Goal: Communication & Community: Answer question/provide support

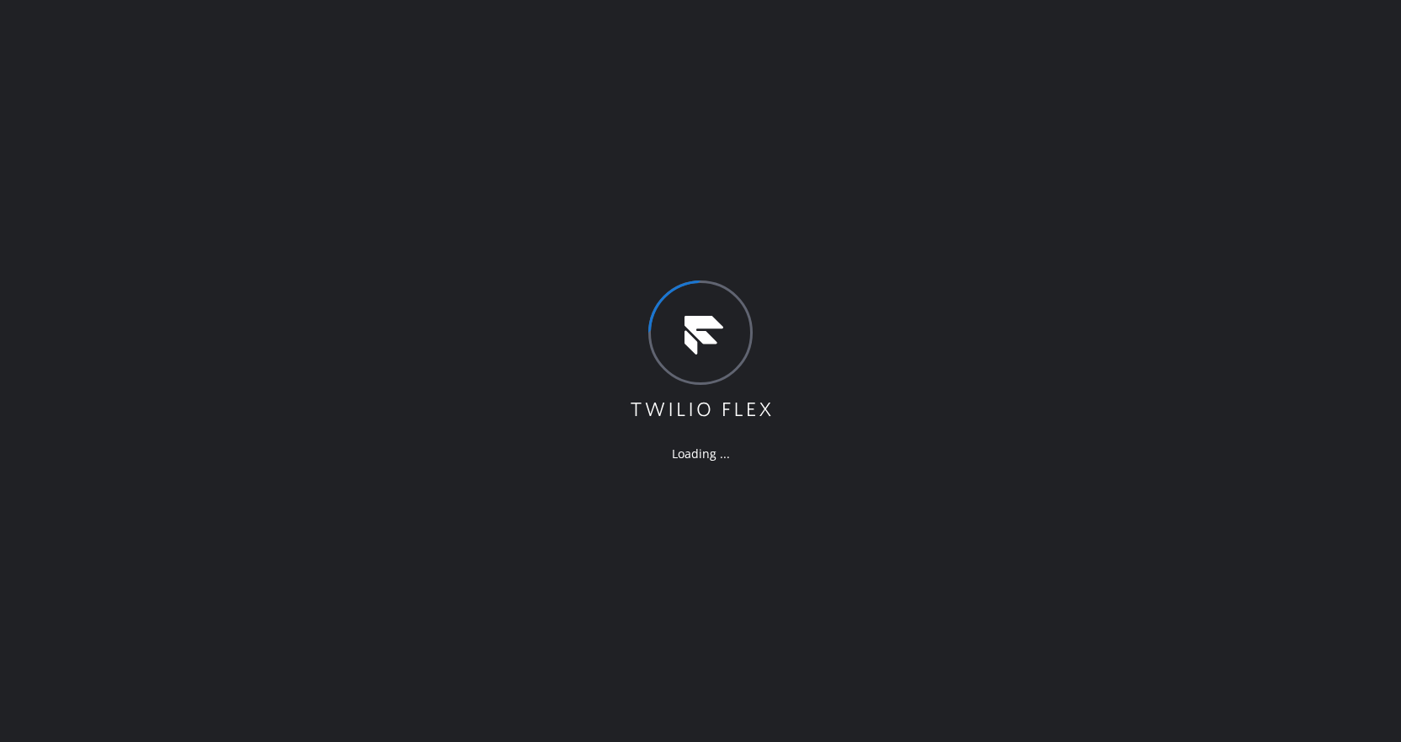
click at [177, 126] on div "Loading ..." at bounding box center [700, 371] width 1401 height 742
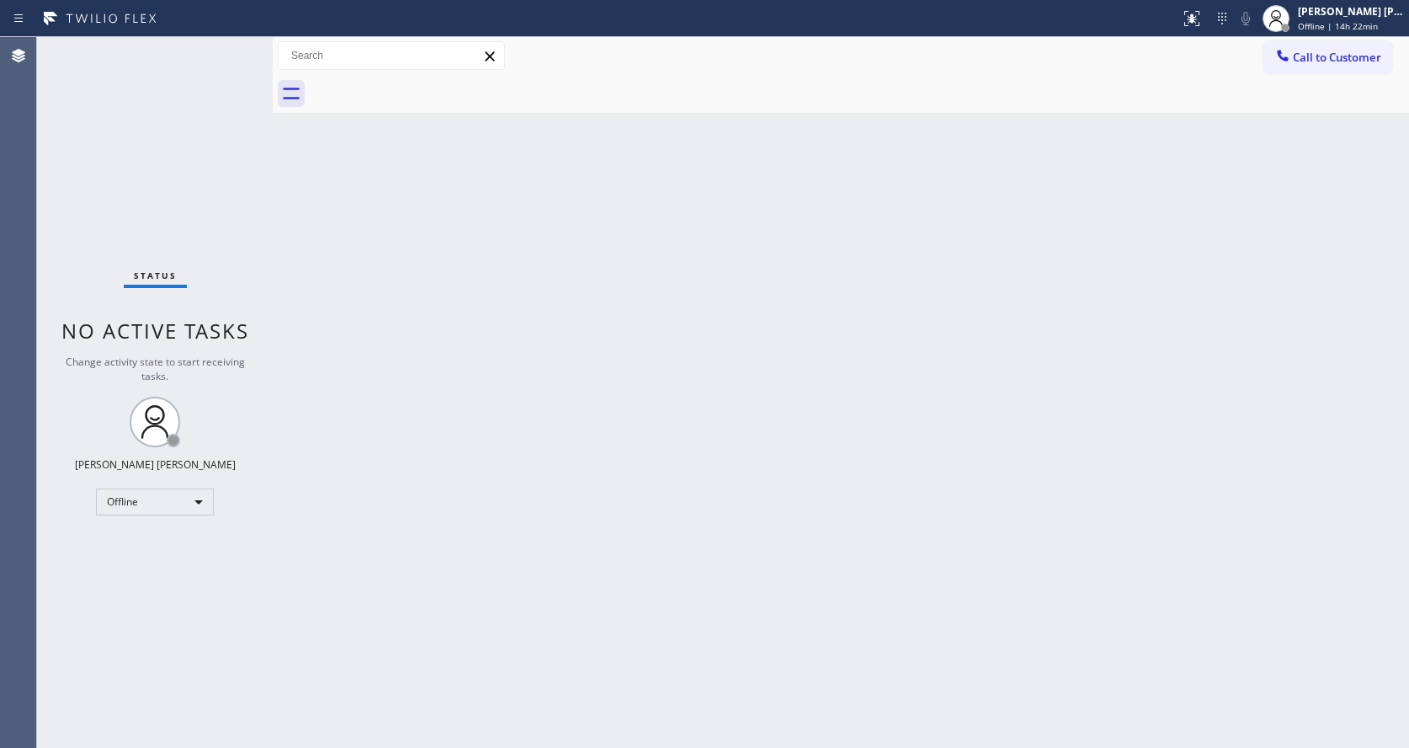
click at [768, 408] on div "Back to Dashboard Change Sender ID Customers Technicians Select a contact Outbo…" at bounding box center [841, 392] width 1136 height 710
click at [325, 569] on div "Back to Dashboard Change Sender ID Customers Technicians Select a contact Outbo…" at bounding box center [841, 392] width 1136 height 710
click at [726, 470] on div "Back to Dashboard Change Sender ID Customers Technicians Select a contact Outbo…" at bounding box center [841, 392] width 1136 height 710
click at [693, 386] on div "Back to Dashboard Change Sender ID Customers Technicians Select a contact Outbo…" at bounding box center [841, 392] width 1136 height 710
click at [221, 209] on div "Status No active tasks Change activity state to start receiving tasks. [PERSON_…" at bounding box center [155, 392] width 236 height 710
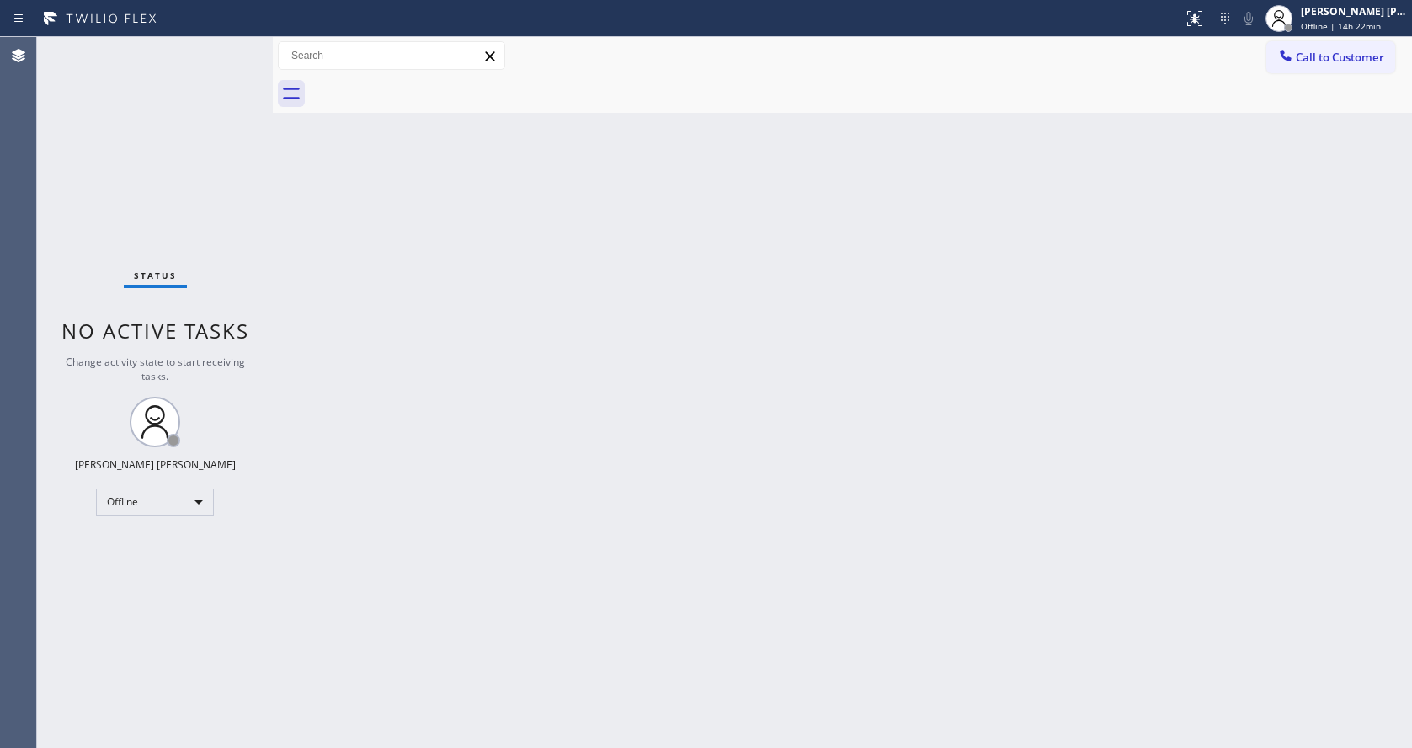
click at [477, 324] on div "Back to Dashboard Change Sender ID Customers Technicians Select a contact Outbo…" at bounding box center [842, 392] width 1139 height 710
drag, startPoint x: 464, startPoint y: 308, endPoint x: 353, endPoint y: 133, distance: 207.4
click at [464, 308] on div "Back to Dashboard Change Sender ID Customers Technicians Select a contact Outbo…" at bounding box center [842, 392] width 1139 height 710
click at [782, 426] on div "Back to Dashboard Change Sender ID Customers Technicians Select a contact Outbo…" at bounding box center [842, 392] width 1139 height 710
click at [646, 426] on div "Back to Dashboard Change Sender ID Customers Technicians Select a contact Outbo…" at bounding box center [842, 392] width 1139 height 710
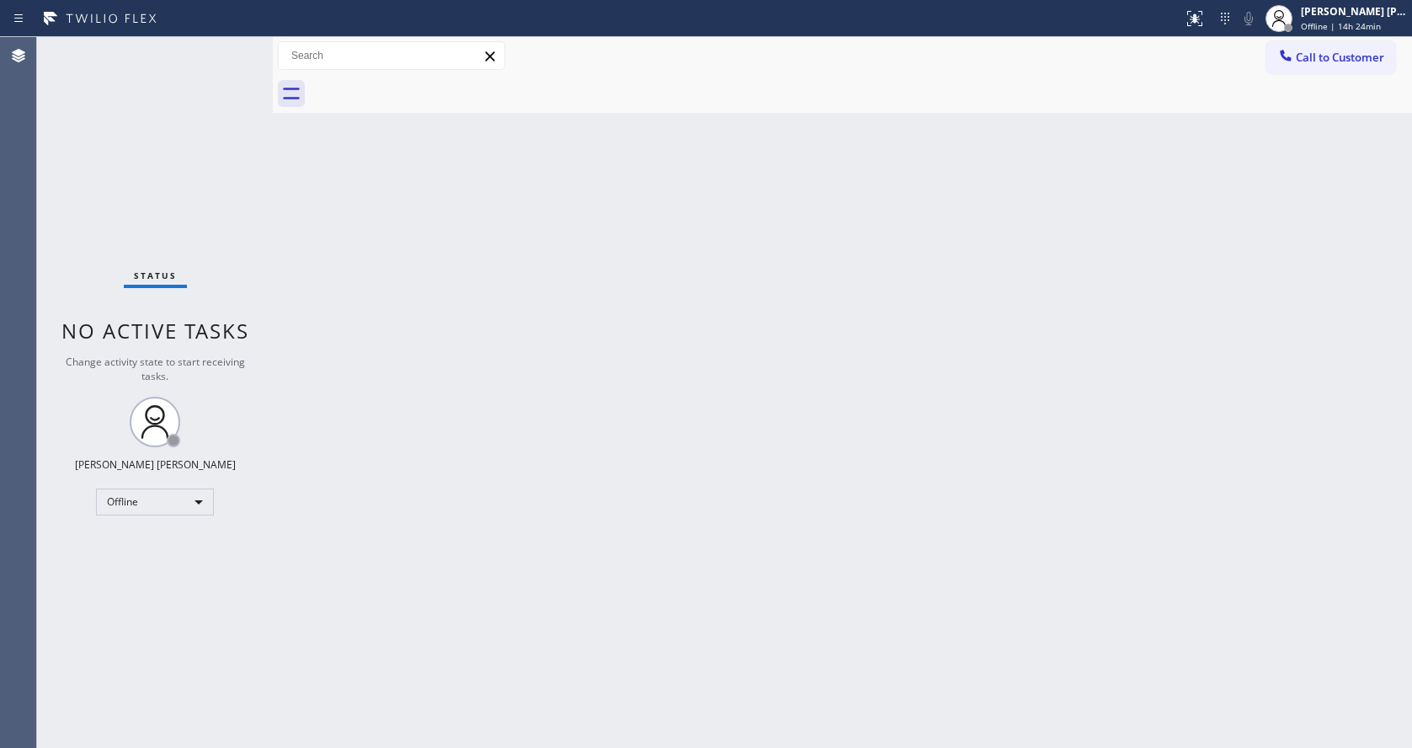
drag, startPoint x: 280, startPoint y: 177, endPoint x: 956, endPoint y: 74, distance: 683.7
click at [280, 177] on div "Back to Dashboard Change Sender ID Customers Technicians Select a contact Outbo…" at bounding box center [842, 392] width 1139 height 710
click at [634, 492] on div "Back to Dashboard Change Sender ID Customers Technicians Select a contact Outbo…" at bounding box center [842, 392] width 1139 height 710
click at [712, 602] on div "Back to Dashboard Change Sender ID Customers Technicians Select a contact Outbo…" at bounding box center [842, 392] width 1139 height 710
drag, startPoint x: 743, startPoint y: 538, endPoint x: 726, endPoint y: 548, distance: 20.4
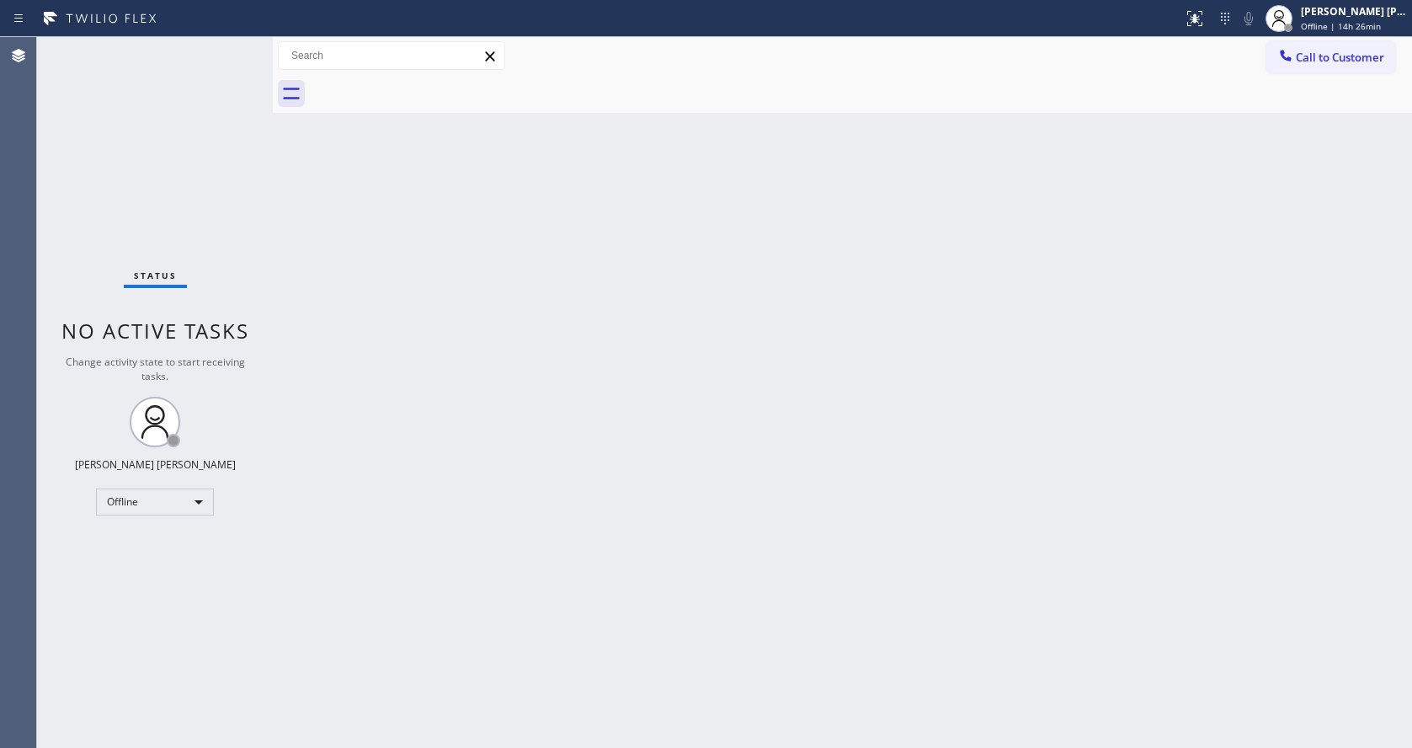
click at [737, 541] on div "Back to Dashboard Change Sender ID Customers Technicians Select a contact Outbo…" at bounding box center [842, 392] width 1139 height 710
drag, startPoint x: 403, startPoint y: 509, endPoint x: 434, endPoint y: 553, distance: 53.2
click at [403, 509] on div "Back to Dashboard Change Sender ID Customers Technicians Select a contact Outbo…" at bounding box center [842, 392] width 1139 height 710
click at [1153, 403] on div "Back to Dashboard Change Sender ID Customers Technicians Select a contact Outbo…" at bounding box center [842, 392] width 1139 height 710
click at [295, 324] on div "Back to Dashboard Change Sender ID Customers Technicians Select a contact Outbo…" at bounding box center [842, 392] width 1139 height 710
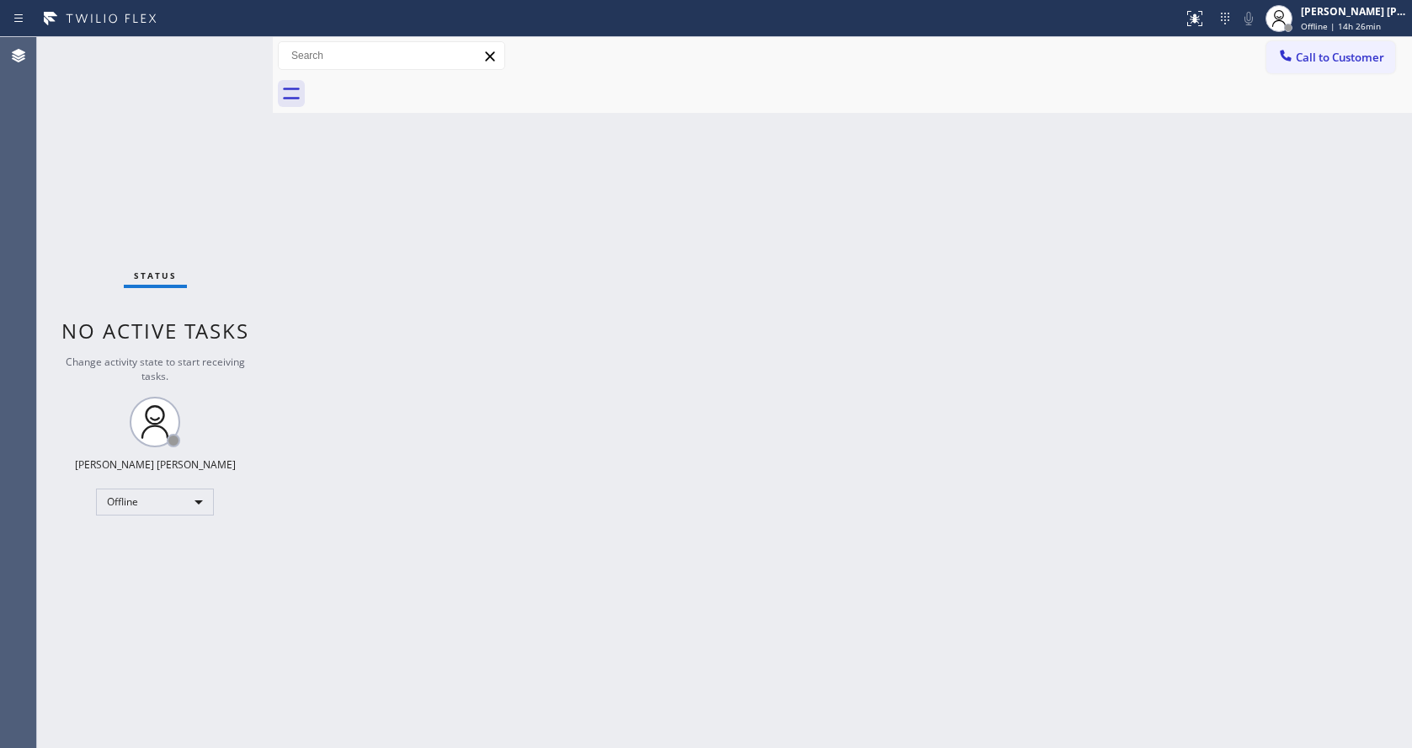
click at [225, 49] on div "Status No active tasks Change activity state to start receiving tasks. [PERSON_…" at bounding box center [155, 392] width 236 height 710
click at [386, 357] on div "Back to Dashboard Change Sender ID Customers Technicians Select a contact Outbo…" at bounding box center [842, 392] width 1139 height 710
click at [962, 482] on div "Back to Dashboard Change Sender ID Customers Technicians Select a contact Outbo…" at bounding box center [842, 392] width 1139 height 710
drag, startPoint x: 407, startPoint y: 269, endPoint x: 285, endPoint y: 91, distance: 215.7
click at [407, 269] on div "Back to Dashboard Change Sender ID Customers Technicians Select a contact Outbo…" at bounding box center [842, 392] width 1139 height 710
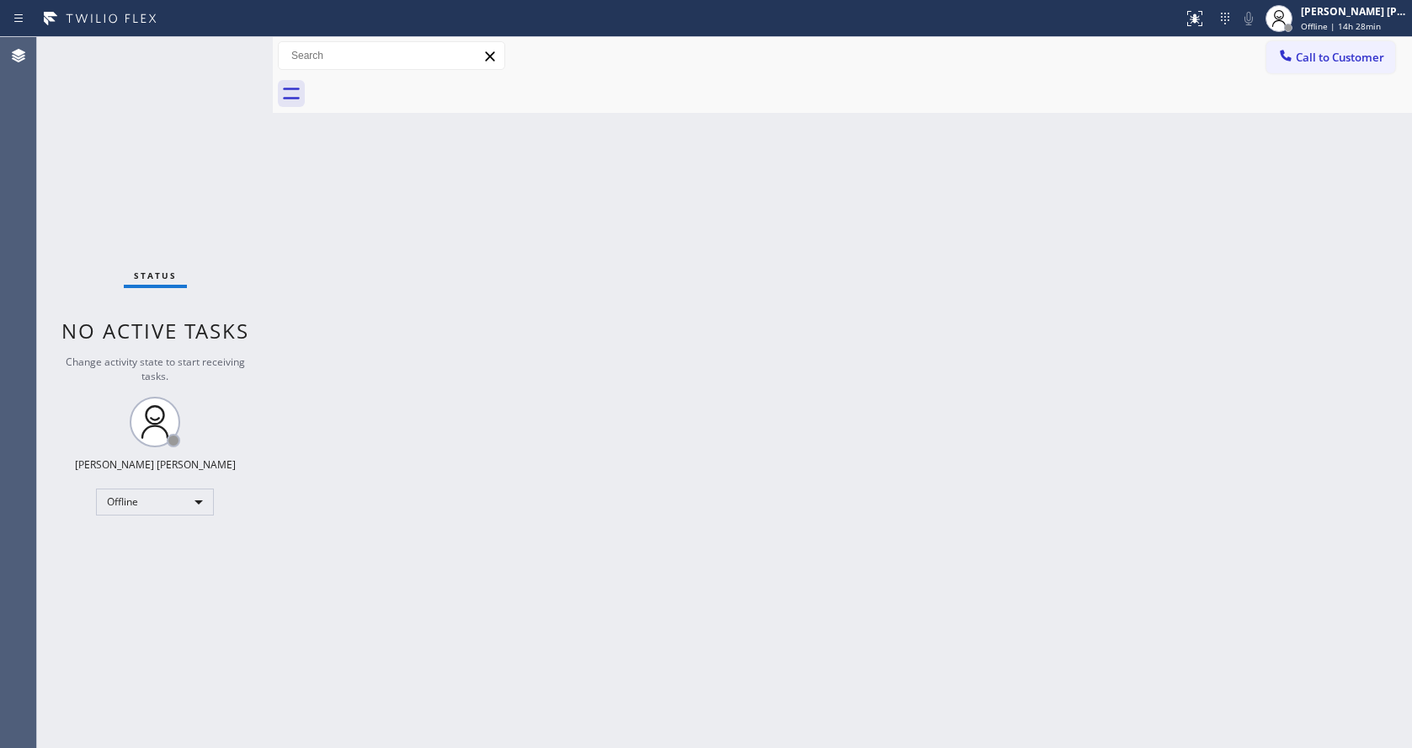
click at [790, 342] on div "Back to Dashboard Change Sender ID Customers Technicians Select a contact Outbo…" at bounding box center [842, 392] width 1139 height 710
click at [351, 400] on div "Back to Dashboard Change Sender ID Customers Technicians Select a contact Outbo…" at bounding box center [842, 392] width 1139 height 710
click at [250, 303] on div "Status No active tasks Change activity state to start receiving tasks. [PERSON_…" at bounding box center [155, 392] width 236 height 710
click at [236, 47] on div "Status No active tasks Change activity state to start receiving tasks. [PERSON_…" at bounding box center [155, 392] width 236 height 710
click at [233, 48] on div "Status No active tasks Change activity state to start receiving tasks. [PERSON_…" at bounding box center [155, 392] width 236 height 710
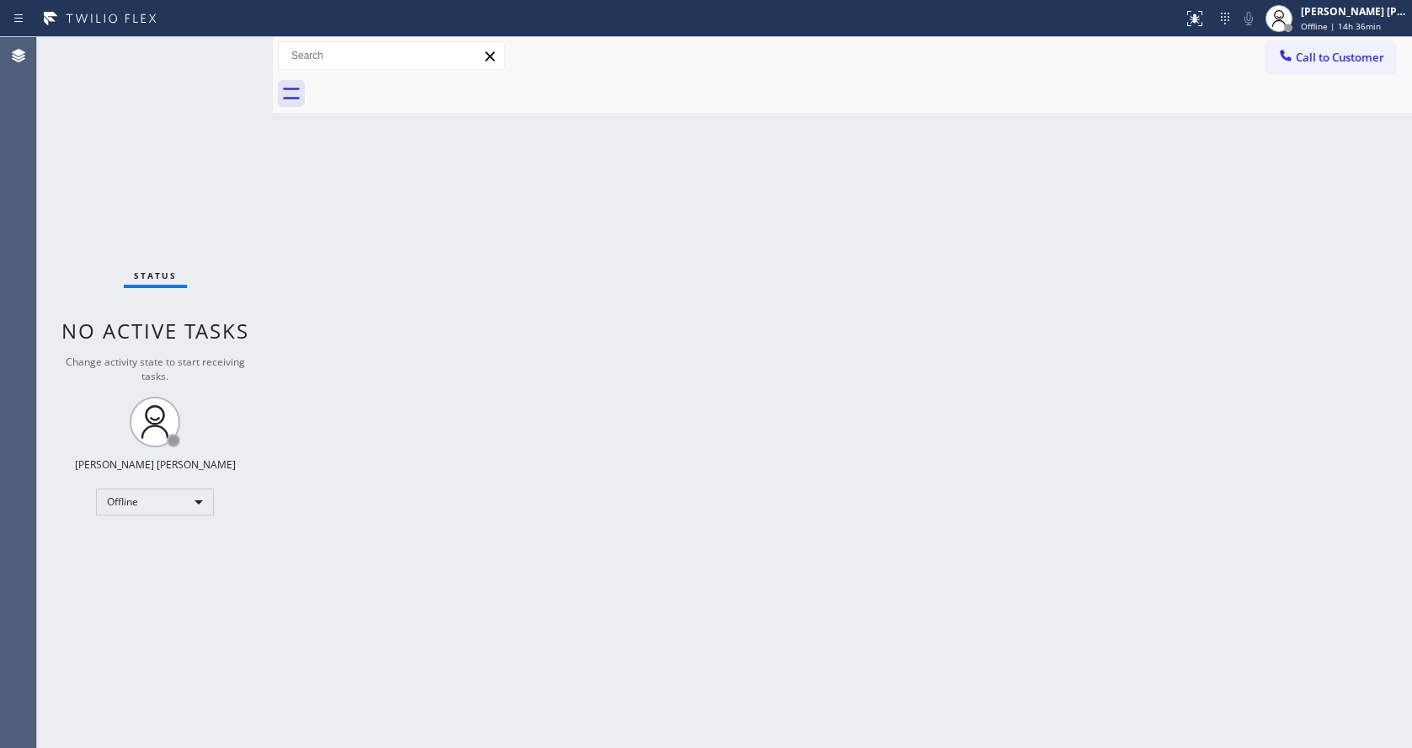
click at [1400, 423] on div "Back to Dashboard Change Sender ID Customers Technicians Select a contact Outbo…" at bounding box center [842, 392] width 1139 height 710
click at [508, 256] on div "Back to Dashboard Change Sender ID Customers Technicians Select a contact Outbo…" at bounding box center [842, 392] width 1139 height 710
click at [253, 282] on div "Status No active tasks Change activity state to start receiving tasks. [PERSON_…" at bounding box center [155, 392] width 236 height 710
click at [1177, 306] on div "Back to Dashboard Change Sender ID Customers Technicians Select a contact Outbo…" at bounding box center [842, 392] width 1139 height 710
click at [967, 660] on div "Back to Dashboard Change Sender ID Customers Technicians Select a contact Outbo…" at bounding box center [842, 392] width 1139 height 710
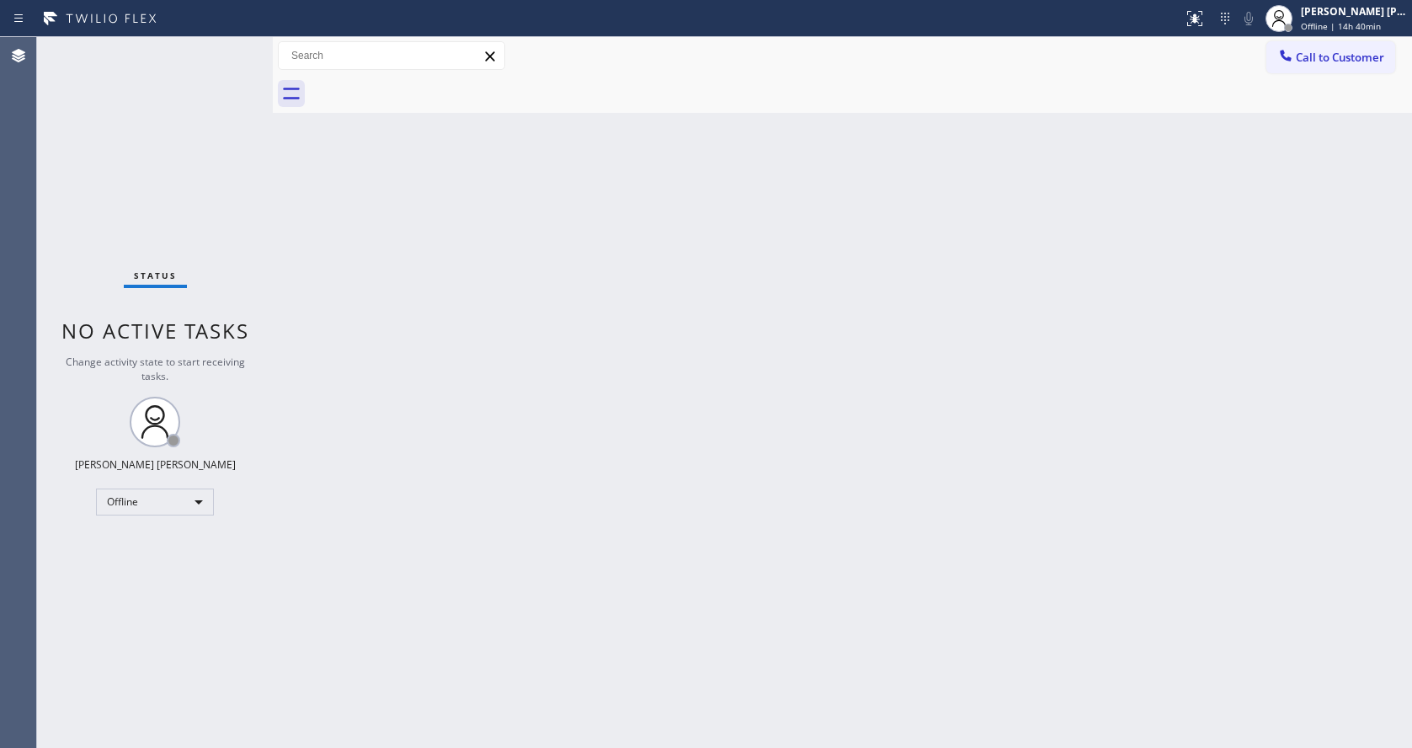
drag, startPoint x: 309, startPoint y: 353, endPoint x: 1200, endPoint y: 151, distance: 913.3
click at [315, 350] on div "Back to Dashboard Change Sender ID Customers Technicians Select a contact Outbo…" at bounding box center [842, 392] width 1139 height 710
click at [1371, 20] on span "Offline | 14h 40min" at bounding box center [1341, 26] width 80 height 12
click at [1280, 86] on button "Available" at bounding box center [1327, 90] width 168 height 22
click at [476, 386] on div "Back to Dashboard Change Sender ID Customers Technicians Select a contact Outbo…" at bounding box center [842, 392] width 1139 height 710
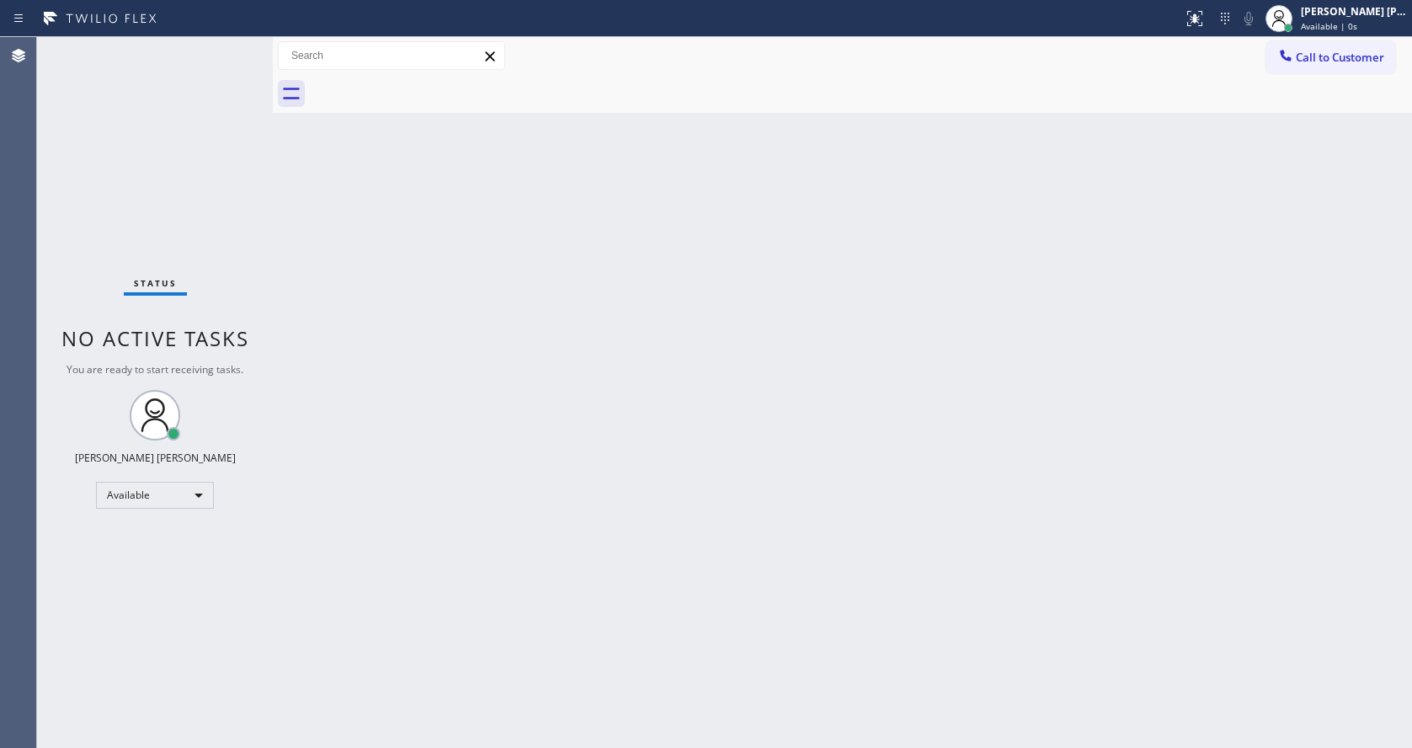
click at [416, 320] on div "Back to Dashboard Change Sender ID Customers Technicians Select a contact Outbo…" at bounding box center [842, 392] width 1139 height 710
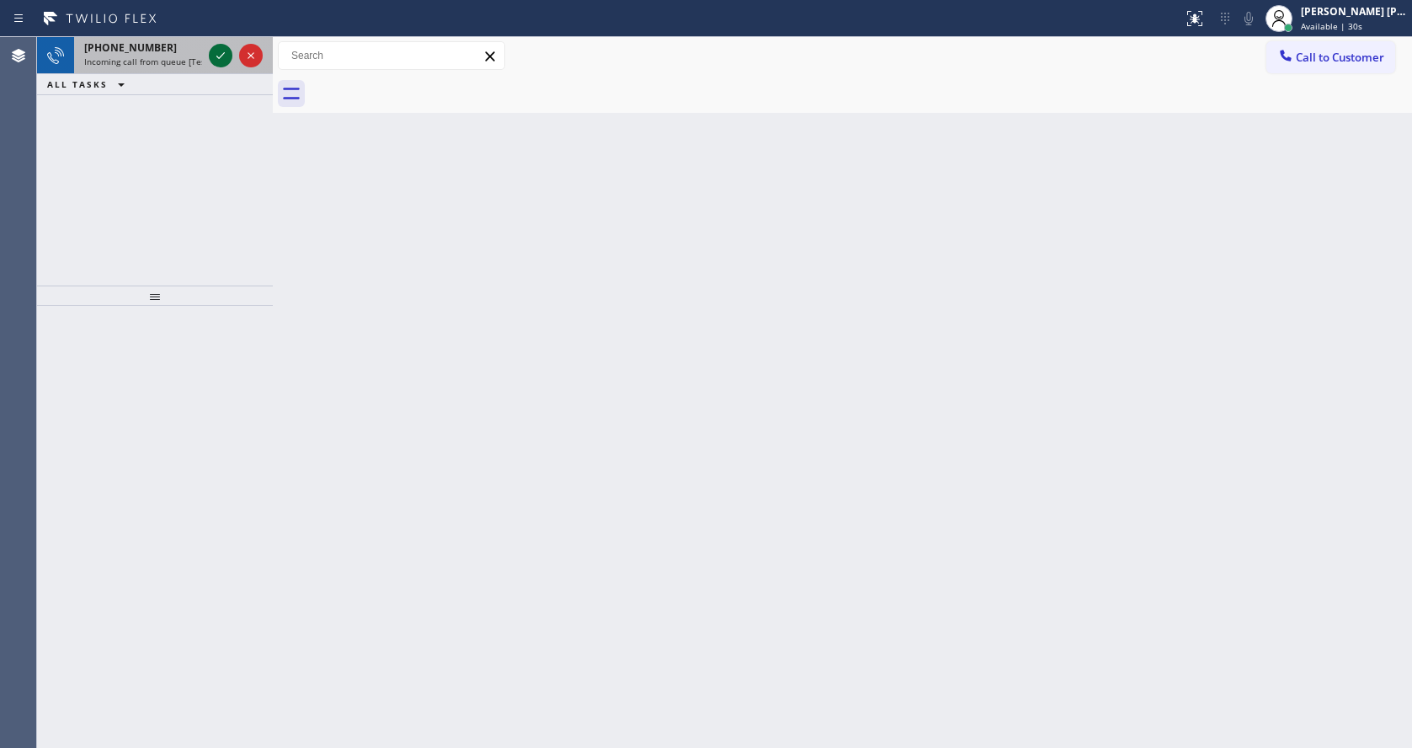
click at [219, 58] on icon at bounding box center [220, 55] width 8 height 7
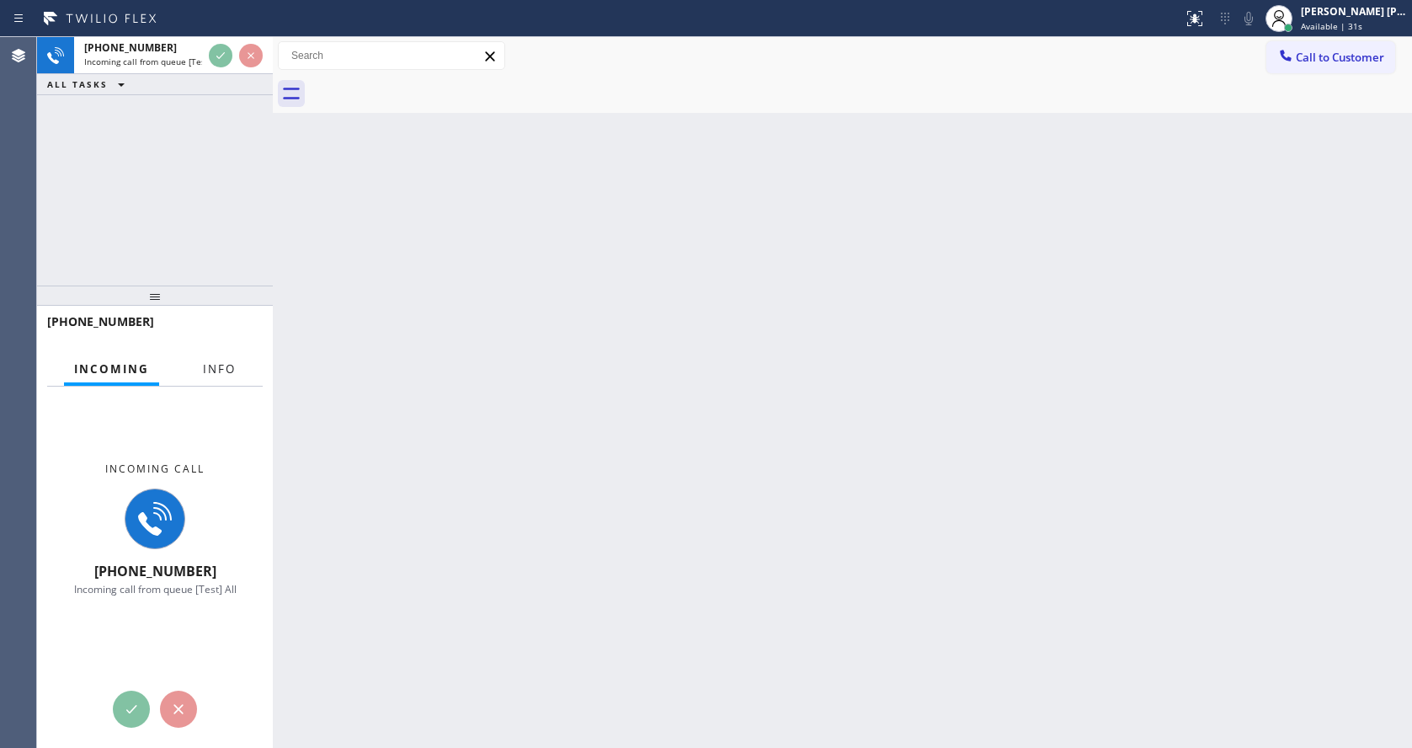
click at [221, 354] on button "Info" at bounding box center [219, 369] width 53 height 33
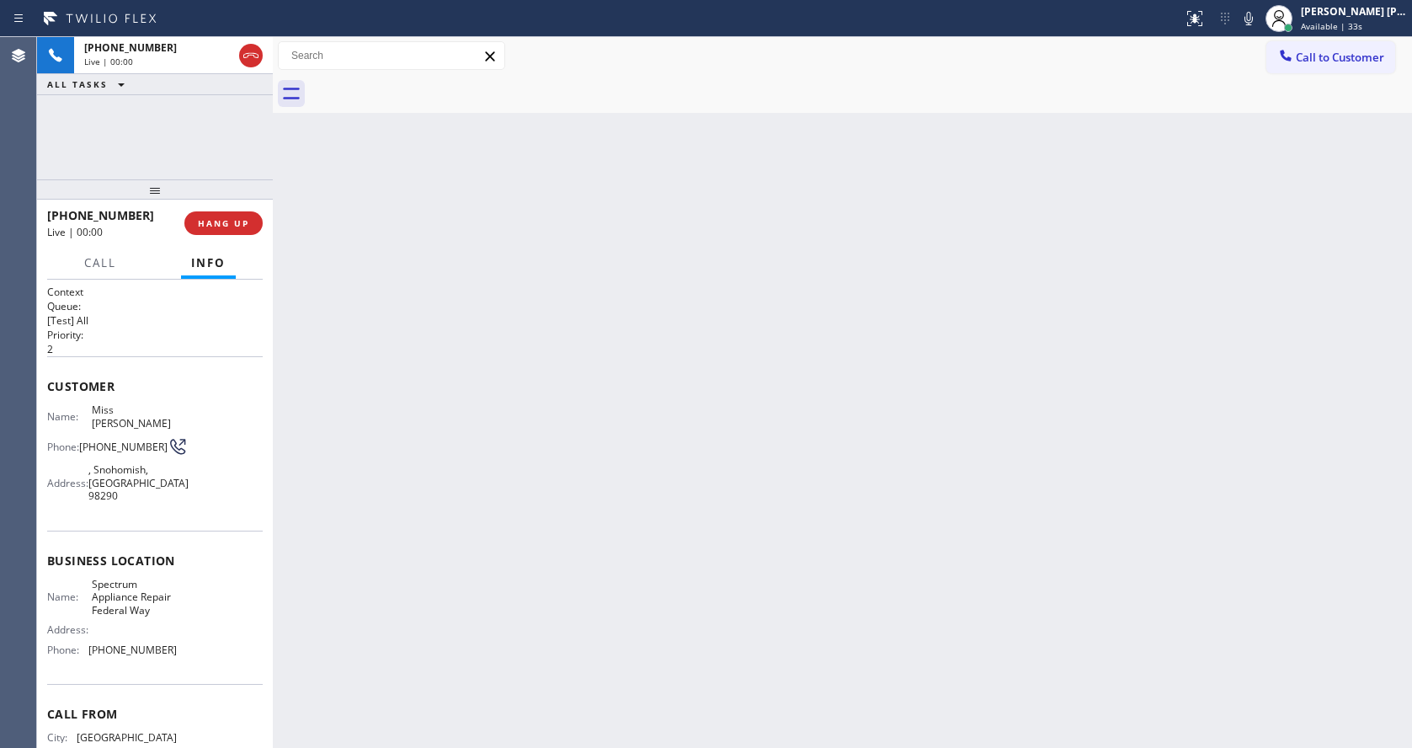
drag, startPoint x: 145, startPoint y: 284, endPoint x: 197, endPoint y: 130, distance: 162.7
click at [197, 130] on div "[PHONE_NUMBER] Live | 00:00 ALL TASKS ALL TASKS ACTIVE TASKS TASKS IN WRAP UP […" at bounding box center [155, 392] width 236 height 710
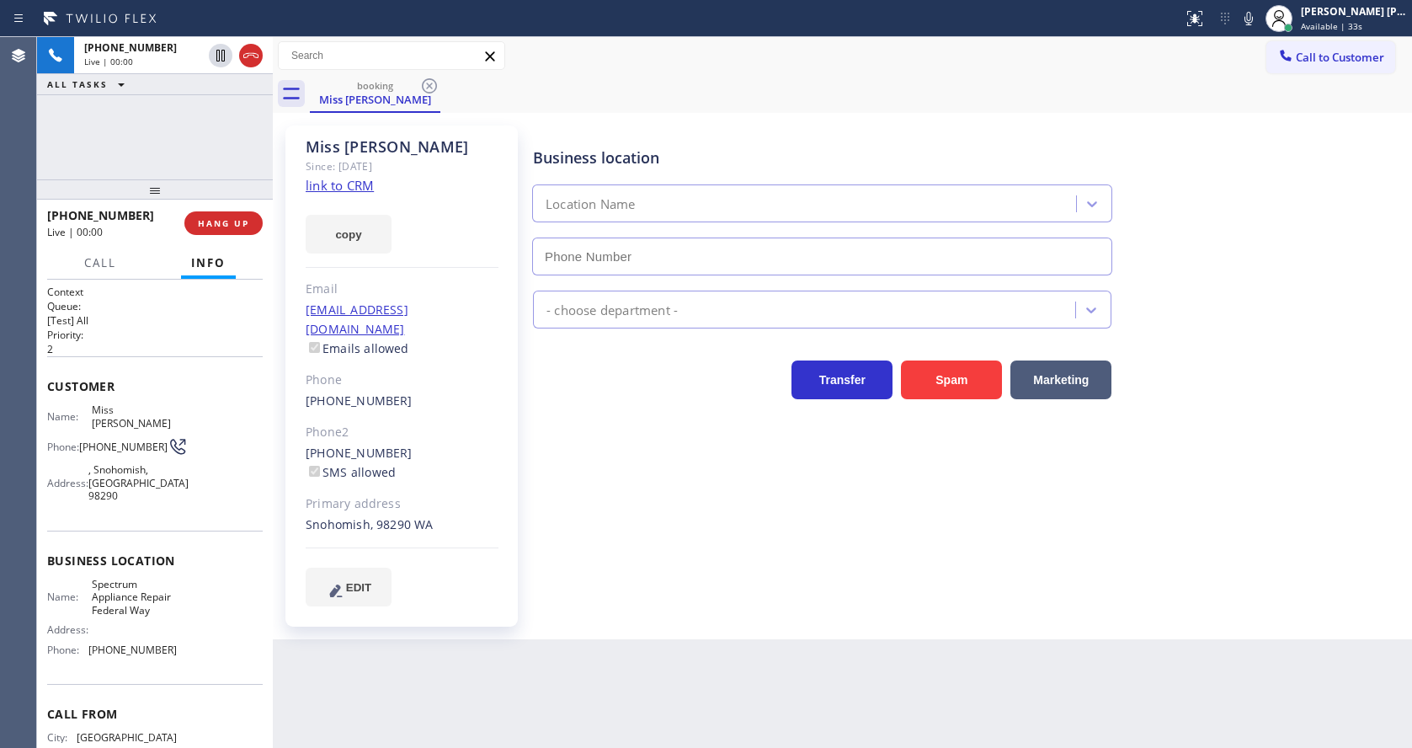
type input "[PHONE_NUMBER]"
click at [357, 197] on div "copy" at bounding box center [402, 224] width 193 height 58
click at [359, 182] on link "link to CRM" at bounding box center [340, 185] width 68 height 17
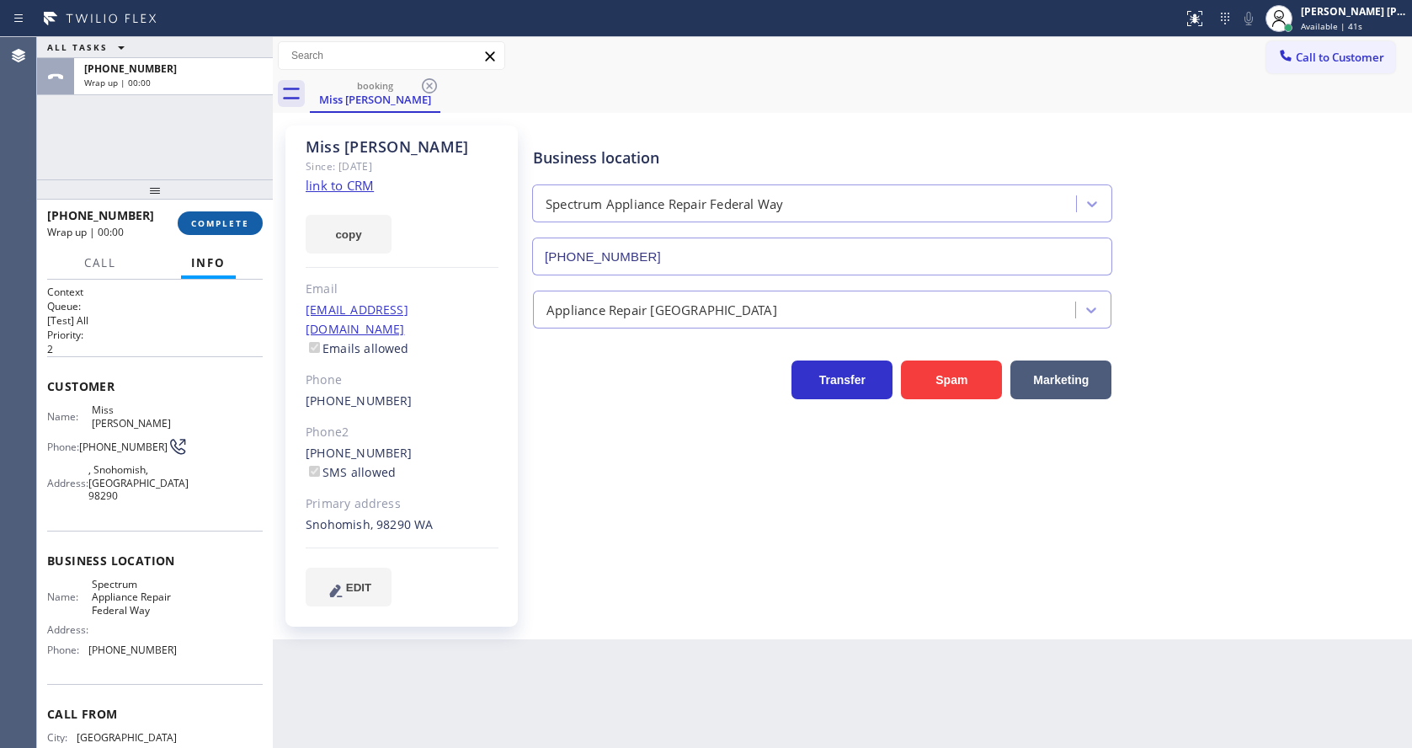
click at [202, 230] on button "COMPLETE" at bounding box center [220, 223] width 85 height 24
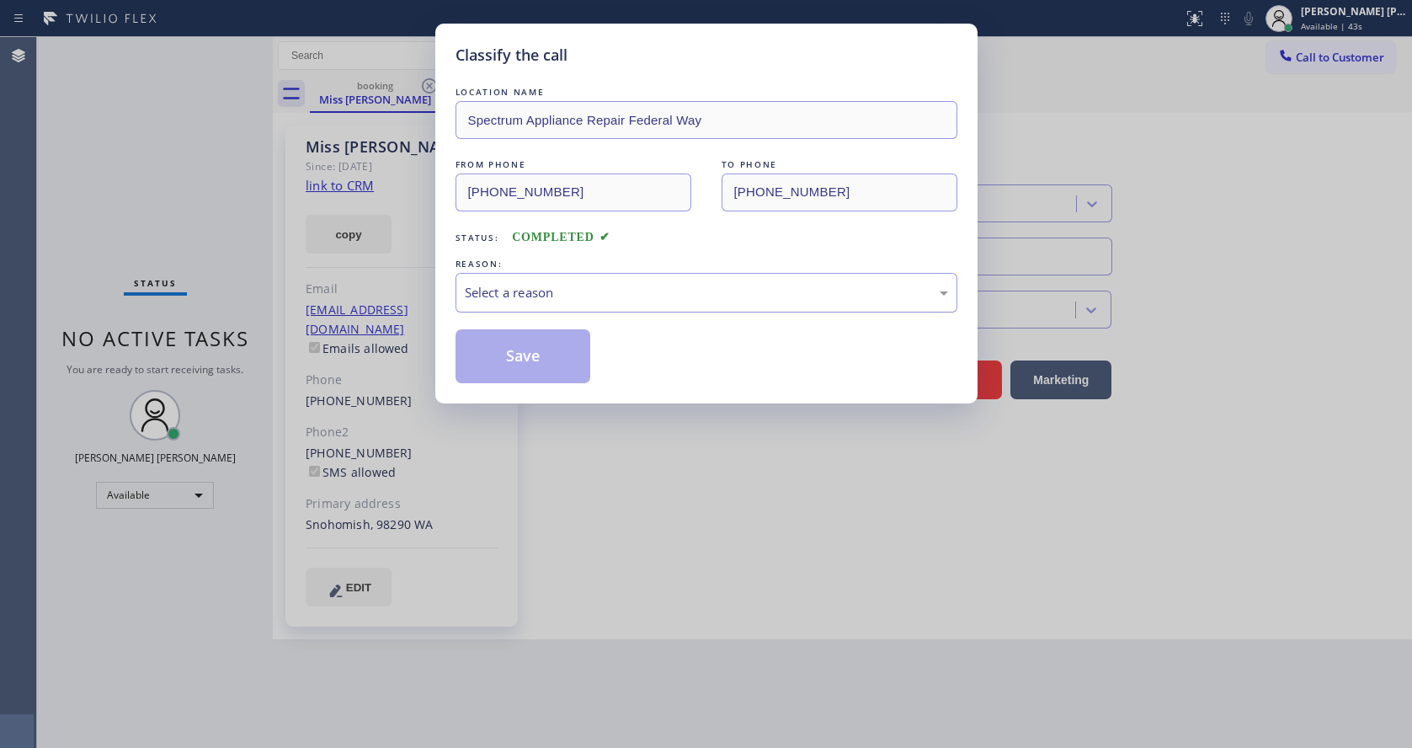
click at [529, 288] on div "Select a reason" at bounding box center [706, 292] width 483 height 19
drag, startPoint x: 533, startPoint y: 330, endPoint x: 530, endPoint y: 361, distance: 31.2
click at [534, 330] on button "Save" at bounding box center [523, 356] width 136 height 54
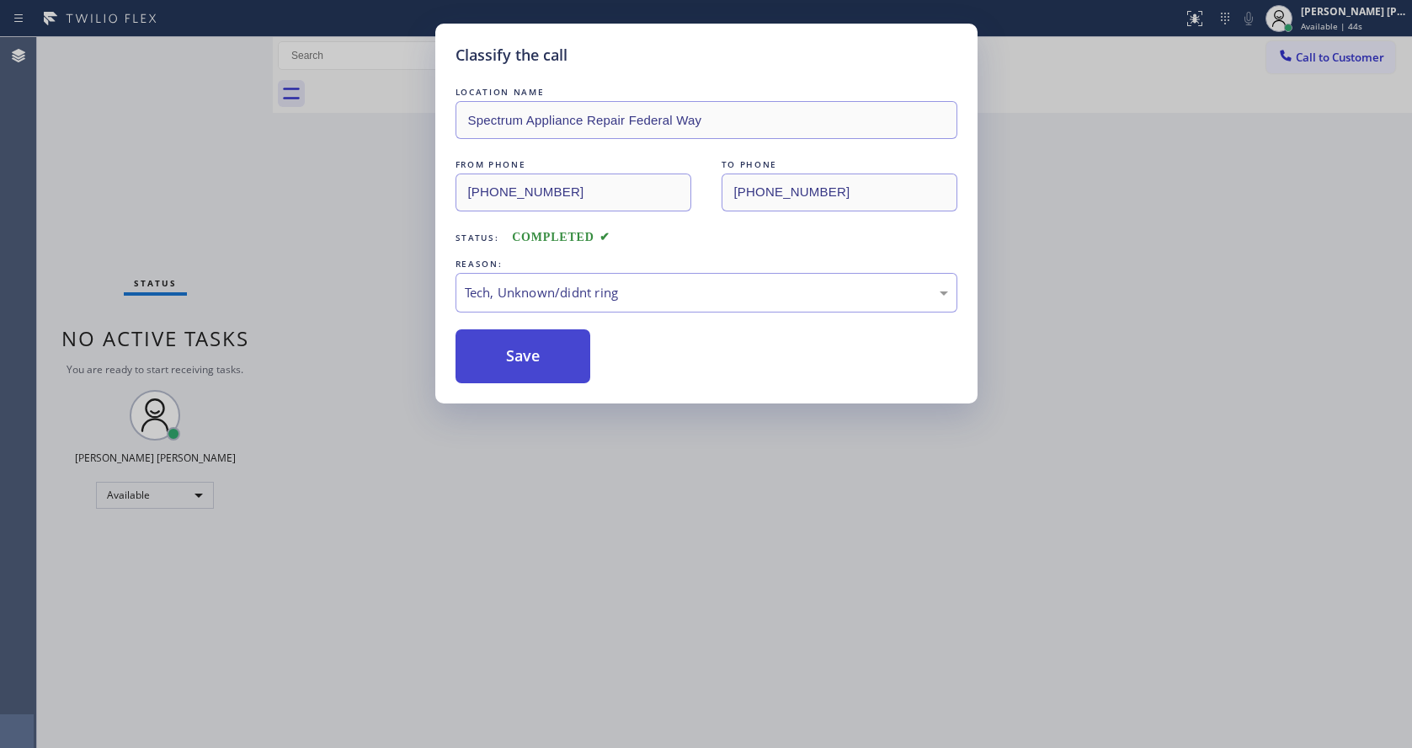
click at [530, 359] on button "Save" at bounding box center [523, 356] width 136 height 54
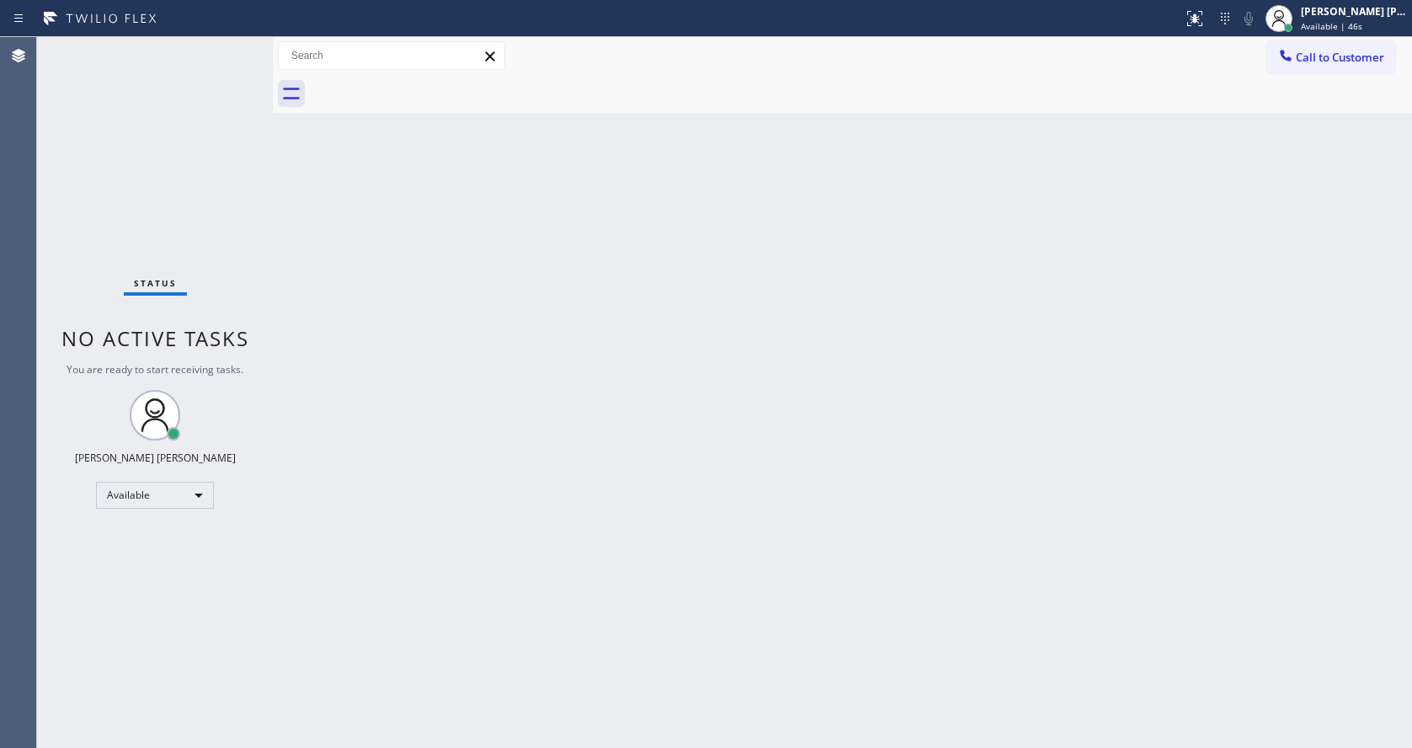
click at [383, 251] on div "Back to Dashboard Change Sender ID Customers Technicians Select a contact Outbo…" at bounding box center [842, 392] width 1139 height 710
click at [1321, 69] on button "Call to Customer" at bounding box center [1330, 57] width 129 height 32
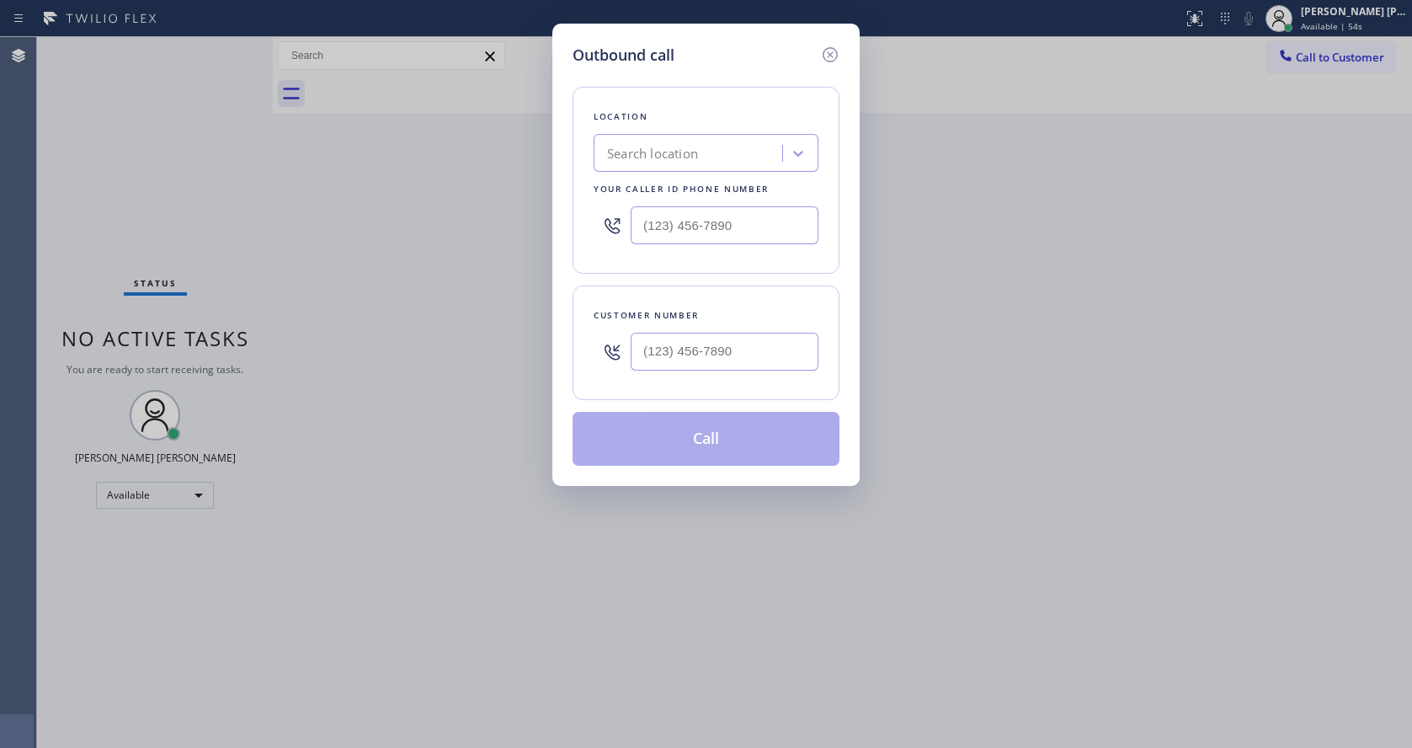
click at [1071, 216] on div "Outbound call Location Search location Your caller id phone number Customer num…" at bounding box center [706, 374] width 1412 height 748
click at [827, 52] on icon at bounding box center [830, 55] width 20 height 20
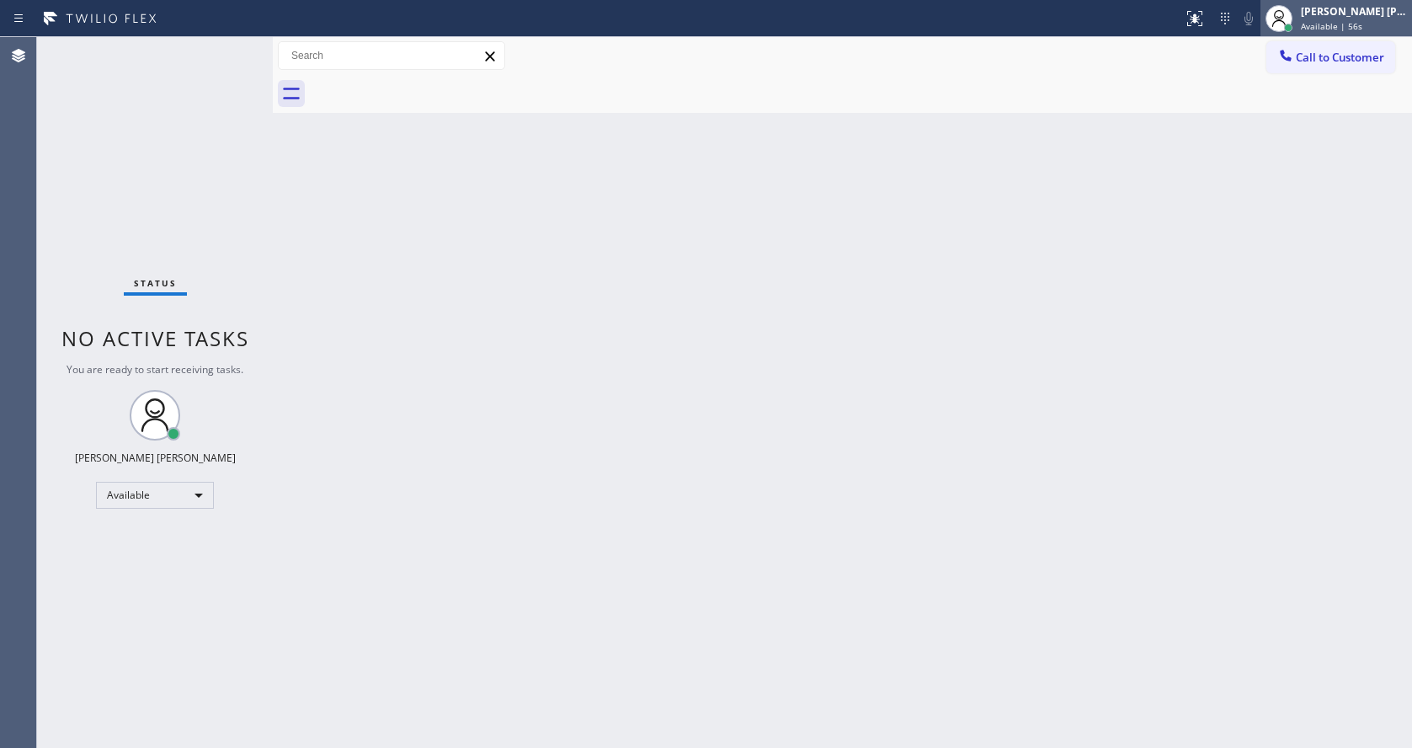
click at [1386, 24] on div "Available | 56s" at bounding box center [1354, 26] width 106 height 12
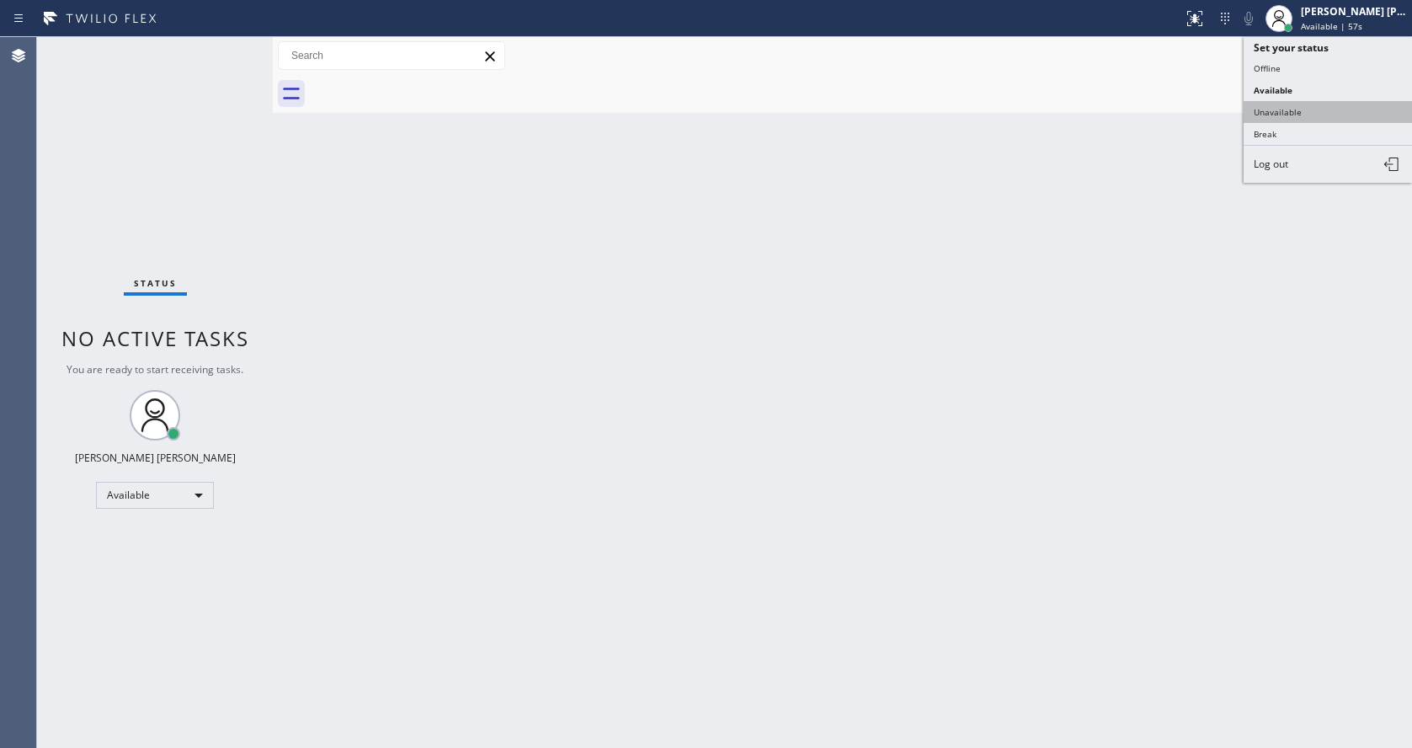
click at [1296, 105] on button "Unavailable" at bounding box center [1327, 112] width 168 height 22
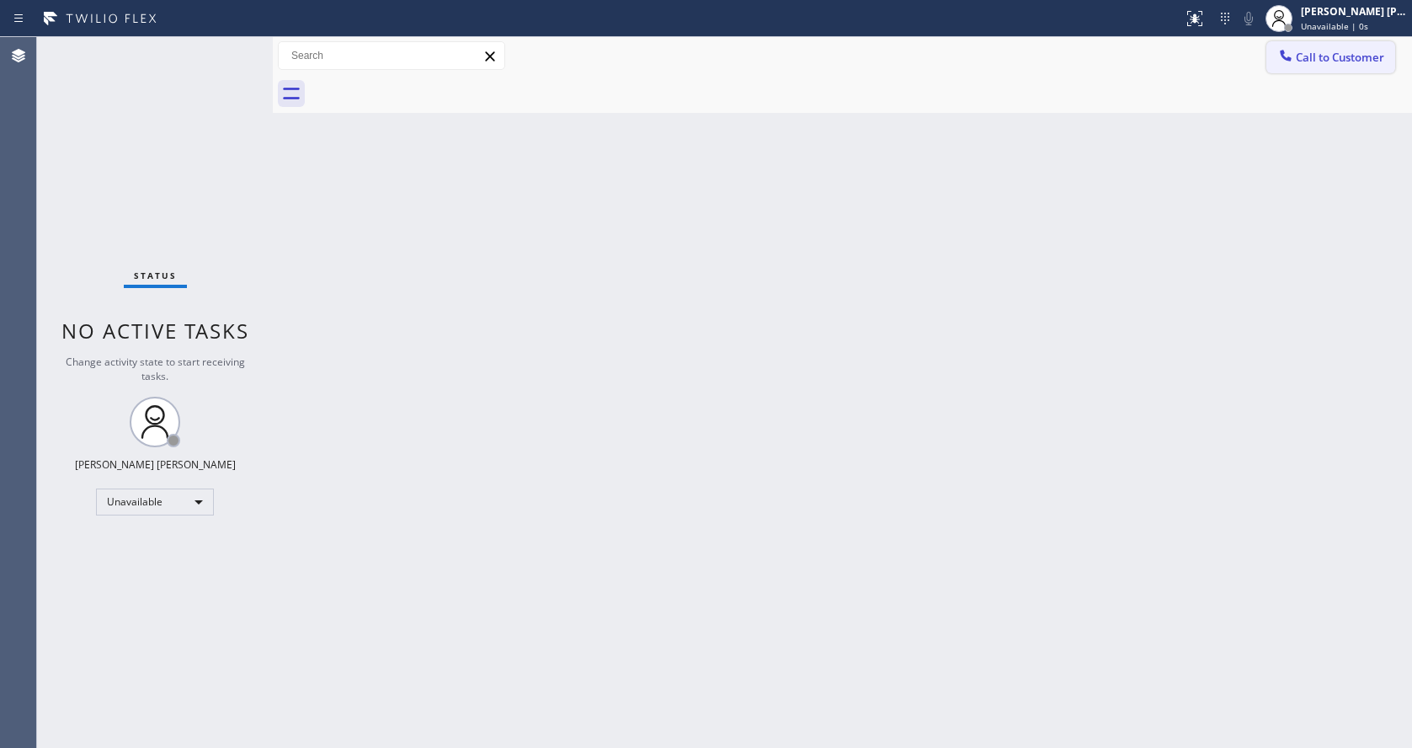
click at [1315, 53] on span "Call to Customer" at bounding box center [1340, 57] width 88 height 15
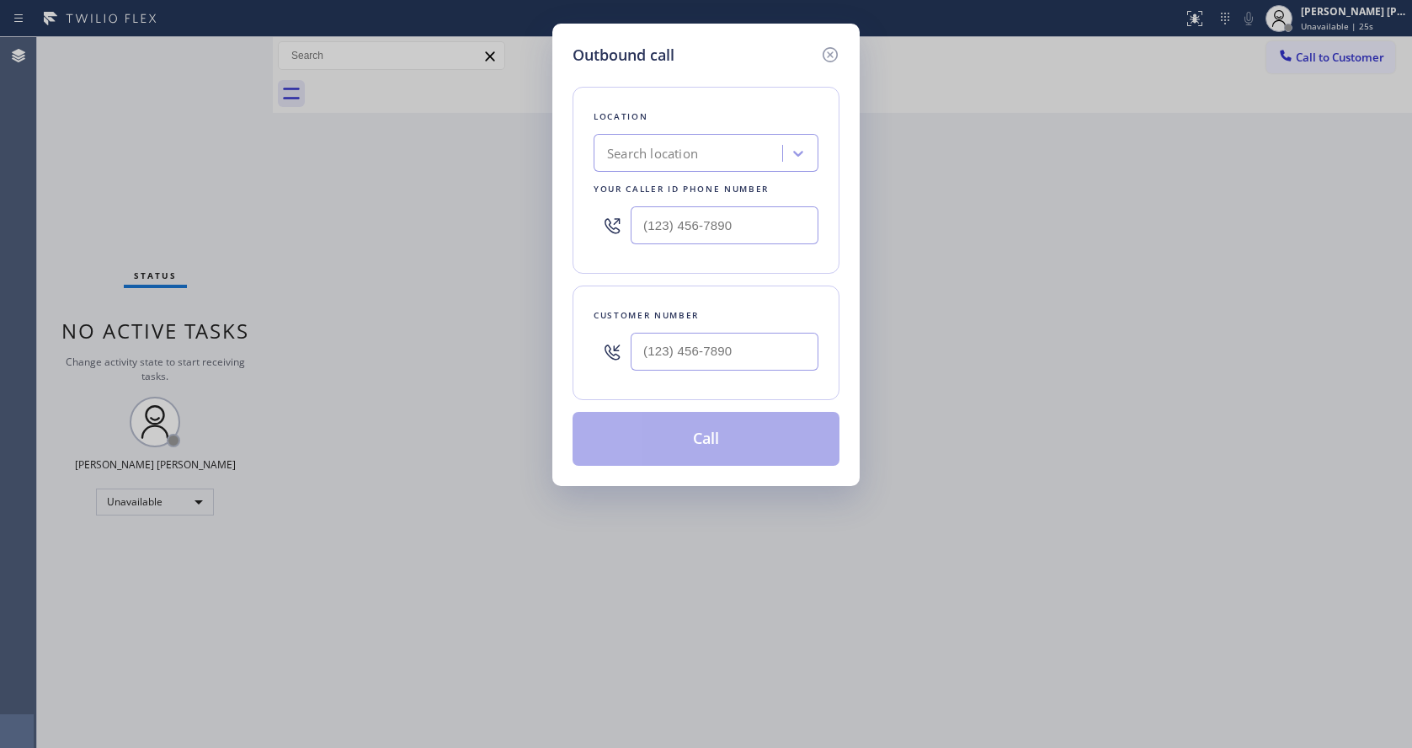
click at [686, 233] on input "text" at bounding box center [725, 225] width 188 height 38
paste input "917) 932-2790"
type input "[PHONE_NUMBER]"
click at [670, 359] on input "text" at bounding box center [725, 352] width 188 height 38
paste input "917) 817-6917"
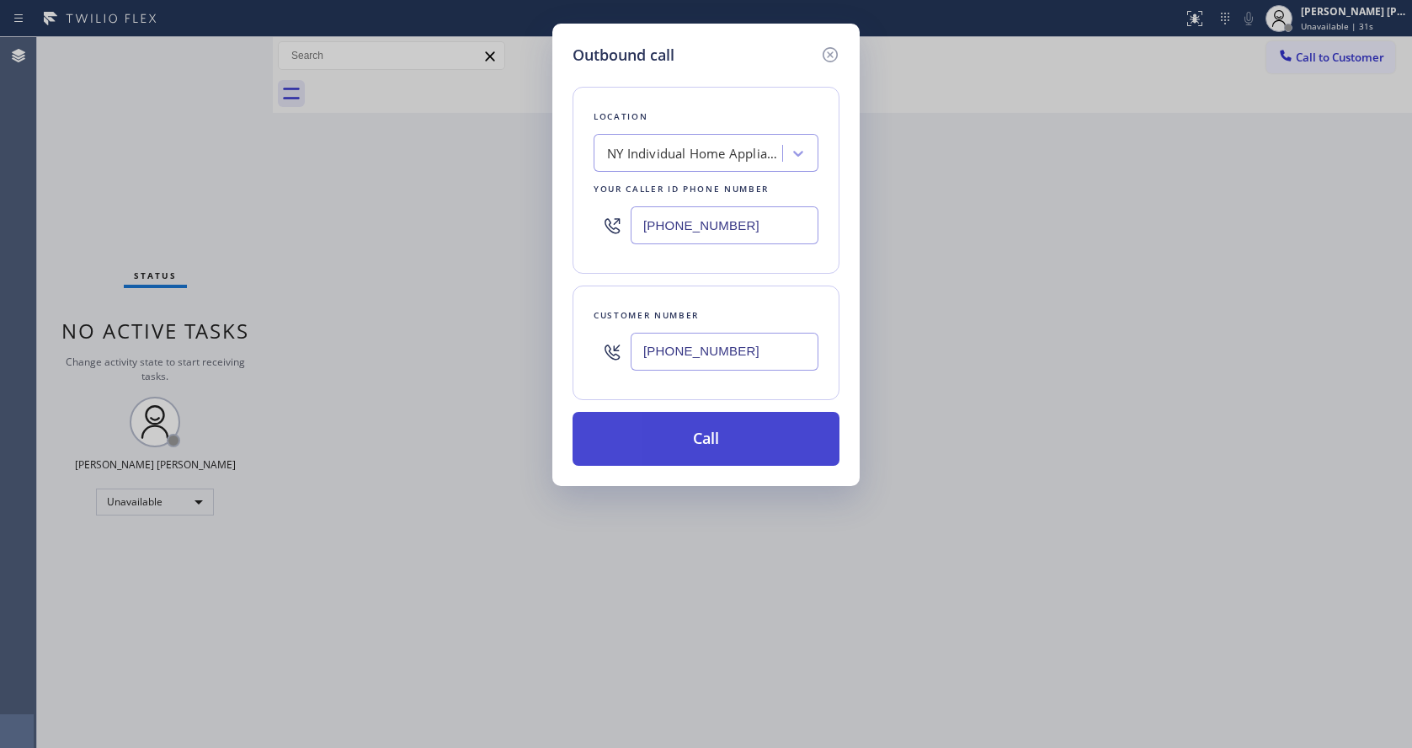
type input "[PHONE_NUMBER]"
click at [688, 442] on button "Call" at bounding box center [705, 439] width 267 height 54
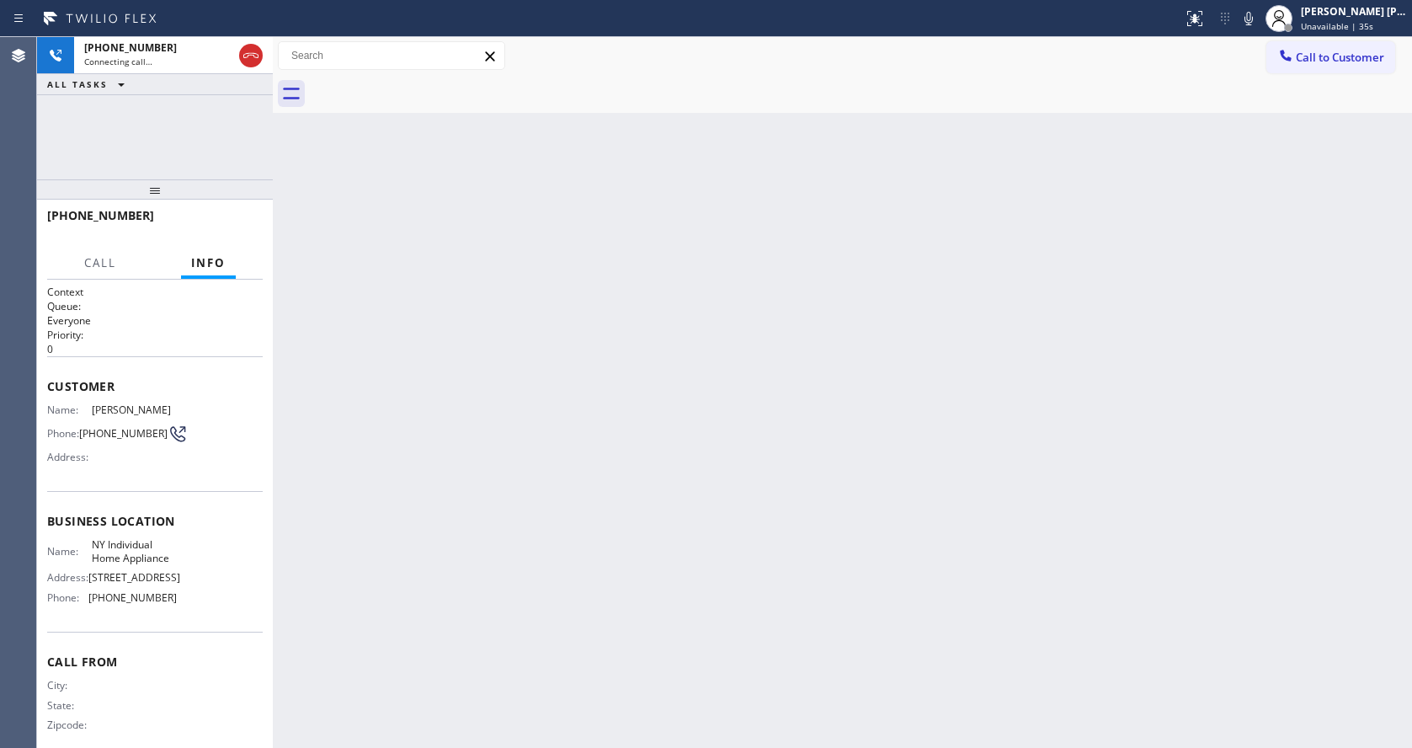
click at [503, 355] on div "Back to Dashboard Change Sender ID Customers Technicians Select a contact Outbo…" at bounding box center [842, 392] width 1139 height 710
click at [834, 466] on div "Back to Dashboard Change Sender ID Customers Technicians Select a contact Outbo…" at bounding box center [842, 392] width 1139 height 710
drag, startPoint x: 375, startPoint y: 322, endPoint x: 474, endPoint y: 115, distance: 229.7
click at [375, 322] on div "Back to Dashboard Change Sender ID Customers Technicians Select a contact Outbo…" at bounding box center [842, 392] width 1139 height 710
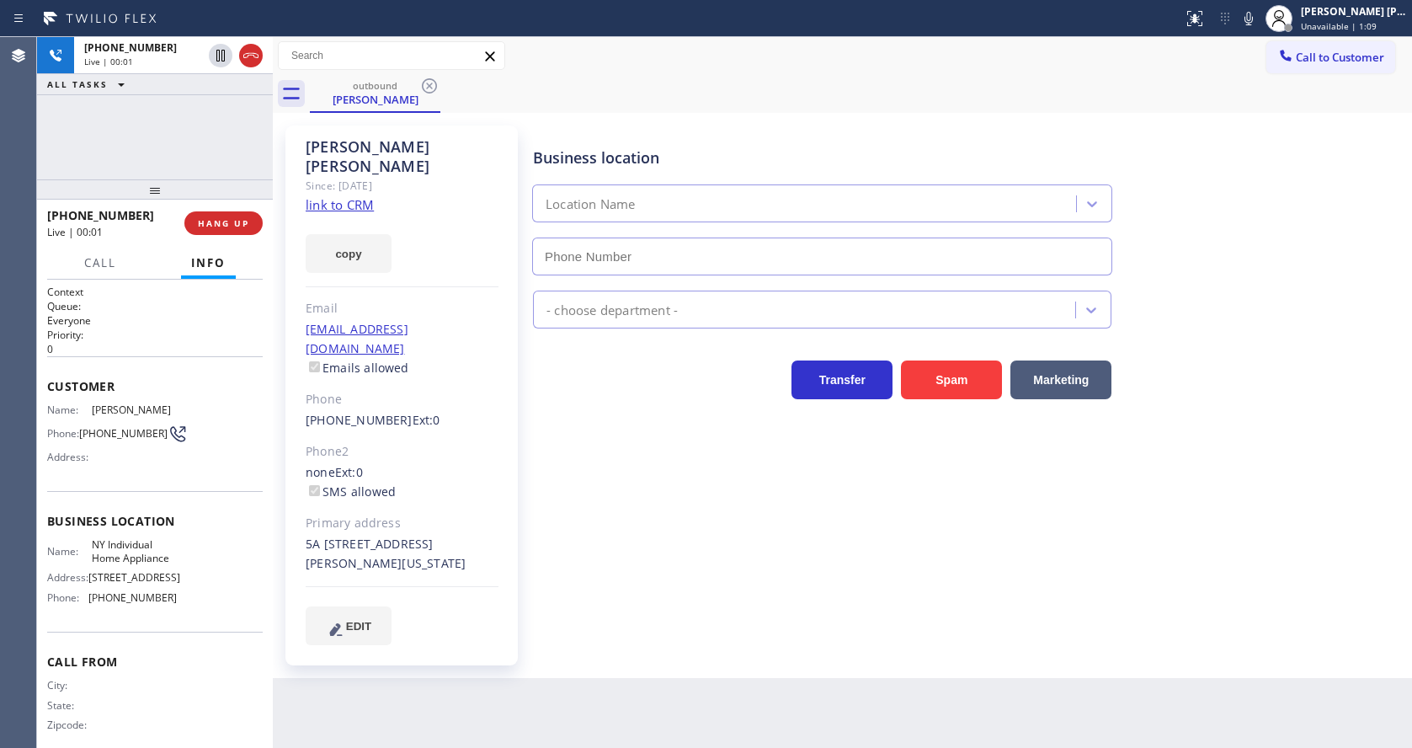
type input "[PHONE_NUMBER]"
click at [701, 652] on div "Back to Dashboard Change Sender ID Customers Technicians Select a contact Outbo…" at bounding box center [842, 392] width 1139 height 710
click at [617, 575] on div "Business location [GEOGRAPHIC_DATA] Individual Home Appliance [PHONE_NUMBER] Ap…" at bounding box center [969, 385] width 878 height 510
click at [221, 211] on button "HANG UP" at bounding box center [223, 223] width 78 height 24
click at [211, 217] on span "HANG UP" at bounding box center [223, 223] width 51 height 12
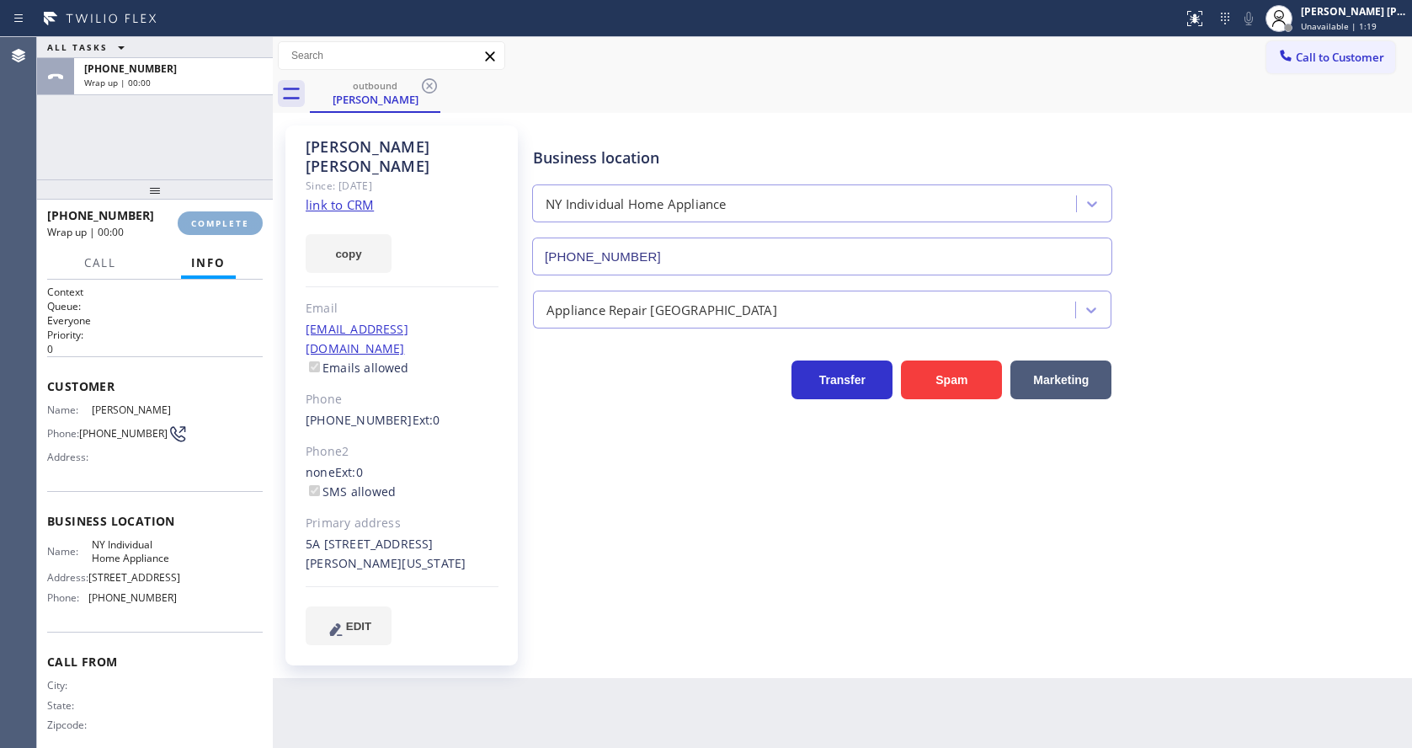
click at [211, 217] on span "COMPLETE" at bounding box center [220, 223] width 58 height 12
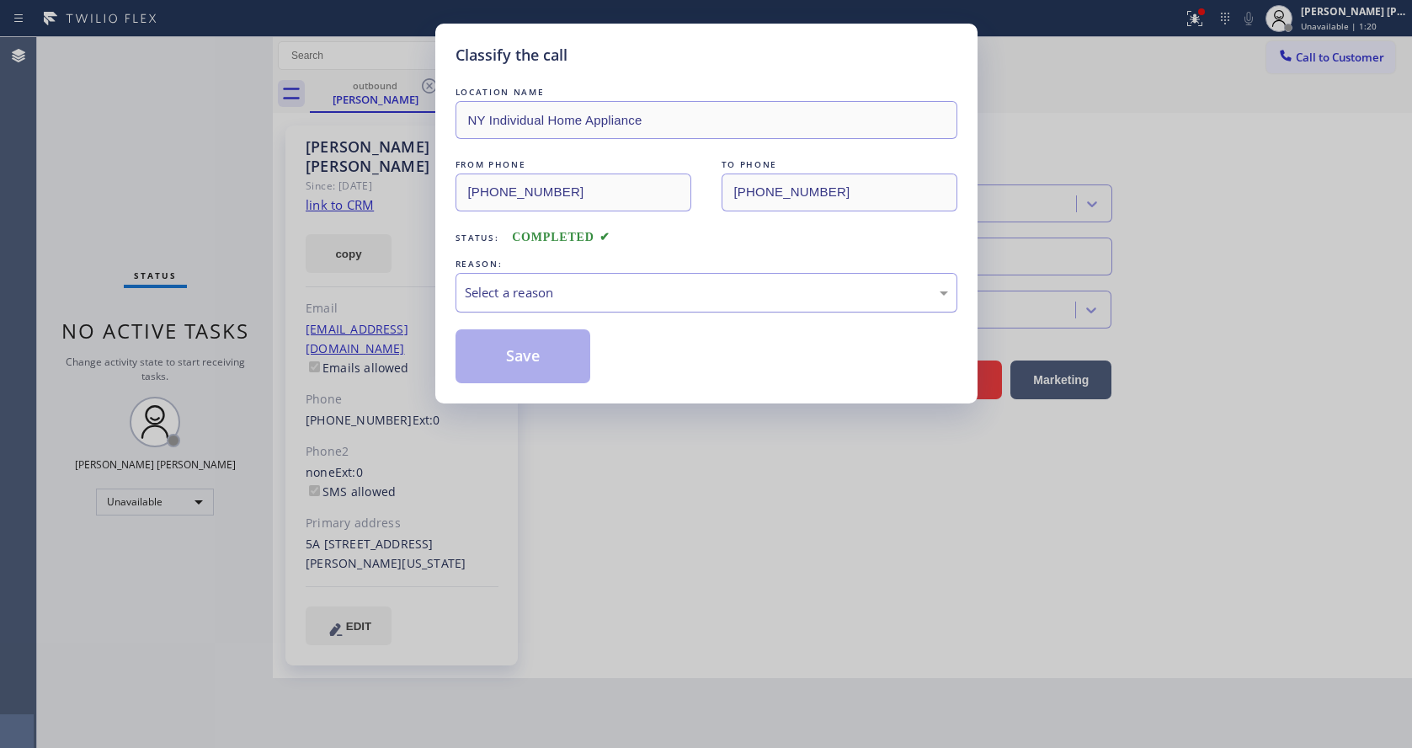
click at [516, 287] on div "Select a reason" at bounding box center [706, 292] width 483 height 19
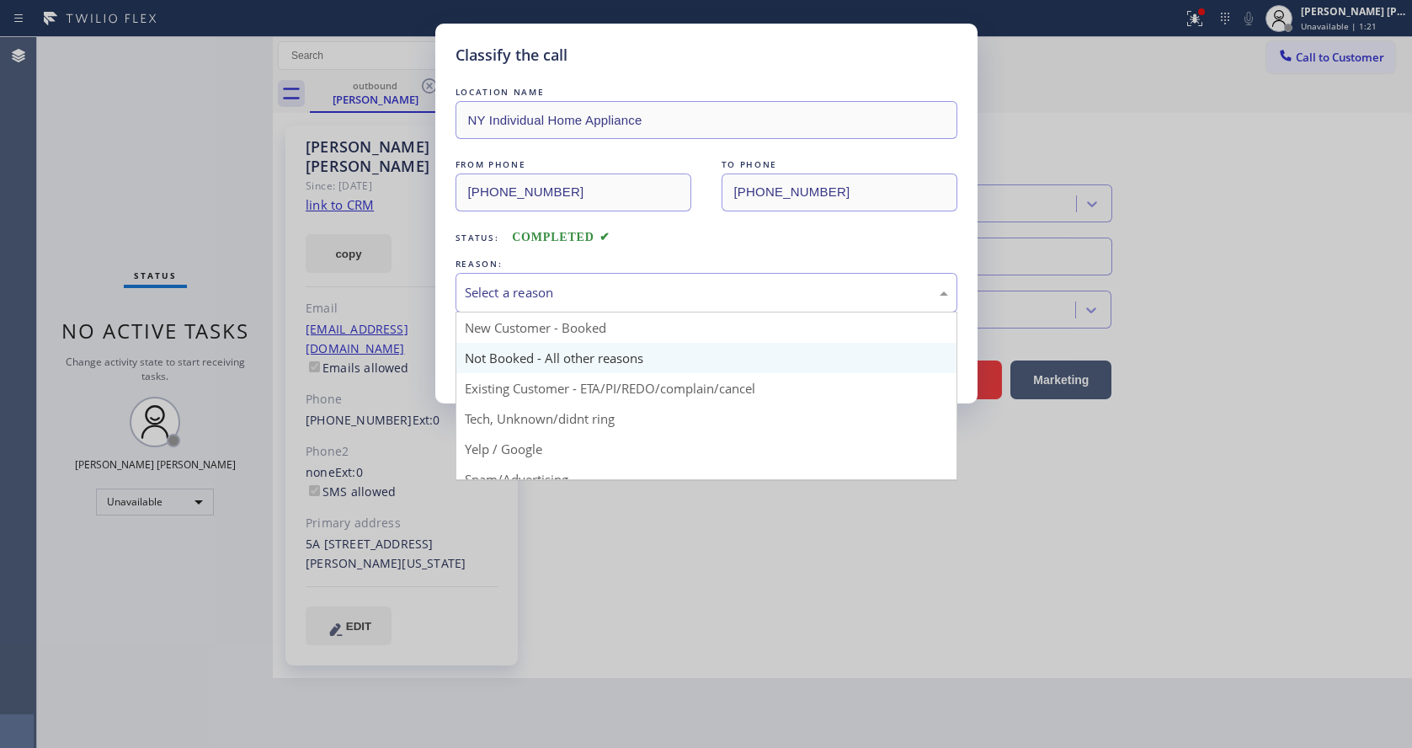
click at [509, 344] on button "Save" at bounding box center [523, 356] width 136 height 54
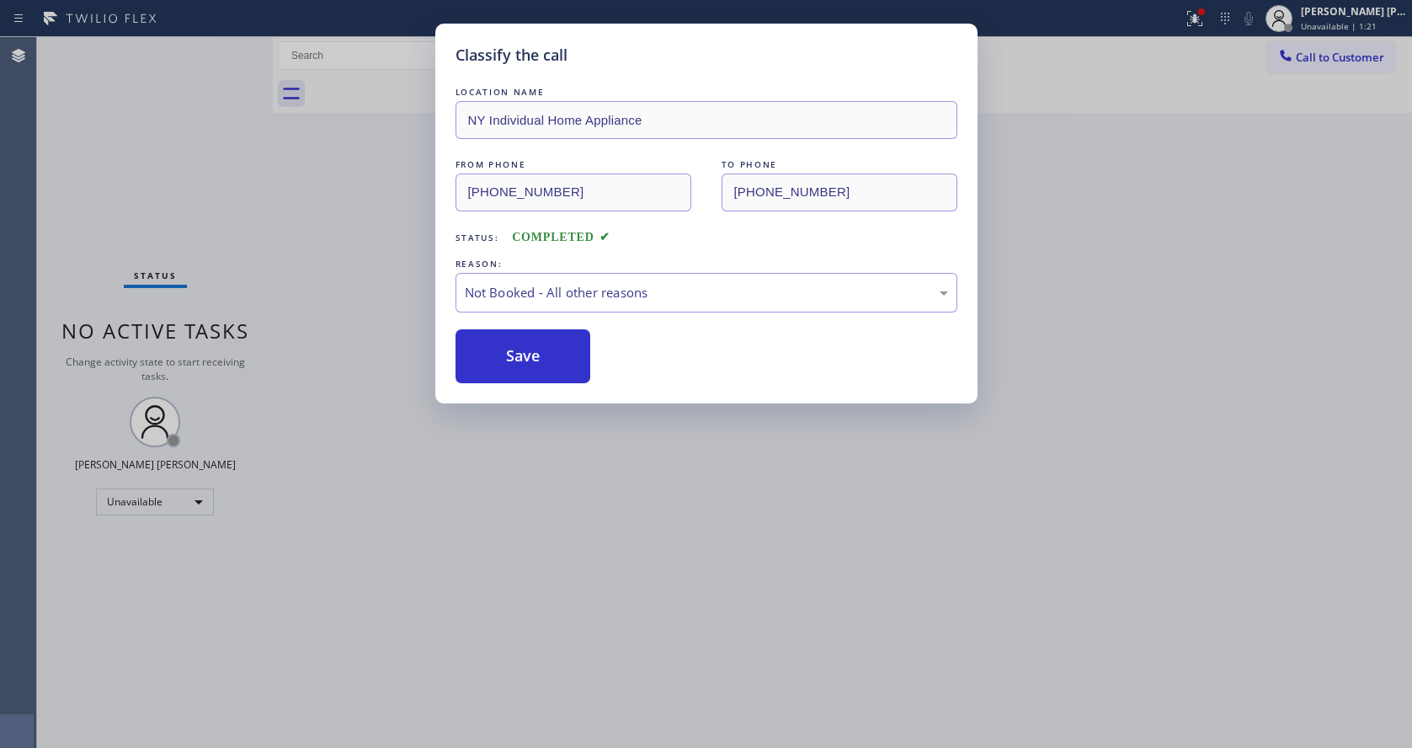
click at [509, 344] on button "Save" at bounding box center [523, 356] width 136 height 54
click at [688, 560] on div "Classify the call LOCATION NAME NY Individual Home Appliance FROM PHONE [PHONE_…" at bounding box center [706, 374] width 1412 height 748
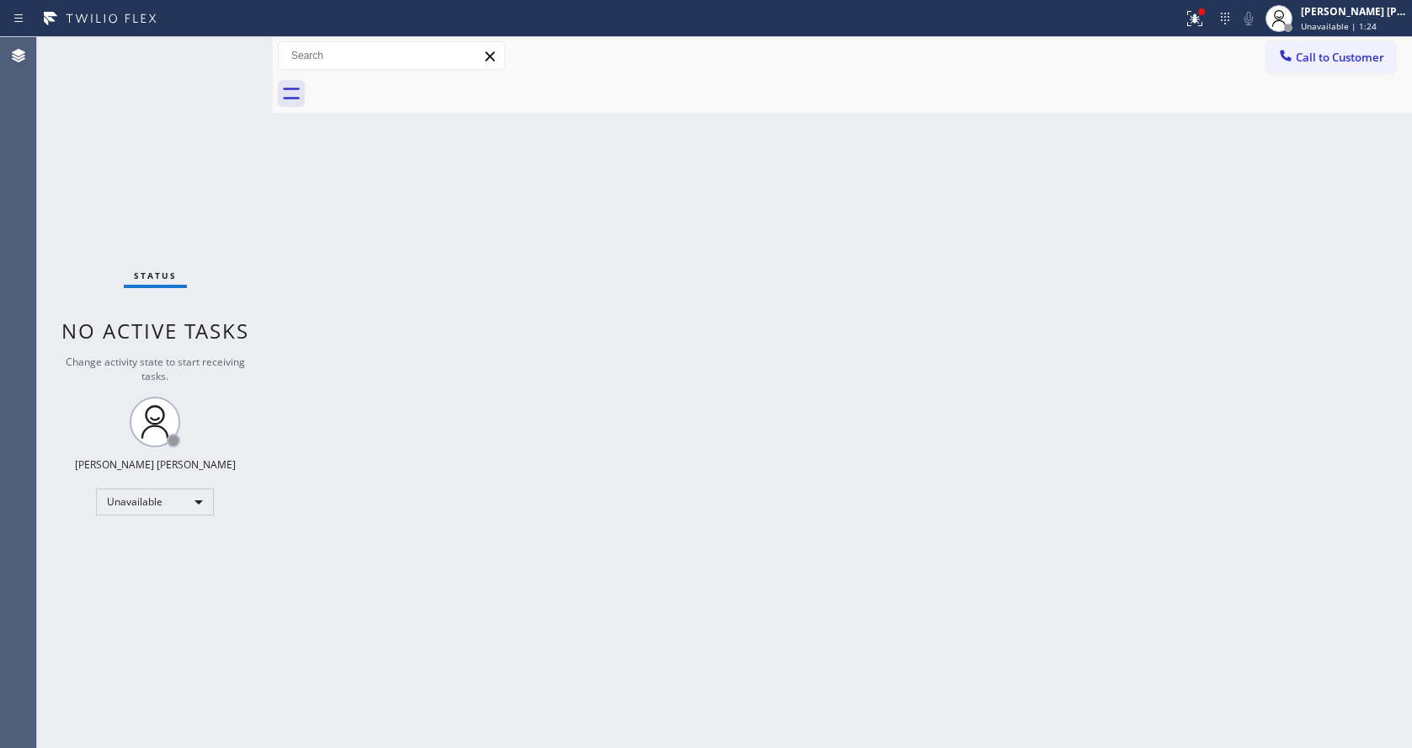
click at [347, 283] on div "Back to Dashboard Change Sender ID Customers Technicians Select a contact Outbo…" at bounding box center [842, 392] width 1139 height 710
click at [1334, 26] on span "Unavailable | 4:51" at bounding box center [1339, 26] width 76 height 12
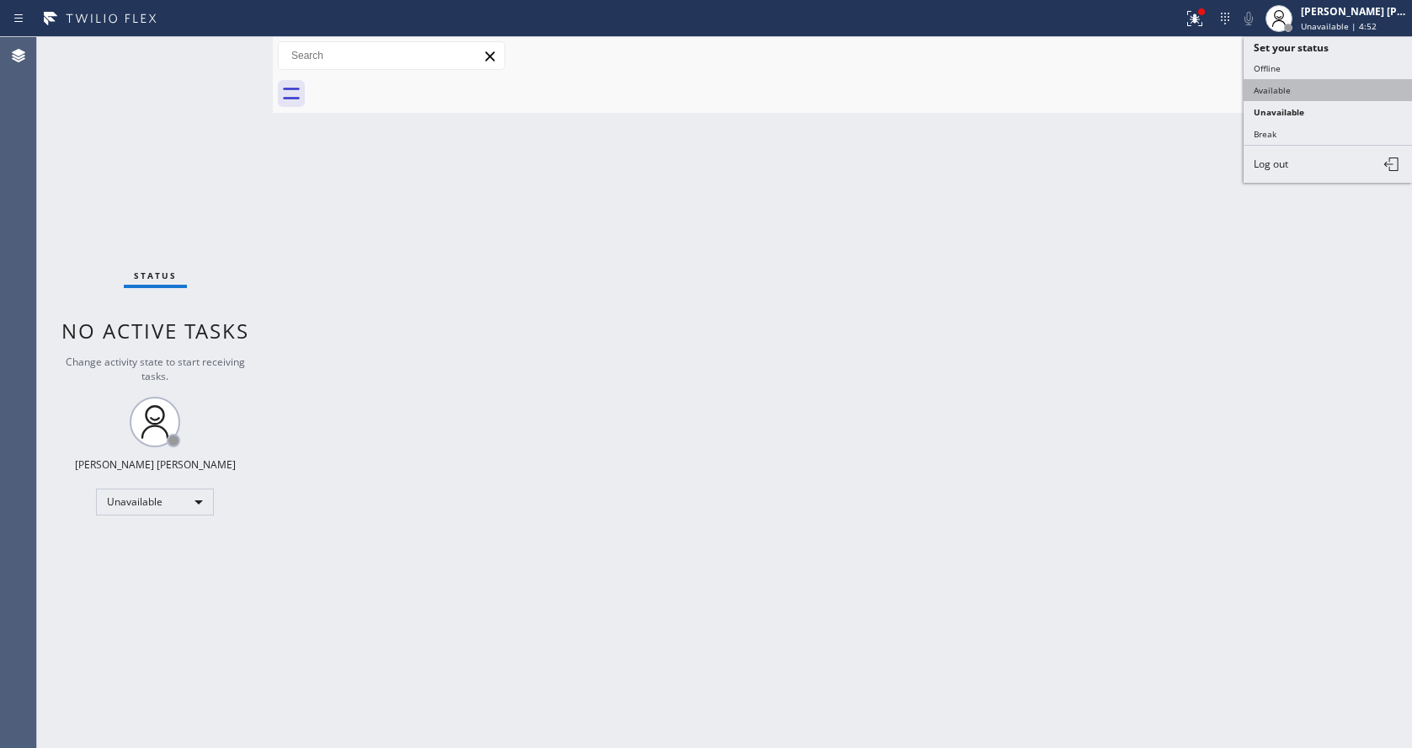
click at [1307, 90] on button "Available" at bounding box center [1327, 90] width 168 height 22
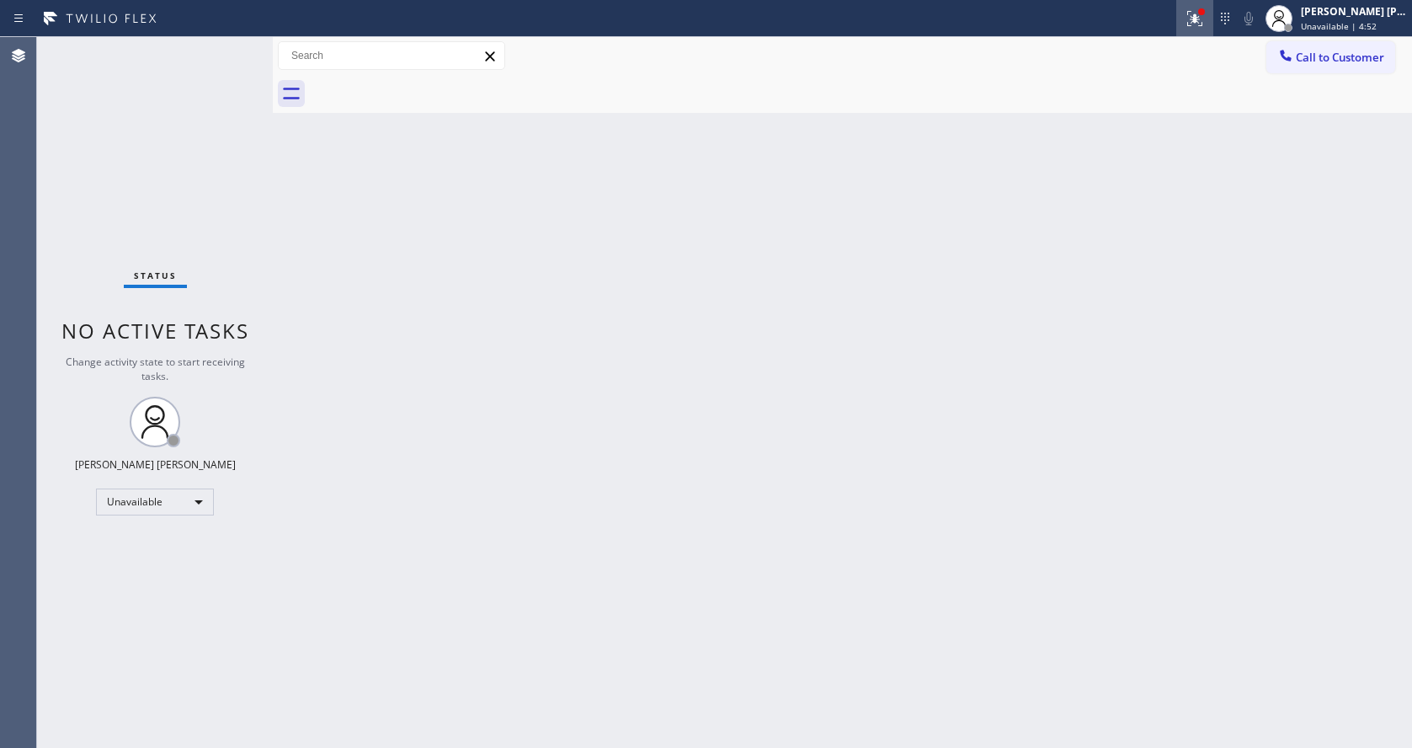
click at [1201, 34] on button at bounding box center [1194, 18] width 37 height 37
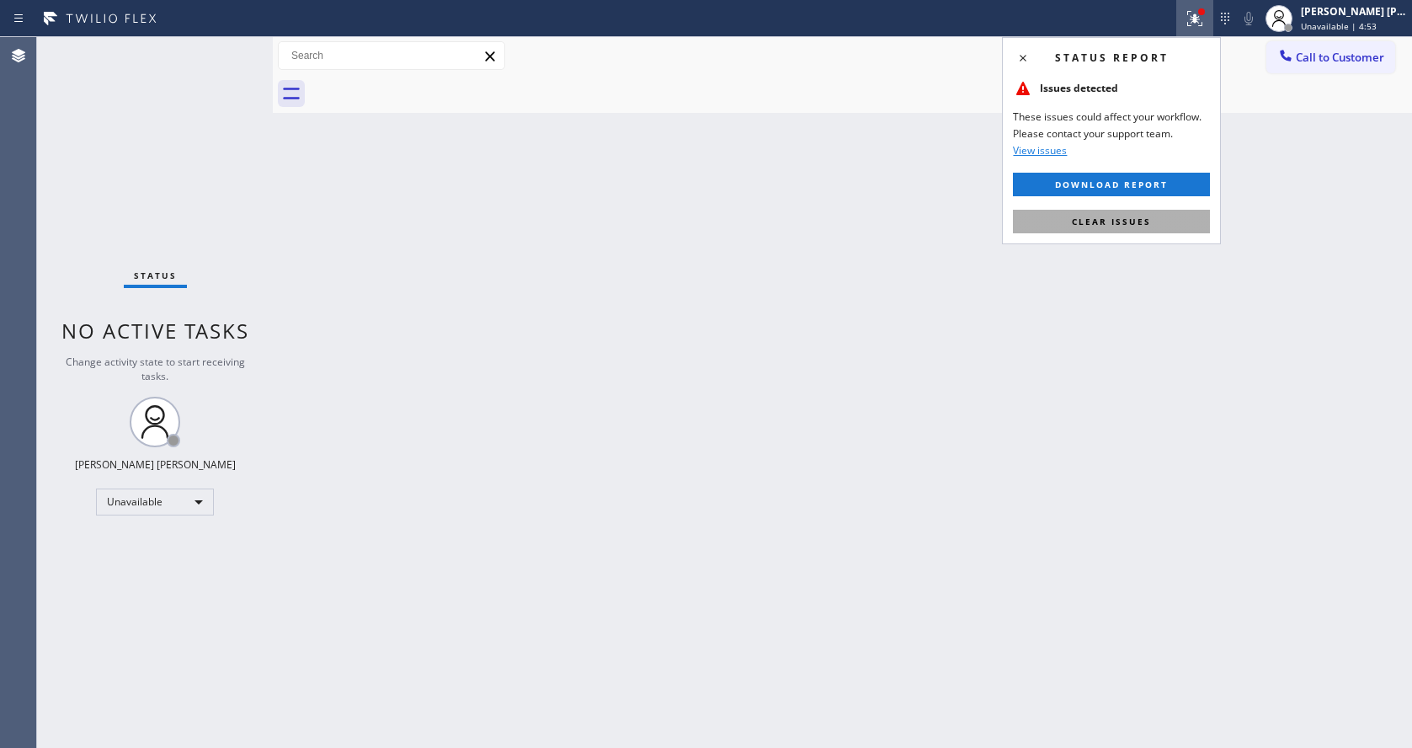
click at [1144, 221] on span "Clear issues" at bounding box center [1111, 222] width 79 height 12
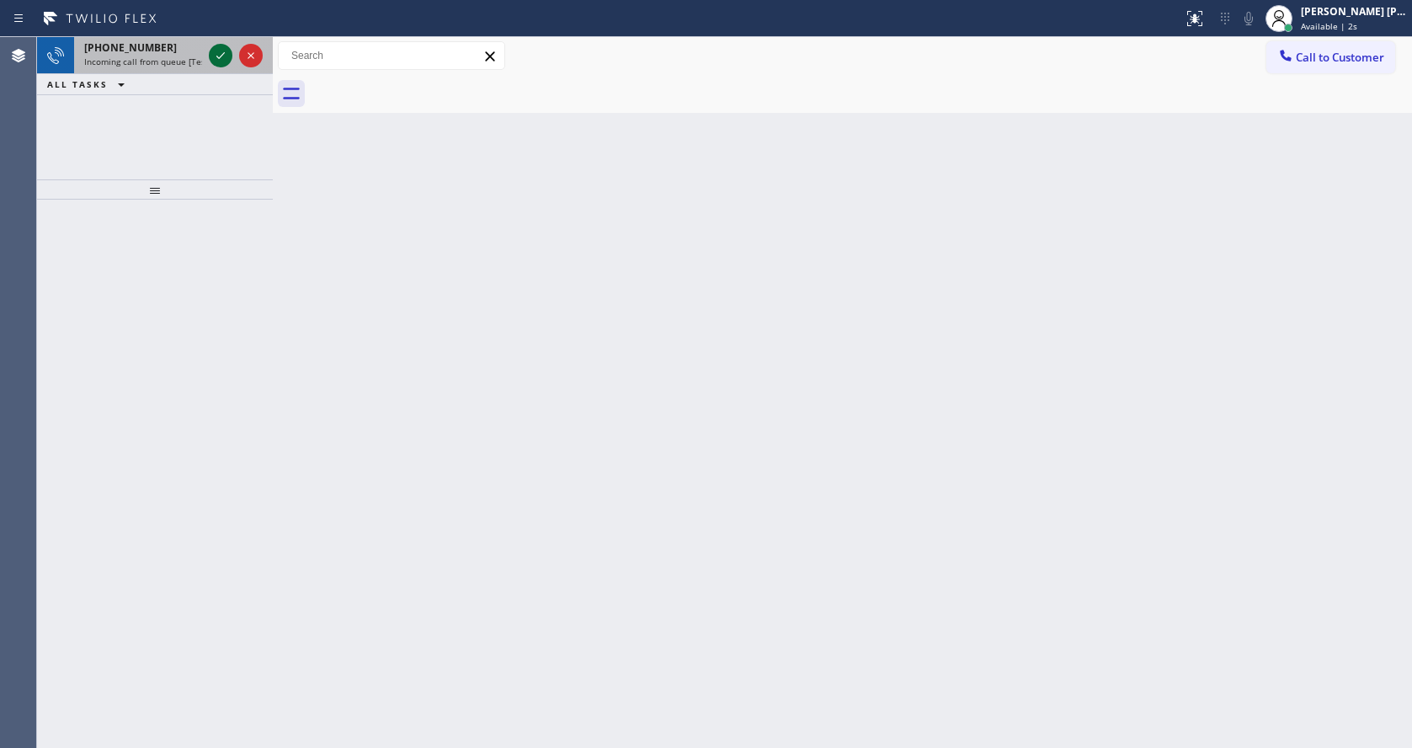
click at [218, 53] on icon at bounding box center [220, 55] width 20 height 20
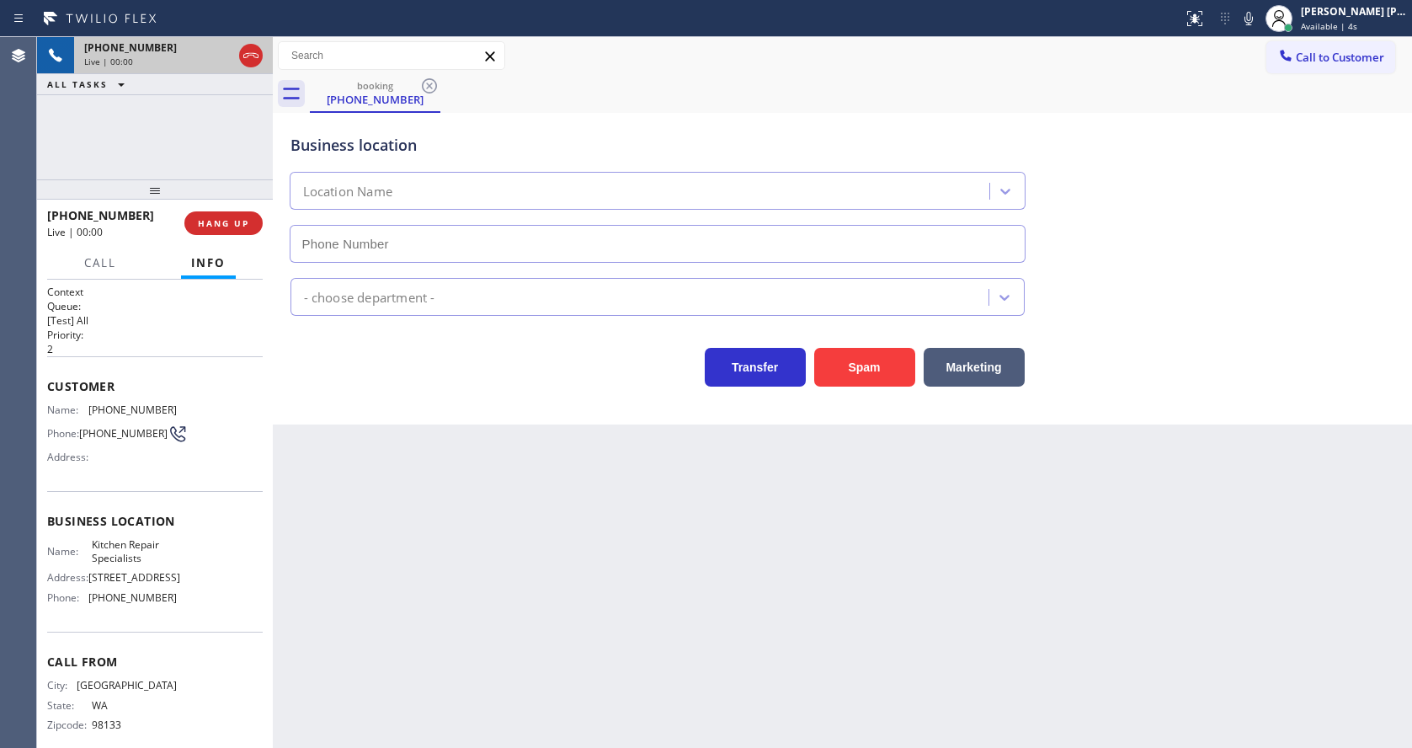
type input "[PHONE_NUMBER]"
click at [574, 599] on div "Back to Dashboard Change Sender ID Customers Technicians Select a contact Outbo…" at bounding box center [842, 392] width 1139 height 710
click at [567, 620] on div "Back to Dashboard Change Sender ID Customers Technicians Select a contact Outbo…" at bounding box center [842, 392] width 1139 height 710
click at [288, 442] on div "Back to Dashboard Change Sender ID Customers Technicians Select a contact Outbo…" at bounding box center [842, 392] width 1139 height 710
click at [690, 593] on div "Back to Dashboard Change Sender ID Customers Technicians Select a contact Outbo…" at bounding box center [842, 392] width 1139 height 710
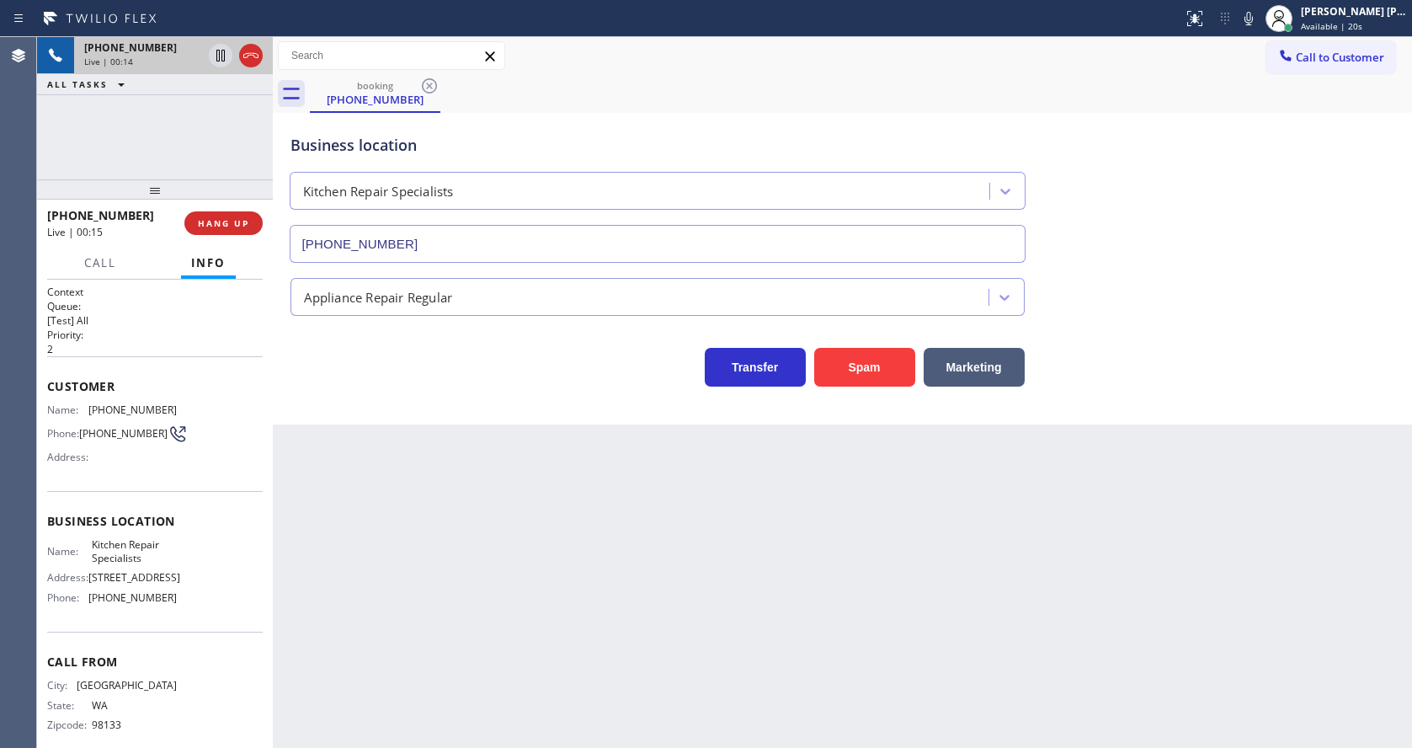
drag, startPoint x: 413, startPoint y: 474, endPoint x: 420, endPoint y: 561, distance: 87.0
click at [413, 474] on div "Back to Dashboard Change Sender ID Customers Technicians Select a contact Outbo…" at bounding box center [842, 392] width 1139 height 710
click at [672, 498] on div "Back to Dashboard Change Sender ID Customers Technicians Select a contact Outbo…" at bounding box center [842, 392] width 1139 height 710
click at [295, 483] on div "Back to Dashboard Change Sender ID Customers Technicians Select a contact Outbo…" at bounding box center [842, 392] width 1139 height 710
click at [94, 260] on span "Call" at bounding box center [100, 262] width 32 height 15
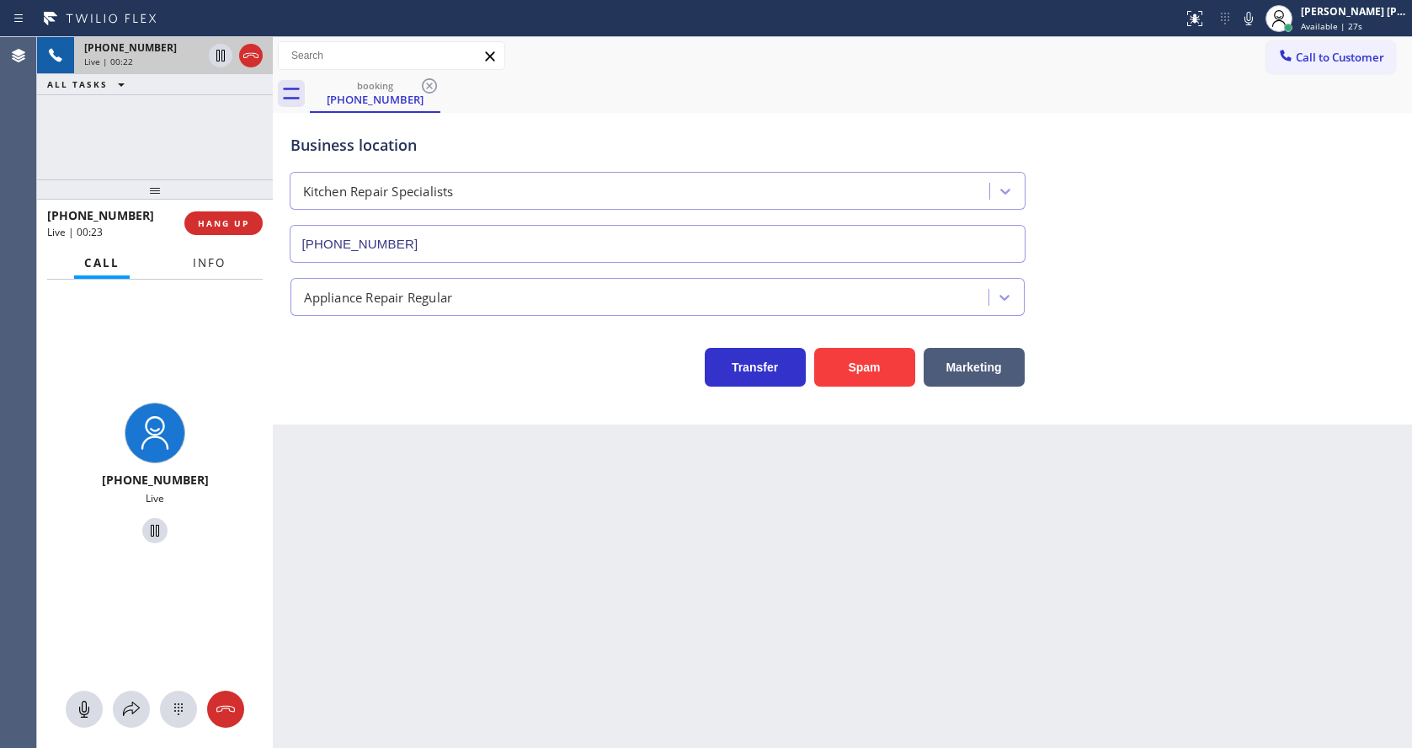
click at [194, 261] on span "Info" at bounding box center [209, 262] width 33 height 15
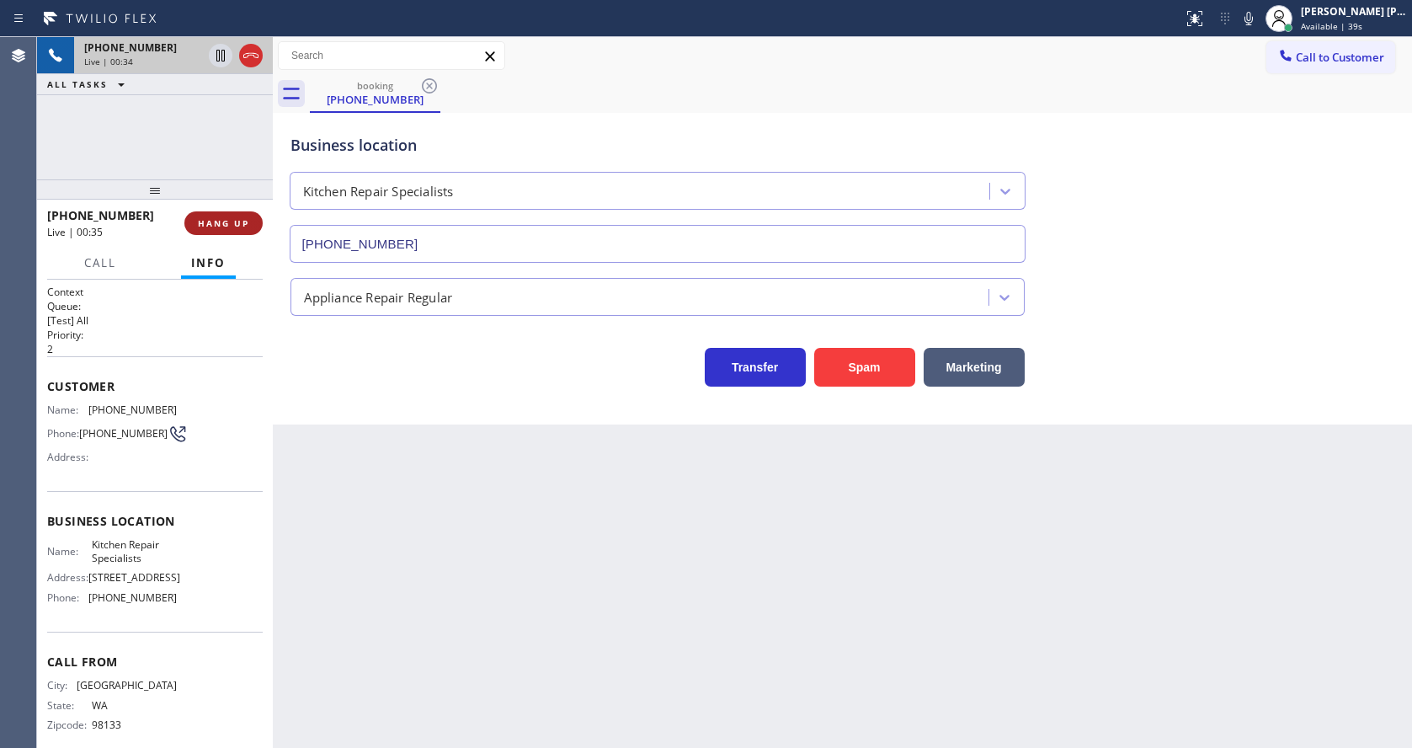
click at [216, 221] on span "HANG UP" at bounding box center [223, 223] width 51 height 12
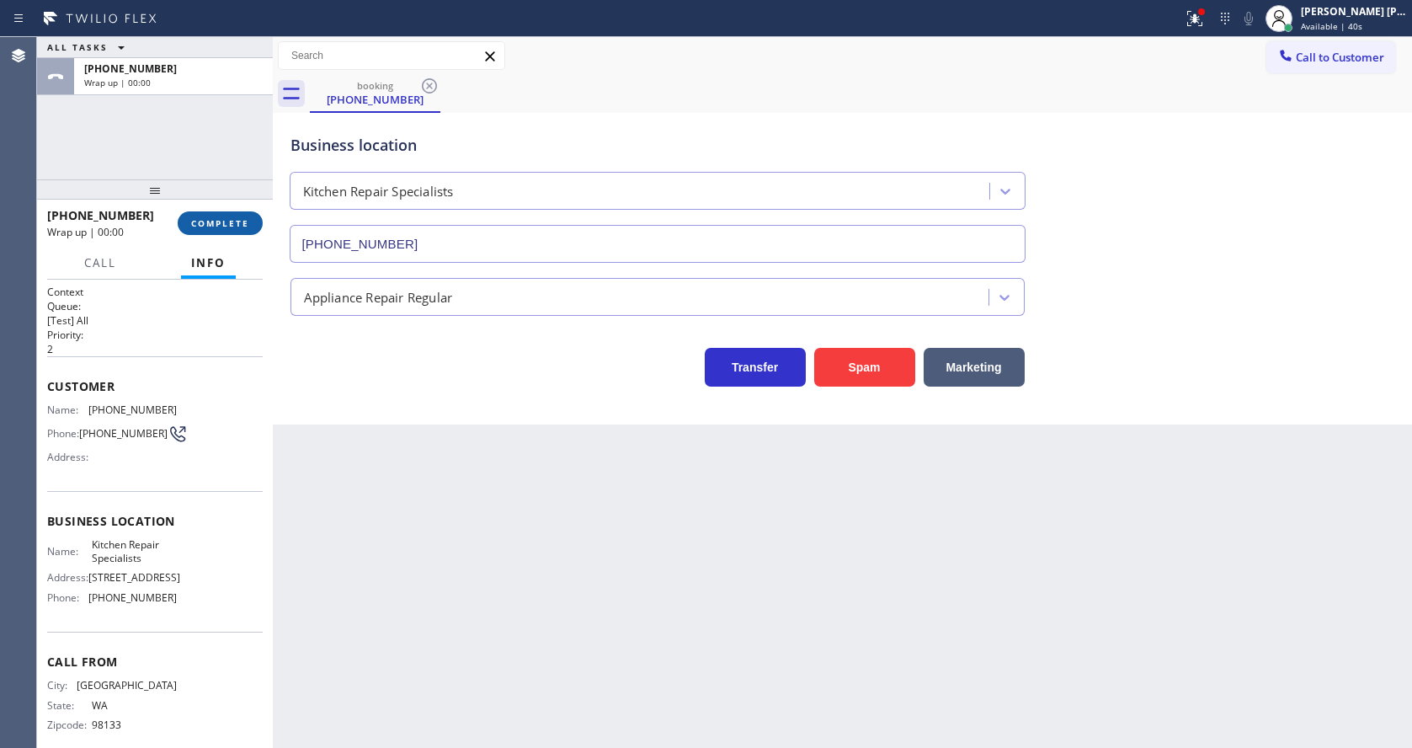
click at [216, 221] on span "COMPLETE" at bounding box center [220, 223] width 58 height 12
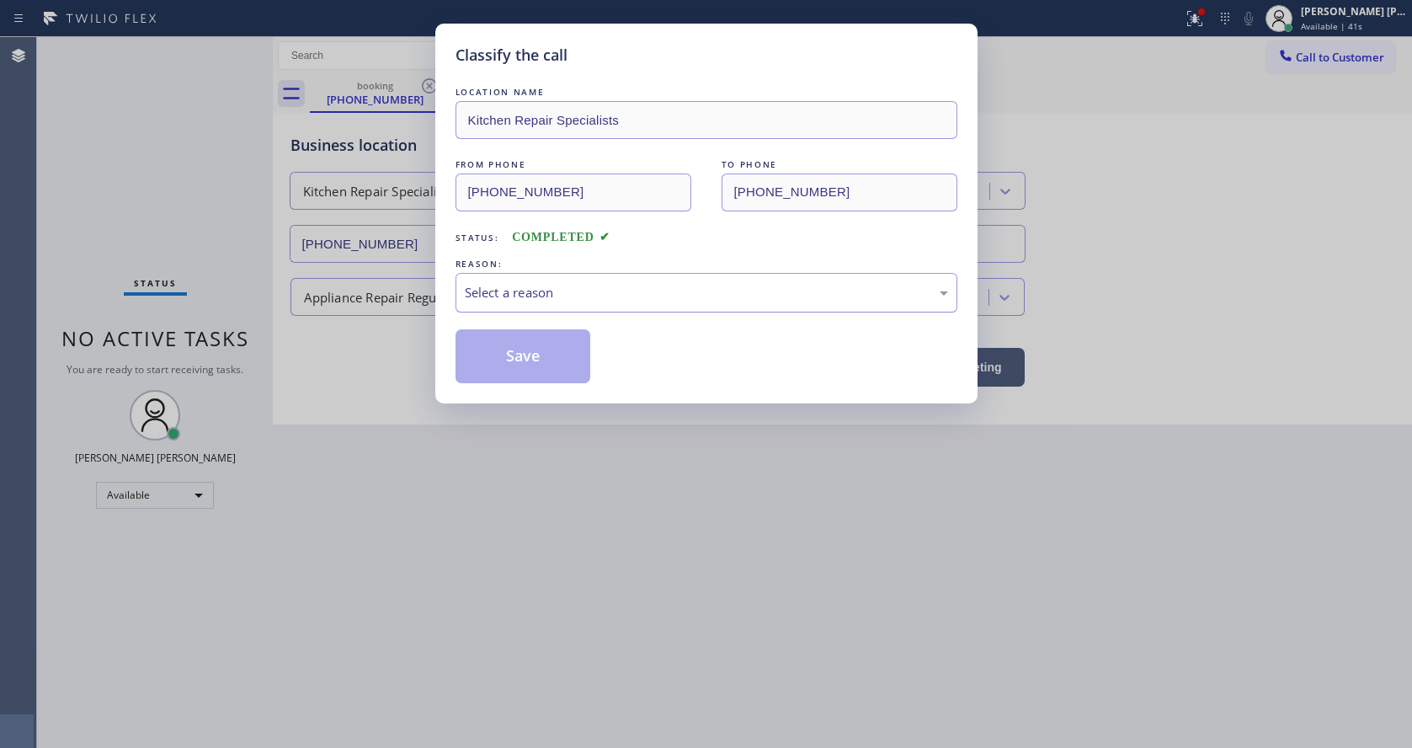
click at [558, 283] on div "Select a reason" at bounding box center [706, 292] width 483 height 19
click at [534, 343] on button "Save" at bounding box center [523, 356] width 136 height 54
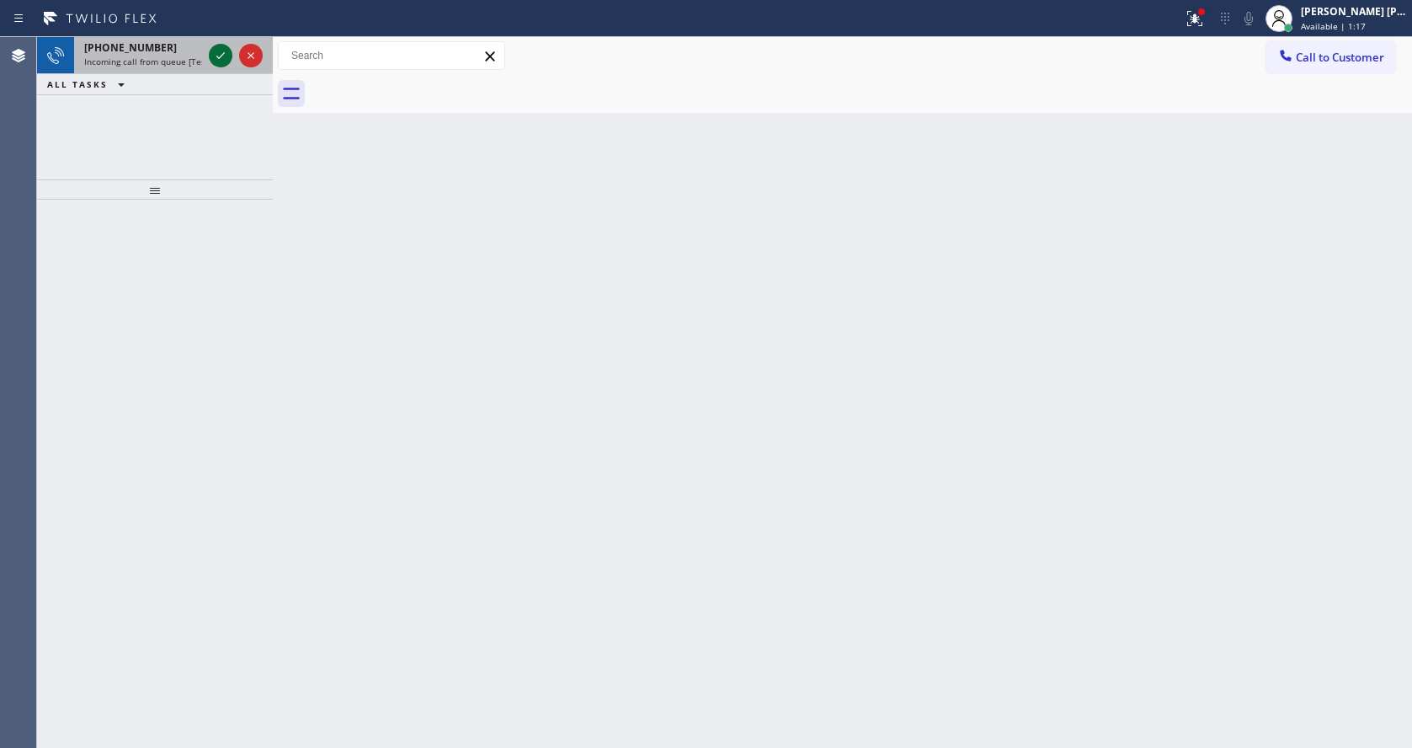
click at [210, 48] on div at bounding box center [221, 55] width 24 height 20
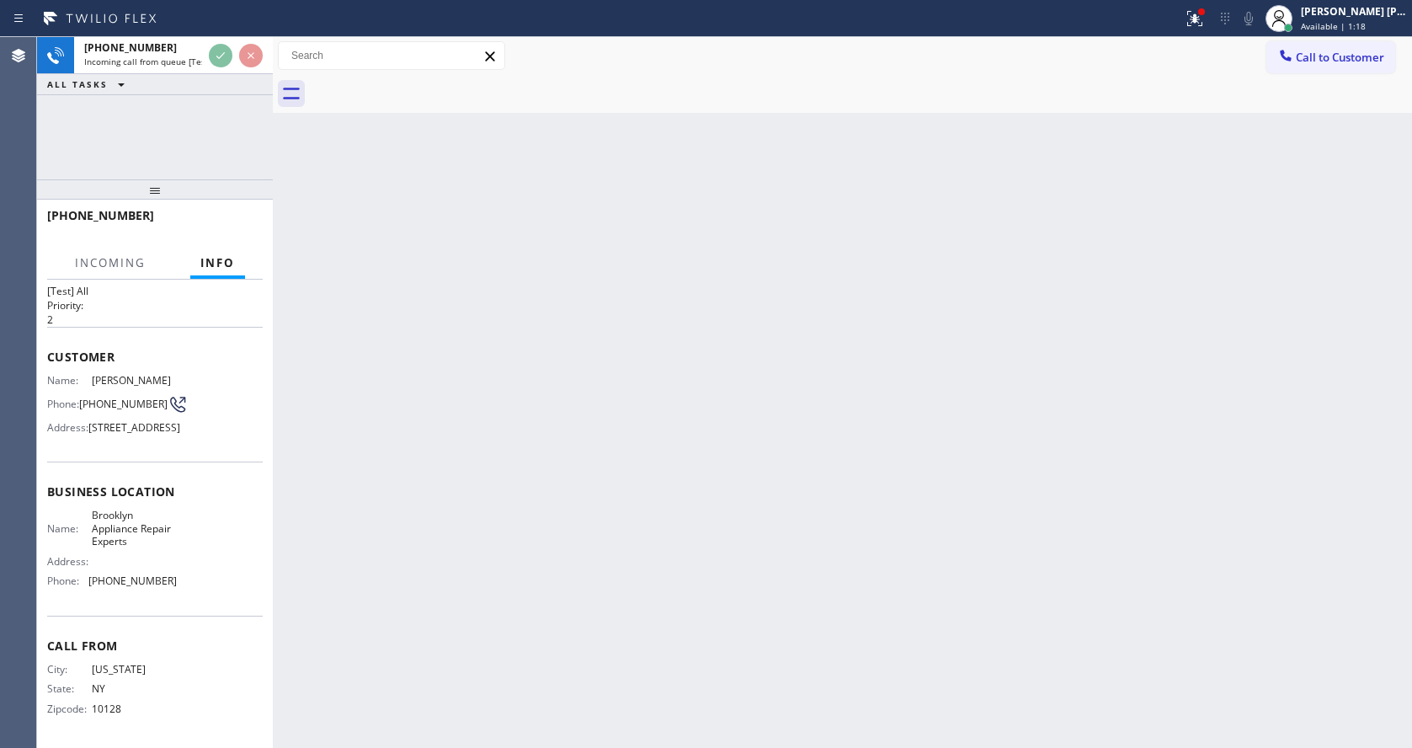
scroll to position [74, 0]
click at [523, 444] on div "Back to Dashboard Change Sender ID Customers Technicians Select a contact Outbo…" at bounding box center [842, 392] width 1139 height 710
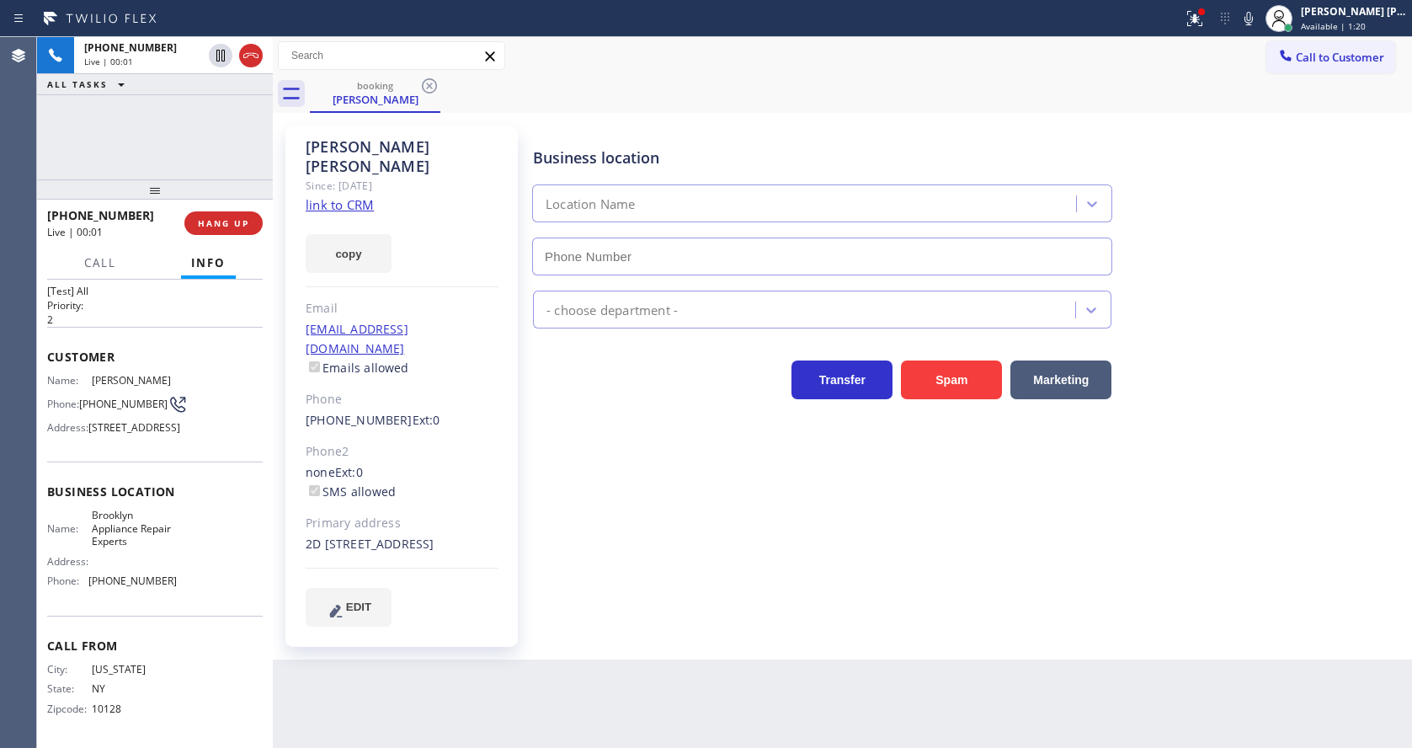
type input "[PHONE_NUMBER]"
click at [631, 491] on div "Business location [GEOGRAPHIC_DATA] Appliance Repair Experts [PHONE_NUMBER] App…" at bounding box center [969, 376] width 878 height 492
click at [337, 196] on link "link to CRM" at bounding box center [340, 204] width 68 height 17
click at [684, 541] on div "Business location [GEOGRAPHIC_DATA] Appliance Repair Experts [PHONE_NUMBER] App…" at bounding box center [969, 376] width 878 height 492
click at [719, 690] on div "Back to Dashboard Change Sender ID Customers Technicians Select a contact Outbo…" at bounding box center [842, 392] width 1139 height 710
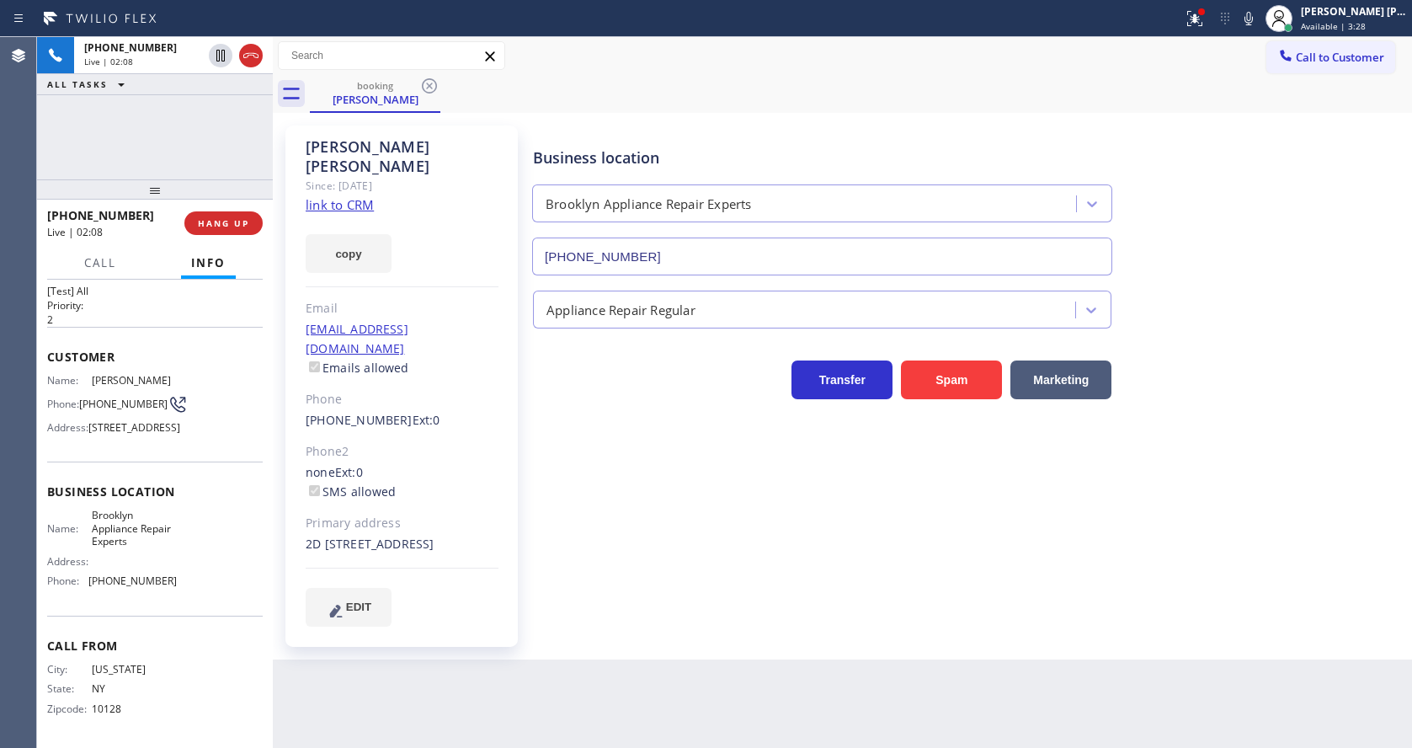
click at [814, 613] on div "Business location [GEOGRAPHIC_DATA] Appliance Repair Experts [PHONE_NUMBER] App…" at bounding box center [969, 392] width 878 height 525
click at [604, 615] on div "Business location [GEOGRAPHIC_DATA] Appliance Repair Experts [PHONE_NUMBER] App…" at bounding box center [969, 392] width 878 height 525
click at [255, 132] on div "[PHONE_NUMBER] Live | 03:16 ALL TASKS ALL TASKS ACTIVE TASKS TASKS IN WRAP UP" at bounding box center [155, 108] width 236 height 142
click at [599, 482] on div "Business location [GEOGRAPHIC_DATA] Appliance Repair Experts [PHONE_NUMBER] App…" at bounding box center [969, 376] width 878 height 492
click at [237, 109] on div "[PHONE_NUMBER] Live | 04:38 ALL TASKS ALL TASKS ACTIVE TASKS TASKS IN WRAP UP" at bounding box center [155, 108] width 236 height 142
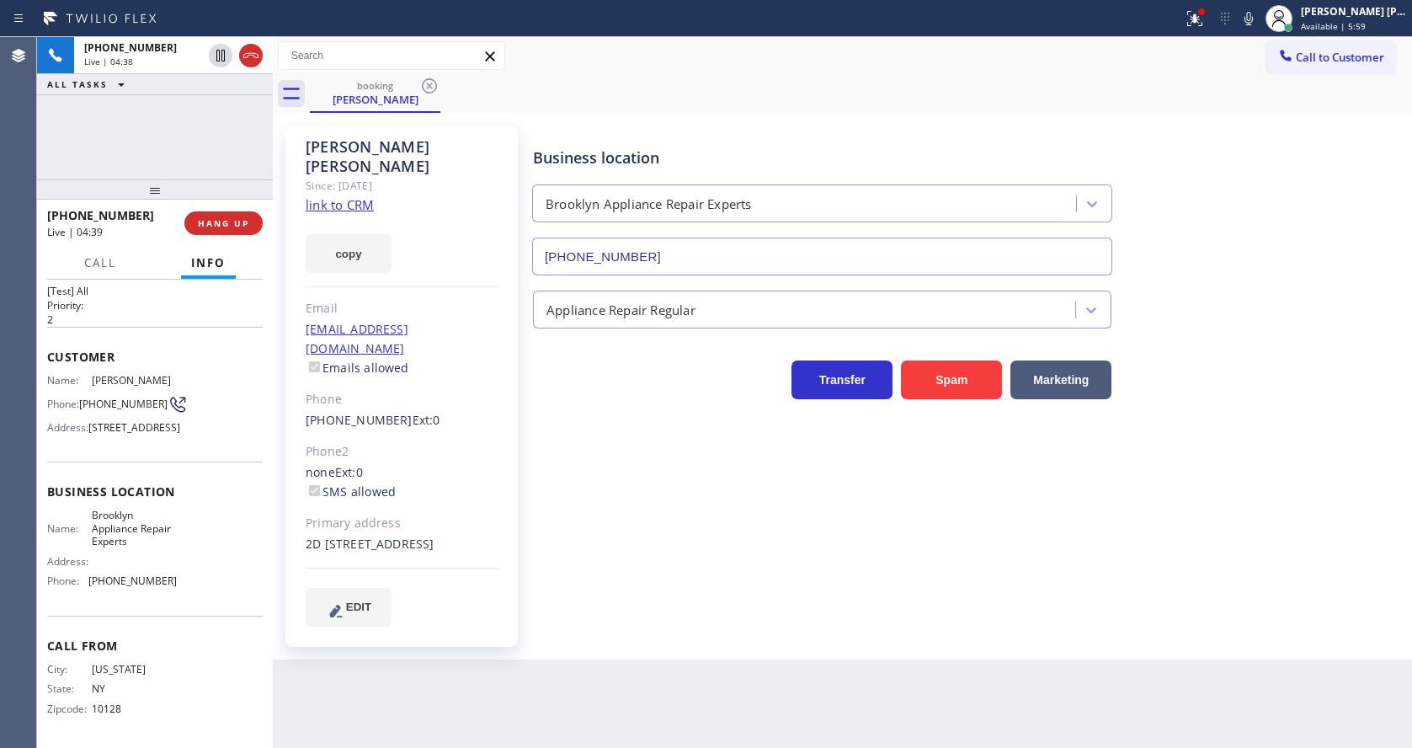
click at [633, 561] on div "Business location [GEOGRAPHIC_DATA] Appliance Repair Experts [PHONE_NUMBER] App…" at bounding box center [969, 376] width 878 height 492
click at [663, 540] on div "Business location [GEOGRAPHIC_DATA] Appliance Repair Experts [PHONE_NUMBER] App…" at bounding box center [969, 376] width 878 height 492
click at [682, 643] on div "Back to Dashboard Change Sender ID Customers Technicians Select a contact Outbo…" at bounding box center [842, 392] width 1139 height 710
click at [812, 610] on div "Business location [GEOGRAPHIC_DATA] Appliance Repair Experts [PHONE_NUMBER] App…" at bounding box center [969, 392] width 878 height 525
click at [763, 634] on div "Business location [GEOGRAPHIC_DATA] Appliance Repair Experts [PHONE_NUMBER] App…" at bounding box center [969, 392] width 878 height 525
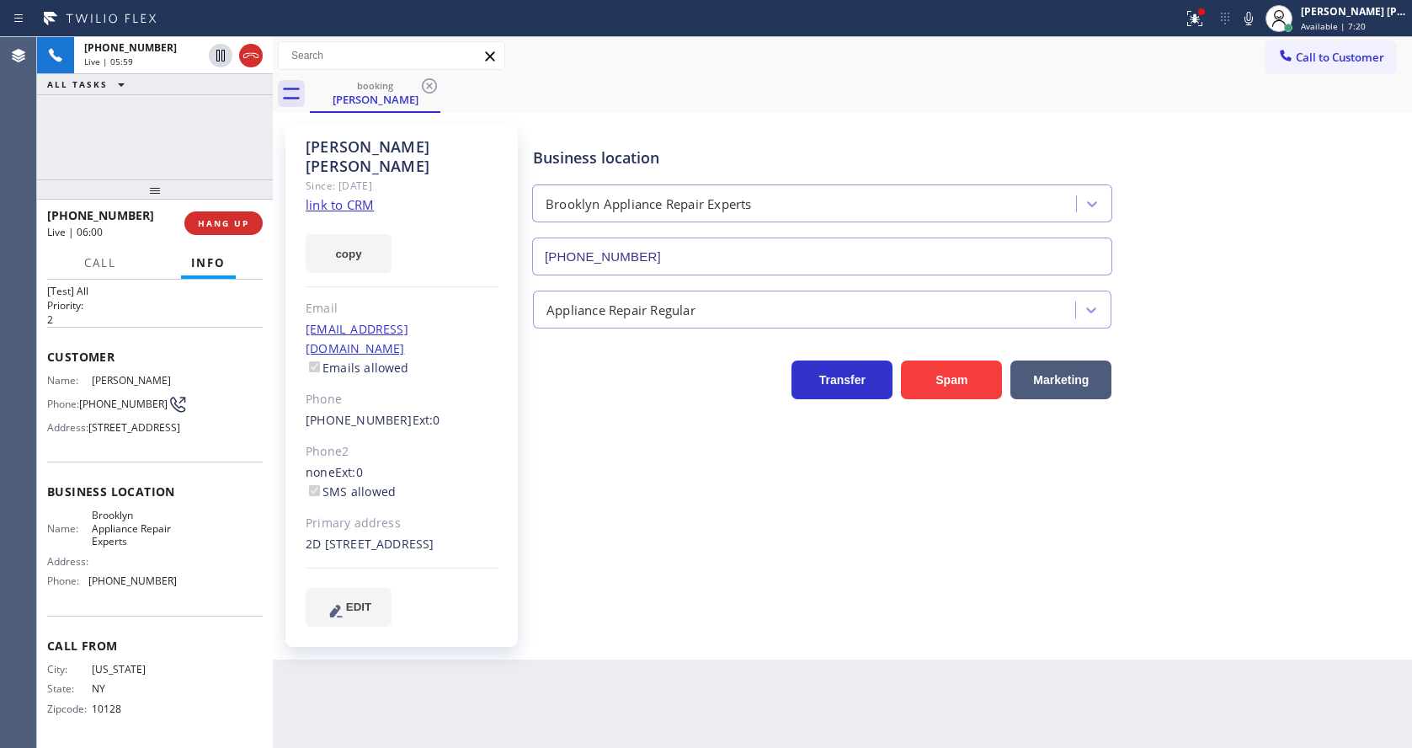
click at [659, 572] on div "Business location [GEOGRAPHIC_DATA] Appliance Repair Experts [PHONE_NUMBER] App…" at bounding box center [969, 376] width 878 height 492
click at [692, 590] on div "Business location [GEOGRAPHIC_DATA] Appliance Repair Experts [PHONE_NUMBER] App…" at bounding box center [969, 376] width 878 height 492
click at [1205, 19] on icon at bounding box center [1194, 18] width 20 height 20
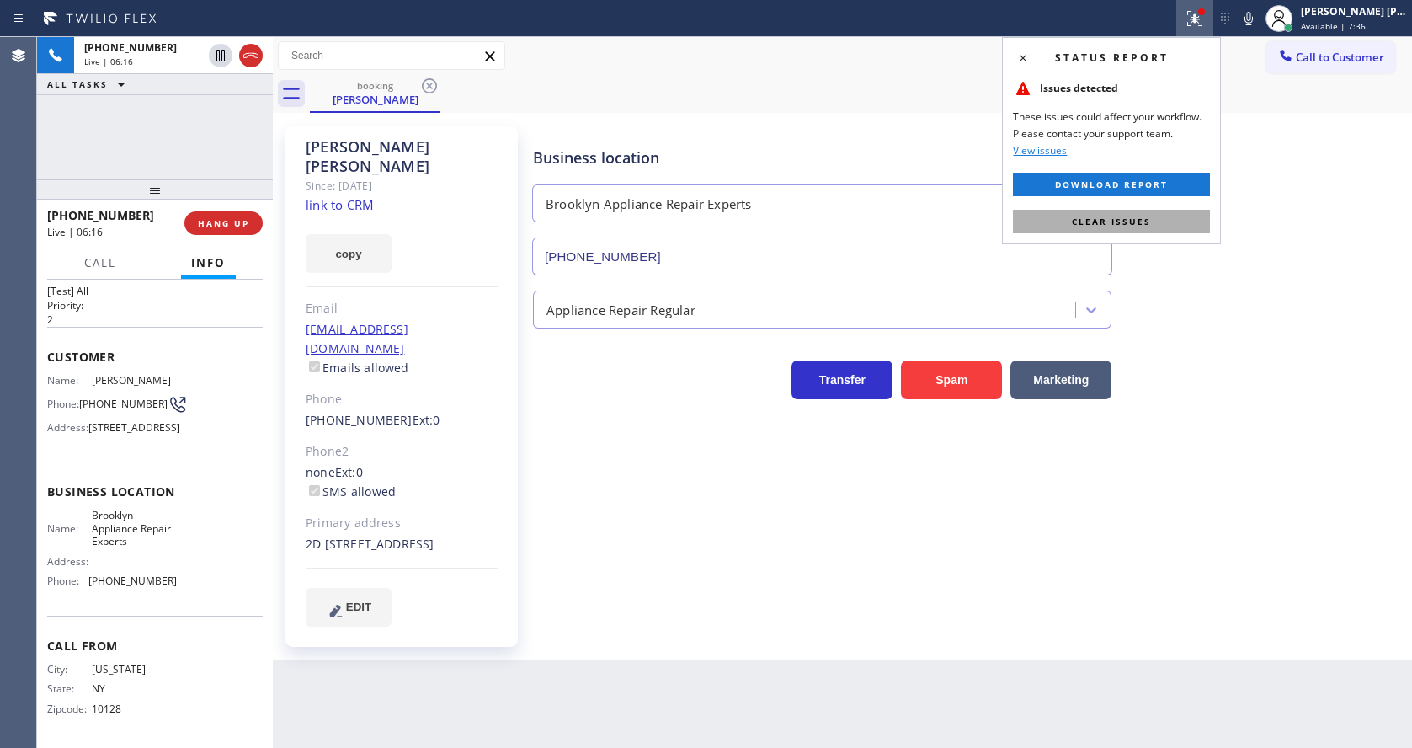
click at [1185, 216] on button "Clear issues" at bounding box center [1111, 222] width 197 height 24
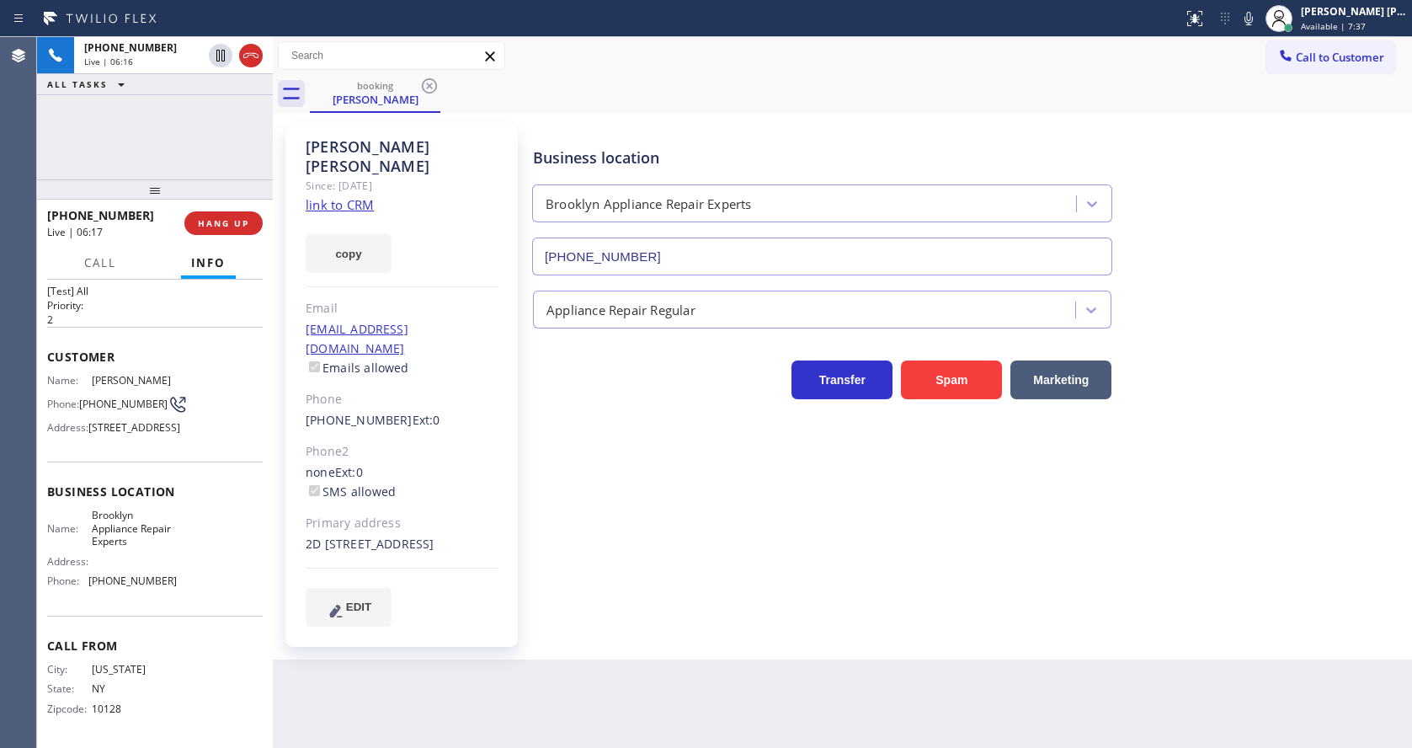
click at [1225, 210] on div "Business location [GEOGRAPHIC_DATA] Appliance Repair Experts [PHONE_NUMBER]" at bounding box center [969, 199] width 878 height 152
click at [647, 578] on div "Business location [GEOGRAPHIC_DATA] Appliance Repair Experts [PHONE_NUMBER] App…" at bounding box center [969, 376] width 878 height 492
click at [608, 574] on div "Business location [GEOGRAPHIC_DATA] Appliance Repair Experts [PHONE_NUMBER] App…" at bounding box center [969, 376] width 878 height 492
click at [593, 551] on div "Business location [GEOGRAPHIC_DATA] Appliance Repair Experts [PHONE_NUMBER] App…" at bounding box center [969, 376] width 878 height 492
click at [178, 511] on div "Name: Brooklyn Appliance Repair Experts Address: Phone: [PHONE_NUMBER]" at bounding box center [155, 550] width 216 height 85
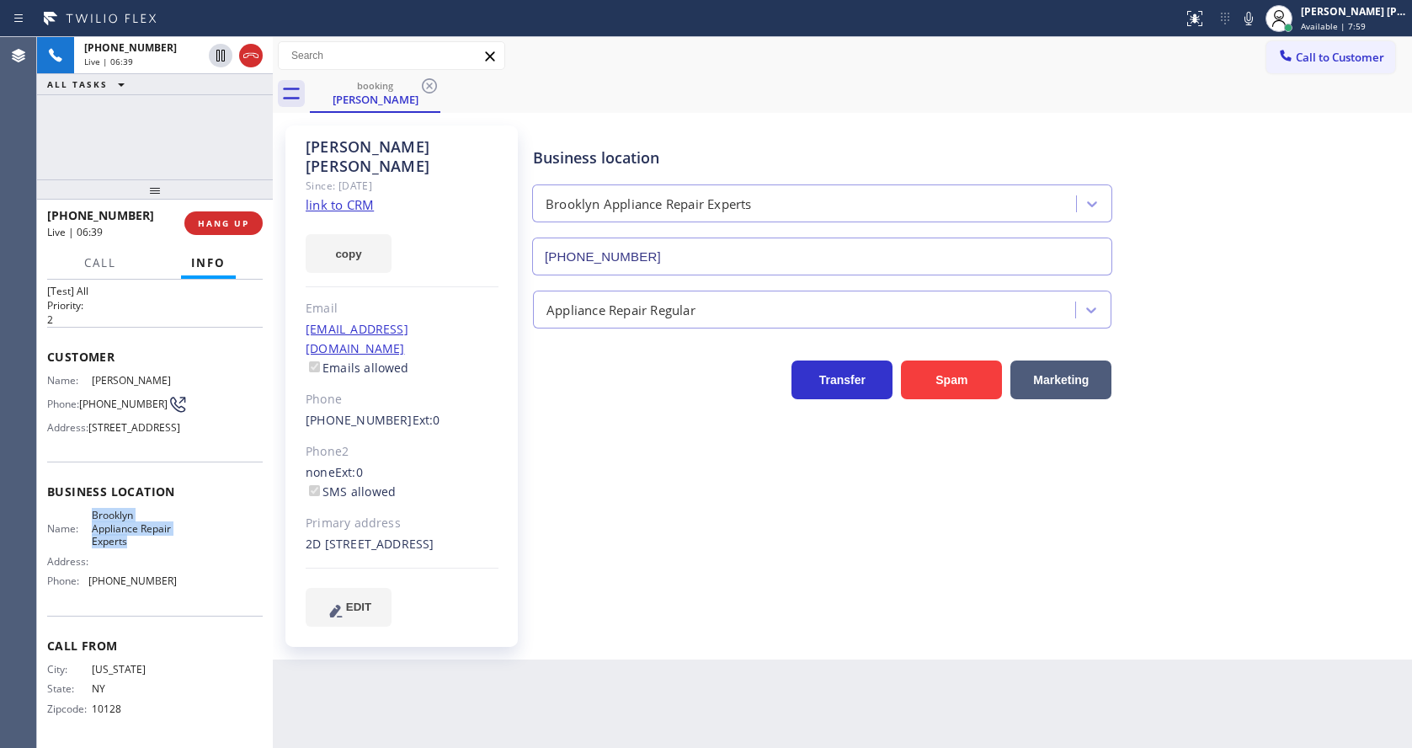
drag, startPoint x: 88, startPoint y: 513, endPoint x: 132, endPoint y: 551, distance: 57.9
click at [132, 551] on div "Name: Brooklyn Appliance Repair Experts Address: Phone: [PHONE_NUMBER]" at bounding box center [112, 550] width 130 height 85
copy span "Brooklyn Appliance Repair Experts"
click at [488, 625] on div "[PERSON_NAME] Since: [DATE] link to CRM copy Email [EMAIL_ADDRESS][DOMAIN_NAME]…" at bounding box center [401, 385] width 232 height 521
click at [843, 579] on div "Business location [GEOGRAPHIC_DATA] Appliance Repair Experts [PHONE_NUMBER] App…" at bounding box center [969, 376] width 878 height 492
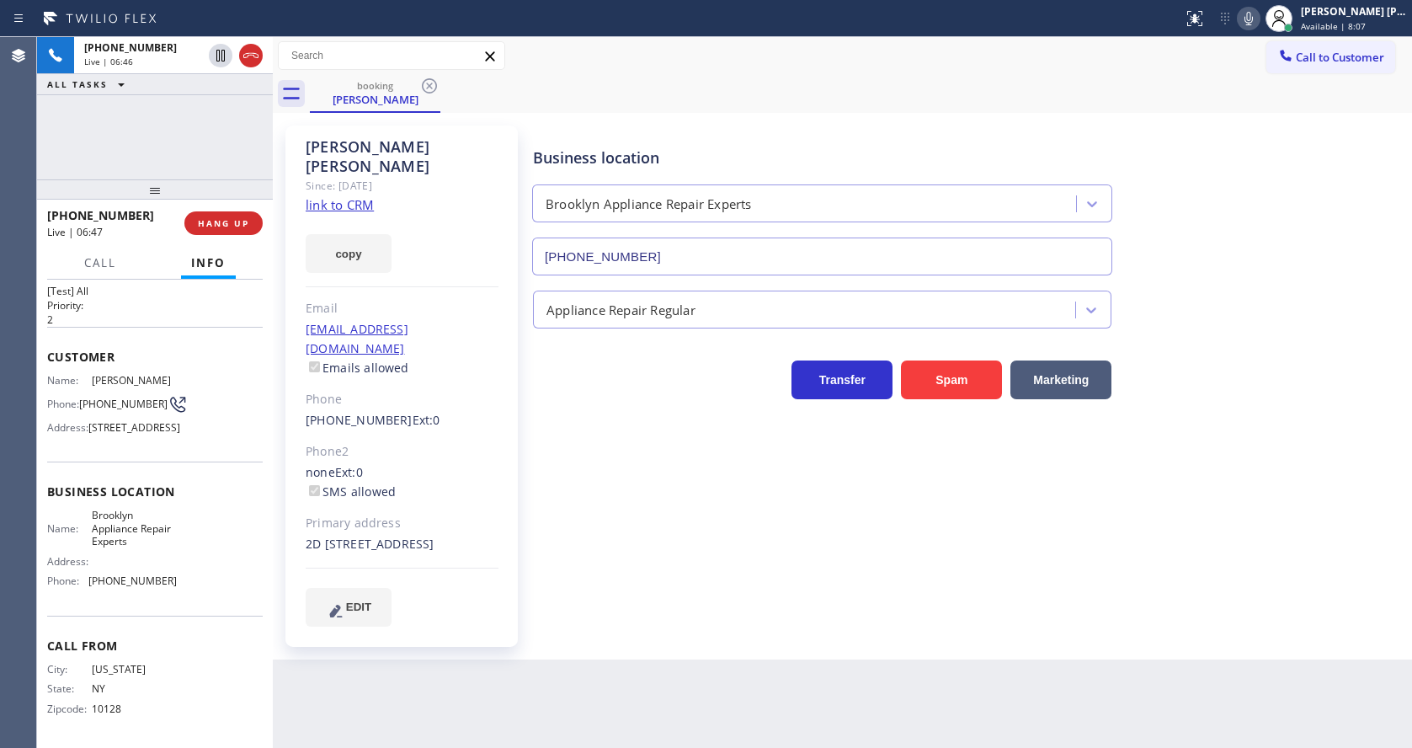
click at [1254, 29] on button at bounding box center [1249, 19] width 24 height 24
click at [219, 50] on icon at bounding box center [220, 56] width 8 height 12
type input "[PHONE_NUMBER]"
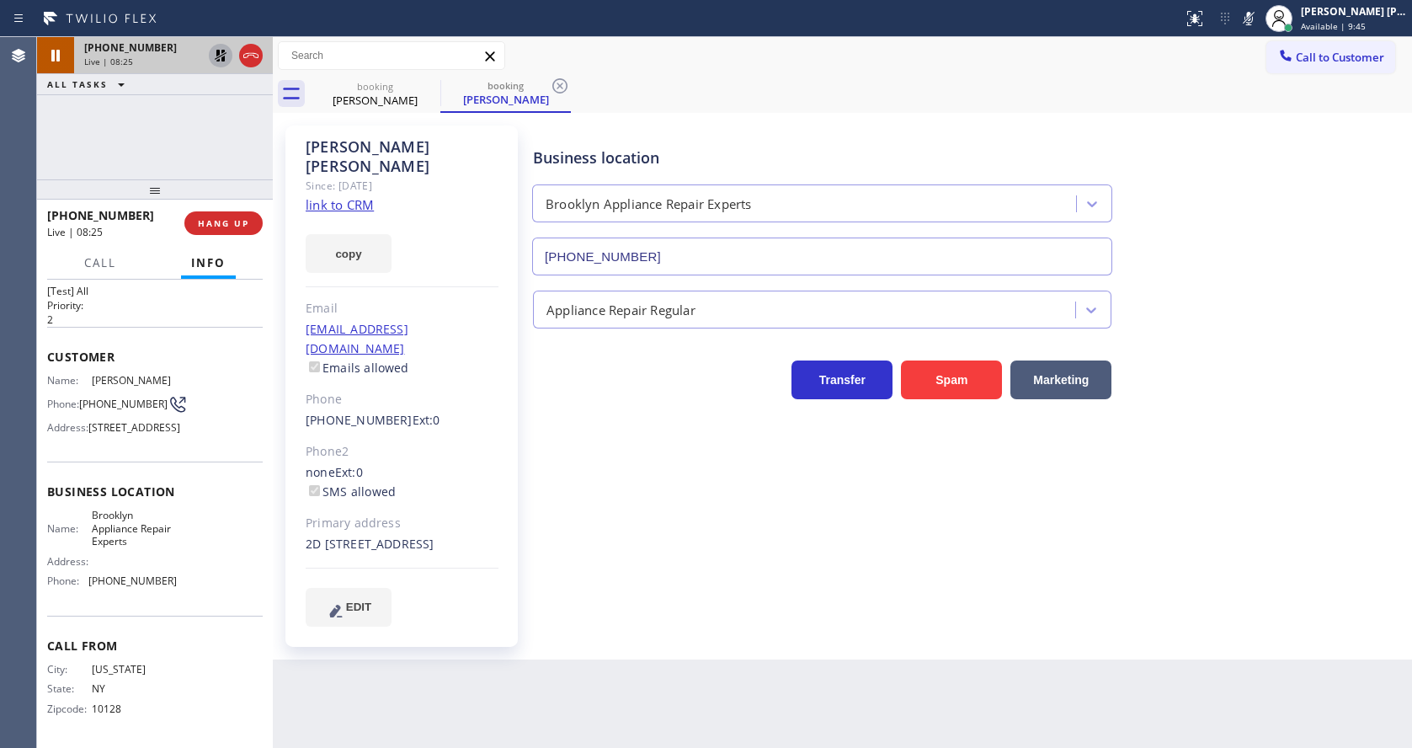
click at [214, 49] on icon at bounding box center [220, 55] width 20 height 20
click at [1254, 20] on icon at bounding box center [1248, 18] width 20 height 20
click at [1248, 162] on div "Business location [GEOGRAPHIC_DATA] Appliance Repair Experts [PHONE_NUMBER]" at bounding box center [969, 199] width 878 height 152
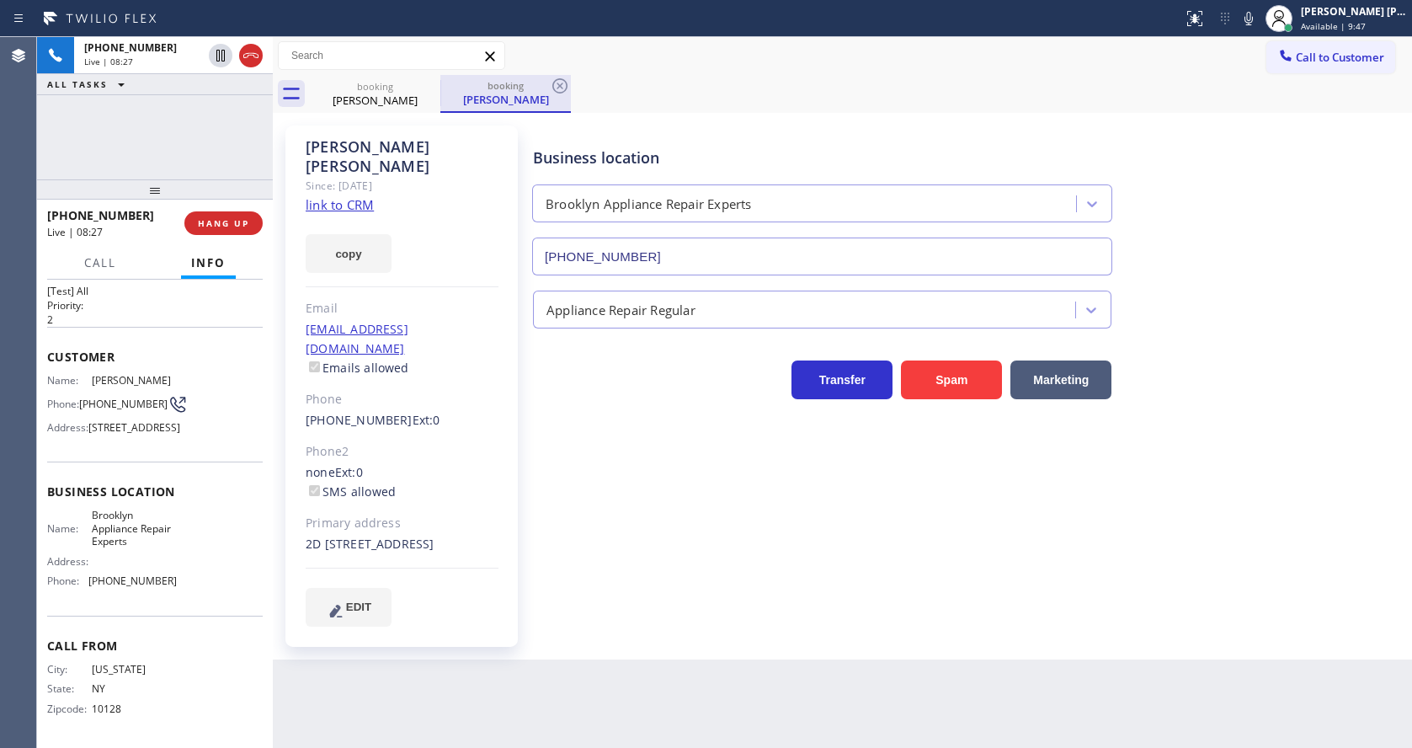
click at [549, 83] on div "booking" at bounding box center [505, 85] width 127 height 13
click at [528, 479] on div "[PERSON_NAME] Since: [DATE] link to CRM copy Email [EMAIL_ADDRESS][DOMAIN_NAME]…" at bounding box center [403, 386] width 253 height 538
click at [558, 83] on icon at bounding box center [559, 85] width 15 height 15
click at [551, 498] on div "Business location [GEOGRAPHIC_DATA] Appliance Repair Experts [PHONE_NUMBER] App…" at bounding box center [969, 376] width 878 height 492
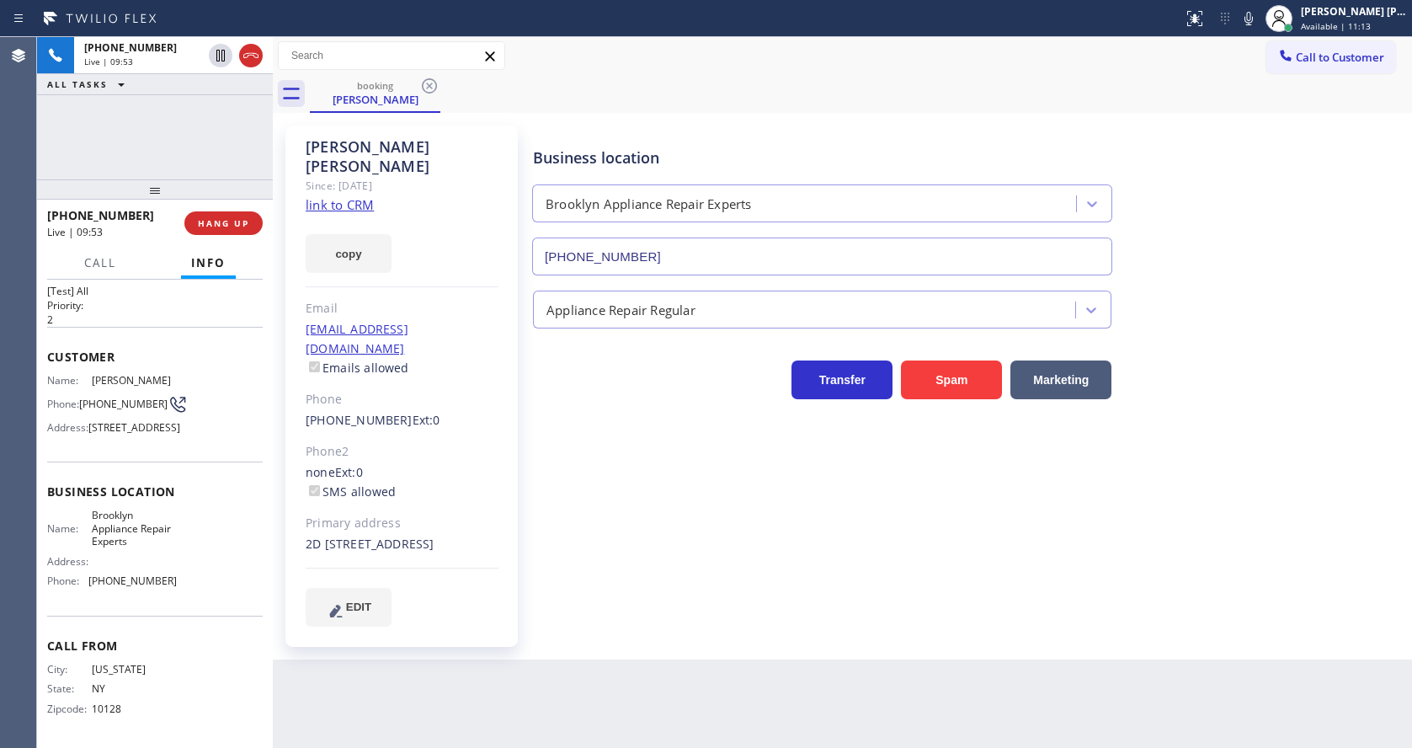
drag, startPoint x: 499, startPoint y: 395, endPoint x: 499, endPoint y: 469, distance: 74.1
click at [499, 395] on div "[PERSON_NAME] Since: [DATE] link to CRM copy Email [EMAIL_ADDRESS][DOMAIN_NAME]…" at bounding box center [401, 385] width 232 height 521
click at [757, 540] on div "Business location [GEOGRAPHIC_DATA] Appliance Repair Experts [PHONE_NUMBER] App…" at bounding box center [969, 376] width 878 height 492
click at [604, 569] on div "Business location [GEOGRAPHIC_DATA] Appliance Repair Experts [PHONE_NUMBER] App…" at bounding box center [969, 376] width 878 height 492
click at [620, 577] on div "Business location [GEOGRAPHIC_DATA] Appliance Repair Experts [PHONE_NUMBER] App…" at bounding box center [969, 376] width 878 height 492
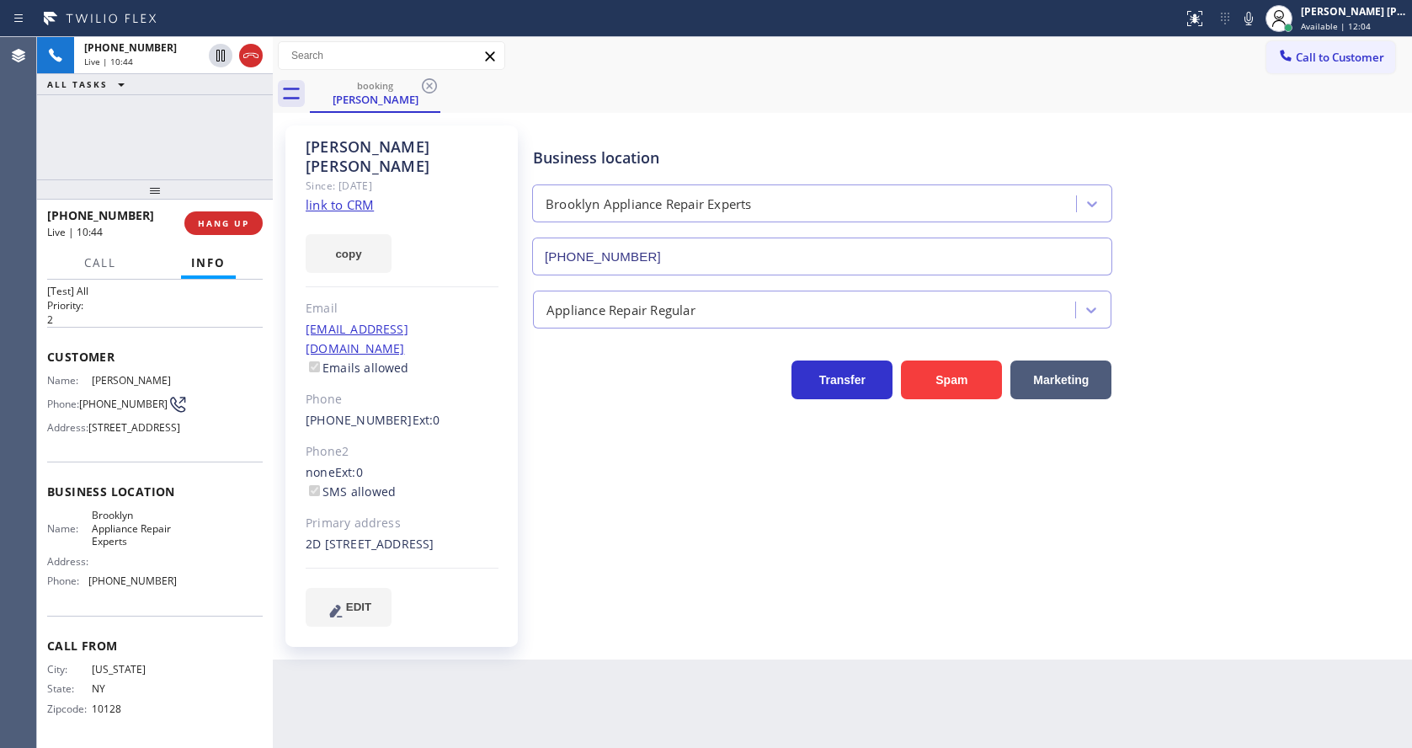
drag, startPoint x: 634, startPoint y: 645, endPoint x: 622, endPoint y: 658, distance: 17.9
click at [634, 645] on div "Back to Dashboard Change Sender ID Customers Technicians Select a contact Outbo…" at bounding box center [842, 392] width 1139 height 710
drag, startPoint x: 670, startPoint y: 578, endPoint x: 650, endPoint y: 599, distance: 28.6
click at [670, 578] on div "Business location [GEOGRAPHIC_DATA] Appliance Repair Experts [PHONE_NUMBER] App…" at bounding box center [969, 376] width 878 height 492
drag, startPoint x: 448, startPoint y: 218, endPoint x: 422, endPoint y: 132, distance: 89.7
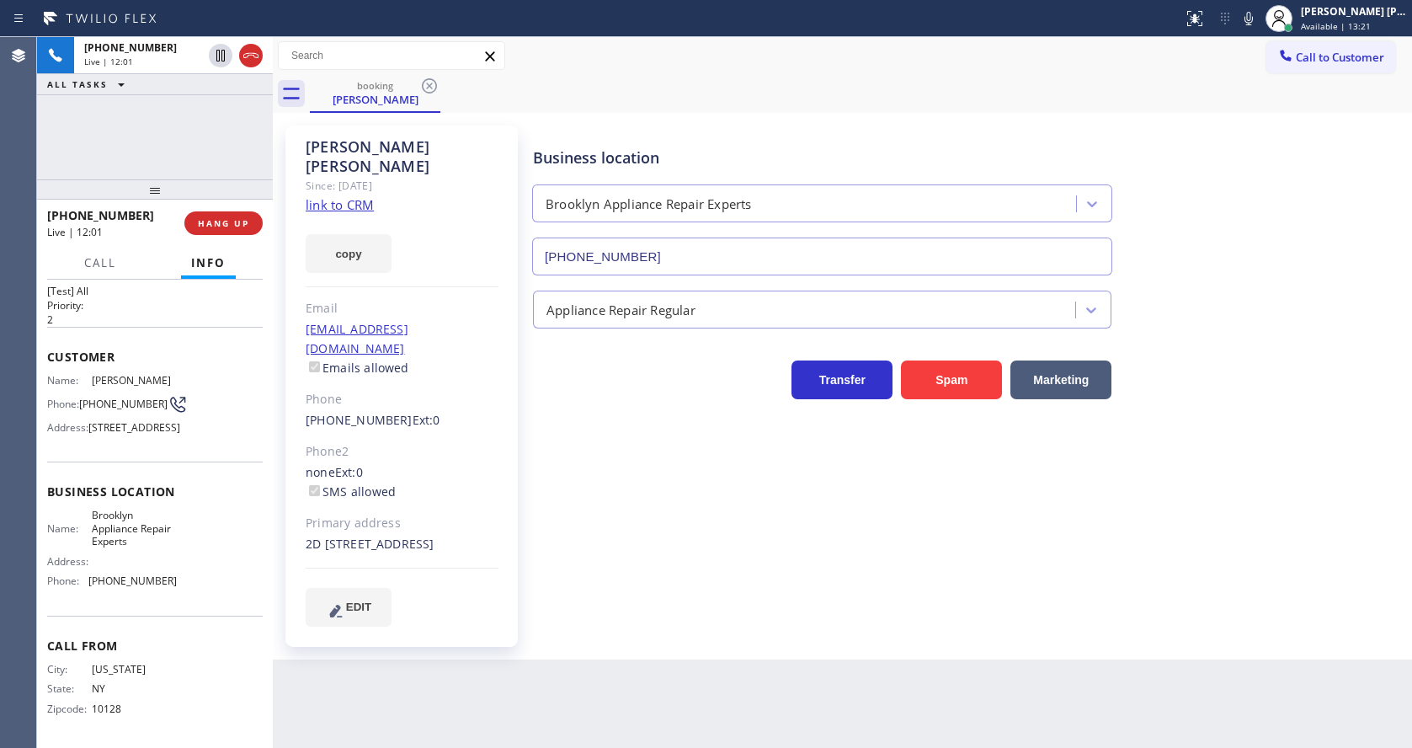
click at [448, 218] on div "copy" at bounding box center [402, 244] width 193 height 58
click at [692, 508] on div "Business location [GEOGRAPHIC_DATA] Appliance Repair Experts [PHONE_NUMBER] App…" at bounding box center [969, 376] width 878 height 492
drag, startPoint x: 631, startPoint y: 501, endPoint x: 523, endPoint y: 698, distance: 224.5
click at [629, 503] on div "Business location [GEOGRAPHIC_DATA] Appliance Repair Experts [PHONE_NUMBER] App…" at bounding box center [969, 376] width 878 height 492
click at [446, 394] on div "[PERSON_NAME] Since: [DATE] link to CRM copy Email [EMAIL_ADDRESS][DOMAIN_NAME]…" at bounding box center [401, 385] width 232 height 521
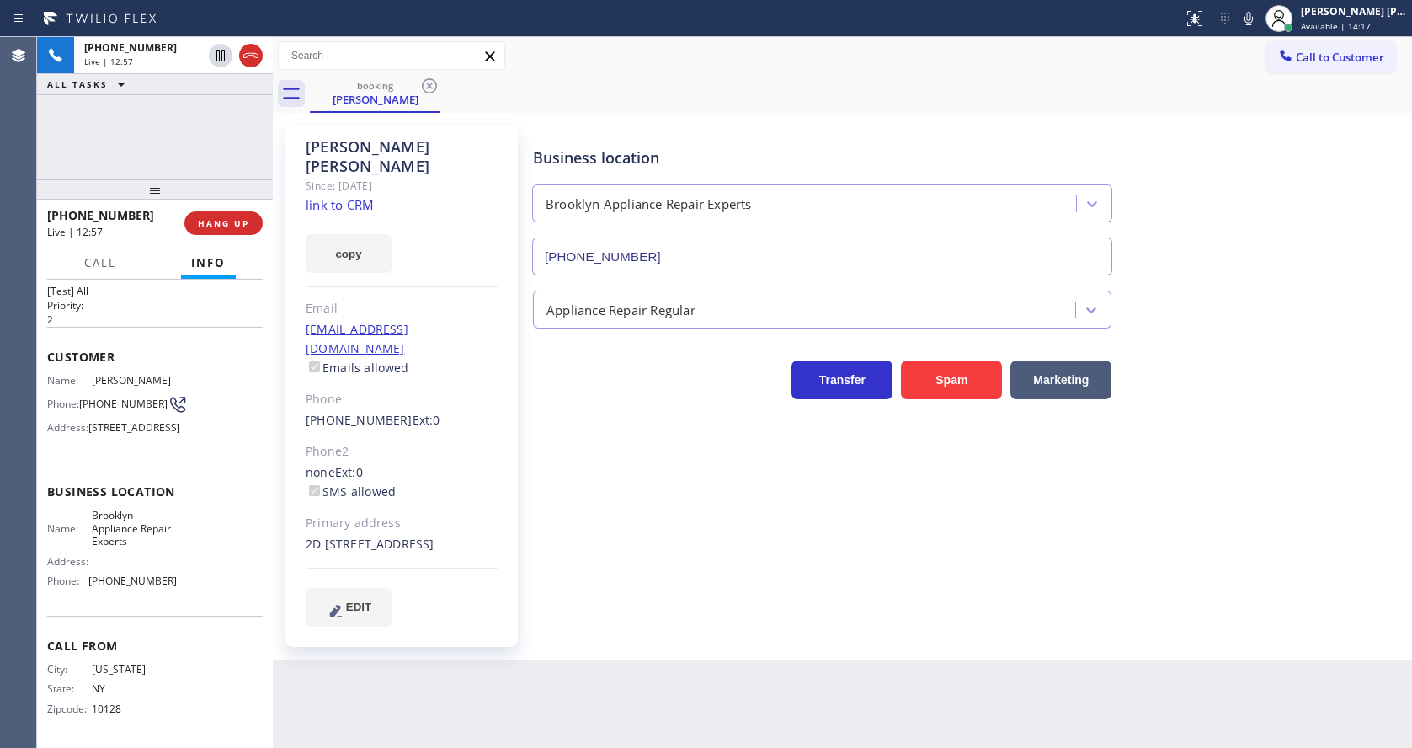
click at [588, 577] on div "Business location [GEOGRAPHIC_DATA] Appliance Repair Experts [PHONE_NUMBER] App…" at bounding box center [969, 376] width 878 height 492
click at [729, 552] on div "Business location [GEOGRAPHIC_DATA] Appliance Repair Experts [PHONE_NUMBER] App…" at bounding box center [969, 376] width 878 height 492
drag, startPoint x: 647, startPoint y: 562, endPoint x: 624, endPoint y: 572, distance: 25.6
click at [647, 562] on div "Business location [GEOGRAPHIC_DATA] Appliance Repair Experts [PHONE_NUMBER] App…" at bounding box center [969, 376] width 878 height 492
click at [525, 450] on div "[PERSON_NAME] Since: [DATE] link to CRM copy Email [EMAIL_ADDRESS][DOMAIN_NAME]…" at bounding box center [403, 386] width 253 height 538
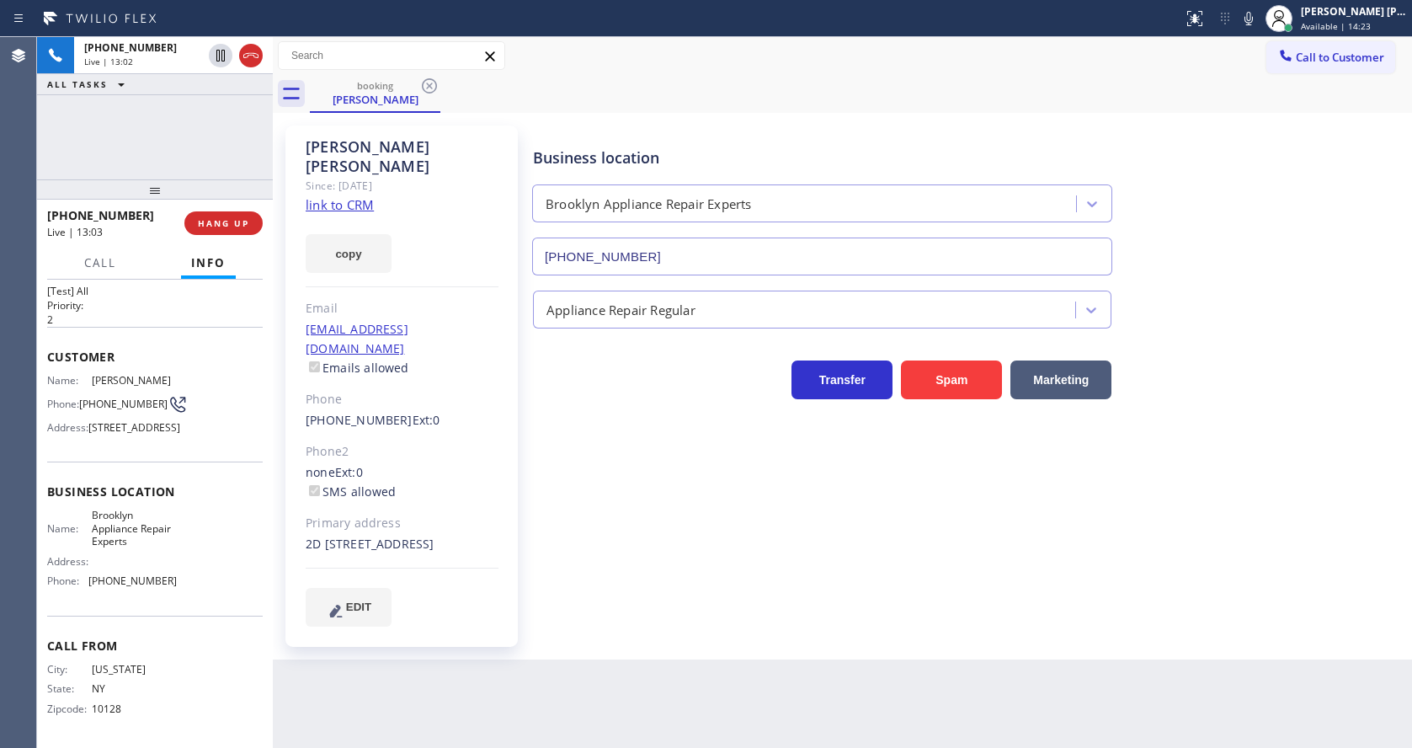
click at [568, 466] on div "Business location [GEOGRAPHIC_DATA] Appliance Repair Experts [PHONE_NUMBER] App…" at bounding box center [969, 376] width 878 height 492
click at [116, 263] on span "Call" at bounding box center [100, 262] width 32 height 15
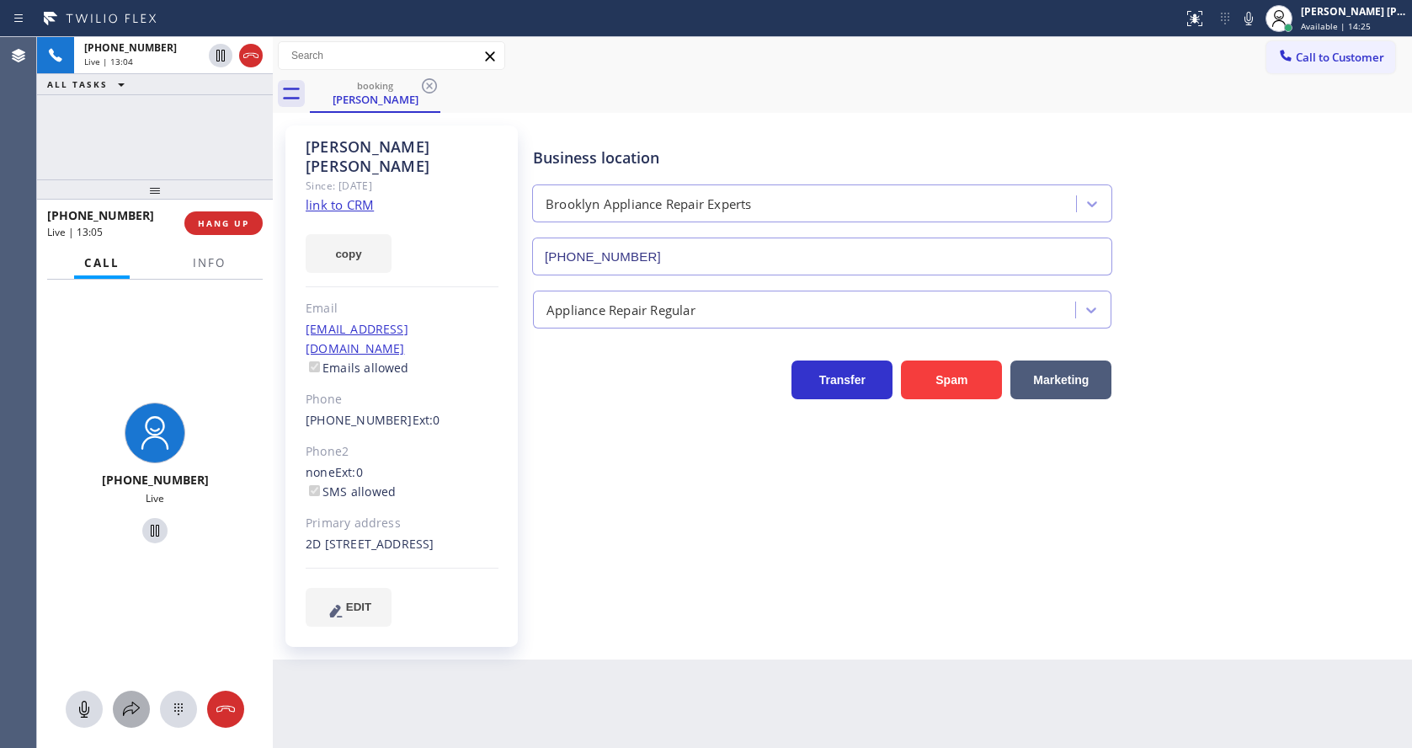
click at [128, 706] on icon at bounding box center [131, 708] width 17 height 14
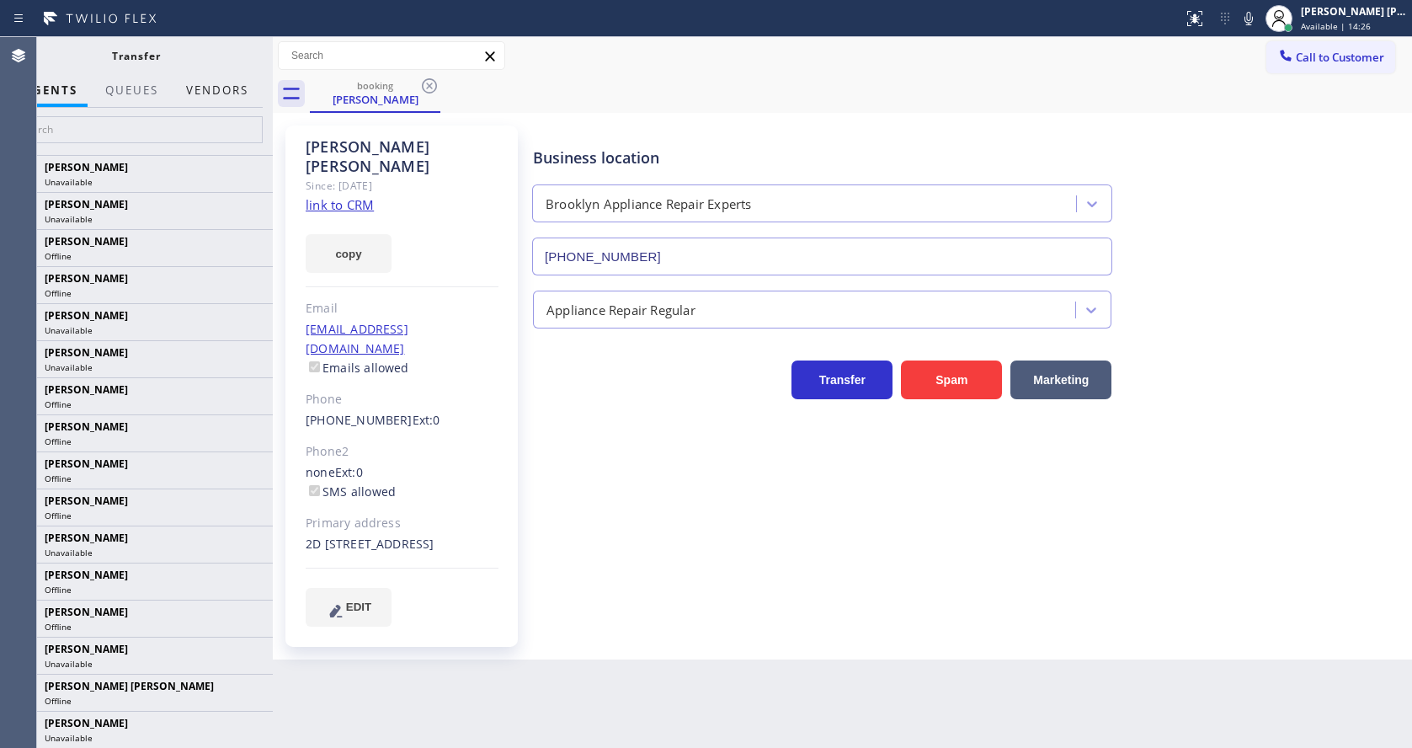
click at [214, 98] on button "Vendors" at bounding box center [217, 90] width 82 height 33
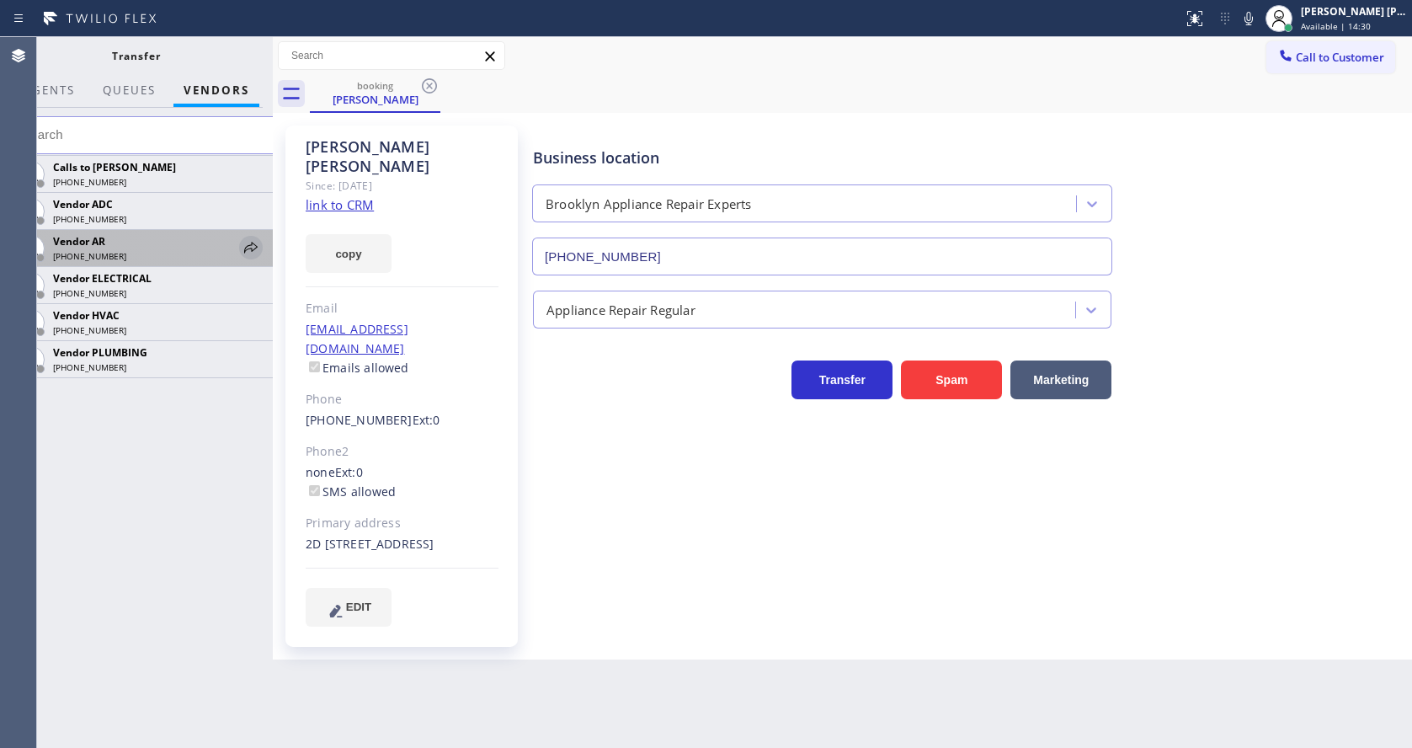
click at [253, 246] on icon at bounding box center [251, 247] width 20 height 20
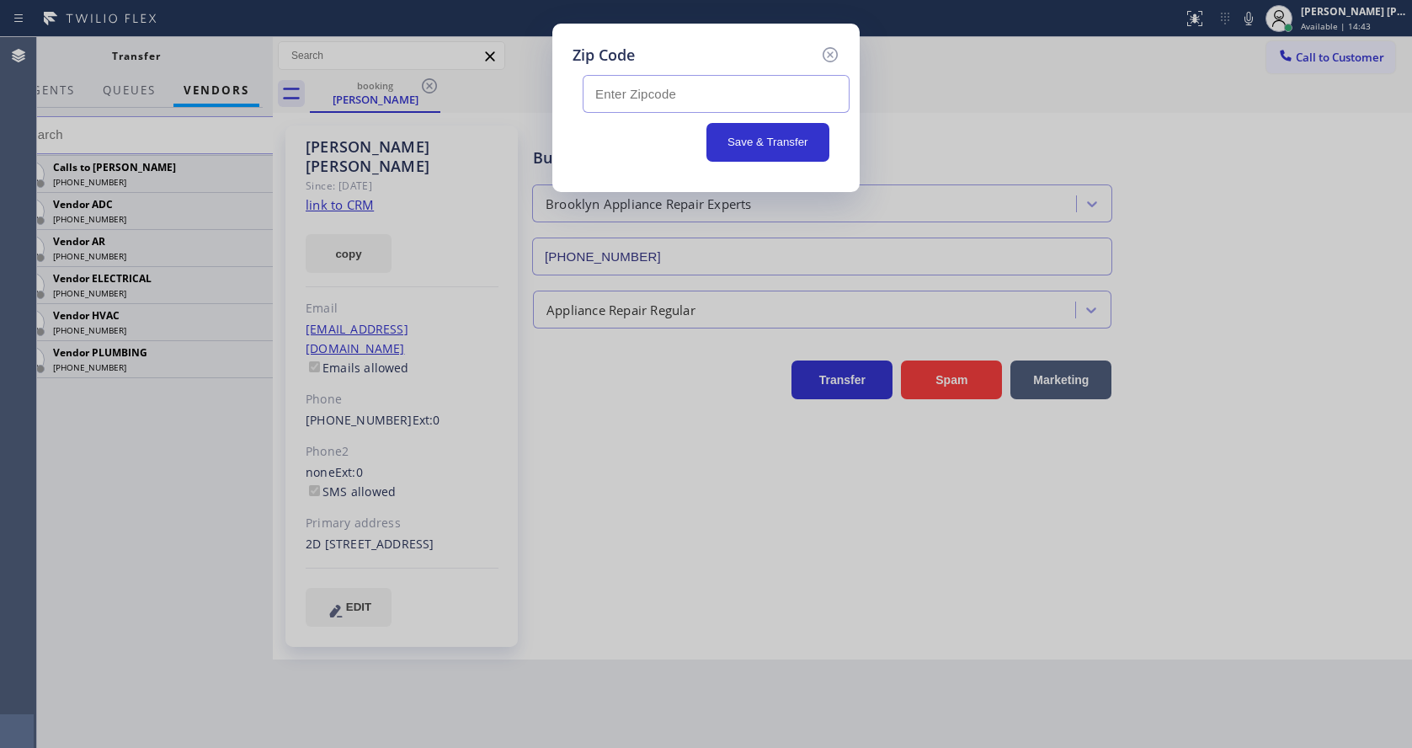
click at [636, 103] on input "text" at bounding box center [716, 94] width 267 height 38
paste input "11101"
type input "11101"
click at [768, 140] on button "Save & Transfer" at bounding box center [768, 142] width 124 height 39
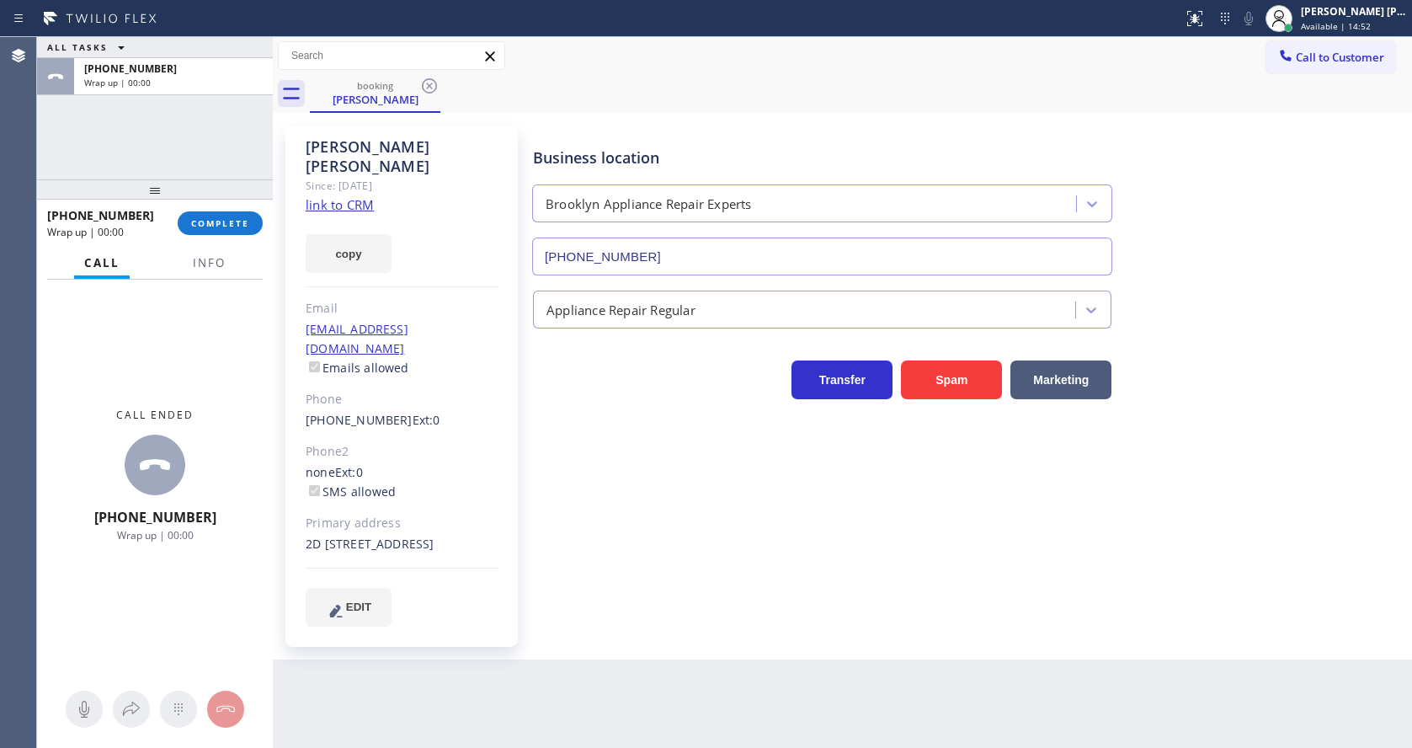
click at [221, 149] on div "ALL TASKS ALL TASKS ACTIVE TASKS TASKS IN WRAP UP [PHONE_NUMBER] Wrap up | 00:00" at bounding box center [155, 108] width 236 height 142
click at [205, 226] on span "COMPLETE" at bounding box center [220, 223] width 58 height 12
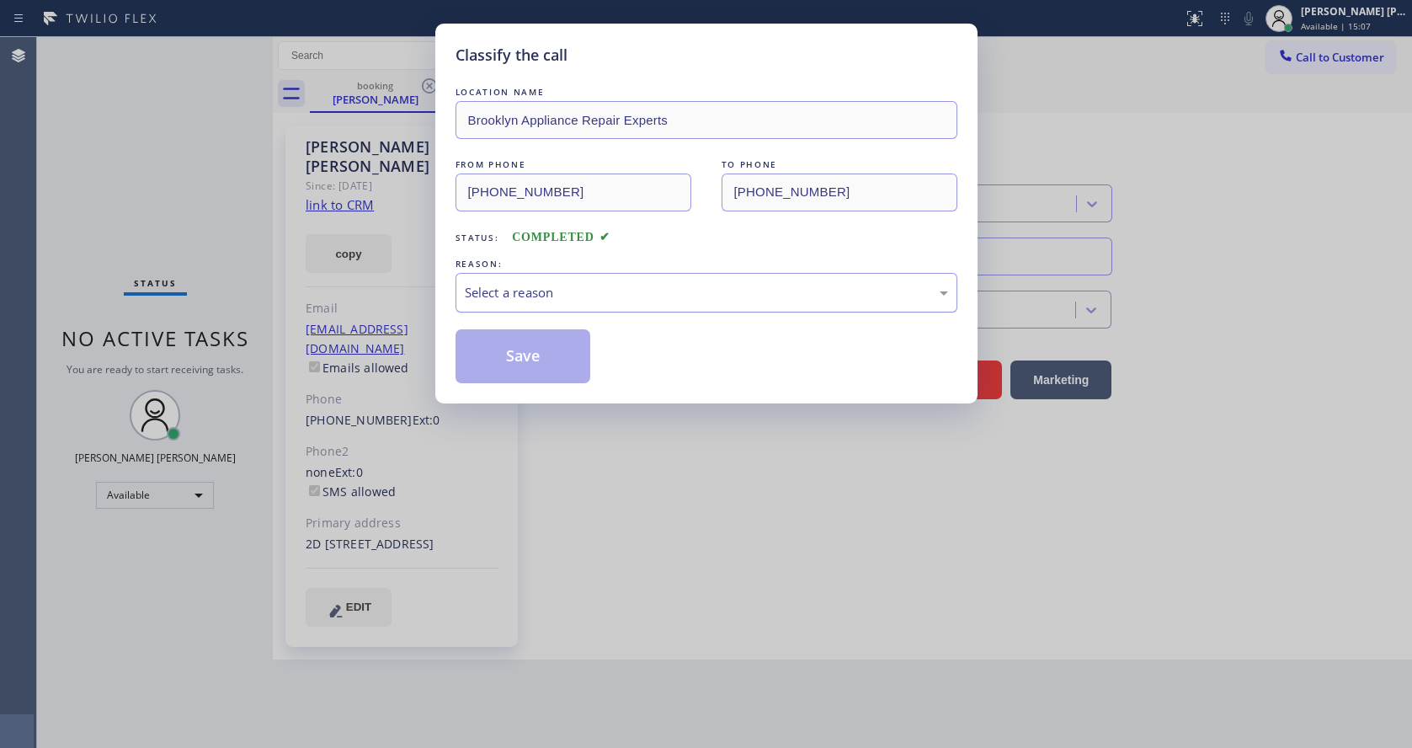
click at [535, 285] on div "Select a reason" at bounding box center [706, 292] width 483 height 19
click at [518, 352] on button "Save" at bounding box center [523, 356] width 136 height 54
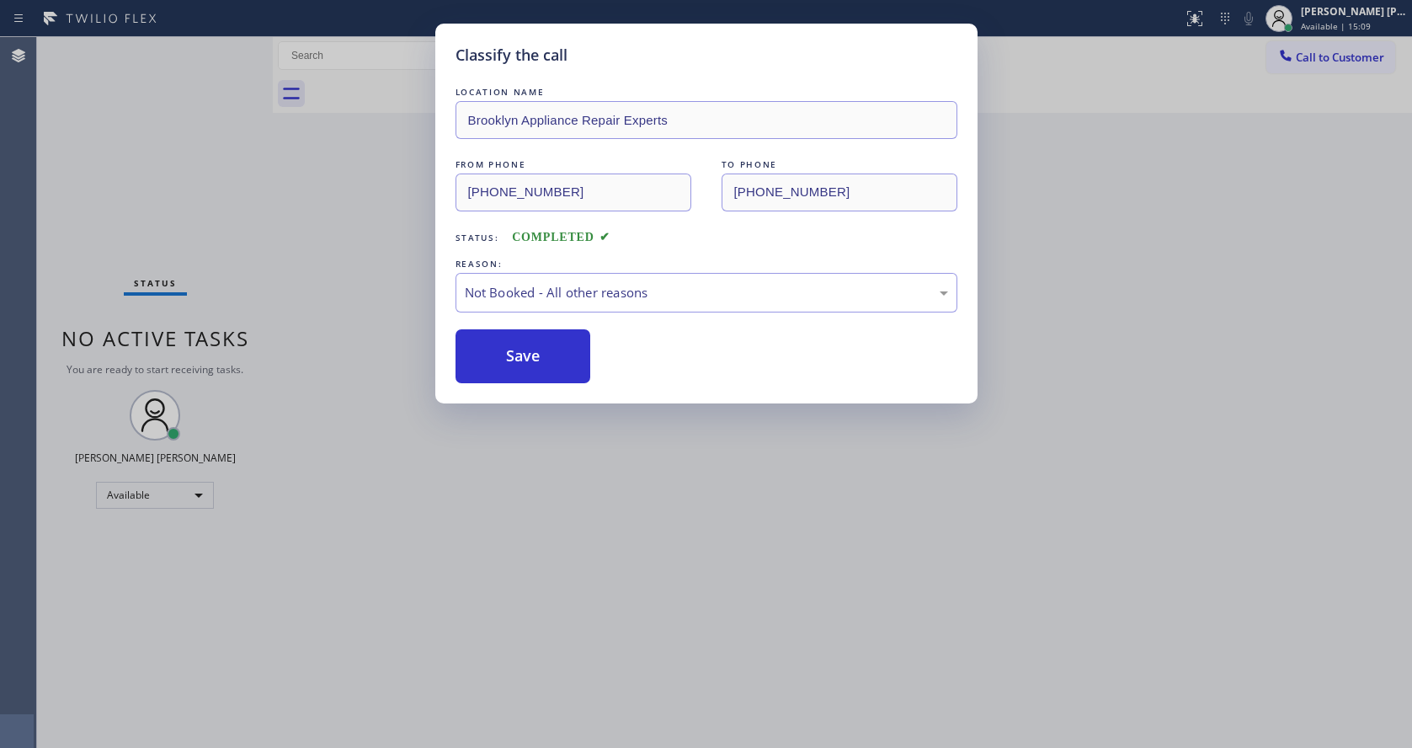
drag, startPoint x: 442, startPoint y: 722, endPoint x: 441, endPoint y: 747, distance: 24.4
click at [441, 726] on div "Classify the call LOCATION NAME Brooklyn Appliance Repair Experts FROM PHONE [P…" at bounding box center [706, 374] width 1412 height 748
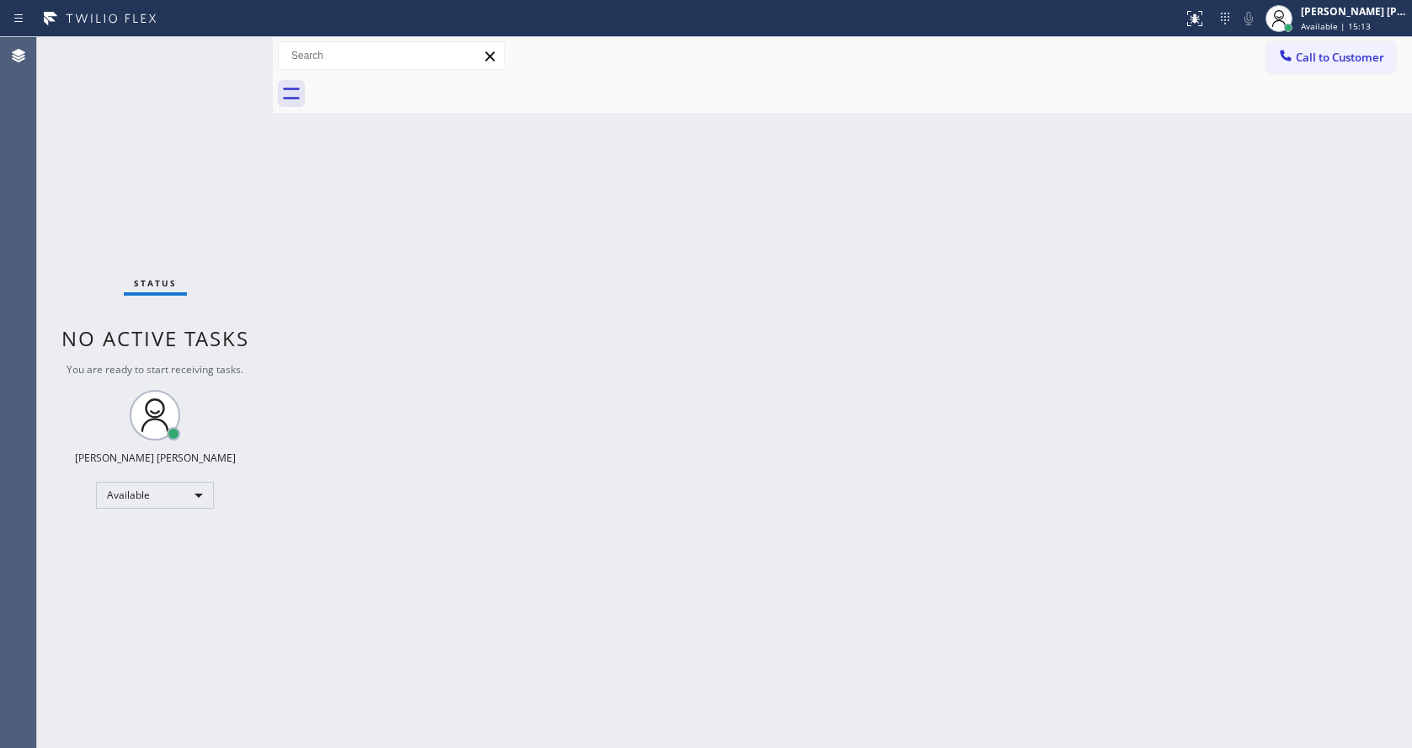
drag, startPoint x: 1213, startPoint y: 407, endPoint x: 545, endPoint y: 295, distance: 677.7
click at [1213, 407] on div "Back to Dashboard Change Sender ID Customers Technicians Select a contact Outbo…" at bounding box center [842, 392] width 1139 height 710
click at [1054, 191] on div "Back to Dashboard Change Sender ID Customers Technicians Select a contact Outbo…" at bounding box center [842, 392] width 1139 height 710
drag, startPoint x: 226, startPoint y: 267, endPoint x: 291, endPoint y: 194, distance: 97.8
click at [226, 267] on div "Status No active tasks You are ready to start receiving tasks. [PERSON_NAME] [P…" at bounding box center [155, 392] width 236 height 710
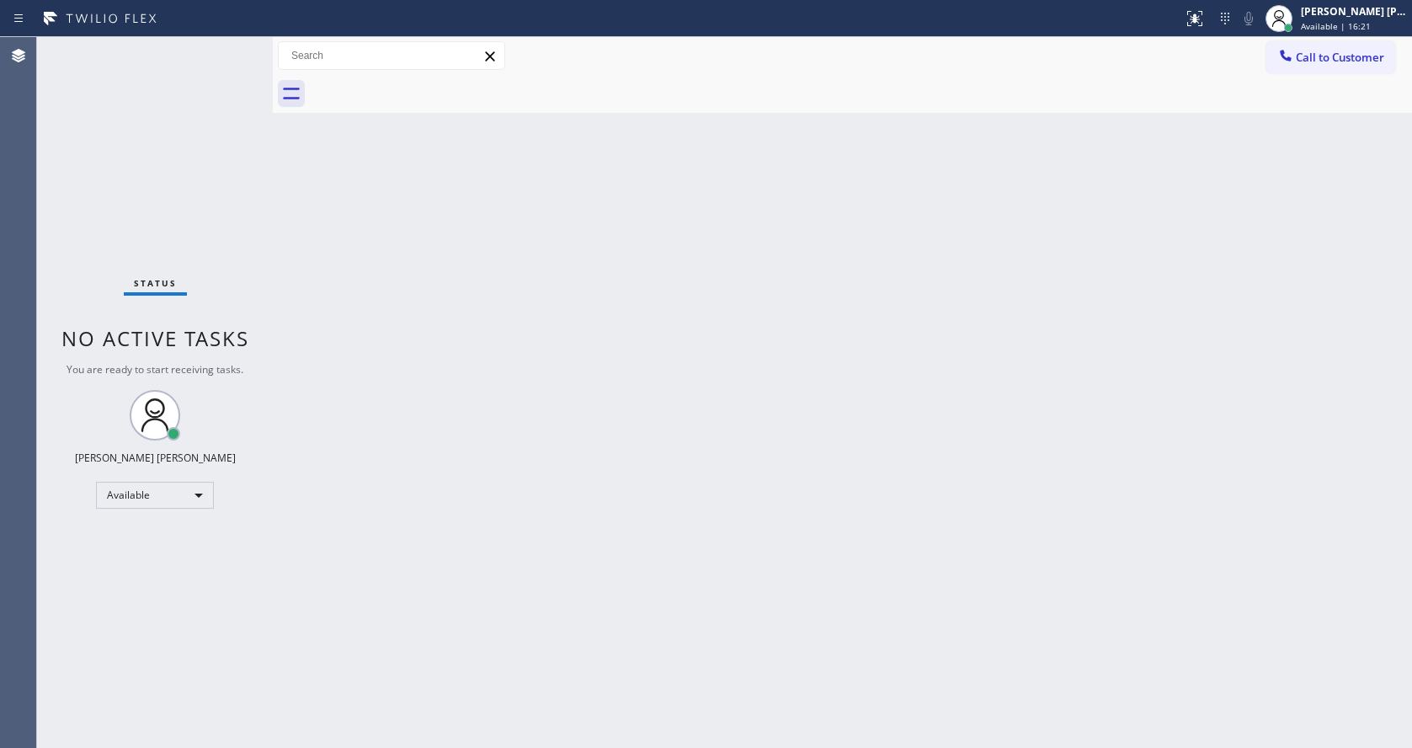
click at [453, 322] on div "Back to Dashboard Change Sender ID Customers Technicians Select a contact Outbo…" at bounding box center [842, 392] width 1139 height 710
click at [450, 428] on div "Back to Dashboard Change Sender ID Customers Technicians Select a contact Outbo…" at bounding box center [842, 392] width 1139 height 710
click at [563, 572] on div "Back to Dashboard Change Sender ID Customers Technicians Select a contact Outbo…" at bounding box center [842, 392] width 1139 height 710
click at [418, 374] on div "Back to Dashboard Change Sender ID Customers Technicians Select a contact Outbo…" at bounding box center [842, 392] width 1139 height 710
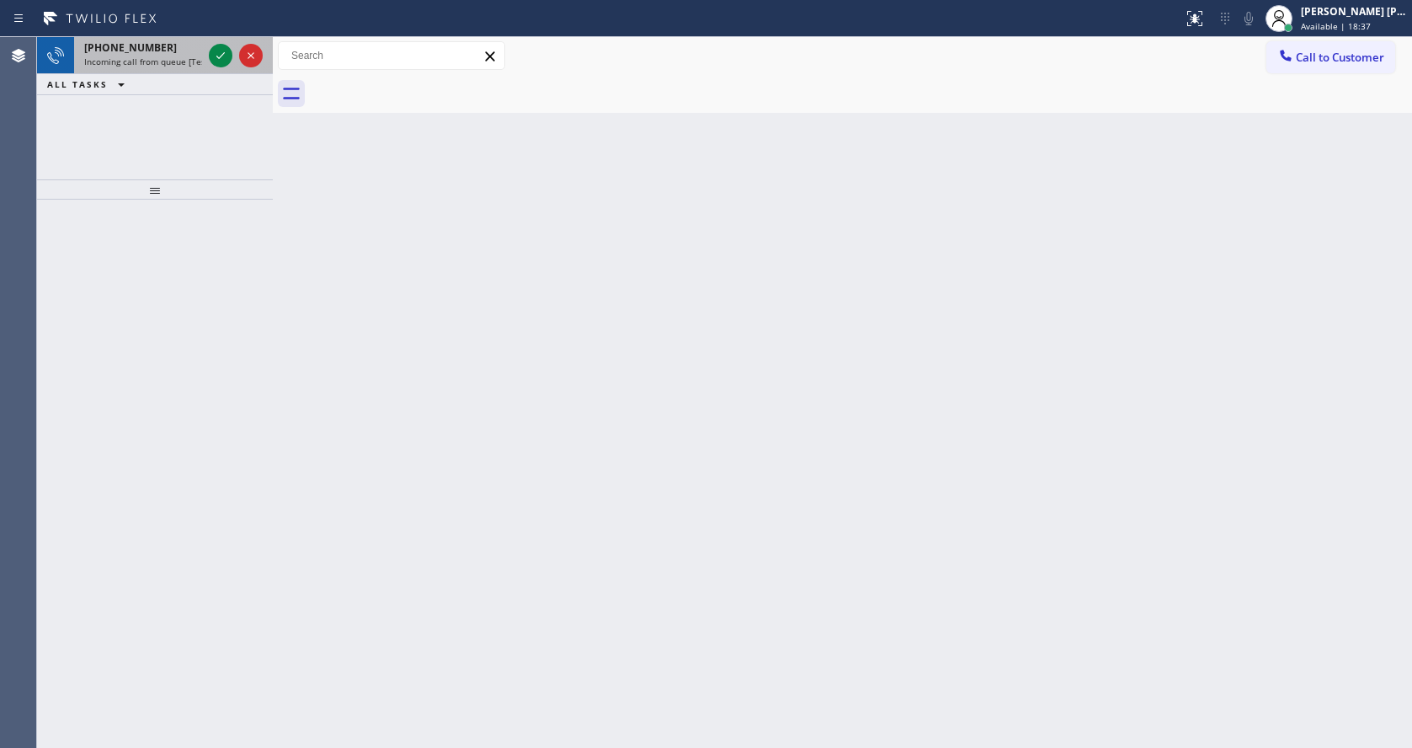
click at [231, 73] on div "[PHONE_NUMBER] Incoming call from queue [Test] All" at bounding box center [155, 55] width 236 height 37
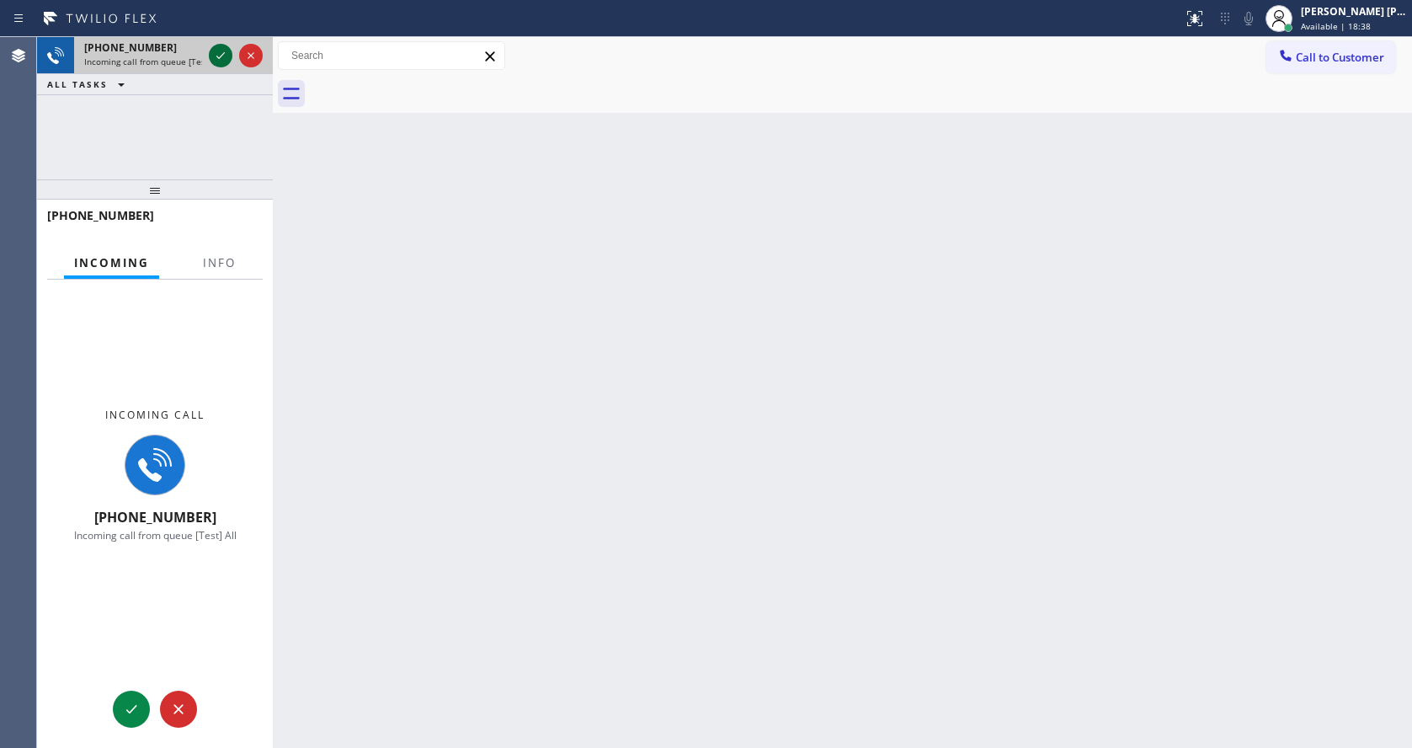
click at [221, 45] on icon at bounding box center [220, 55] width 20 height 20
click at [211, 274] on button "Info" at bounding box center [219, 263] width 53 height 33
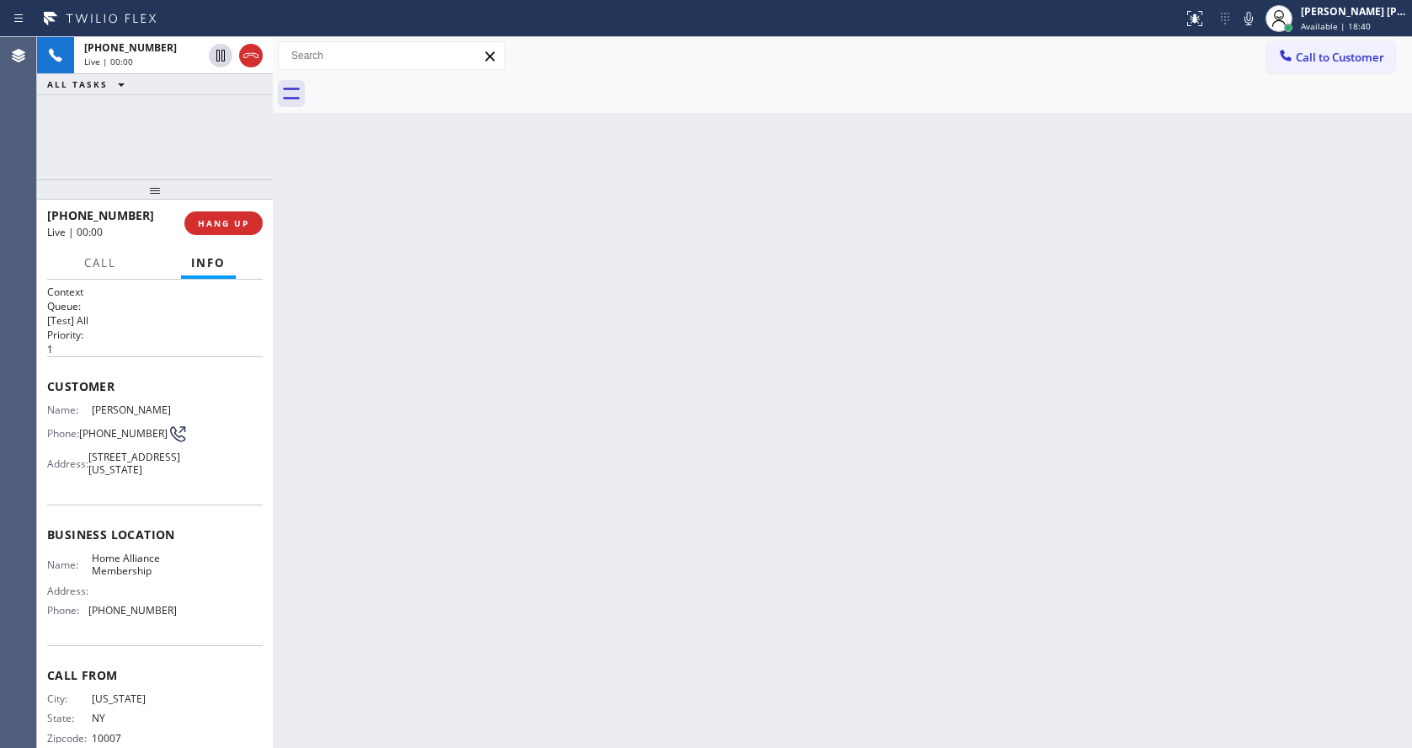
scroll to position [48, 0]
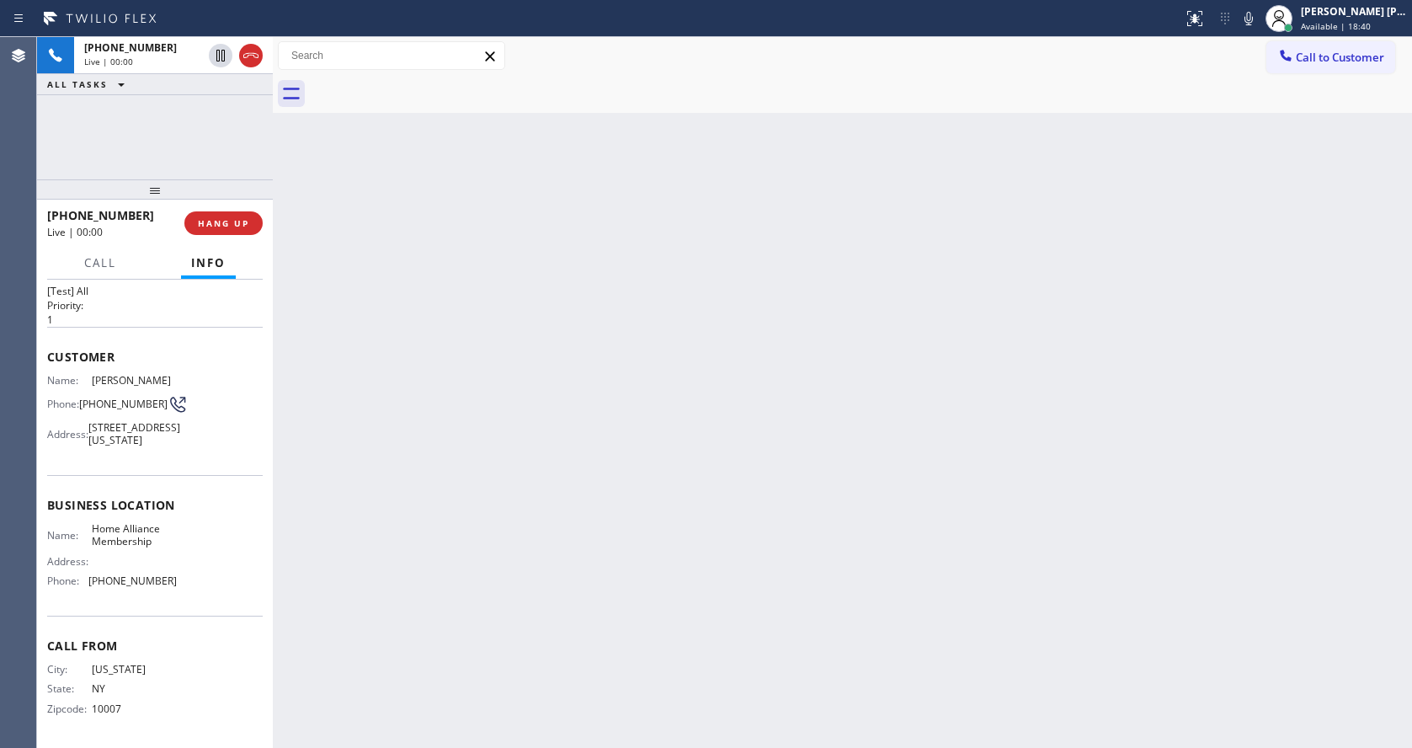
click at [477, 578] on div "Back to Dashboard Change Sender ID Customers Technicians Select a contact Outbo…" at bounding box center [842, 392] width 1139 height 710
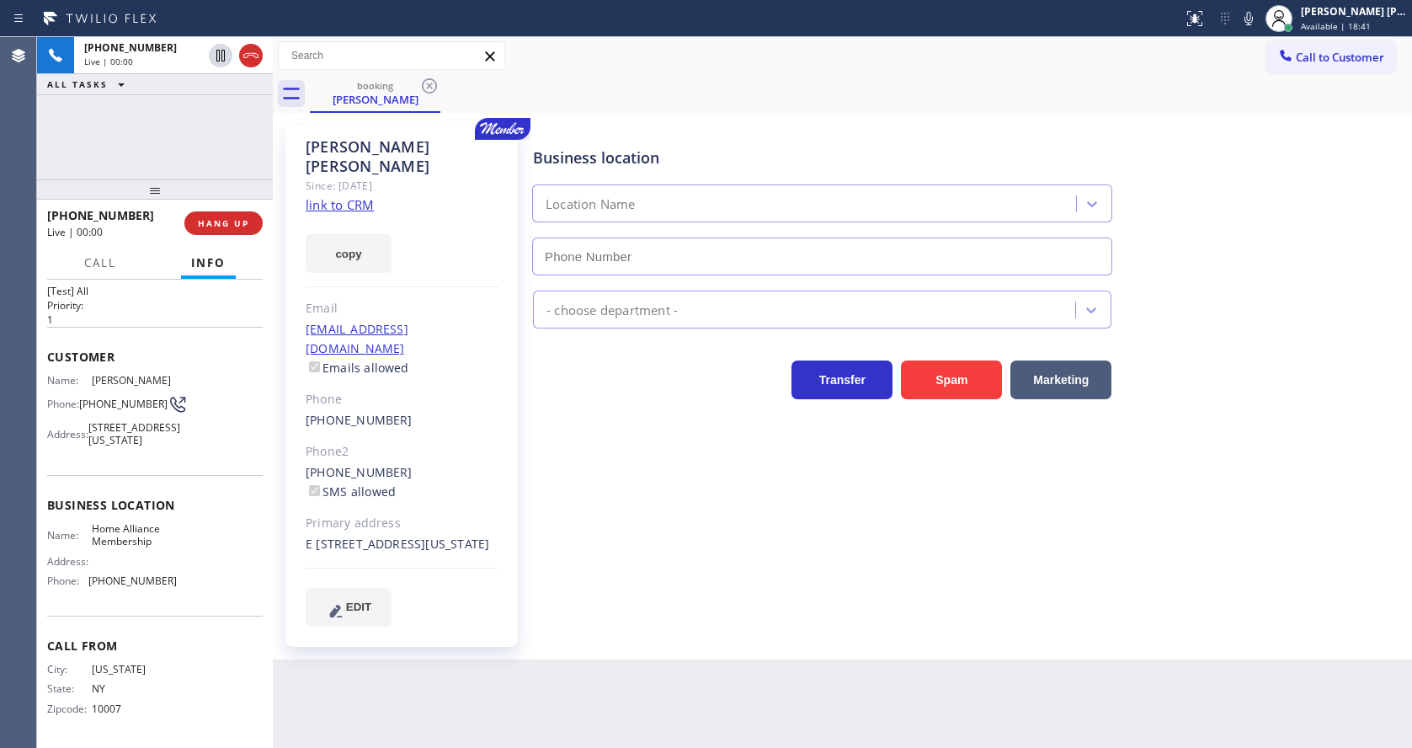
type input "[PHONE_NUMBER]"
click at [657, 530] on div "Business location Home Alliance Membership [PHONE_NUMBER] Appliance Repair Regu…" at bounding box center [969, 376] width 878 height 492
click at [341, 196] on link "link to CRM" at bounding box center [340, 204] width 68 height 17
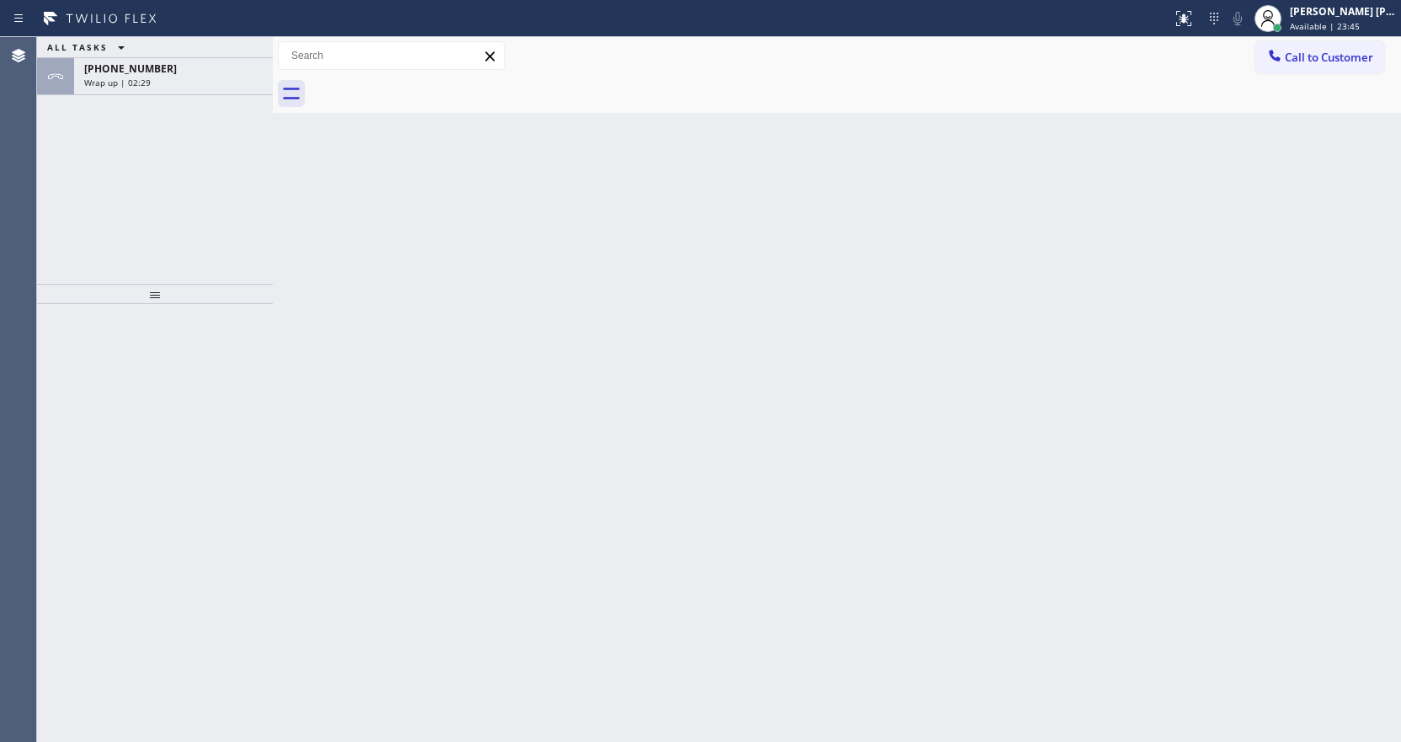
drag, startPoint x: 200, startPoint y: 85, endPoint x: 222, endPoint y: 188, distance: 105.2
click at [200, 85] on div "Wrap up | 02:29" at bounding box center [173, 83] width 178 height 12
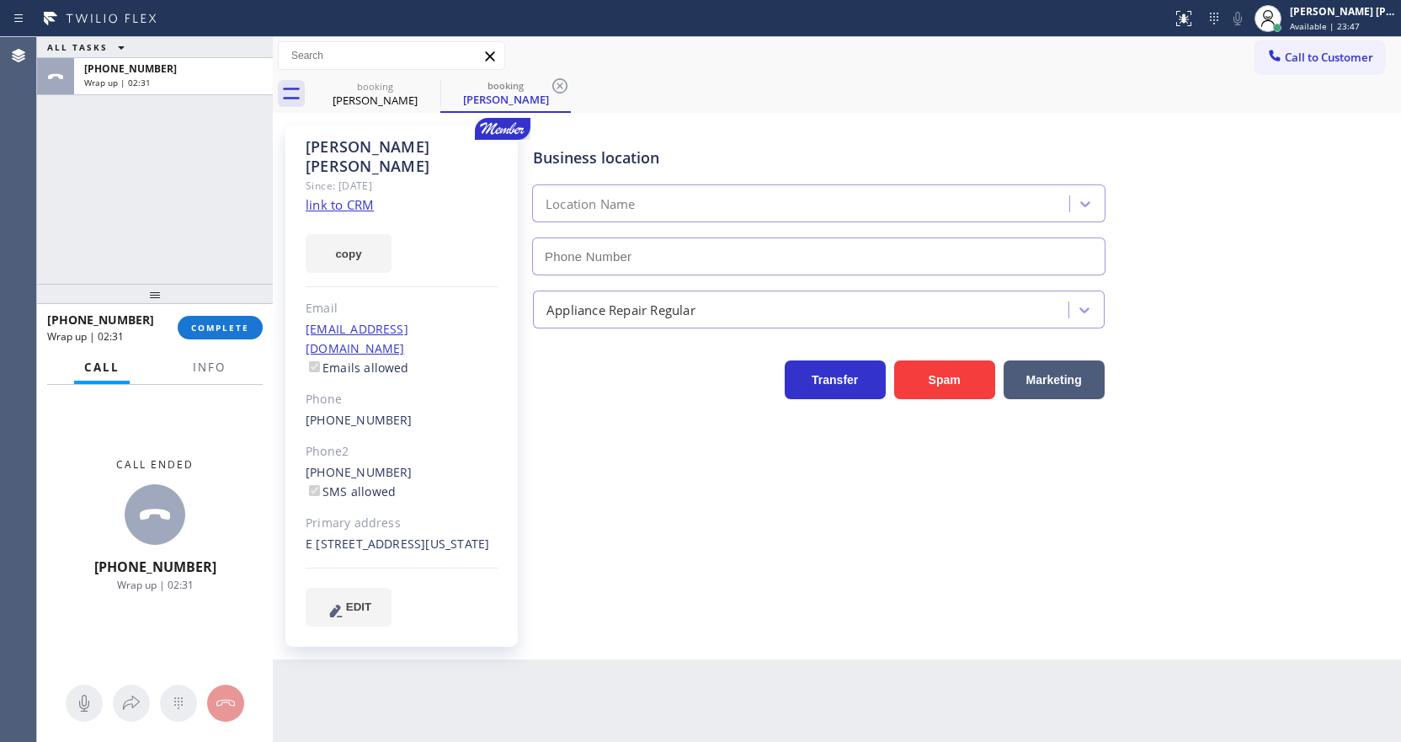
type input "[PHONE_NUMBER]"
click at [202, 77] on div "Wrap up | 02:34" at bounding box center [173, 83] width 178 height 12
click at [226, 318] on button "COMPLETE" at bounding box center [220, 328] width 85 height 24
type input "[PHONE_NUMBER]"
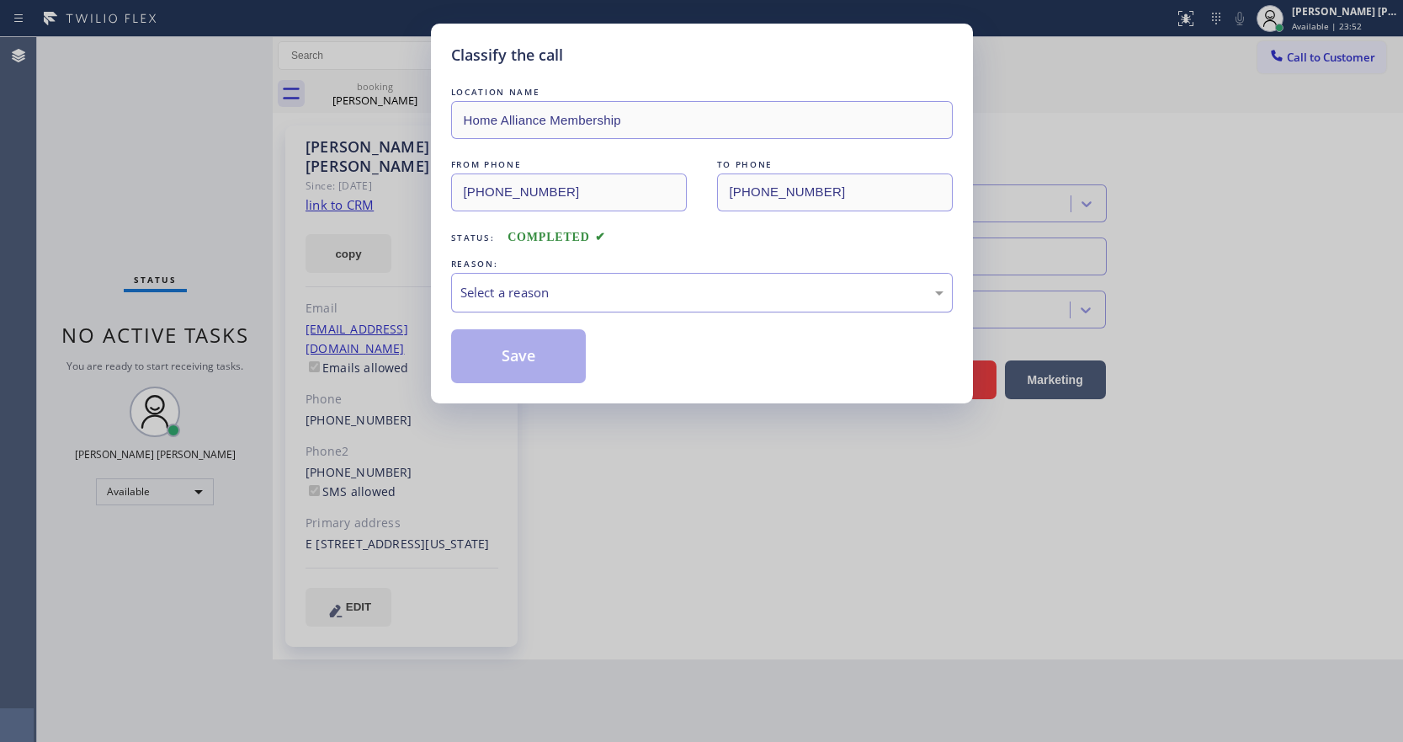
click at [518, 280] on div "Select a reason" at bounding box center [702, 293] width 502 height 40
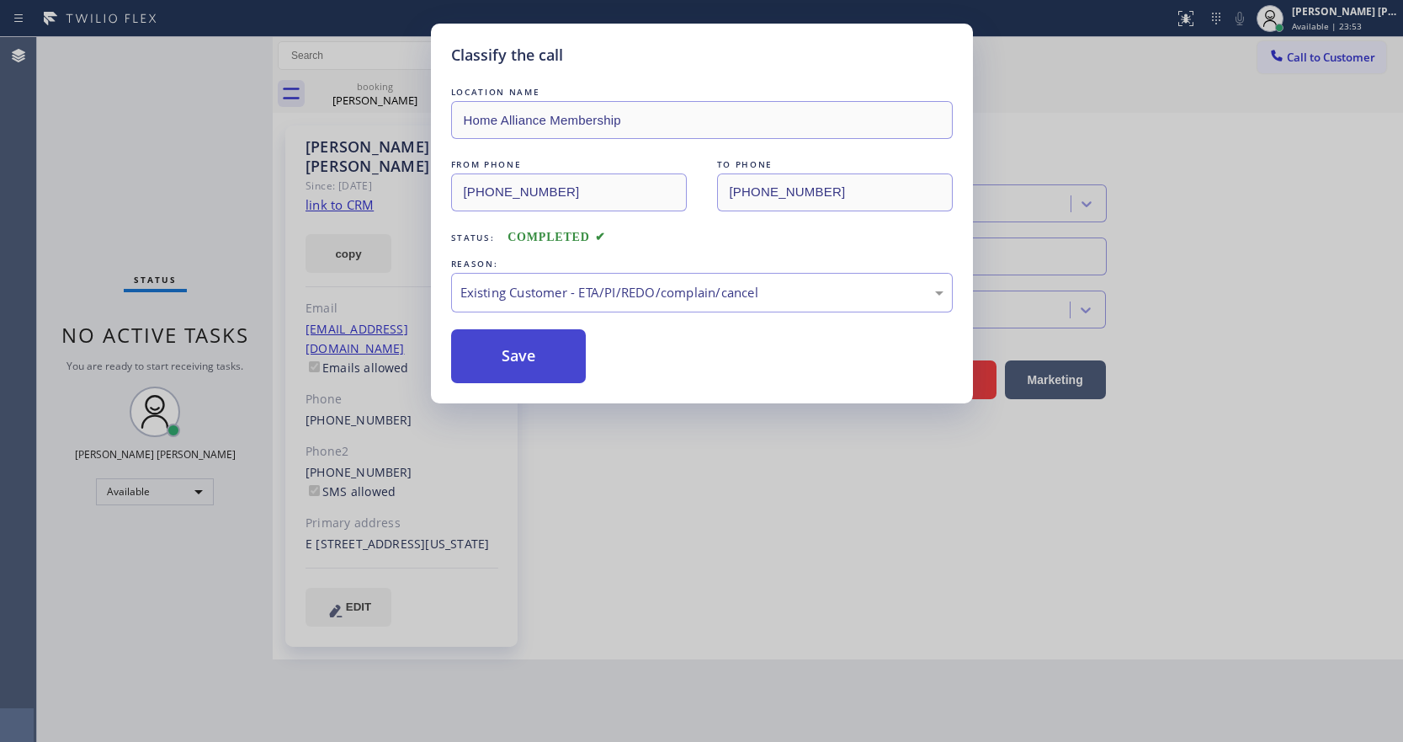
click at [513, 330] on button "Save" at bounding box center [519, 356] width 136 height 54
click at [506, 355] on button "Save" at bounding box center [519, 356] width 136 height 54
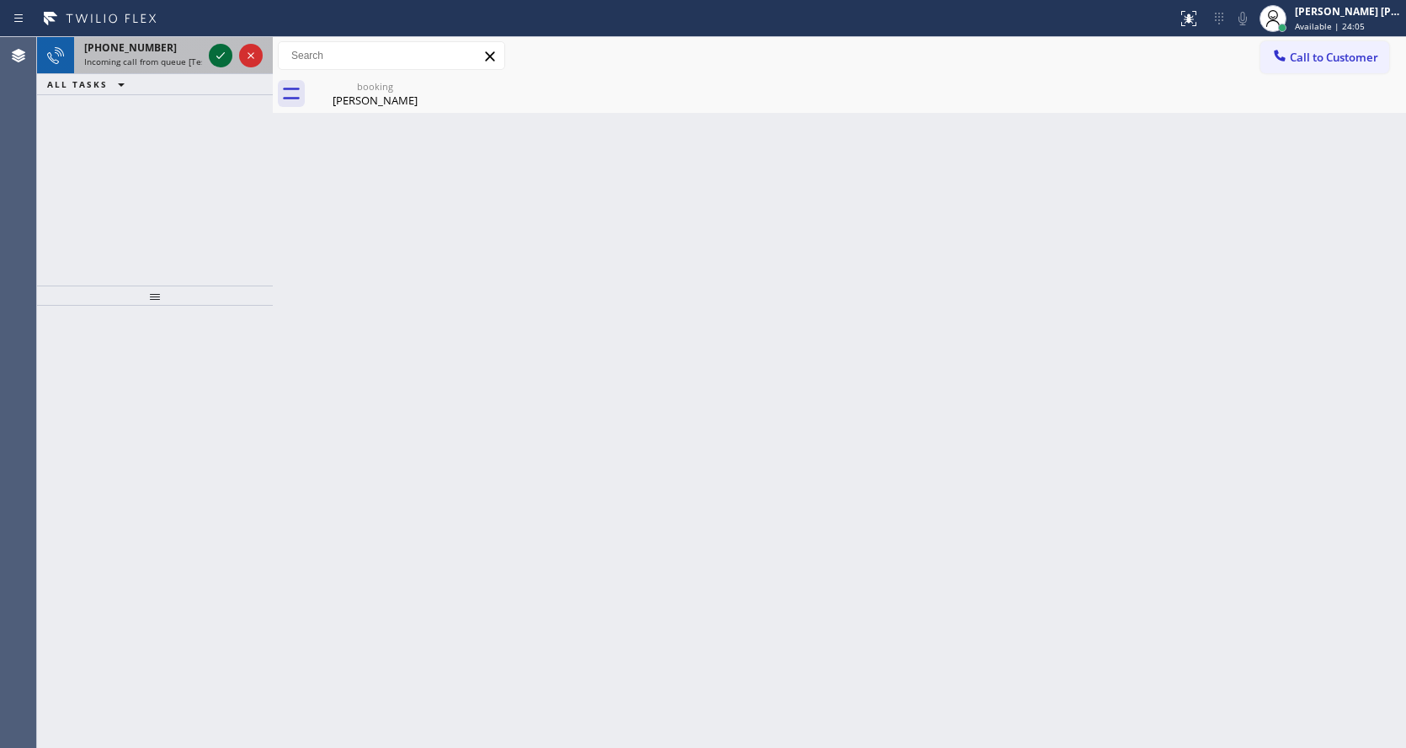
click at [216, 52] on icon at bounding box center [220, 55] width 20 height 20
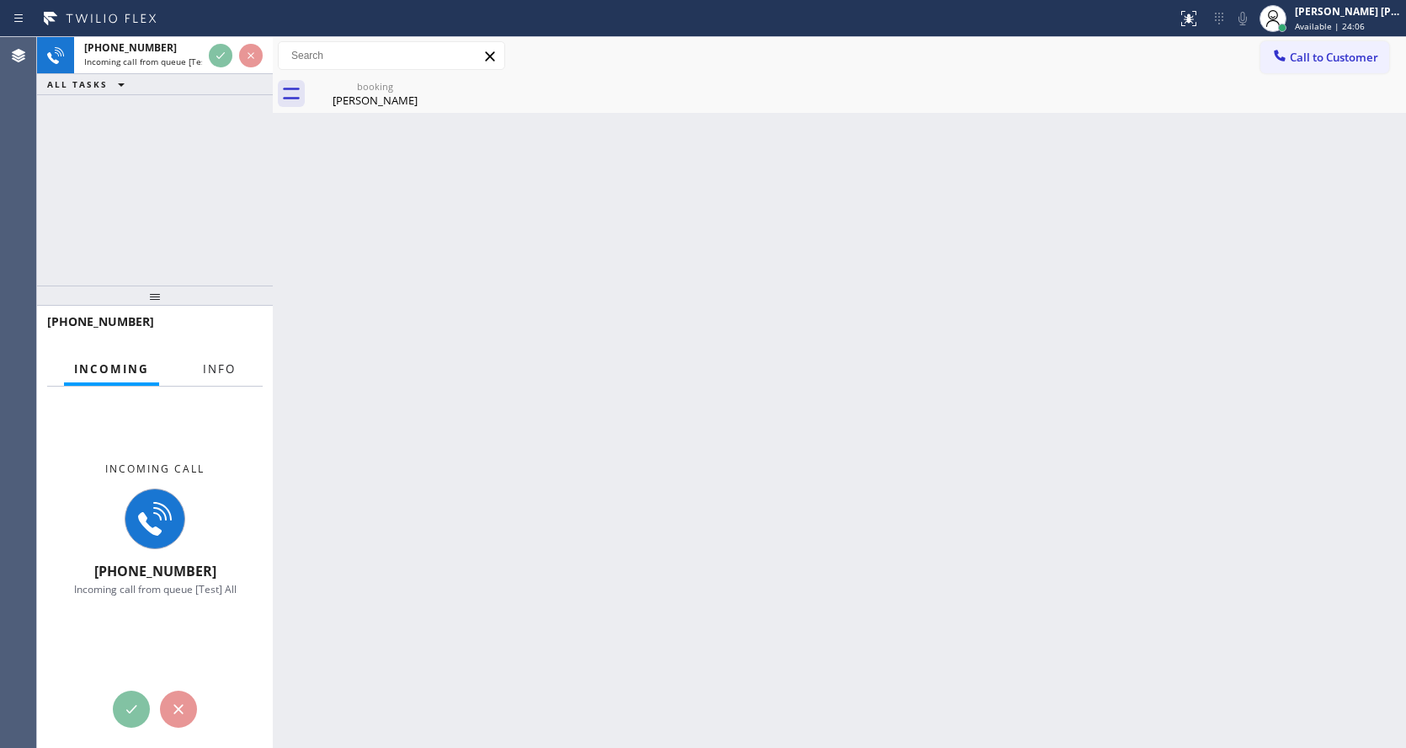
click at [221, 359] on button "Info" at bounding box center [219, 369] width 53 height 33
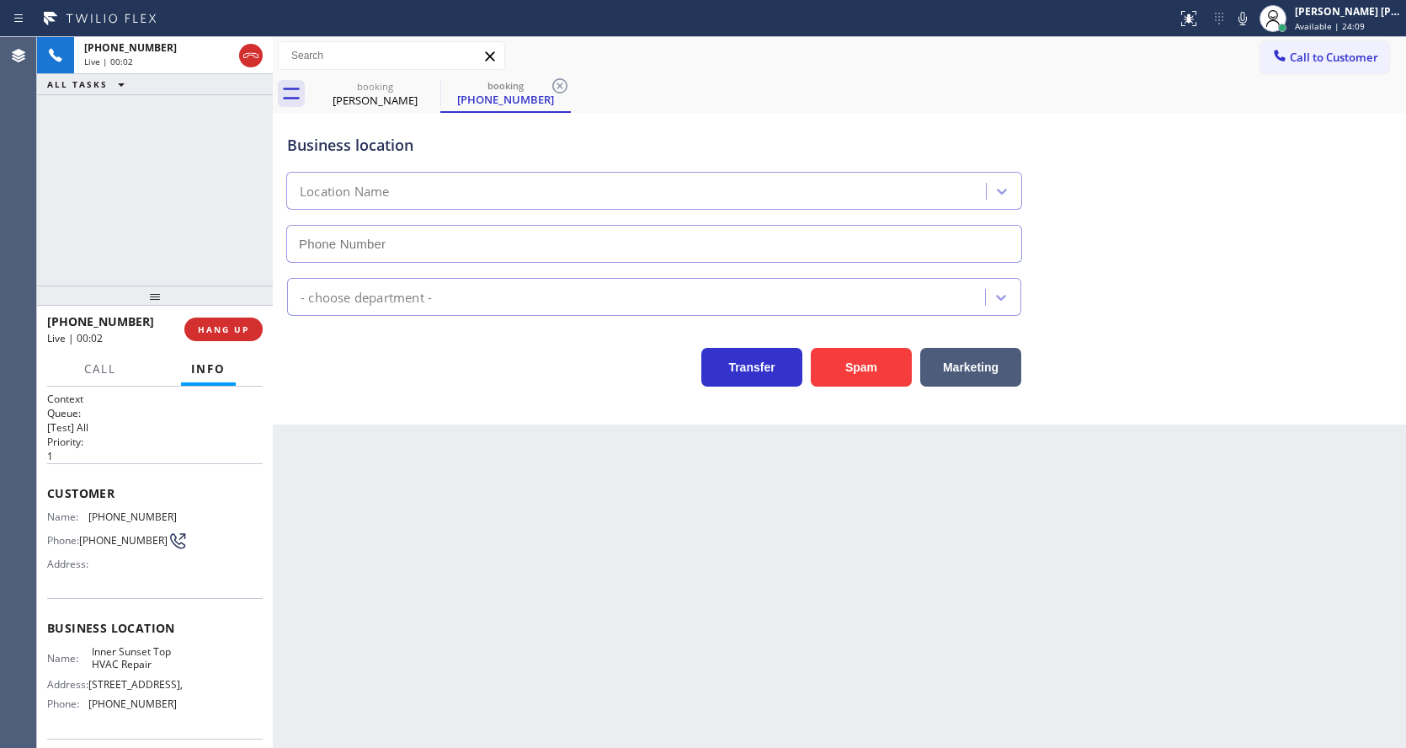
type input "(415) 592-6313"
click at [562, 93] on icon at bounding box center [559, 85] width 15 height 15
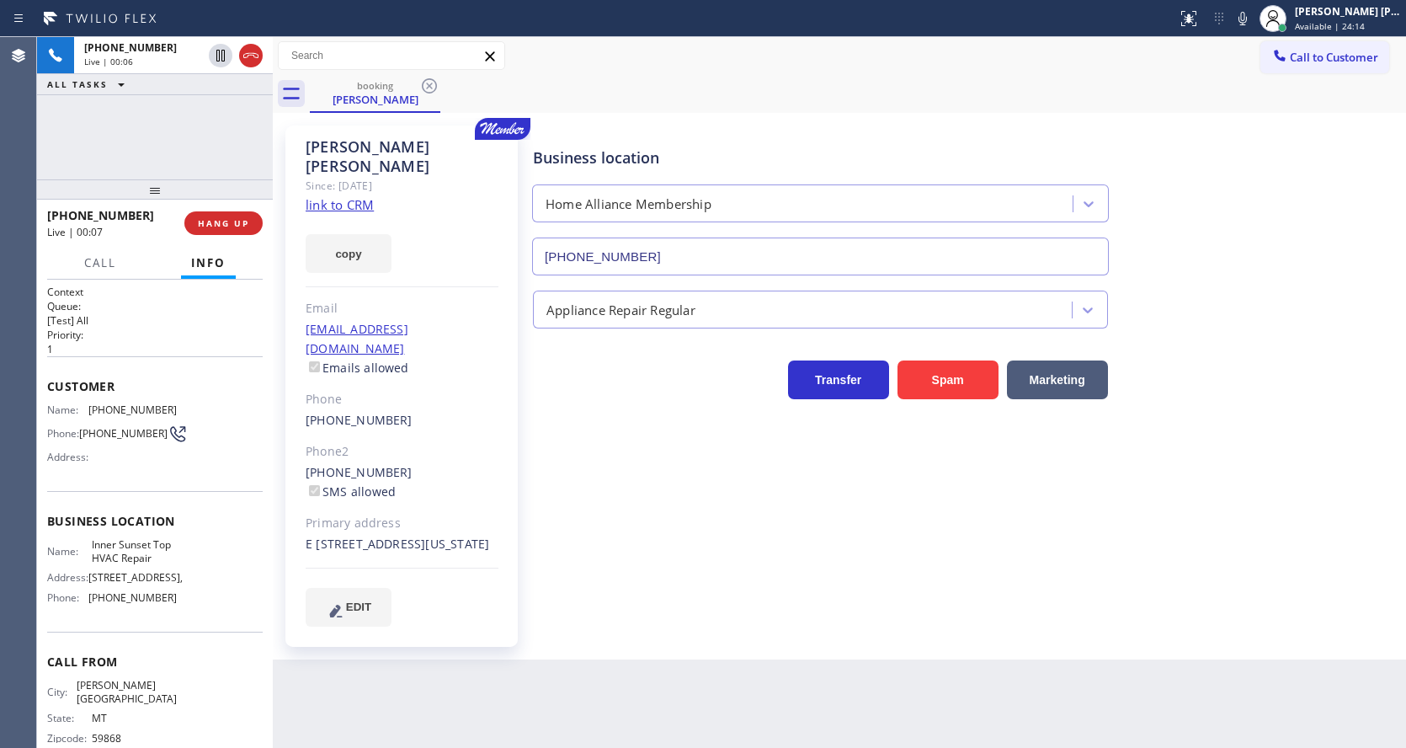
drag, startPoint x: 152, startPoint y: 291, endPoint x: 148, endPoint y: 155, distance: 136.4
click at [148, 155] on div "+14062102639 Live | 00:06 ALL TASKS ALL TASKS ACTIVE TASKS TASKS IN WRAP UP +14…" at bounding box center [155, 392] width 236 height 710
click at [611, 412] on div "Business location Home Alliance Membership [PHONE_NUMBER] Appliance Repair Regu…" at bounding box center [966, 376] width 872 height 492
click at [427, 84] on icon at bounding box center [429, 85] width 15 height 15
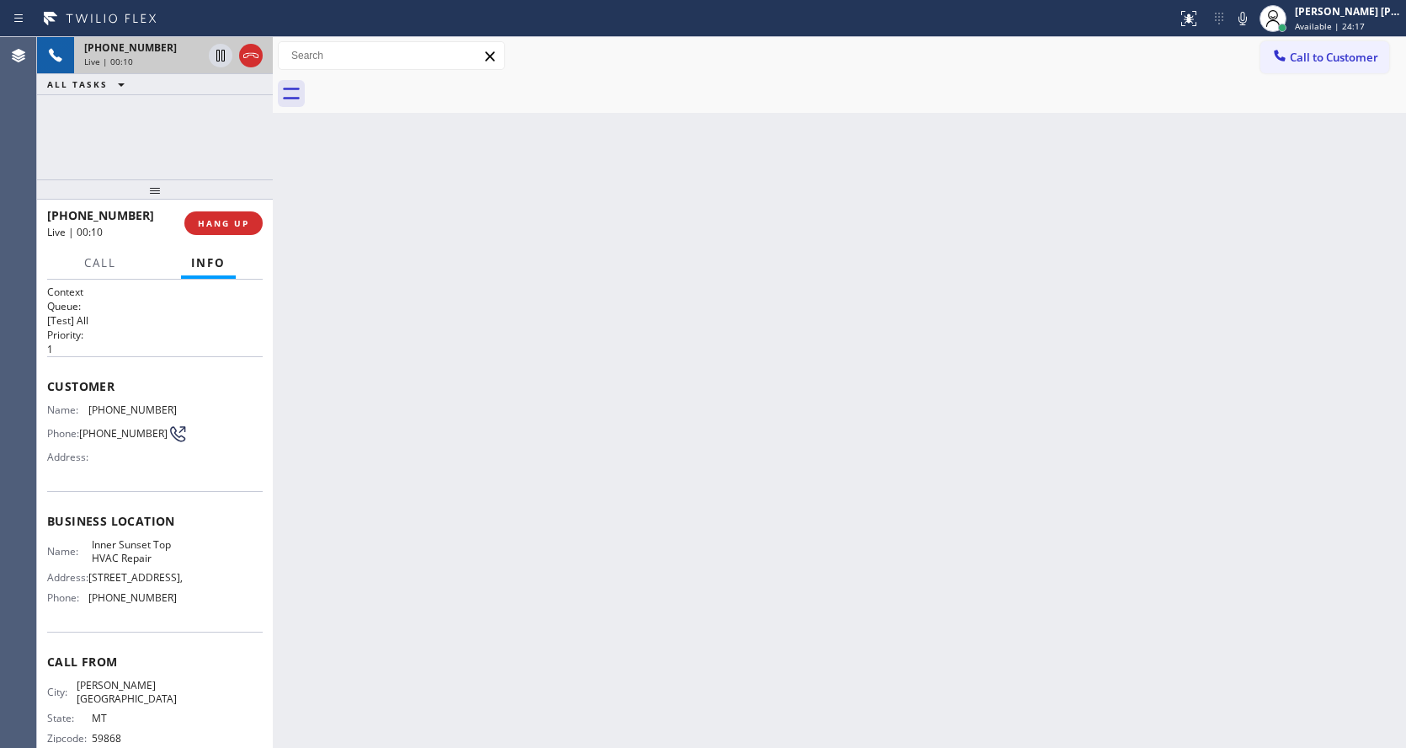
click at [157, 51] on div "+14062102639" at bounding box center [143, 47] width 118 height 14
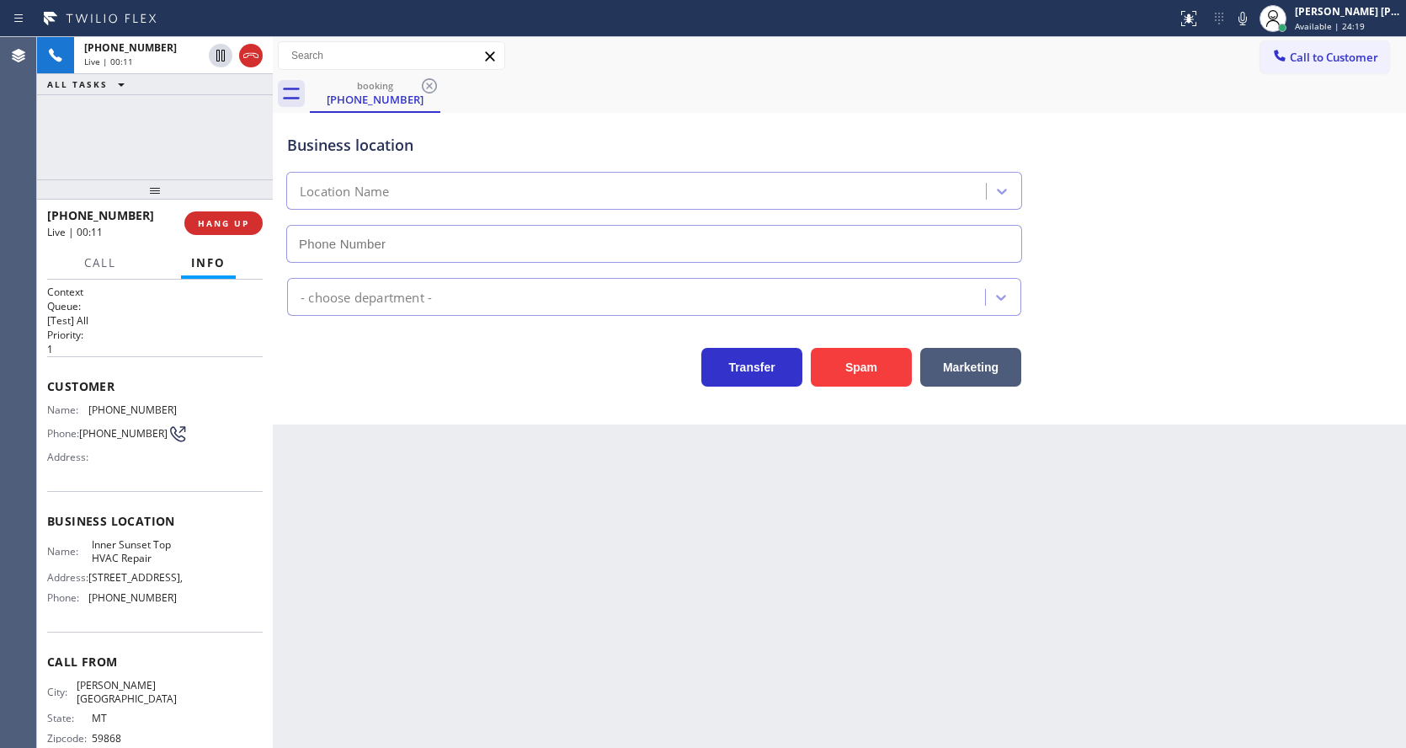
click at [508, 582] on div "Back to Dashboard Change Sender ID Customers Technicians Select a contact Outbo…" at bounding box center [839, 392] width 1133 height 710
type input "(415) 592-6313"
click at [482, 561] on div "Back to Dashboard Change Sender ID Customers Technicians Select a contact Outbo…" at bounding box center [839, 392] width 1133 height 710
click at [865, 636] on div "Back to Dashboard Change Sender ID Customers Technicians Select a contact Outbo…" at bounding box center [839, 392] width 1133 height 710
click at [686, 621] on div "Back to Dashboard Change Sender ID Customers Technicians Select a contact Outbo…" at bounding box center [839, 392] width 1133 height 710
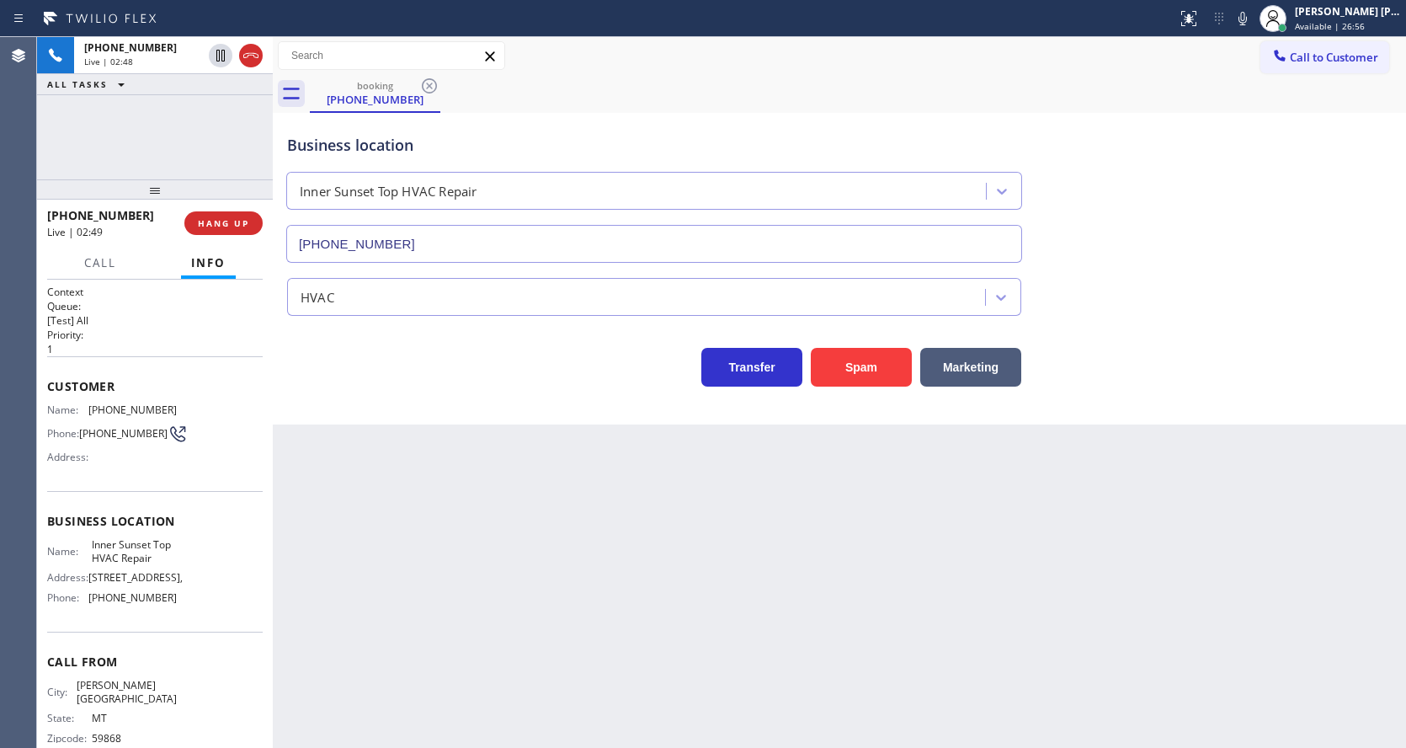
click at [343, 428] on div "Back to Dashboard Change Sender ID Customers Technicians Select a contact Outbo…" at bounding box center [839, 392] width 1133 height 710
drag, startPoint x: 212, startPoint y: 548, endPoint x: 204, endPoint y: 541, distance: 10.8
click at [212, 548] on div "Name: Inner Sunset Top HVAC Repair Address: 2151 Irving st, Phone: (415) 592-63…" at bounding box center [155, 574] width 216 height 72
drag, startPoint x: 88, startPoint y: 406, endPoint x: 231, endPoint y: 402, distance: 143.2
click at [231, 402] on div "Customer Name: (406) 210-2639 Phone: (406) 210-2639 Address:" at bounding box center [155, 423] width 216 height 135
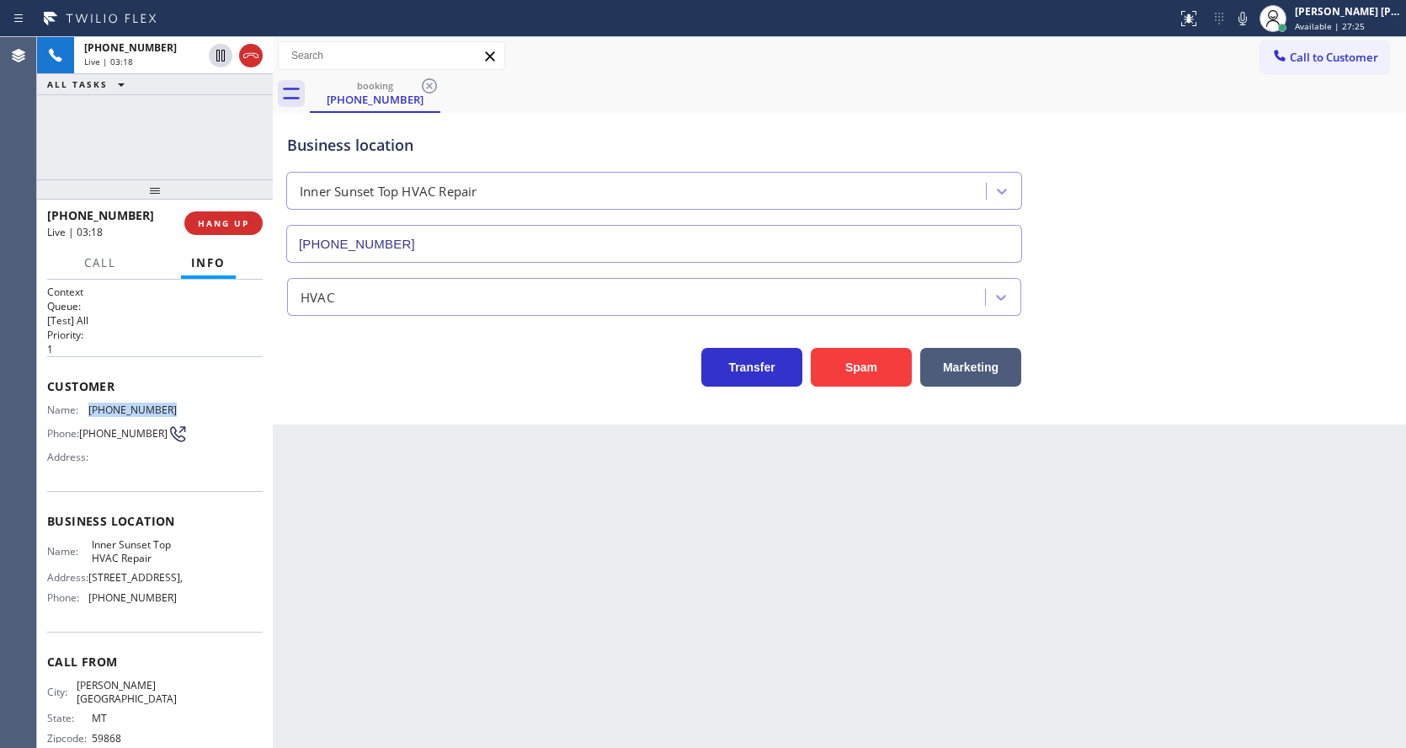
copy div "(406) 210-2639"
click at [344, 505] on div "Back to Dashboard Change Sender ID Customers Technicians Select a contact Outbo…" at bounding box center [839, 392] width 1133 height 710
drag, startPoint x: 205, startPoint y: 608, endPoint x: 174, endPoint y: 625, distance: 35.4
click at [205, 608] on div "Name: Inner Sunset Top HVAC Repair Address: 2151 Irving st, Phone: (415) 592-63…" at bounding box center [155, 574] width 216 height 72
drag, startPoint x: 90, startPoint y: 551, endPoint x: 130, endPoint y: 573, distance: 45.6
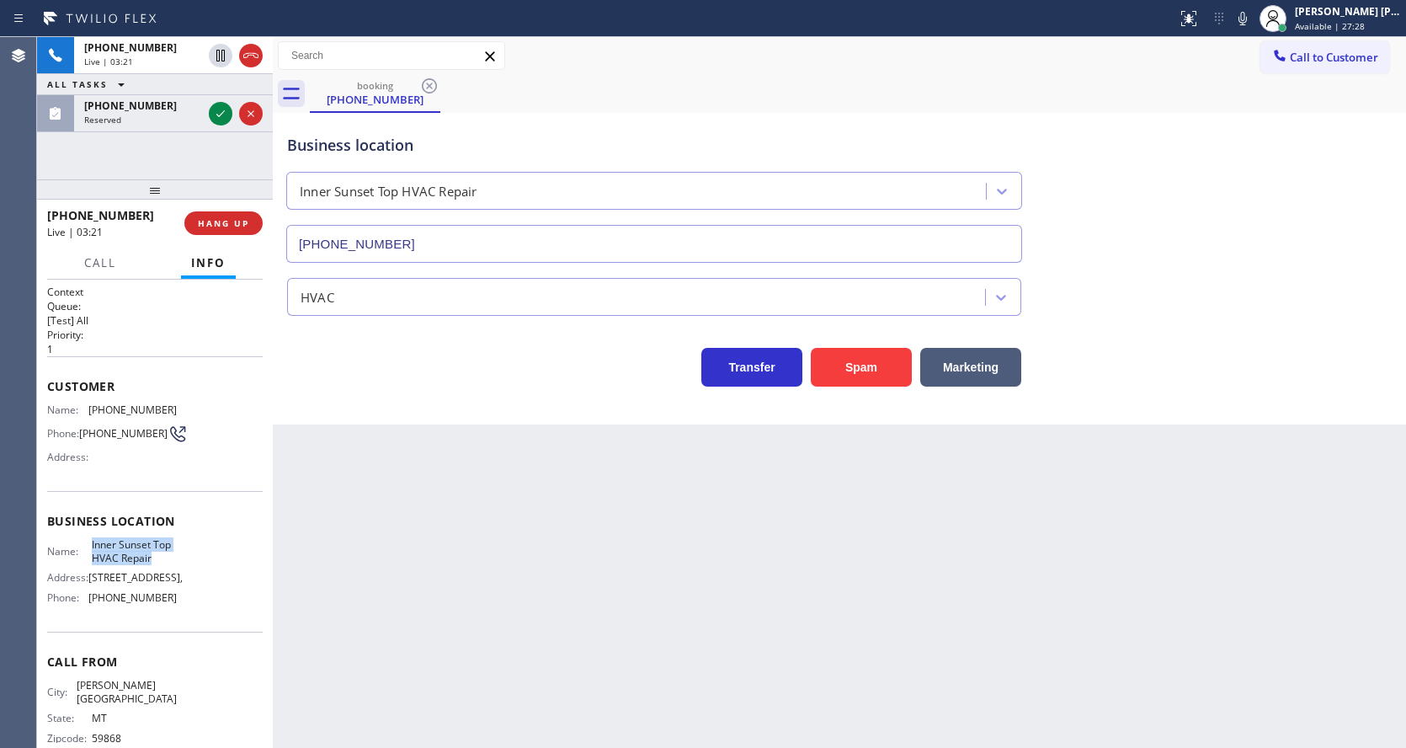
click at [130, 564] on span "Inner Sunset Top HVAC Repair" at bounding box center [134, 551] width 84 height 26
copy span "Inner Sunset Top HVAC Repair"
click at [418, 662] on div "Back to Dashboard Change Sender ID Customers Technicians Select a contact Outbo…" at bounding box center [839, 392] width 1133 height 710
click at [171, 631] on div "Business location Name: Inner Sunset Top HVAC Repair Address: 2151 Irving st, P…" at bounding box center [155, 561] width 216 height 141
drag, startPoint x: 88, startPoint y: 614, endPoint x: 173, endPoint y: 620, distance: 84.4
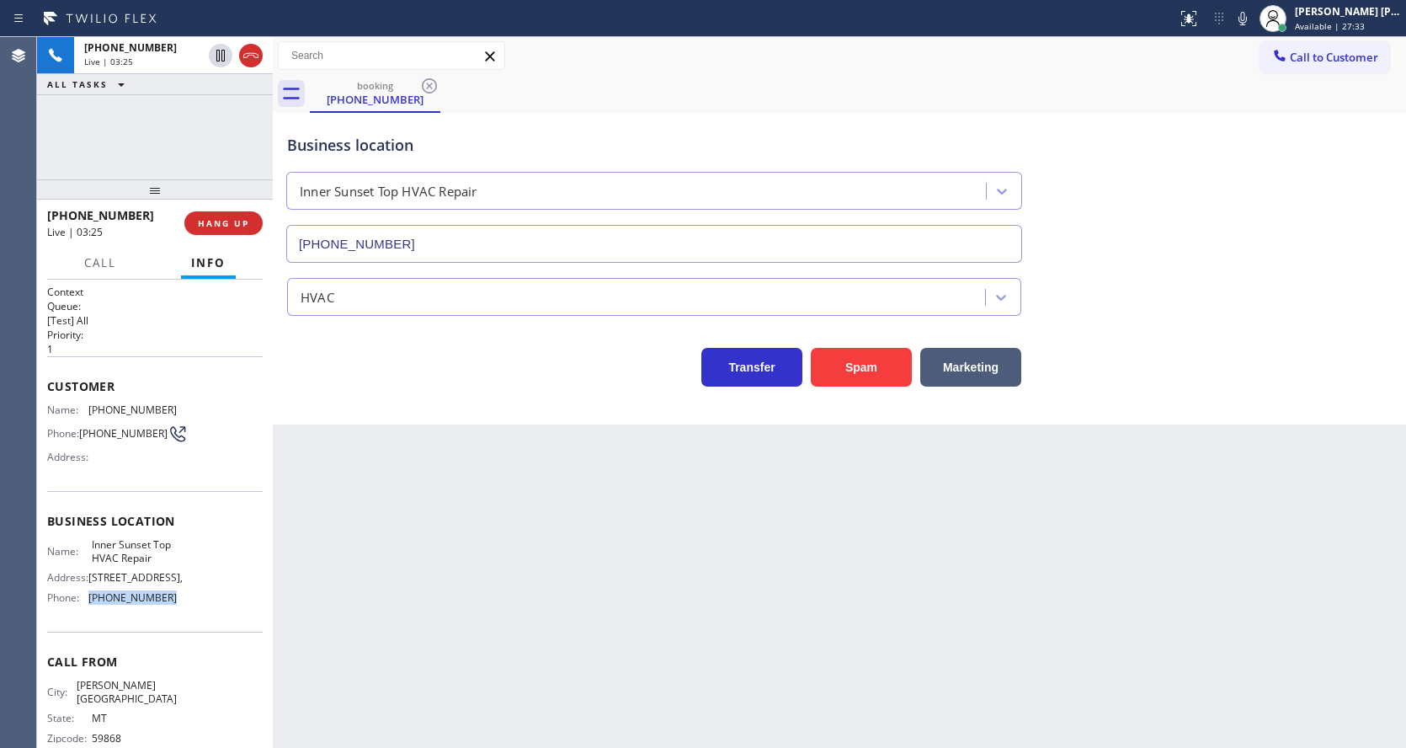
click at [173, 610] on div "Name: Inner Sunset Top HVAC Repair Address: 2151 Irving st, Phone: (415) 592-63…" at bounding box center [155, 574] width 216 height 72
copy div "(415) 592-6313"
drag, startPoint x: 361, startPoint y: 627, endPoint x: 354, endPoint y: 732, distance: 104.7
click at [356, 636] on div "Back to Dashboard Change Sender ID Customers Technicians Select a contact Outbo…" at bounding box center [839, 392] width 1133 height 710
click at [611, 600] on div "Back to Dashboard Change Sender ID Customers Technicians Select a contact Outbo…" at bounding box center [839, 392] width 1133 height 710
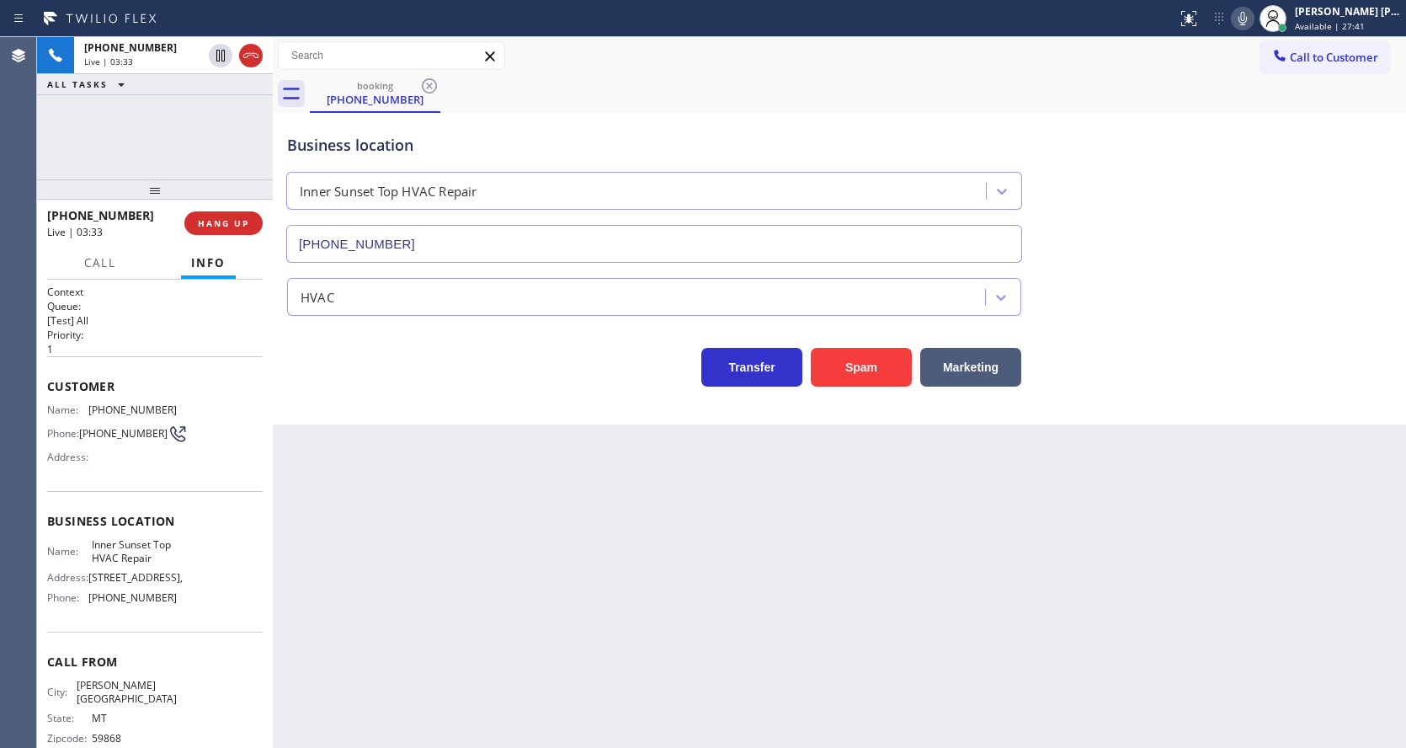
click at [1245, 17] on icon at bounding box center [1242, 18] width 20 height 20
click at [221, 55] on icon at bounding box center [220, 56] width 8 height 12
click at [419, 612] on div "Back to Dashboard Change Sender ID Customers Technicians Select a contact Outbo…" at bounding box center [839, 392] width 1133 height 710
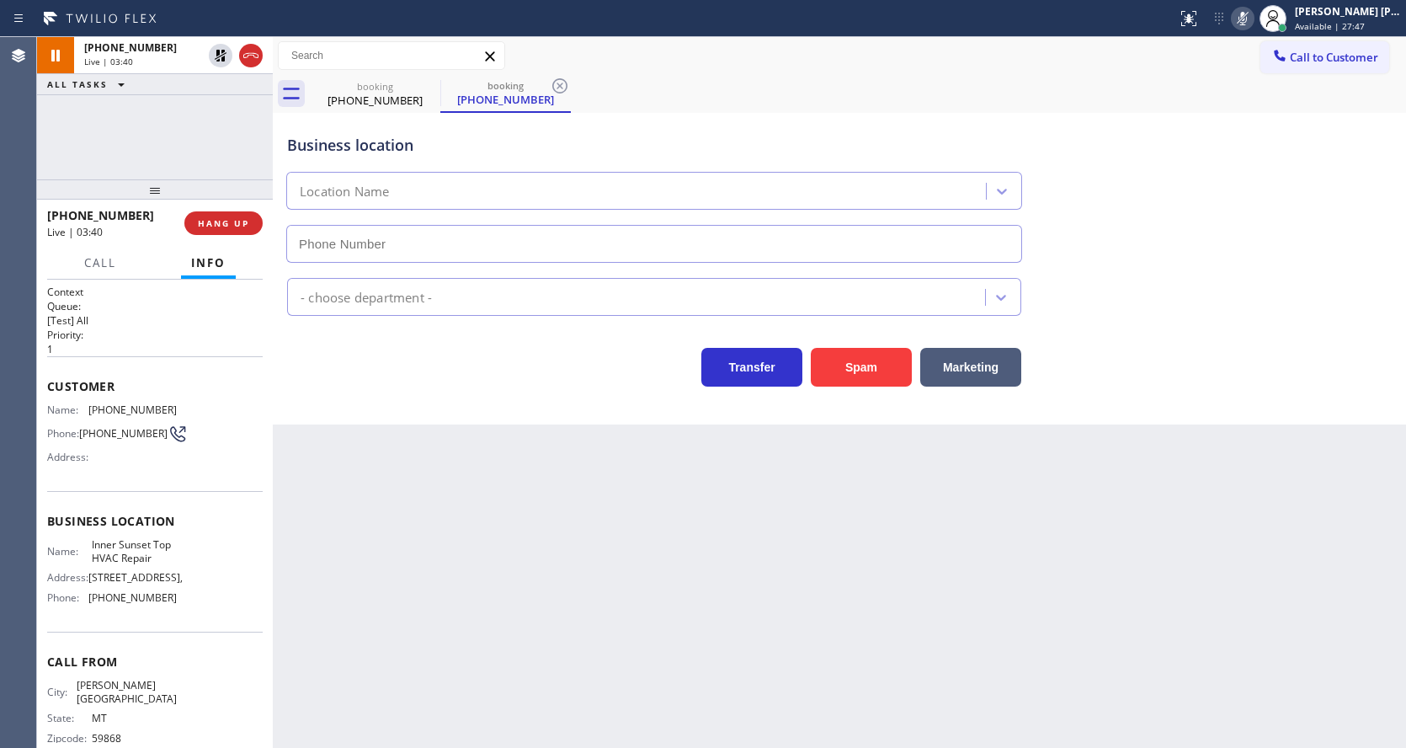
click at [599, 576] on div "Back to Dashboard Change Sender ID Customers Technicians Select a contact Outbo…" at bounding box center [839, 392] width 1133 height 710
click at [503, 593] on div "Back to Dashboard Change Sender ID Customers Technicians Select a contact Outbo…" at bounding box center [839, 392] width 1133 height 710
drag, startPoint x: 628, startPoint y: 599, endPoint x: 632, endPoint y: 632, distance: 33.9
click at [628, 599] on div "Back to Dashboard Change Sender ID Customers Technicians Select a contact Outbo…" at bounding box center [839, 392] width 1133 height 710
click at [530, 676] on div "Back to Dashboard Change Sender ID Customers Technicians Select a contact Outbo…" at bounding box center [839, 392] width 1133 height 710
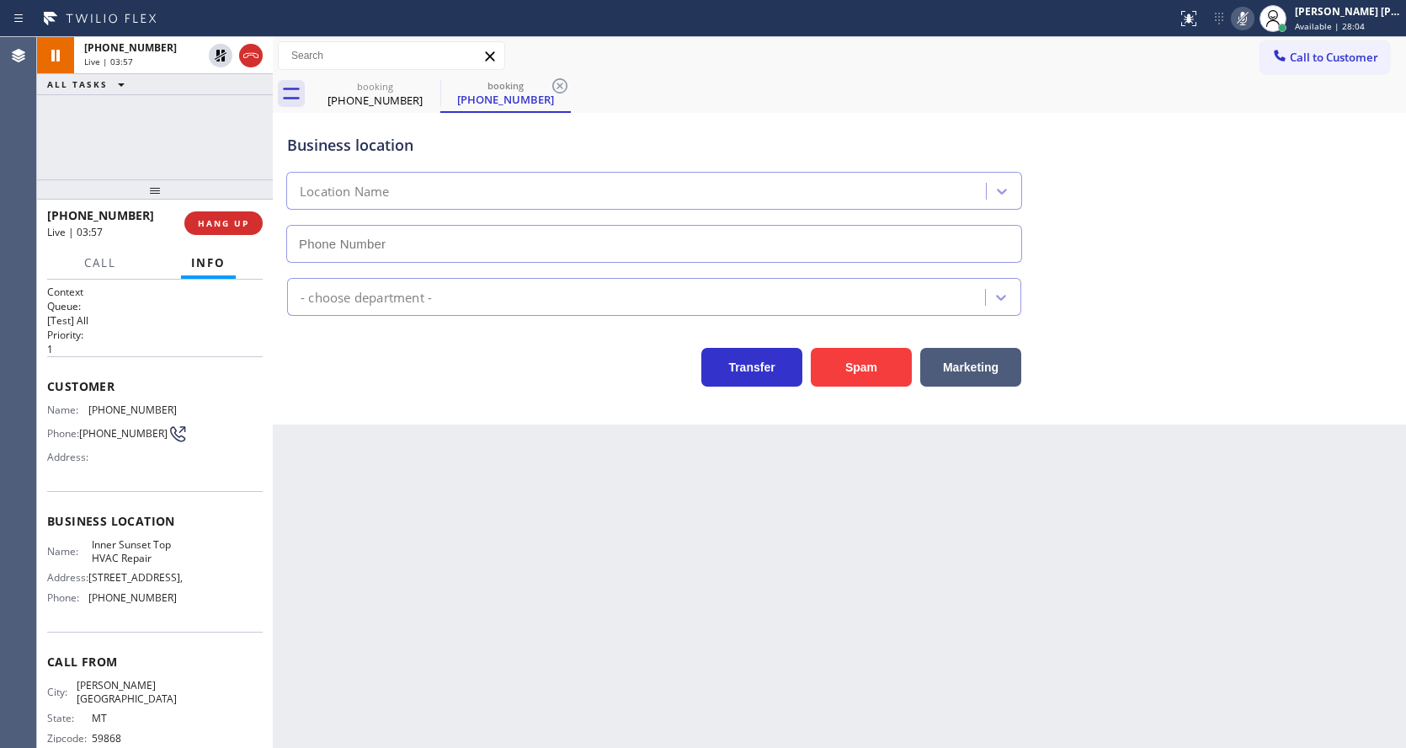
type input "(415) 592-6313"
click at [312, 569] on div "Back to Dashboard Change Sender ID Customers Technicians Select a contact Outbo…" at bounding box center [839, 392] width 1133 height 710
click at [313, 505] on div "Back to Dashboard Change Sender ID Customers Technicians Select a contact Outbo…" at bounding box center [839, 392] width 1133 height 710
click at [374, 484] on div "Back to Dashboard Change Sender ID Customers Technicians Select a contact Outbo…" at bounding box center [839, 392] width 1133 height 710
click at [343, 489] on div "Back to Dashboard Change Sender ID Customers Technicians Select a contact Outbo…" at bounding box center [839, 392] width 1133 height 710
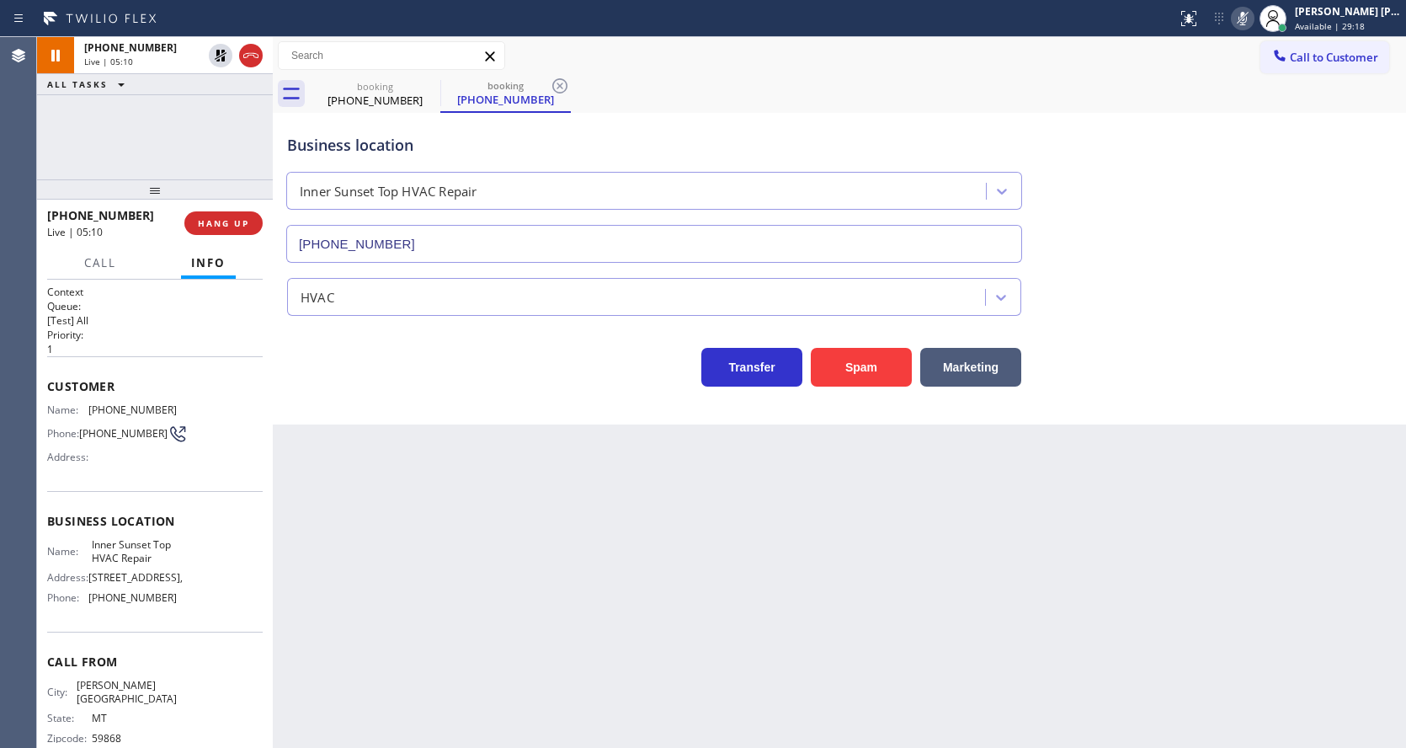
click at [455, 495] on div "Back to Dashboard Change Sender ID Customers Technicians Select a contact Outbo…" at bounding box center [839, 392] width 1133 height 710
click at [543, 634] on div "Back to Dashboard Change Sender ID Customers Technicians Select a contact Outbo…" at bounding box center [839, 392] width 1133 height 710
click at [636, 551] on div "Back to Dashboard Change Sender ID Customers Technicians Select a contact Outbo…" at bounding box center [839, 392] width 1133 height 710
drag, startPoint x: 488, startPoint y: 660, endPoint x: 440, endPoint y: 696, distance: 60.1
click at [488, 660] on div "Back to Dashboard Change Sender ID Customers Technicians Select a contact Outbo…" at bounding box center [839, 392] width 1133 height 710
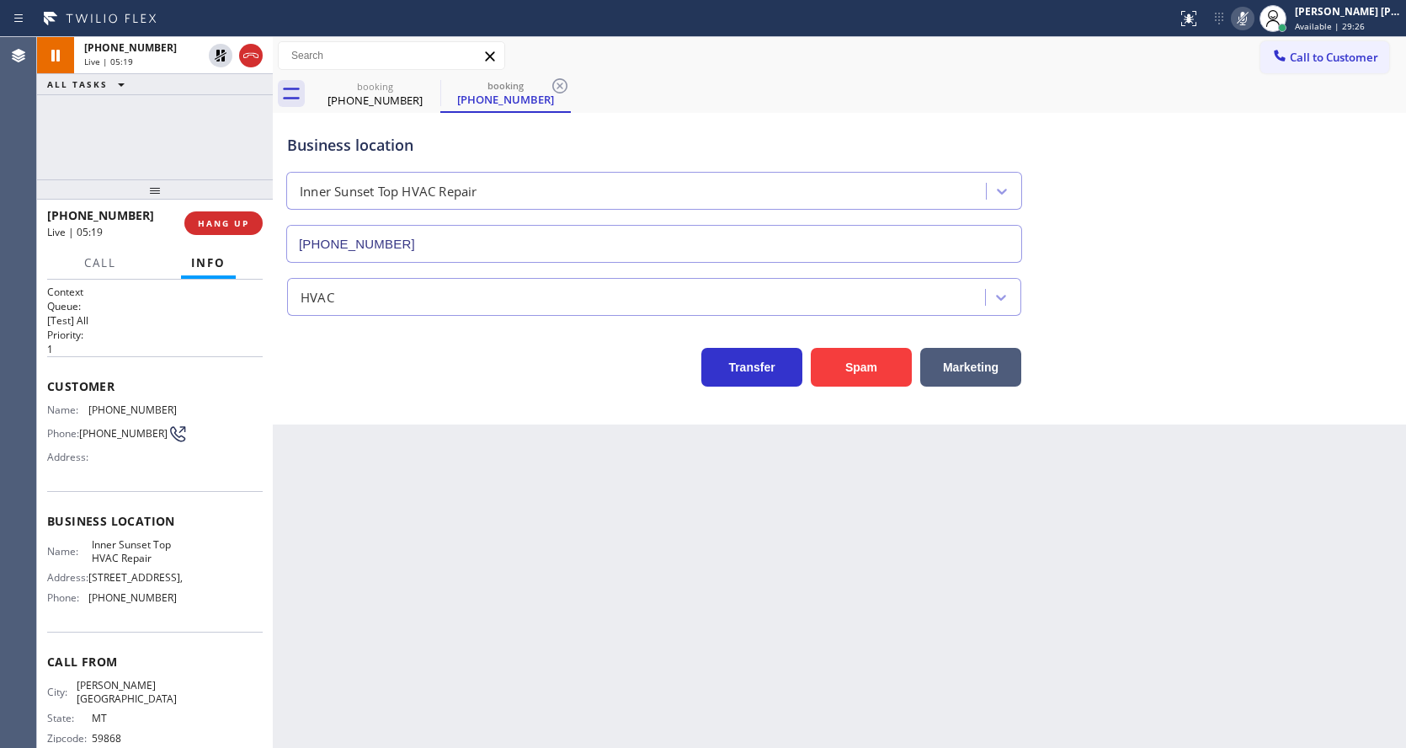
click at [731, 530] on div "Back to Dashboard Change Sender ID Customers Technicians Select a contact Outbo…" at bounding box center [839, 392] width 1133 height 710
click at [563, 616] on div "Back to Dashboard Change Sender ID Customers Technicians Select a contact Outbo…" at bounding box center [839, 392] width 1133 height 710
click at [505, 678] on div "Back to Dashboard Change Sender ID Customers Technicians Select a contact Outbo…" at bounding box center [839, 392] width 1133 height 710
drag, startPoint x: 668, startPoint y: 549, endPoint x: 647, endPoint y: 524, distance: 32.2
click at [668, 549] on div "Back to Dashboard Change Sender ID Customers Technicians Select a contact Outbo…" at bounding box center [839, 392] width 1133 height 710
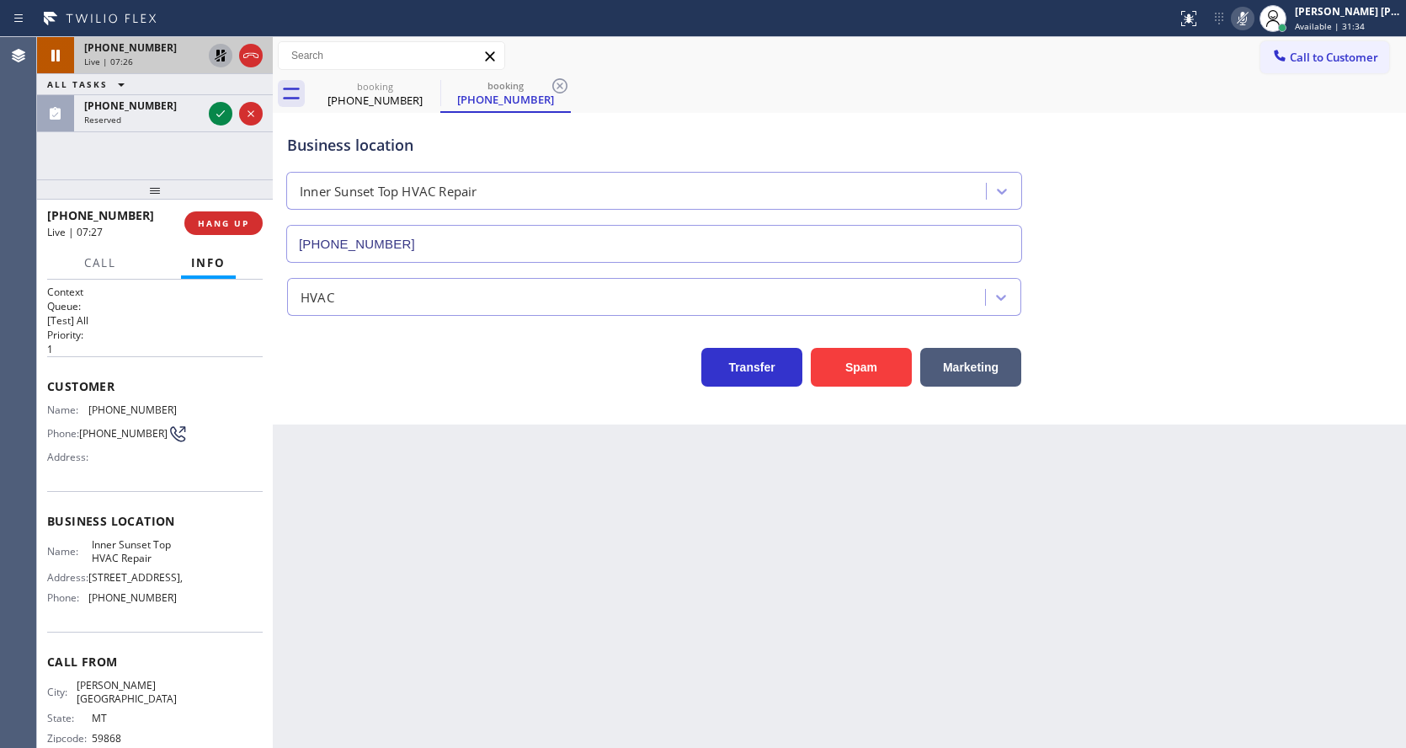
click at [216, 48] on icon at bounding box center [220, 55] width 20 height 20
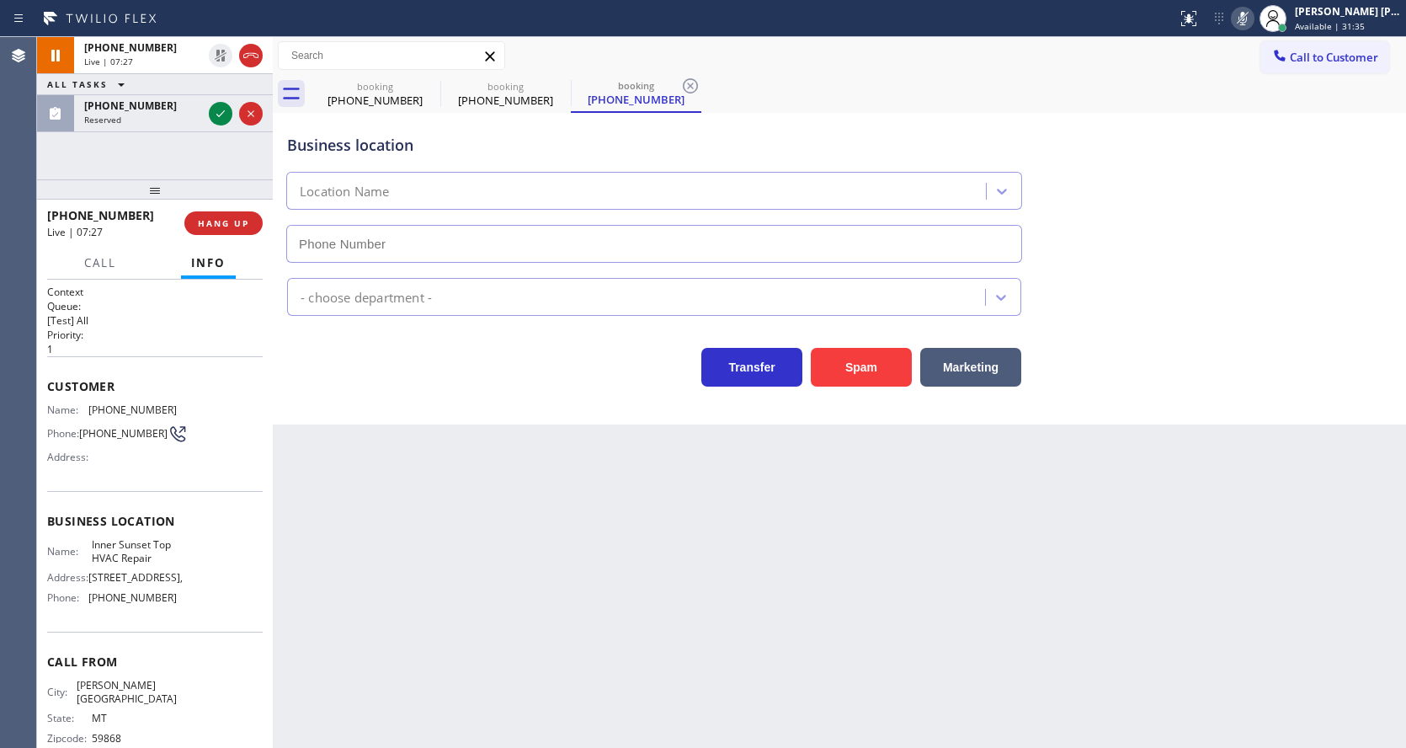
type input "(415) 592-6313"
click at [1253, 23] on icon at bounding box center [1242, 18] width 20 height 20
click at [1229, 127] on div "Business location Inner Sunset Top HVAC Repair (415) 592-6313" at bounding box center [839, 186] width 1111 height 152
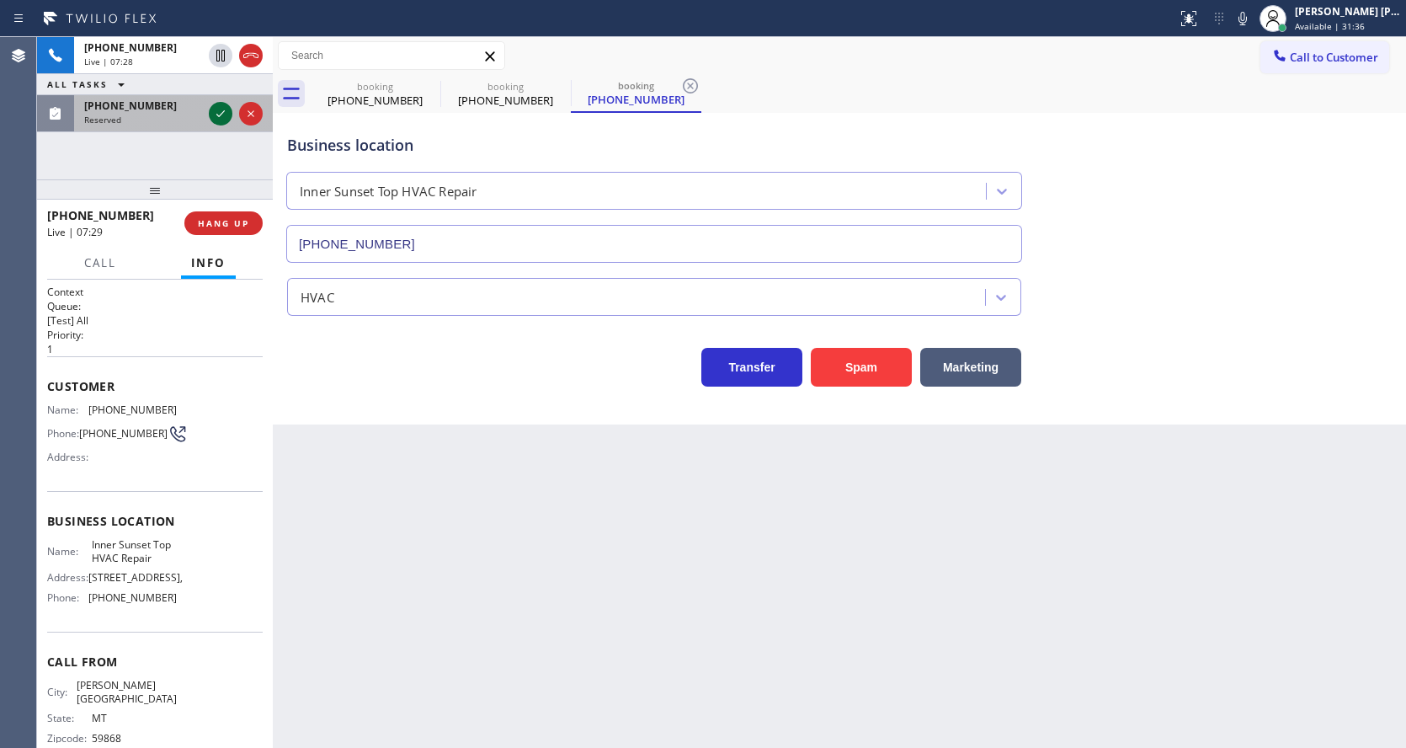
click at [224, 118] on icon at bounding box center [220, 114] width 20 height 20
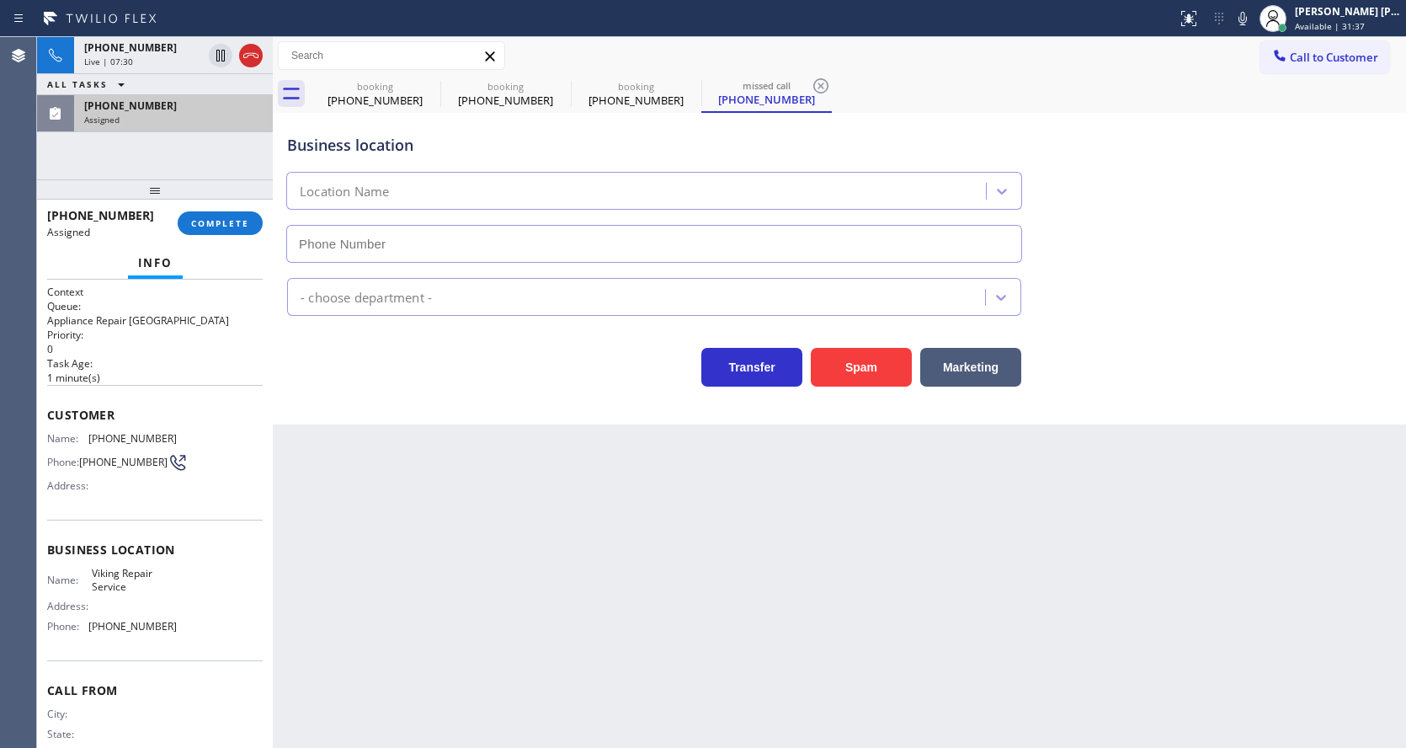
type input "(929) 203-9072"
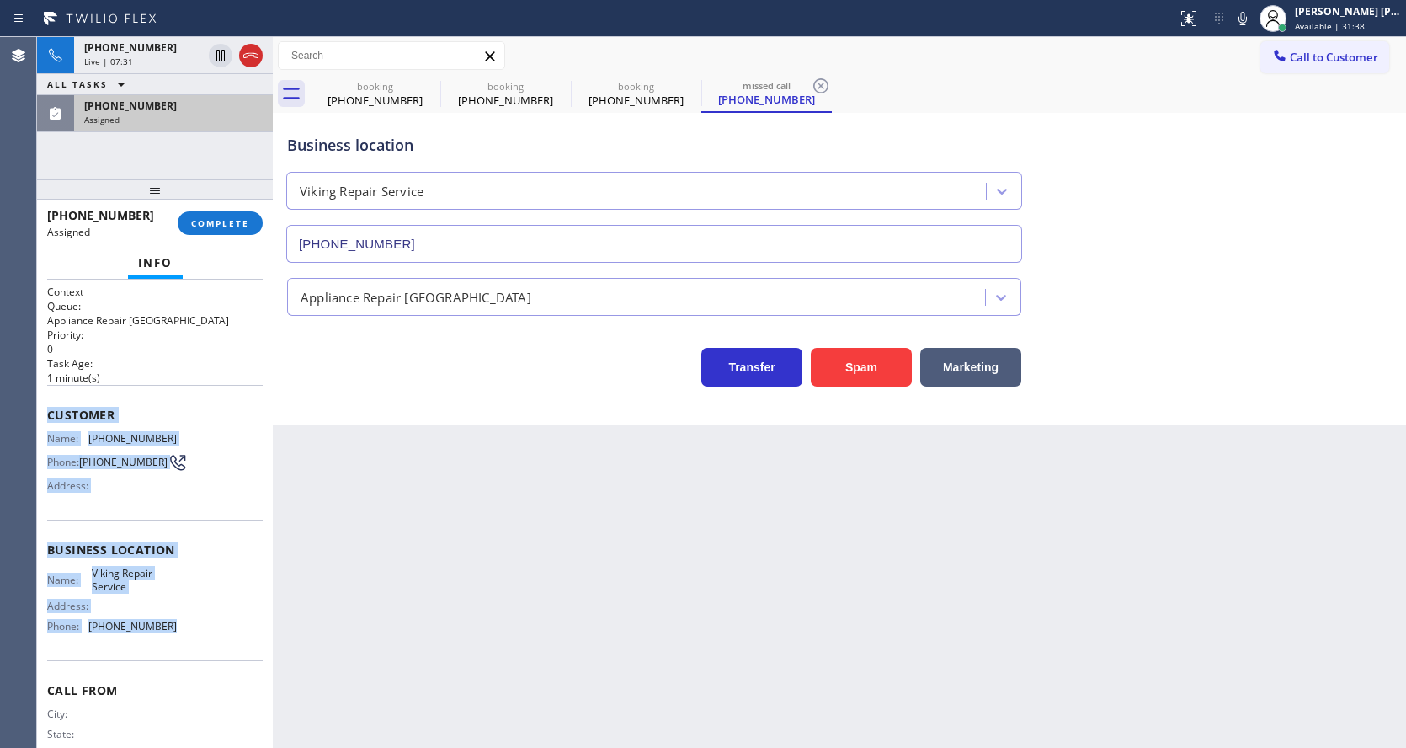
drag, startPoint x: 48, startPoint y: 413, endPoint x: 171, endPoint y: 628, distance: 247.4
click at [171, 628] on div "Context Queue: Appliance Repair High End Priority: 0 Task Age: 1 minute(s) Cust…" at bounding box center [155, 536] width 216 height 503
copy div "Customer Name: (480) 262-0273 Phone: (480) 262-0273 Address: Business location …"
click at [208, 222] on span "COMPLETE" at bounding box center [220, 223] width 58 height 12
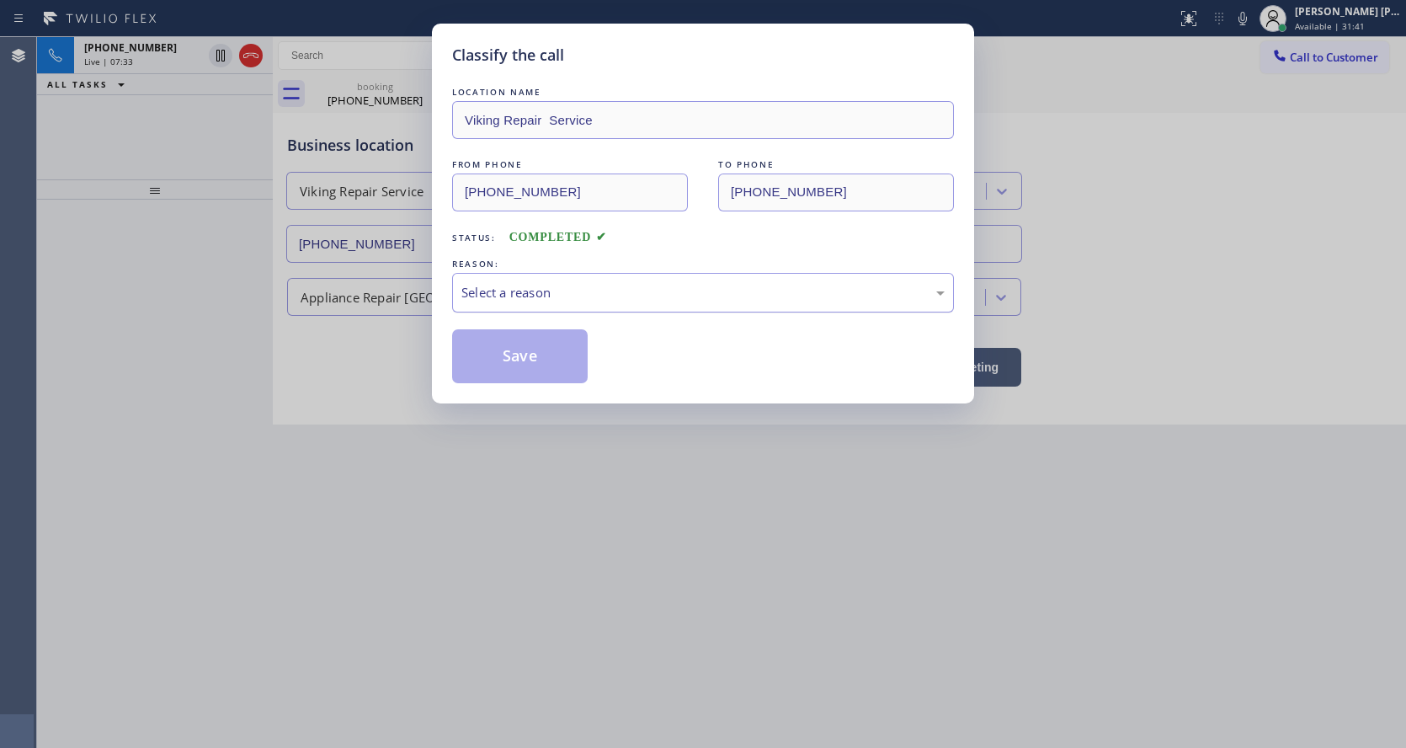
click at [514, 278] on div "Select a reason" at bounding box center [703, 293] width 502 height 40
click at [493, 353] on button "Save" at bounding box center [520, 356] width 136 height 54
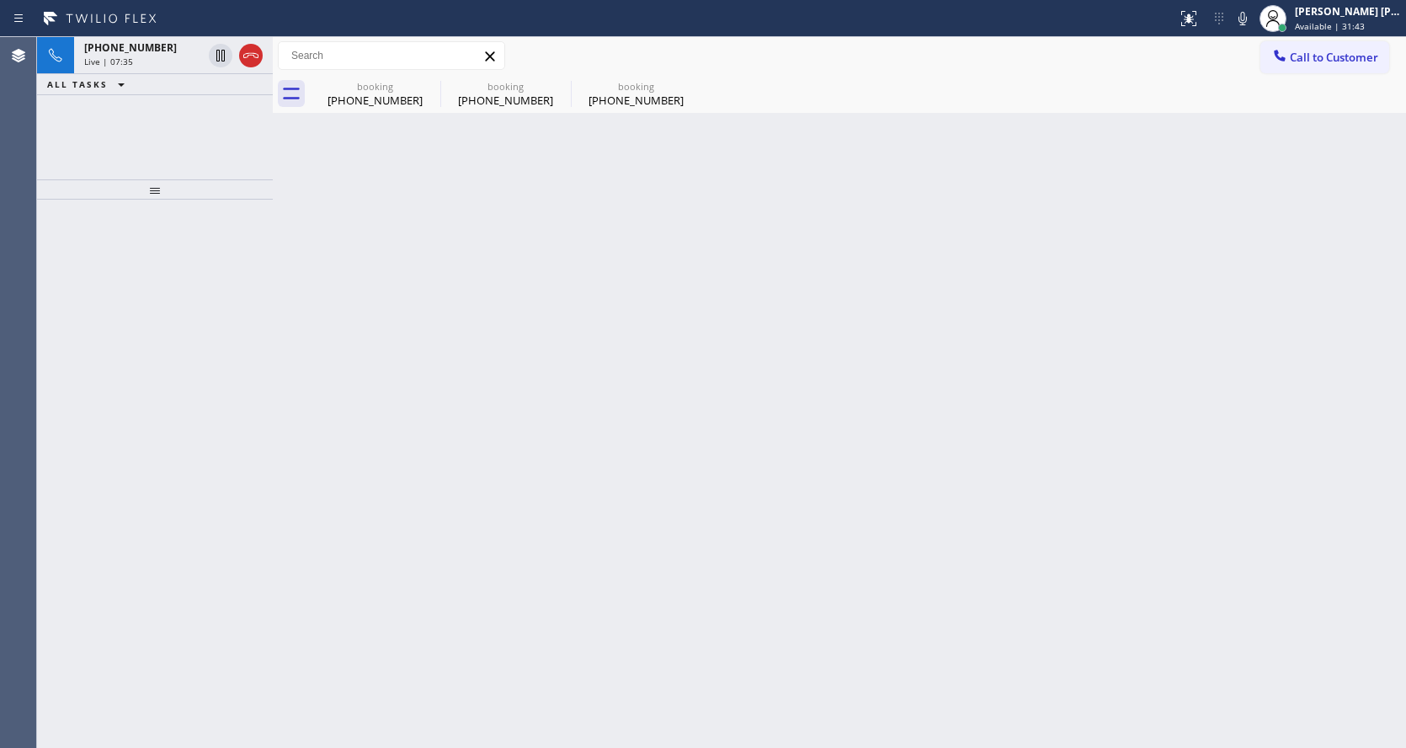
click at [111, 84] on icon at bounding box center [121, 84] width 20 height 20
click at [109, 64] on span "Live | 07:36" at bounding box center [108, 62] width 49 height 12
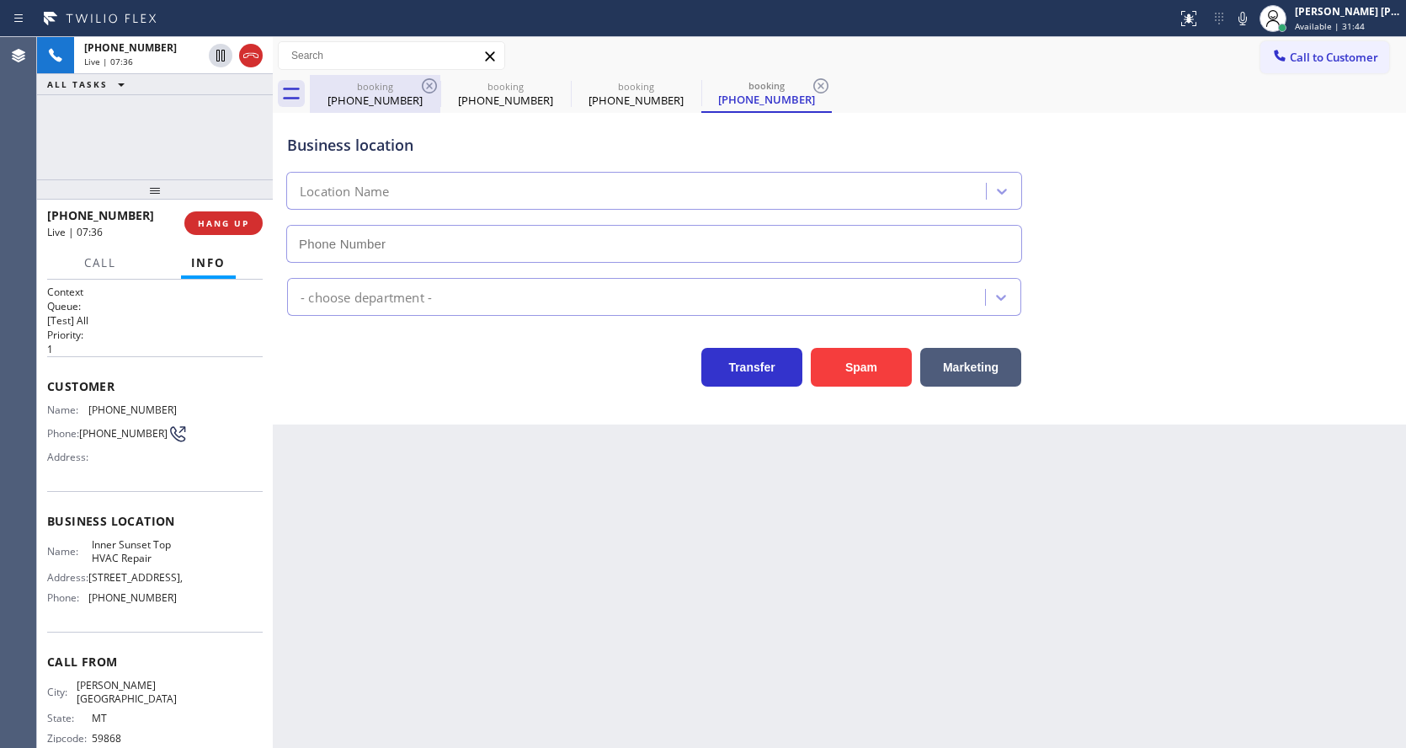
type input "(415) 592-6313"
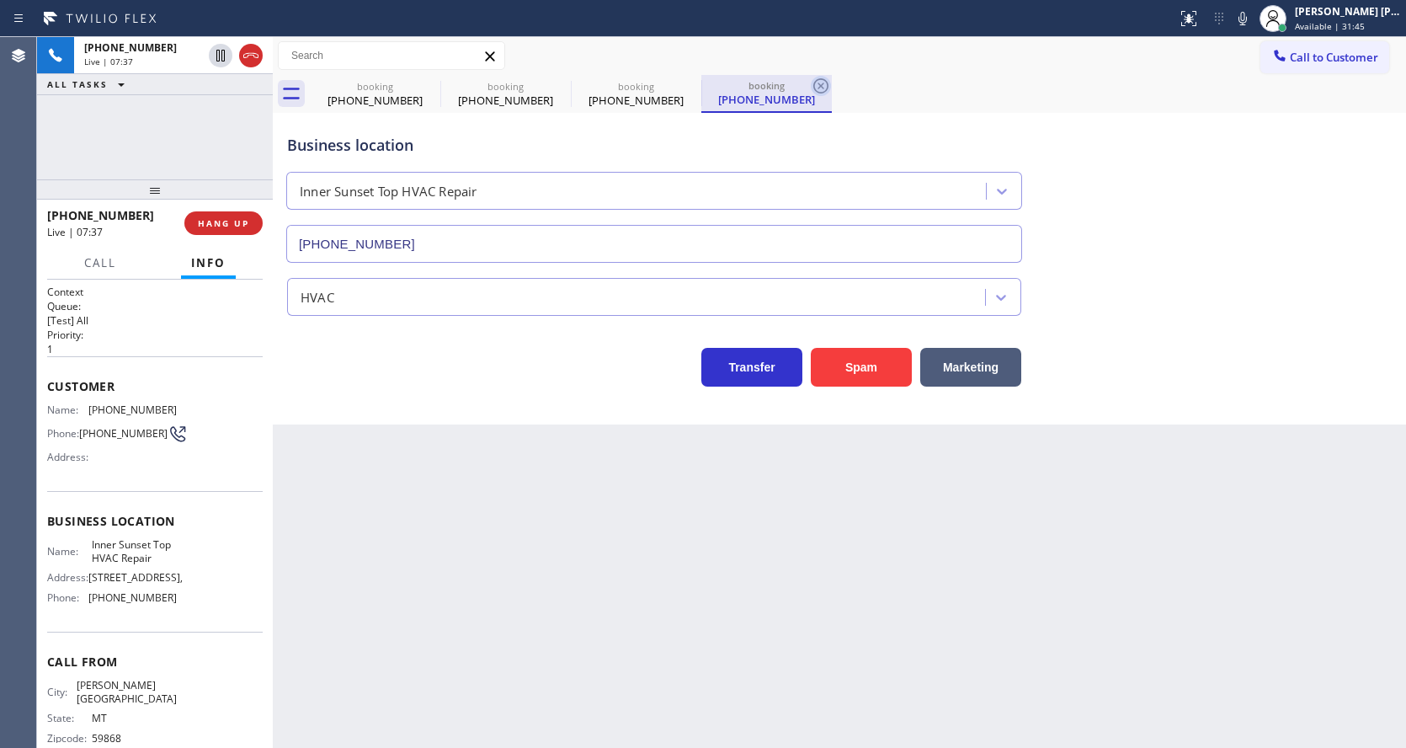
click at [813, 79] on icon at bounding box center [821, 86] width 20 height 20
click at [685, 79] on icon at bounding box center [690, 86] width 20 height 20
click at [545, 86] on div "booking" at bounding box center [505, 85] width 127 height 13
click at [555, 536] on div "Back to Dashboard Change Sender ID Customers Technicians Select a contact Outbo…" at bounding box center [839, 392] width 1133 height 710
click at [375, 648] on div "Back to Dashboard Change Sender ID Customers Technicians Select a contact Outbo…" at bounding box center [839, 392] width 1133 height 710
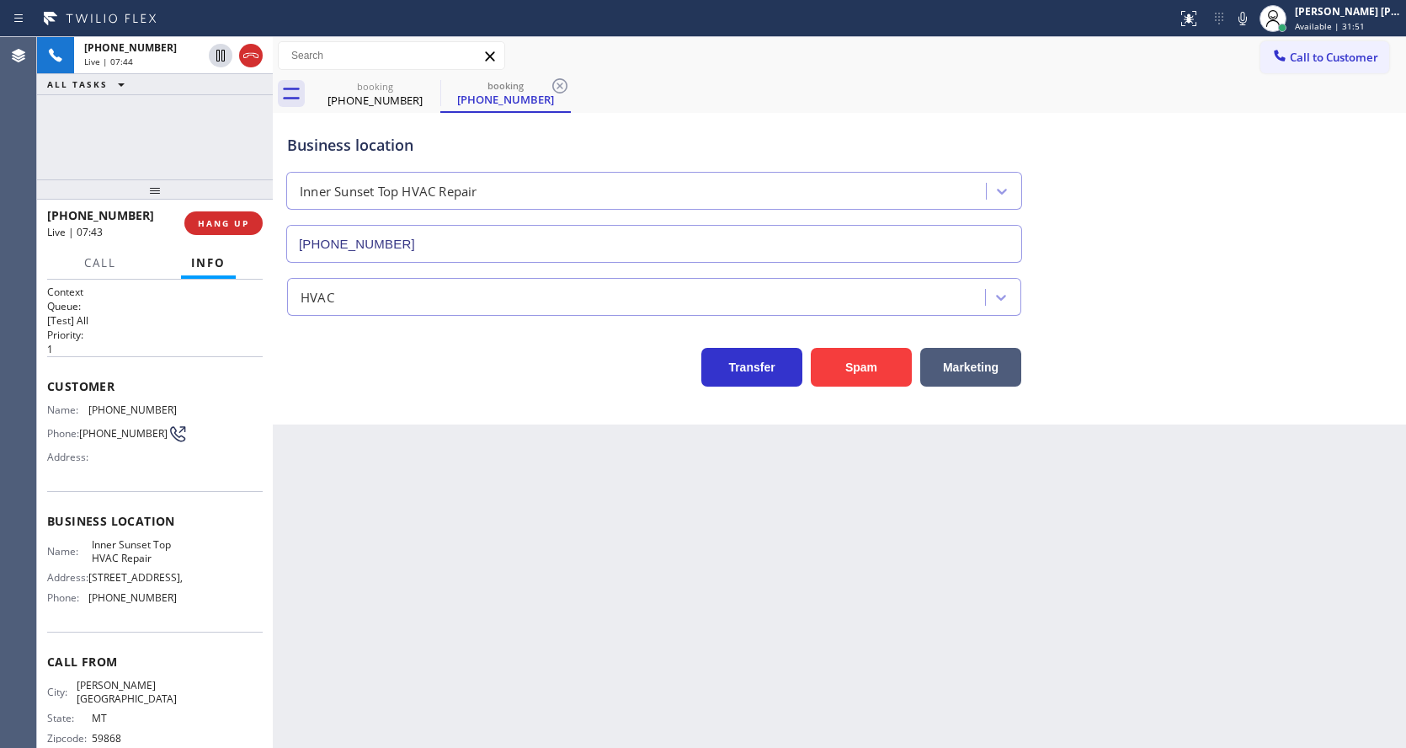
drag, startPoint x: 661, startPoint y: 631, endPoint x: 578, endPoint y: 694, distance: 103.4
click at [660, 632] on div "Back to Dashboard Change Sender ID Customers Technicians Select a contact Outbo…" at bounding box center [839, 392] width 1133 height 710
drag, startPoint x: 629, startPoint y: 648, endPoint x: 606, endPoint y: 660, distance: 25.6
click at [620, 654] on div "Back to Dashboard Change Sender ID Customers Technicians Select a contact Outbo…" at bounding box center [839, 392] width 1133 height 710
drag, startPoint x: 503, startPoint y: 586, endPoint x: 498, endPoint y: 617, distance: 31.7
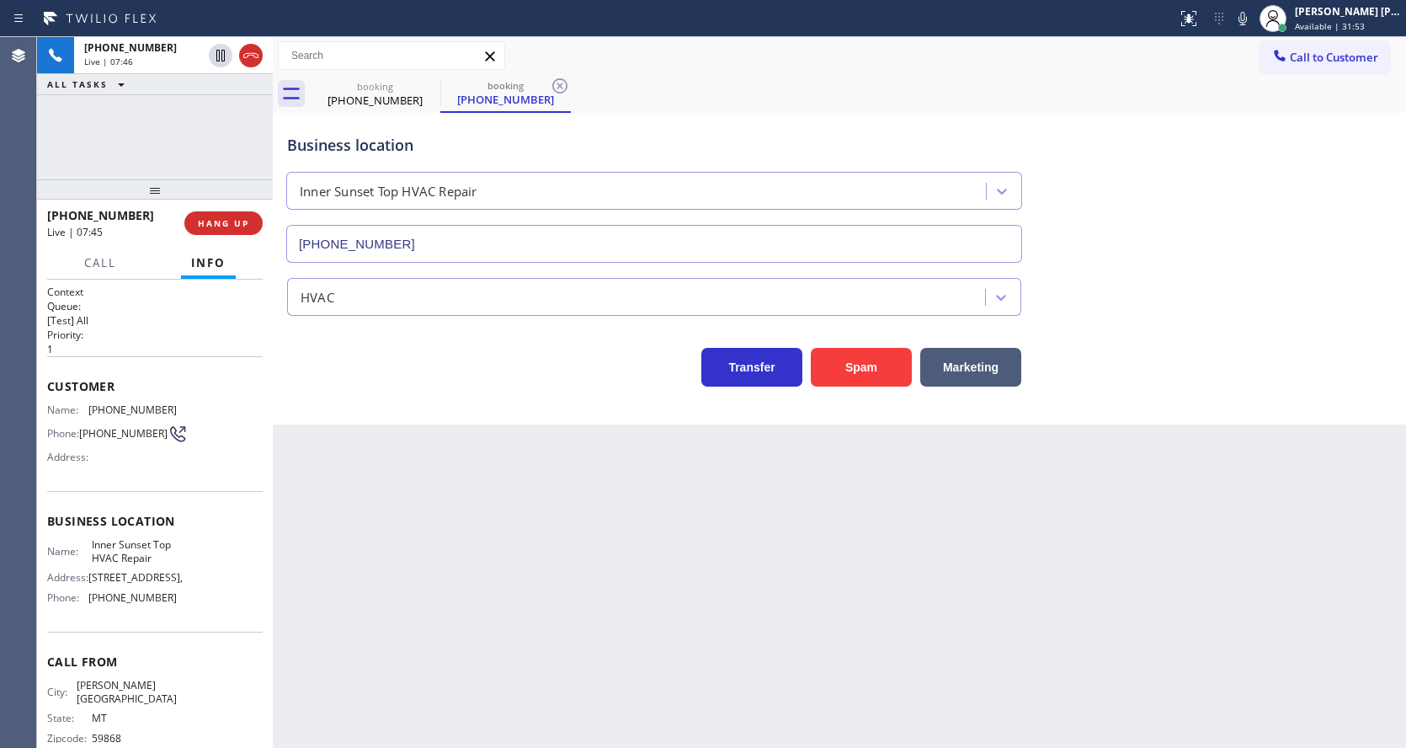
click at [503, 586] on div "Back to Dashboard Change Sender ID Customers Technicians Select a contact Outbo…" at bounding box center [839, 392] width 1133 height 710
drag, startPoint x: 659, startPoint y: 650, endPoint x: 551, endPoint y: 724, distance: 130.8
click at [659, 650] on div "Back to Dashboard Change Sender ID Customers Technicians Select a contact Outbo…" at bounding box center [839, 392] width 1133 height 710
click at [515, 546] on div "Back to Dashboard Change Sender ID Customers Technicians Select a contact Outbo…" at bounding box center [839, 392] width 1133 height 710
click at [707, 617] on div "Back to Dashboard Change Sender ID Customers Technicians Select a contact Outbo…" at bounding box center [839, 392] width 1133 height 710
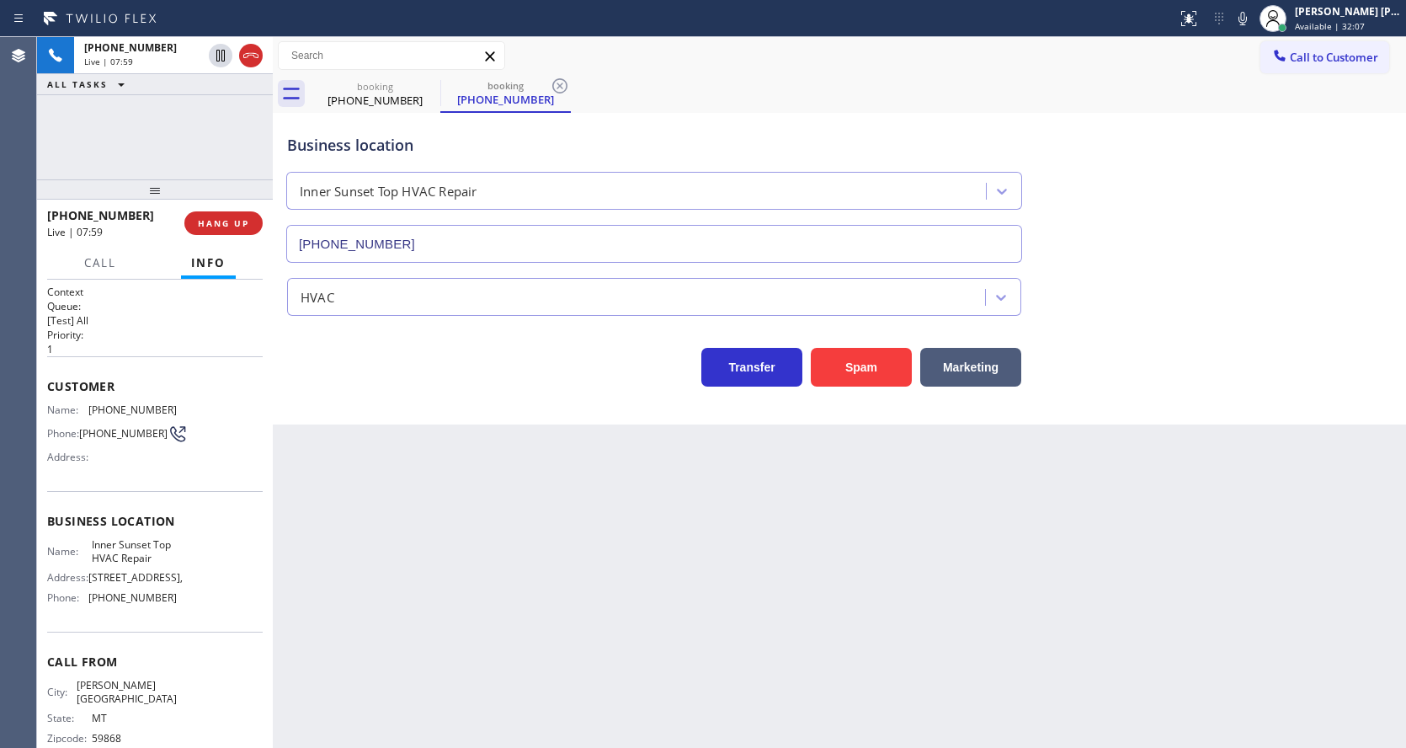
click at [292, 625] on div "Back to Dashboard Change Sender ID Customers Technicians Select a contact Outbo…" at bounding box center [839, 392] width 1133 height 710
drag, startPoint x: 631, startPoint y: 581, endPoint x: 250, endPoint y: 266, distance: 494.5
click at [631, 581] on div "Back to Dashboard Change Sender ID Customers Technicians Select a contact Outbo…" at bounding box center [839, 392] width 1133 height 710
click at [509, 454] on div "Back to Dashboard Change Sender ID Customers Technicians Select a contact Outbo…" at bounding box center [839, 392] width 1133 height 710
click at [796, 652] on div "Back to Dashboard Change Sender ID Customers Technicians Select a contact Outbo…" at bounding box center [839, 392] width 1133 height 710
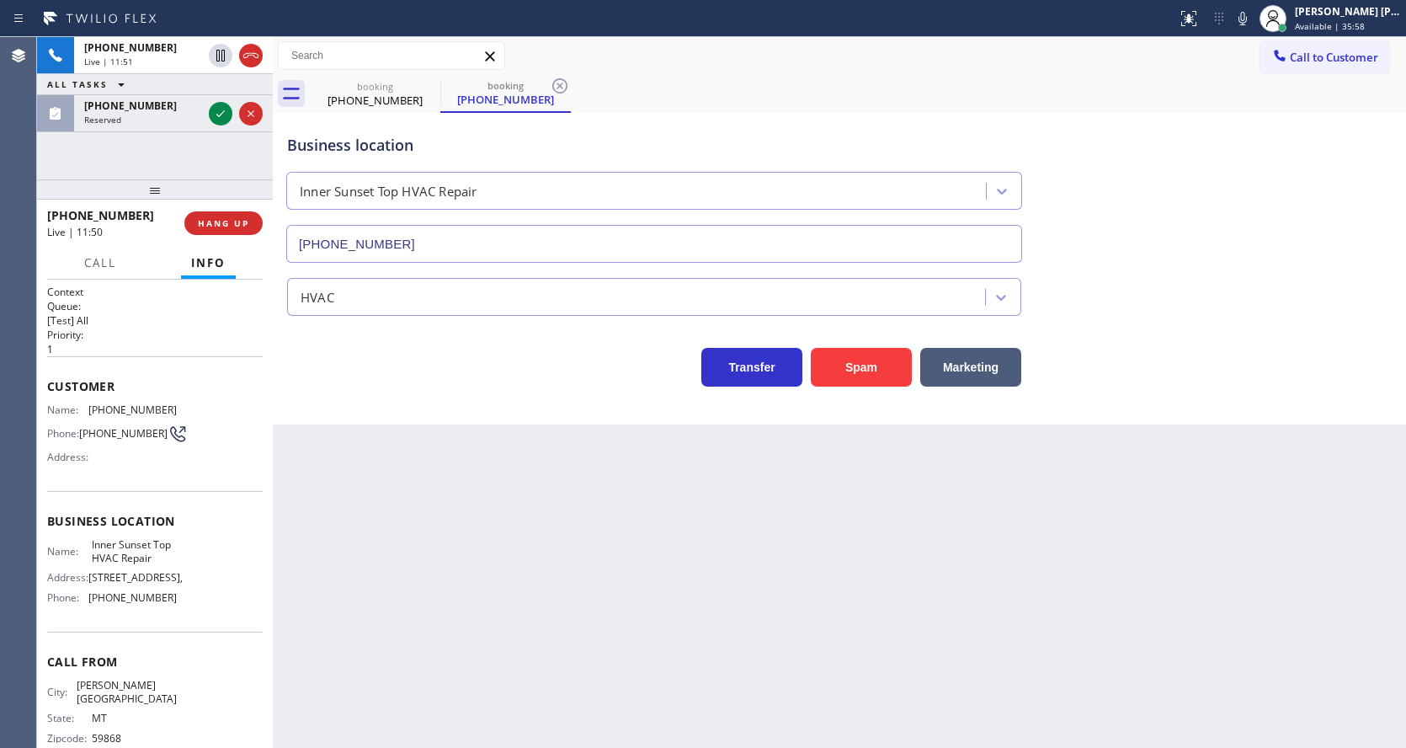
click at [381, 597] on div "Back to Dashboard Change Sender ID Customers Technicians Select a contact Outbo…" at bounding box center [839, 392] width 1133 height 710
drag, startPoint x: 600, startPoint y: 563, endPoint x: 311, endPoint y: 320, distance: 378.2
click at [600, 563] on div "Back to Dashboard Change Sender ID Customers Technicians Select a contact Outbo…" at bounding box center [839, 392] width 1133 height 710
click at [217, 114] on icon at bounding box center [220, 114] width 20 height 20
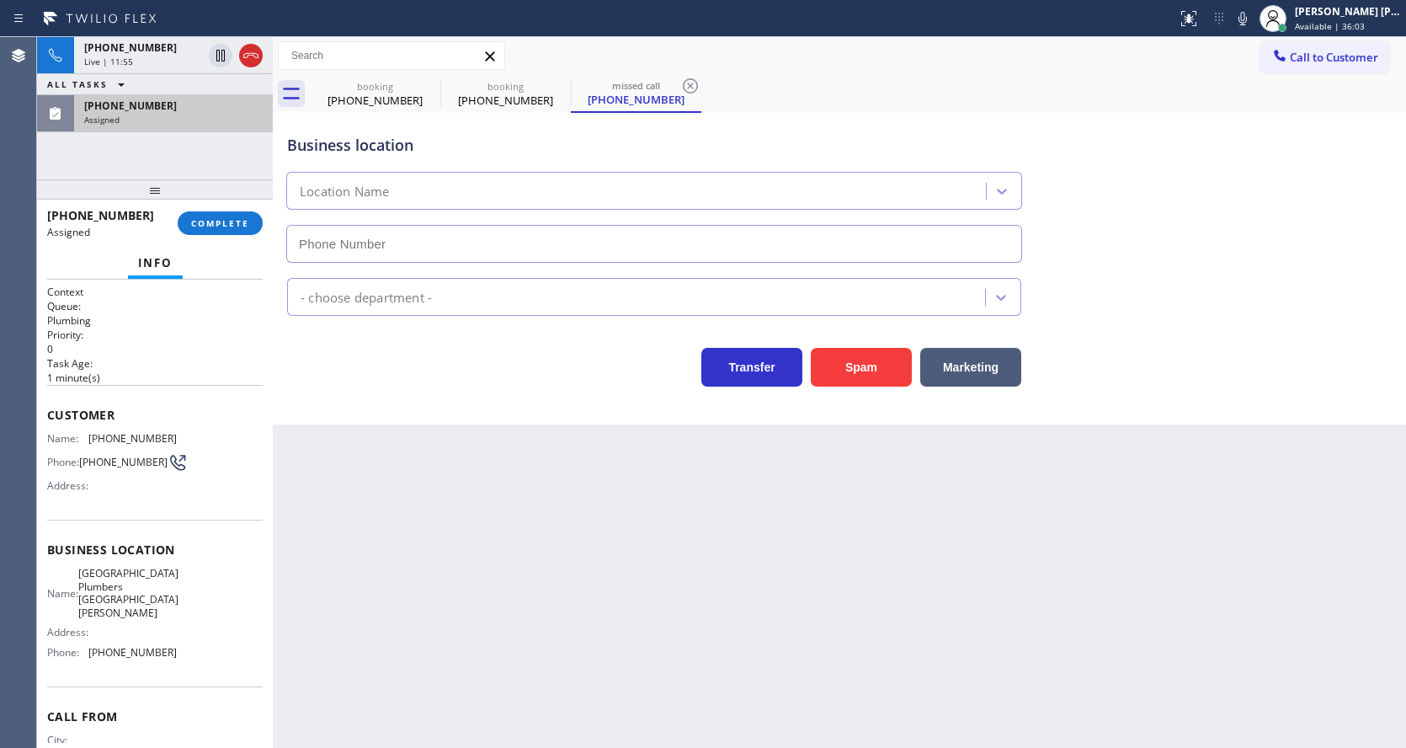
type input "(818) 806-0705"
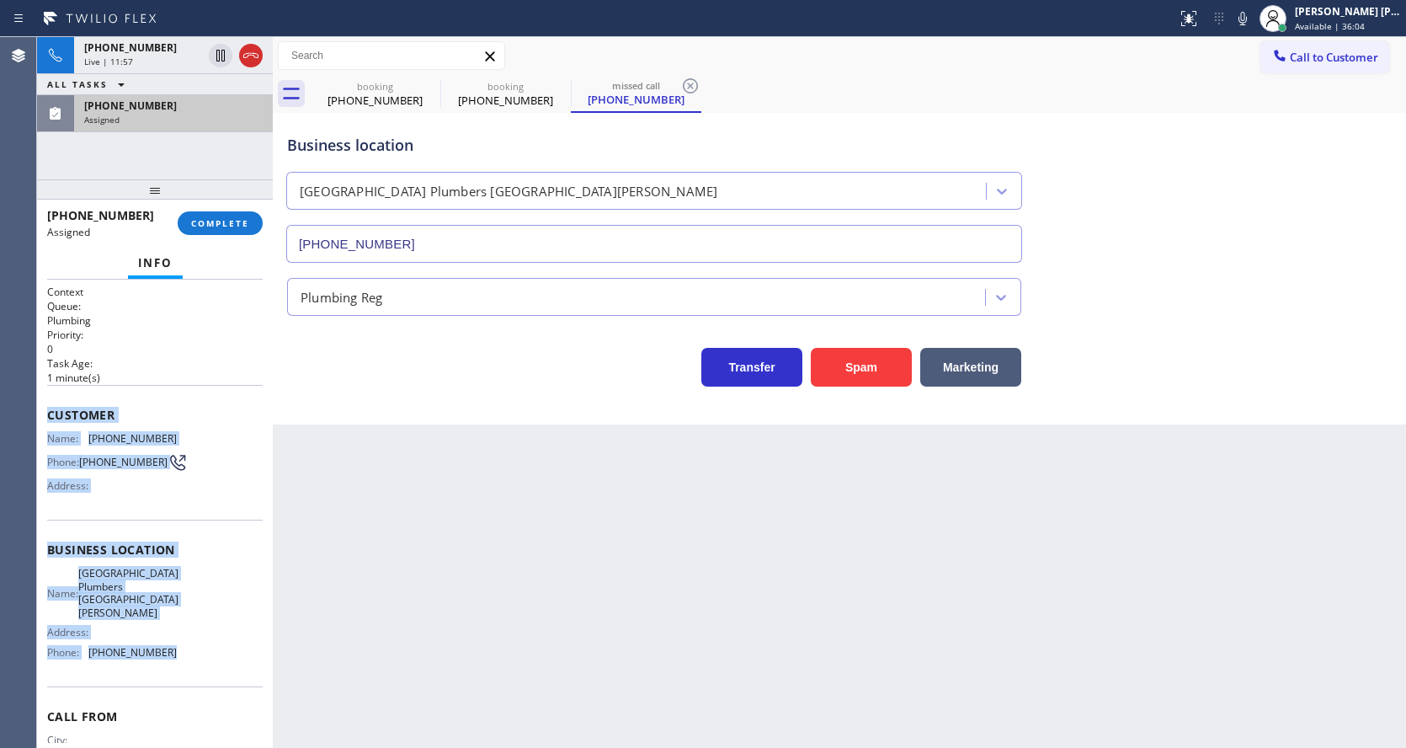
drag, startPoint x: 45, startPoint y: 407, endPoint x: 184, endPoint y: 636, distance: 267.8
click at [184, 636] on div "Context Queue: Plumbing Priority: 0 Task Age: 1 minute(s) Customer Name: (818) …" at bounding box center [155, 513] width 236 height 468
copy div "Customer Name: (818) 665-3356 Phone: (818) 665-3356 Address: Business location …"
click at [222, 216] on button "COMPLETE" at bounding box center [220, 223] width 85 height 24
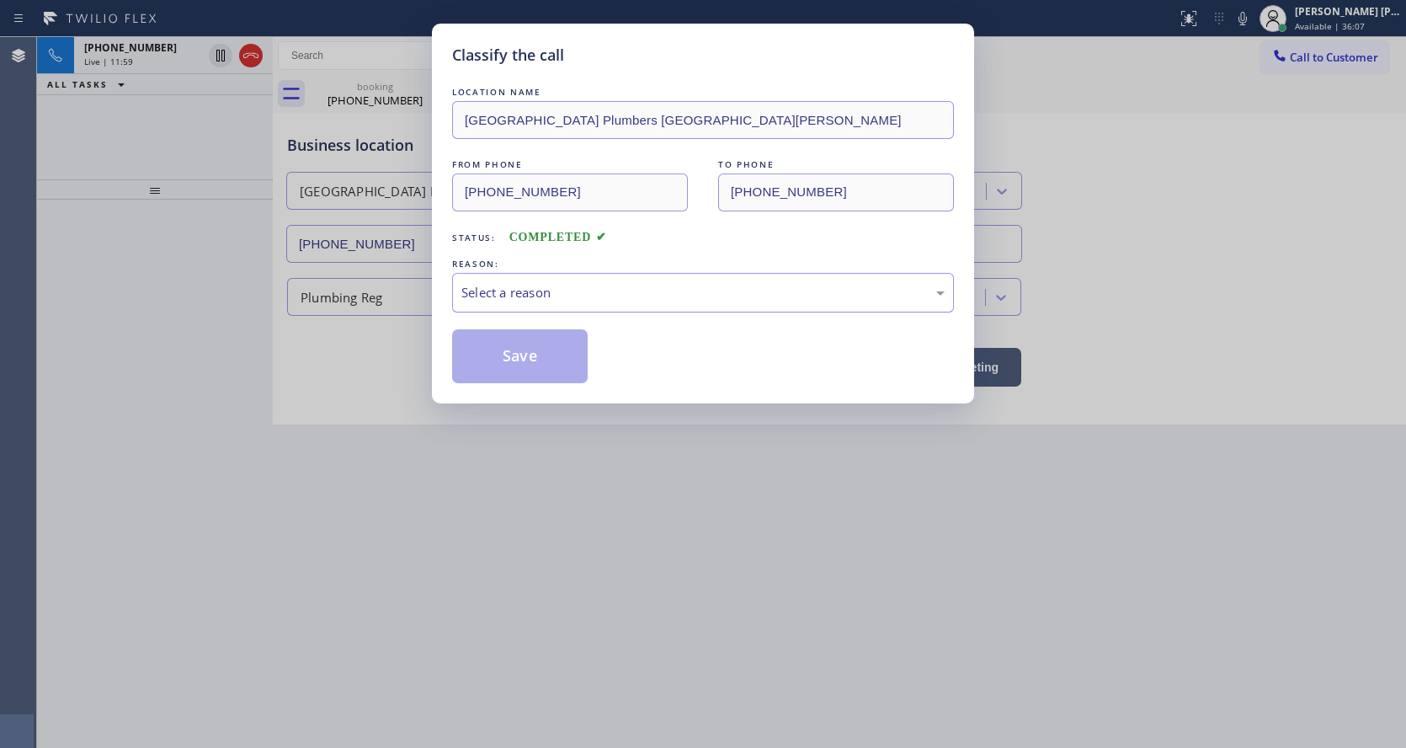
click at [512, 309] on div "Select a reason" at bounding box center [703, 293] width 502 height 40
click at [502, 354] on button "Save" at bounding box center [520, 356] width 136 height 54
click at [548, 604] on div "Classify the call LOCATION NAME South Park Plumbers San Fernando FROM PHONE (81…" at bounding box center [703, 374] width 1406 height 748
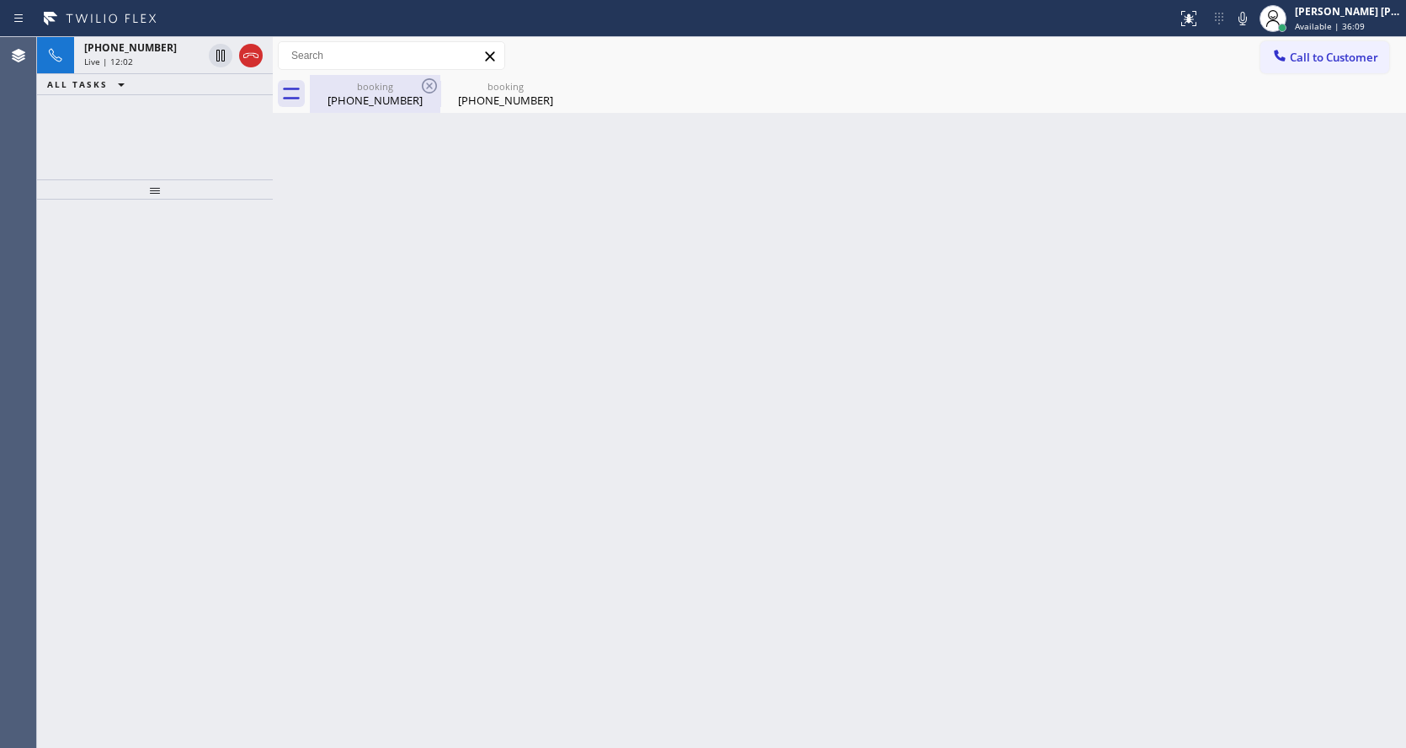
click at [357, 95] on div "(406) 210-2639" at bounding box center [374, 100] width 127 height 15
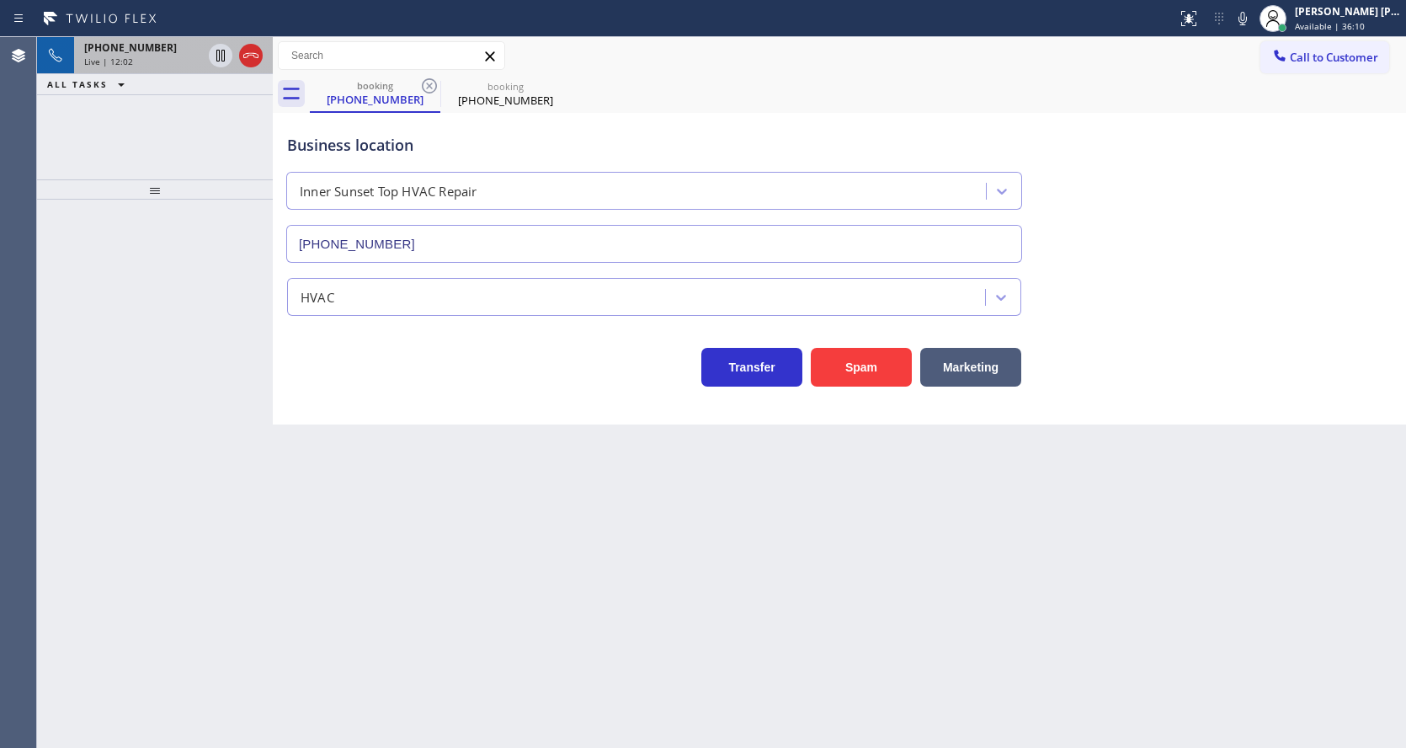
click at [157, 49] on div "+14062102639" at bounding box center [143, 47] width 118 height 14
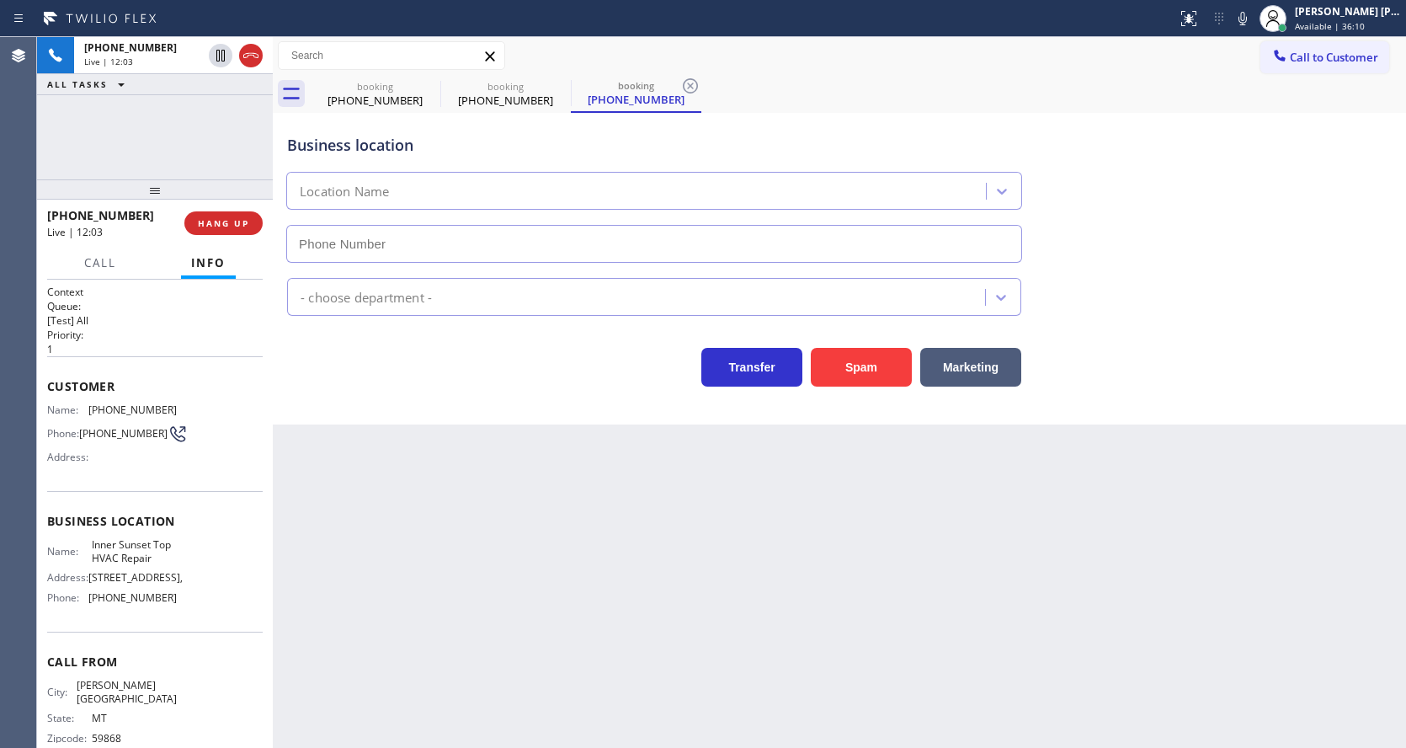
click at [376, 432] on div "Back to Dashboard Change Sender ID Customers Technicians Select a contact Outbo…" at bounding box center [839, 392] width 1133 height 710
type input "(415) 592-6313"
click at [683, 88] on icon at bounding box center [690, 86] width 20 height 20
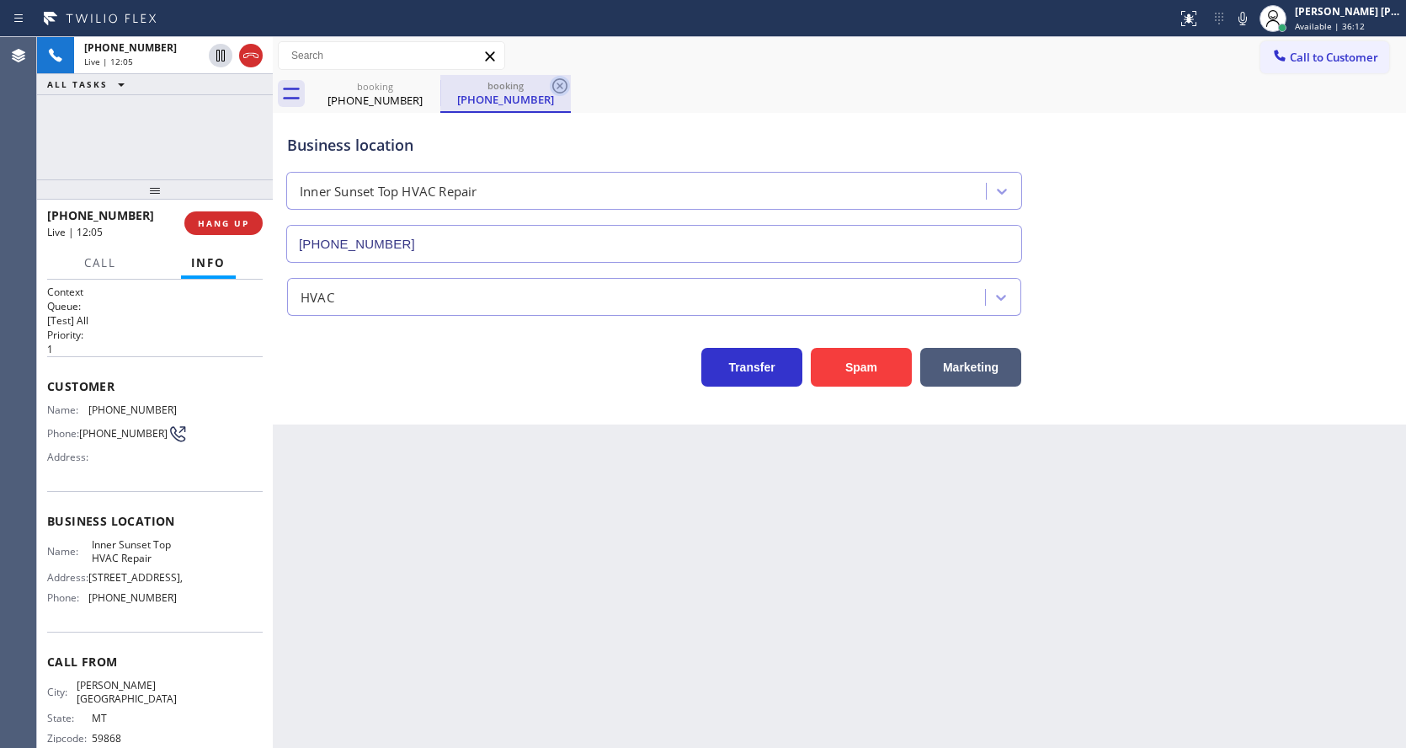
click at [561, 80] on icon at bounding box center [560, 86] width 20 height 20
click at [545, 418] on div "Business location Inner Sunset Top HVAC Repair (415) 592-6313 HVAC Transfer Spa…" at bounding box center [839, 268] width 1133 height 311
click at [672, 586] on div "Back to Dashboard Change Sender ID Customers Technicians Select a contact Outbo…" at bounding box center [839, 392] width 1133 height 710
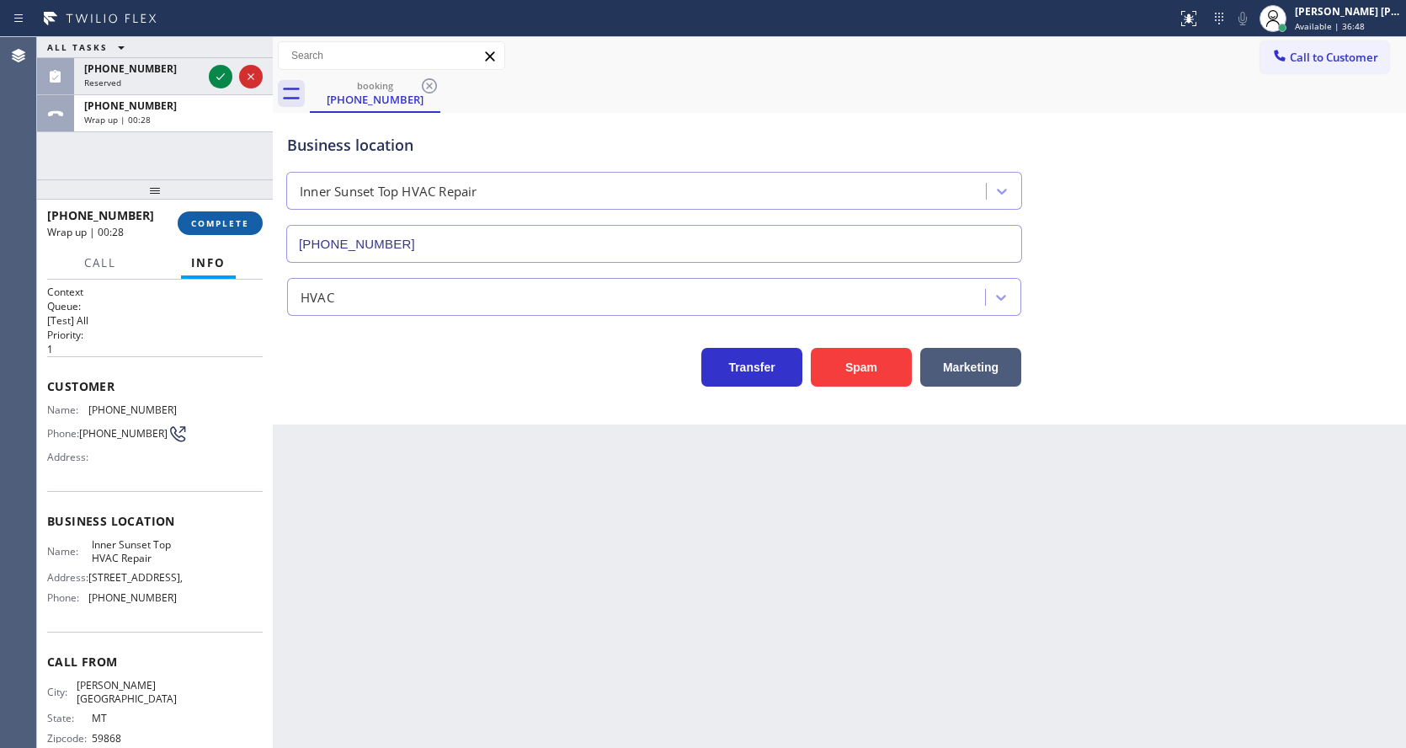
click at [217, 218] on span "COMPLETE" at bounding box center [220, 223] width 58 height 12
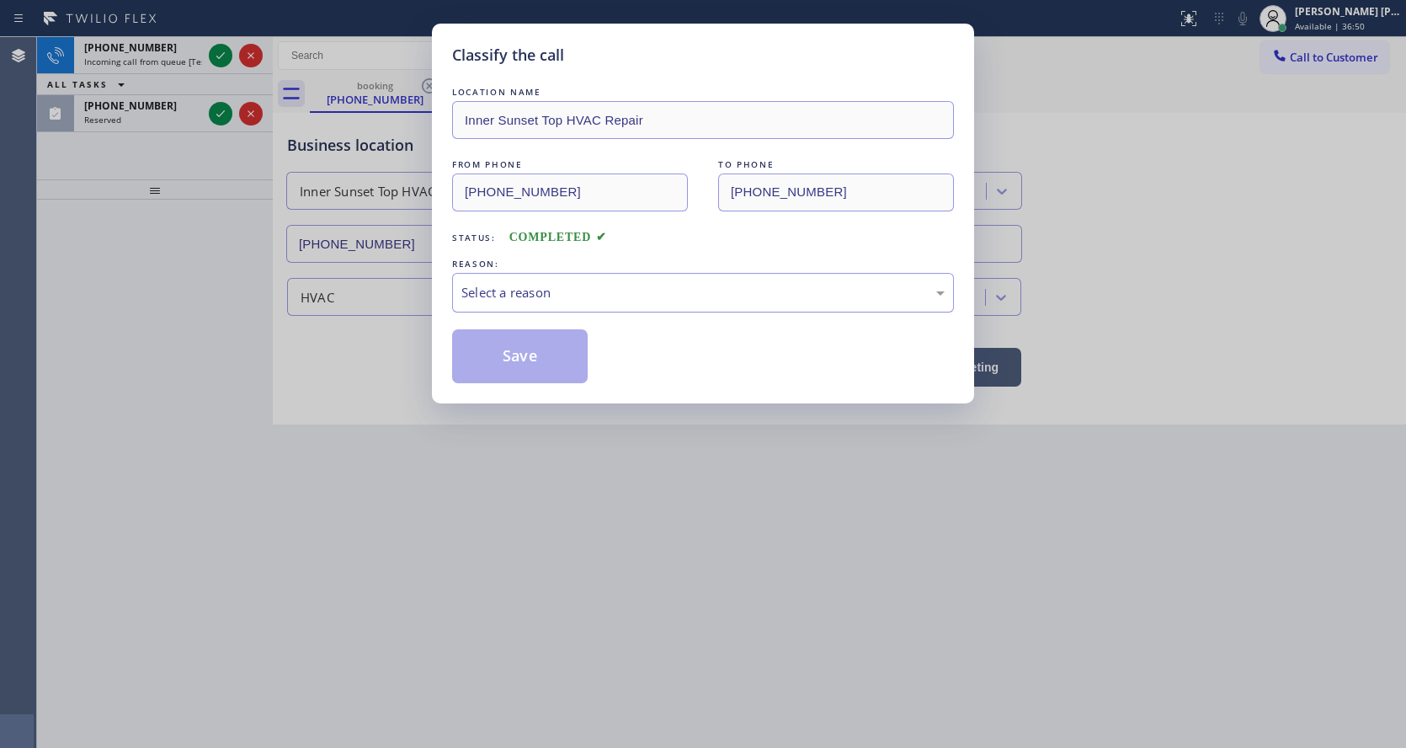
click at [521, 299] on div "Select a reason" at bounding box center [702, 292] width 483 height 19
click at [514, 343] on button "Save" at bounding box center [520, 356] width 136 height 54
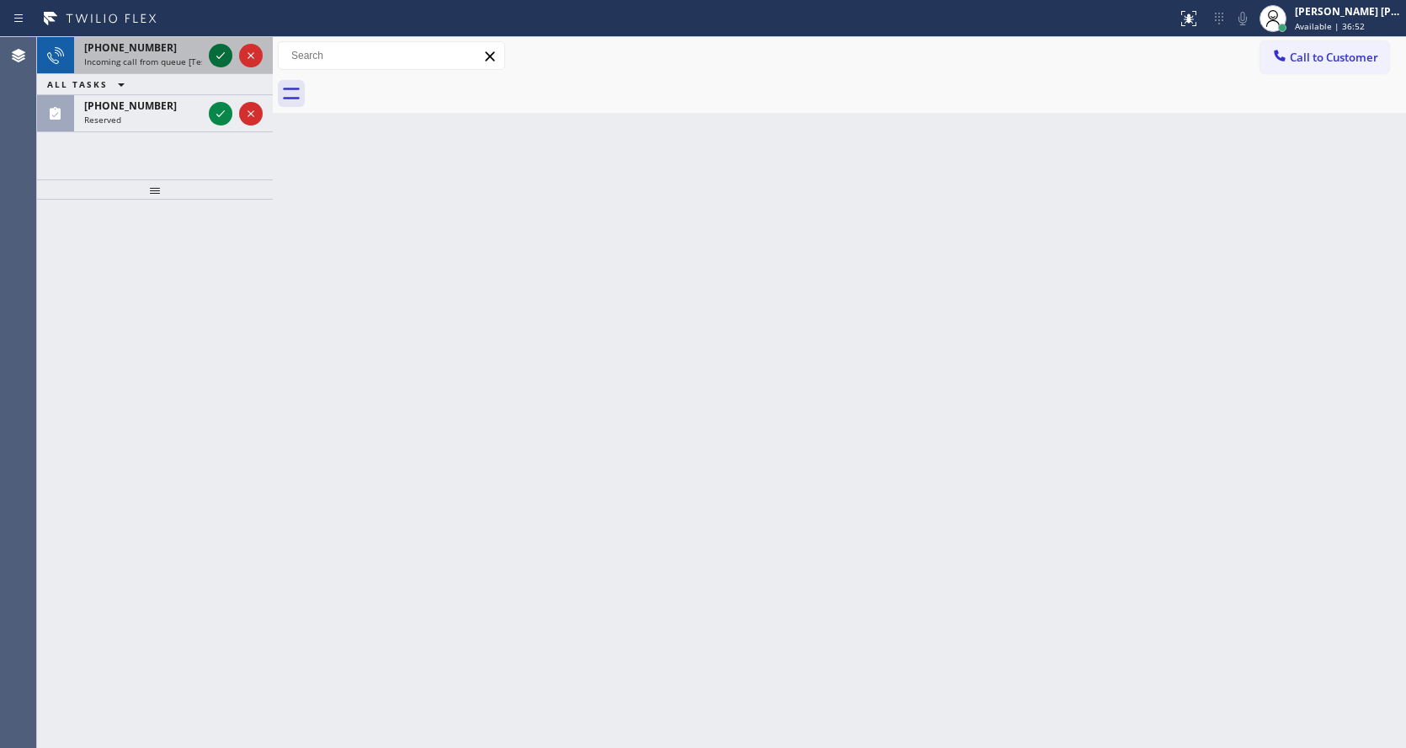
click at [220, 52] on icon at bounding box center [220, 55] width 20 height 20
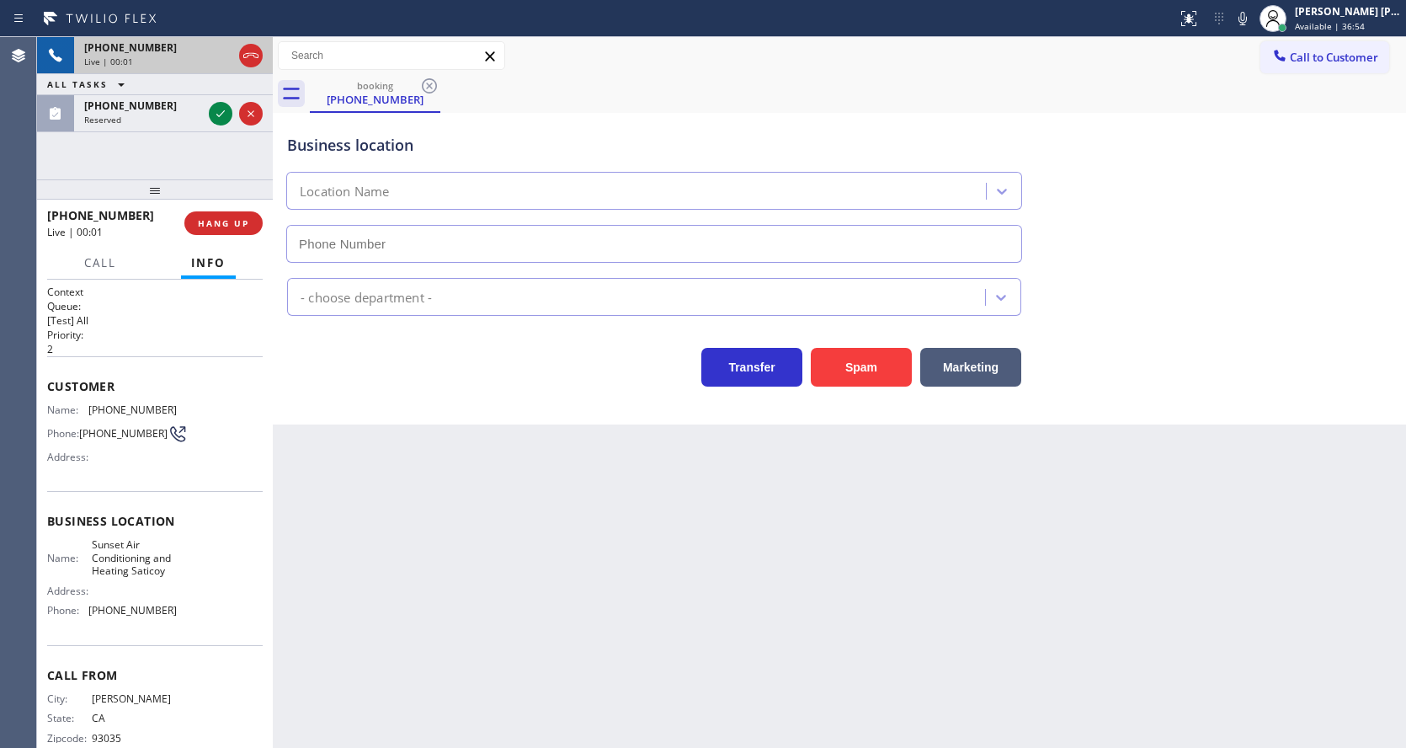
type input "(805) 659-8636"
click at [843, 364] on button "Spam" at bounding box center [861, 367] width 101 height 39
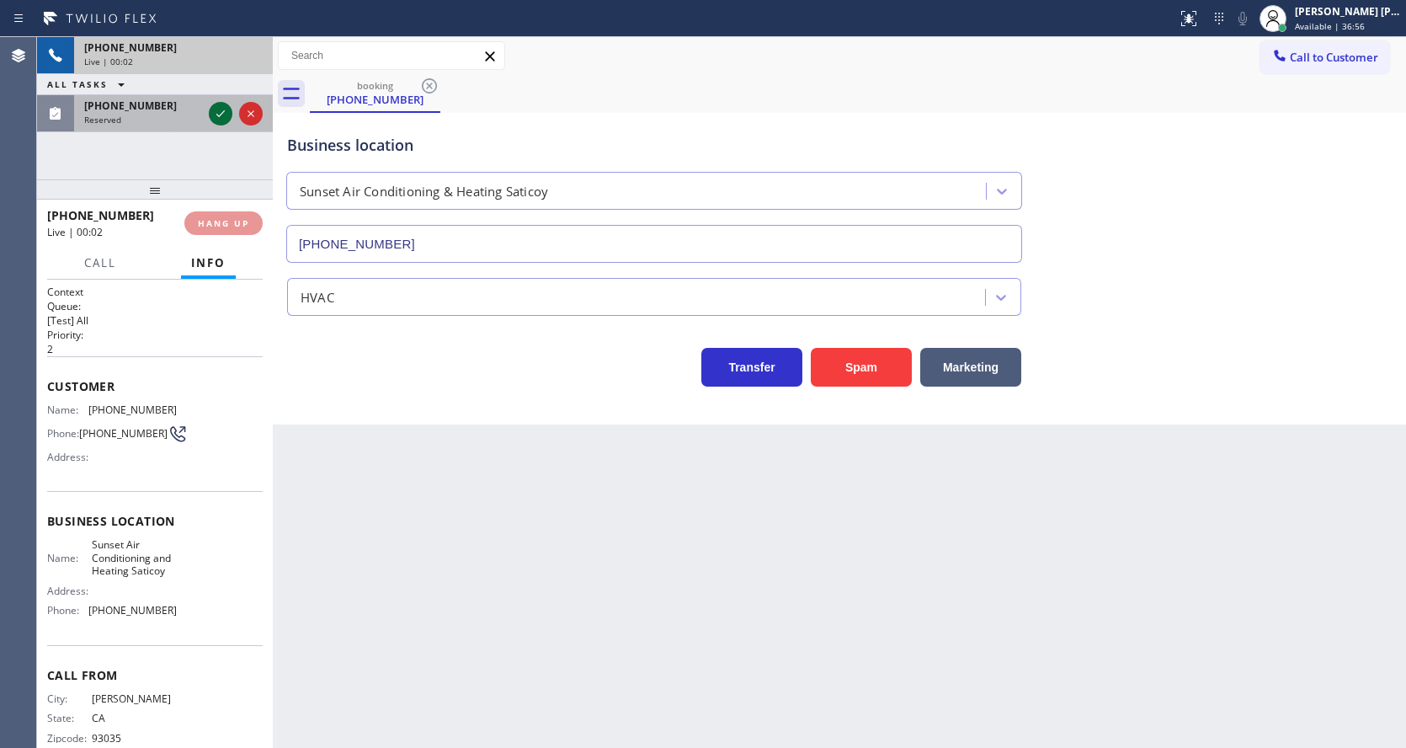
click at [210, 109] on icon at bounding box center [220, 114] width 20 height 20
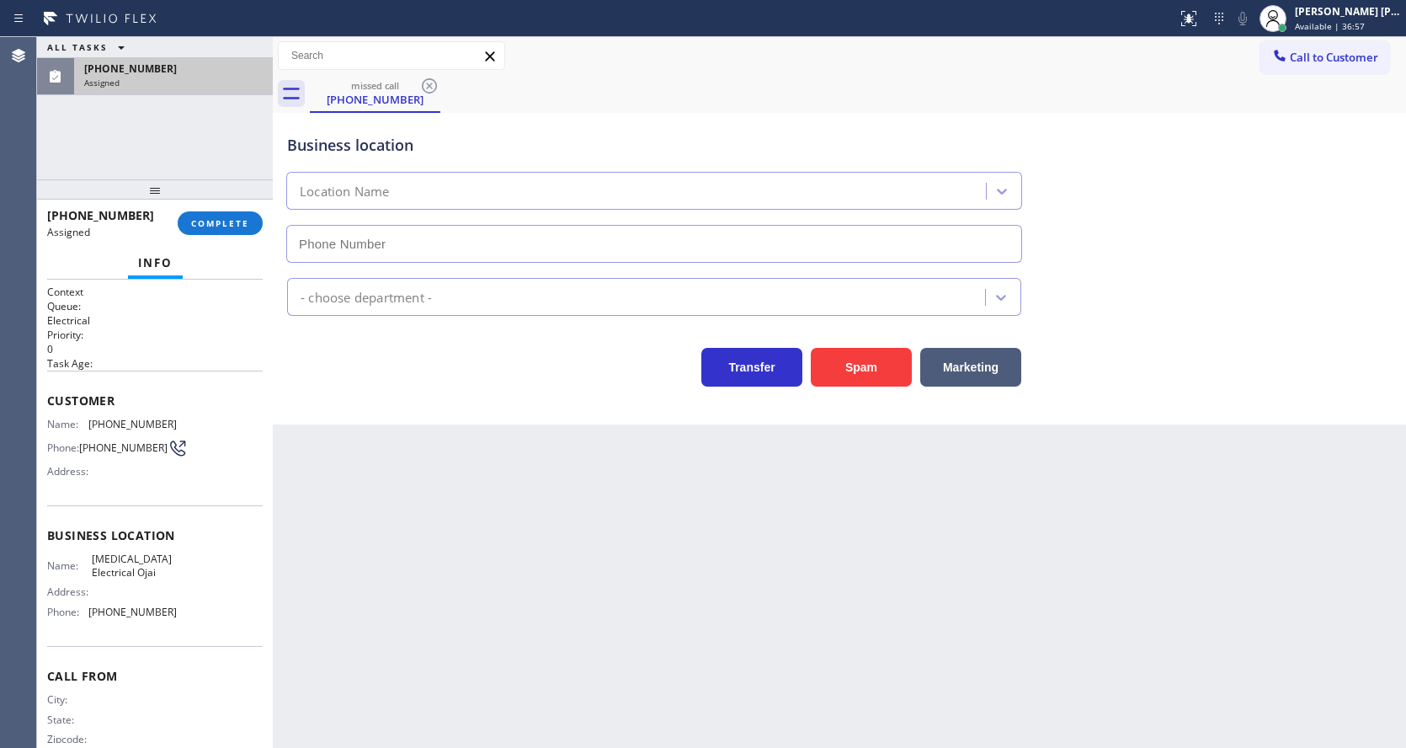
type input "(805) 222-7808"
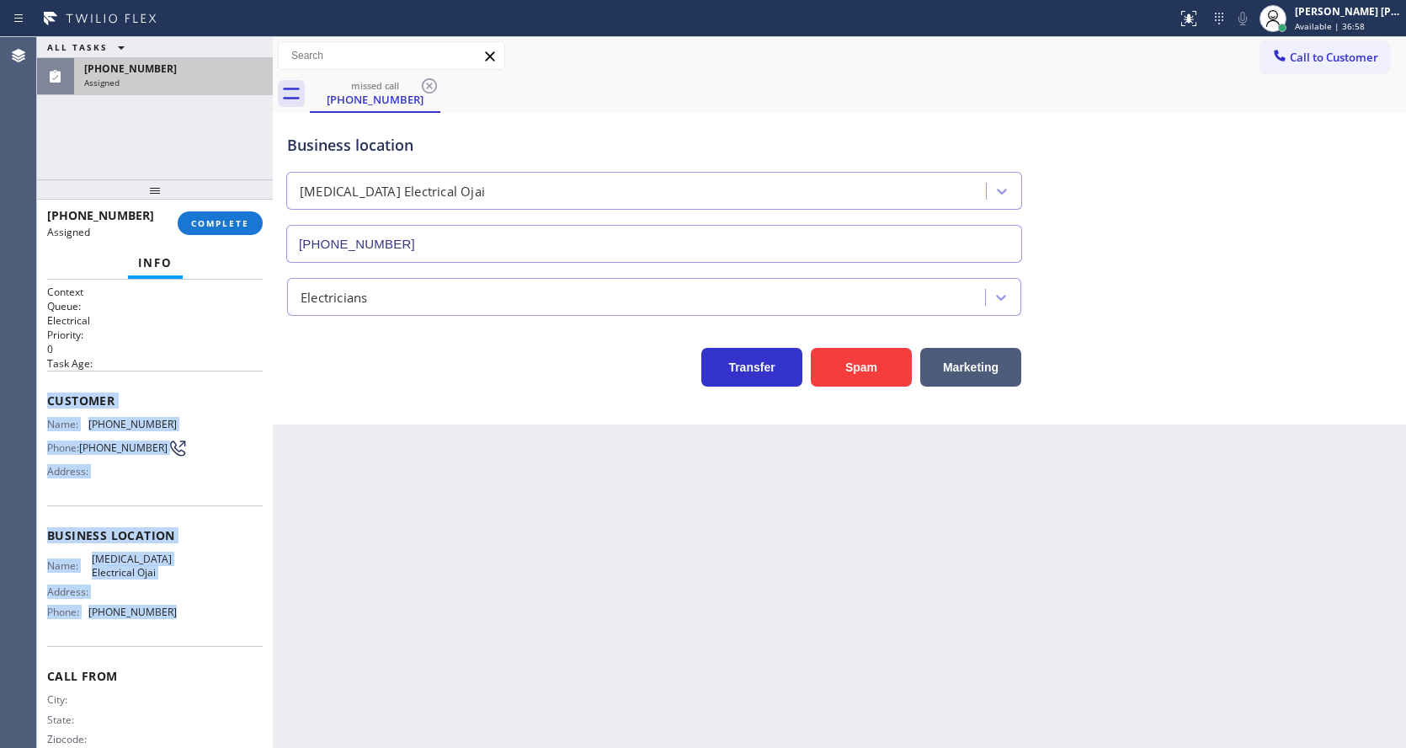
drag, startPoint x: 40, startPoint y: 386, endPoint x: 187, endPoint y: 622, distance: 277.5
click at [187, 622] on div "Context Queue: Electrical Priority: 0 Task Age: Customer Name: (805) 298-8513 P…" at bounding box center [155, 513] width 236 height 468
copy div "Customer Name: (805) 298-8513 Phone: (805) 298-8513 Address: Business location …"
click at [217, 215] on button "COMPLETE" at bounding box center [220, 223] width 85 height 24
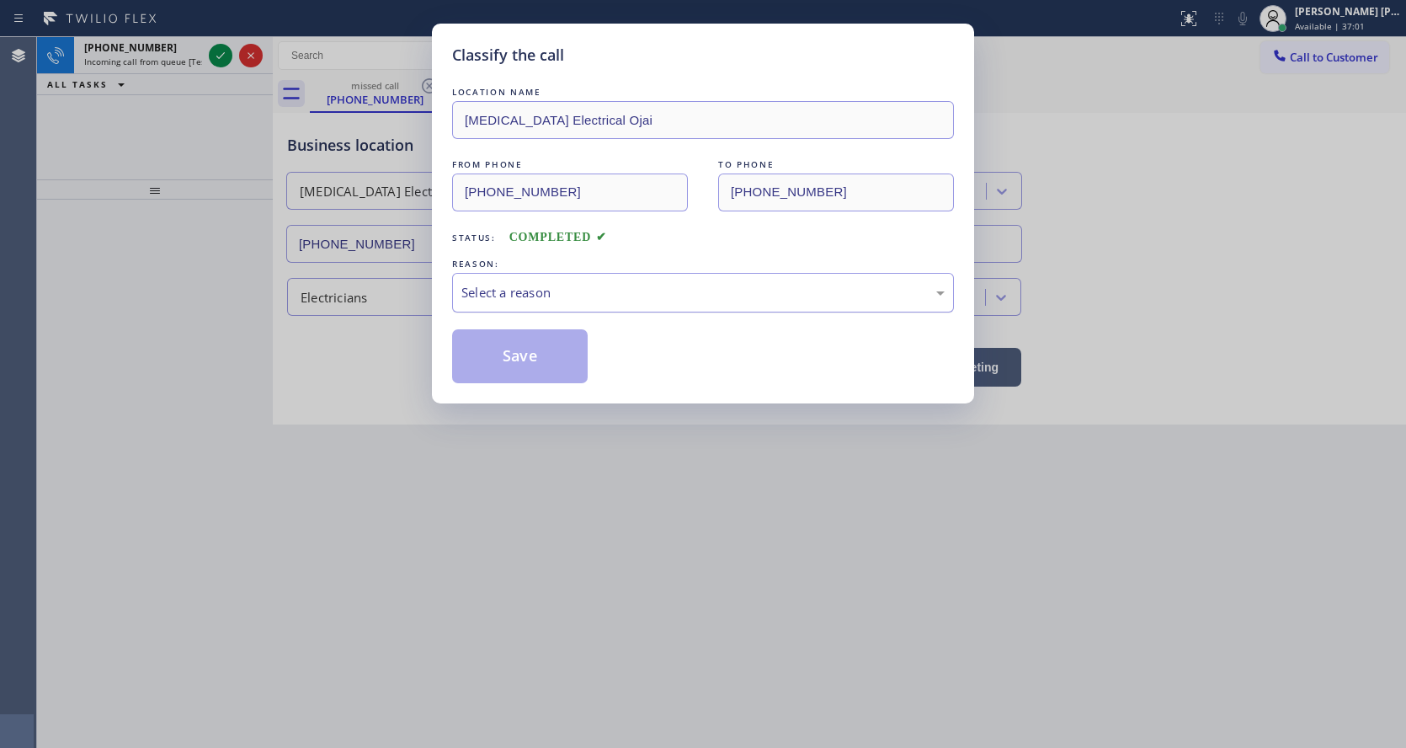
click at [501, 288] on div "Select a reason" at bounding box center [702, 292] width 483 height 19
click at [490, 359] on button "Save" at bounding box center [520, 356] width 136 height 54
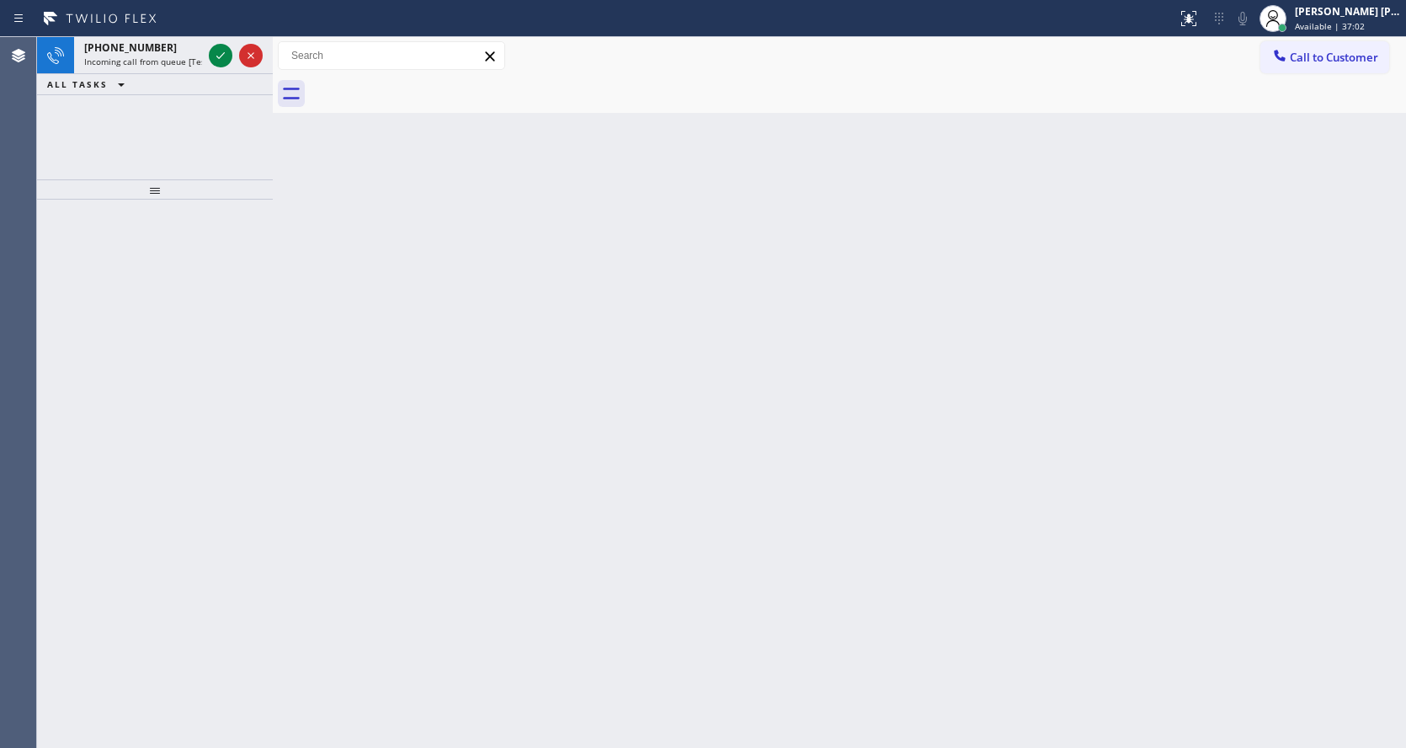
click at [218, 51] on icon at bounding box center [220, 55] width 20 height 20
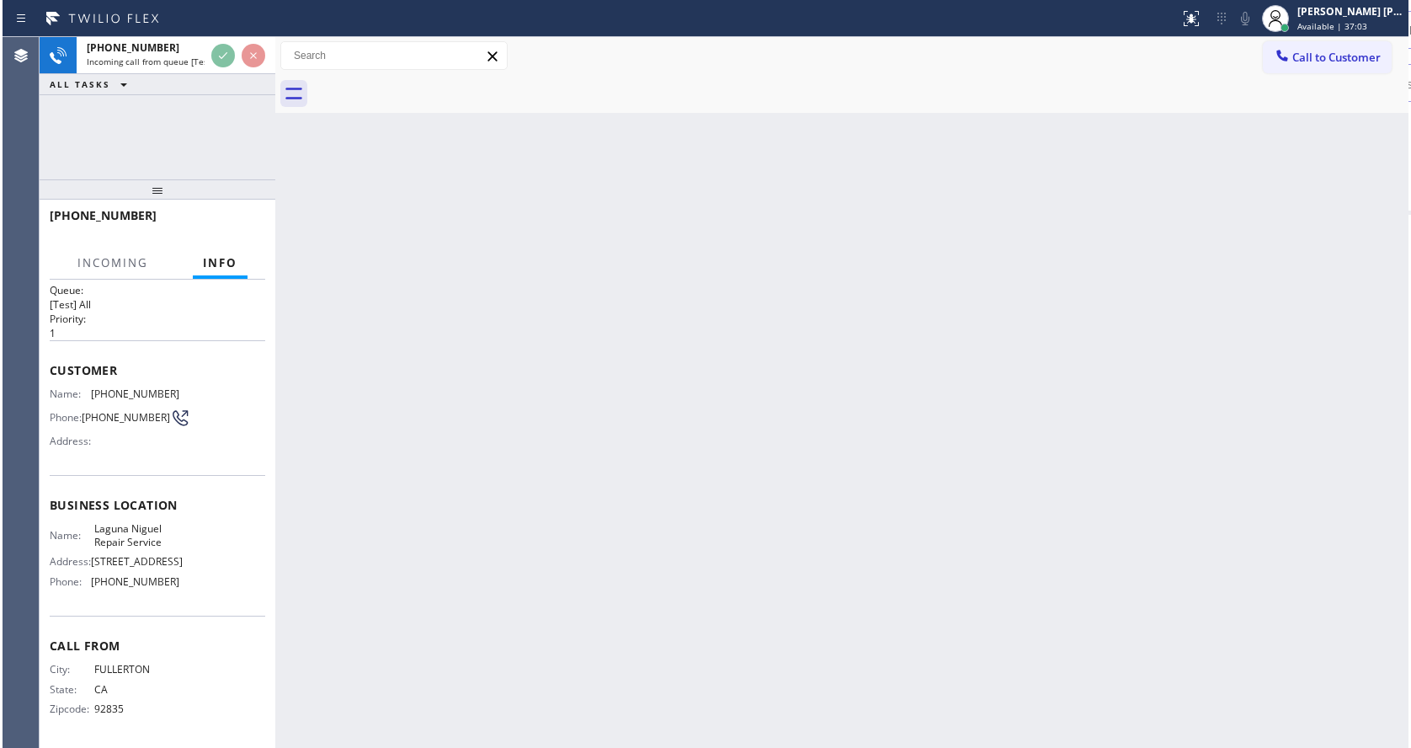
scroll to position [35, 0]
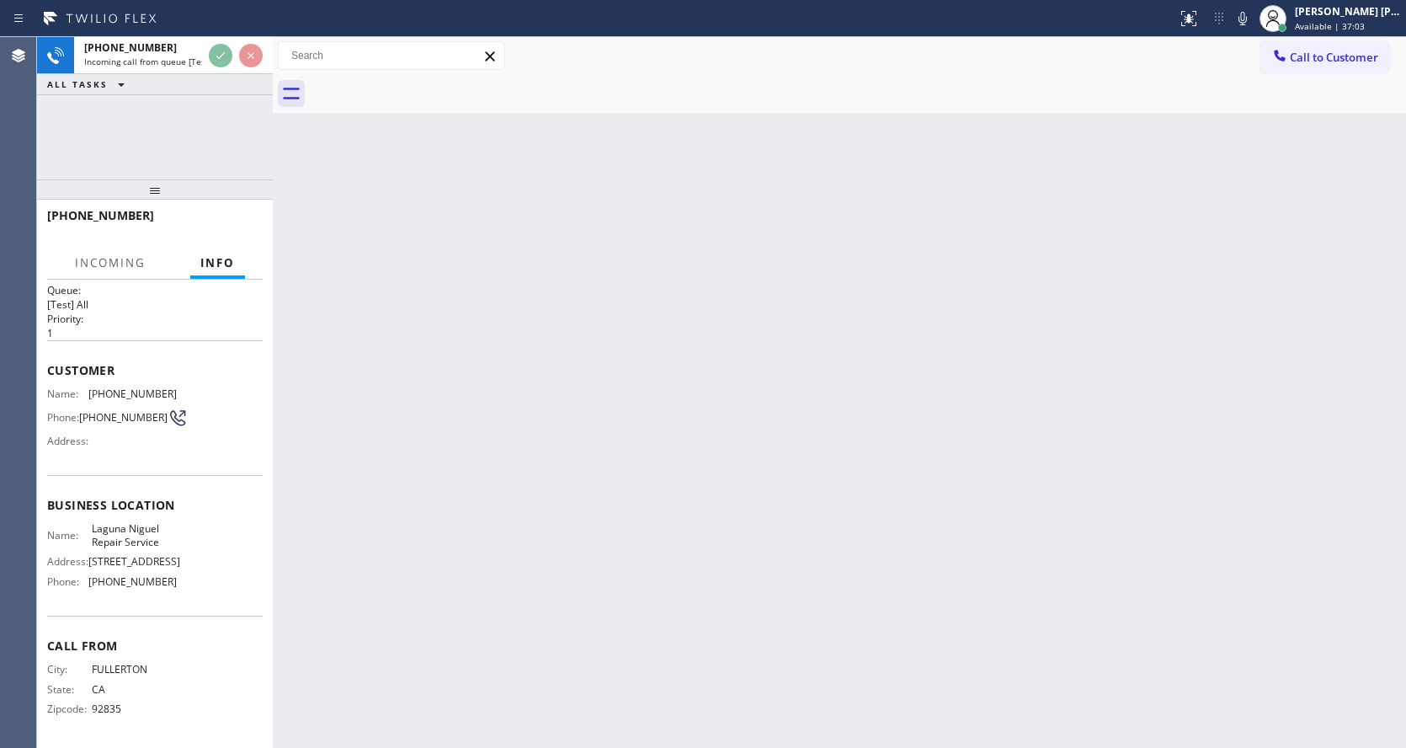
click at [670, 492] on div "Back to Dashboard Change Sender ID Customers Technicians Select a contact Outbo…" at bounding box center [839, 392] width 1133 height 710
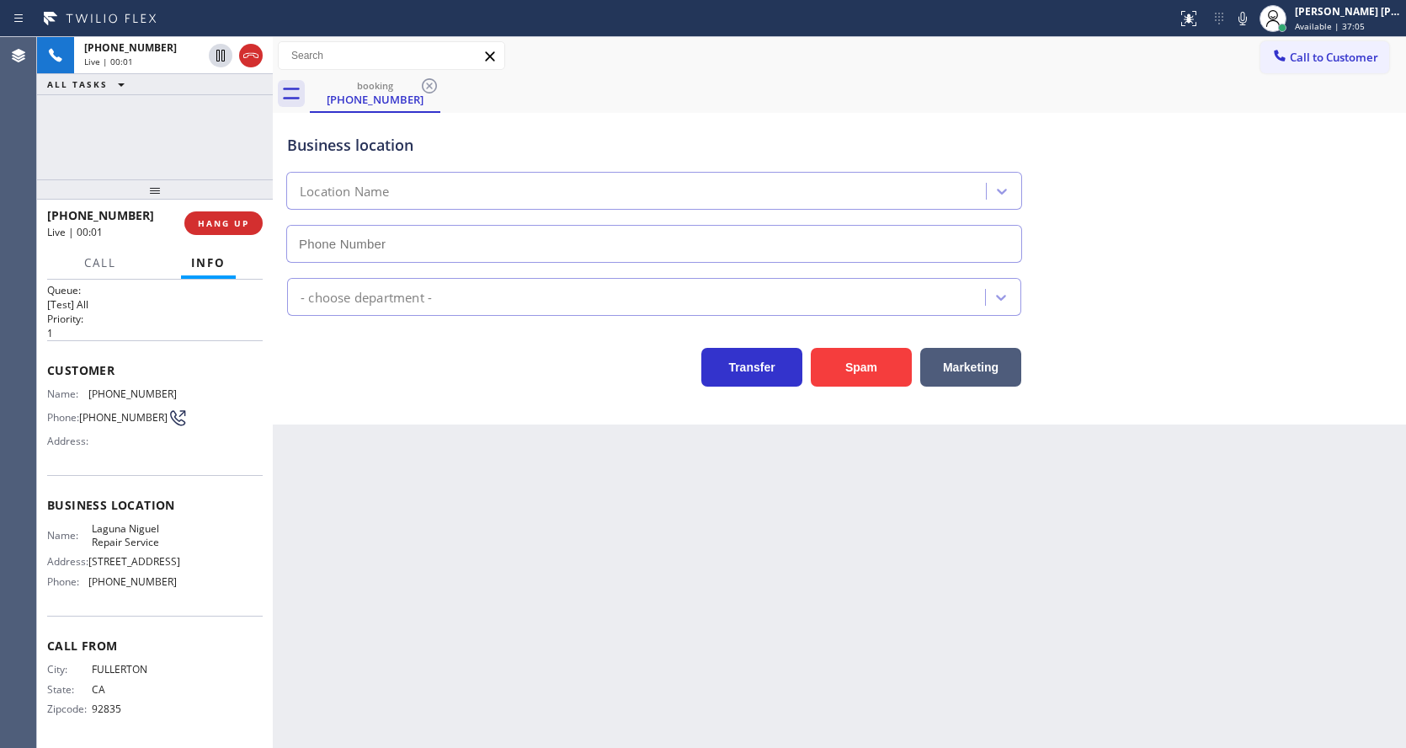
type input "(949) 202-5983"
click at [658, 544] on div "Back to Dashboard Change Sender ID Customers Technicians Select a contact Outbo…" at bounding box center [839, 392] width 1133 height 710
click at [618, 551] on div "Back to Dashboard Change Sender ID Customers Technicians Select a contact Outbo…" at bounding box center [839, 392] width 1133 height 710
click at [402, 568] on div "Back to Dashboard Change Sender ID Customers Technicians Select a contact Outbo…" at bounding box center [839, 392] width 1133 height 710
drag, startPoint x: 125, startPoint y: 486, endPoint x: 128, endPoint y: 400, distance: 85.9
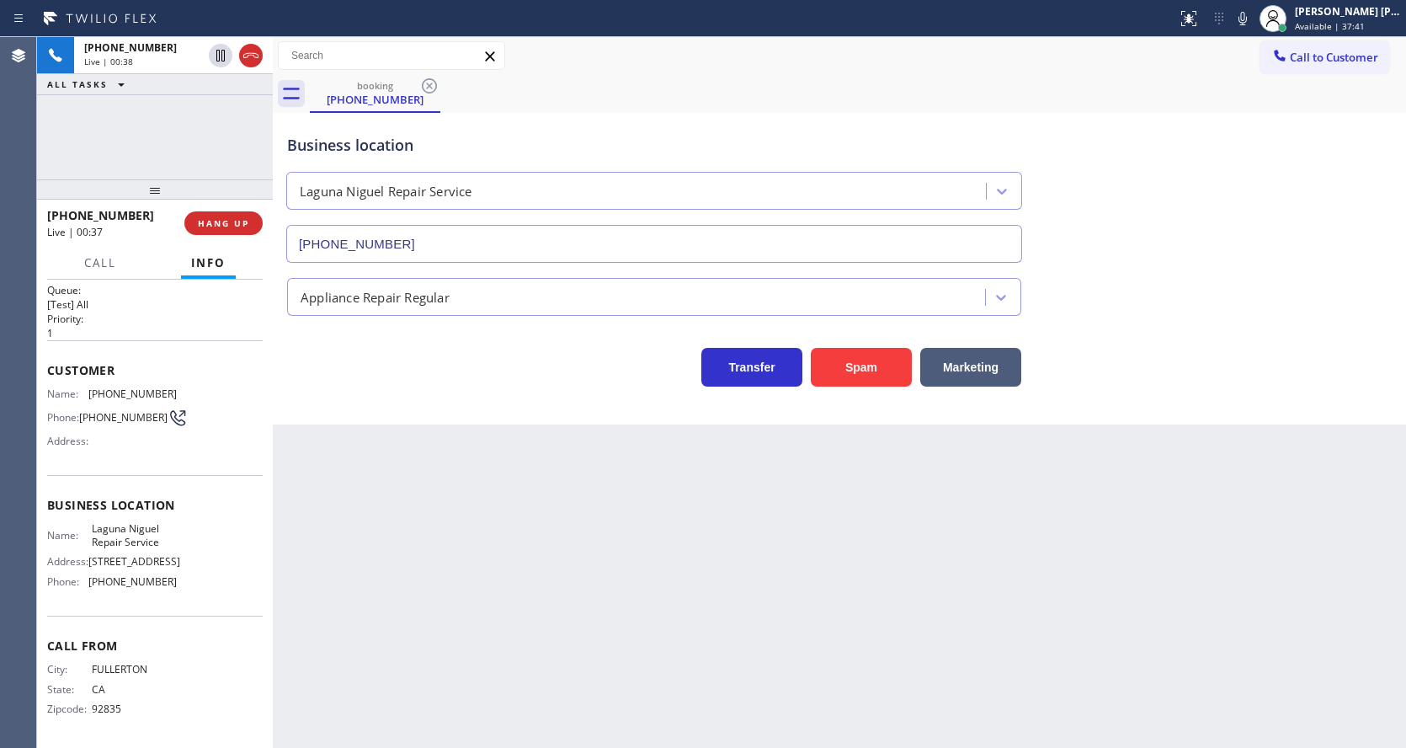
click at [125, 497] on span "Business location" at bounding box center [155, 505] width 216 height 16
drag, startPoint x: 84, startPoint y: 376, endPoint x: 204, endPoint y: 376, distance: 119.5
click at [204, 387] on div "Name: (714) 476-5063 Phone: (714) 476-5063 Address:" at bounding box center [155, 420] width 216 height 67
copy div "(714) 476-5063"
drag, startPoint x: 373, startPoint y: 507, endPoint x: 374, endPoint y: 563, distance: 56.4
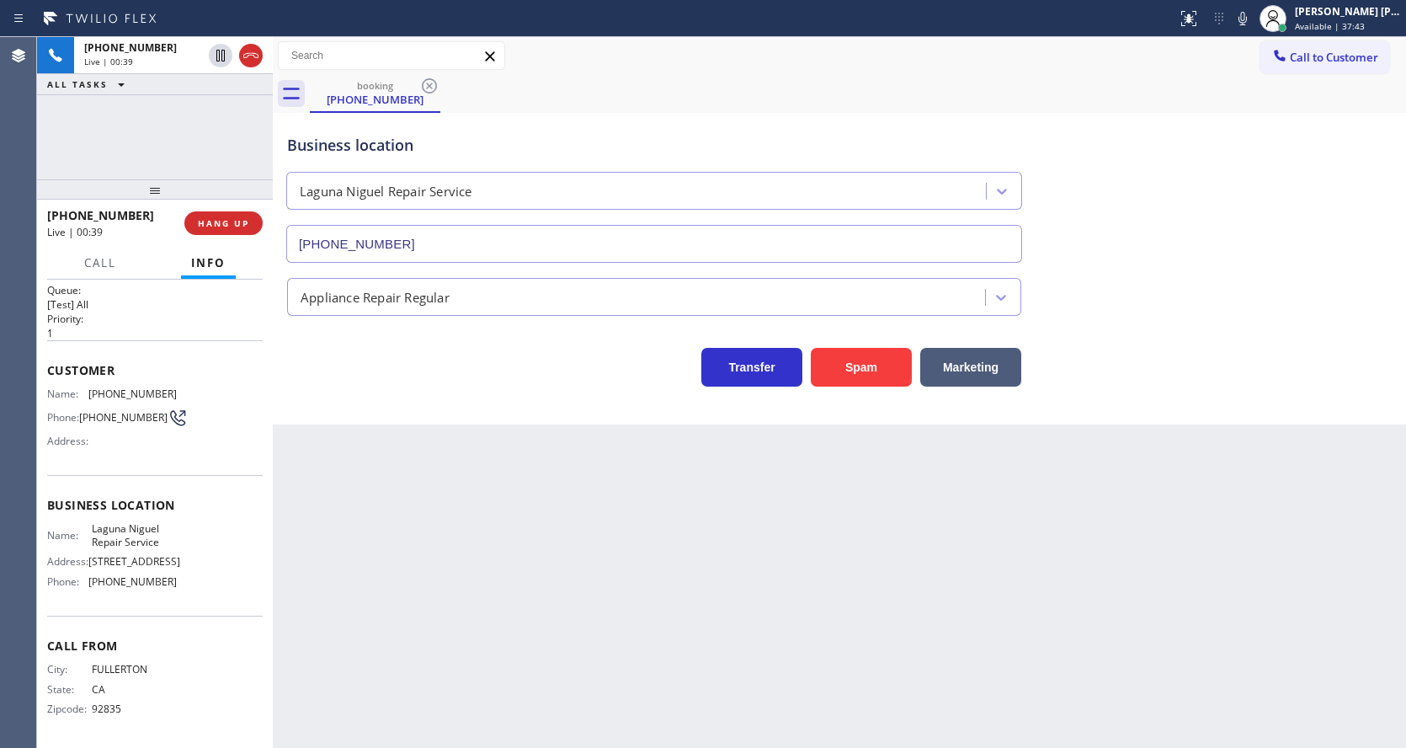
click at [373, 508] on div "Back to Dashboard Change Sender ID Customers Technicians Select a contact Outbo…" at bounding box center [839, 392] width 1133 height 710
click at [149, 564] on span "30101 Town Center Dr" at bounding box center [134, 561] width 92 height 13
drag, startPoint x: 86, startPoint y: 512, endPoint x: 180, endPoint y: 531, distance: 96.3
click at [180, 531] on div "Name: Laguna Niguel Repair Service Address: 30101 Town Center Dr Phone: (949) 2…" at bounding box center [155, 558] width 216 height 72
copy div "Laguna Niguel Repair Service"
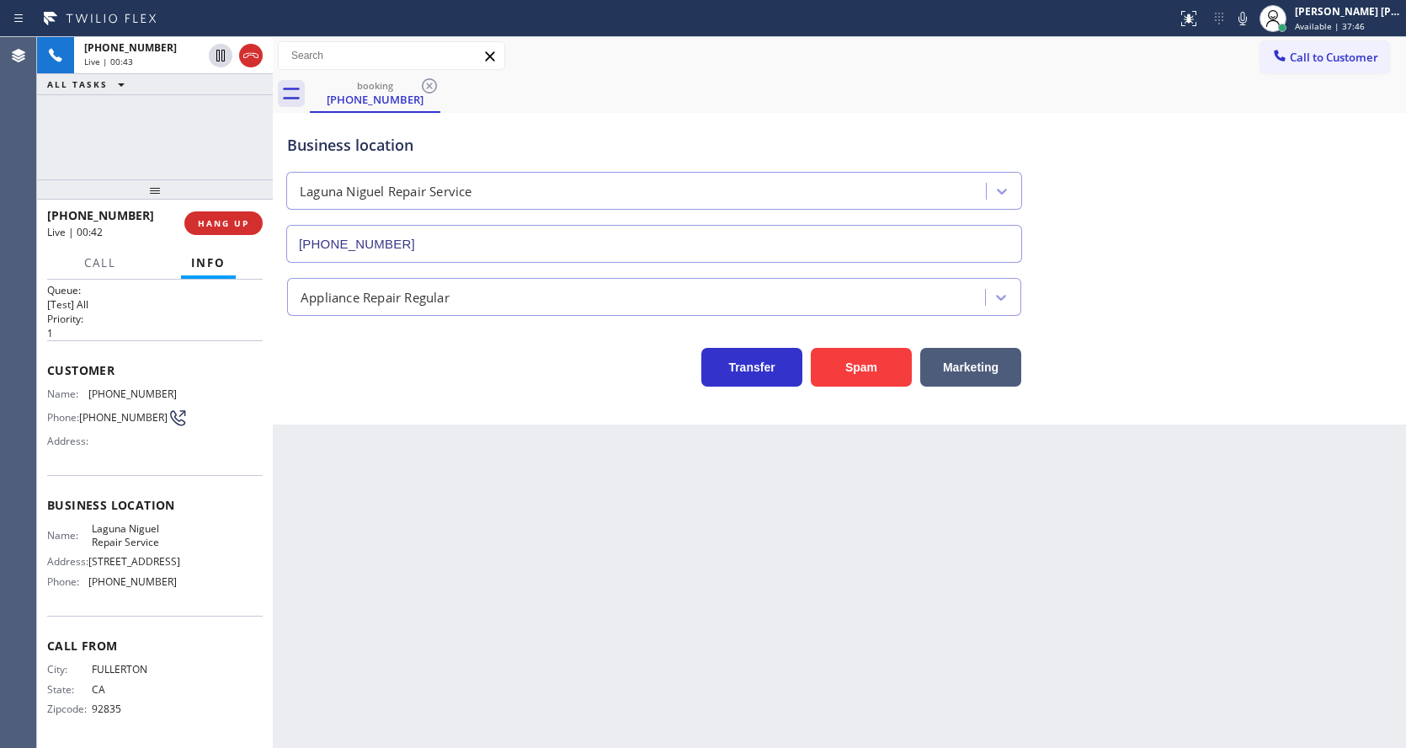
click at [407, 573] on div "Back to Dashboard Change Sender ID Customers Technicians Select a contact Outbo…" at bounding box center [839, 392] width 1133 height 710
drag, startPoint x: 136, startPoint y: 550, endPoint x: 108, endPoint y: 601, distance: 58.8
click at [136, 555] on span "30101 Town Center Dr" at bounding box center [134, 561] width 92 height 13
drag, startPoint x: 83, startPoint y: 577, endPoint x: 216, endPoint y: 585, distance: 132.4
click at [216, 585] on div "Name: Laguna Niguel Repair Service Address: 30101 Town Center Dr Phone: (949) 2…" at bounding box center [155, 558] width 216 height 72
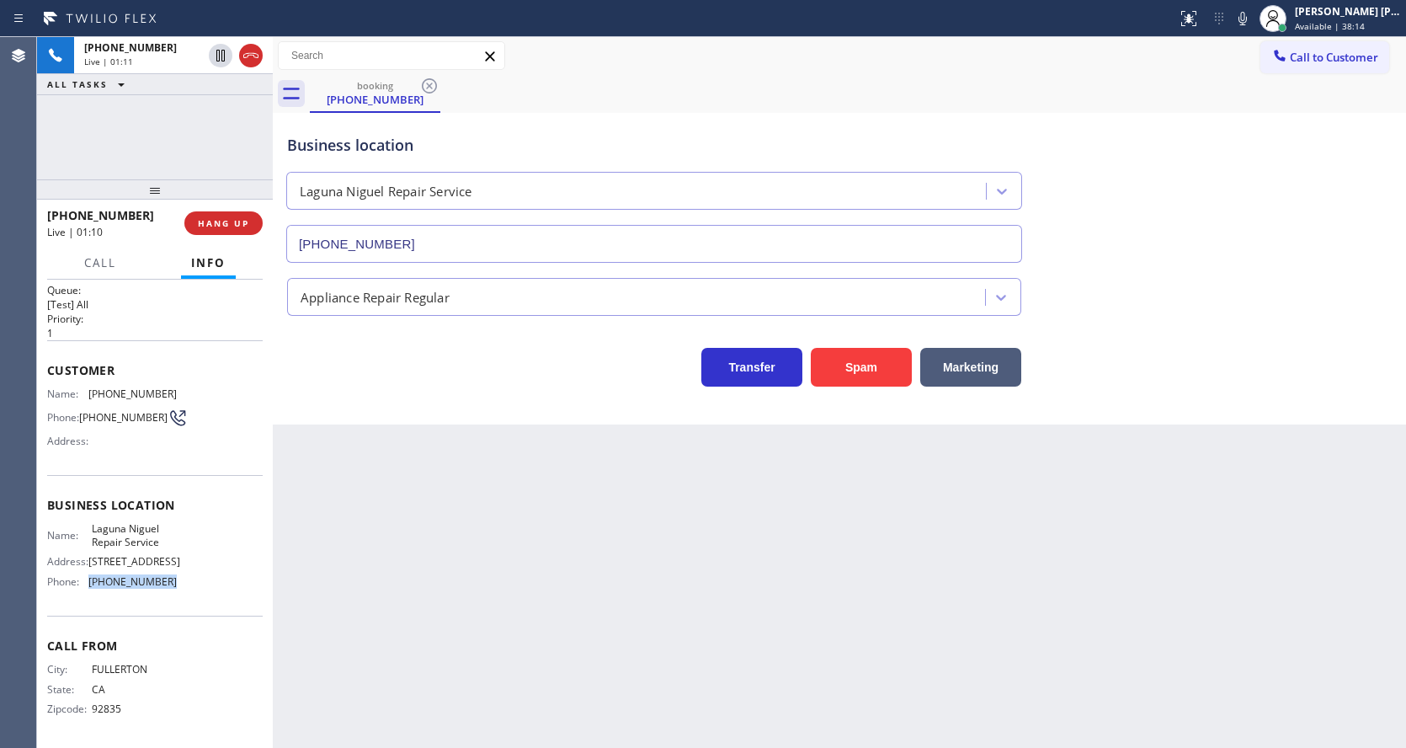
copy div "(949) 202-5983"
click at [370, 626] on div "Back to Dashboard Change Sender ID Customers Technicians Select a contact Outbo…" at bounding box center [839, 392] width 1133 height 710
drag, startPoint x: 740, startPoint y: 626, endPoint x: 753, endPoint y: 622, distance: 13.3
click at [740, 626] on div "Back to Dashboard Change Sender ID Customers Technicians Select a contact Outbo…" at bounding box center [839, 392] width 1133 height 710
click at [436, 532] on div "Back to Dashboard Change Sender ID Customers Technicians Select a contact Outbo…" at bounding box center [839, 392] width 1133 height 710
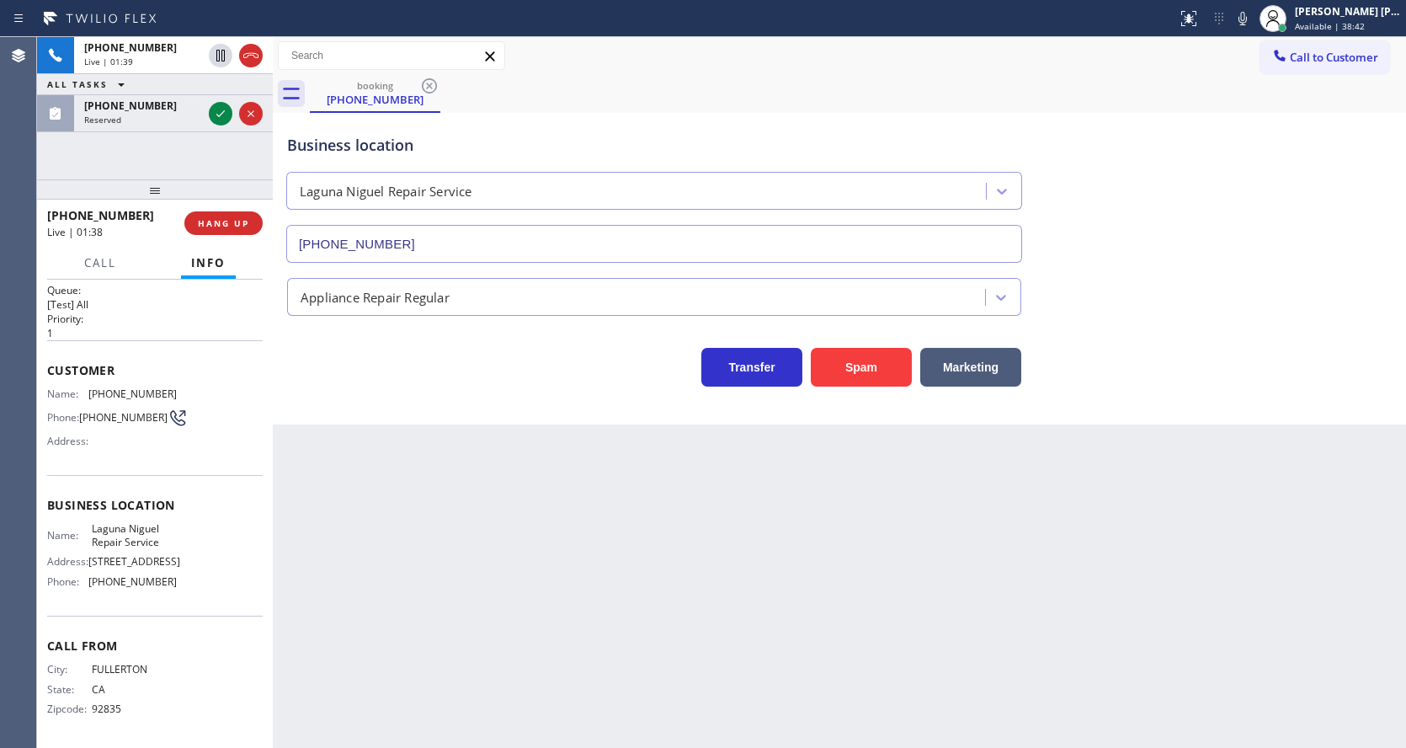
click at [387, 741] on div "Back to Dashboard Change Sender ID Customers Technicians Select a contact Outbo…" at bounding box center [839, 392] width 1133 height 710
click at [224, 123] on icon at bounding box center [220, 114] width 20 height 20
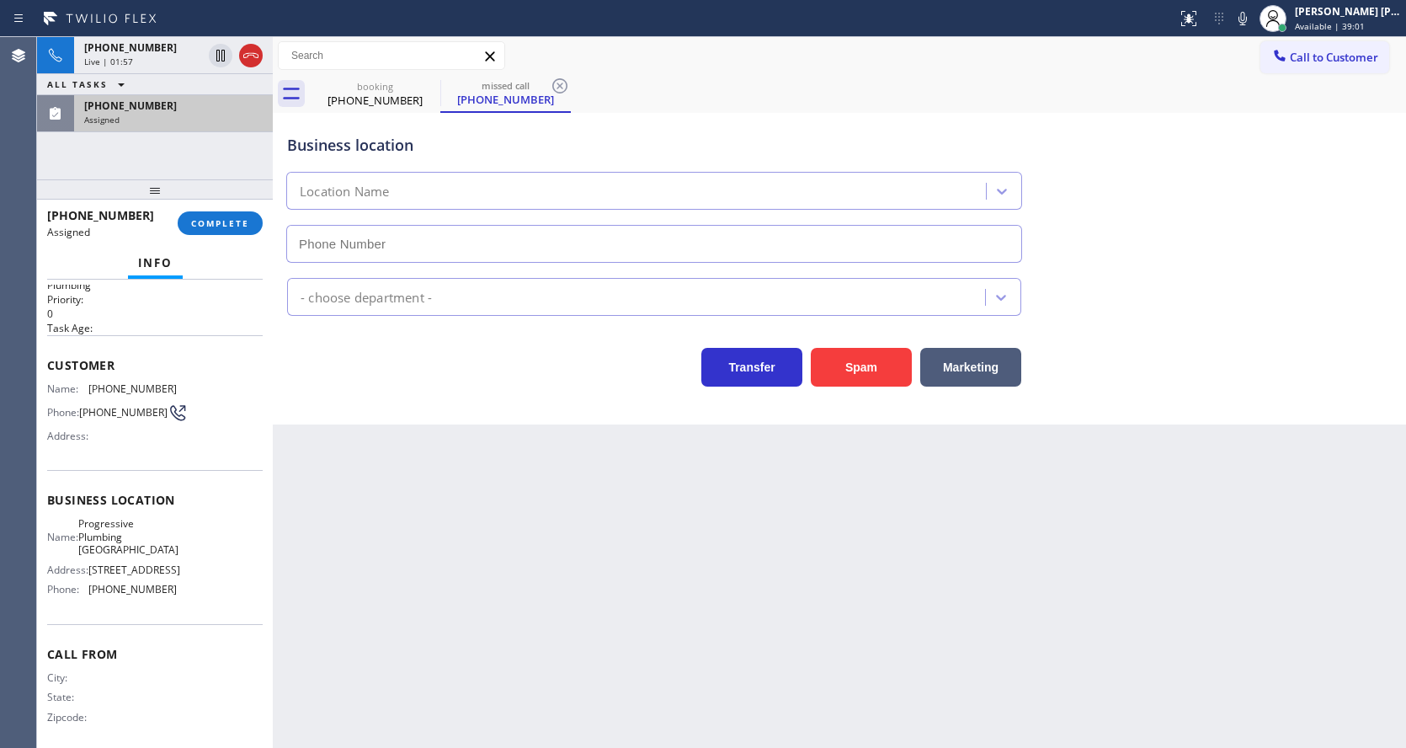
type input "(213) 810-5550"
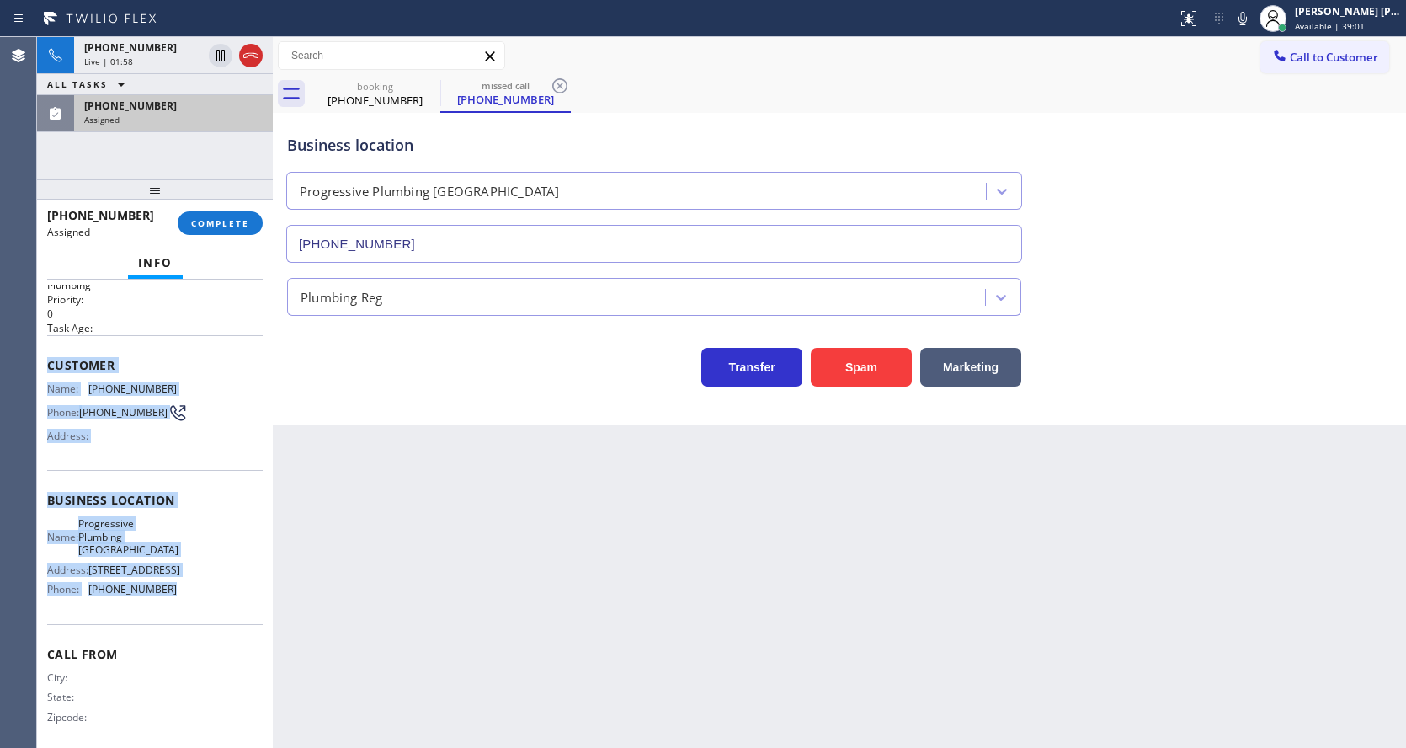
drag, startPoint x: 44, startPoint y: 359, endPoint x: 187, endPoint y: 615, distance: 292.5
click at [187, 615] on div "Context Queue: Plumbing Priority: 0 Task Age: Customer Name: (425) 757-2973 Pho…" at bounding box center [155, 513] width 236 height 468
copy div "Customer Name: (425) 757-2973 Phone: (425) 757-2973 Address: Business location …"
click at [190, 217] on button "COMPLETE" at bounding box center [220, 223] width 85 height 24
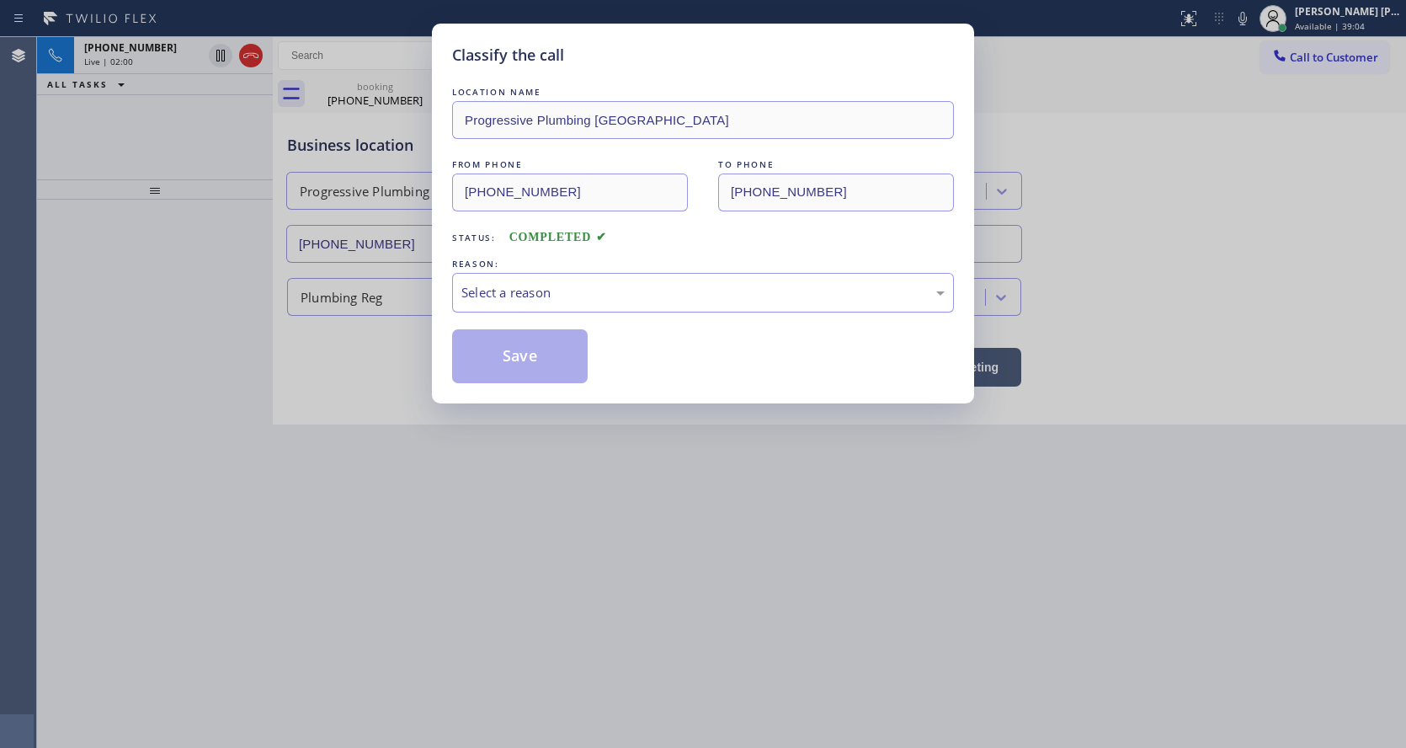
click at [476, 303] on div "Select a reason" at bounding box center [703, 293] width 502 height 40
click at [489, 353] on button "Save" at bounding box center [520, 356] width 136 height 54
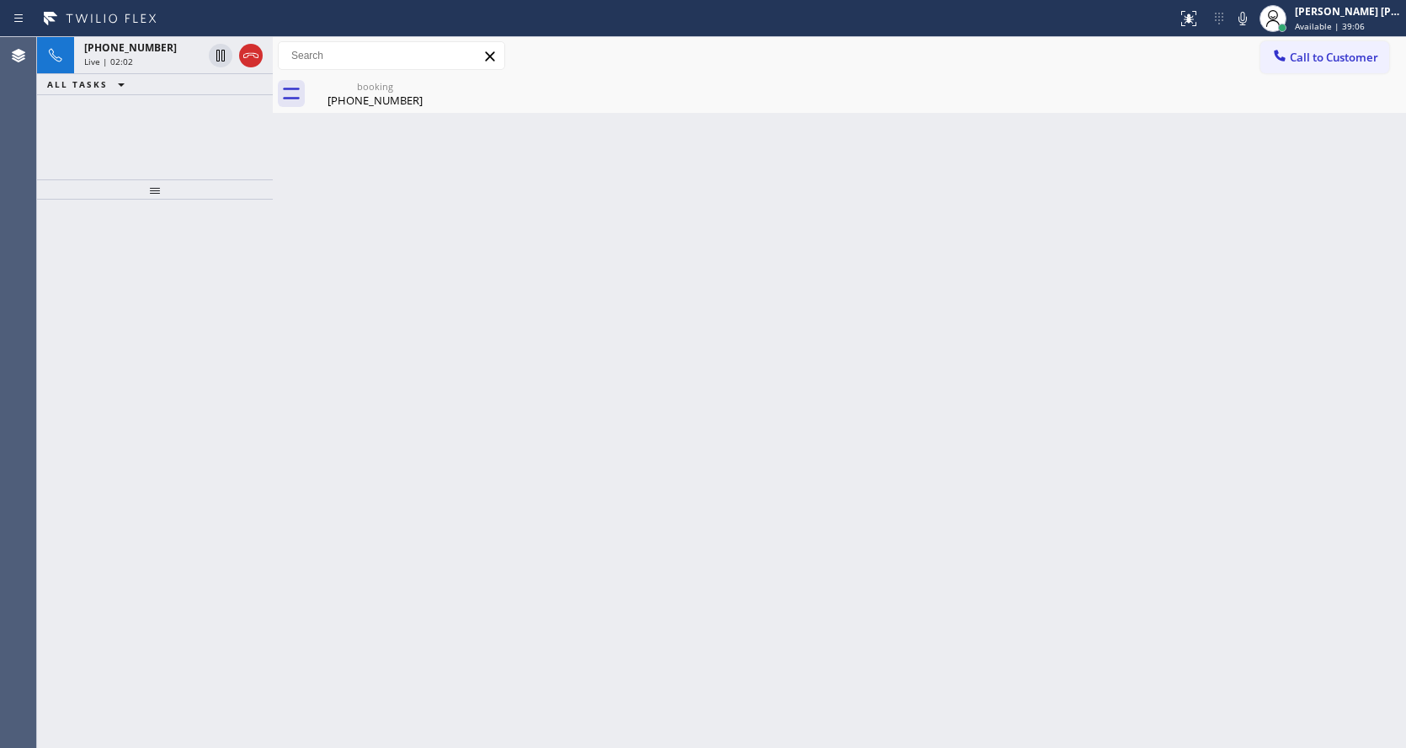
click at [126, 62] on span "Live | 02:02" at bounding box center [108, 62] width 49 height 12
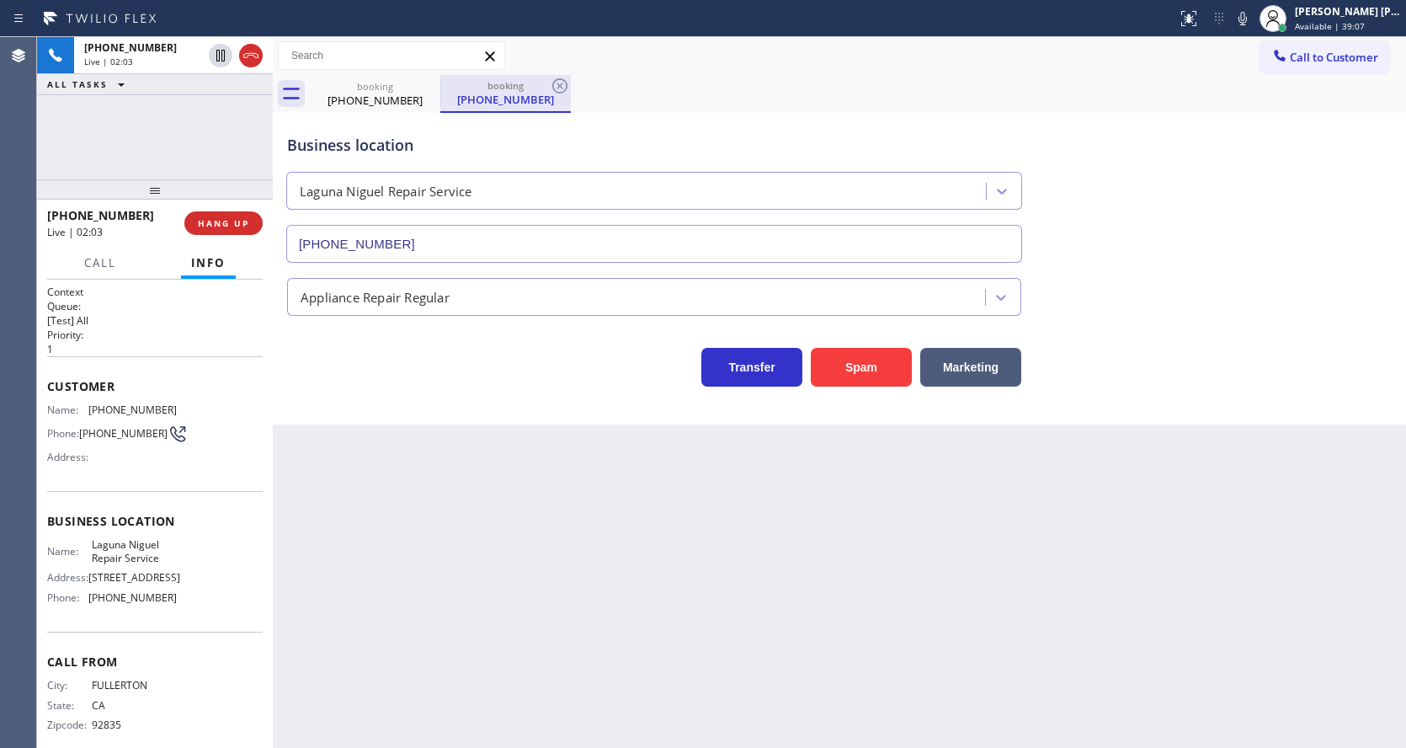
type input "(949) 202-5983"
click at [561, 85] on icon at bounding box center [559, 85] width 15 height 15
click at [573, 573] on div "Back to Dashboard Change Sender ID Customers Technicians Select a contact Outbo…" at bounding box center [839, 392] width 1133 height 710
drag, startPoint x: 373, startPoint y: 545, endPoint x: 365, endPoint y: 672, distance: 127.4
click at [373, 545] on div "Back to Dashboard Change Sender ID Customers Technicians Select a contact Outbo…" at bounding box center [839, 392] width 1133 height 710
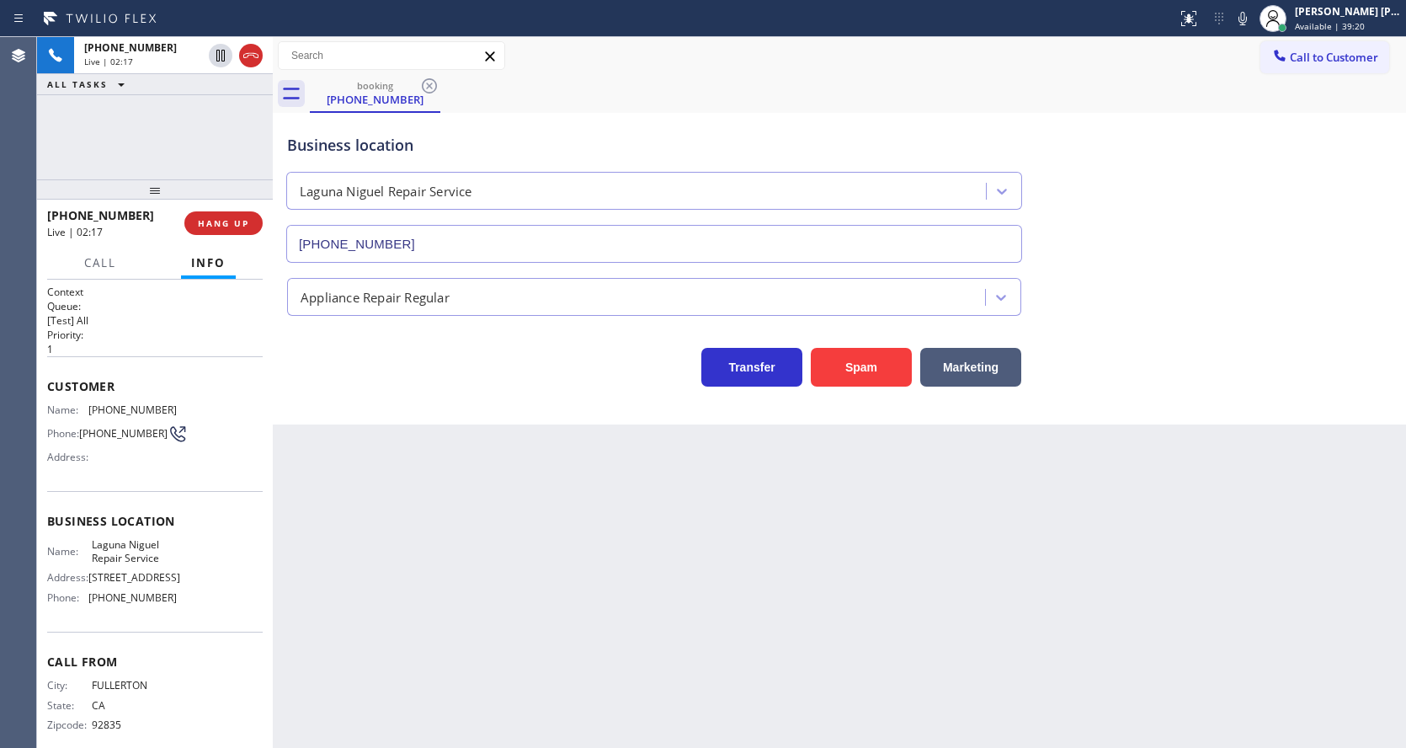
drag, startPoint x: 764, startPoint y: 633, endPoint x: 598, endPoint y: 444, distance: 252.3
click at [764, 633] on div "Back to Dashboard Change Sender ID Customers Technicians Select a contact Outbo…" at bounding box center [839, 392] width 1133 height 710
click at [408, 482] on div "Back to Dashboard Change Sender ID Customers Technicians Select a contact Outbo…" at bounding box center [839, 392] width 1133 height 710
click at [216, 108] on icon at bounding box center [220, 114] width 20 height 20
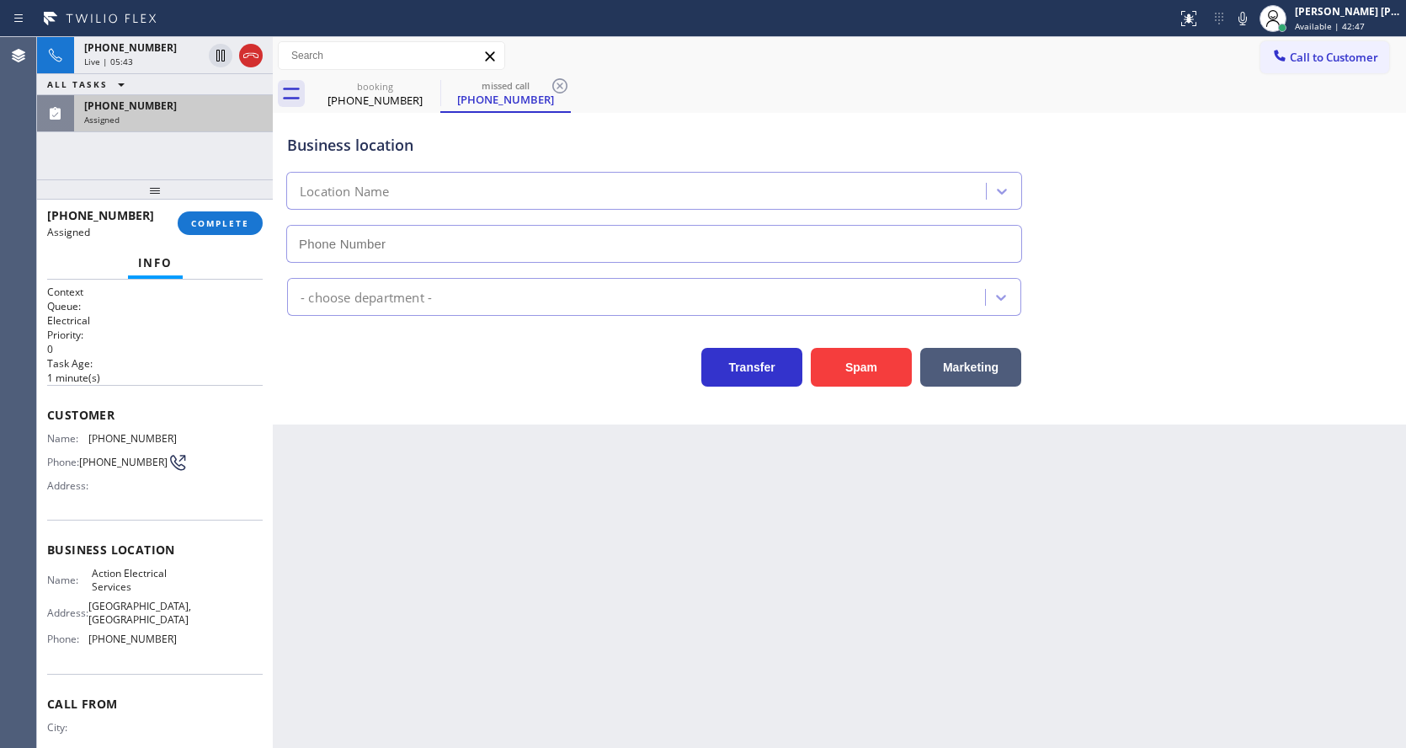
type input "(856) 856-3417"
click at [194, 223] on span "COMPLETE" at bounding box center [220, 223] width 58 height 12
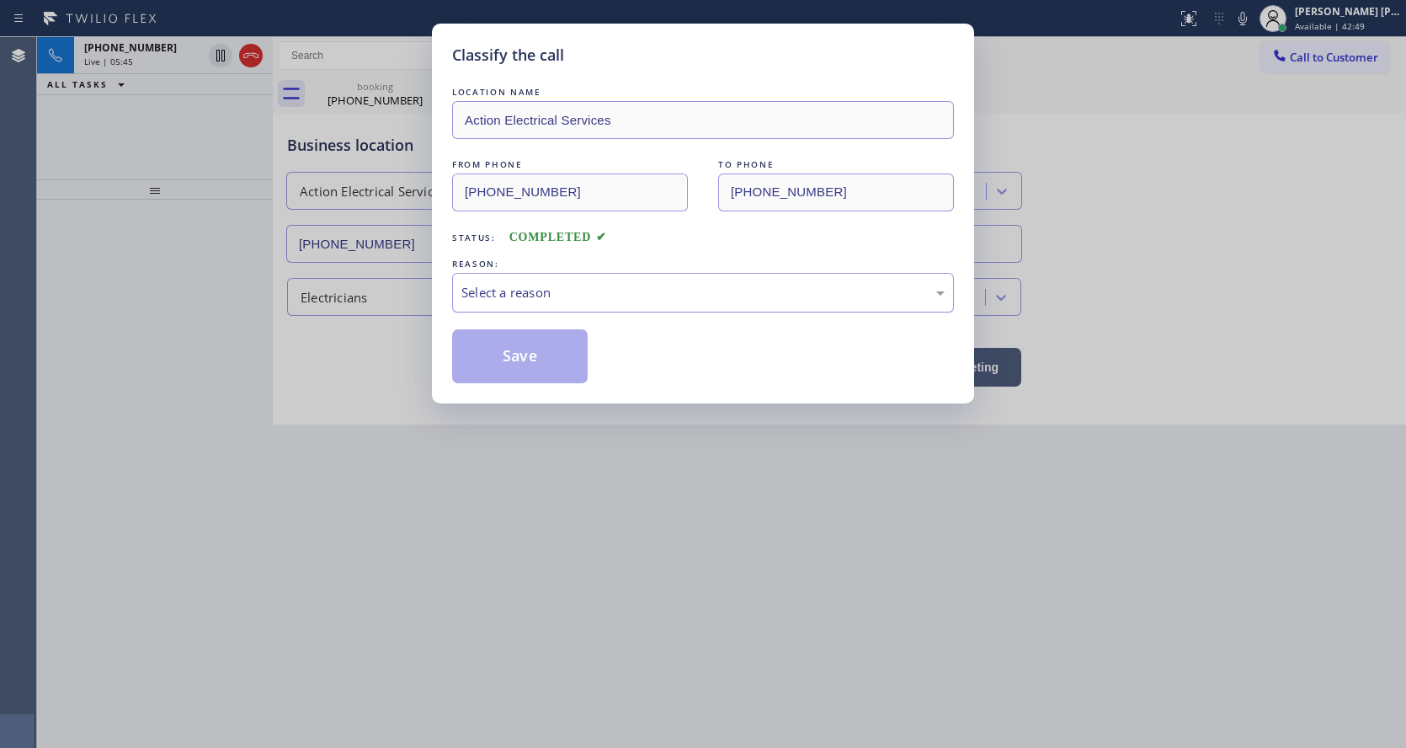
click at [494, 285] on div "Select a reason" at bounding box center [702, 292] width 483 height 19
click at [498, 352] on button "Save" at bounding box center [520, 356] width 136 height 54
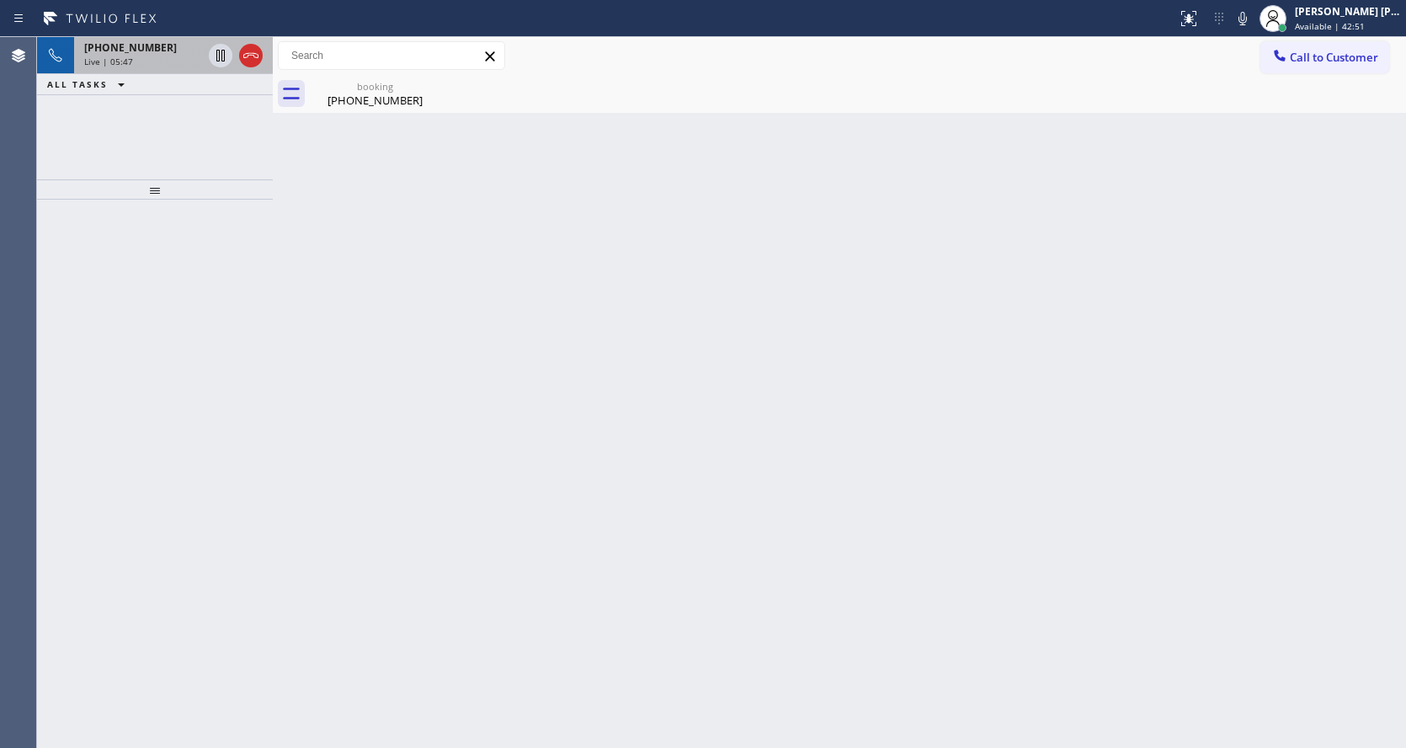
click at [140, 58] on div "Live | 05:47" at bounding box center [143, 62] width 118 height 12
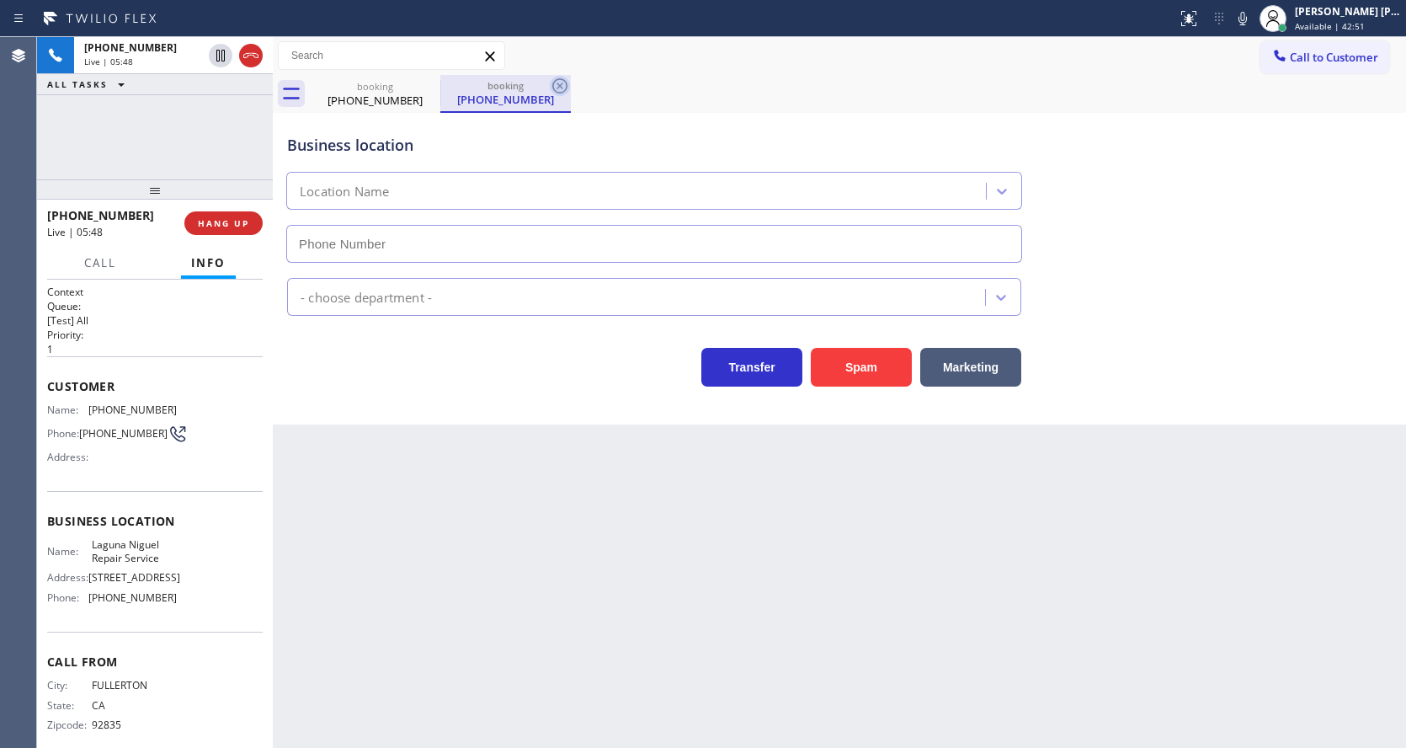
type input "(949) 202-5983"
click at [562, 82] on icon at bounding box center [560, 86] width 20 height 20
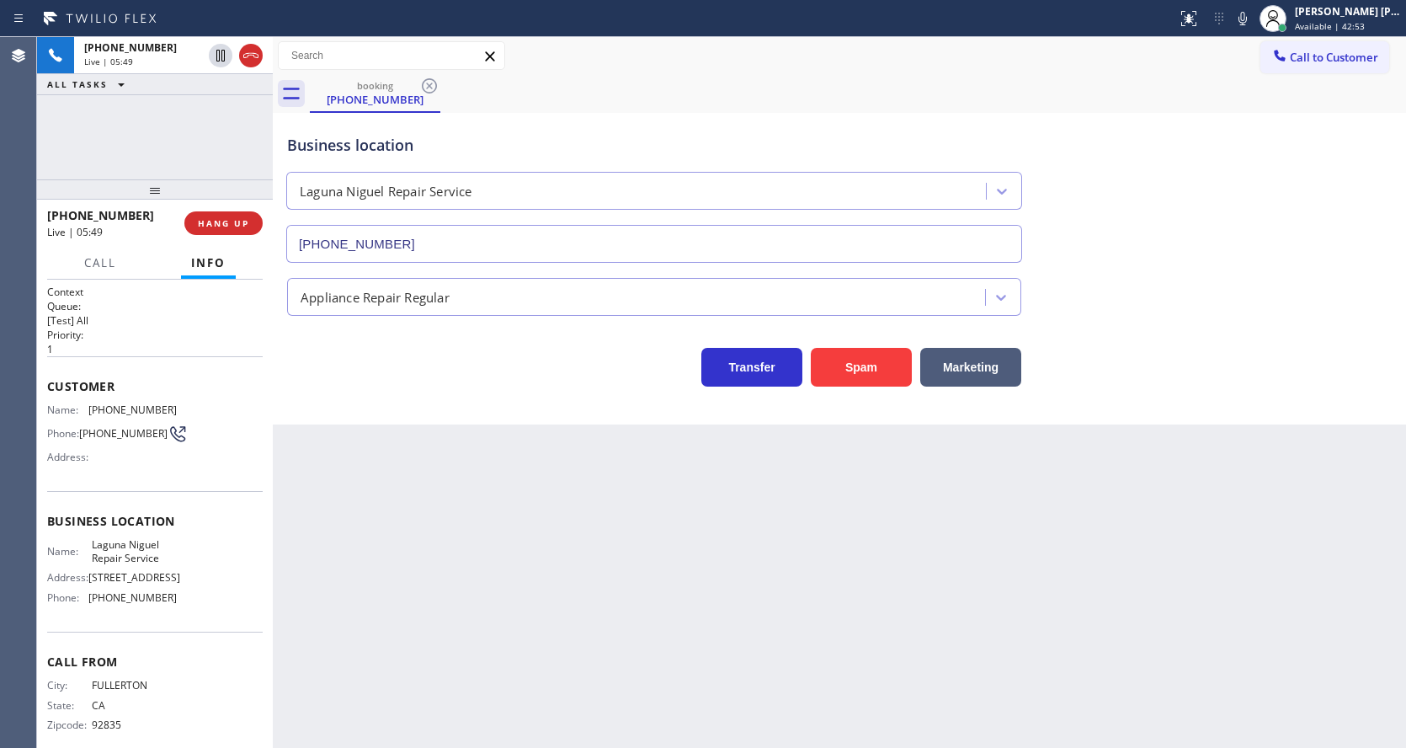
click at [639, 611] on div "Back to Dashboard Change Sender ID Customers Technicians Select a contact Outbo…" at bounding box center [839, 392] width 1133 height 710
click at [455, 534] on div "Back to Dashboard Change Sender ID Customers Technicians Select a contact Outbo…" at bounding box center [839, 392] width 1133 height 710
click at [647, 613] on div "Back to Dashboard Change Sender ID Customers Technicians Select a contact Outbo…" at bounding box center [839, 392] width 1133 height 710
drag, startPoint x: 1314, startPoint y: 591, endPoint x: 1299, endPoint y: 592, distance: 15.2
click at [1314, 591] on div "Back to Dashboard Change Sender ID Customers Technicians Select a contact Outbo…" at bounding box center [839, 392] width 1133 height 710
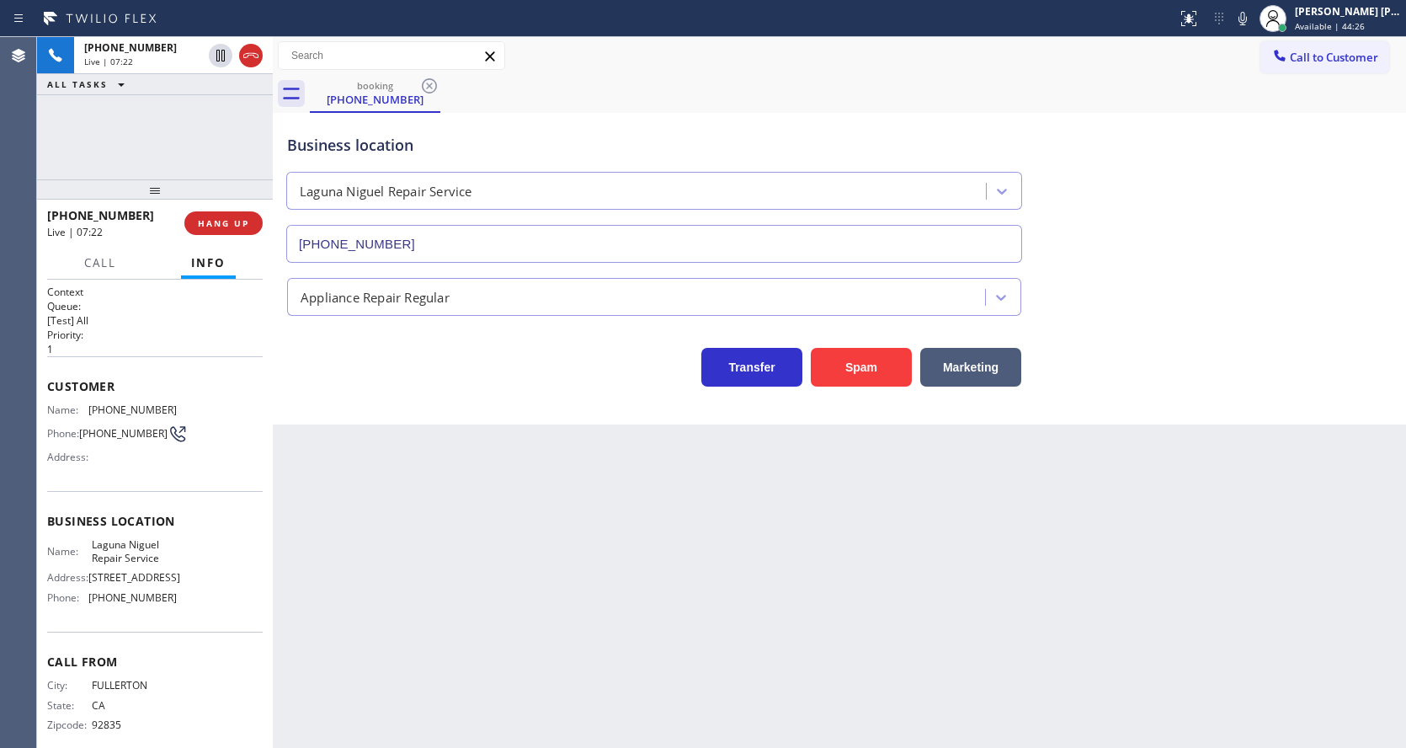
click at [1083, 578] on div "Back to Dashboard Change Sender ID Customers Technicians Select a contact Outbo…" at bounding box center [839, 392] width 1133 height 710
click at [1120, 619] on div "Back to Dashboard Change Sender ID Customers Technicians Select a contact Outbo…" at bounding box center [842, 392] width 1138 height 710
click at [824, 647] on div "Back to Dashboard Change Sender ID Customers Technicians Select a contact Outbo…" at bounding box center [842, 392] width 1138 height 710
click at [1188, 525] on div "Back to Dashboard Change Sender ID Customers Technicians Select a contact Outbo…" at bounding box center [842, 392] width 1138 height 710
click at [680, 583] on div "Back to Dashboard Change Sender ID Customers Technicians Select a contact Outbo…" at bounding box center [842, 392] width 1138 height 710
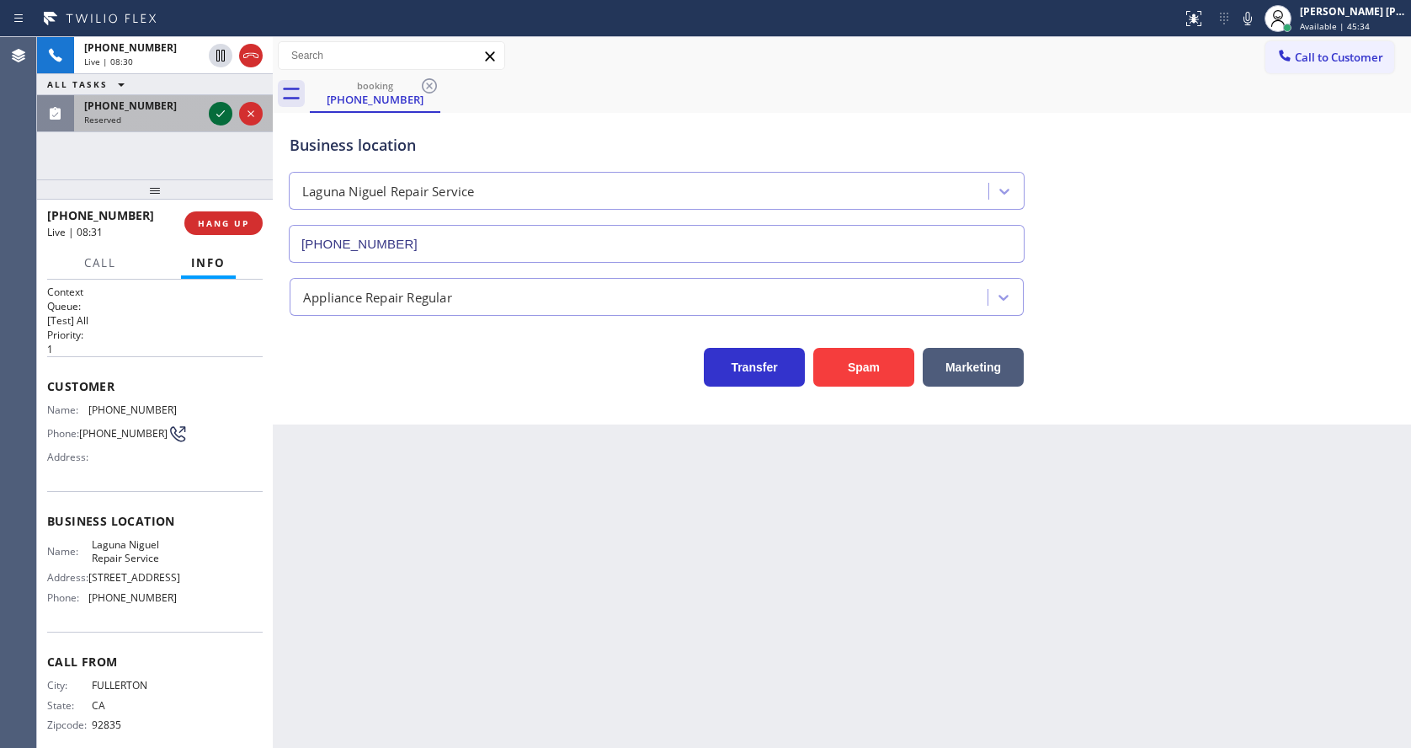
click at [220, 111] on icon at bounding box center [220, 114] width 20 height 20
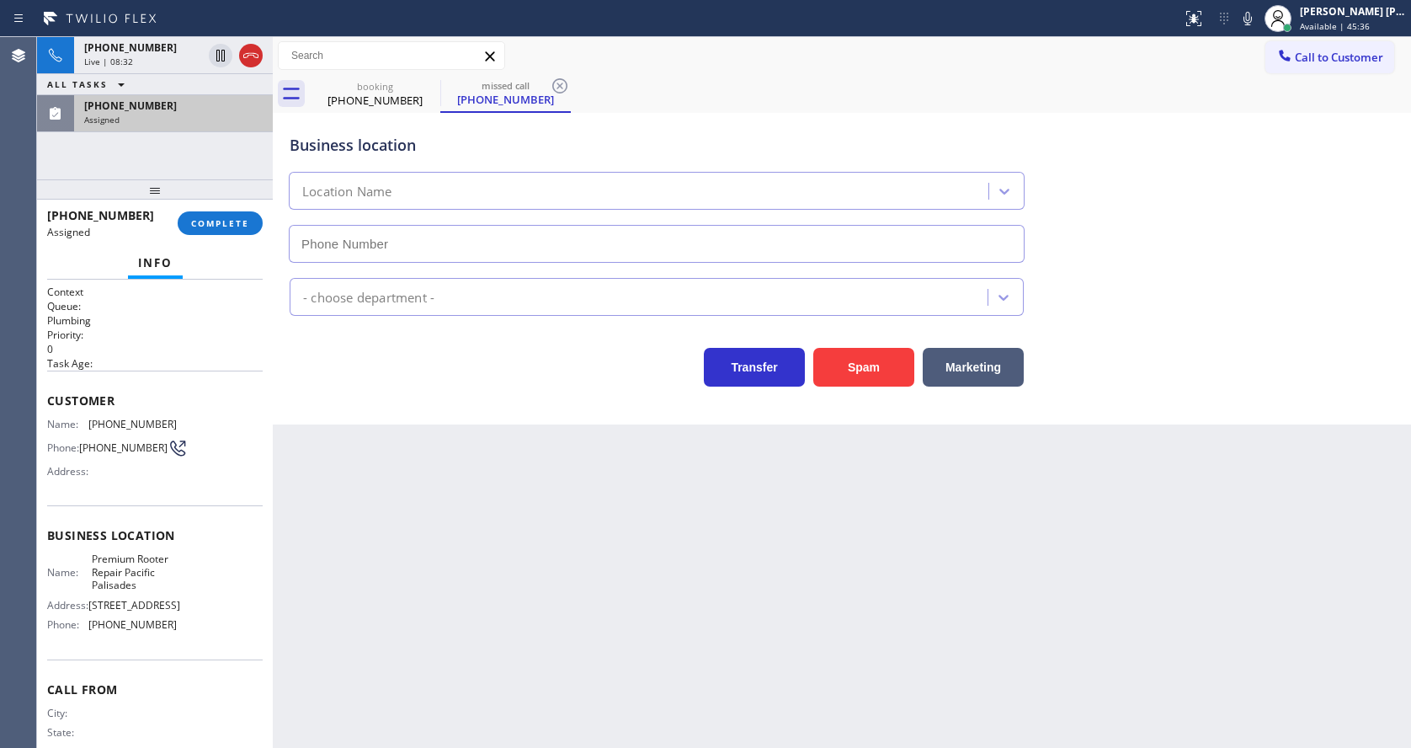
type input "(805) 203-9849"
click at [203, 217] on span "COMPLETE" at bounding box center [220, 223] width 58 height 12
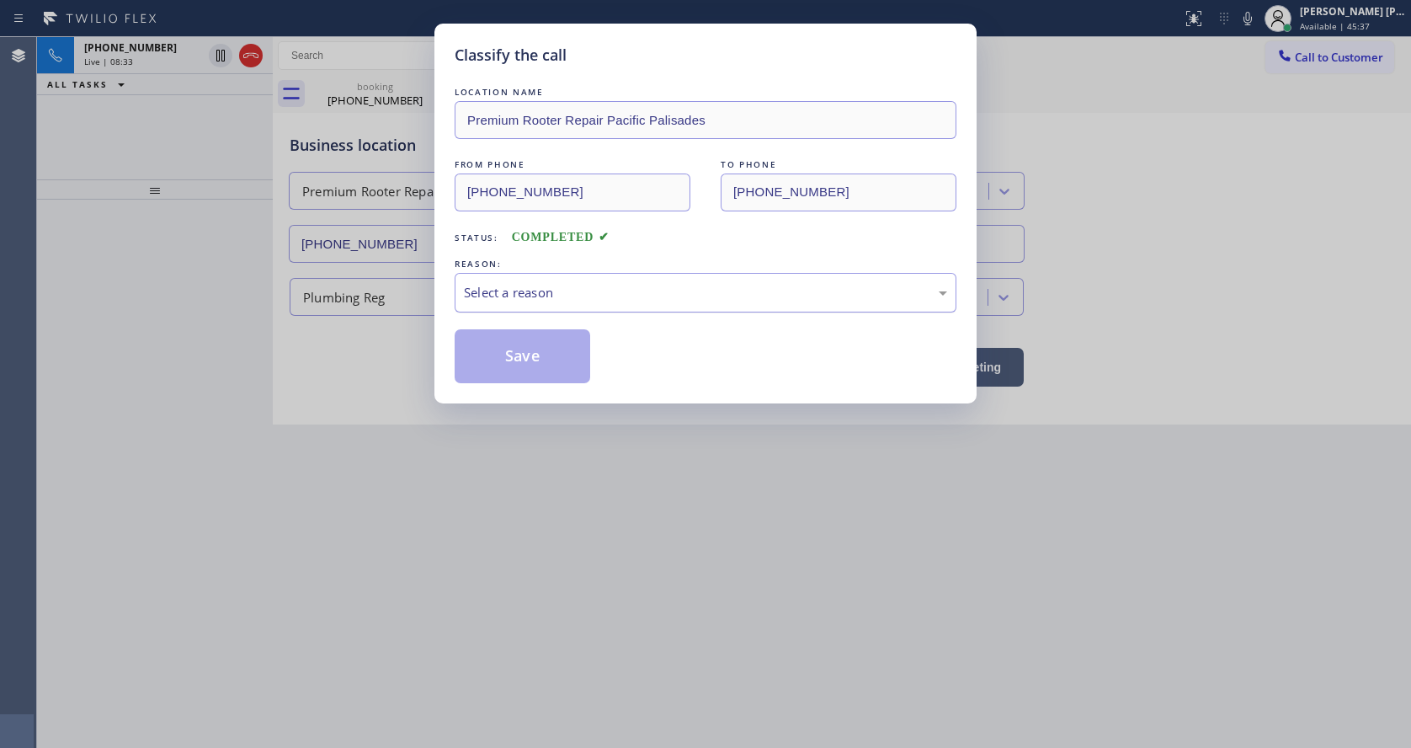
click at [499, 296] on div "Select a reason" at bounding box center [705, 292] width 483 height 19
click at [487, 353] on button "Save" at bounding box center [523, 356] width 136 height 54
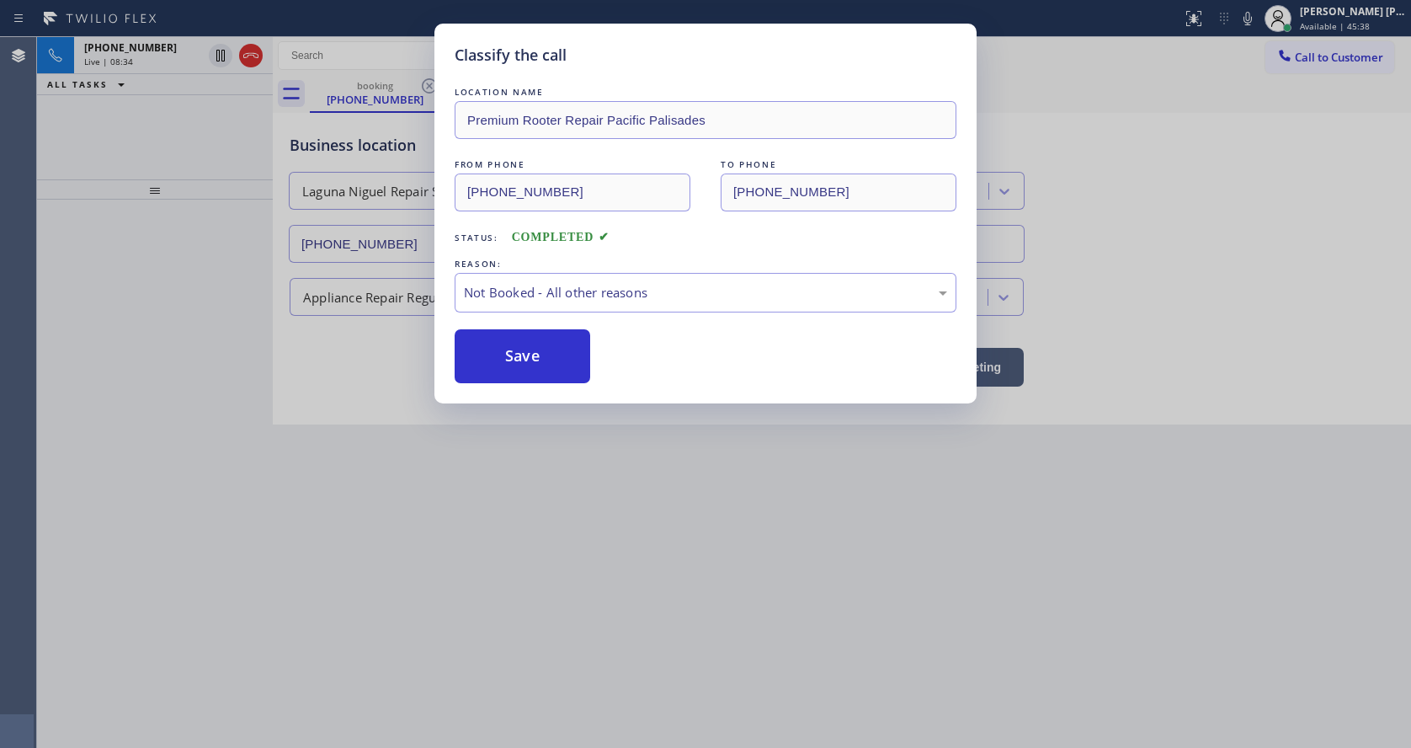
click at [567, 522] on div "Classify the call LOCATION NAME Premium Rooter Repair Pacific Palisades FROM PH…" at bounding box center [705, 374] width 1411 height 748
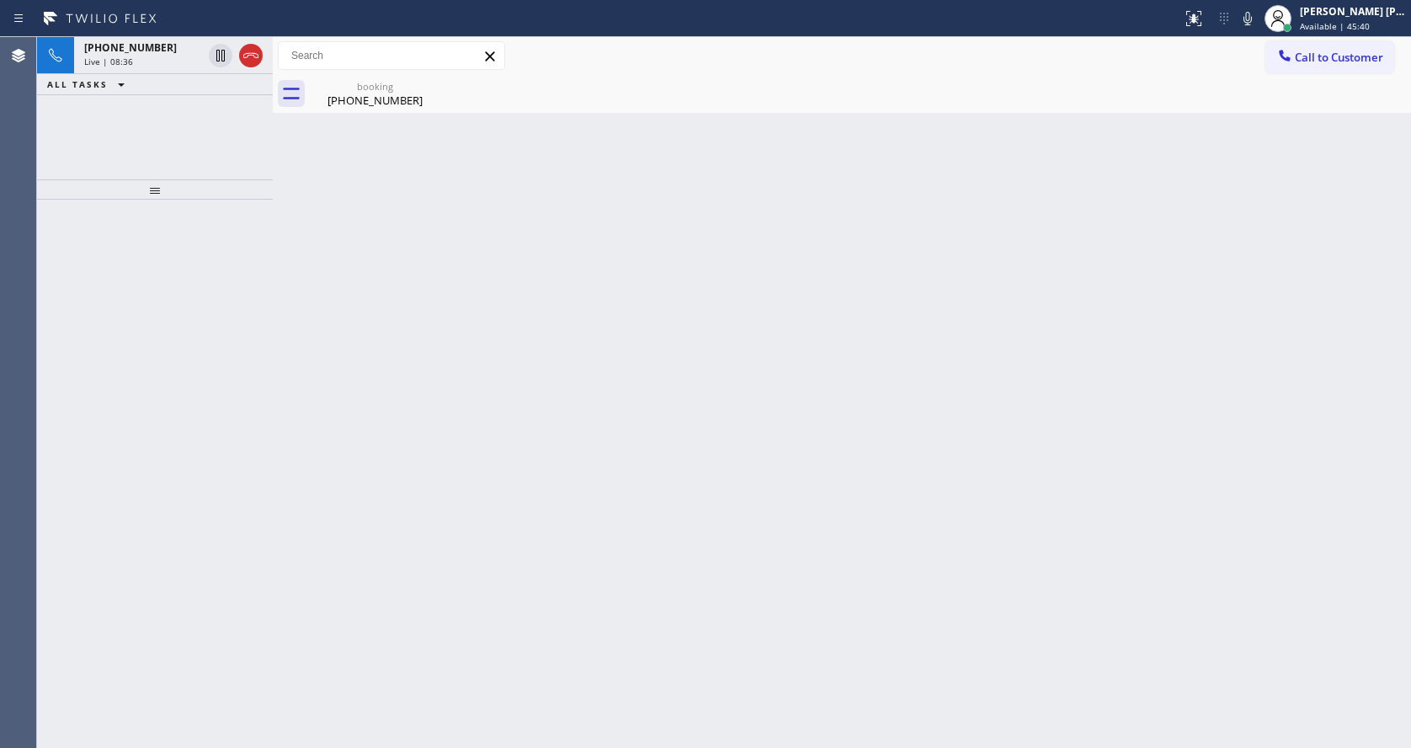
drag, startPoint x: 234, startPoint y: 259, endPoint x: 242, endPoint y: 254, distance: 9.1
click at [234, 259] on div at bounding box center [155, 474] width 236 height 548
click at [323, 108] on div "booking (714) 476-5063" at bounding box center [374, 94] width 127 height 38
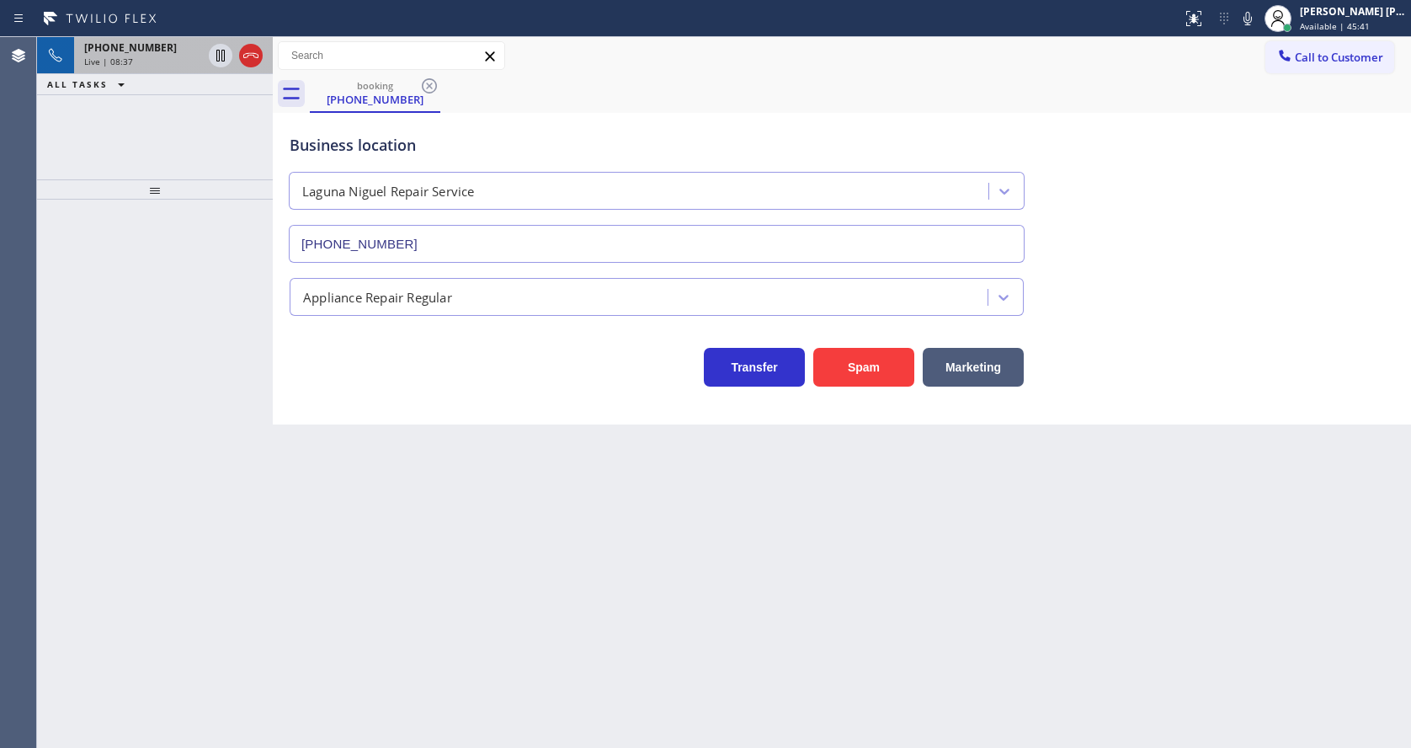
click at [165, 56] on div "Live | 08:37" at bounding box center [143, 62] width 118 height 12
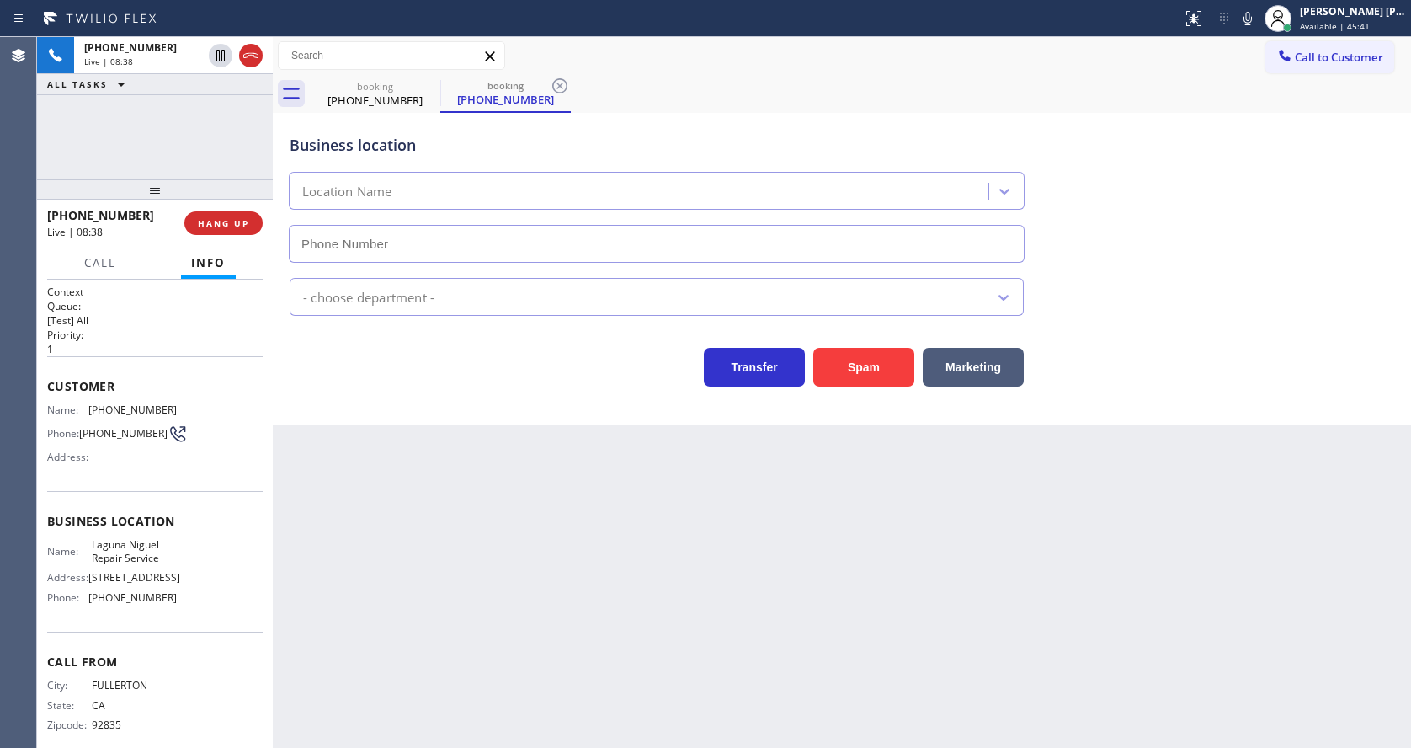
click at [439, 509] on div "Back to Dashboard Change Sender ID Customers Technicians Select a contact Outbo…" at bounding box center [842, 392] width 1138 height 710
type input "(949) 202-5983"
click at [709, 558] on div "Back to Dashboard Change Sender ID Customers Technicians Select a contact Outbo…" at bounding box center [842, 392] width 1138 height 710
click at [553, 80] on icon at bounding box center [560, 86] width 20 height 20
click at [490, 505] on div "Back to Dashboard Change Sender ID Customers Technicians Select a contact Outbo…" at bounding box center [842, 392] width 1138 height 710
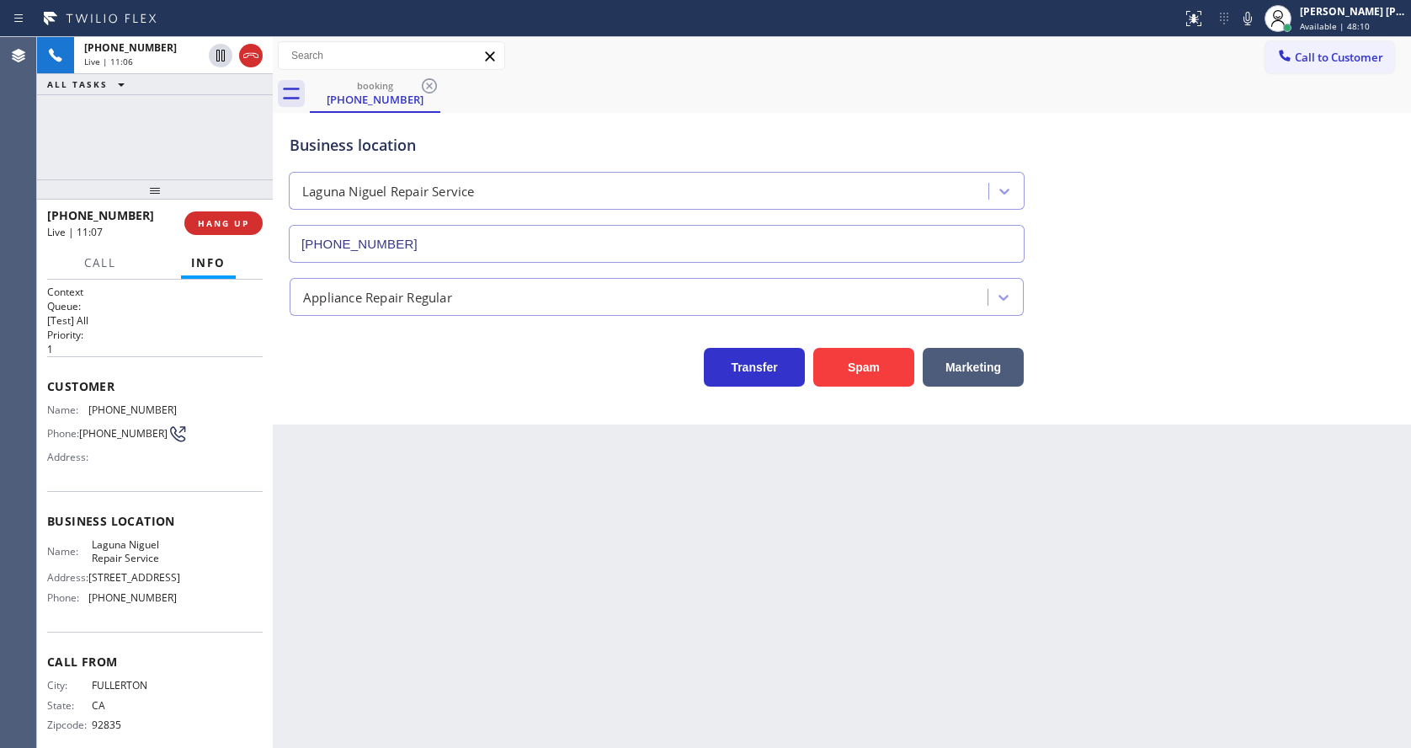
click at [657, 595] on div "Back to Dashboard Change Sender ID Customers Technicians Select a contact Outbo…" at bounding box center [842, 392] width 1138 height 710
click at [438, 602] on div "Back to Dashboard Change Sender ID Customers Technicians Select a contact Outbo…" at bounding box center [842, 392] width 1138 height 710
click at [453, 584] on div "Back to Dashboard Change Sender ID Customers Technicians Select a contact Outbo…" at bounding box center [842, 392] width 1138 height 710
click at [639, 656] on div "Back to Dashboard Change Sender ID Customers Technicians Select a contact Outbo…" at bounding box center [842, 392] width 1138 height 710
click at [198, 212] on button "COMPLETE" at bounding box center [220, 223] width 85 height 24
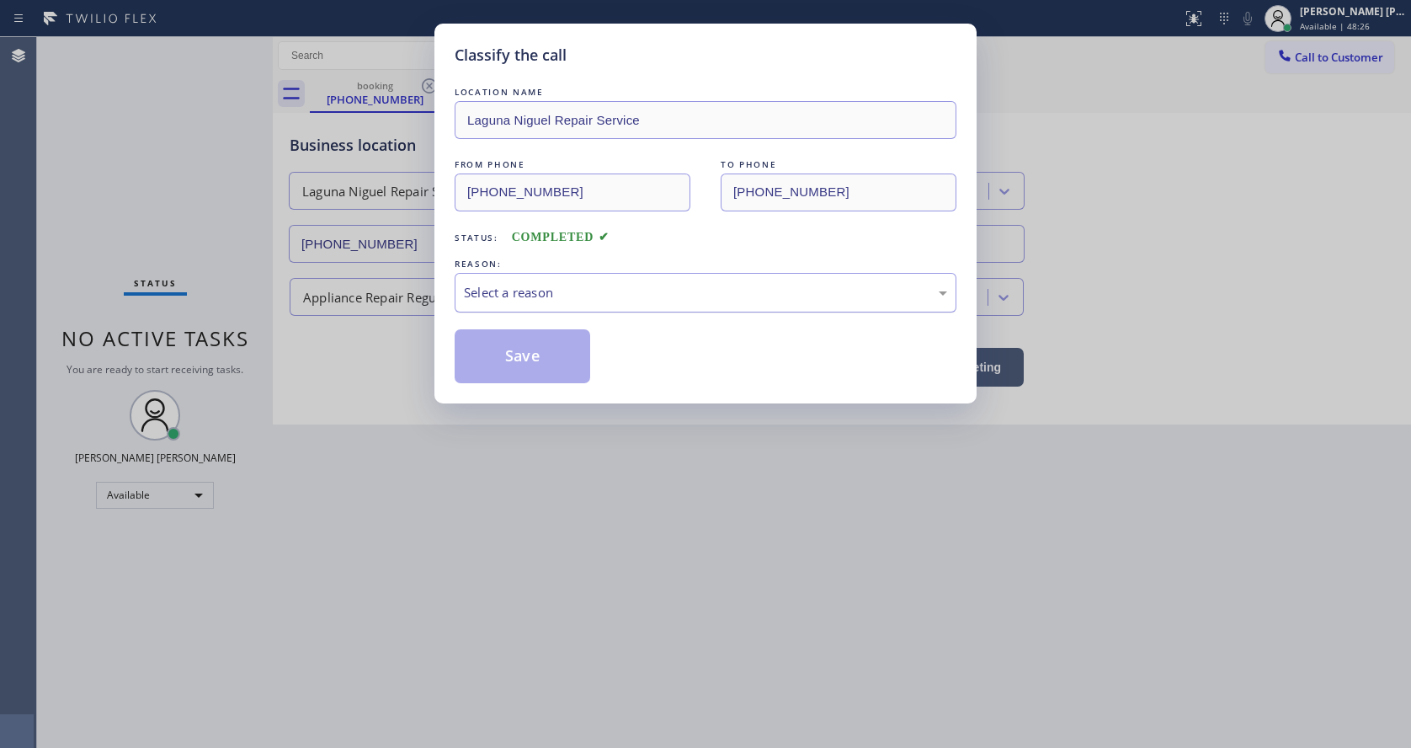
click at [482, 303] on div "Select a reason" at bounding box center [706, 293] width 502 height 40
click at [490, 349] on button "Save" at bounding box center [523, 356] width 136 height 54
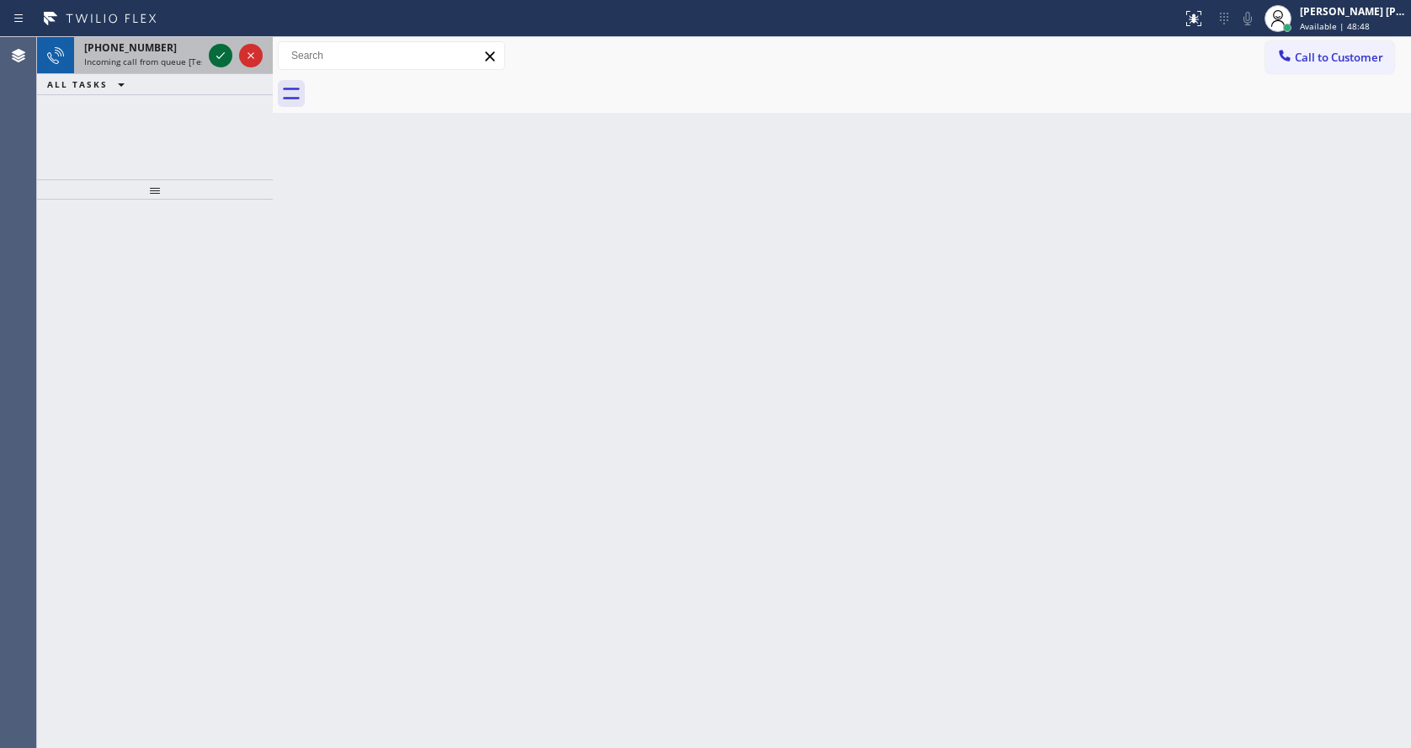
click at [221, 53] on icon at bounding box center [220, 55] width 20 height 20
click at [540, 491] on div "Back to Dashboard Change Sender ID Customers Technicians Select a contact Outbo…" at bounding box center [842, 392] width 1138 height 710
click at [221, 51] on icon at bounding box center [220, 55] width 20 height 20
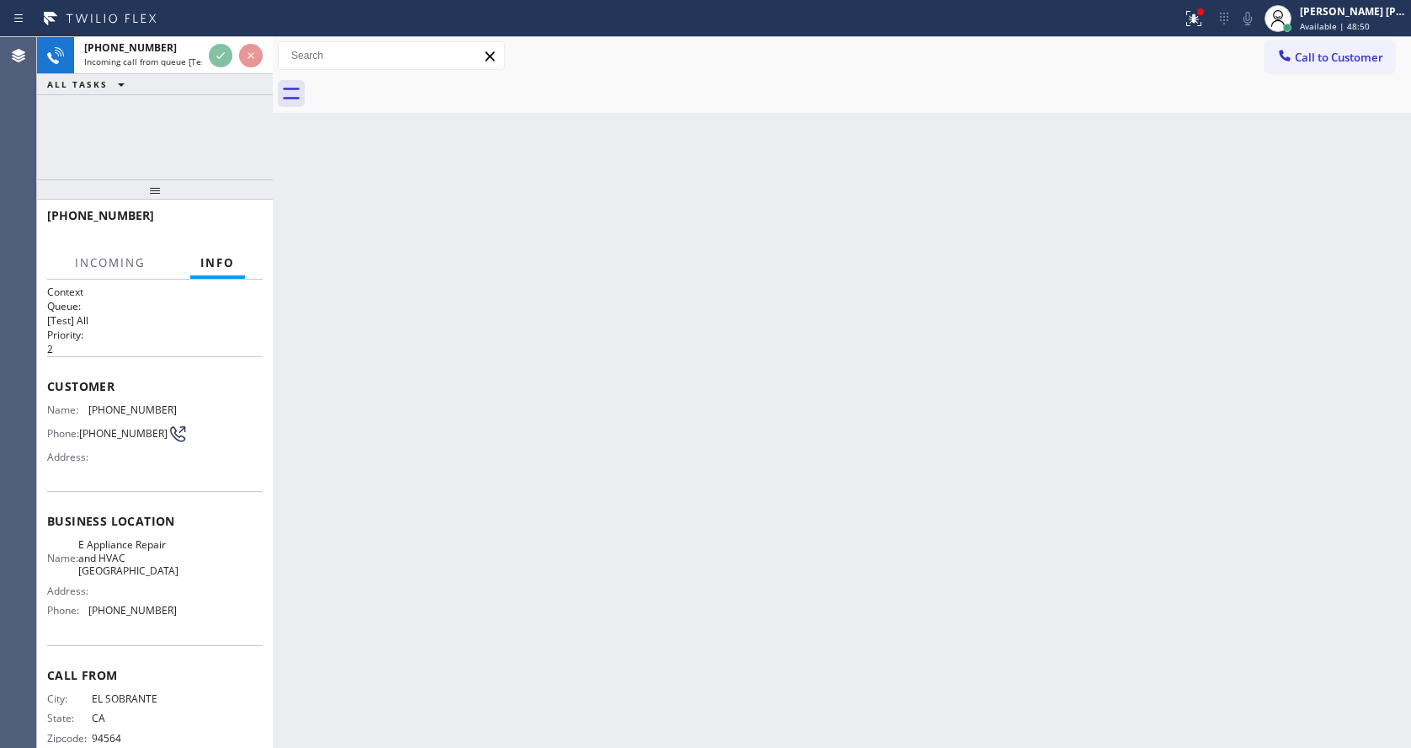
scroll to position [35, 0]
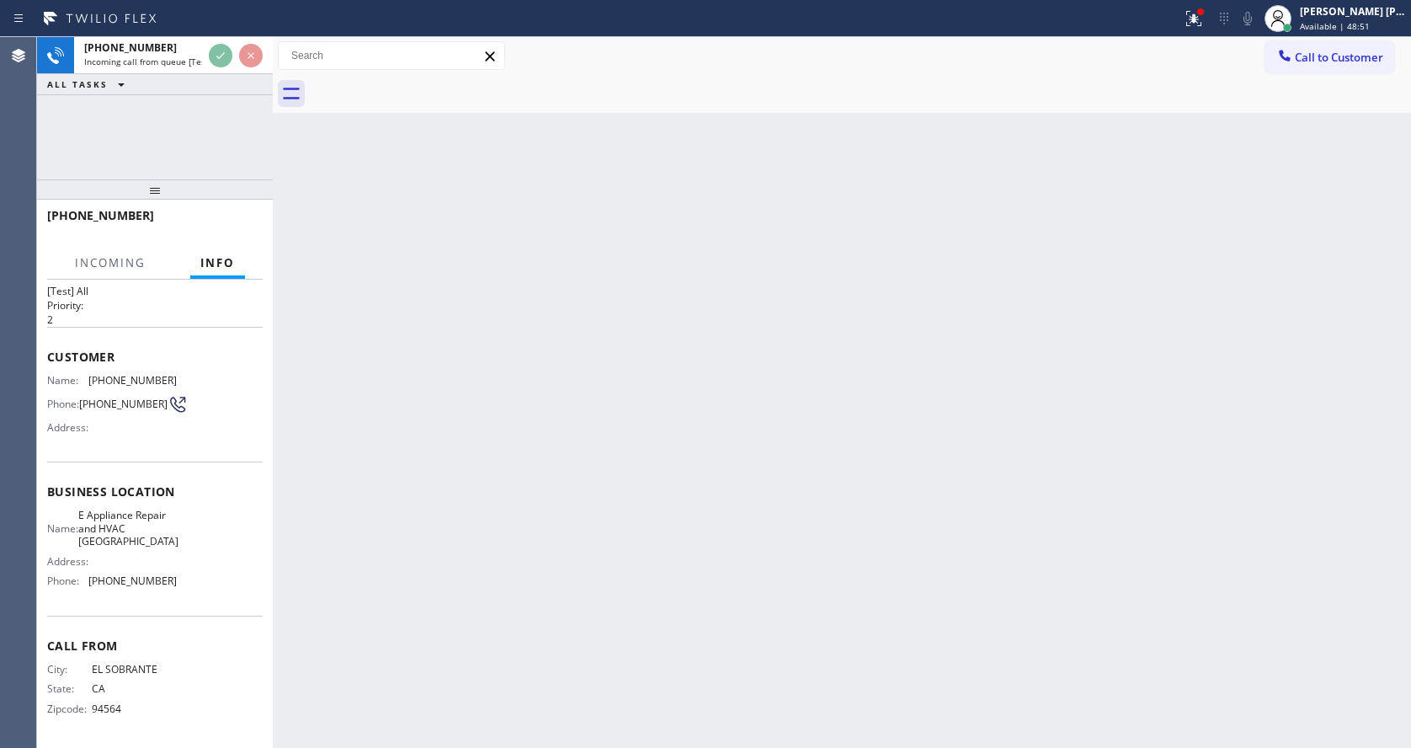
click at [567, 519] on div "Back to Dashboard Change Sender ID Customers Technicians Select a contact Outbo…" at bounding box center [842, 392] width 1138 height 710
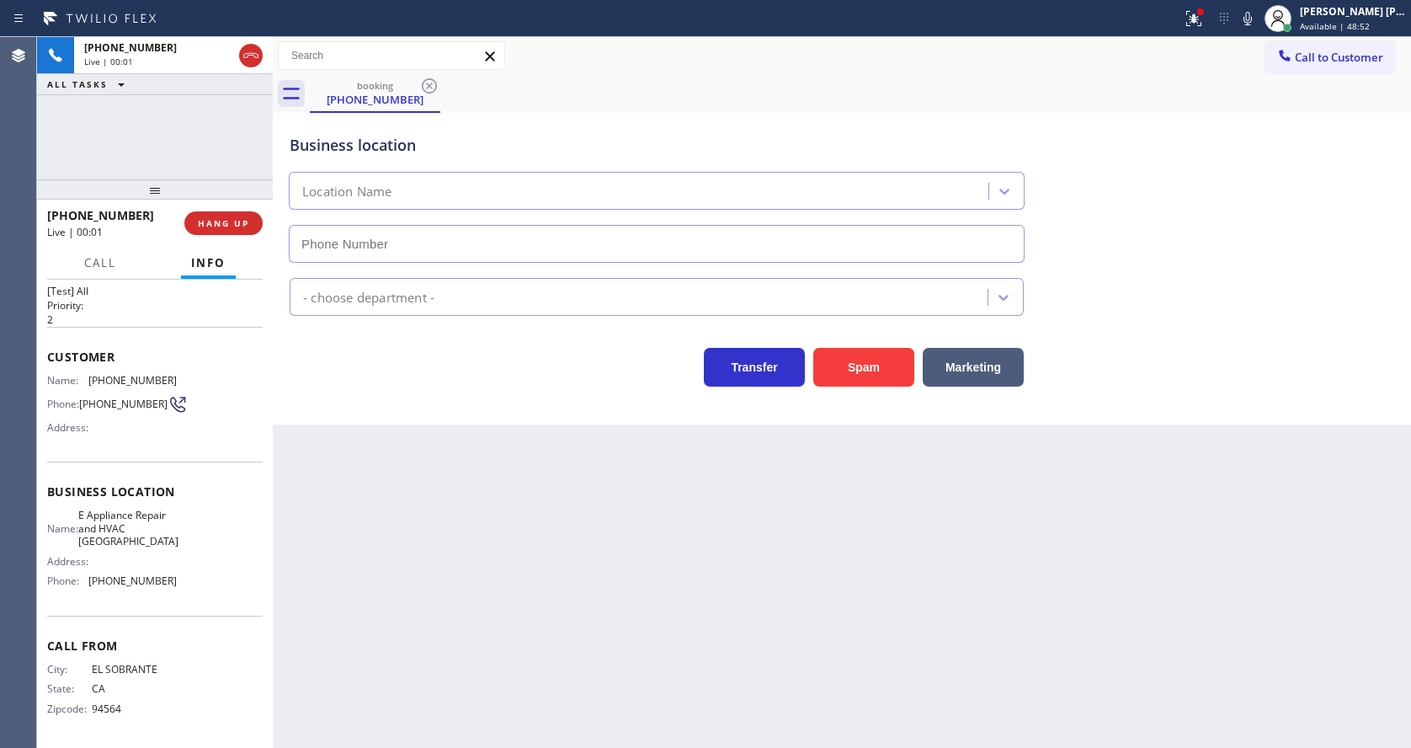
type input "(510) 439-9979"
click at [224, 229] on button "HANG UP" at bounding box center [223, 223] width 78 height 24
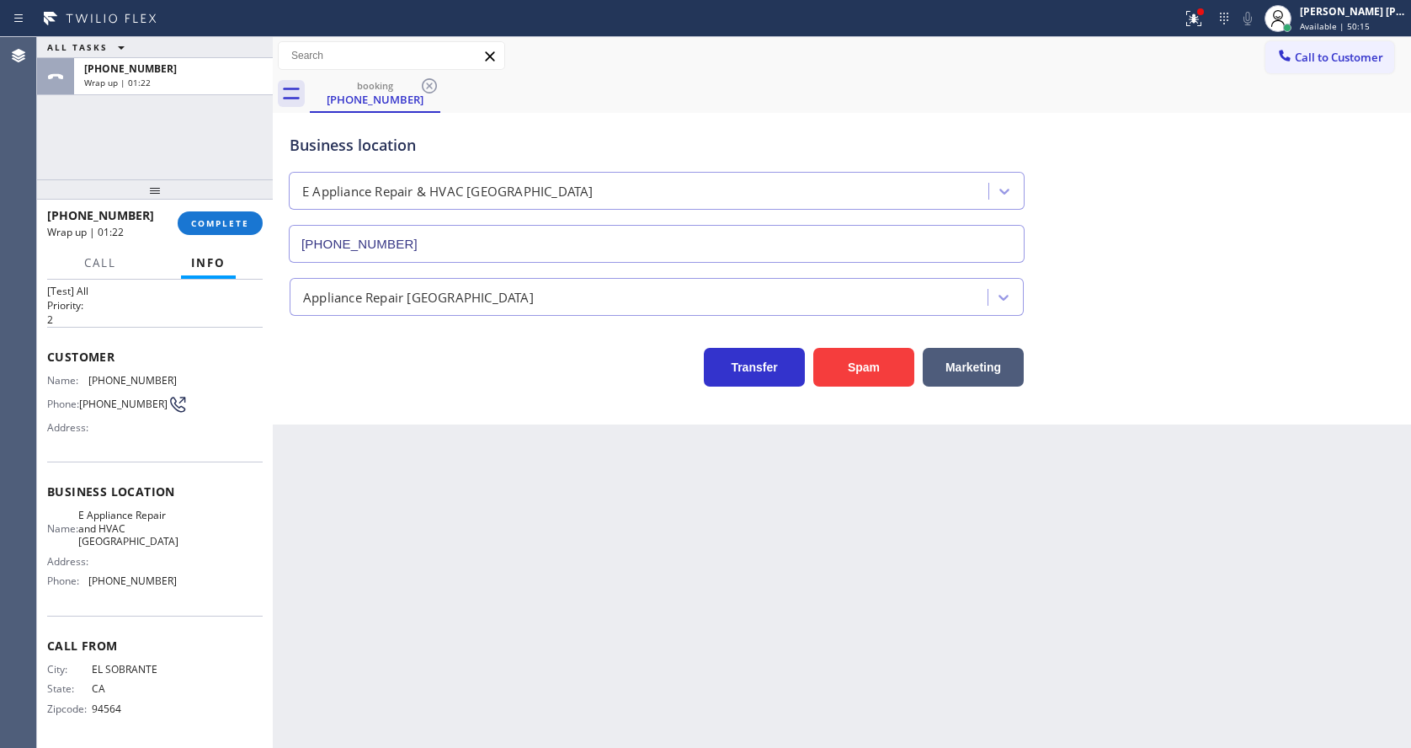
click at [519, 456] on div "Back to Dashboard Change Sender ID Customers Technicians Select a contact Outbo…" at bounding box center [842, 392] width 1138 height 710
click at [214, 219] on span "COMPLETE" at bounding box center [220, 223] width 58 height 12
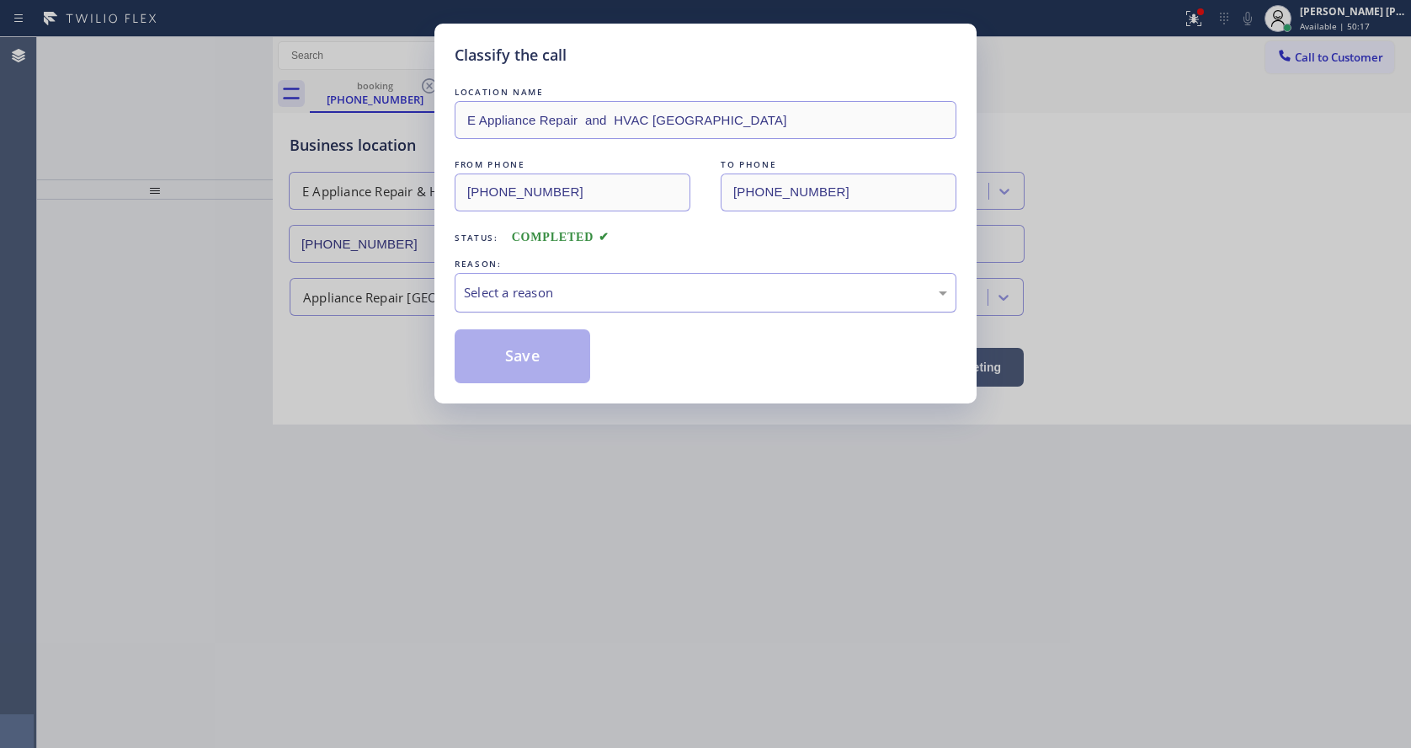
click at [554, 293] on div "Select a reason" at bounding box center [705, 292] width 483 height 19
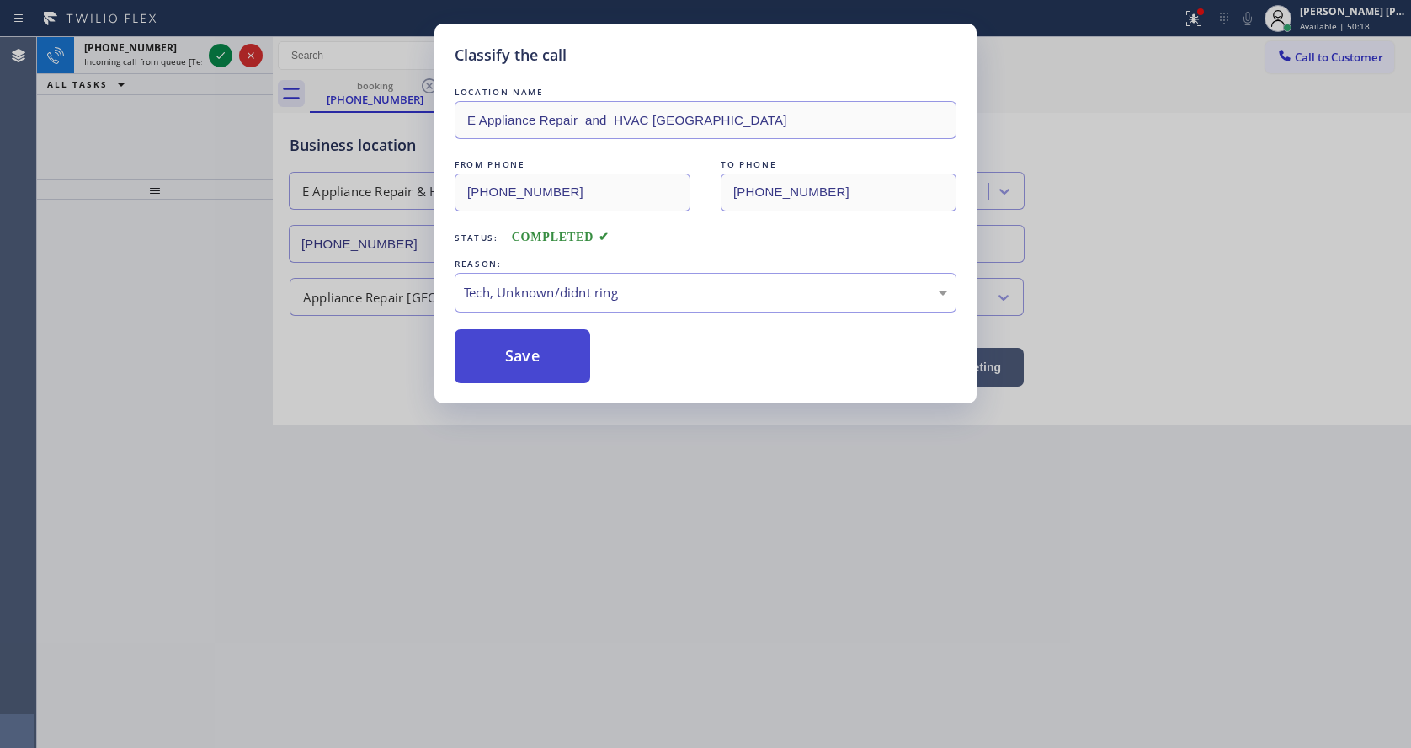
click at [517, 364] on button "Save" at bounding box center [523, 356] width 136 height 54
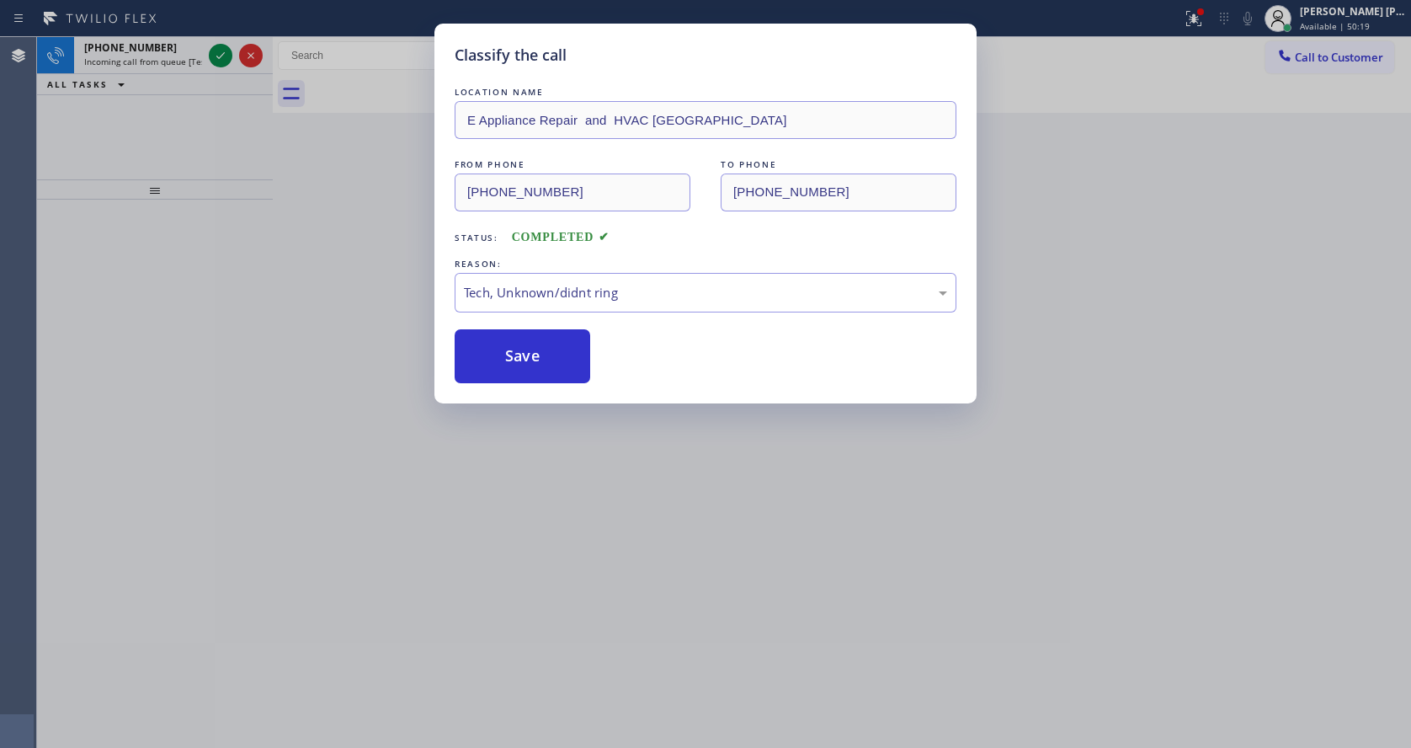
click at [221, 55] on icon at bounding box center [220, 55] width 20 height 20
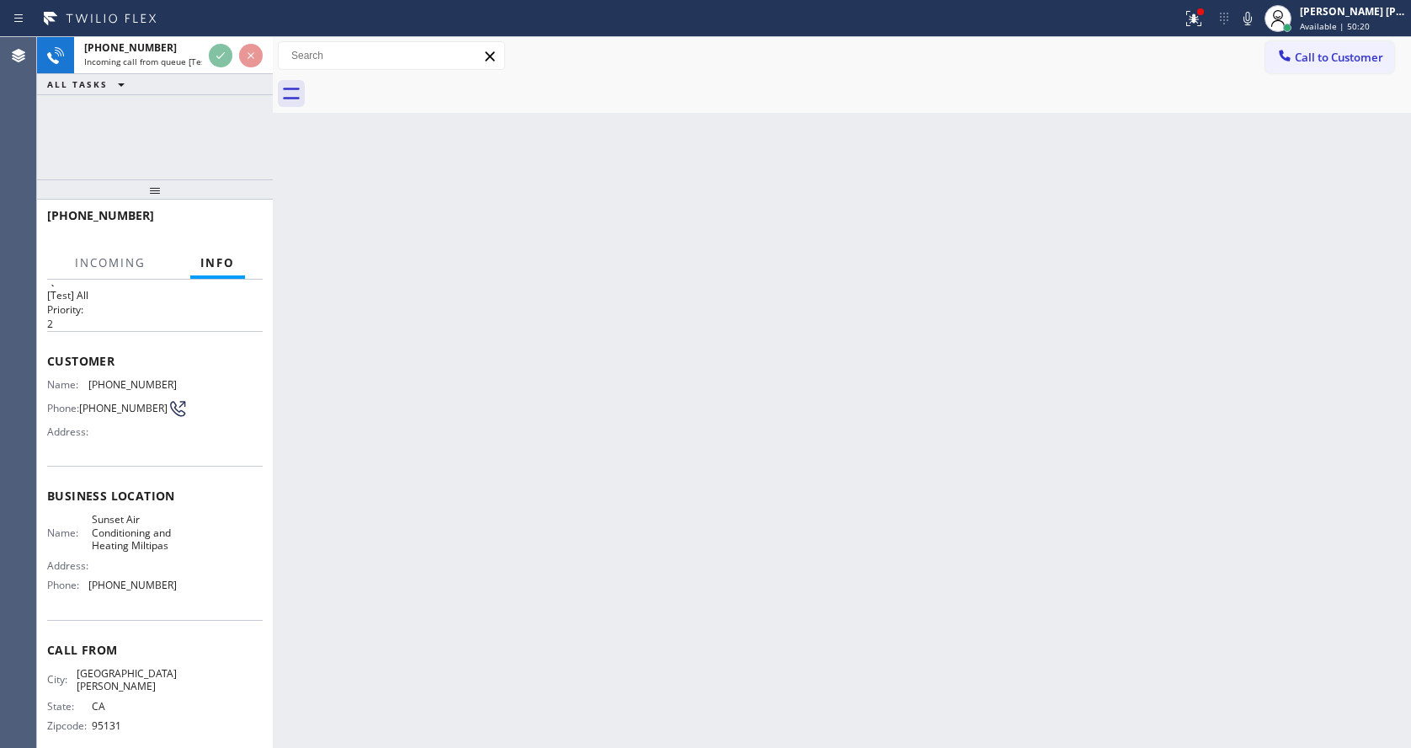
scroll to position [48, 0]
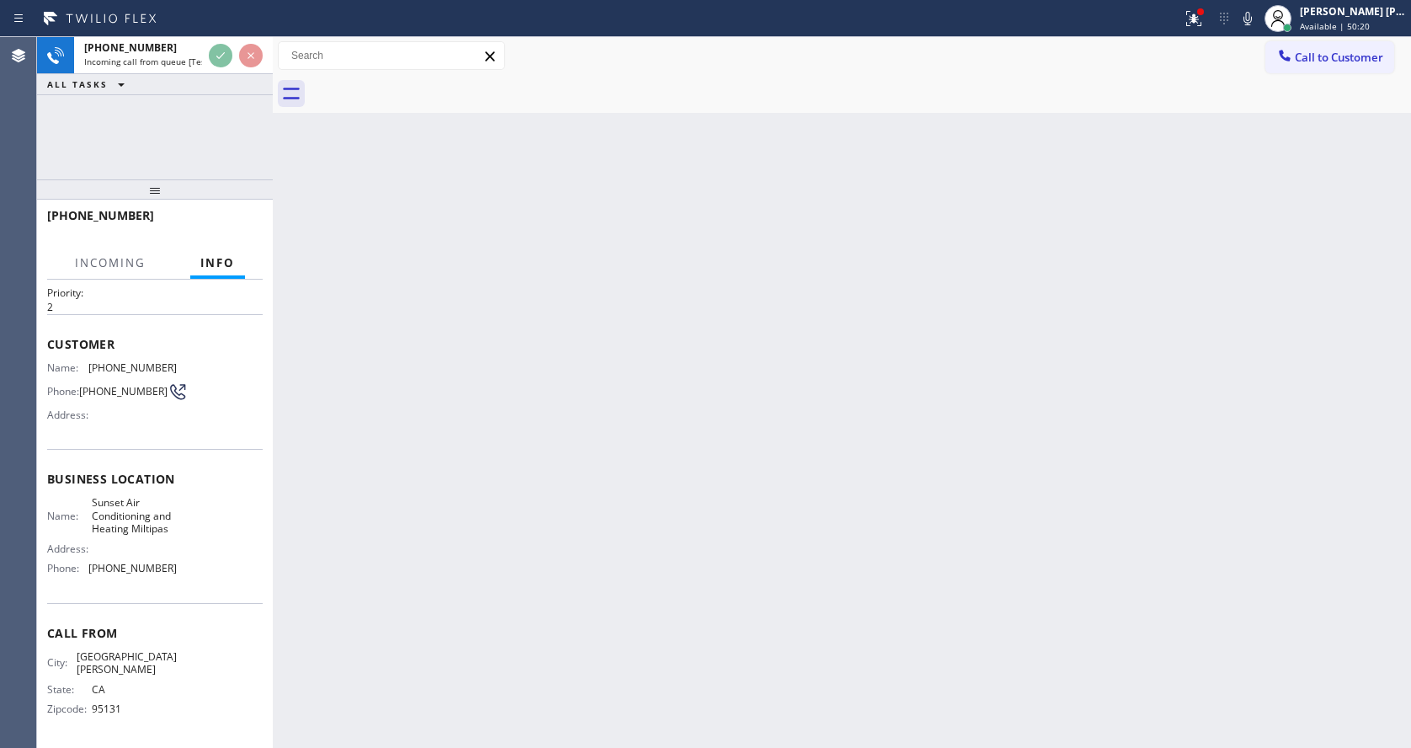
click at [590, 520] on div "Back to Dashboard Change Sender ID Customers Technicians Select a contact Outbo…" at bounding box center [842, 392] width 1138 height 710
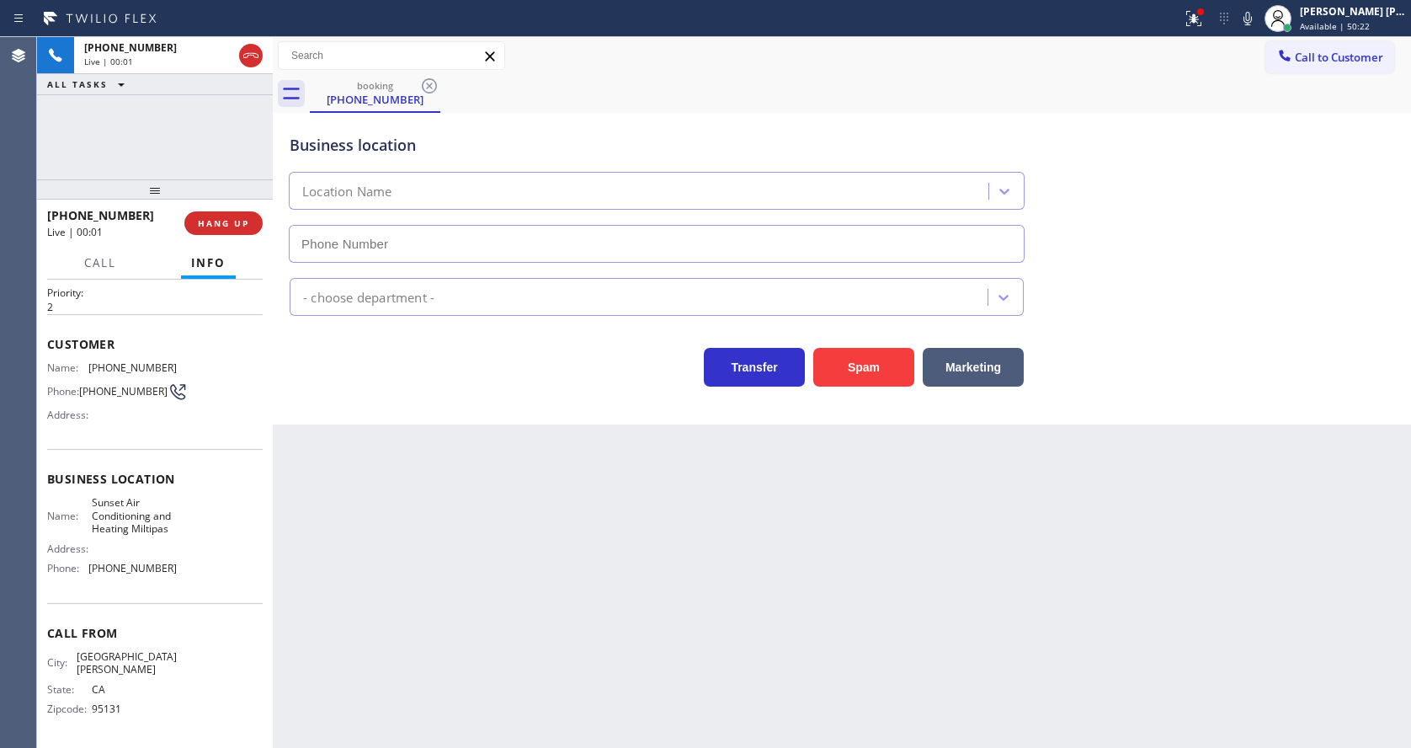
type input "(408) 676-2106"
click at [213, 218] on span "HANG UP" at bounding box center [223, 223] width 51 height 12
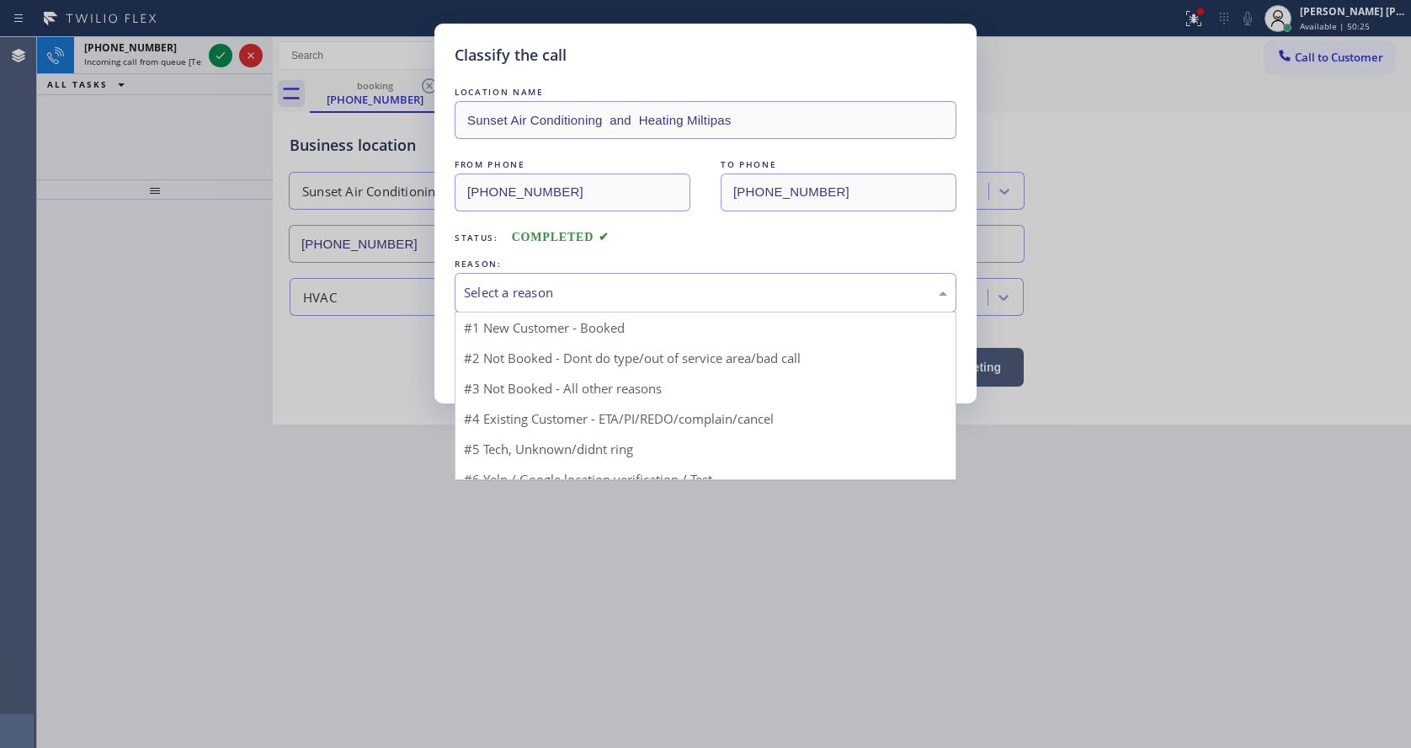
click at [572, 292] on div "Select a reason" at bounding box center [705, 292] width 483 height 19
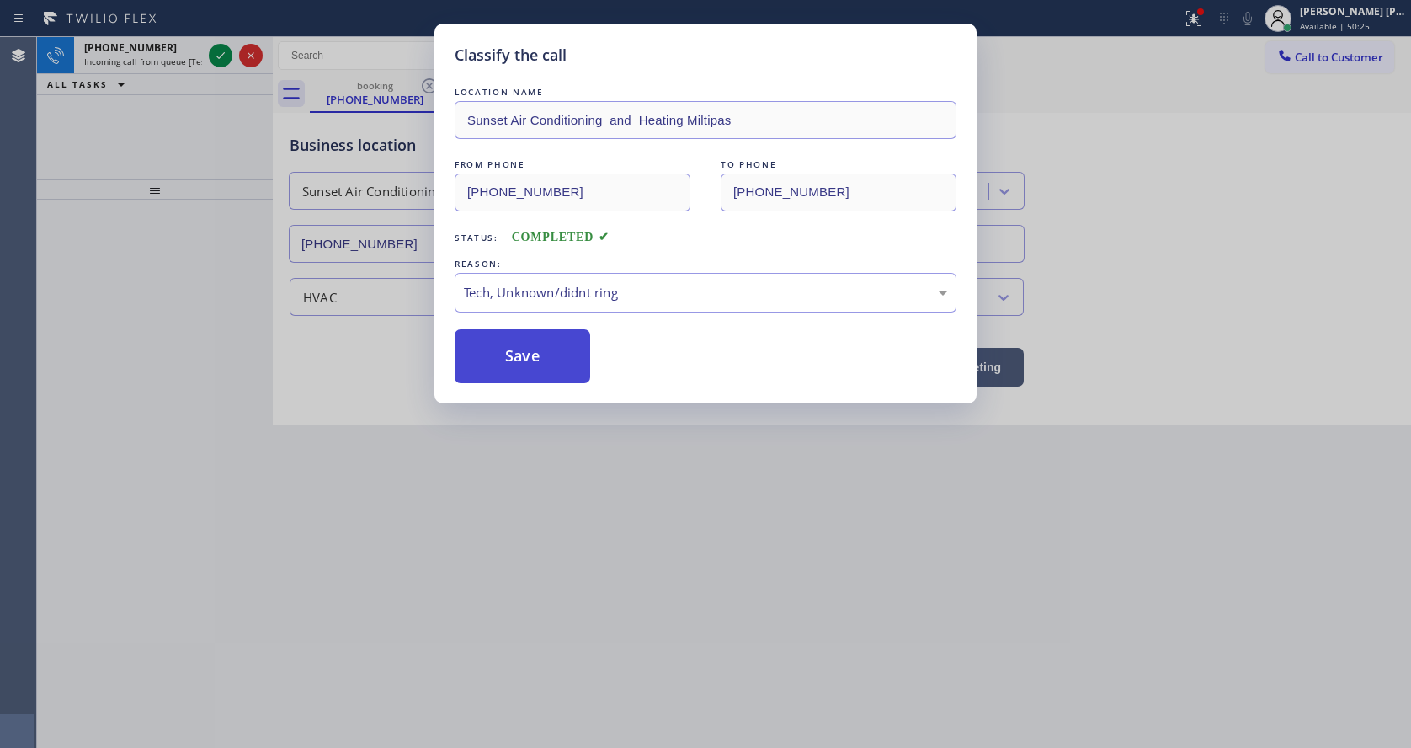
click at [524, 373] on button "Save" at bounding box center [523, 356] width 136 height 54
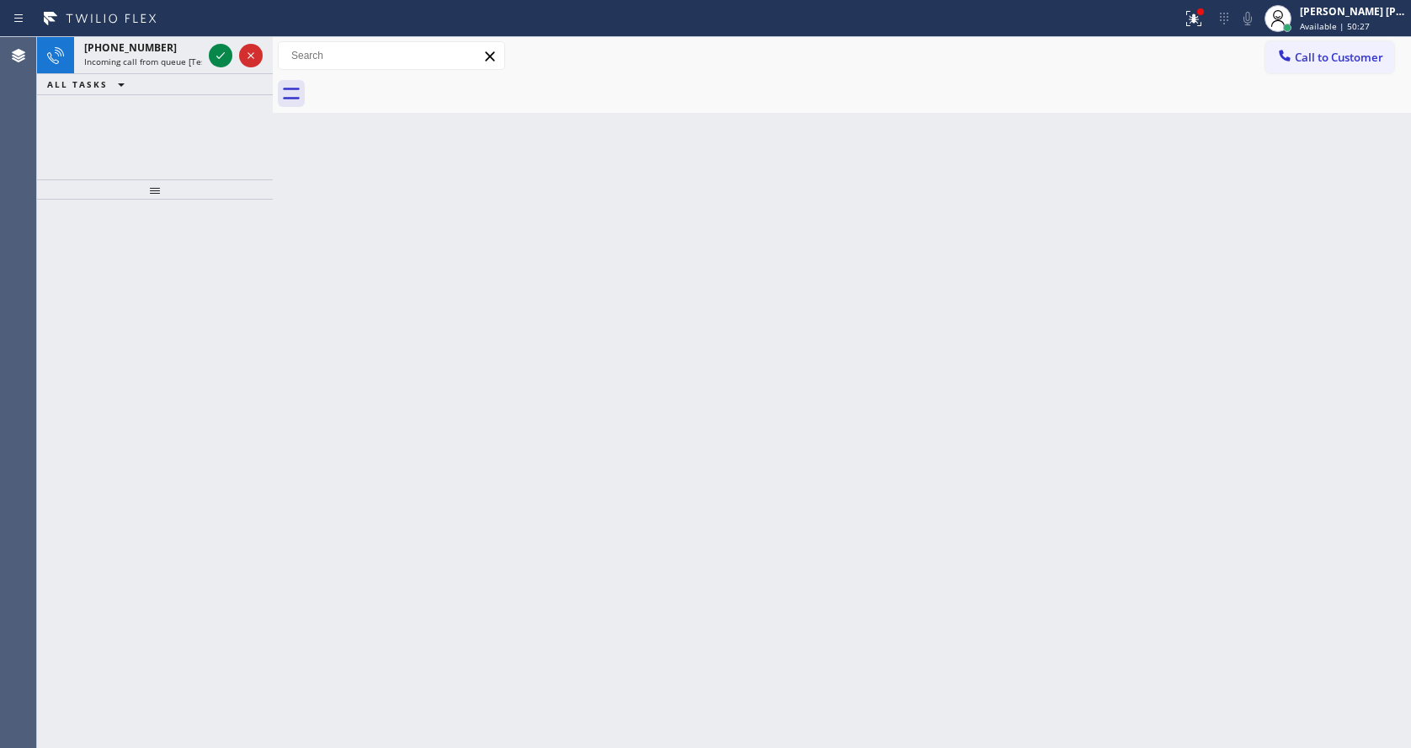
click at [218, 51] on icon at bounding box center [220, 55] width 20 height 20
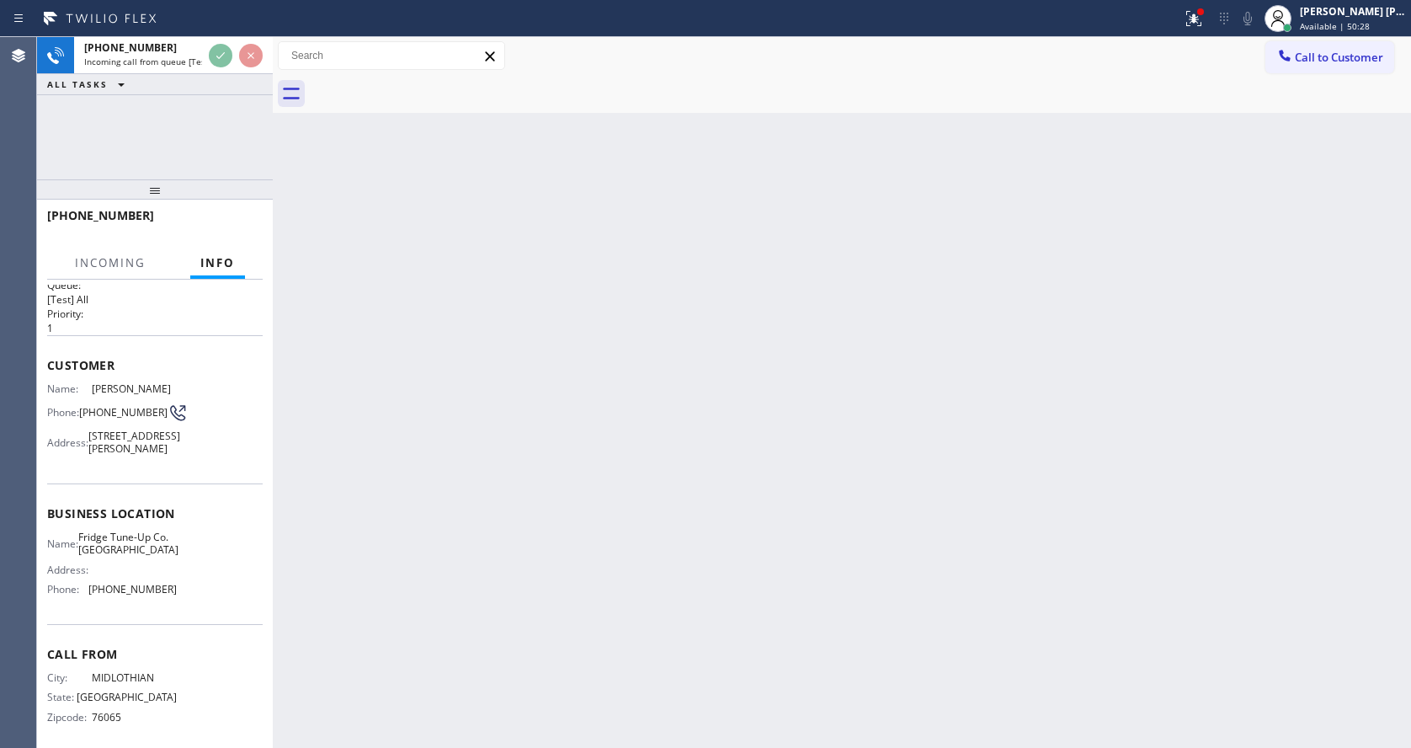
scroll to position [48, 0]
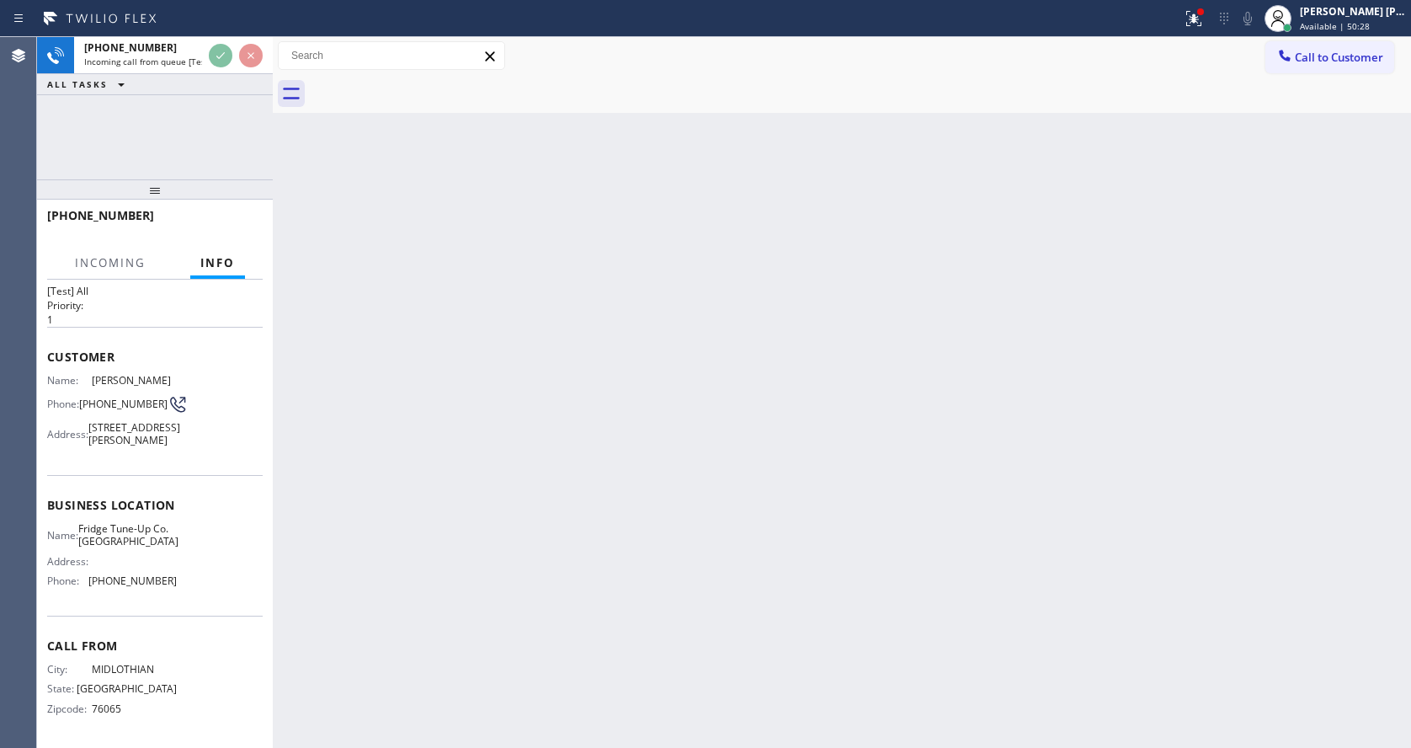
click at [557, 558] on div "Back to Dashboard Change Sender ID Customers Technicians Select a contact Outbo…" at bounding box center [842, 392] width 1138 height 710
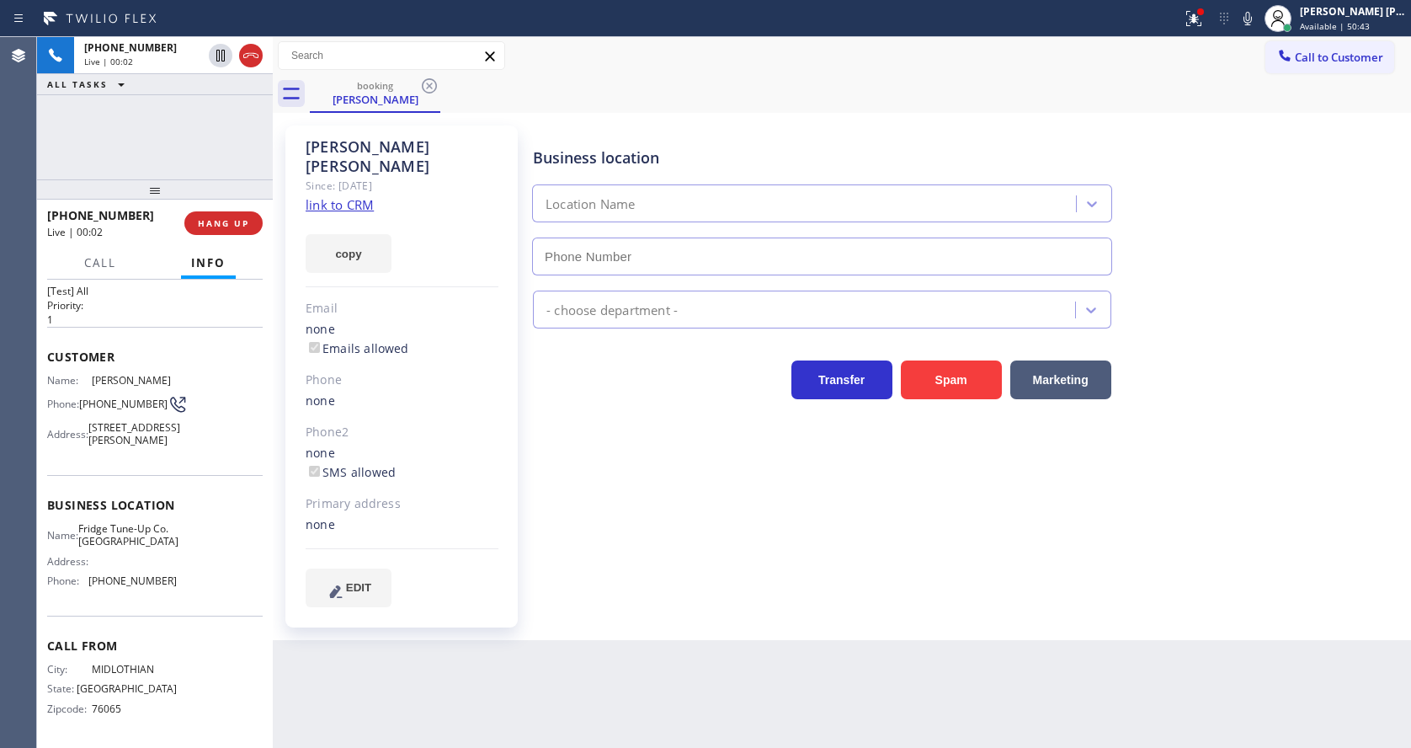
type input "(214) 699-5489"
click at [423, 423] on div "Phone2" at bounding box center [402, 432] width 193 height 19
click at [560, 462] on div "Business location Fridge Tune-Up Co. Cedar Hill (214) 699-5489 Appliance Repair…" at bounding box center [968, 366] width 877 height 472
drag, startPoint x: 733, startPoint y: 581, endPoint x: 708, endPoint y: 599, distance: 30.8
click at [734, 581] on div "Business location Fridge Tune-Up Co. Cedar Hill (214) 699-5489 Appliance Repair…" at bounding box center [968, 366] width 877 height 472
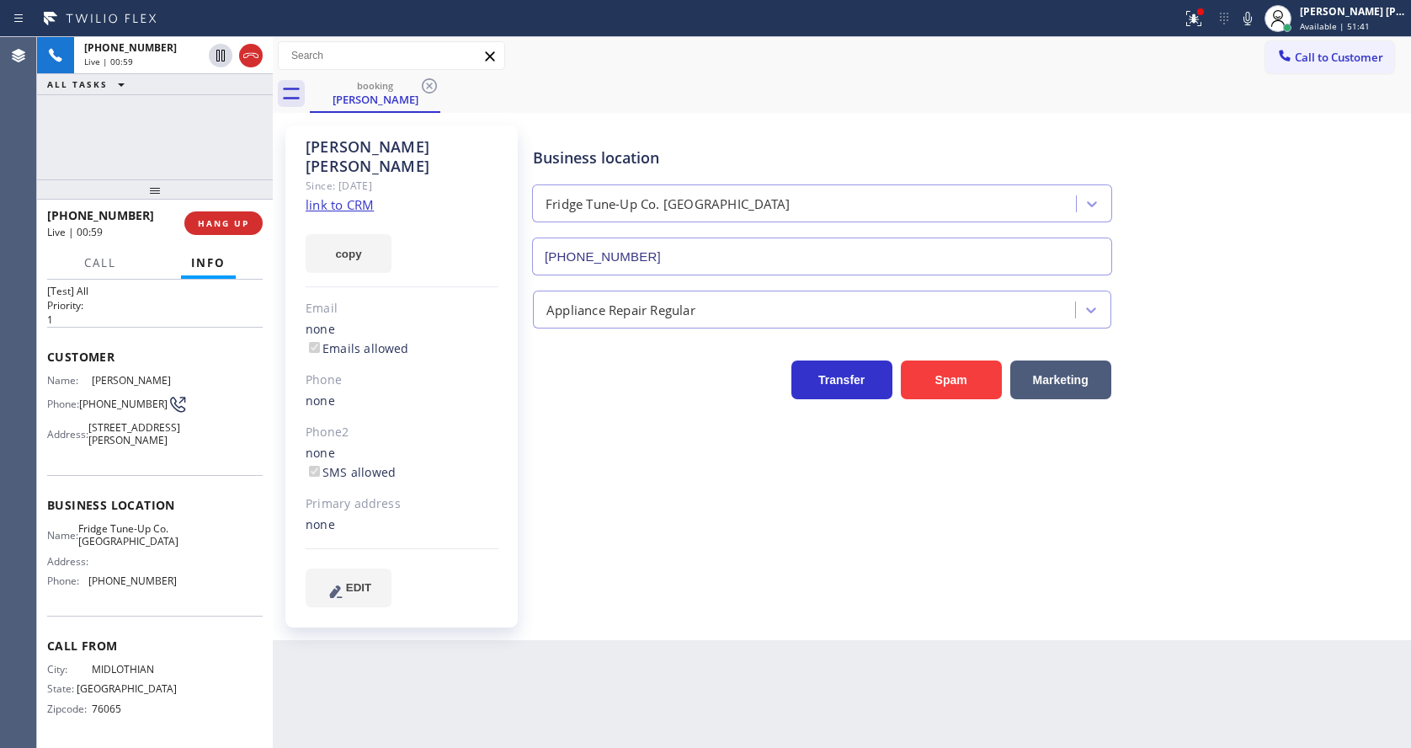
click at [668, 545] on div "Business location Fridge Tune-Up Co. Cedar Hill (214) 699-5489 Appliance Repair…" at bounding box center [968, 366] width 877 height 472
click at [326, 176] on div "Since: [DATE]" at bounding box center [402, 185] width 193 height 19
click at [331, 196] on link "link to CRM" at bounding box center [340, 204] width 68 height 17
click at [524, 598] on div "James Brandy Since: 20 may 2020 link to CRM copy Email none Emails allowed Phon…" at bounding box center [403, 376] width 253 height 519
click at [801, 623] on div "Back to Dashboard Change Sender ID Customers Technicians Select a contact Outbo…" at bounding box center [842, 392] width 1138 height 710
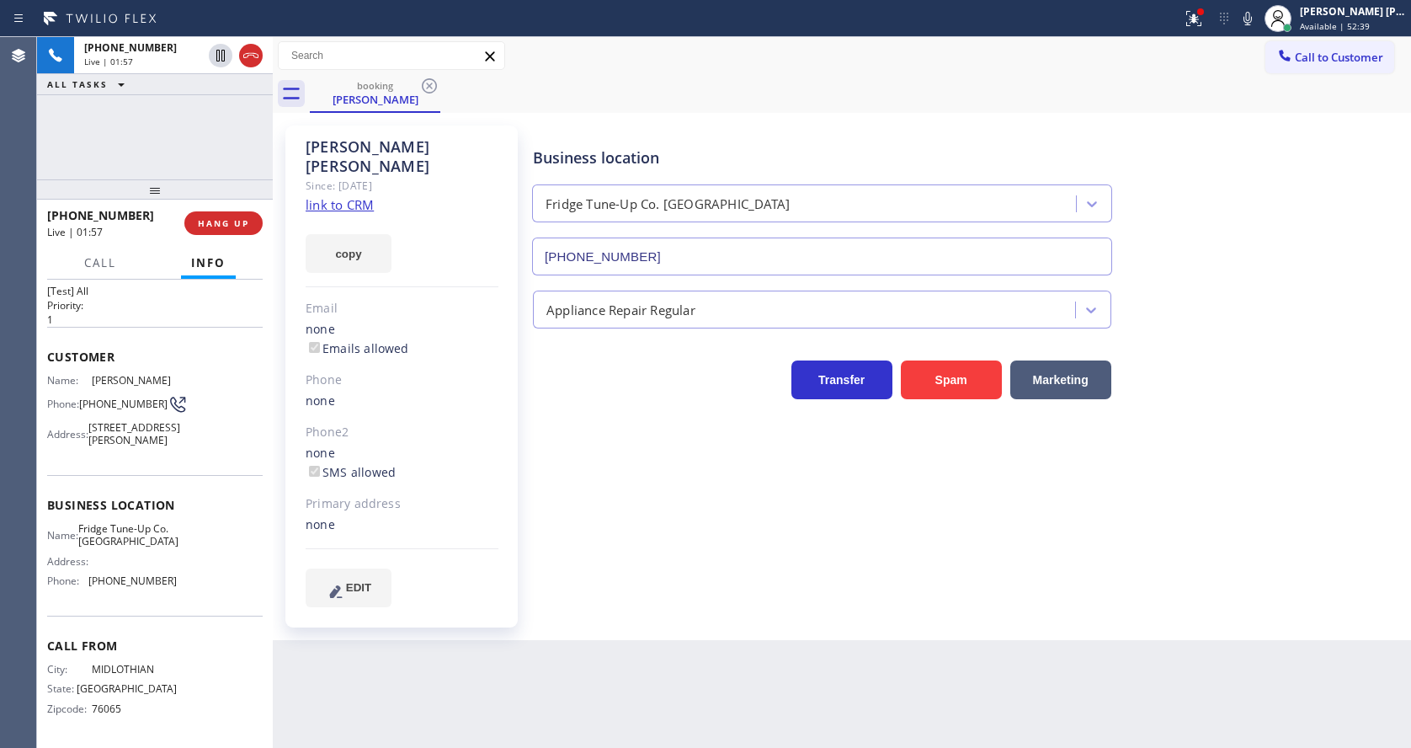
click at [194, 380] on div "Name: James Brandy Phone: (469) 537-7809 Address: 1 N Earl Ave, Long Beach, CA …" at bounding box center [155, 413] width 216 height 79
drag, startPoint x: 81, startPoint y: 379, endPoint x: 114, endPoint y: 391, distance: 35.2
click at [114, 394] on div "Phone: (469) 537-7809" at bounding box center [112, 404] width 130 height 20
click at [268, 514] on div "Context Queue: [Test] All Priority: 1 Customer Name: James Brandy Phone: (469) …" at bounding box center [155, 513] width 236 height 468
drag, startPoint x: 675, startPoint y: 503, endPoint x: 685, endPoint y: 268, distance: 235.1
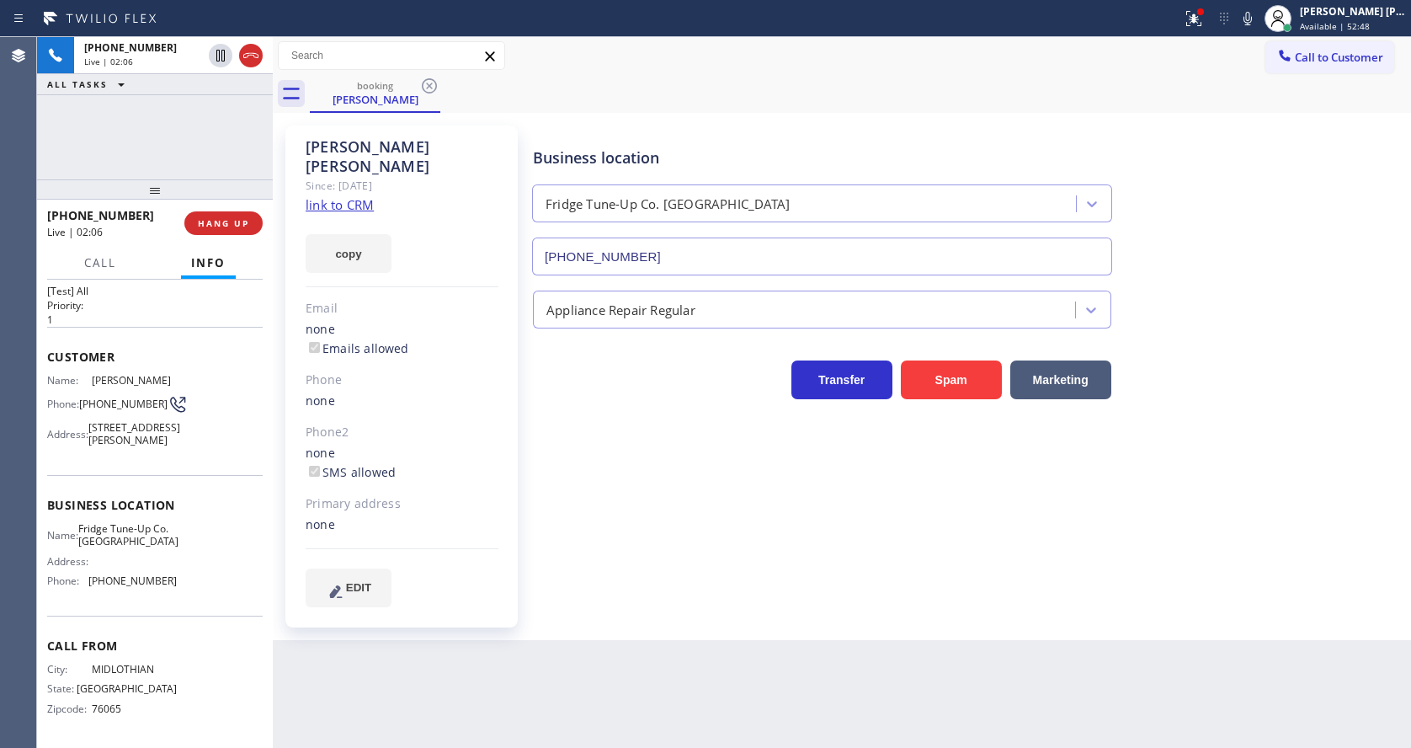
click at [675, 503] on div "Business location Fridge Tune-Up Co. Cedar Hill (214) 699-5489 Appliance Repair…" at bounding box center [968, 366] width 877 height 472
click at [493, 545] on div "James Brandy Since: 20 may 2020 link to CRM copy Email none Emails allowed Phon…" at bounding box center [401, 376] width 232 height 502
click at [193, 439] on div "Name: James Brandy Phone: (469) 537-7809 Address: 1 N Earl Ave, Long Beach, CA …" at bounding box center [155, 413] width 216 height 79
click at [142, 425] on span "1 N Earl Ave, Long Beach, CA 90806" at bounding box center [134, 434] width 92 height 26
click at [169, 534] on div "Name: Fridge Tune-Up Co. Cedar Hill Address: Phone: (214) 699-5489" at bounding box center [155, 558] width 216 height 72
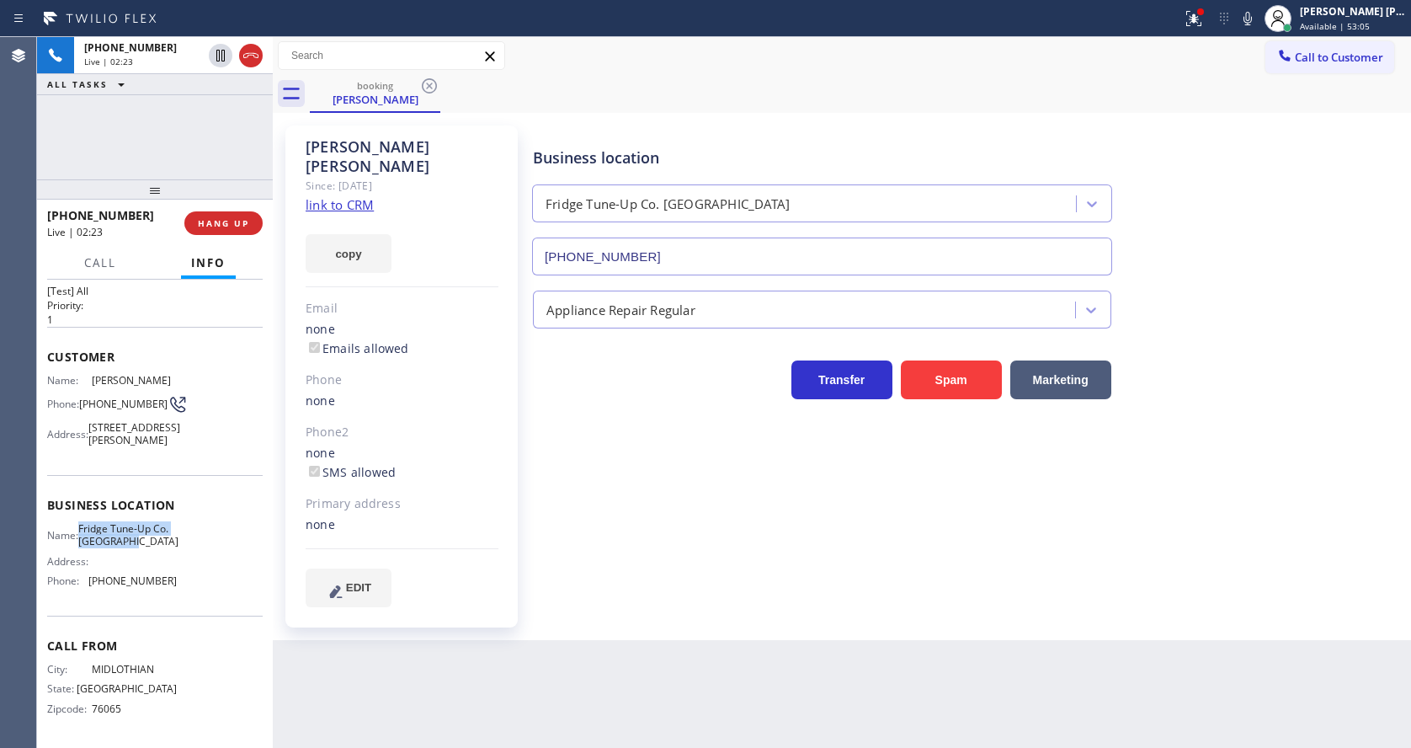
drag, startPoint x: 84, startPoint y: 522, endPoint x: 167, endPoint y: 550, distance: 87.0
click at [167, 550] on div "Name: Fridge Tune-Up Co. Cedar Hill Address: Phone: (214) 699-5489" at bounding box center [112, 558] width 130 height 72
click at [103, 624] on div "Call From City: MIDLOTHIAN State: TX Zipcode: 76065" at bounding box center [155, 678] width 216 height 127
drag, startPoint x: 88, startPoint y: 584, endPoint x: 247, endPoint y: 599, distance: 159.8
click at [247, 599] on div "Business location Name: Fridge Tune-Up Co. Cedar Hill Address: Phone: (214) 699…" at bounding box center [155, 545] width 216 height 141
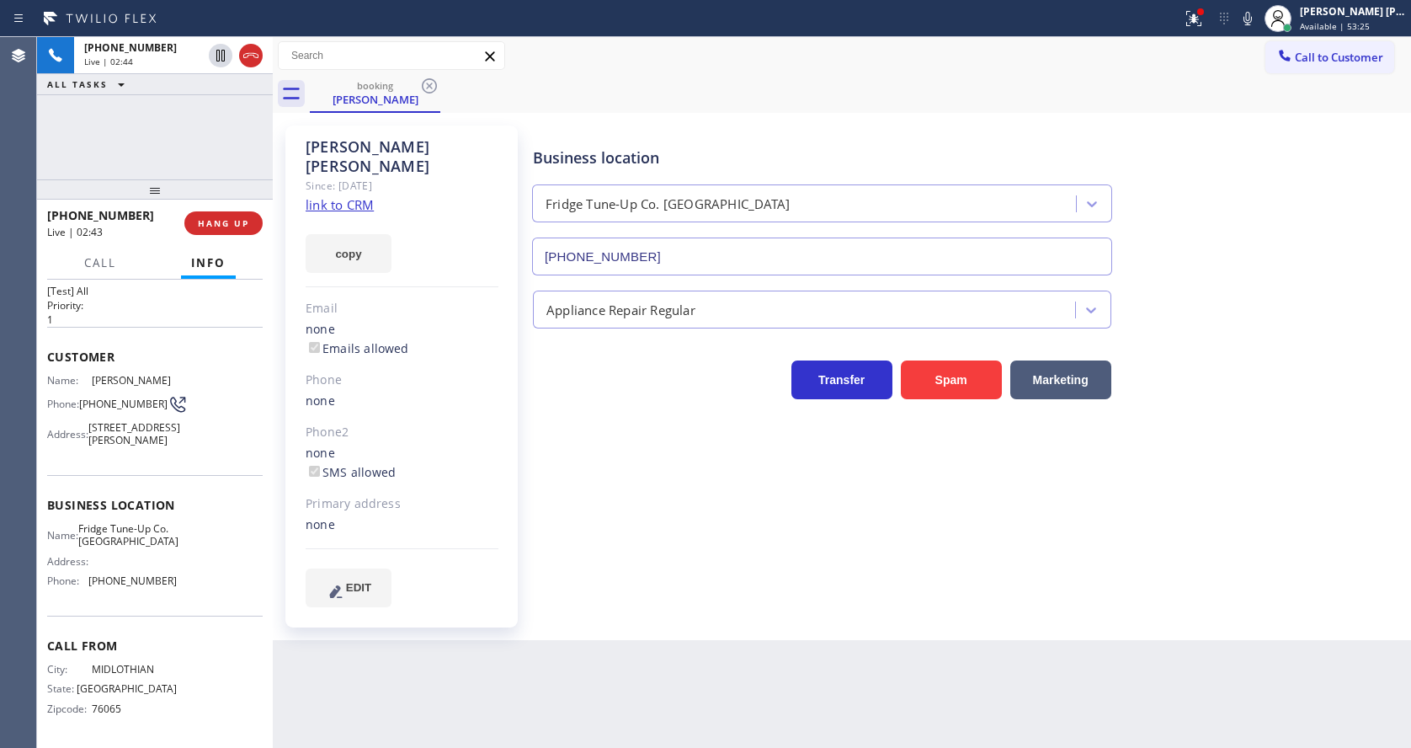
click at [395, 530] on div "James Brandy Since: 20 may 2020 link to CRM copy Email none Emails allowed Phon…" at bounding box center [401, 376] width 232 height 502
click at [221, 221] on span "COMPLETE" at bounding box center [220, 223] width 58 height 12
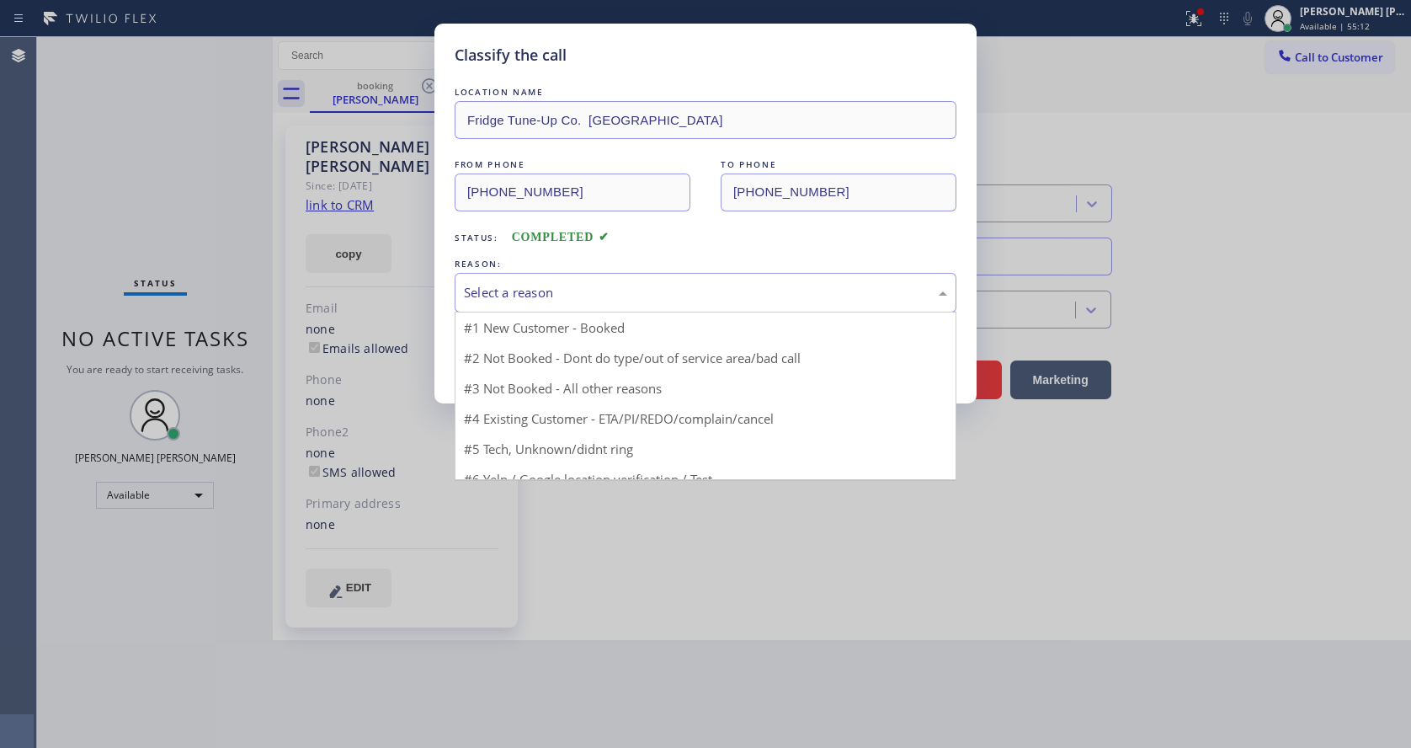
click at [529, 289] on div "Select a reason" at bounding box center [705, 292] width 483 height 19
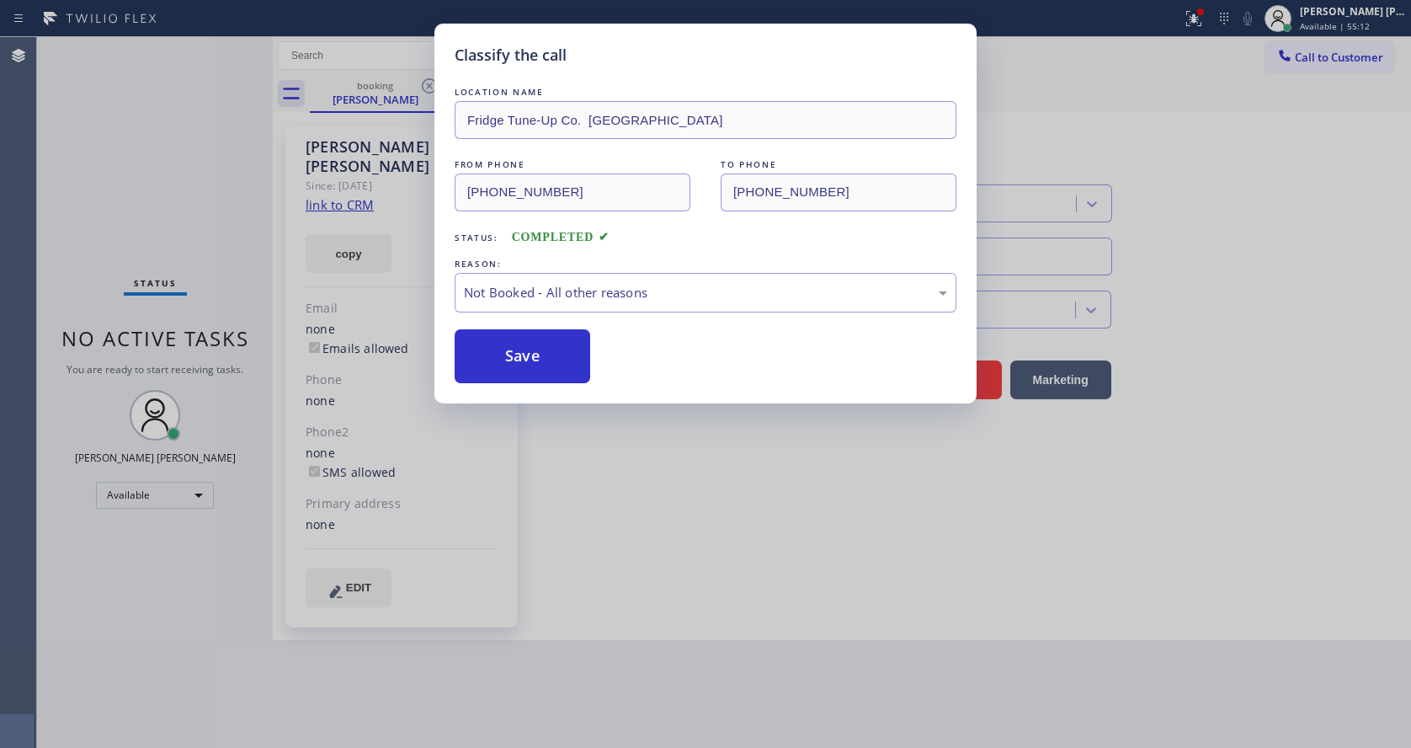
click at [518, 348] on button "Save" at bounding box center [523, 356] width 136 height 54
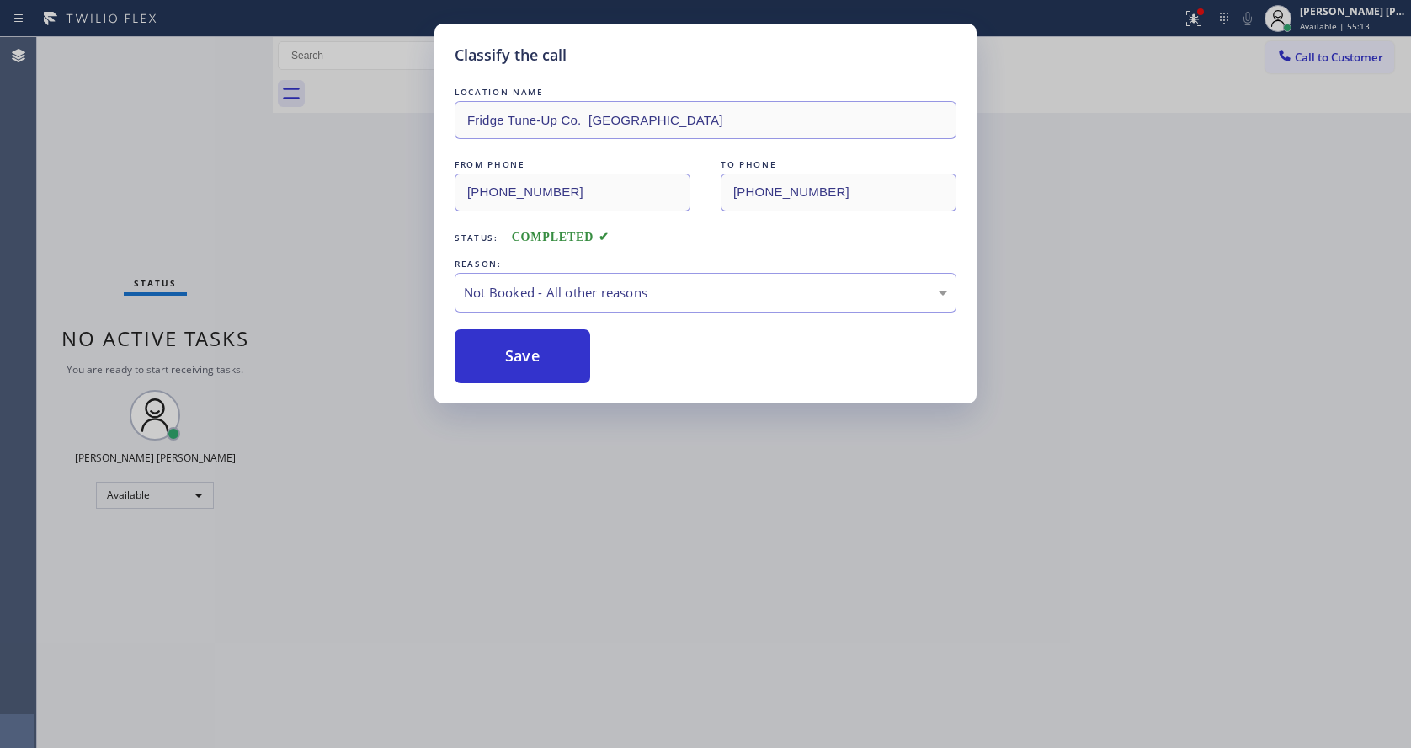
click at [471, 666] on div "Classify the call LOCATION NAME Fridge Tune-Up Co. Cedar Hill FROM PHONE (469) …" at bounding box center [705, 374] width 1411 height 748
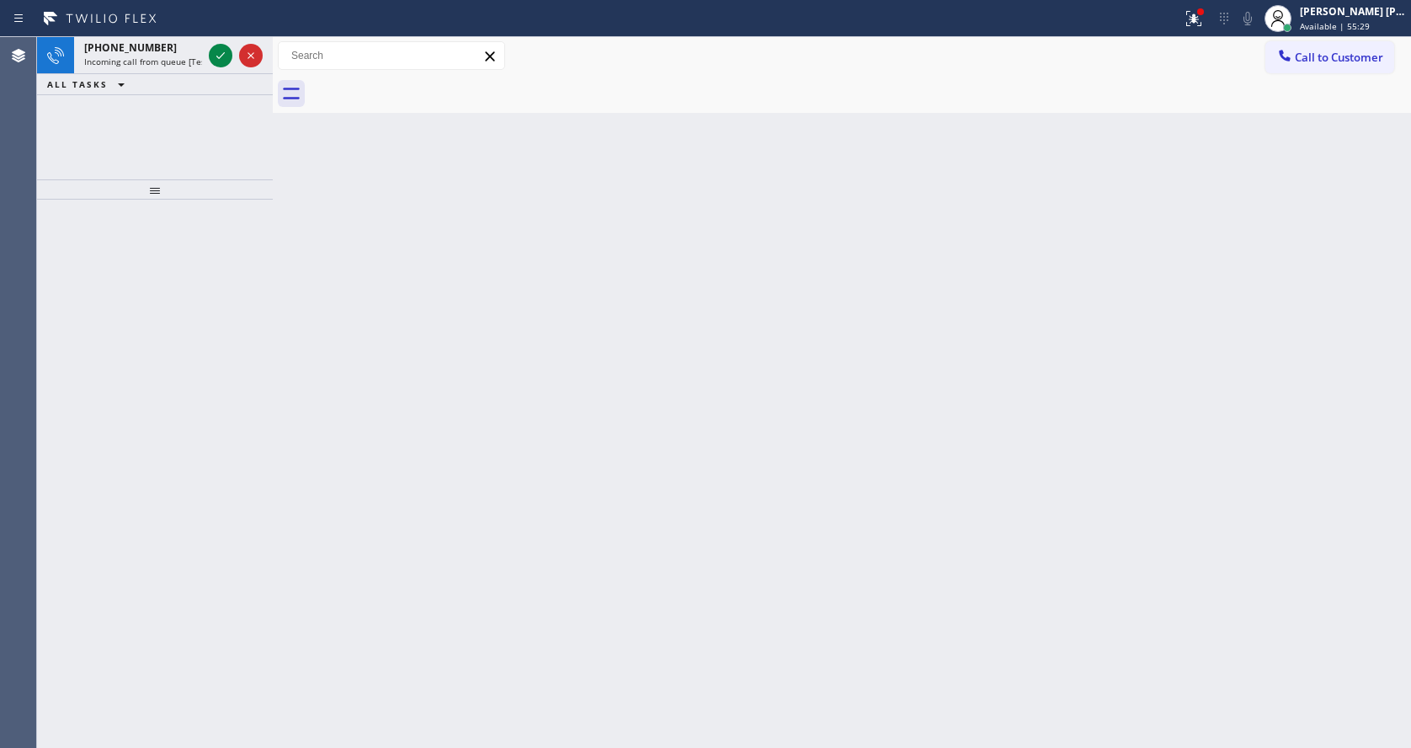
click at [385, 258] on div "Back to Dashboard Change Sender ID Customers Technicians Select a contact Outbo…" at bounding box center [842, 392] width 1138 height 710
click at [216, 63] on icon at bounding box center [220, 55] width 20 height 20
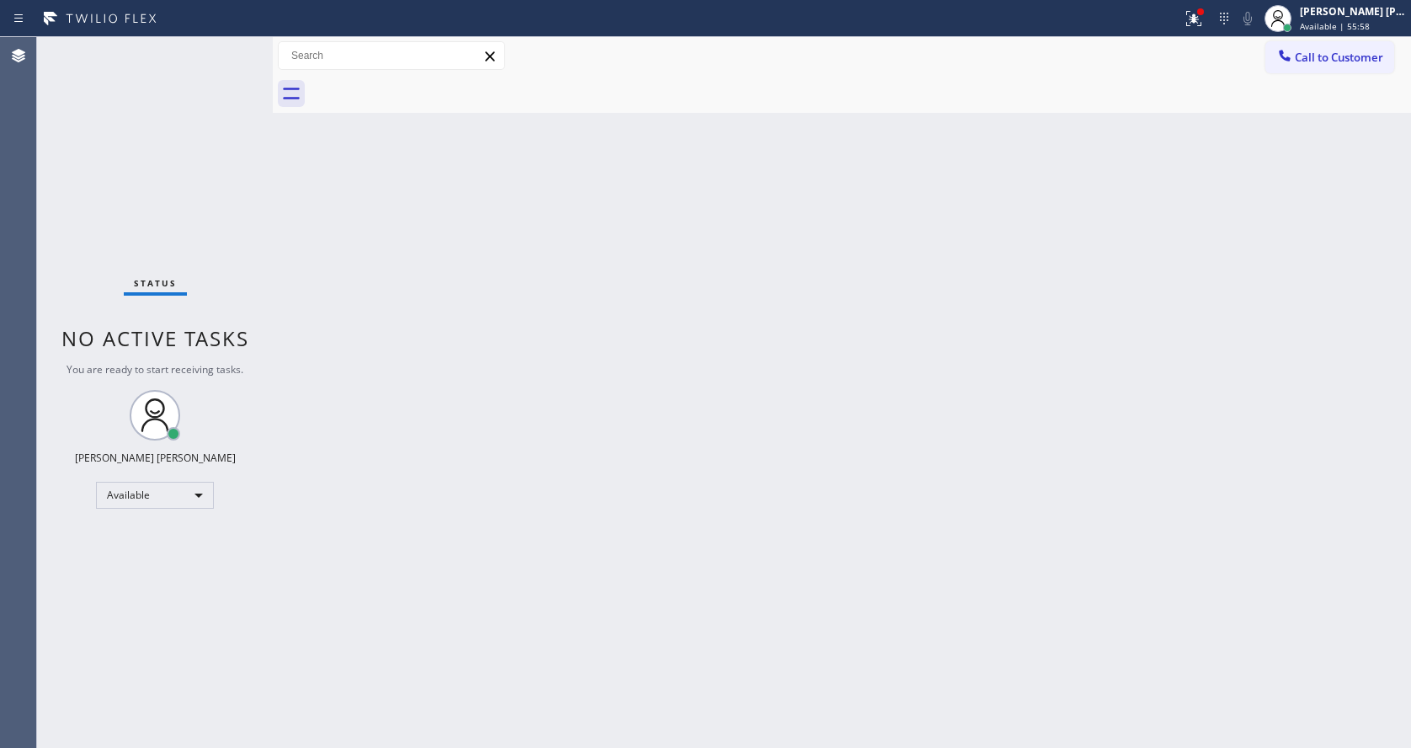
click at [295, 338] on div "Back to Dashboard Change Sender ID Customers Technicians Select a contact Outbo…" at bounding box center [842, 392] width 1138 height 710
click at [833, 470] on div "Back to Dashboard Change Sender ID Customers Technicians Select a contact Outbo…" at bounding box center [842, 392] width 1138 height 710
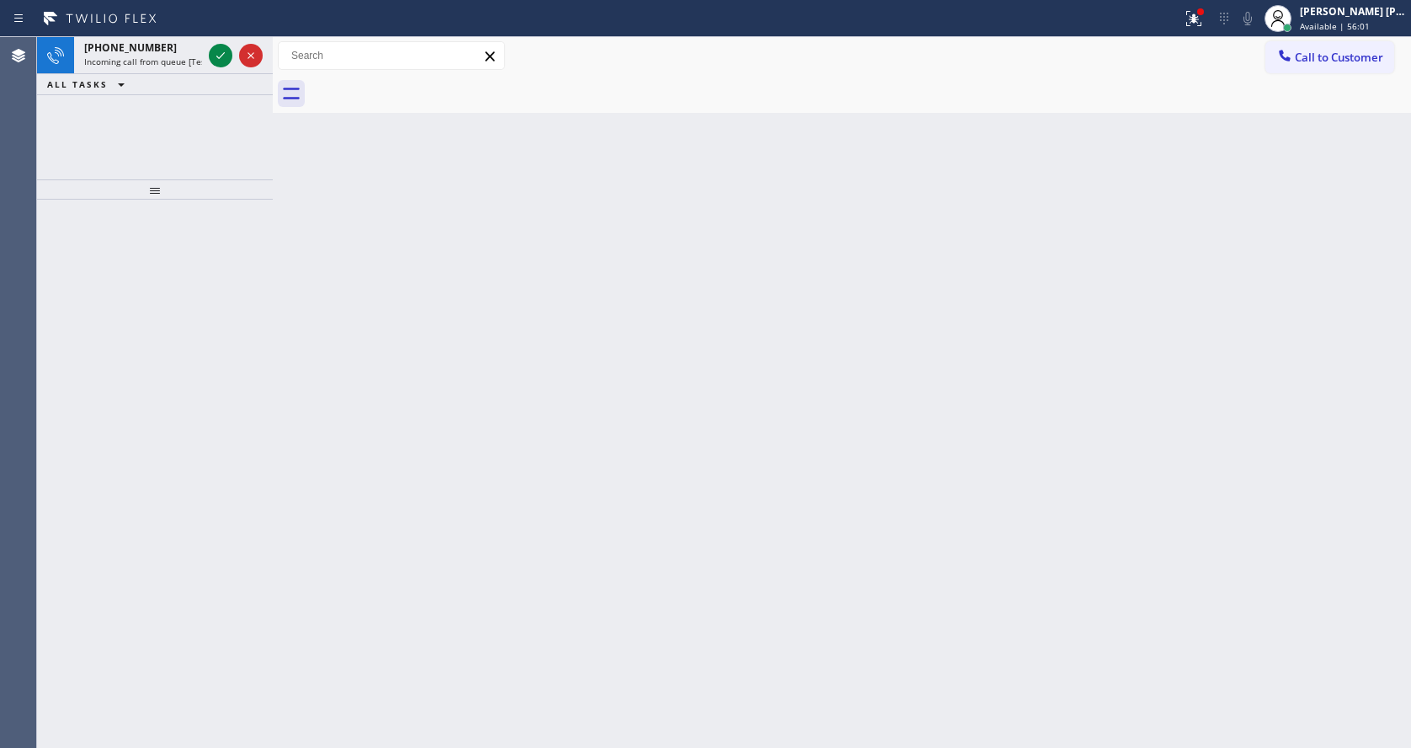
click at [408, 689] on div "Back to Dashboard Change Sender ID Customers Technicians Select a contact Outbo…" at bounding box center [842, 392] width 1138 height 710
click at [217, 51] on icon at bounding box center [220, 55] width 20 height 20
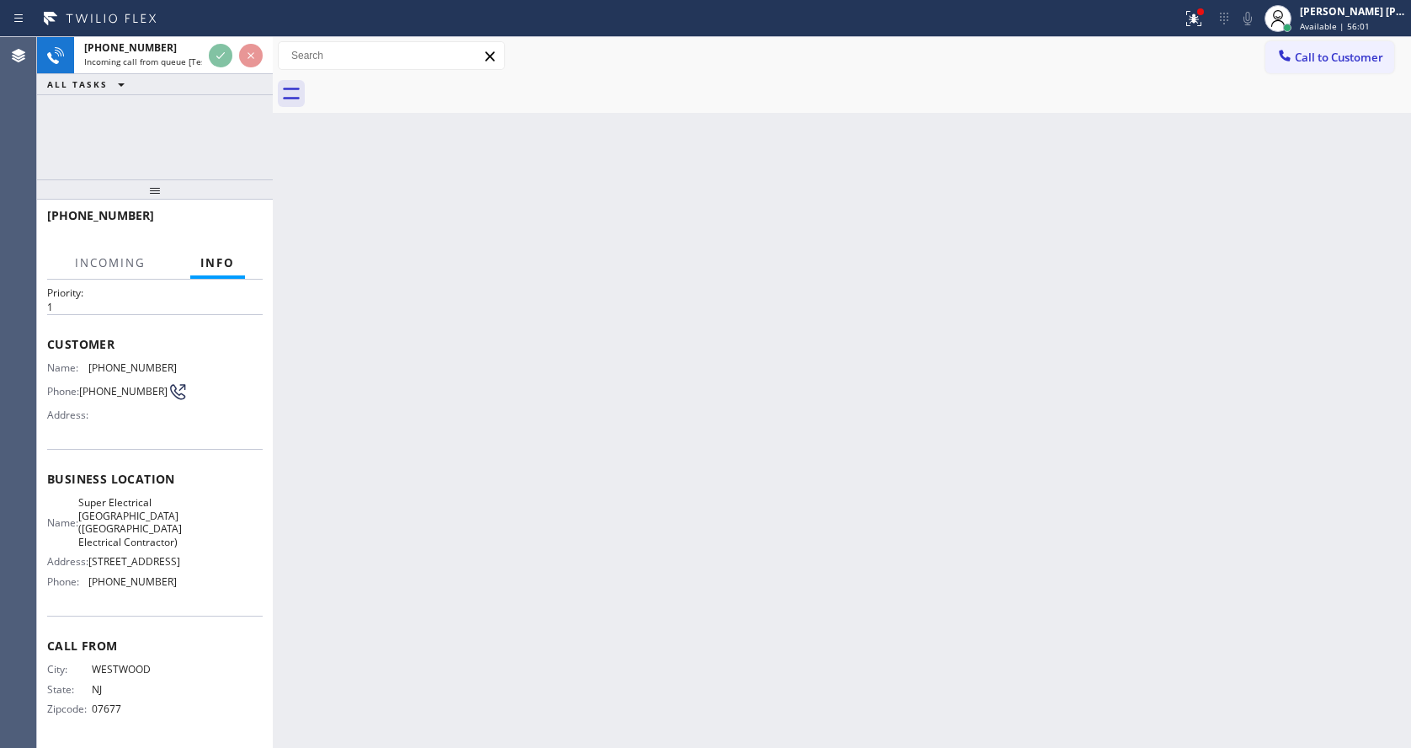
scroll to position [113, 0]
click at [469, 474] on div "Back to Dashboard Change Sender ID Customers Technicians Select a contact Outbo…" at bounding box center [842, 392] width 1138 height 710
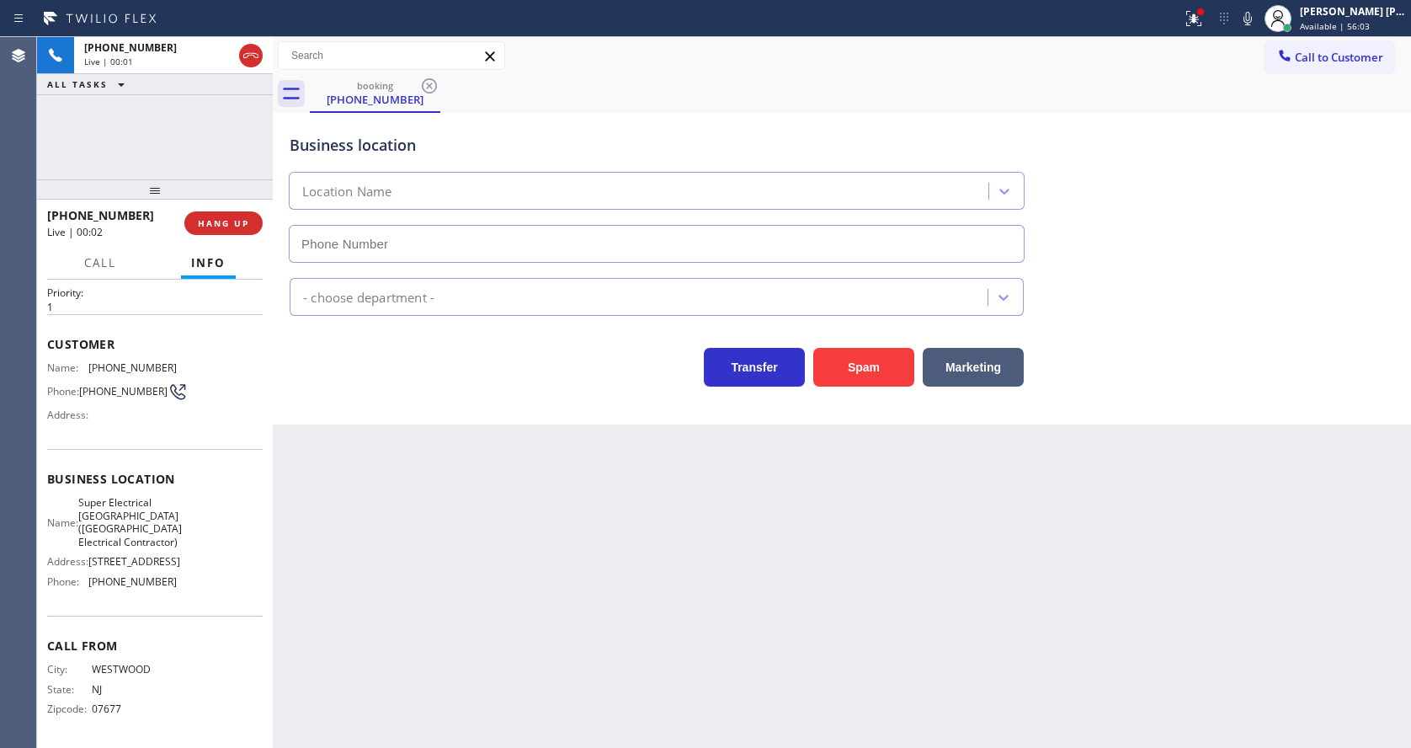
type input "(640) 356-2700"
drag, startPoint x: 689, startPoint y: 561, endPoint x: 678, endPoint y: 570, distance: 14.5
click at [689, 561] on div "Back to Dashboard Change Sender ID Customers Technicians Select a contact Outbo…" at bounding box center [842, 392] width 1138 height 710
drag, startPoint x: 452, startPoint y: 421, endPoint x: 732, endPoint y: 434, distance: 279.8
click at [452, 421] on div "Business location Super Electrical Crew Ridgefield Park(Hackensack Electrical C…" at bounding box center [842, 268] width 1138 height 311
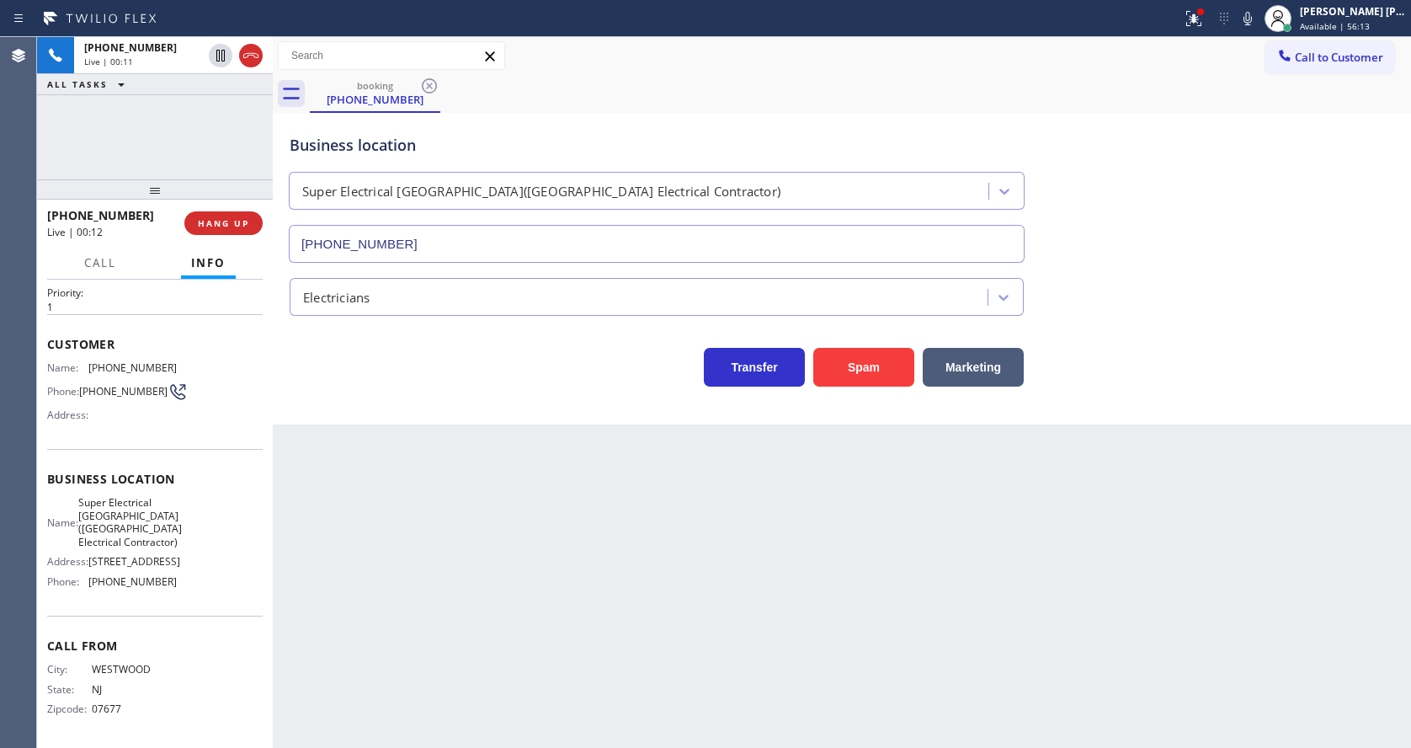
click at [219, 208] on div "+12015348905 Live | 00:12 HANG UP" at bounding box center [155, 223] width 216 height 44
click at [219, 227] on span "HANG UP" at bounding box center [223, 223] width 51 height 12
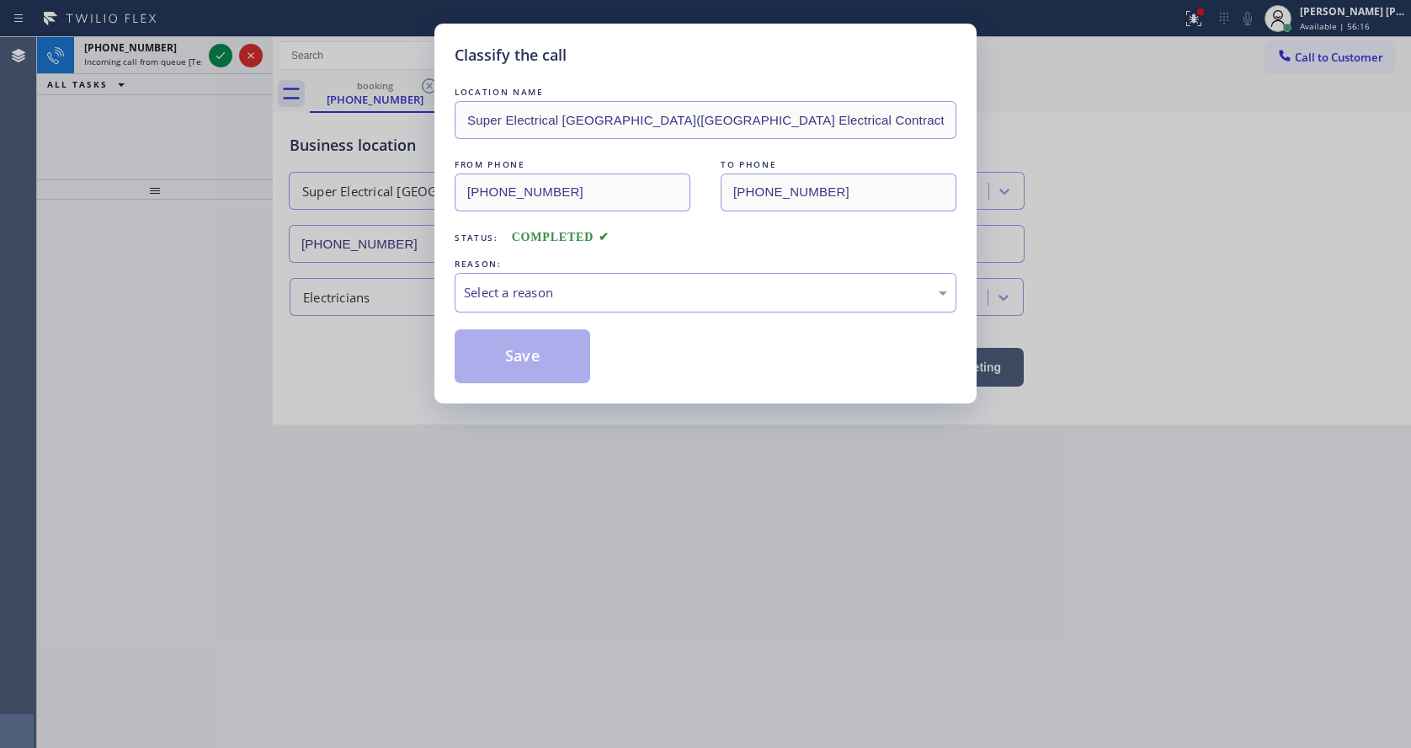
click at [518, 279] on div "Select a reason" at bounding box center [706, 293] width 502 height 40
click at [516, 364] on button "Save" at bounding box center [523, 356] width 136 height 54
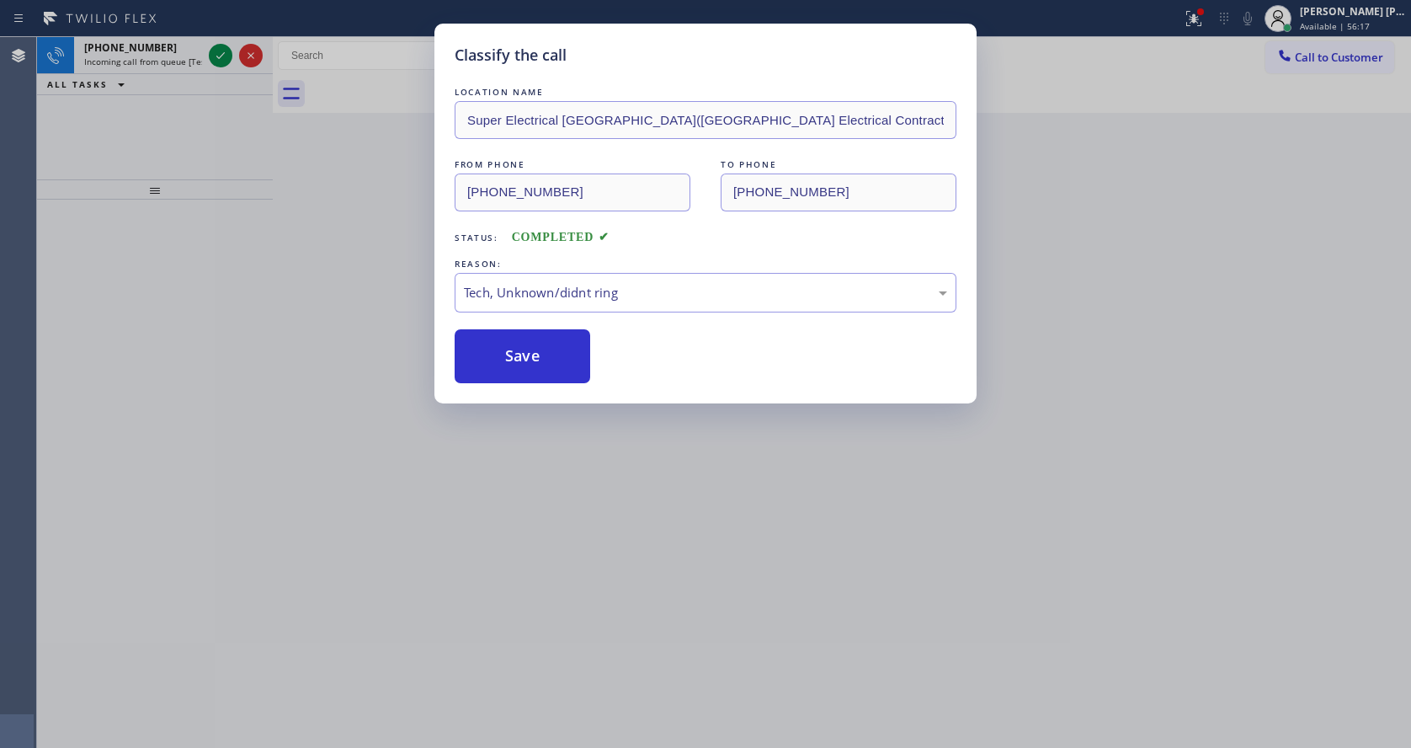
click at [218, 56] on div "Classify the call LOCATION NAME Super Electrical Crew Ridgefield Park(Hackensac…" at bounding box center [705, 374] width 1411 height 748
click at [218, 56] on icon at bounding box center [220, 55] width 20 height 20
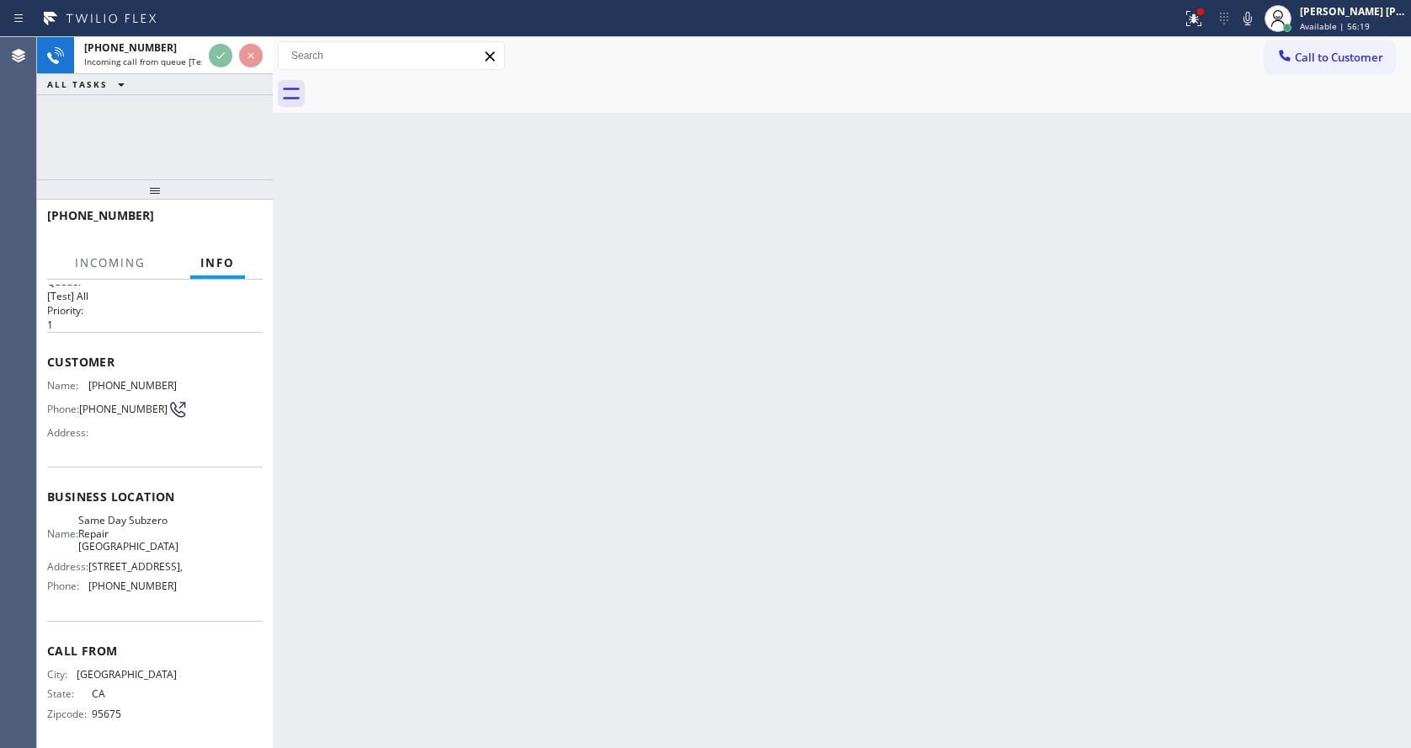
click at [491, 522] on div "Back to Dashboard Change Sender ID Customers Technicians Select a contact Outbo…" at bounding box center [842, 392] width 1138 height 710
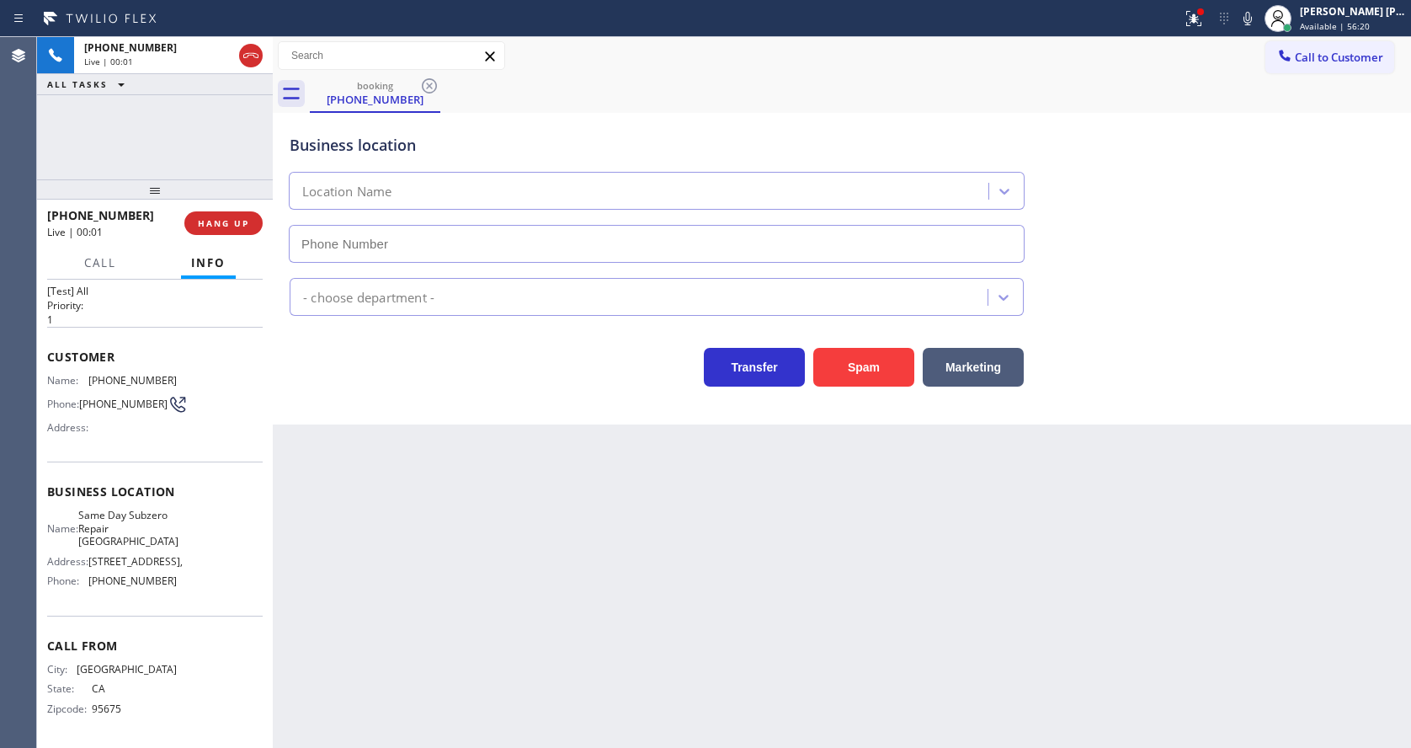
type input "(949) 649-6323"
click at [230, 225] on span "HANG UP" at bounding box center [223, 223] width 51 height 12
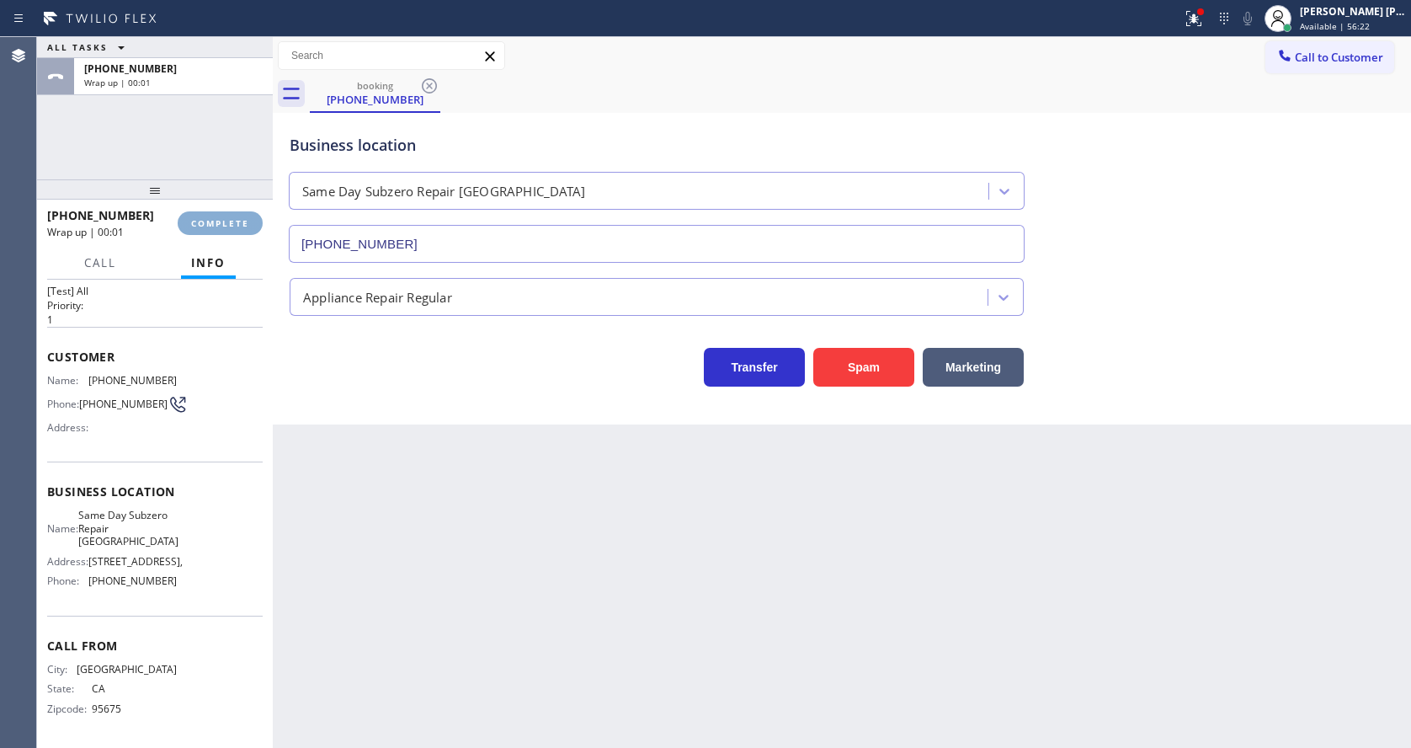
click at [230, 225] on span "COMPLETE" at bounding box center [220, 223] width 58 height 12
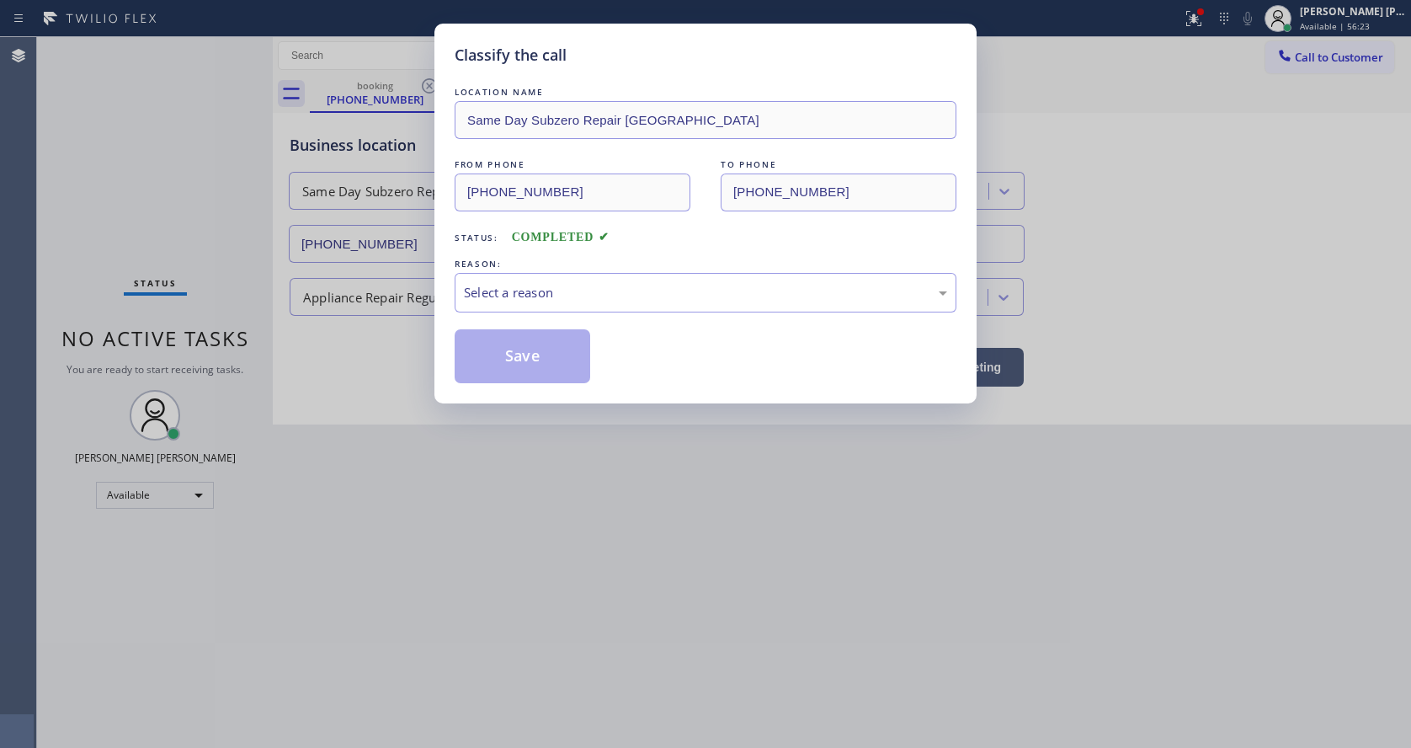
click at [576, 279] on div "Select a reason" at bounding box center [706, 293] width 502 height 40
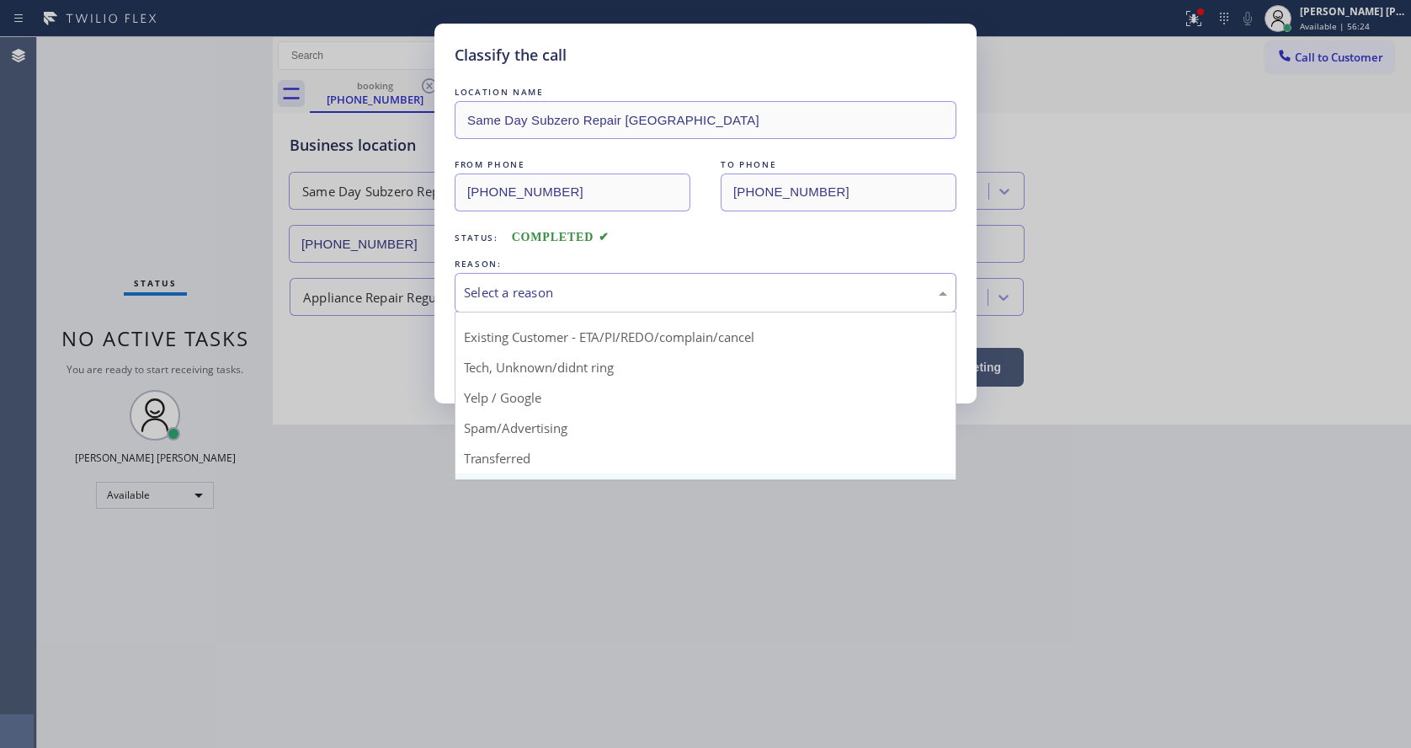
scroll to position [22, 0]
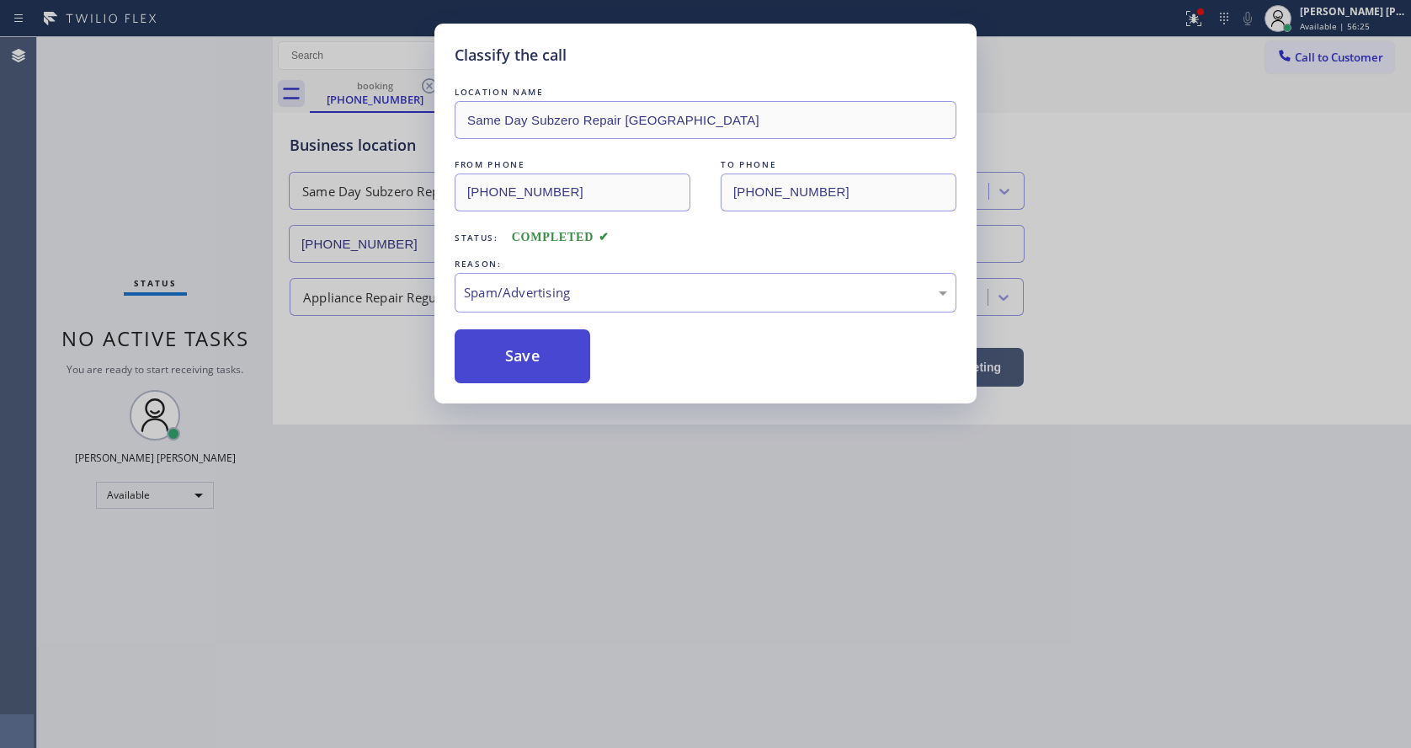
click at [538, 360] on button "Save" at bounding box center [523, 356] width 136 height 54
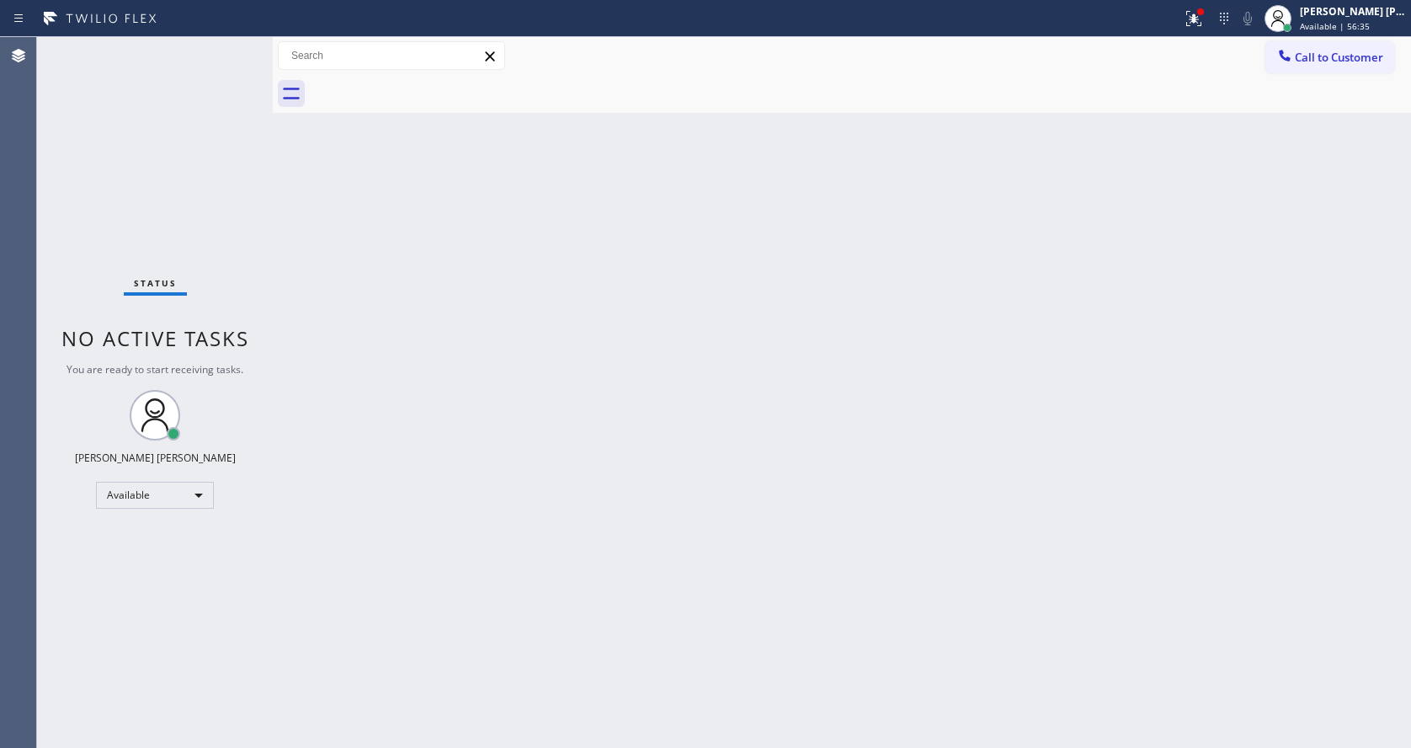
drag, startPoint x: 299, startPoint y: 433, endPoint x: 366, endPoint y: 629, distance: 207.4
click at [299, 433] on div "Back to Dashboard Change Sender ID Customers Technicians Select a contact Outbo…" at bounding box center [842, 392] width 1138 height 710
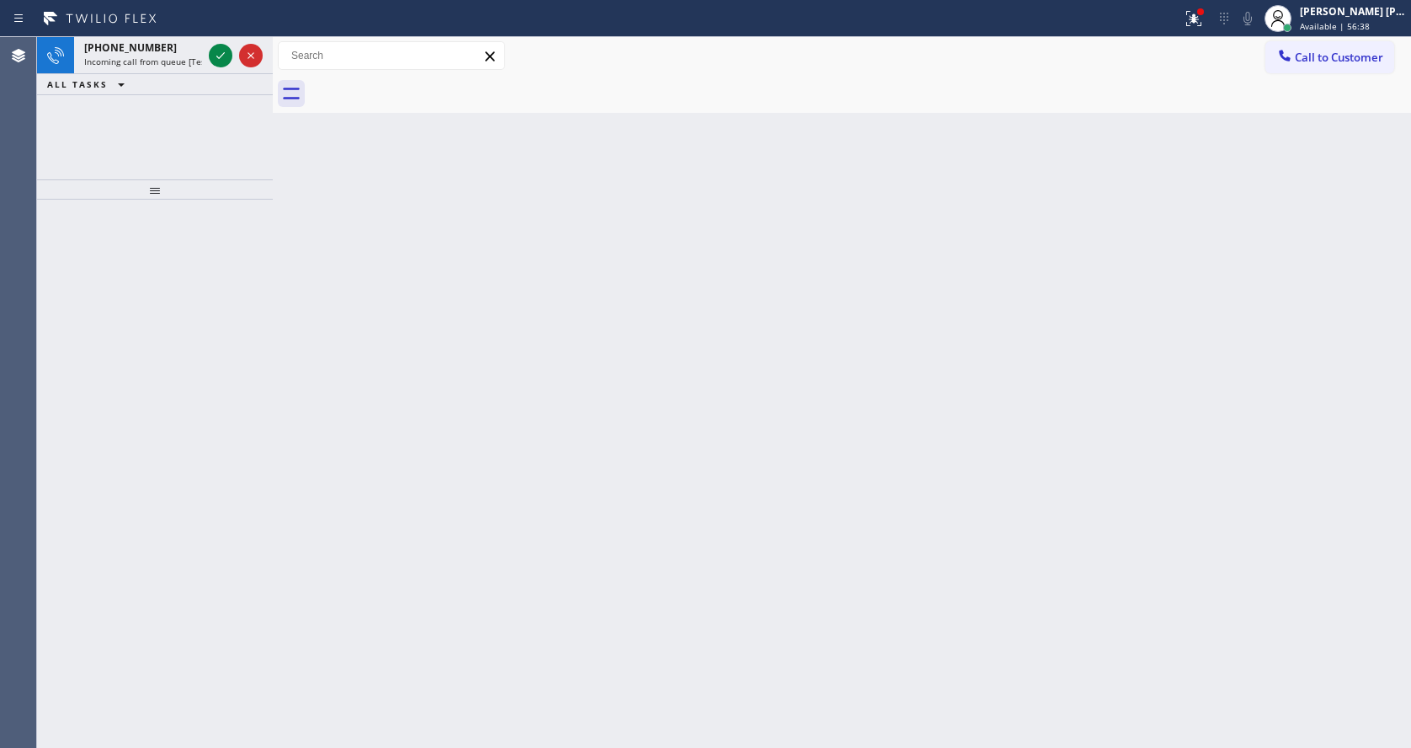
click at [852, 587] on div "Back to Dashboard Change Sender ID Customers Technicians Select a contact Outbo…" at bounding box center [842, 392] width 1138 height 710
click at [222, 50] on icon at bounding box center [220, 55] width 20 height 20
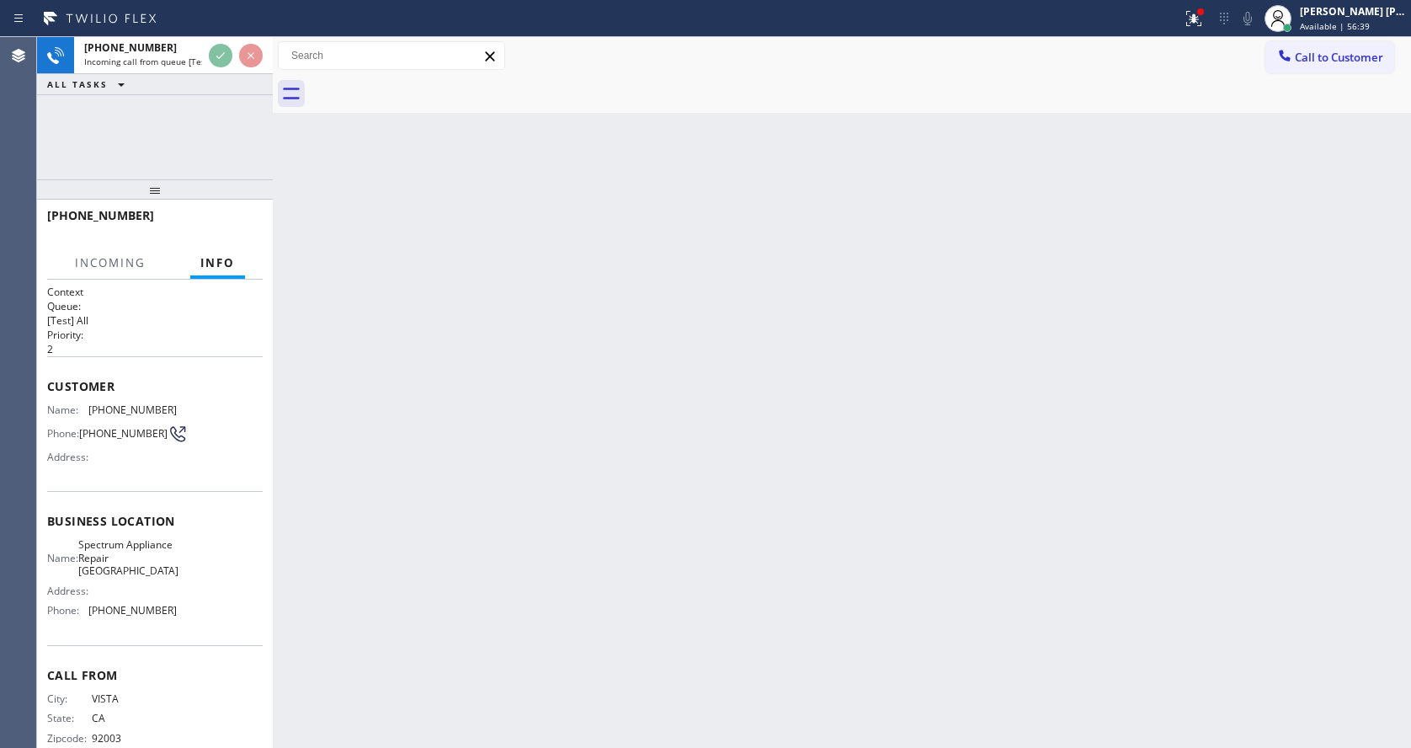
click at [519, 431] on div "Back to Dashboard Change Sender ID Customers Technicians Select a contact Outbo…" at bounding box center [842, 392] width 1138 height 710
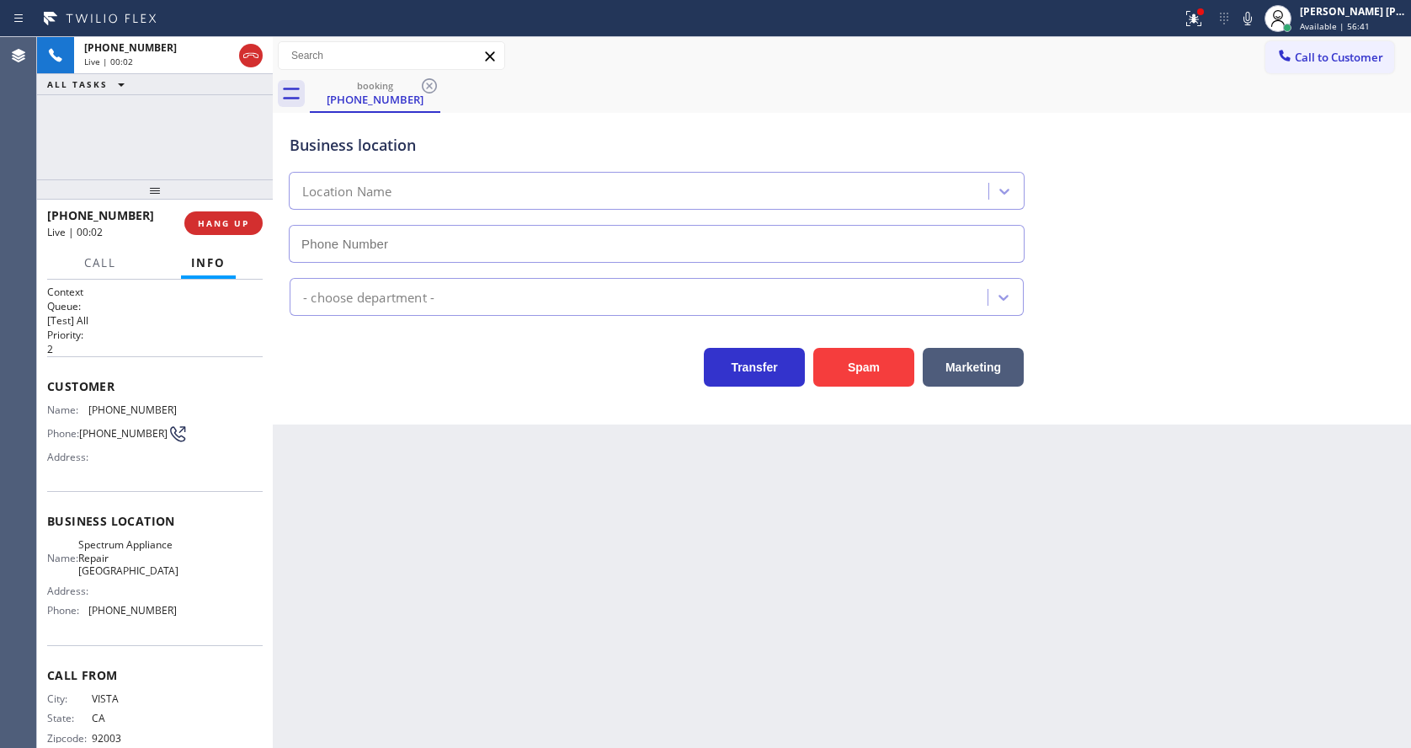
type input "(760) 313-6868"
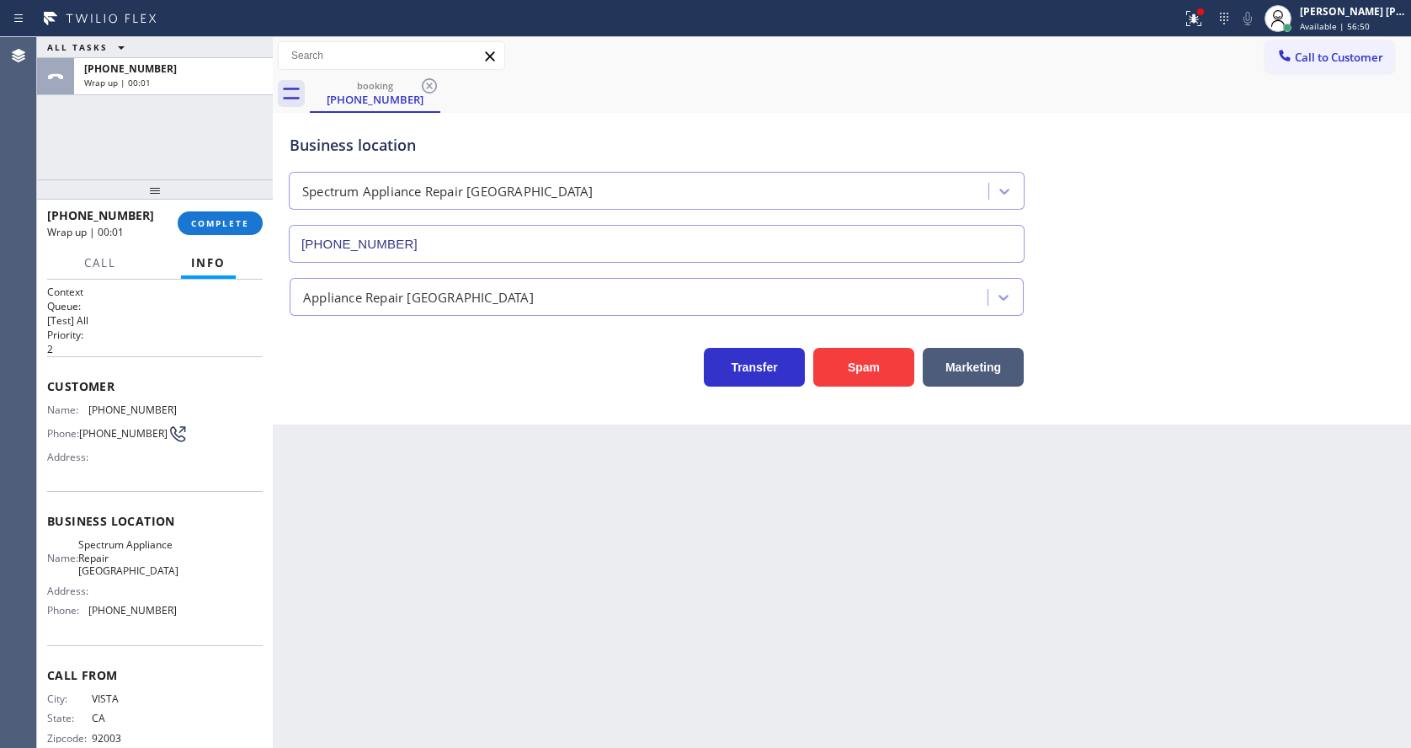
drag, startPoint x: 276, startPoint y: 401, endPoint x: 254, endPoint y: 359, distance: 46.7
click at [273, 401] on div at bounding box center [273, 392] width 0 height 710
click at [192, 231] on button "COMPLETE" at bounding box center [220, 223] width 85 height 24
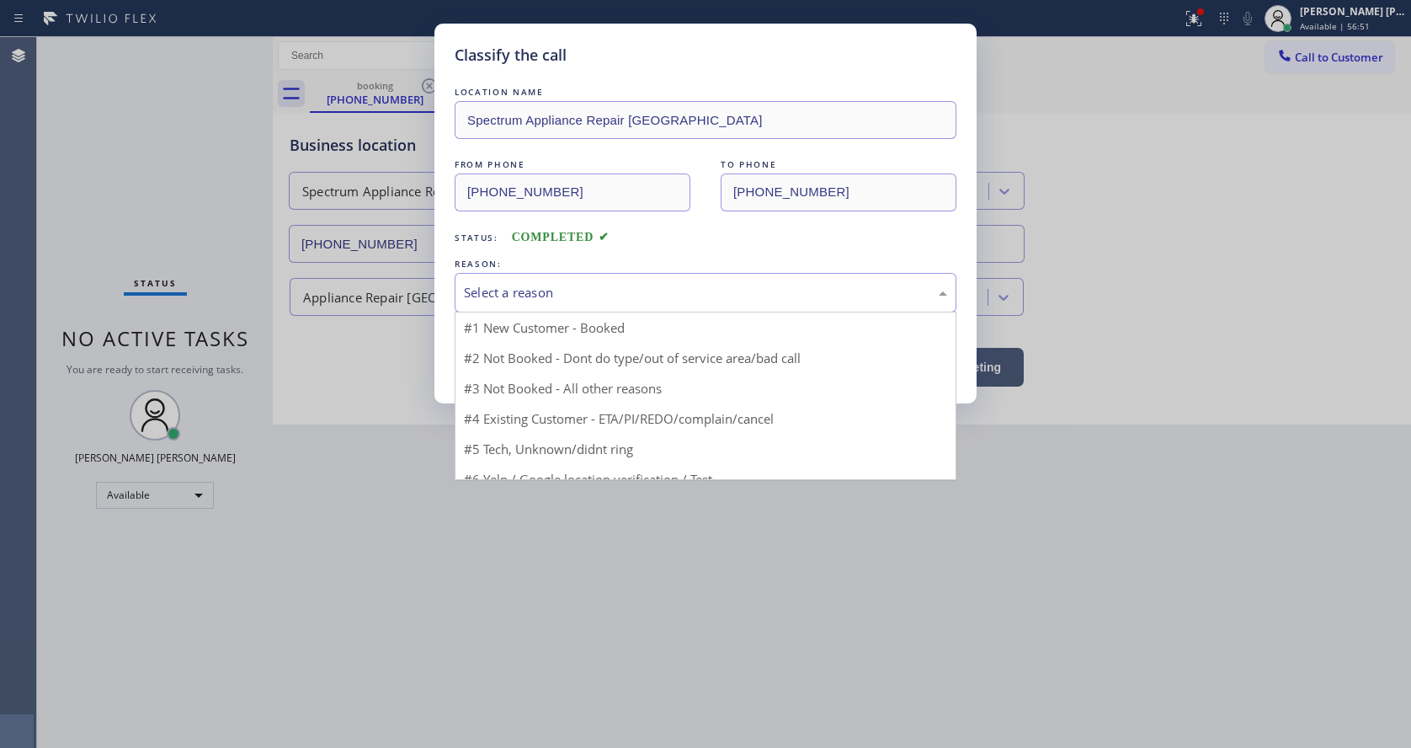
click at [547, 299] on div "Select a reason" at bounding box center [705, 292] width 483 height 19
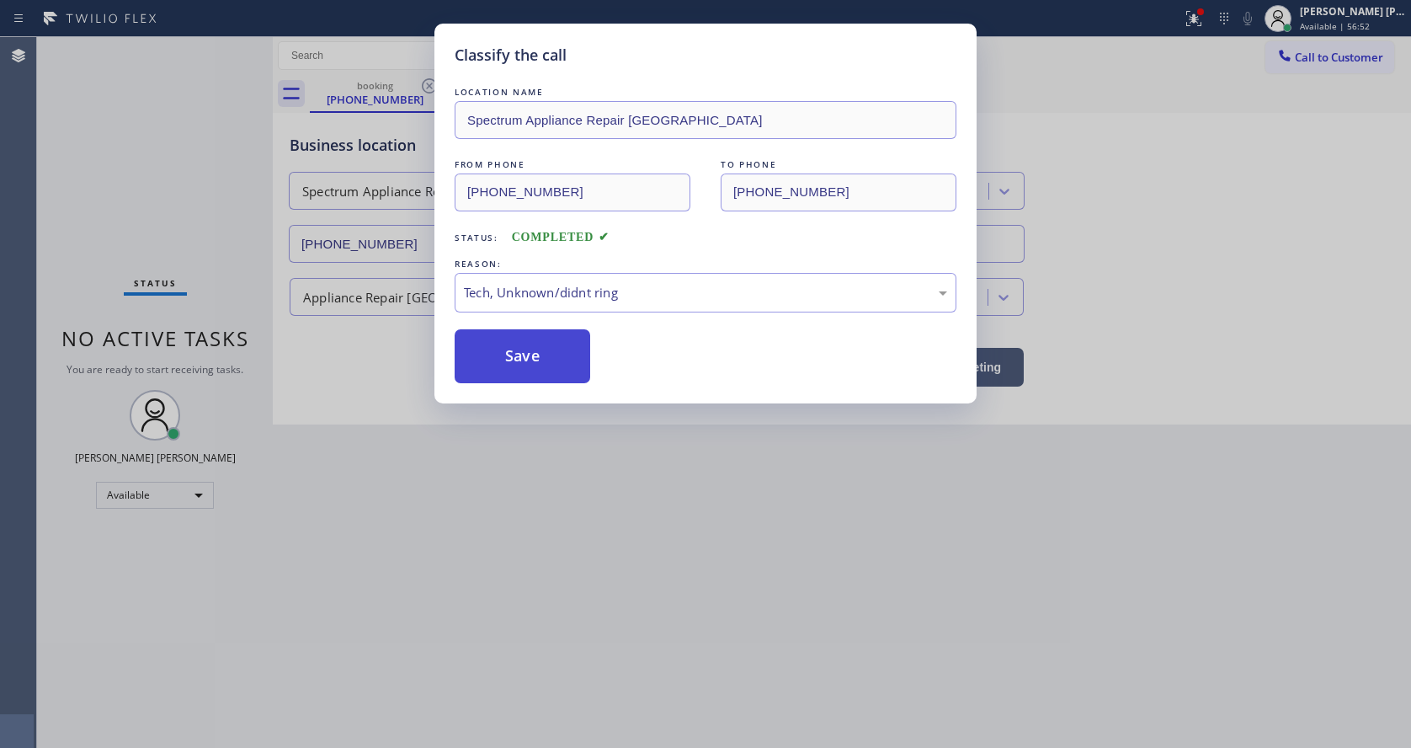
click at [509, 365] on button "Save" at bounding box center [523, 356] width 136 height 54
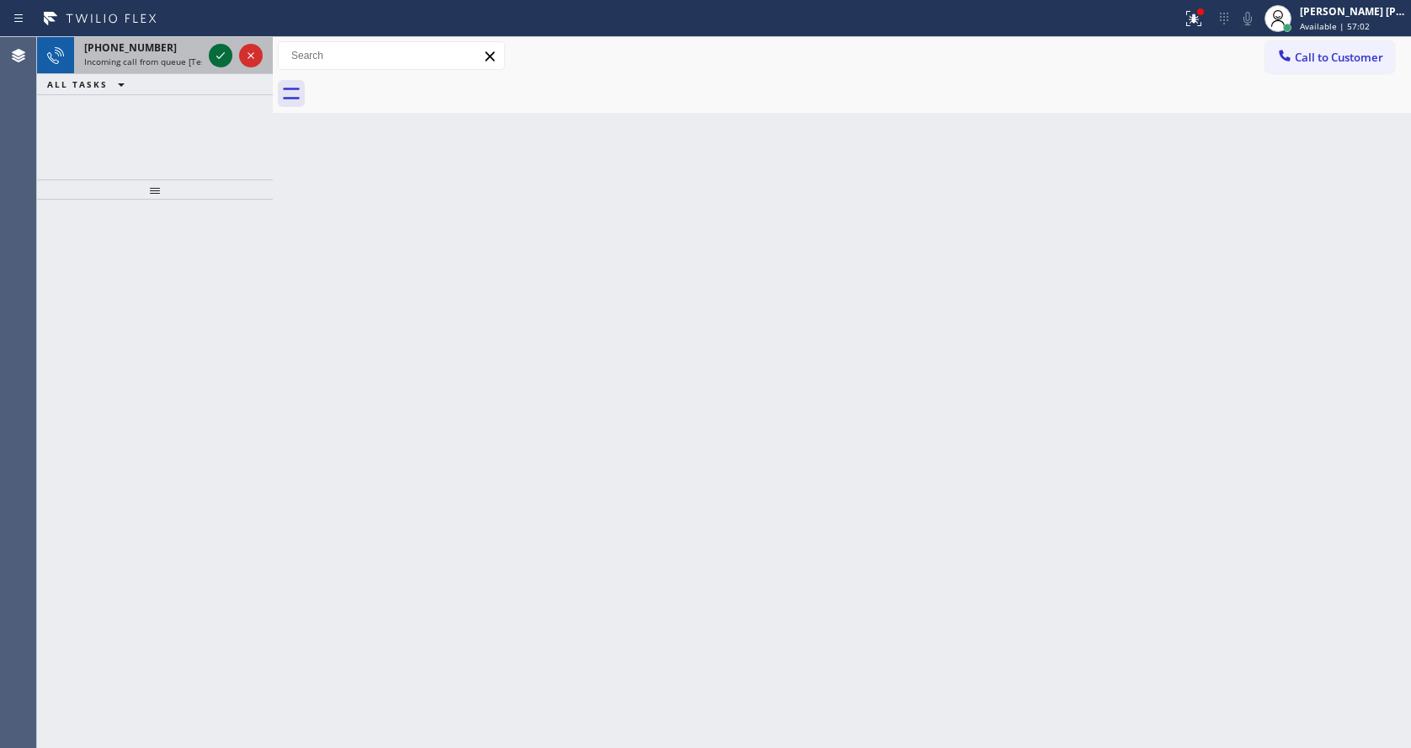
click at [223, 51] on icon at bounding box center [220, 55] width 20 height 20
click at [224, 56] on icon at bounding box center [220, 55] width 20 height 20
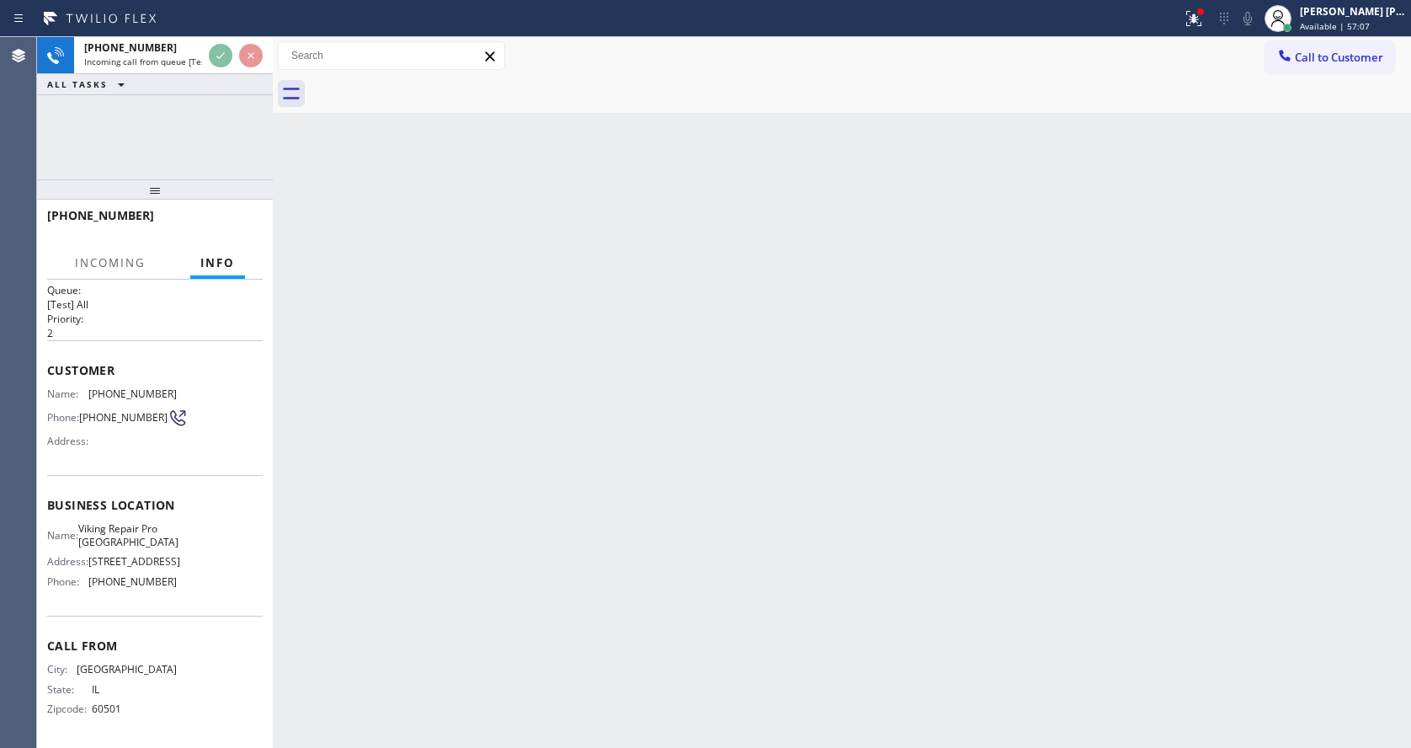
scroll to position [35, 0]
click at [547, 498] on div "Back to Dashboard Change Sender ID Customers Technicians Select a contact Outbo…" at bounding box center [842, 392] width 1138 height 710
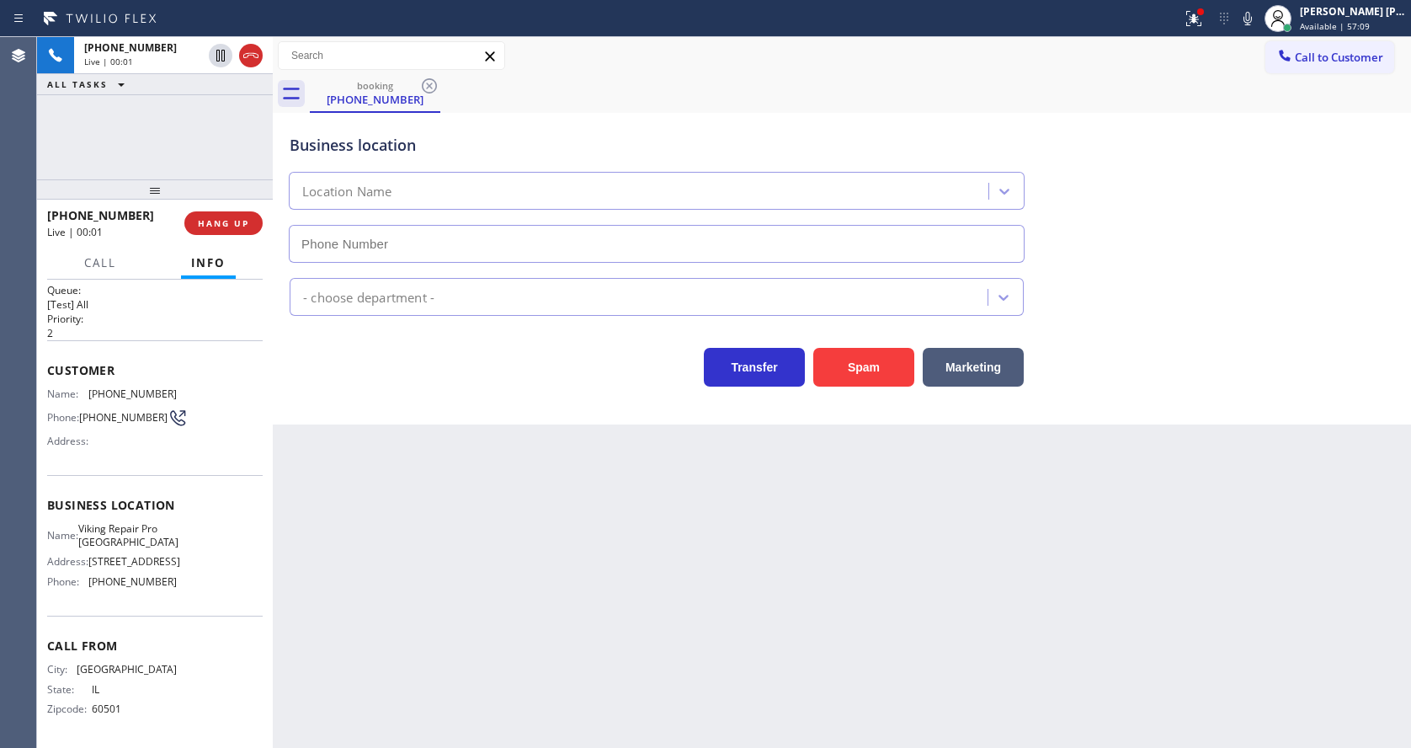
type input "(708) 725-0585"
click at [226, 226] on span "HANG UP" at bounding box center [223, 223] width 51 height 12
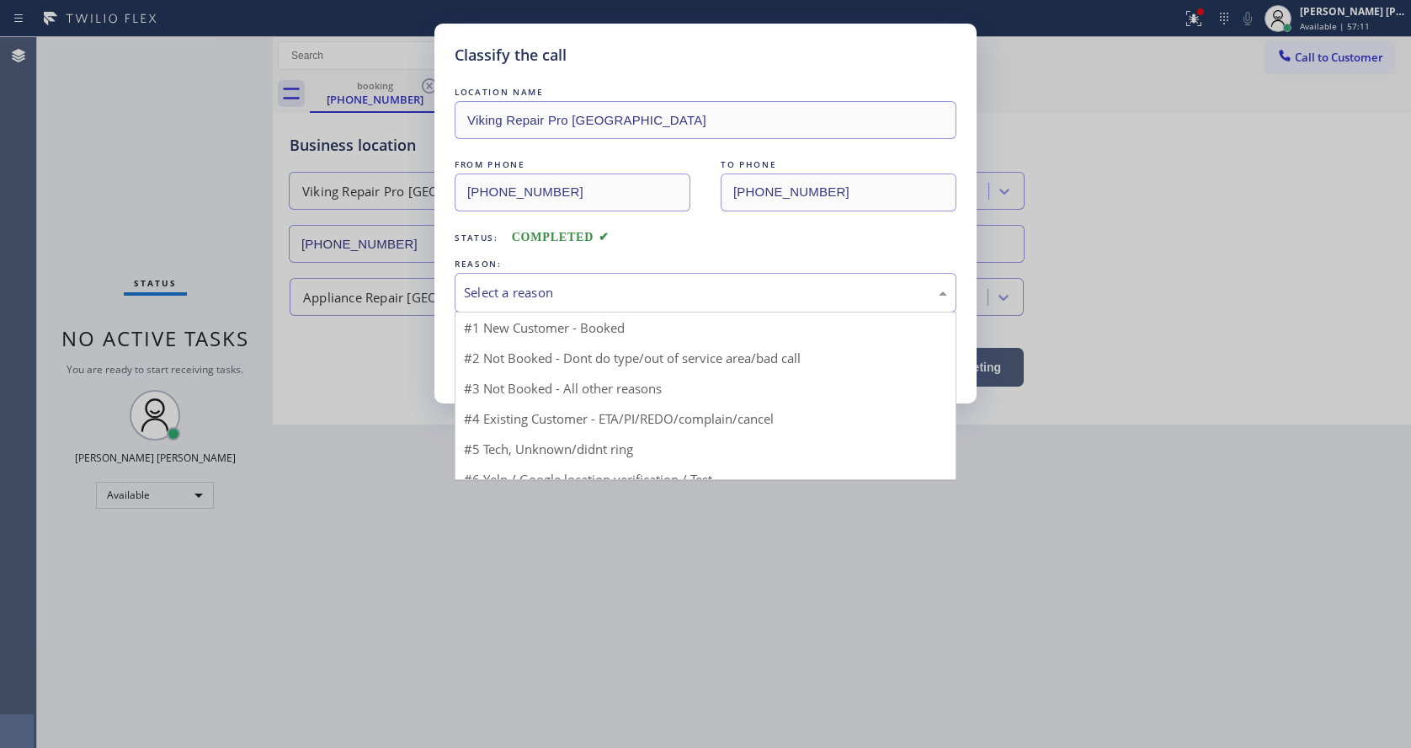
click at [523, 301] on div "Select a reason" at bounding box center [705, 292] width 483 height 19
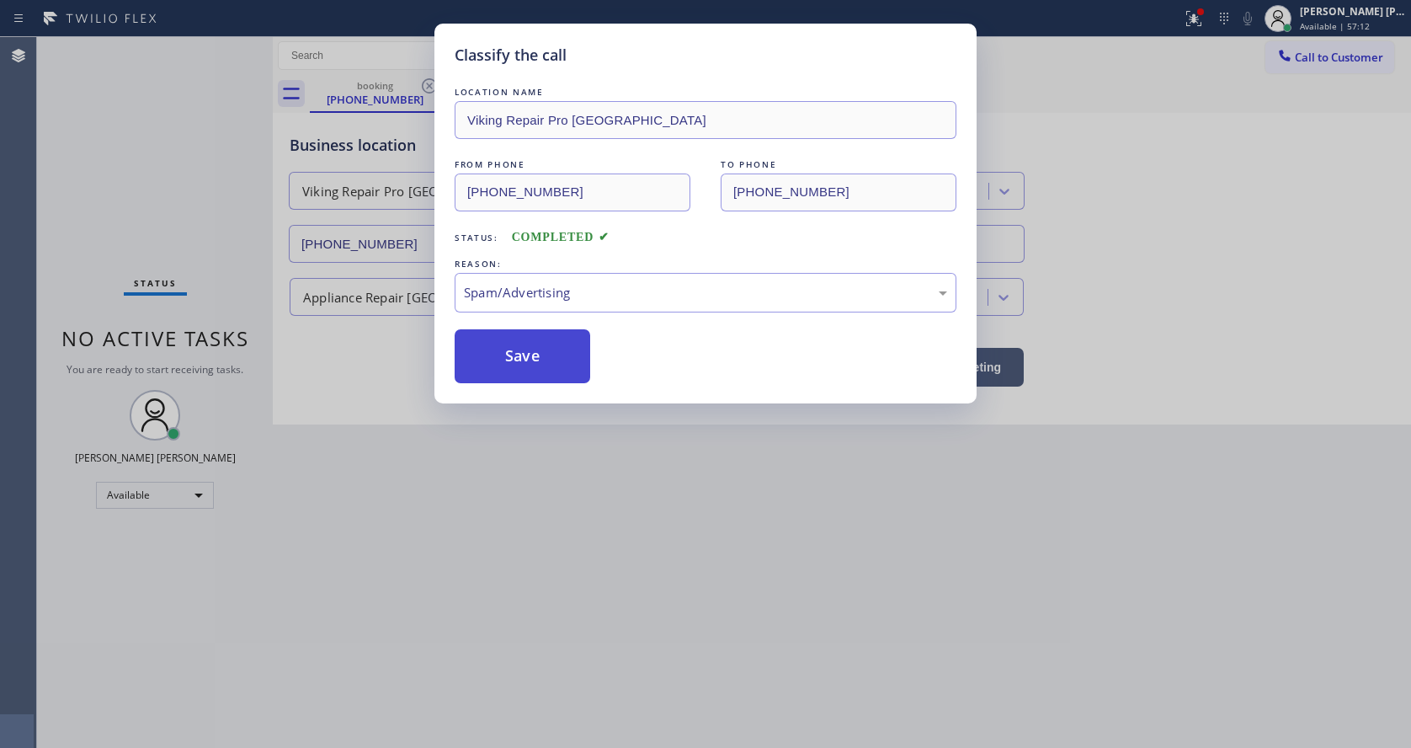
click at [522, 380] on button "Save" at bounding box center [523, 356] width 136 height 54
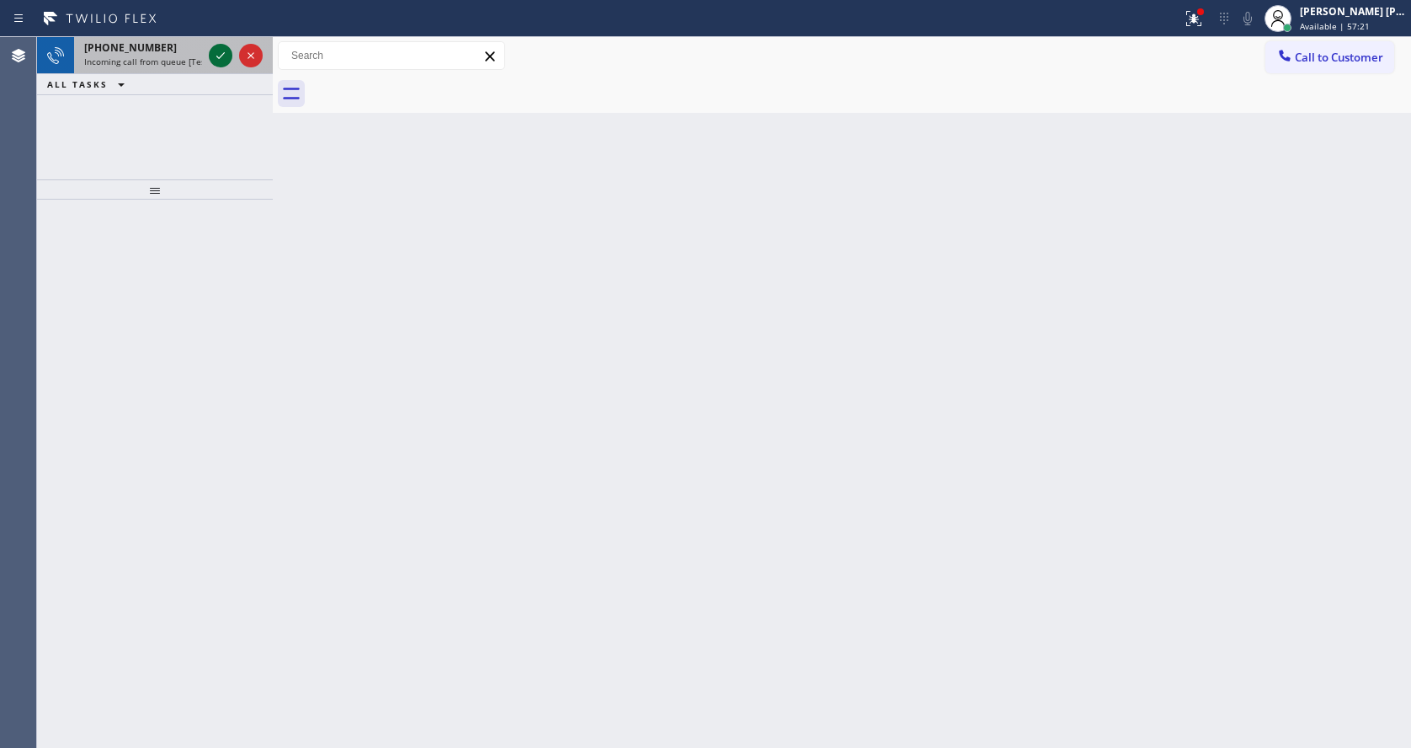
click at [220, 51] on icon at bounding box center [220, 55] width 20 height 20
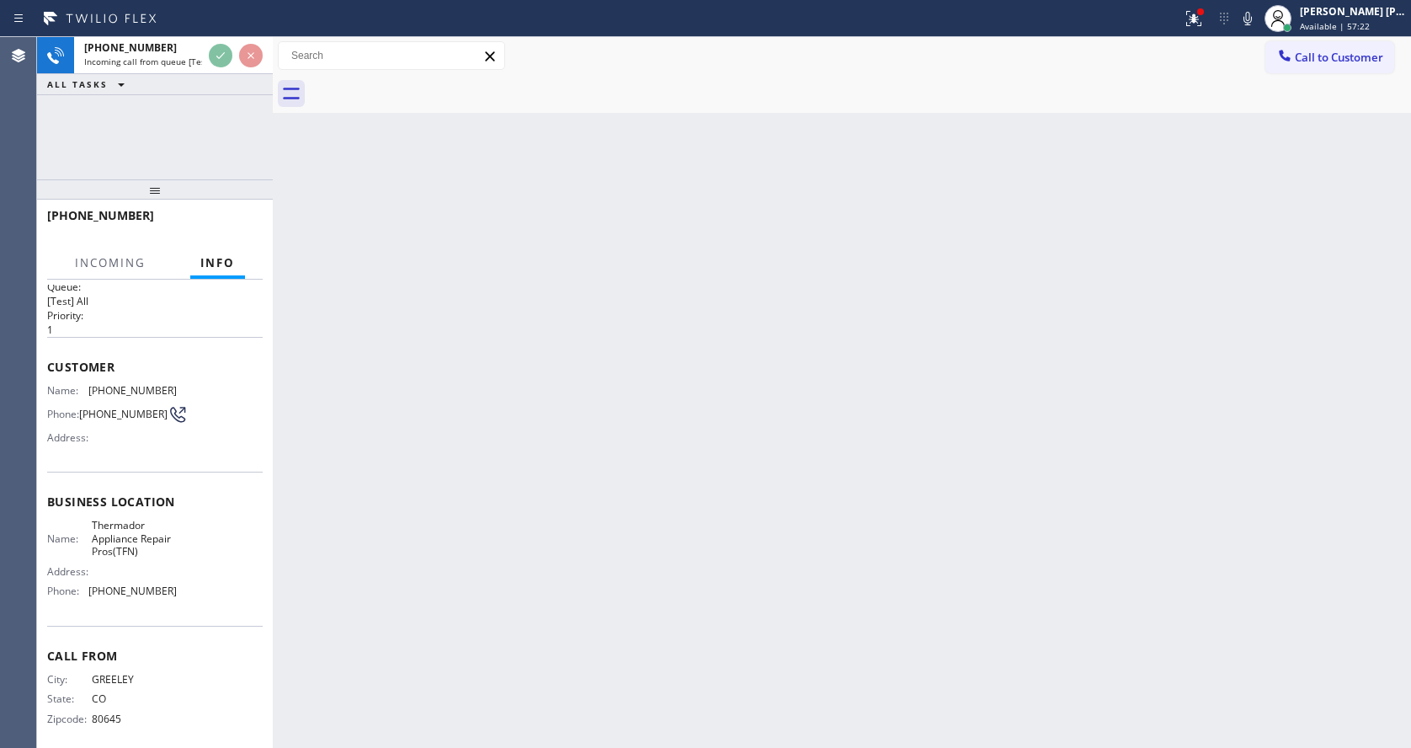
scroll to position [35, 0]
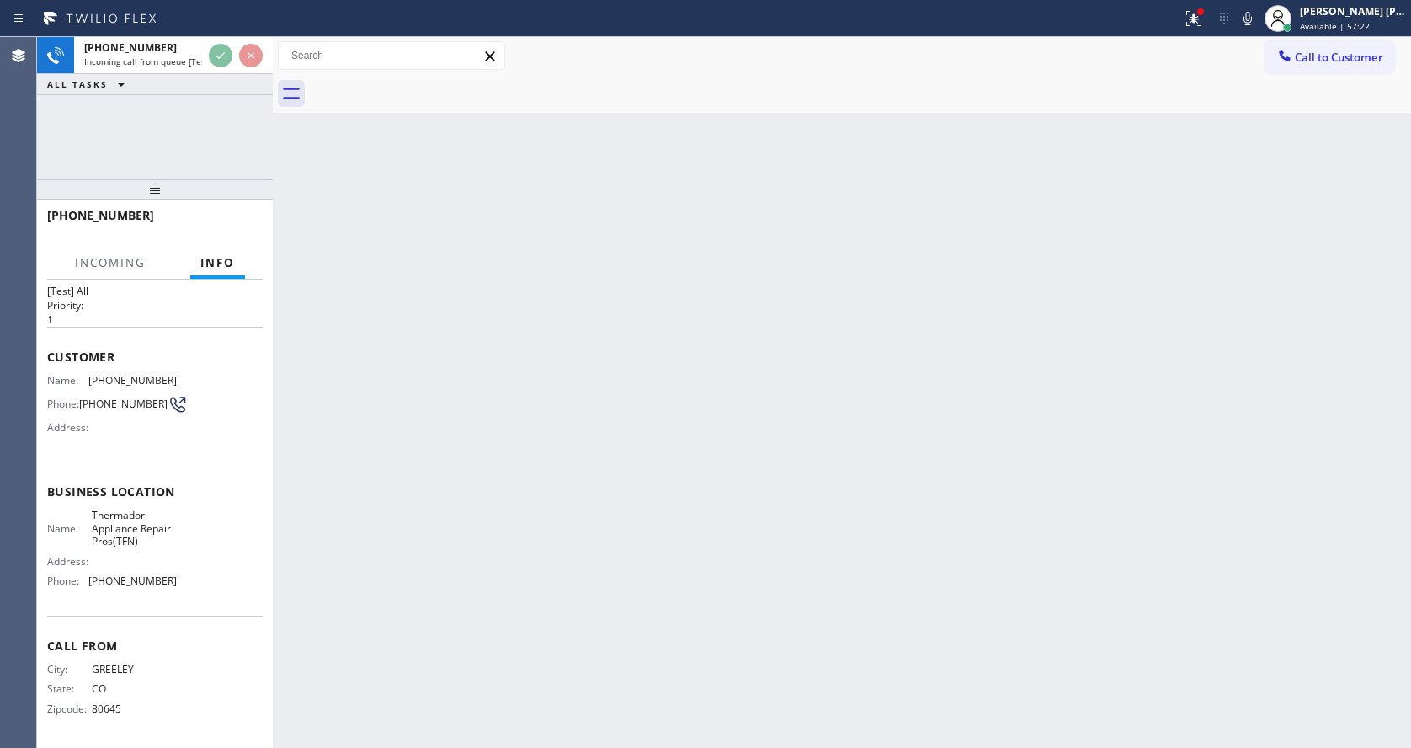
click at [549, 538] on div "Back to Dashboard Change Sender ID Customers Technicians Select a contact Outbo…" at bounding box center [842, 392] width 1138 height 710
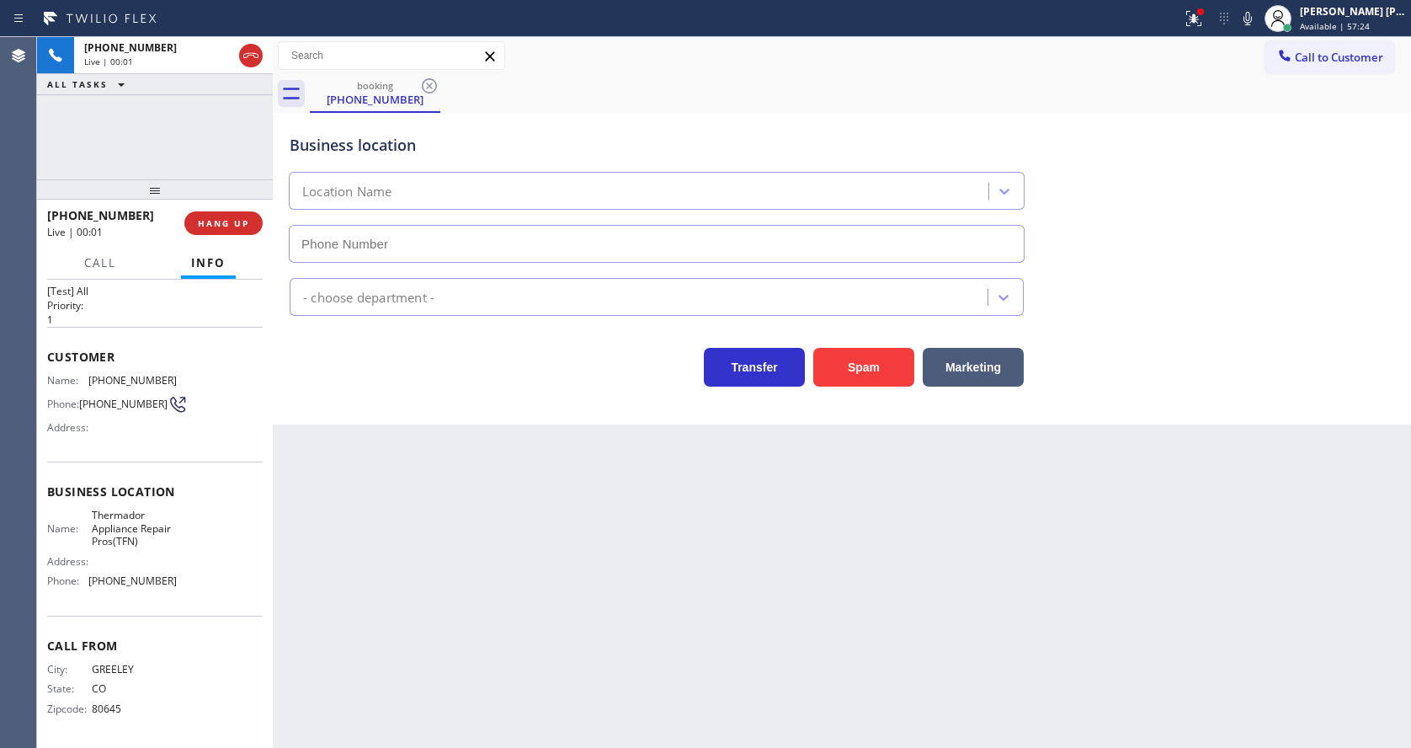
type input "(844) 334-4687"
click at [432, 573] on div "Back to Dashboard Change Sender ID Customers Technicians Select a contact Outbo…" at bounding box center [842, 392] width 1138 height 710
drag, startPoint x: 173, startPoint y: 576, endPoint x: 88, endPoint y: 577, distance: 85.0
click at [88, 577] on div "Name: Thermador Appliance Repair Pros(TFN) Address: Phone: (844) 334-4687" at bounding box center [155, 550] width 216 height 85
click at [532, 567] on div "Back to Dashboard Change Sender ID Customers Technicians Select a contact Outbo…" at bounding box center [842, 392] width 1138 height 710
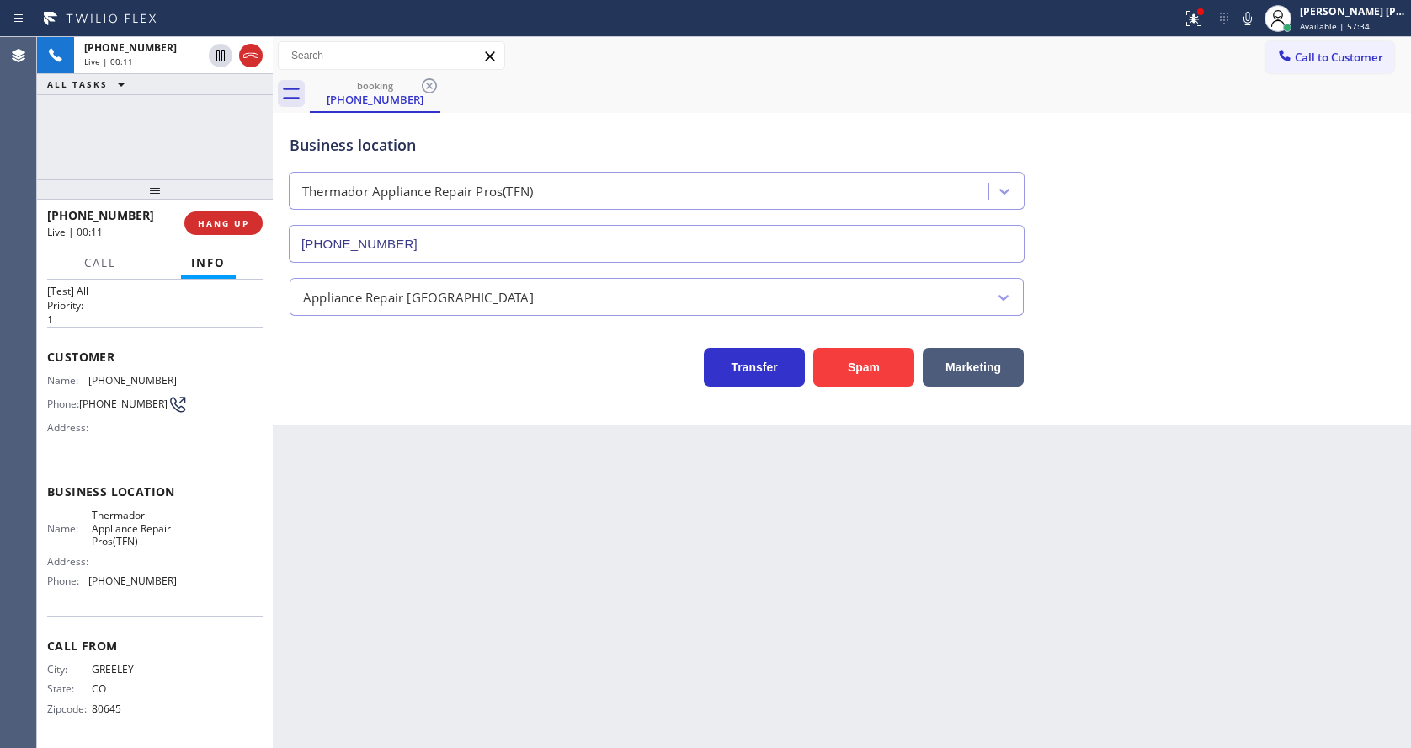
click at [518, 545] on div "Back to Dashboard Change Sender ID Customers Technicians Select a contact Outbo…" at bounding box center [842, 392] width 1138 height 710
click at [482, 603] on div "Back to Dashboard Change Sender ID Customers Technicians Select a contact Outbo…" at bounding box center [842, 392] width 1138 height 710
click at [190, 480] on div "Business location Name: Thermador Appliance Repair Pros(TFN) Address: Phone: (8…" at bounding box center [155, 537] width 216 height 153
click at [452, 460] on div "Back to Dashboard Change Sender ID Customers Technicians Select a contact Outbo…" at bounding box center [842, 392] width 1138 height 710
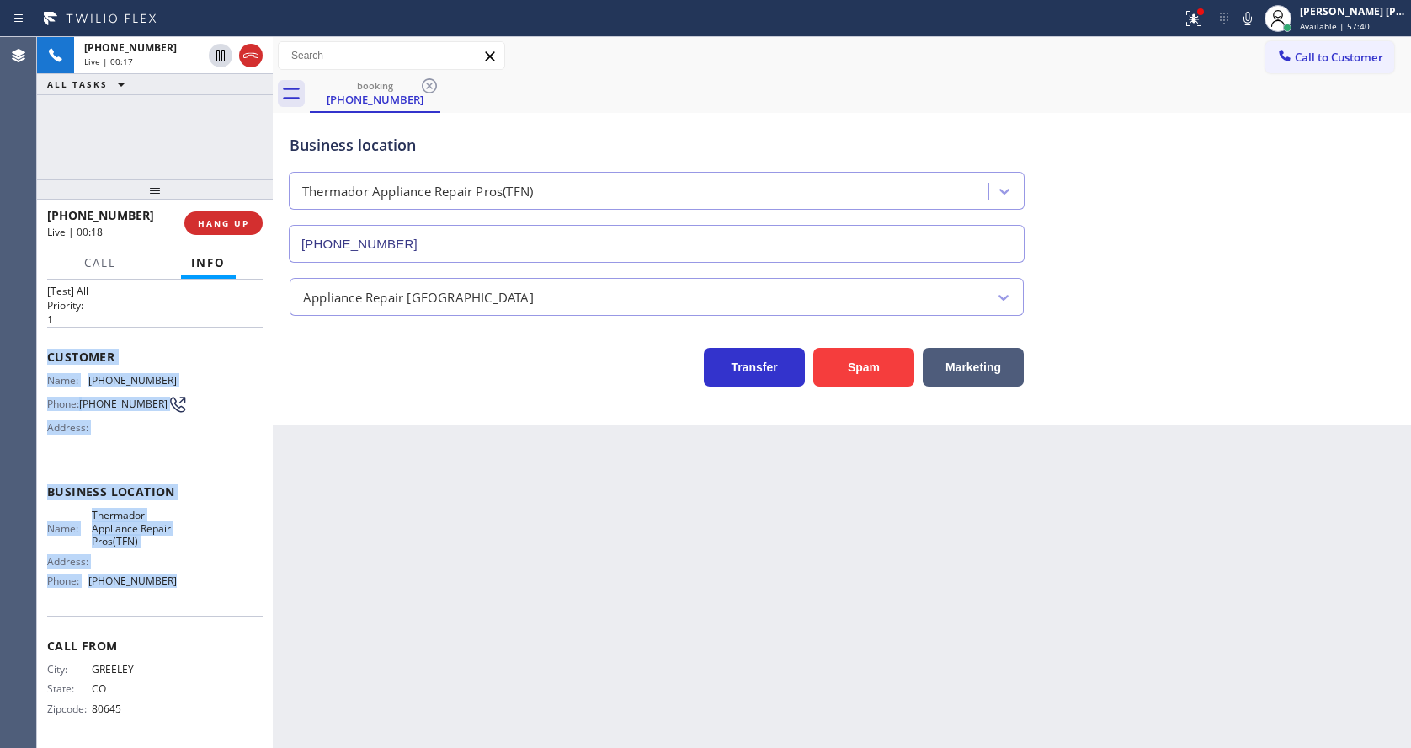
drag, startPoint x: 48, startPoint y: 349, endPoint x: 176, endPoint y: 572, distance: 257.2
click at [176, 572] on div "Context Queue: [Test] All Priority: 1 Customer Name: (970) 302-6956 Phone: (970…" at bounding box center [155, 498] width 216 height 487
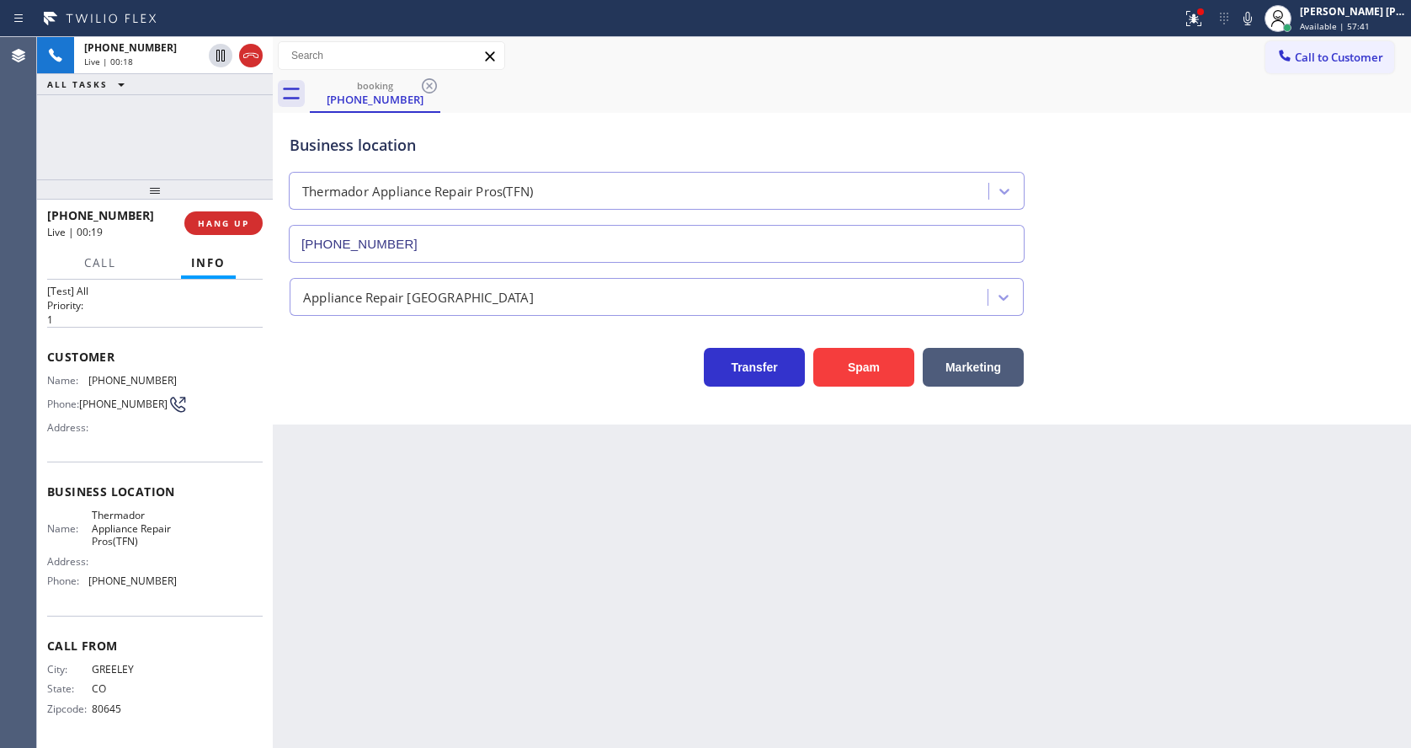
click at [380, 597] on div "Back to Dashboard Change Sender ID Customers Technicians Select a contact Outbo…" at bounding box center [842, 392] width 1138 height 710
click at [1112, 257] on div "Business location Thermador Appliance Repair Pros(TFN) (844) 334-4687" at bounding box center [841, 186] width 1111 height 152
click at [1196, 35] on button at bounding box center [1193, 18] width 37 height 37
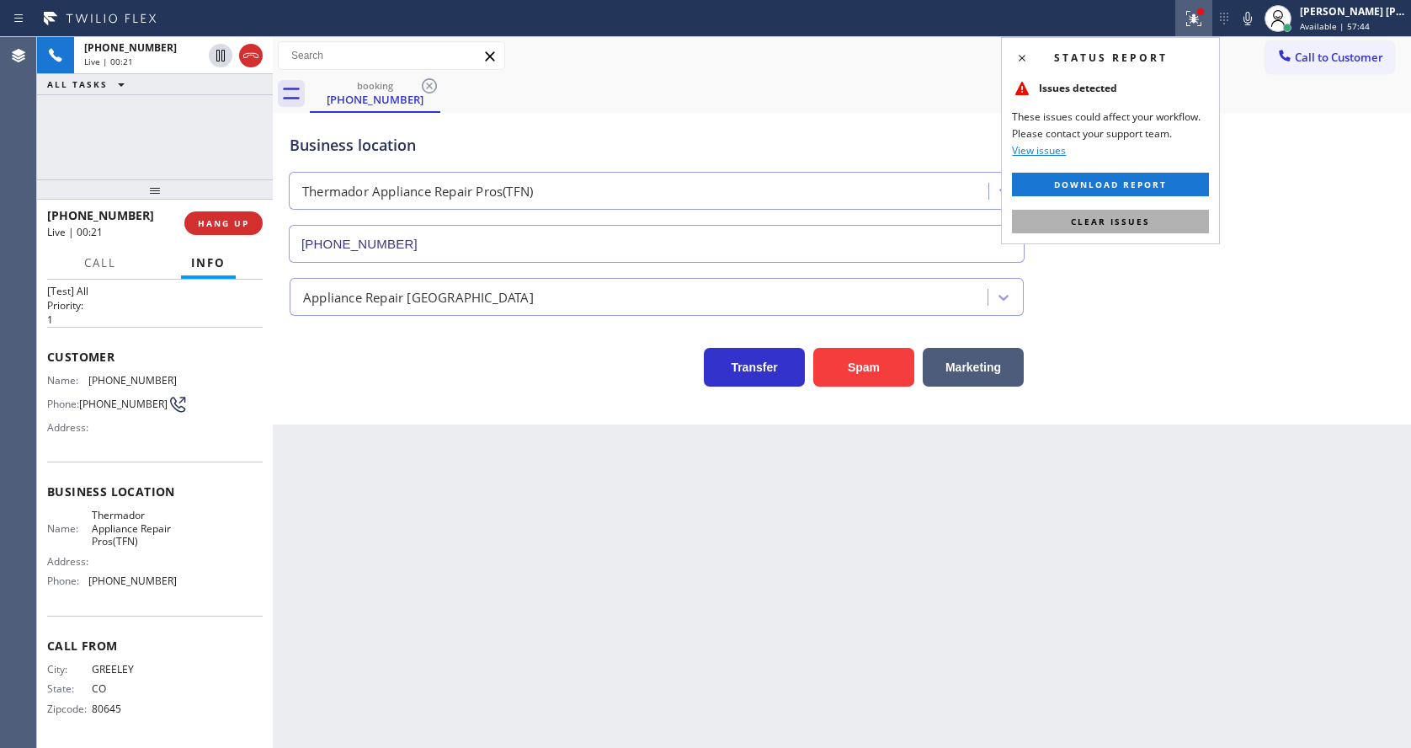
click at [1153, 218] on button "Clear issues" at bounding box center [1110, 222] width 197 height 24
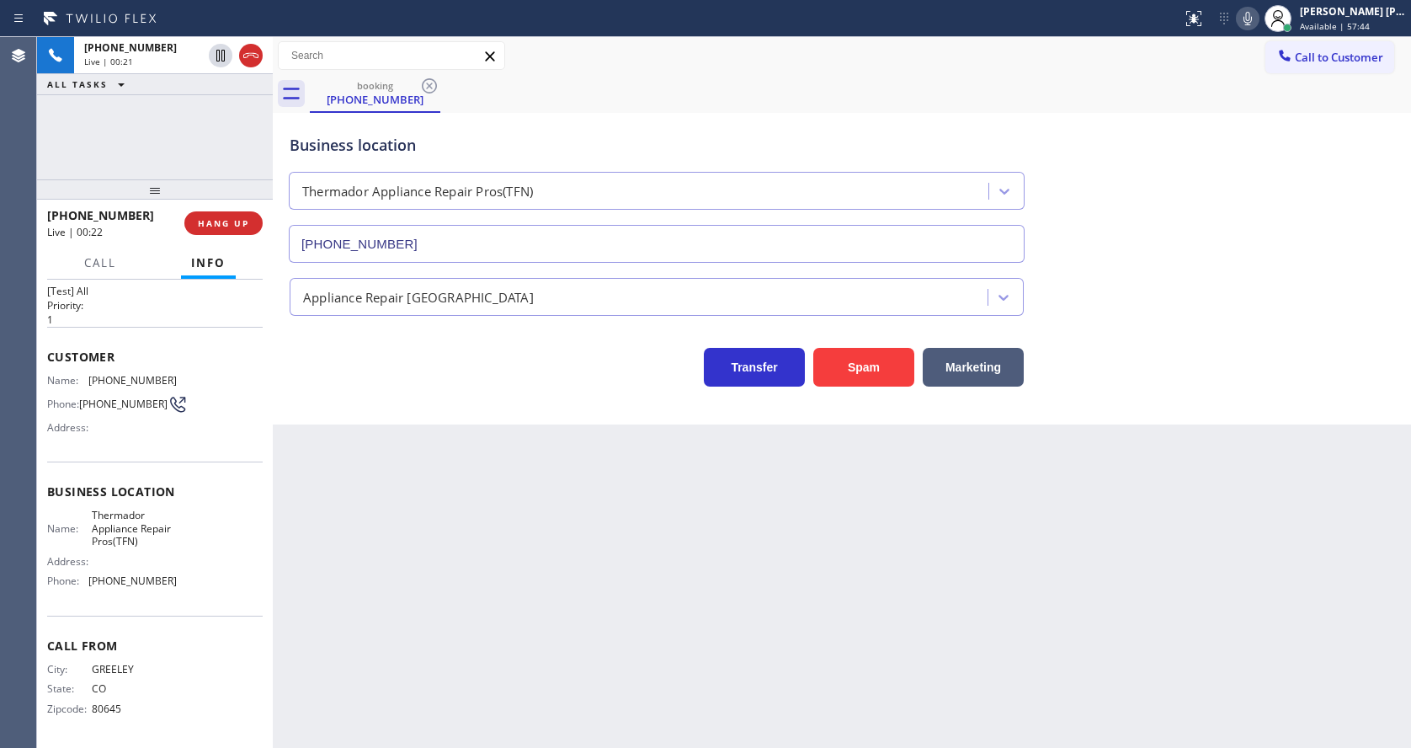
click at [1258, 13] on icon at bounding box center [1247, 18] width 20 height 20
click at [225, 56] on icon at bounding box center [220, 56] width 8 height 12
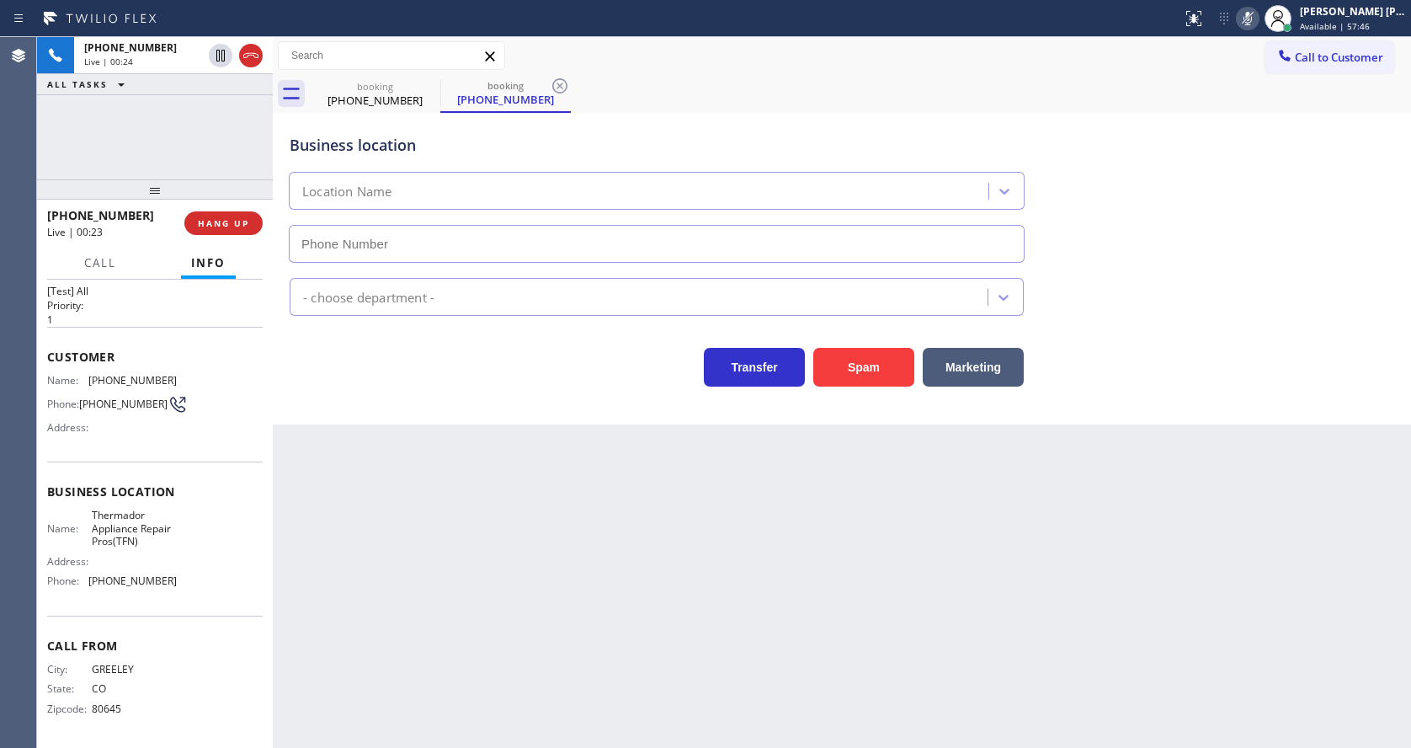
click at [408, 565] on div "Back to Dashboard Change Sender ID Customers Technicians Select a contact Outbo…" at bounding box center [842, 392] width 1138 height 710
type input "(844) 334-4687"
click at [402, 656] on div "Back to Dashboard Change Sender ID Customers Technicians Select a contact Outbo…" at bounding box center [842, 392] width 1138 height 710
drag, startPoint x: 636, startPoint y: 621, endPoint x: 606, endPoint y: 670, distance: 57.5
click at [636, 621] on div "Back to Dashboard Change Sender ID Customers Technicians Select a contact Outbo…" at bounding box center [842, 392] width 1138 height 710
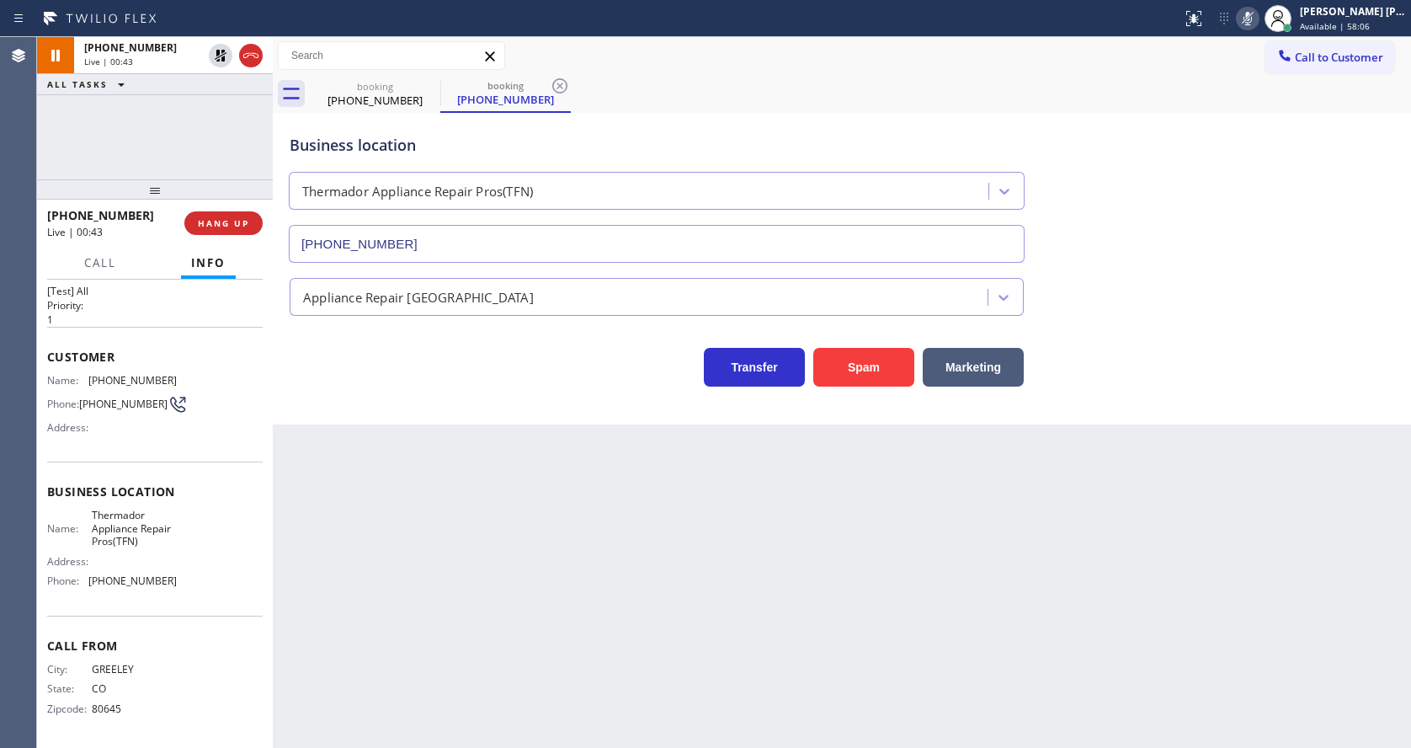
click at [439, 540] on div "Back to Dashboard Change Sender ID Customers Technicians Select a contact Outbo…" at bounding box center [842, 392] width 1138 height 710
drag, startPoint x: 466, startPoint y: 490, endPoint x: 261, endPoint y: 345, distance: 250.6
click at [467, 489] on div "Back to Dashboard Change Sender ID Customers Technicians Select a contact Outbo…" at bounding box center [842, 392] width 1138 height 710
click at [92, 255] on span "Call" at bounding box center [100, 262] width 32 height 15
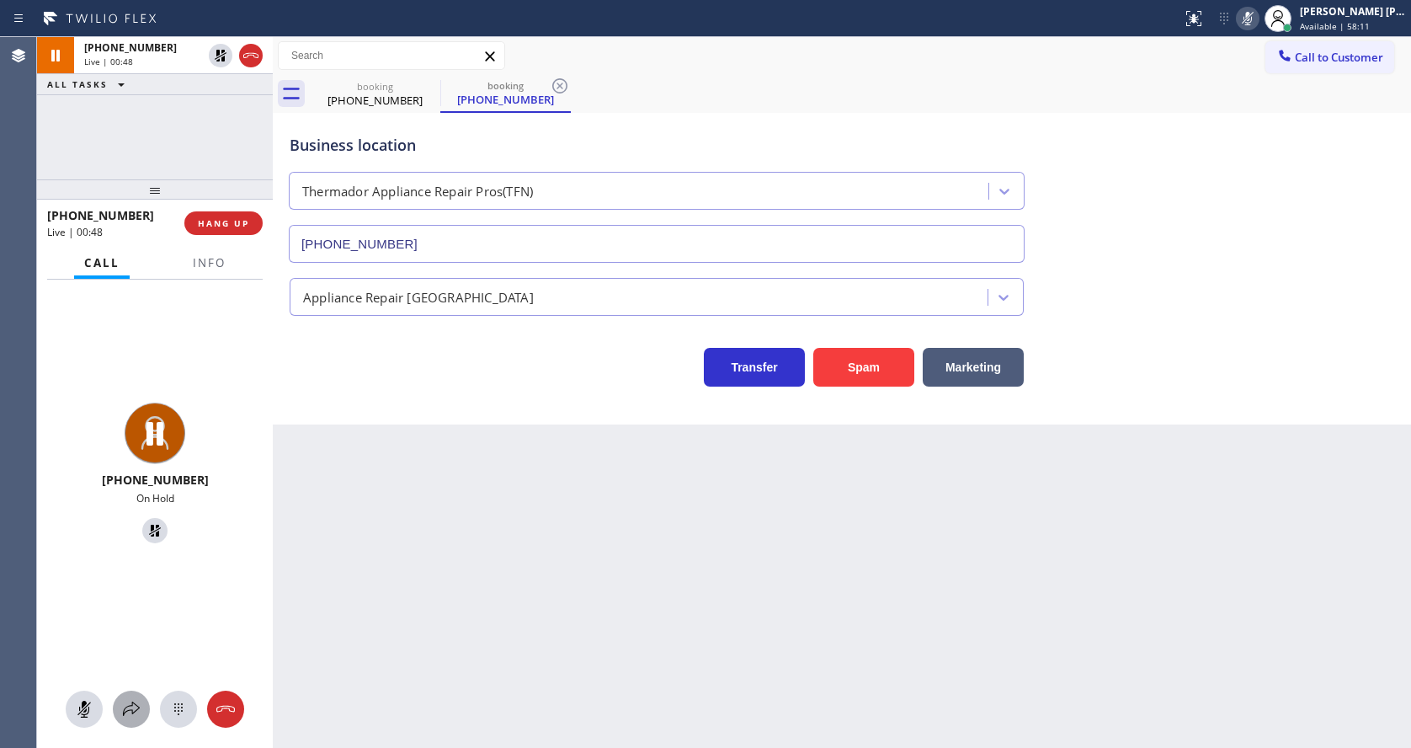
click at [134, 710] on icon at bounding box center [131, 709] width 20 height 20
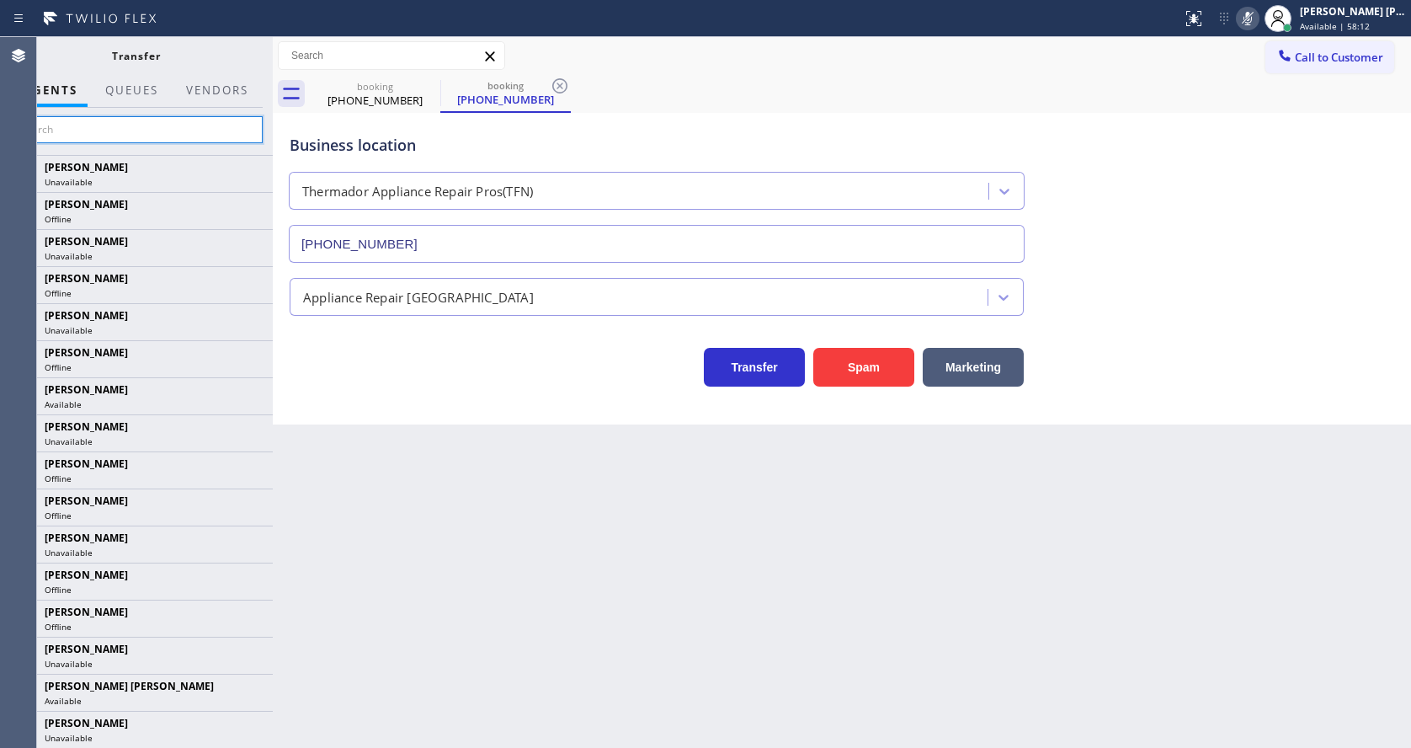
click at [134, 126] on input "text" at bounding box center [135, 129] width 253 height 27
type input "d"
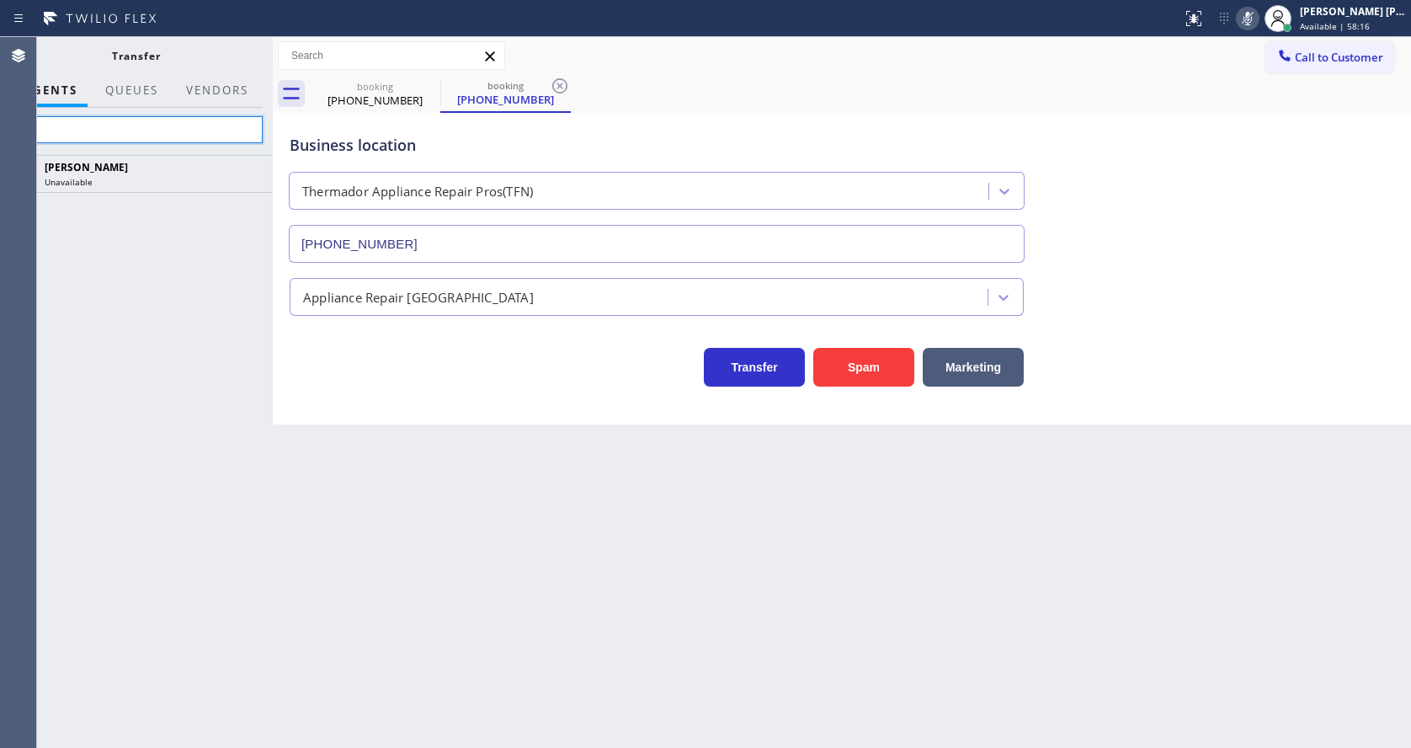
type input "f"
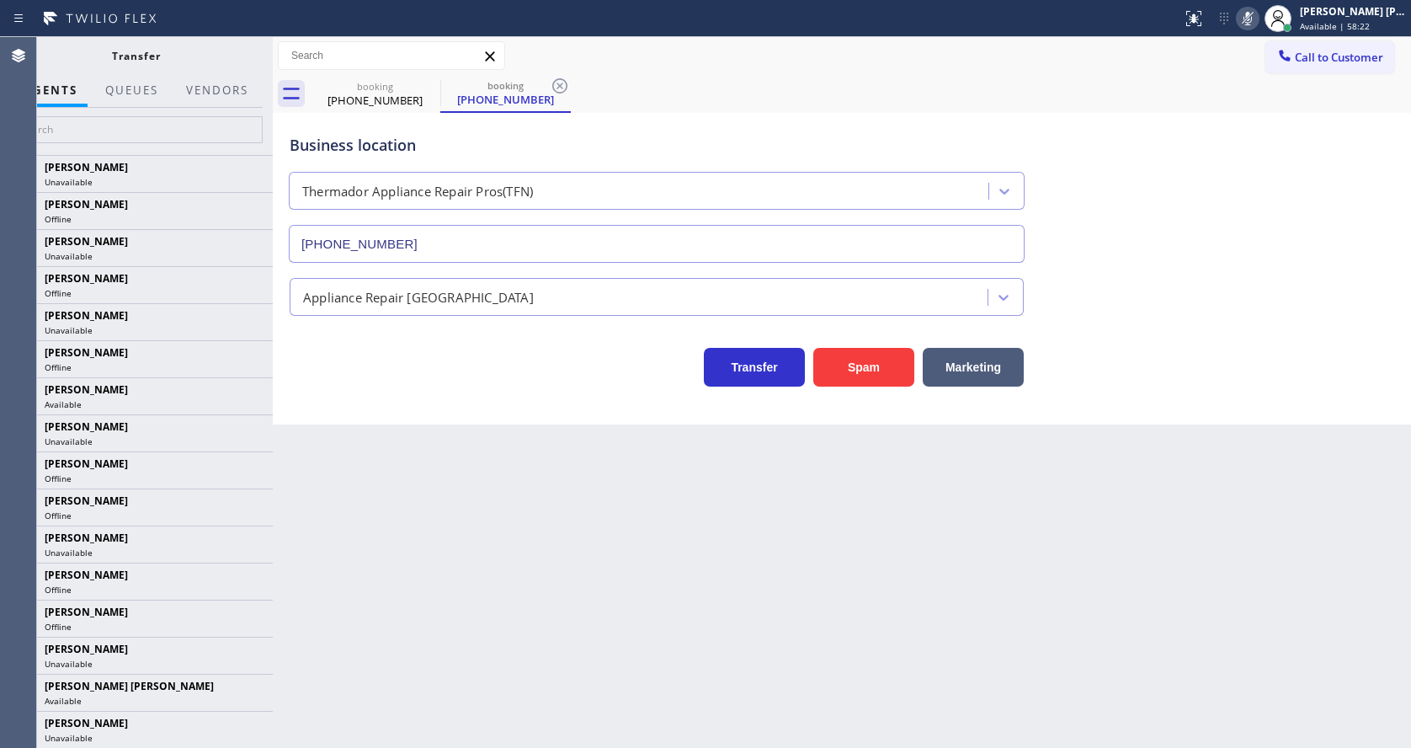
click at [467, 566] on div "Back to Dashboard Change Sender ID Customers Technicians Select a contact Outbo…" at bounding box center [842, 392] width 1138 height 710
drag, startPoint x: 530, startPoint y: 489, endPoint x: 490, endPoint y: 457, distance: 50.9
click at [530, 489] on div "Back to Dashboard Change Sender ID Customers Technicians Select a contact Outbo…" at bounding box center [842, 392] width 1138 height 710
click at [130, 136] on input "text" at bounding box center [135, 129] width 253 height 27
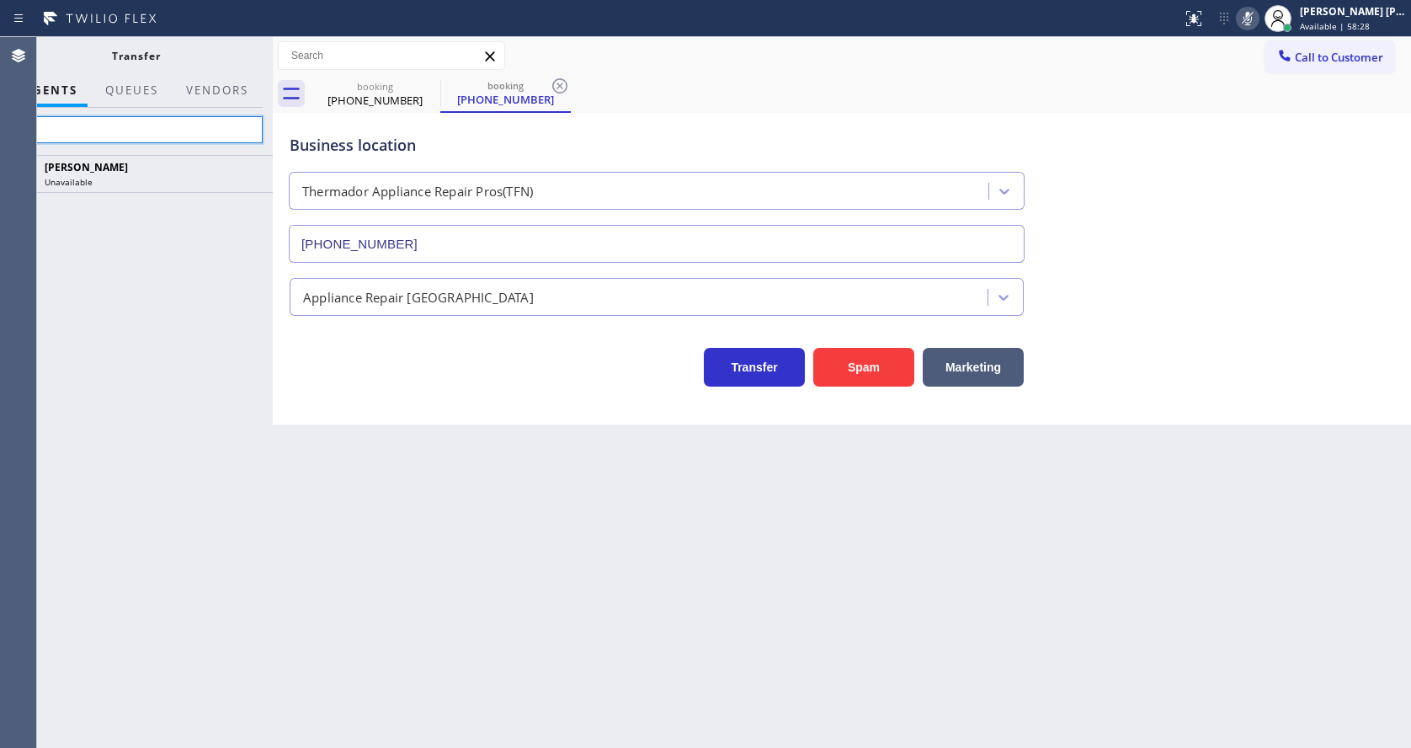
type input "f"
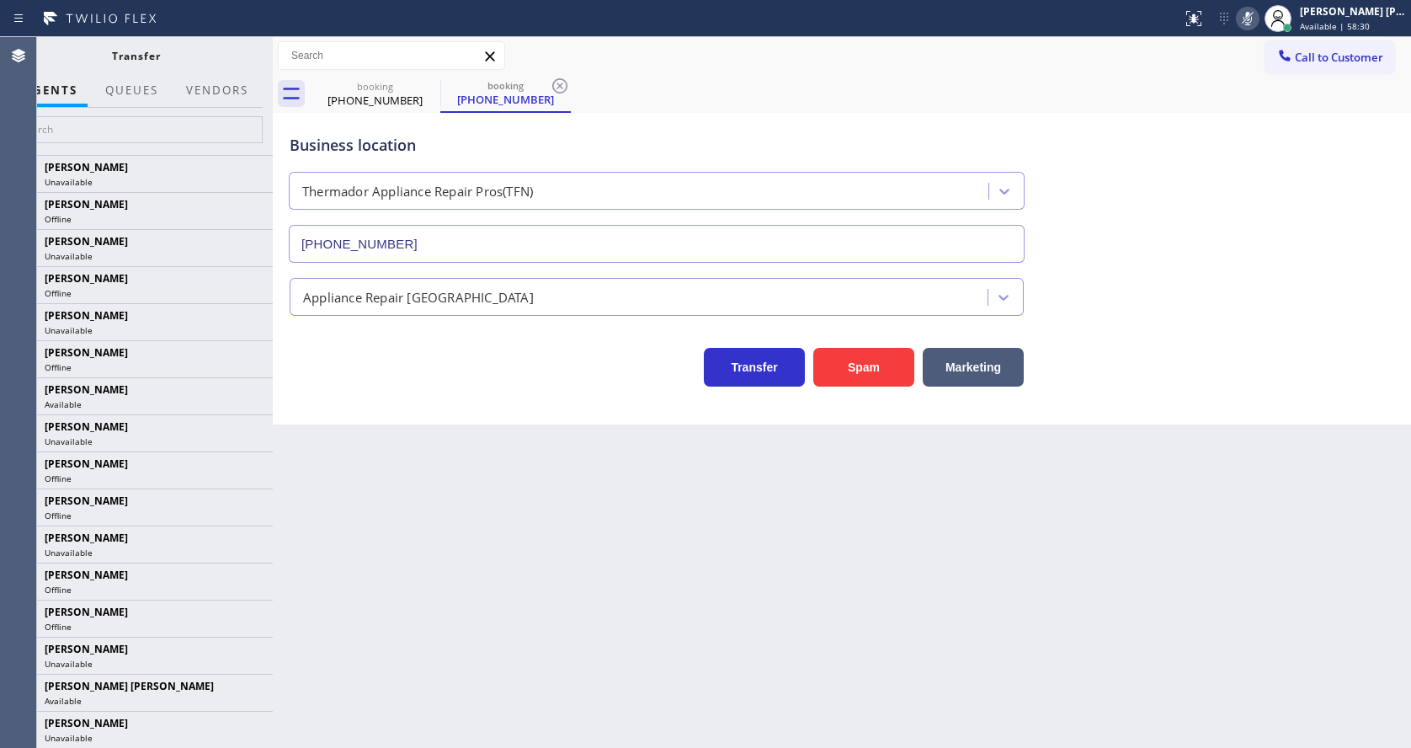
click at [607, 659] on div "Back to Dashboard Change Sender ID Customers Technicians Select a contact Outbo…" at bounding box center [842, 392] width 1138 height 710
drag, startPoint x: 495, startPoint y: 475, endPoint x: 460, endPoint y: 559, distance: 91.3
click at [495, 475] on div "Back to Dashboard Change Sender ID Customers Technicians Select a contact Outbo…" at bounding box center [842, 392] width 1138 height 710
click at [641, 627] on div "Back to Dashboard Change Sender ID Customers Technicians Select a contact Outbo…" at bounding box center [842, 392] width 1138 height 710
click at [551, 558] on div "Back to Dashboard Change Sender ID Customers Technicians Select a contact Outbo…" at bounding box center [842, 392] width 1138 height 710
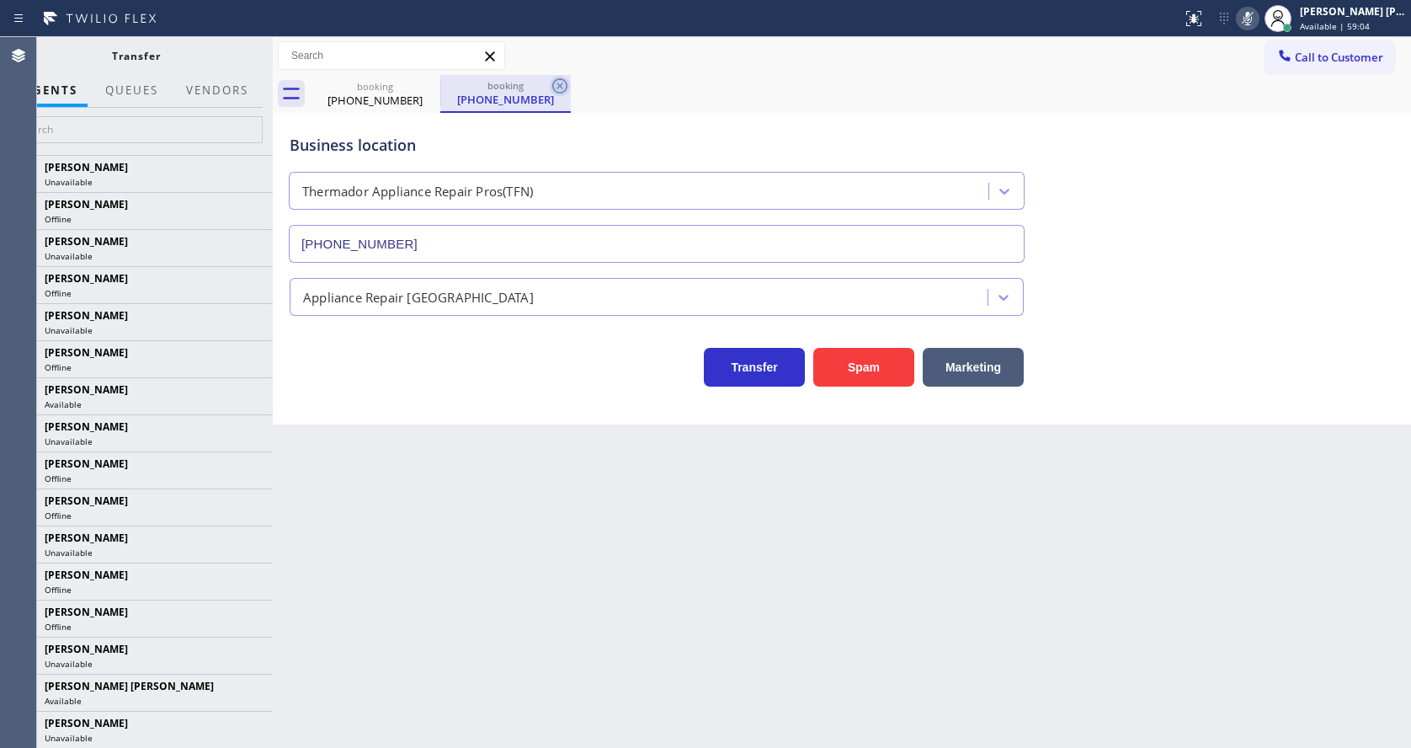
click at [554, 83] on icon at bounding box center [559, 85] width 15 height 15
click at [535, 515] on div "Back to Dashboard Change Sender ID Customers Technicians Select a contact Outbo…" at bounding box center [842, 392] width 1138 height 710
drag, startPoint x: 386, startPoint y: 498, endPoint x: 292, endPoint y: 370, distance: 158.3
click at [386, 498] on div "Back to Dashboard Change Sender ID Customers Technicians Select a contact Outbo…" at bounding box center [842, 392] width 1138 height 710
click at [124, 123] on input "text" at bounding box center [135, 129] width 253 height 27
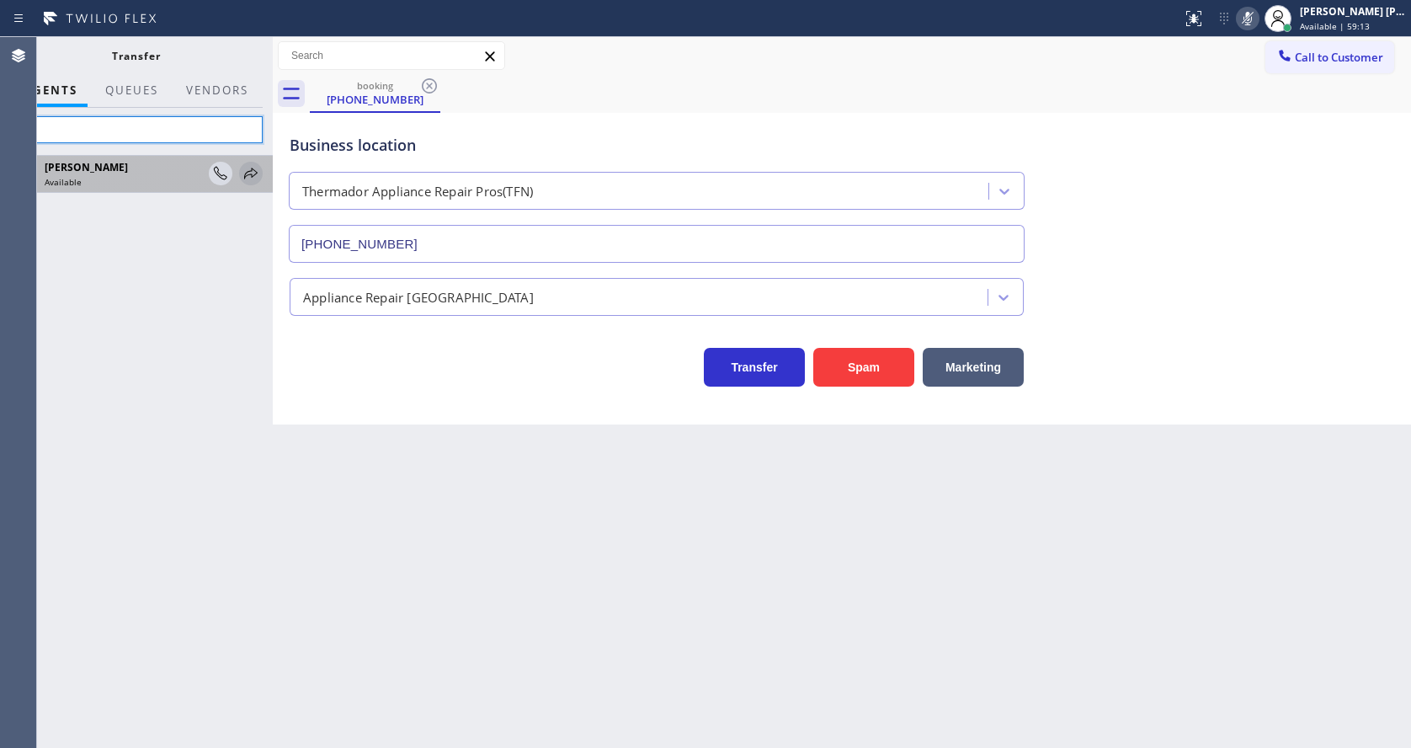
type input "feli"
click at [245, 173] on icon at bounding box center [251, 173] width 20 height 20
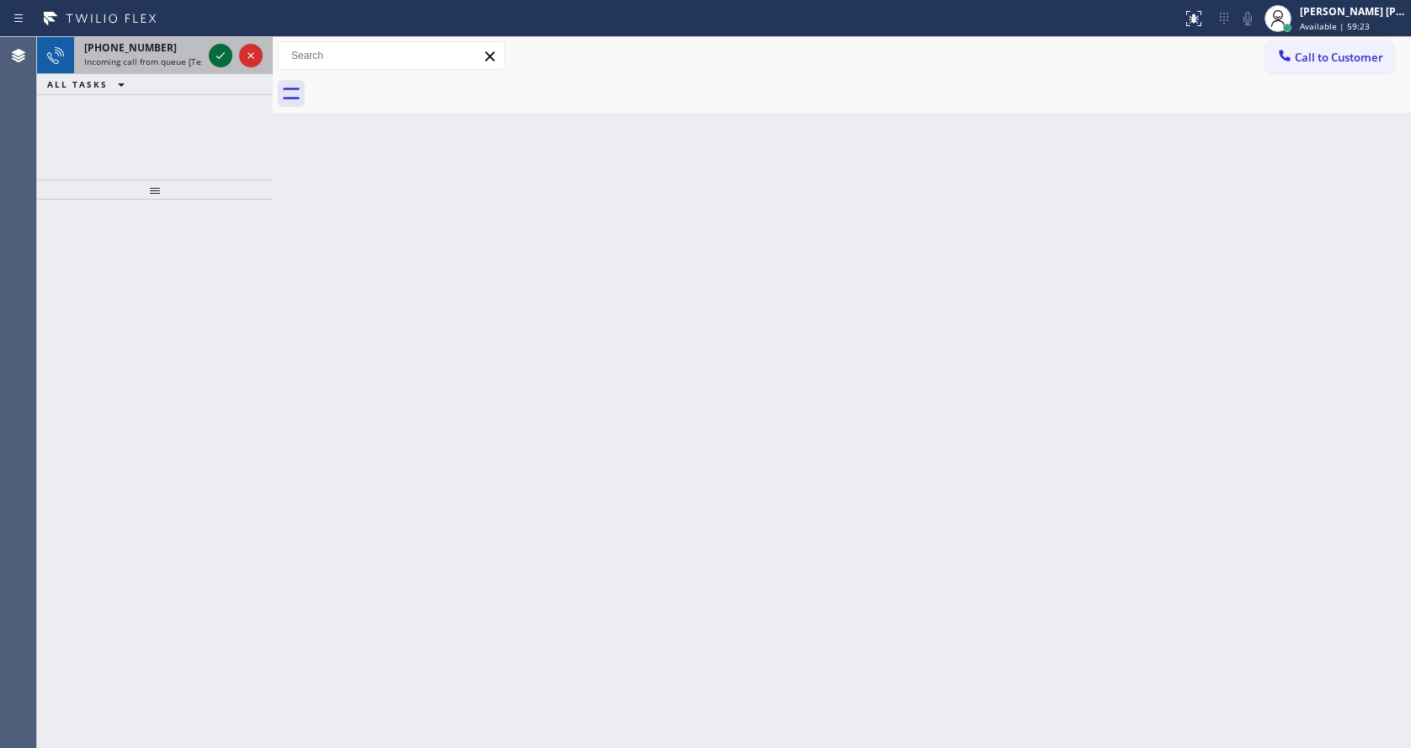
click at [221, 46] on icon at bounding box center [220, 55] width 20 height 20
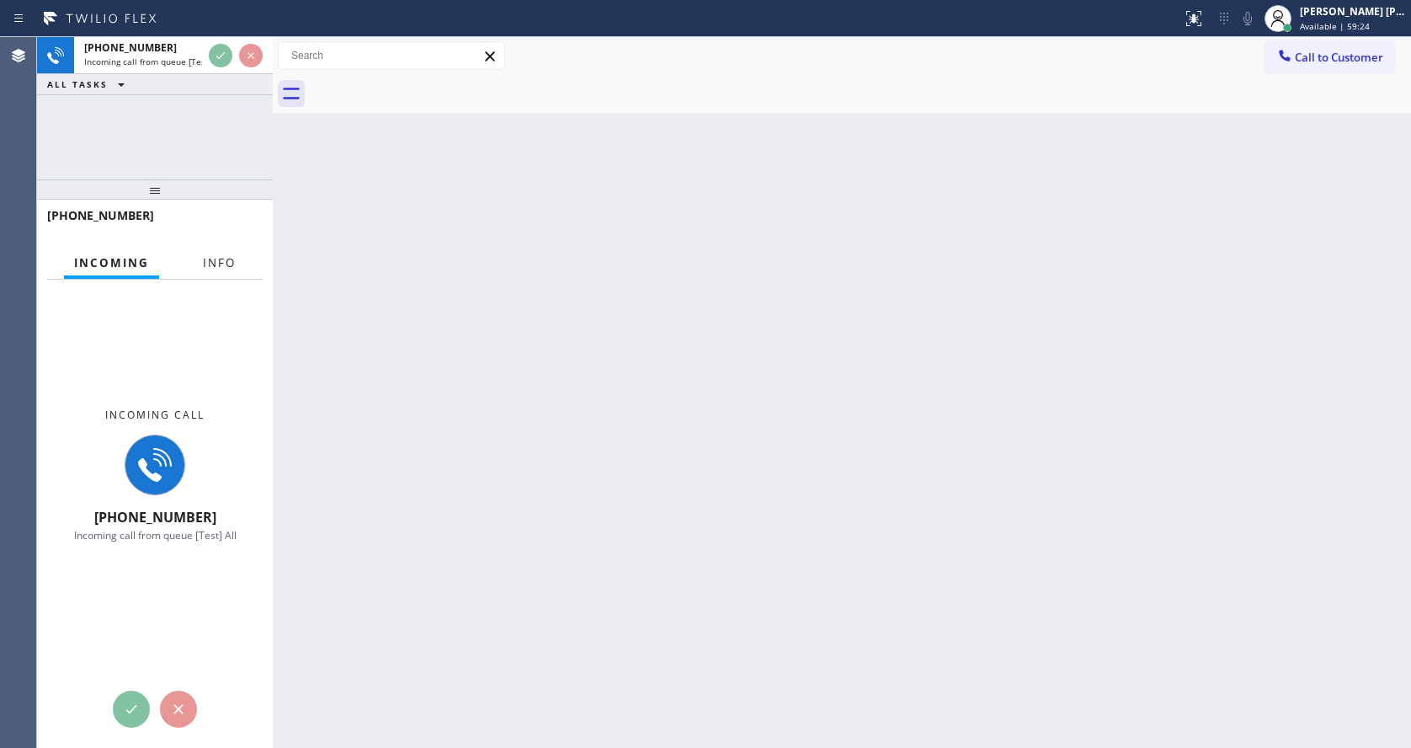
click at [221, 250] on button "Info" at bounding box center [219, 263] width 53 height 33
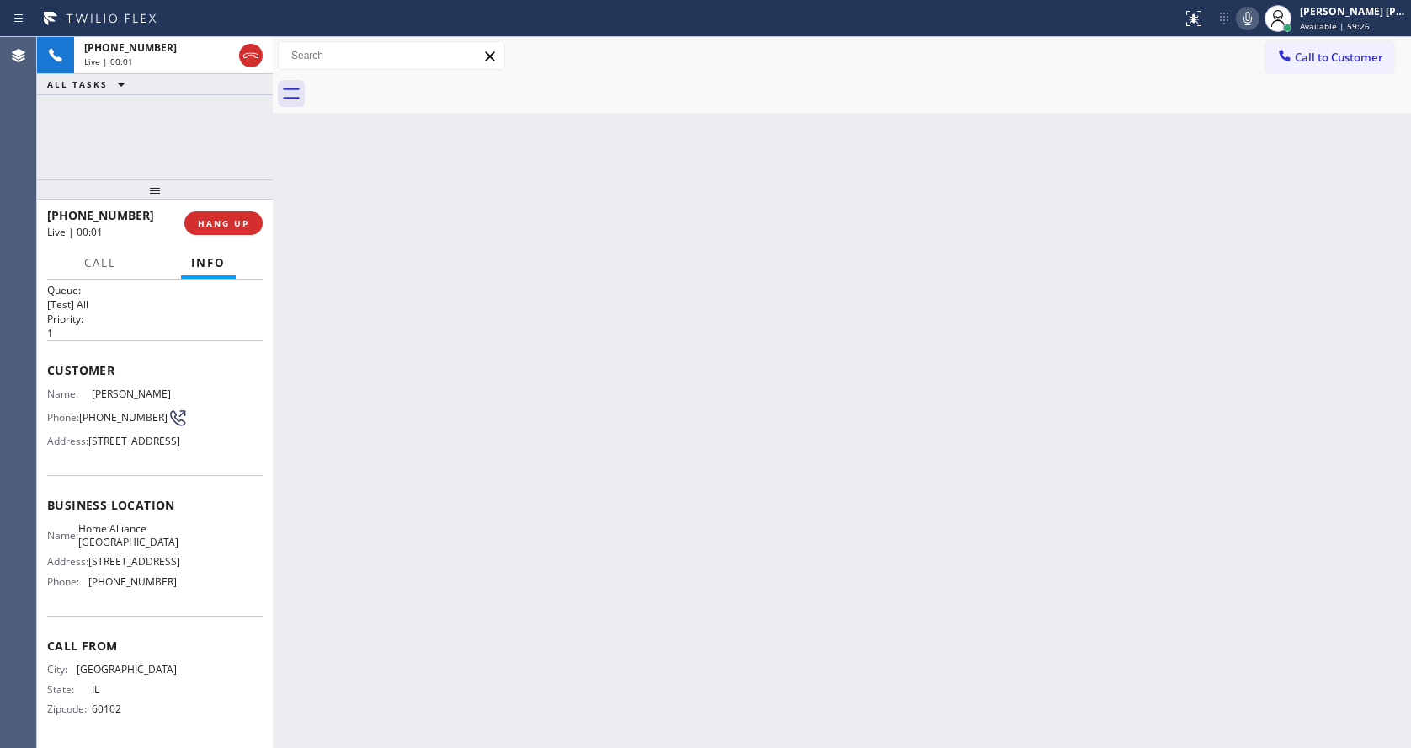
scroll to position [88, 0]
click at [515, 524] on div "Back to Dashboard Change Sender ID Customers Technicians Select a contact Outbo…" at bounding box center [842, 392] width 1138 height 710
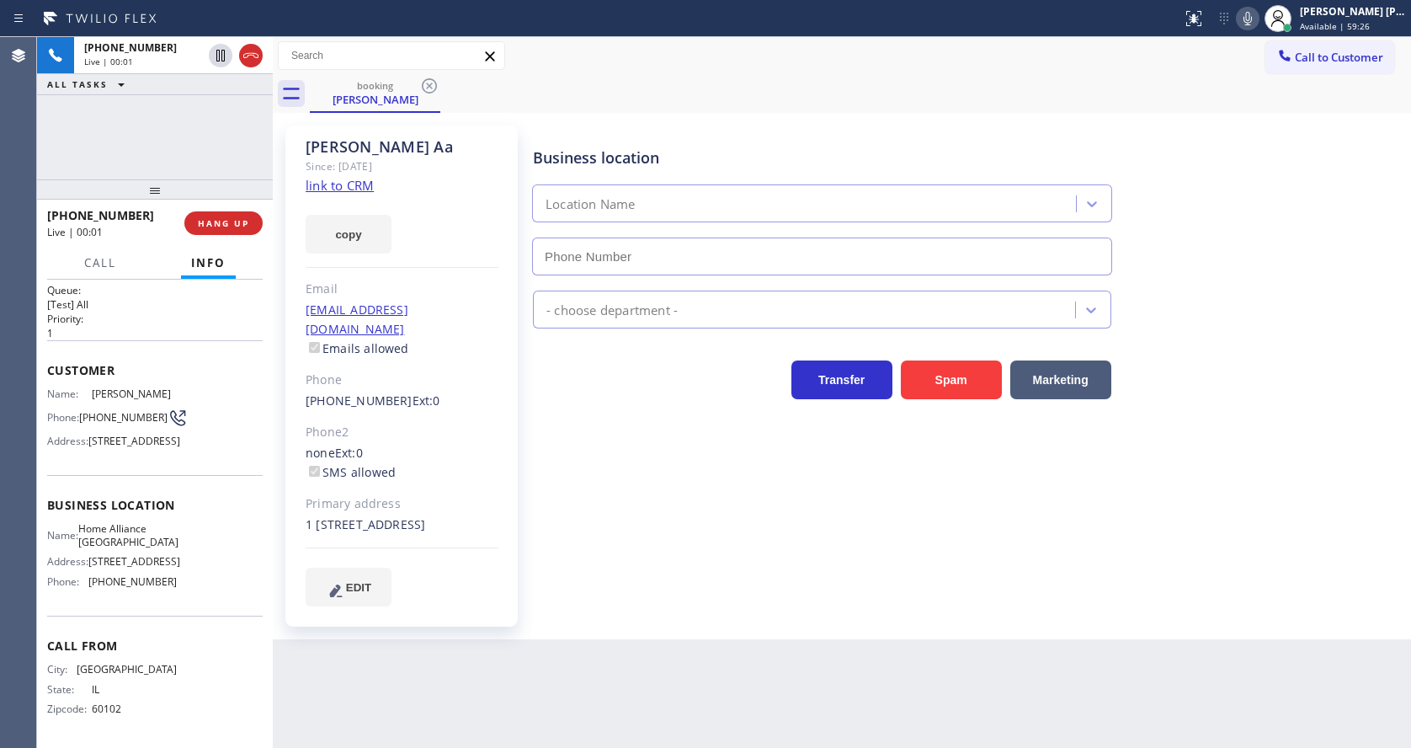
type input "(312) 241-1219"
click at [659, 554] on div "Business location Home Alliance Chicago (312) 241-1219 Appliance Repair High En…" at bounding box center [968, 365] width 877 height 471
drag, startPoint x: 425, startPoint y: 517, endPoint x: 430, endPoint y: 524, distance: 9.1
click at [425, 517] on div "1 7 Calumet City, IL 60409 Calumet City, 60409 IL" at bounding box center [402, 524] width 193 height 19
drag, startPoint x: 700, startPoint y: 577, endPoint x: 667, endPoint y: 589, distance: 34.9
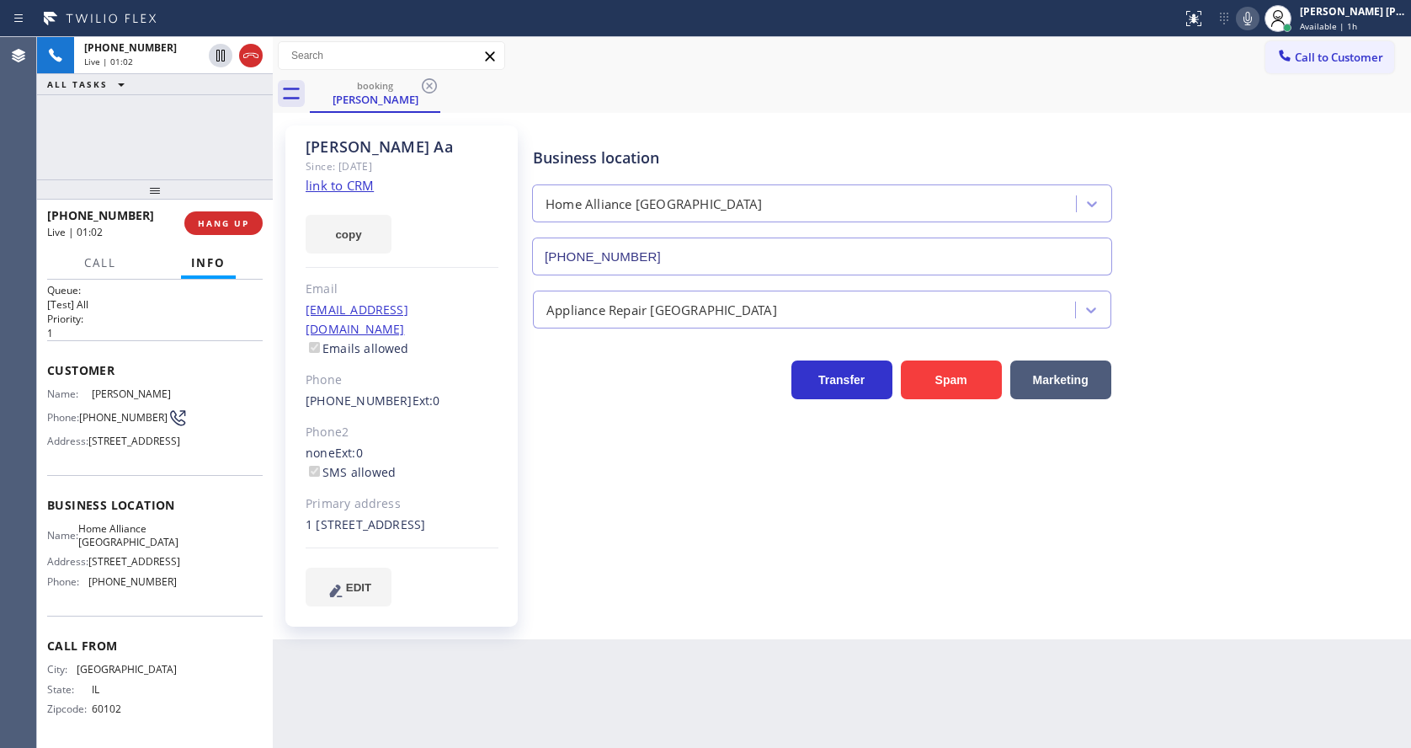
click at [698, 577] on div "Business location Home Alliance Chicago (312) 241-1219 Appliance Repair High En…" at bounding box center [968, 365] width 877 height 471
click at [343, 179] on link "link to CRM" at bounding box center [340, 185] width 68 height 17
click at [533, 422] on div "Business location Home Alliance Chicago (312) 241-1219 Appliance Repair High En…" at bounding box center [968, 365] width 877 height 471
click at [561, 496] on div "Business location Home Alliance Chicago (312) 241-1219 Appliance Repair High En…" at bounding box center [968, 365] width 877 height 471
click at [1258, 14] on icon at bounding box center [1247, 18] width 20 height 20
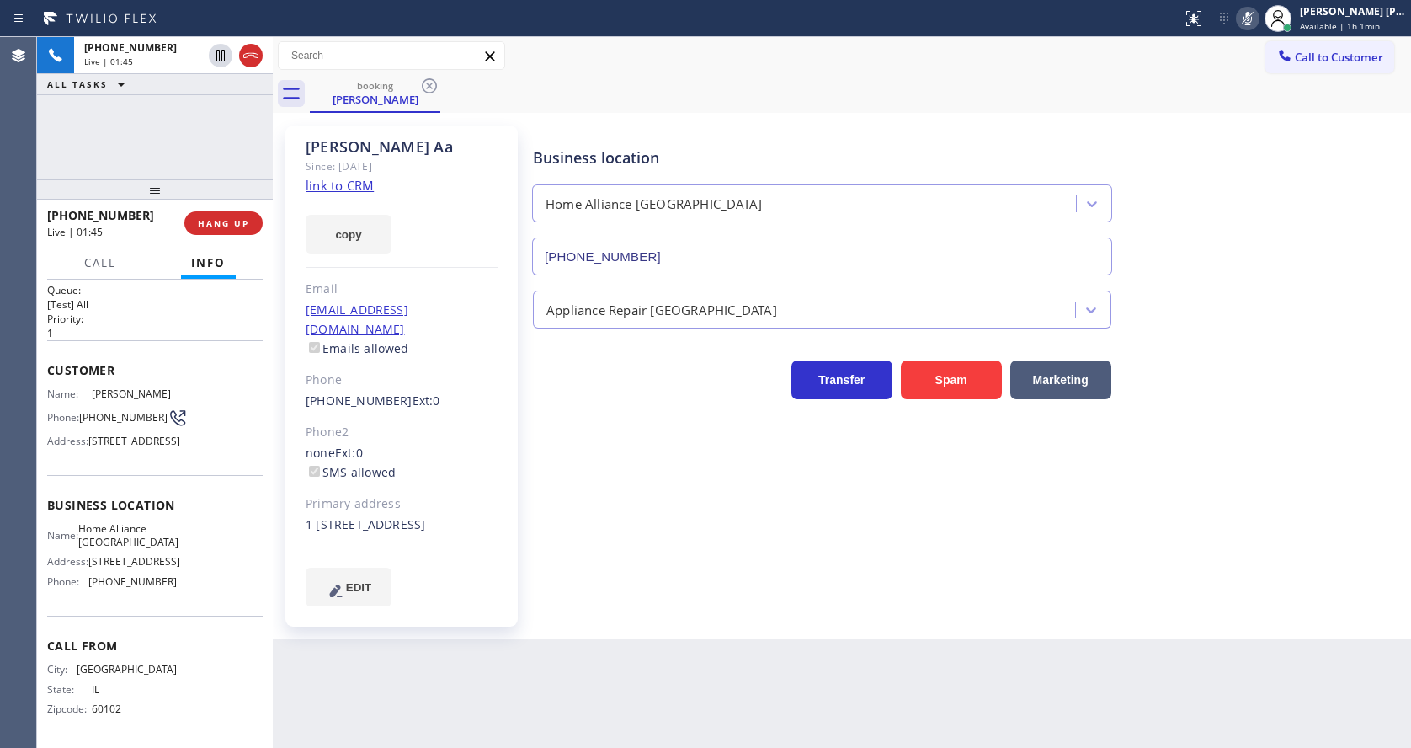
click at [1268, 170] on div "Business location Home Alliance Chicago (312) 241-1219" at bounding box center [968, 199] width 877 height 152
click at [599, 552] on div "Business location Home Alliance Chicago (312) 241-1219 Appliance Repair High En…" at bounding box center [968, 365] width 877 height 471
click at [657, 710] on div "Back to Dashboard Change Sender ID Customers Technicians Select a contact Outbo…" at bounding box center [842, 392] width 1138 height 710
drag, startPoint x: 1257, startPoint y: 20, endPoint x: 1253, endPoint y: 125, distance: 105.3
click at [1252, 20] on icon at bounding box center [1247, 18] width 8 height 13
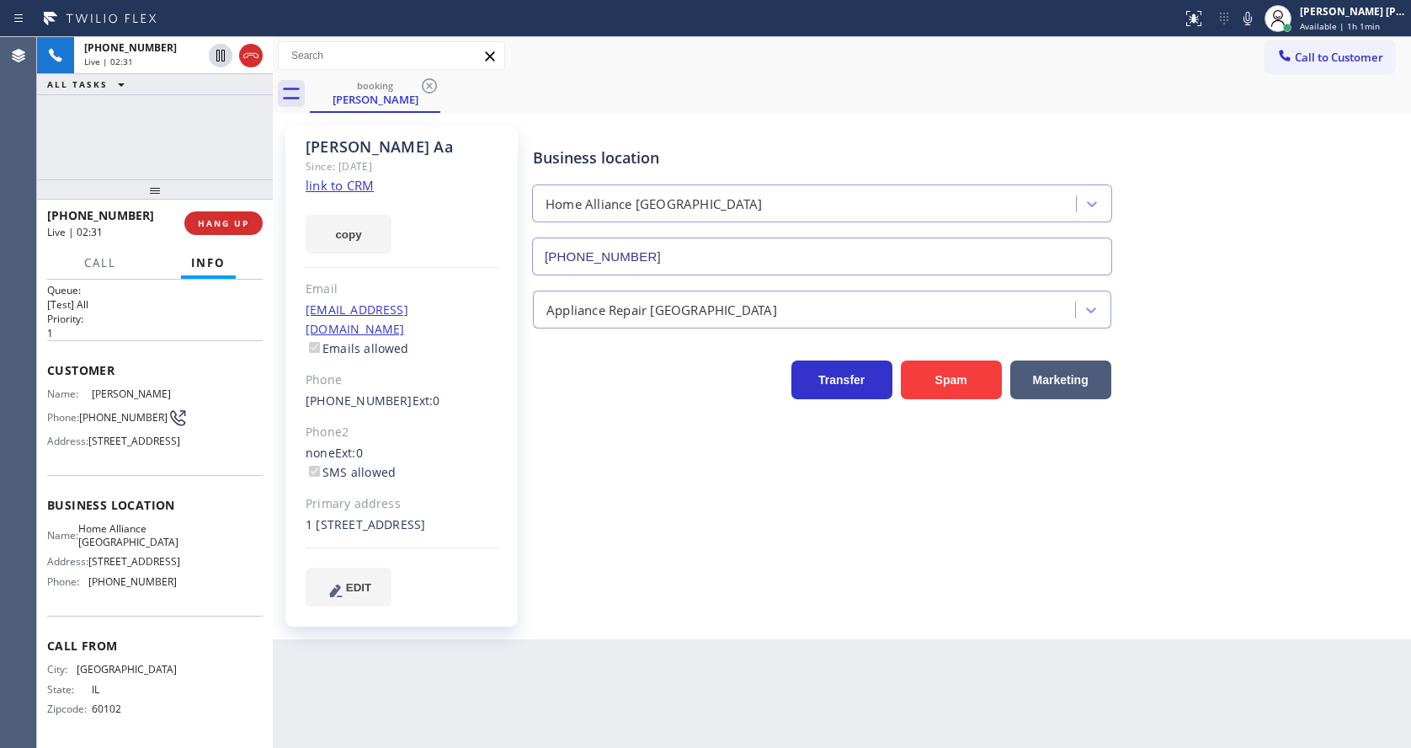
click at [1253, 130] on div "Business location Home Alliance Chicago (312) 241-1219" at bounding box center [968, 199] width 877 height 152
click at [528, 507] on div "Kathy Aa Since: 20 may 2020 link to CRM copy Email no@gmail.com Emails allowed …" at bounding box center [403, 376] width 253 height 518
click at [595, 533] on div "Business location Home Alliance Chicago (312) 241-1219 Appliance Repair High En…" at bounding box center [968, 365] width 877 height 471
click at [545, 526] on div "Business location Home Alliance Chicago (312) 241-1219 Appliance Repair High En…" at bounding box center [968, 365] width 877 height 471
drag, startPoint x: 40, startPoint y: 451, endPoint x: 67, endPoint y: 466, distance: 31.2
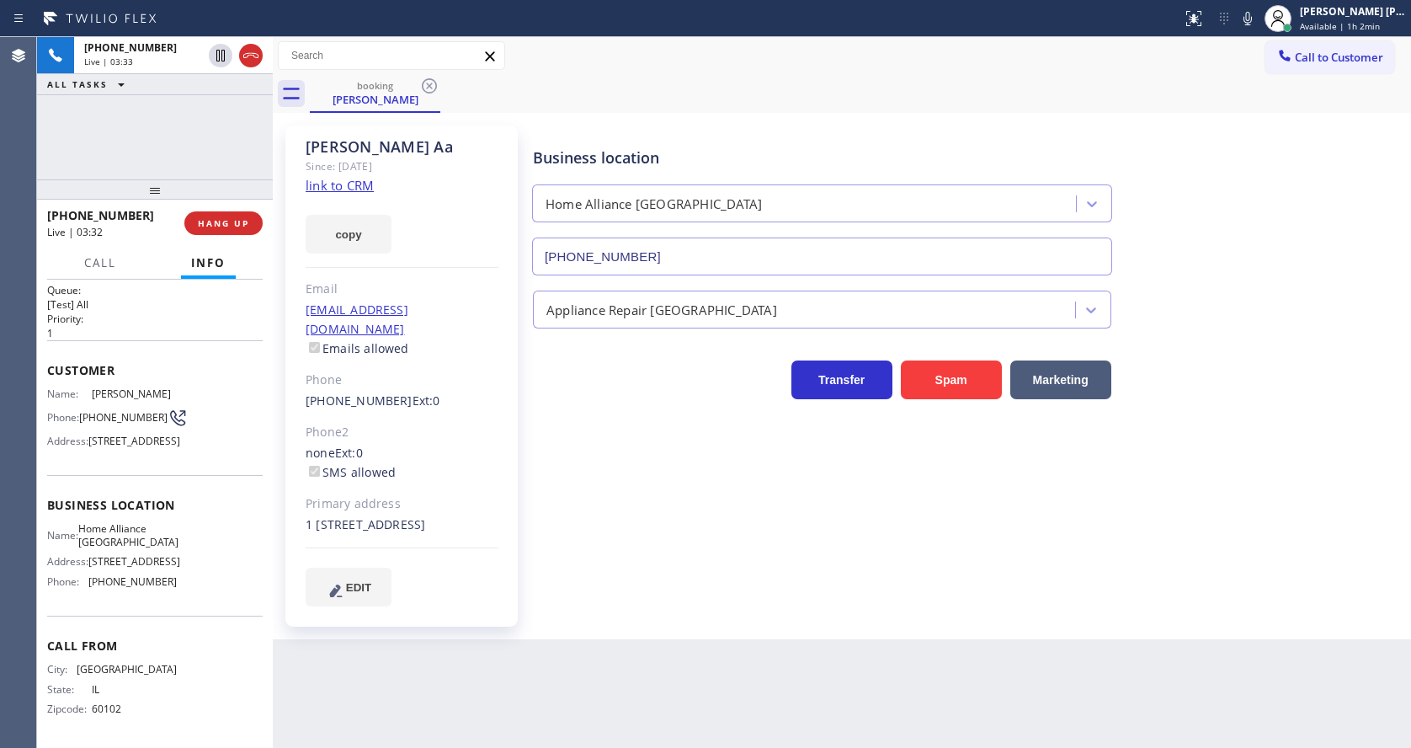
click at [40, 451] on div "Context Queue: [Test] All Priority: 1 Customer Name: Kathy Aa Phone: (847) 308-…" at bounding box center [155, 513] width 236 height 468
click at [489, 526] on div "1 7 Calumet City, IL 60409 Calumet City, 60409 IL" at bounding box center [402, 524] width 193 height 19
click at [174, 534] on div "Name: Home Alliance Chicago Address: 2071 N Southport Ave Phone: (312) 241-1219" at bounding box center [155, 558] width 216 height 72
click at [208, 522] on div "Name: Home Alliance Chicago Address: 2071 N Southport Ave Phone: (312) 241-1219" at bounding box center [155, 558] width 216 height 72
drag, startPoint x: 81, startPoint y: 338, endPoint x: 115, endPoint y: 351, distance: 36.8
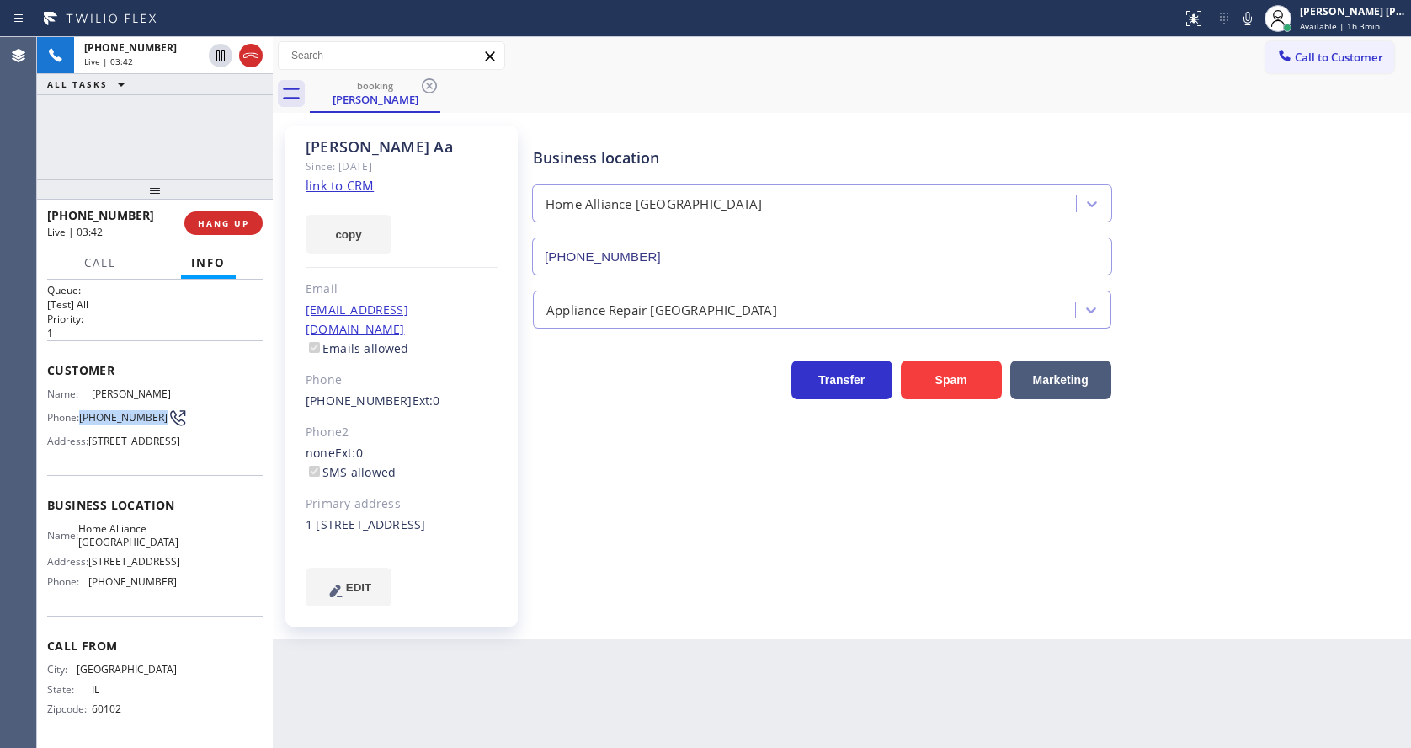
click at [115, 407] on div "Phone: (847) 308-6948" at bounding box center [112, 417] width 130 height 20
click at [143, 522] on span "Home Alliance Chicago" at bounding box center [128, 535] width 100 height 26
drag, startPoint x: 90, startPoint y: 503, endPoint x: 136, endPoint y: 521, distance: 49.9
click at [136, 522] on span "Home Alliance Chicago" at bounding box center [128, 535] width 100 height 26
drag, startPoint x: 184, startPoint y: 560, endPoint x: 159, endPoint y: 582, distance: 33.4
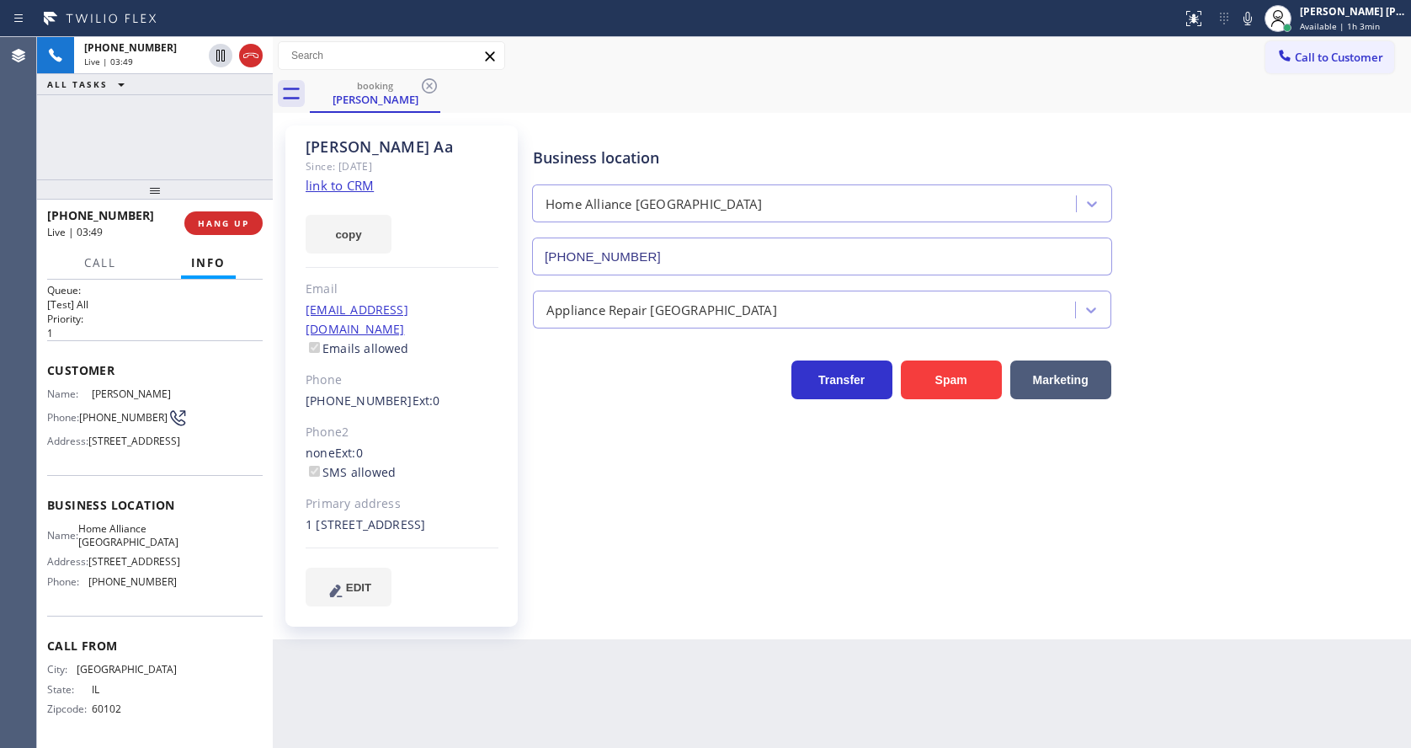
click at [184, 560] on div "Name: Home Alliance Chicago Address: 2071 N Southport Ave Phone: (312) 241-1219" at bounding box center [155, 558] width 216 height 72
drag, startPoint x: 84, startPoint y: 567, endPoint x: 171, endPoint y: 572, distance: 86.8
click at [171, 572] on div "Name: Home Alliance Chicago Address: 2071 N Southport Ave Phone: (312) 241-1219" at bounding box center [155, 558] width 216 height 72
click at [663, 536] on div "Business location Home Alliance Chicago (312) 241-1219 Appliance Repair High En…" at bounding box center [968, 365] width 877 height 471
click at [682, 551] on div "Business location Home Alliance Chicago (312) 241-1219 Appliance Repair High En…" at bounding box center [968, 365] width 877 height 471
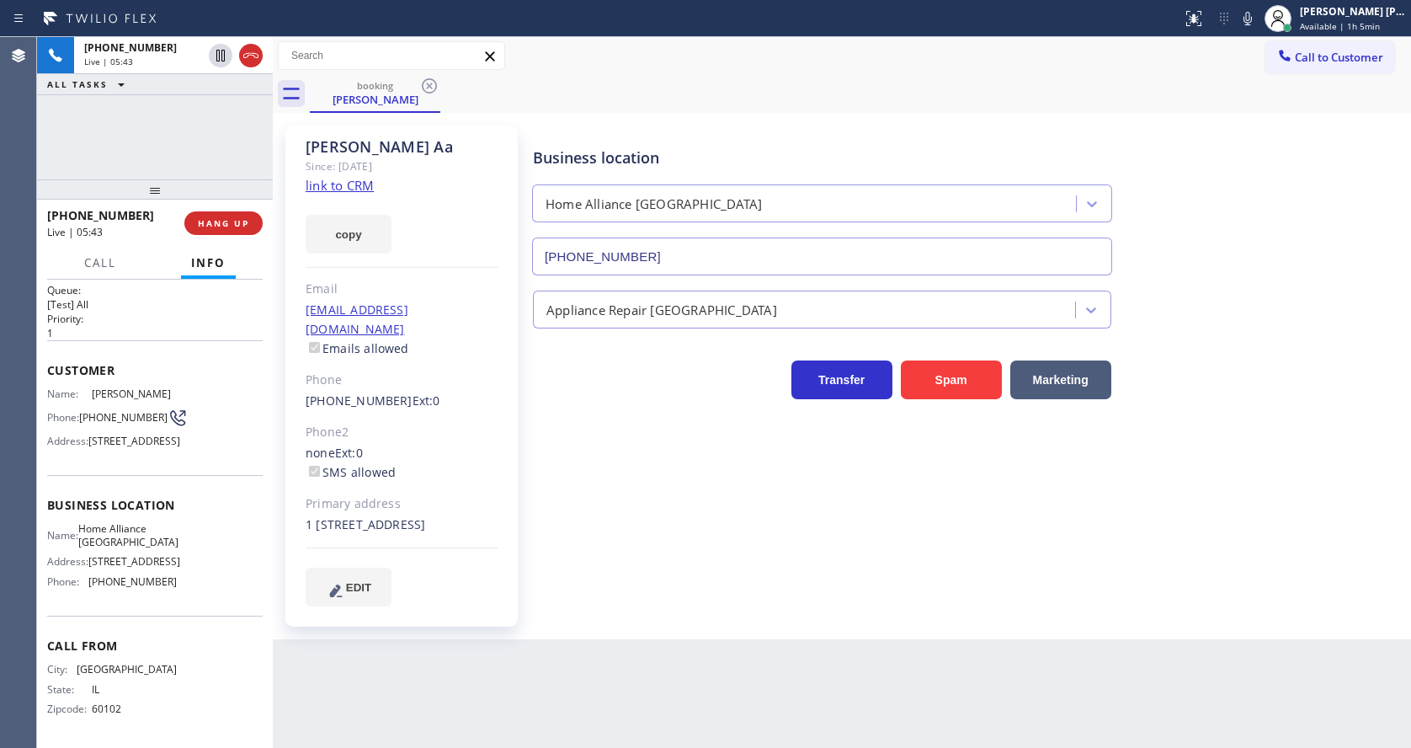
click at [580, 598] on div "Business location Home Alliance Chicago (312) 241-1219 Appliance Repair High En…" at bounding box center [968, 365] width 877 height 471
click at [676, 521] on div "Business location Home Alliance Chicago (312) 241-1219 Appliance Repair High En…" at bounding box center [968, 365] width 877 height 471
drag, startPoint x: 804, startPoint y: 635, endPoint x: 450, endPoint y: 720, distance: 364.5
click at [799, 638] on div "Kathy Aa Since: 20 may 2020 link to CRM copy Email no@gmail.com Emails allowed …" at bounding box center [842, 376] width 1138 height 526
drag, startPoint x: 583, startPoint y: 613, endPoint x: 398, endPoint y: 418, distance: 268.0
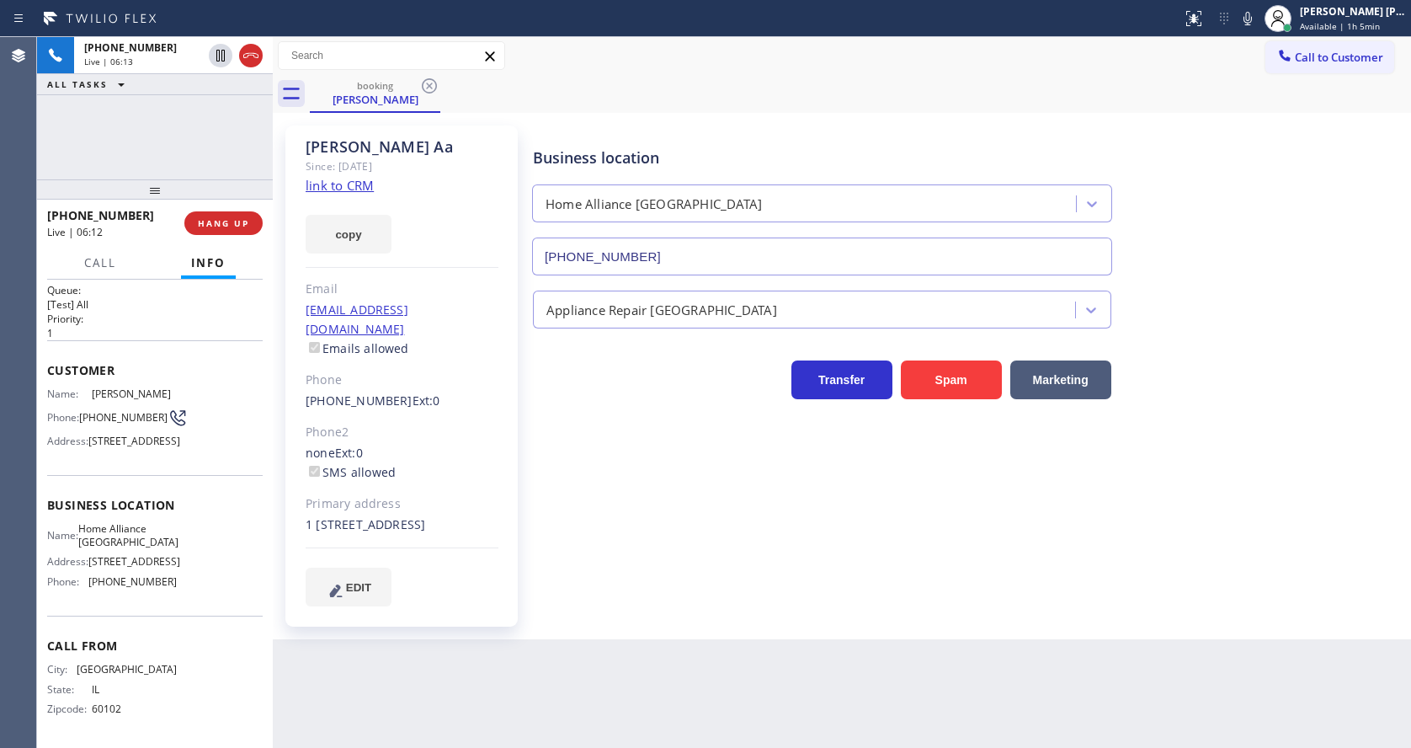
click at [583, 613] on div "Business location Home Alliance Chicago (312) 241-1219 Appliance Repair High En…" at bounding box center [968, 382] width 877 height 505
click at [207, 227] on span "COMPLETE" at bounding box center [220, 223] width 58 height 12
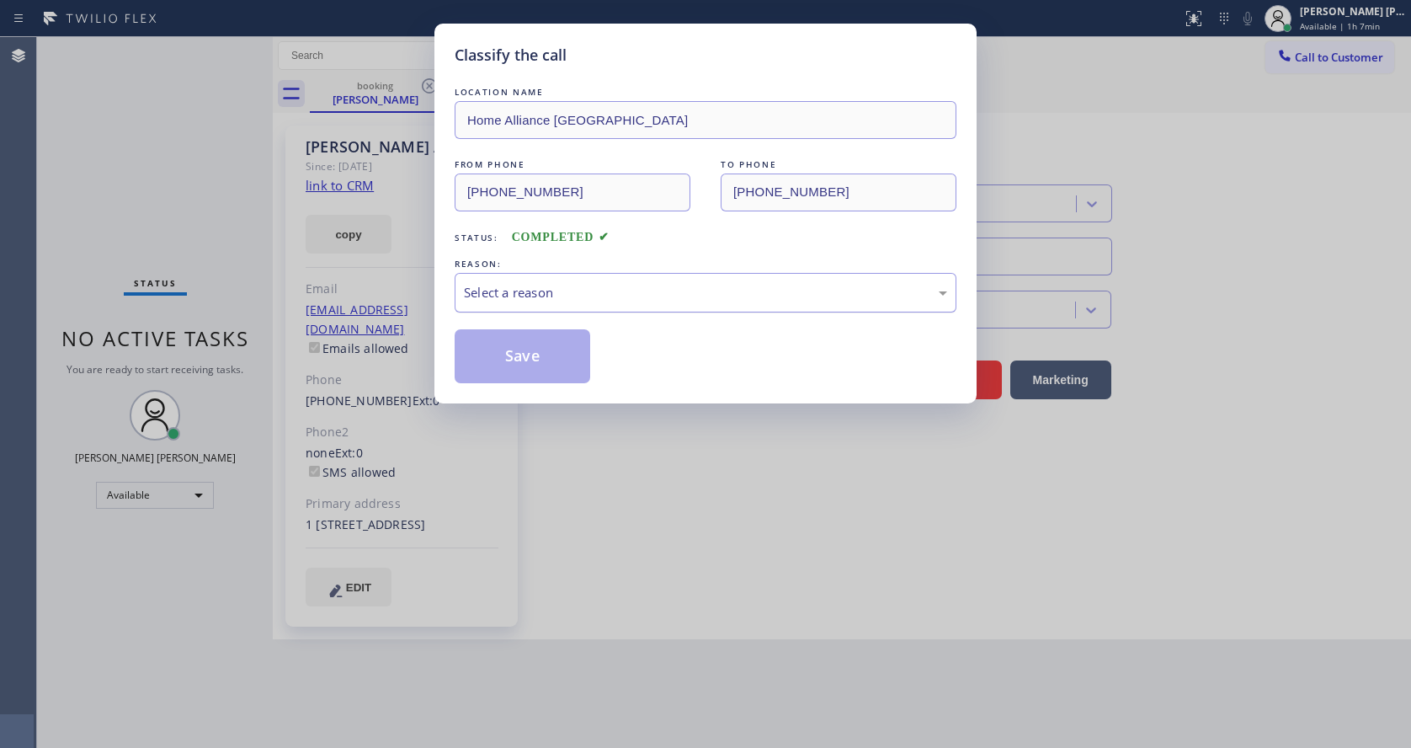
click at [485, 287] on div "Select a reason" at bounding box center [705, 292] width 483 height 19
click at [494, 352] on button "Save" at bounding box center [523, 356] width 136 height 54
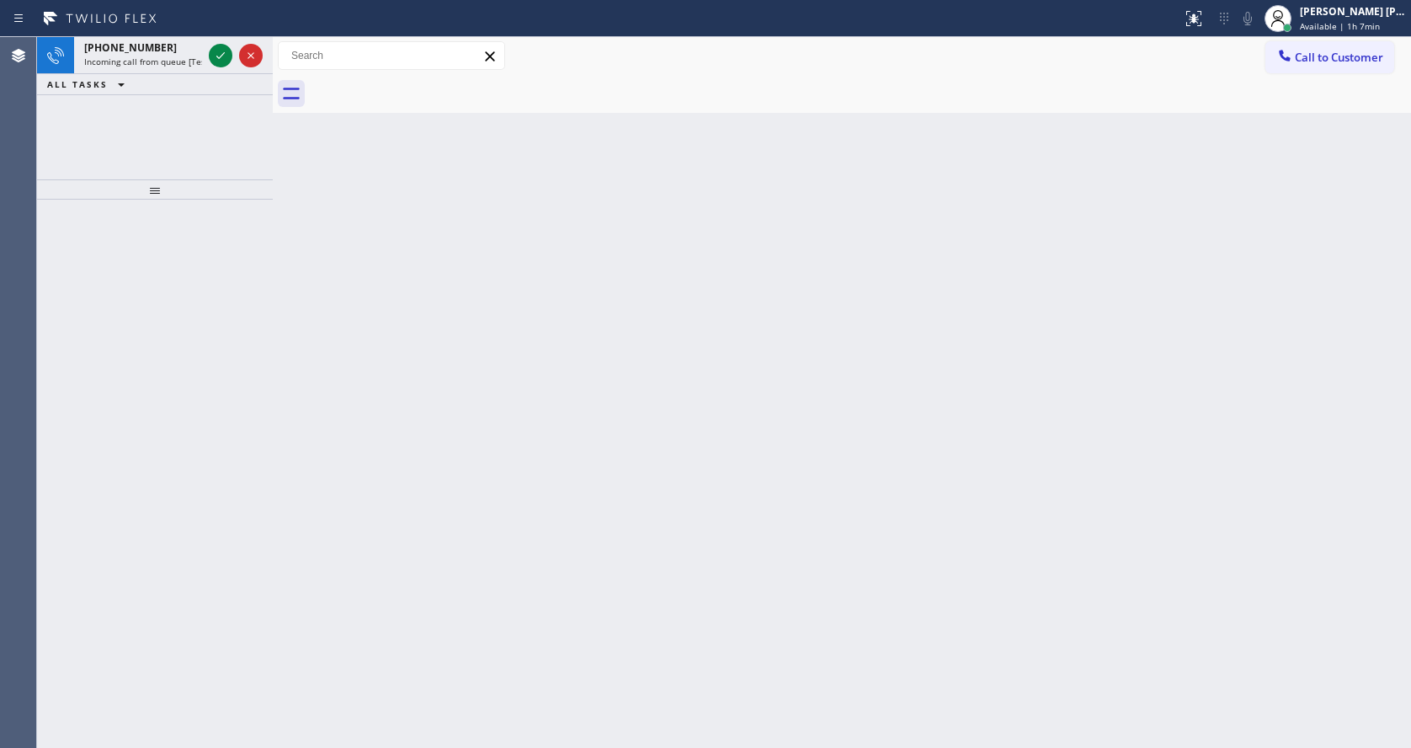
click at [783, 551] on div "Back to Dashboard Change Sender ID Customers Technicians Select a contact Outbo…" at bounding box center [842, 392] width 1138 height 710
click at [225, 56] on icon at bounding box center [220, 55] width 20 height 20
click at [217, 55] on icon at bounding box center [220, 55] width 20 height 20
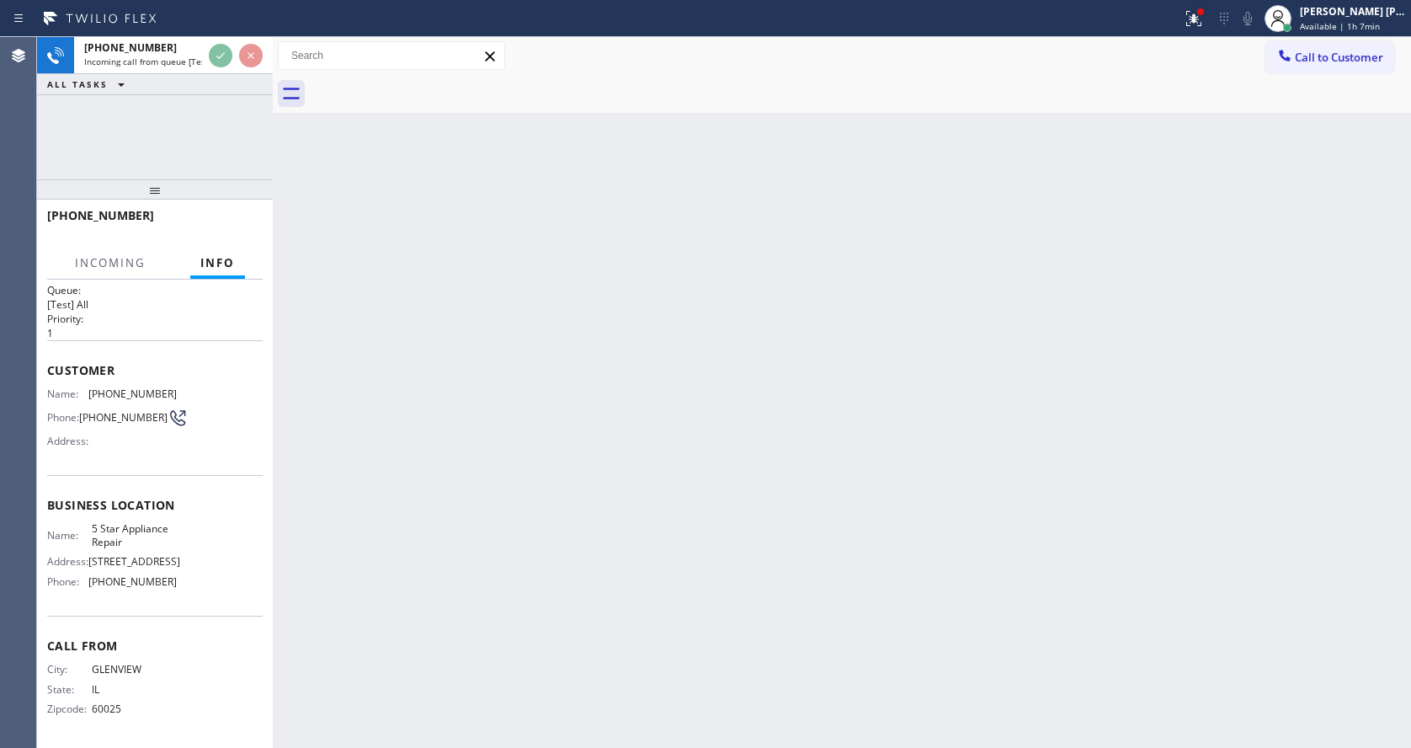
scroll to position [22, 0]
click at [424, 602] on div "Back to Dashboard Change Sender ID Customers Technicians Select a contact Outbo…" at bounding box center [842, 392] width 1138 height 710
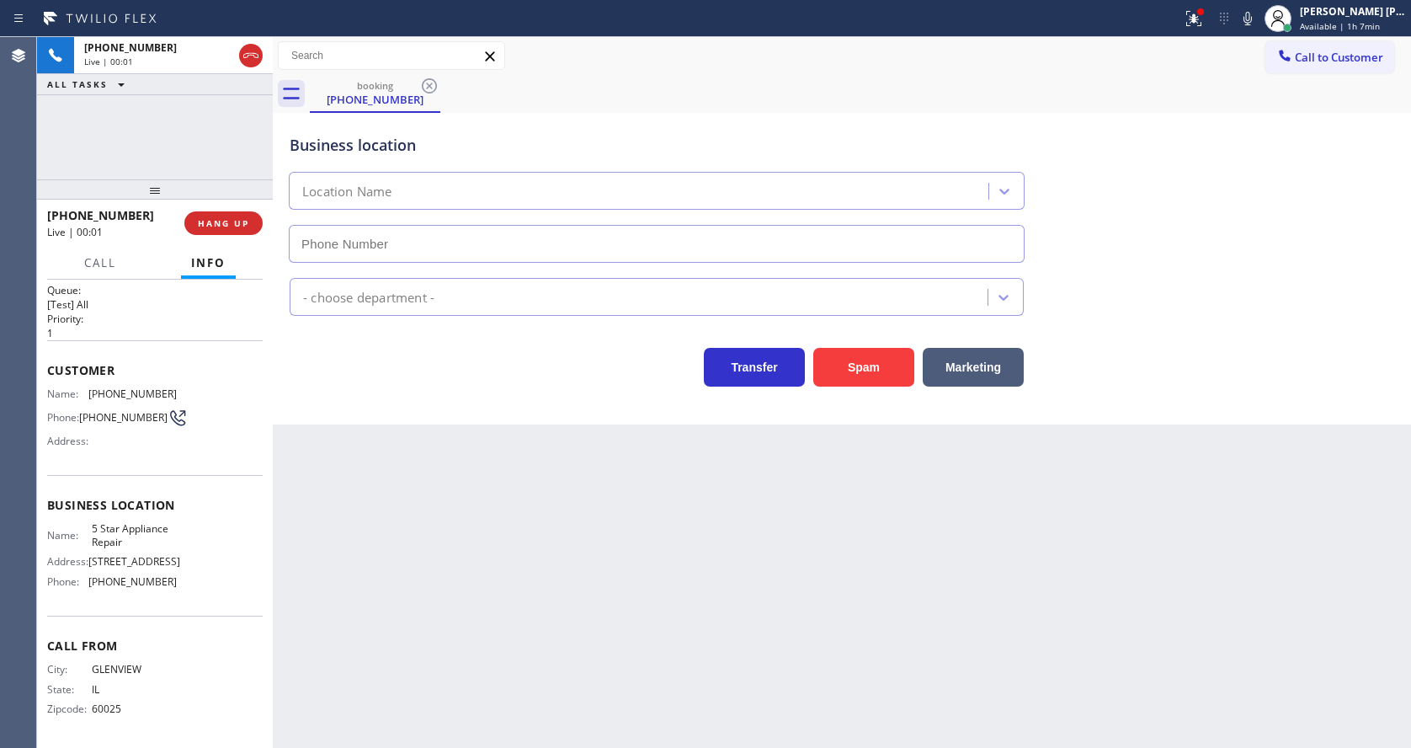
type input "[PHONE_NUMBER]"
click at [540, 642] on div "Back to Dashboard Change Sender ID Customers Technicians Select a contact Outbo…" at bounding box center [842, 392] width 1138 height 710
click at [128, 486] on div "Business location Name: 5 Star Appliance Repair Address: 510 Foothill Rd Phone:…" at bounding box center [155, 545] width 216 height 141
drag, startPoint x: 84, startPoint y: 390, endPoint x: 171, endPoint y: 395, distance: 86.9
click at [171, 395] on div "Name: (847) 730-7988 Phone: (847) 730-7988 Address:" at bounding box center [155, 420] width 216 height 67
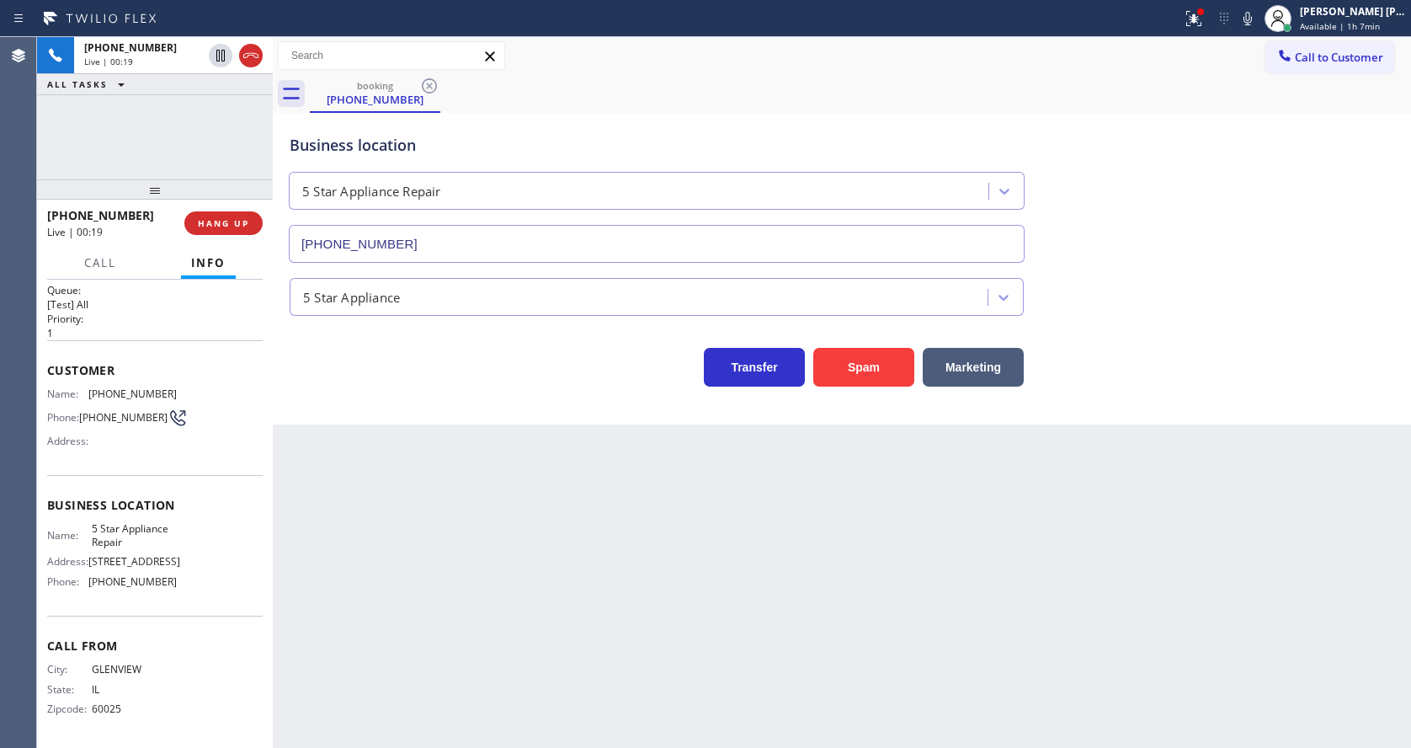
click at [444, 536] on div "Back to Dashboard Change Sender ID Customers Technicians Select a contact Outbo…" at bounding box center [842, 392] width 1138 height 710
click at [170, 530] on div "Name: 5 Star Appliance Repair Address: 510 Foothill Rd Phone: (855) 731-4952" at bounding box center [155, 558] width 216 height 72
drag, startPoint x: 92, startPoint y: 526, endPoint x: 126, endPoint y: 540, distance: 37.0
click at [126, 540] on div "Name: 5 Star Appliance Repair" at bounding box center [112, 535] width 130 height 26
click at [447, 587] on div "Back to Dashboard Change Sender ID Customers Technicians Select a contact Outbo…" at bounding box center [842, 392] width 1138 height 710
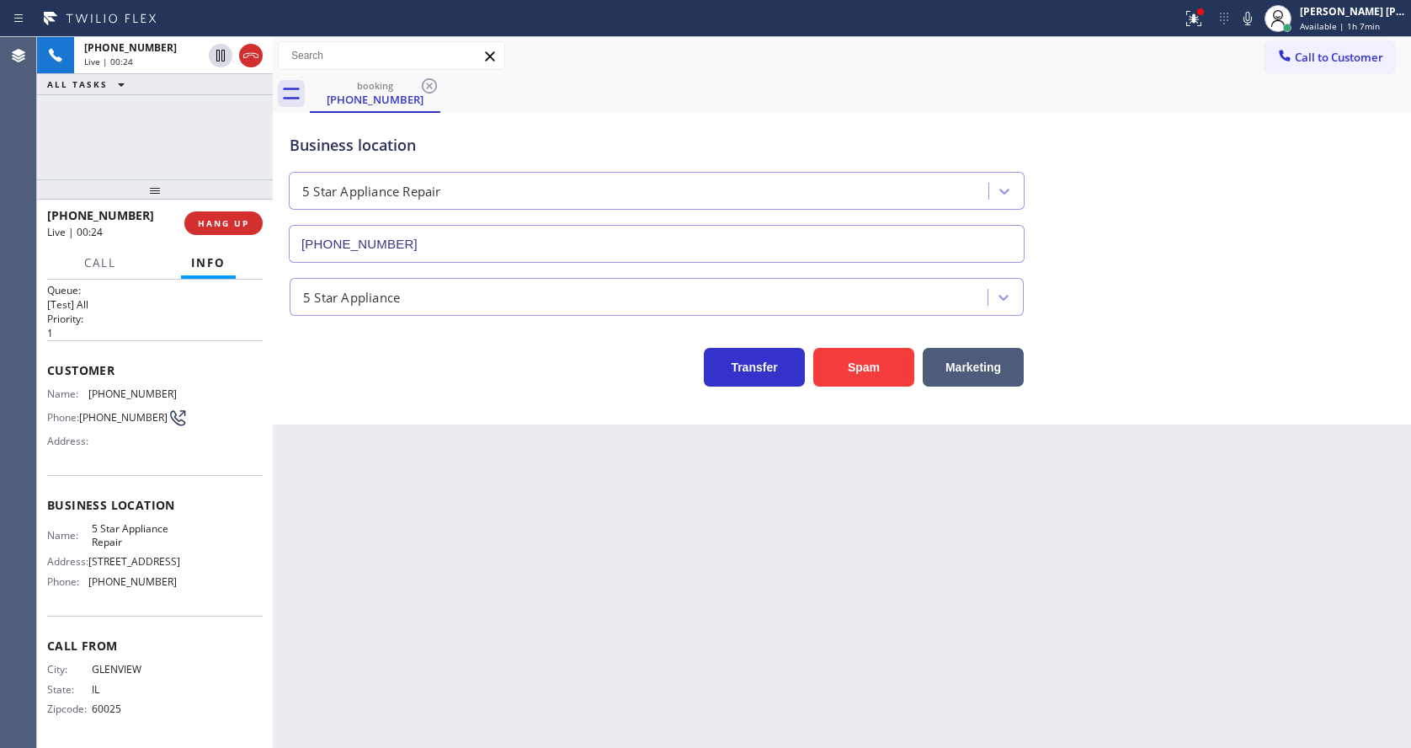
click at [173, 535] on div "Name: 5 Star Appliance Repair Address: 510 Foothill Rd Phone: (855) 731-4952" at bounding box center [155, 558] width 216 height 72
drag, startPoint x: 81, startPoint y: 580, endPoint x: 173, endPoint y: 583, distance: 91.8
click at [173, 583] on div "Name: 5 Star Appliance Repair Address: 510 Foothill Rd Phone: (855) 731-4952" at bounding box center [155, 558] width 216 height 72
click at [450, 596] on div "Back to Dashboard Change Sender ID Customers Technicians Select a contact Outbo…" at bounding box center [842, 392] width 1138 height 710
drag, startPoint x: 798, startPoint y: 548, endPoint x: 1194, endPoint y: 196, distance: 529.5
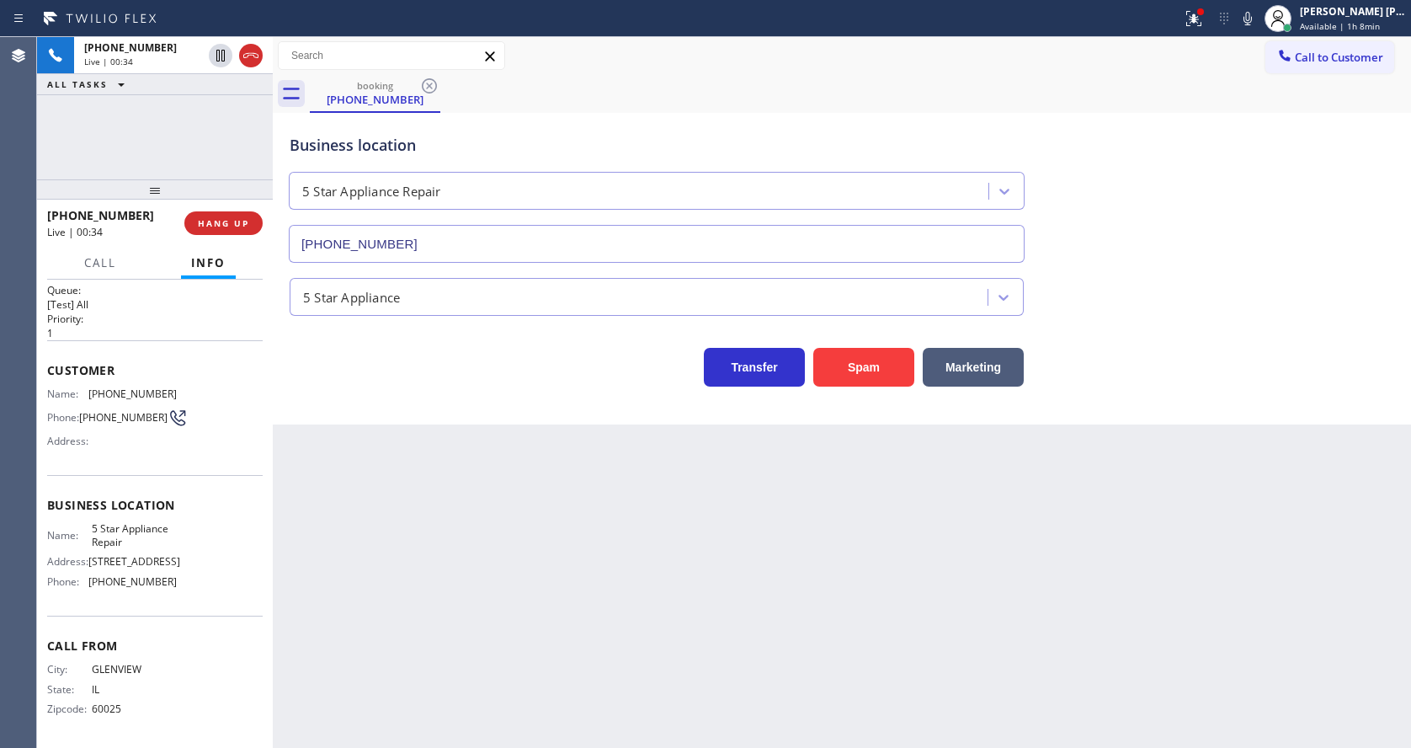
click at [808, 547] on div "Back to Dashboard Change Sender ID Customers Technicians Select a contact Outbo…" at bounding box center [842, 392] width 1138 height 710
click at [1189, 17] on div at bounding box center [1193, 18] width 37 height 20
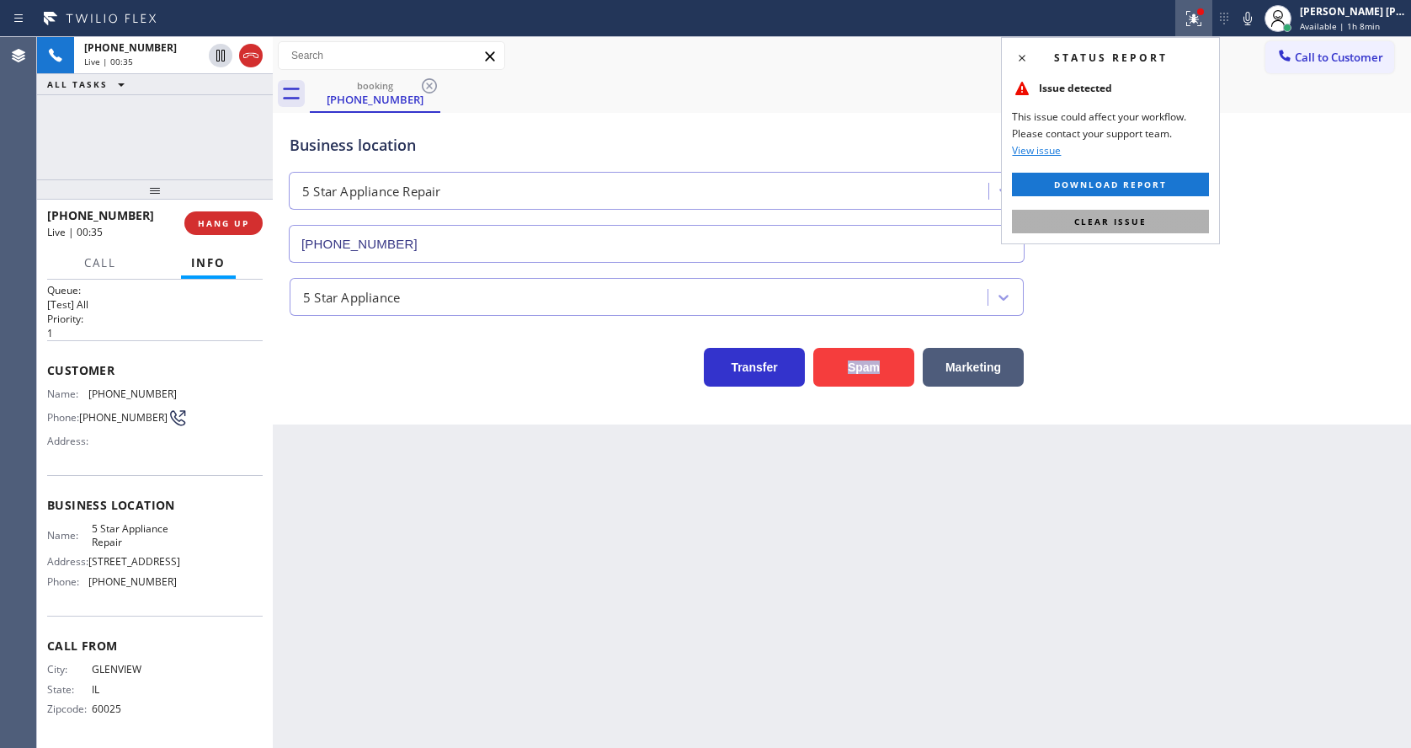
click at [1154, 220] on button "Clear issue" at bounding box center [1110, 222] width 197 height 24
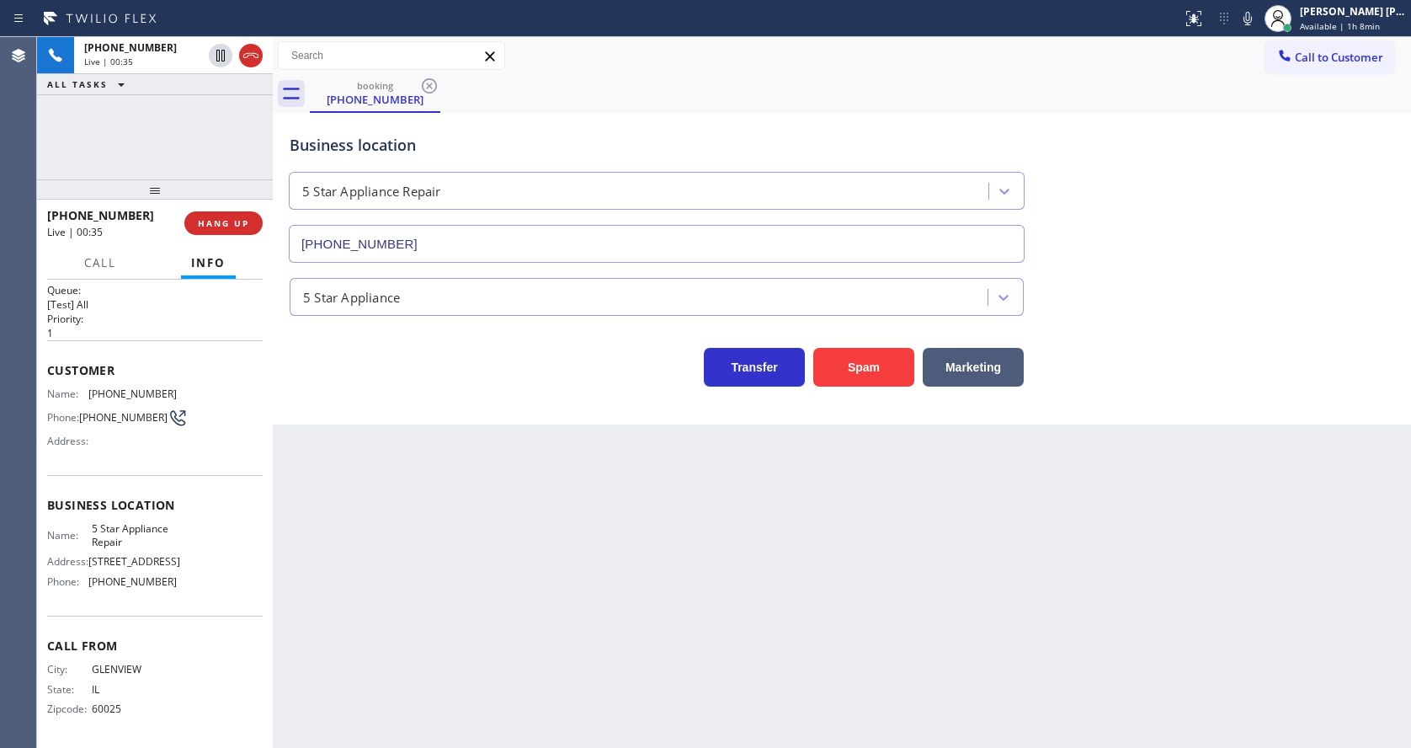
click at [1172, 225] on div "Business location 5 Star Appliance Repair (855) 731-4952" at bounding box center [841, 186] width 1111 height 152
click at [684, 529] on div "Back to Dashboard Change Sender ID Customers Technicians Select a contact Outbo…" at bounding box center [842, 392] width 1138 height 710
click at [379, 598] on div "Back to Dashboard Change Sender ID Customers Technicians Select a contact Outbo…" at bounding box center [842, 392] width 1138 height 710
click at [693, 566] on div "Back to Dashboard Change Sender ID Customers Technicians Select a contact Outbo…" at bounding box center [842, 392] width 1138 height 710
click at [495, 547] on div "Back to Dashboard Change Sender ID Customers Technicians Select a contact Outbo…" at bounding box center [842, 392] width 1138 height 710
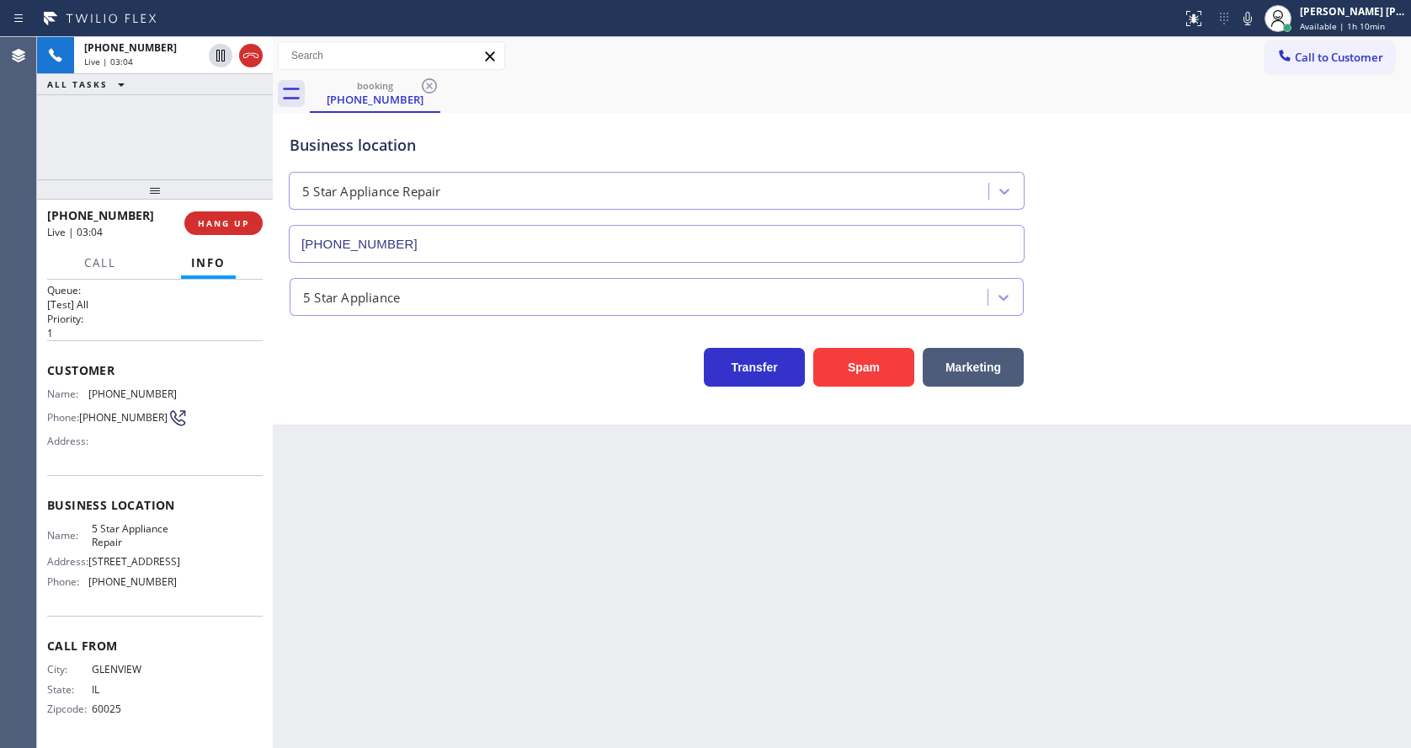
click at [636, 566] on div "Back to Dashboard Change Sender ID Customers Technicians Select a contact Outbo…" at bounding box center [842, 392] width 1138 height 710
drag, startPoint x: 432, startPoint y: 423, endPoint x: 374, endPoint y: 386, distance: 68.4
click at [432, 423] on div "Business location 5 Star Appliance Repair (855) 731-4952 5 Star Appliance Trans…" at bounding box center [842, 268] width 1138 height 311
click at [211, 222] on span "COMPLETE" at bounding box center [220, 223] width 58 height 12
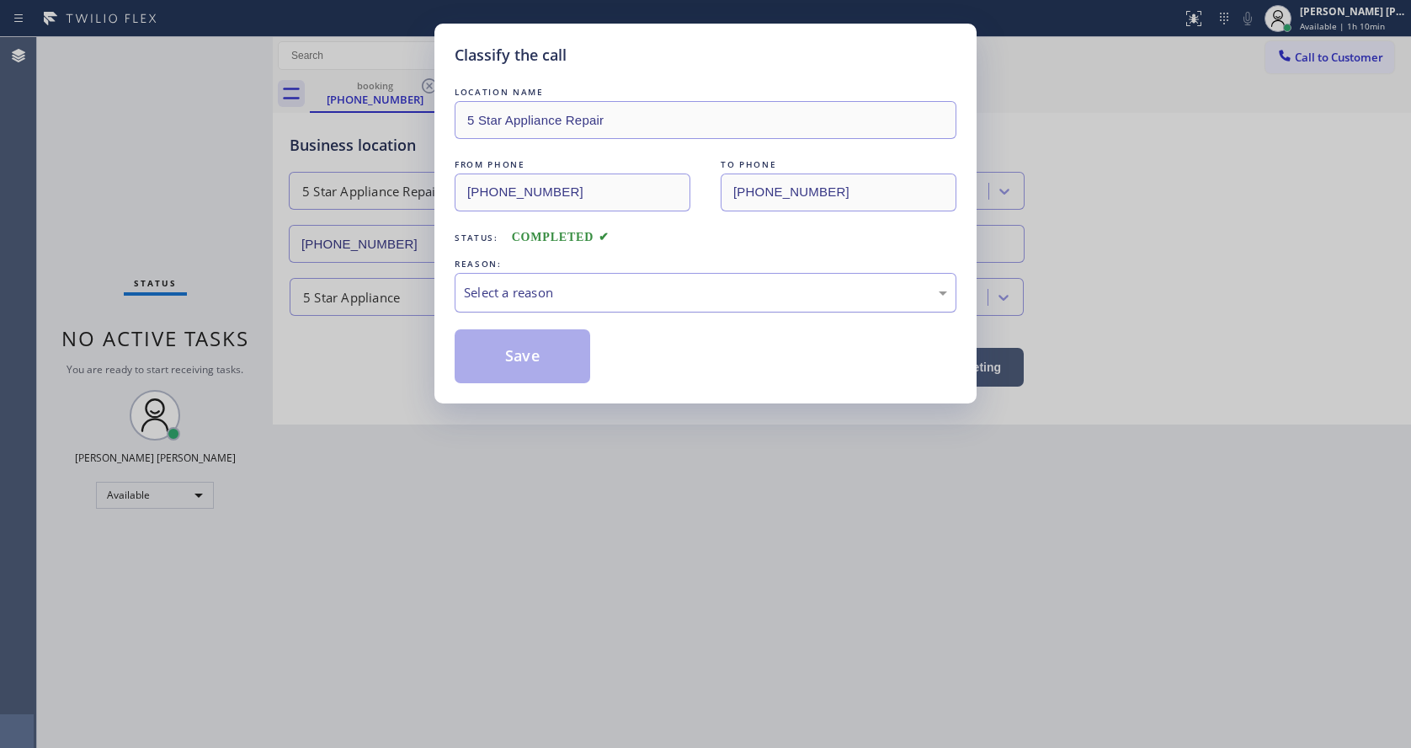
click at [523, 291] on div "Select a reason" at bounding box center [705, 292] width 483 height 19
click at [525, 348] on button "Save" at bounding box center [523, 356] width 136 height 54
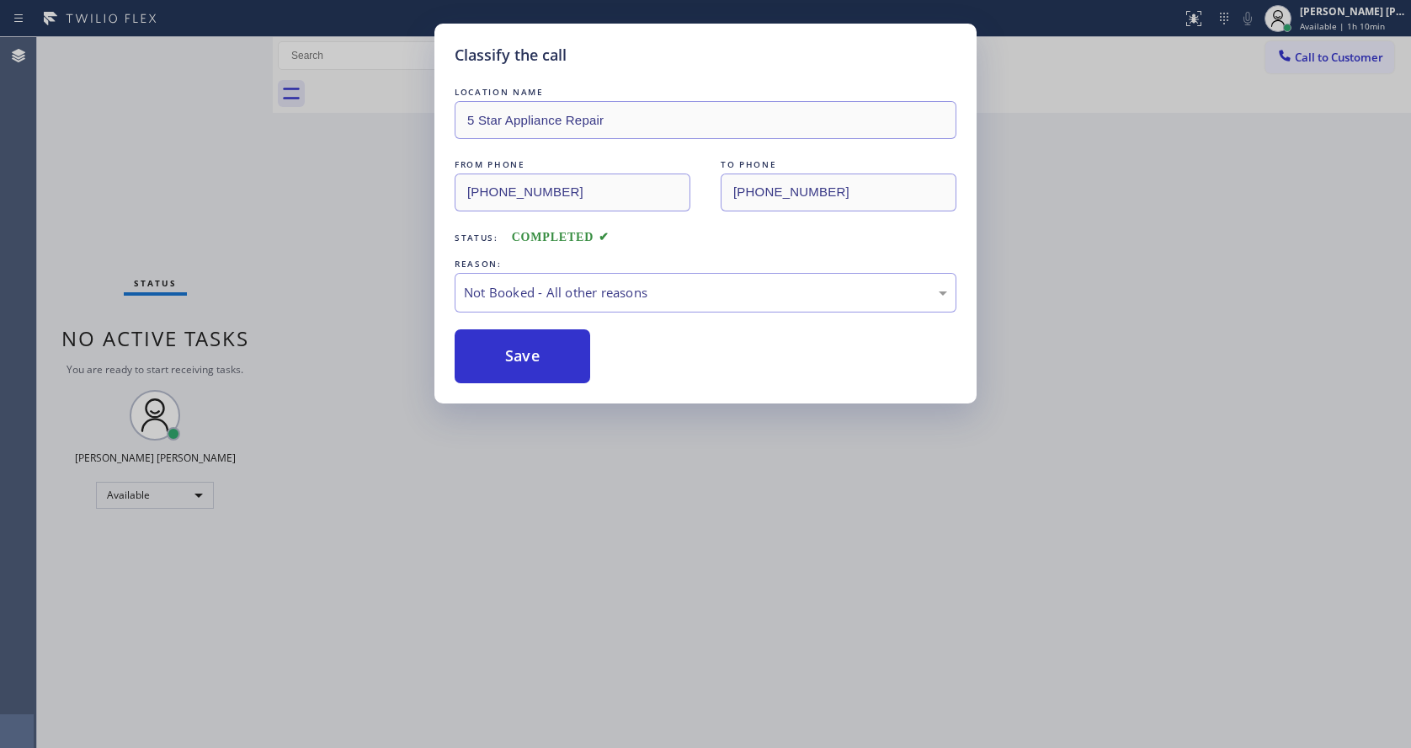
click at [747, 501] on div "Classify the call LOCATION NAME 5 Star Appliance Repair FROM PHONE (847) 730-79…" at bounding box center [705, 374] width 1411 height 748
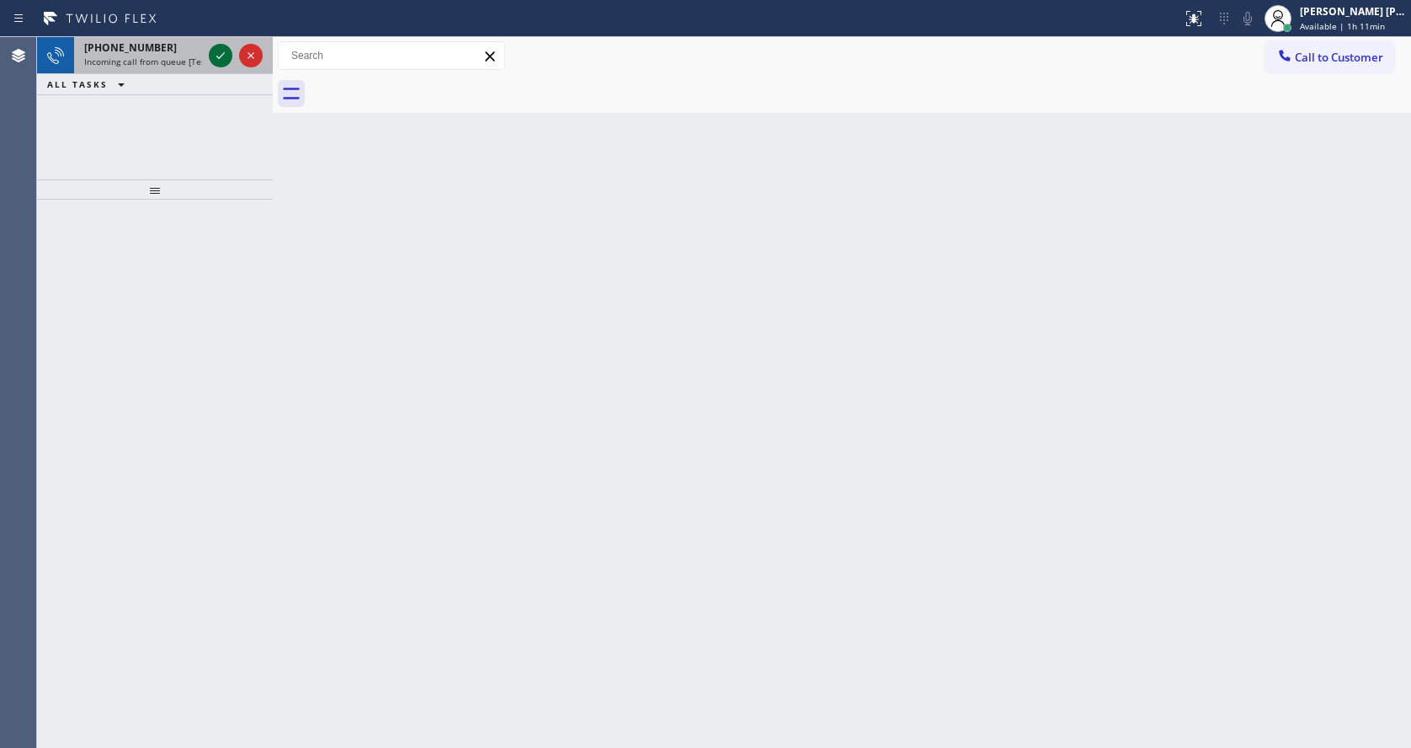
click at [225, 50] on icon at bounding box center [220, 55] width 20 height 20
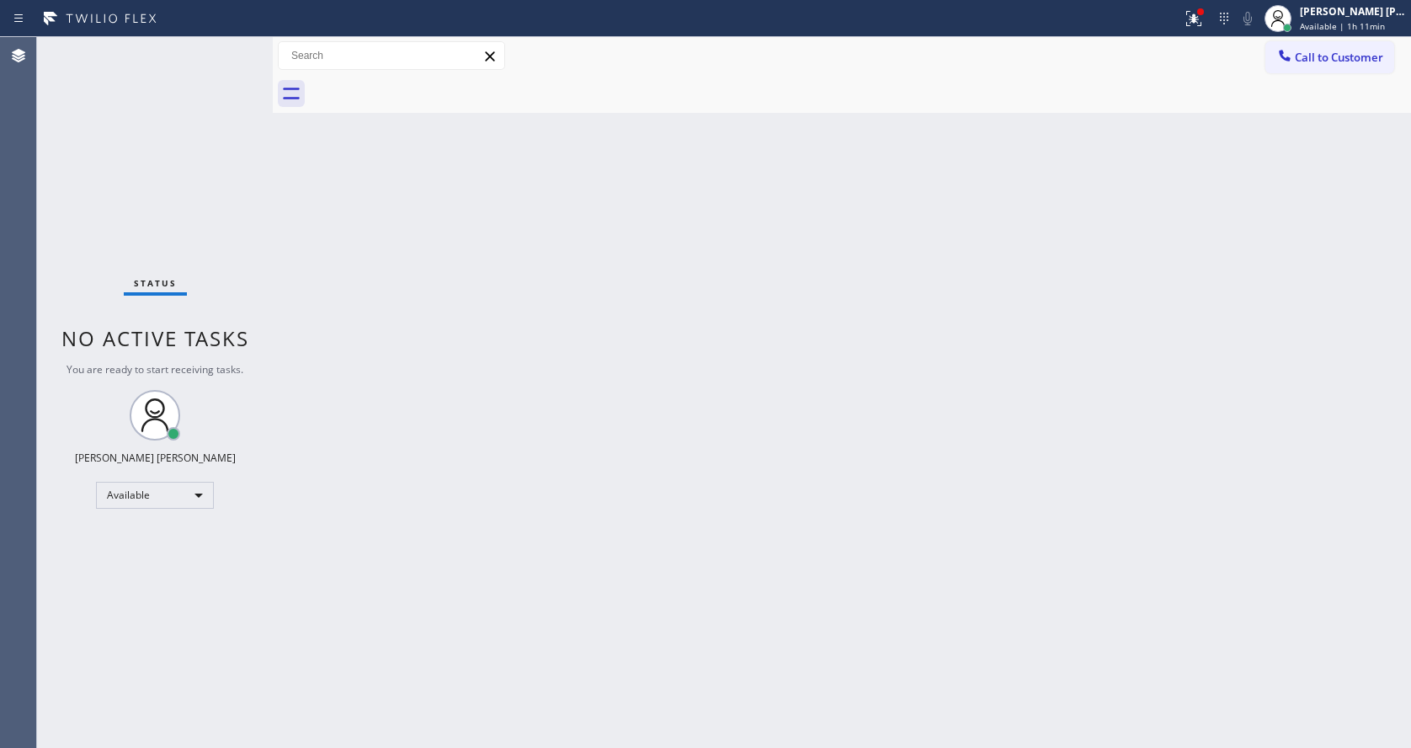
click at [514, 508] on div "Back to Dashboard Change Sender ID Customers Technicians Select a contact Outbo…" at bounding box center [842, 392] width 1138 height 710
click at [700, 496] on div "Back to Dashboard Change Sender ID Customers Technicians Select a contact Outbo…" at bounding box center [842, 392] width 1138 height 710
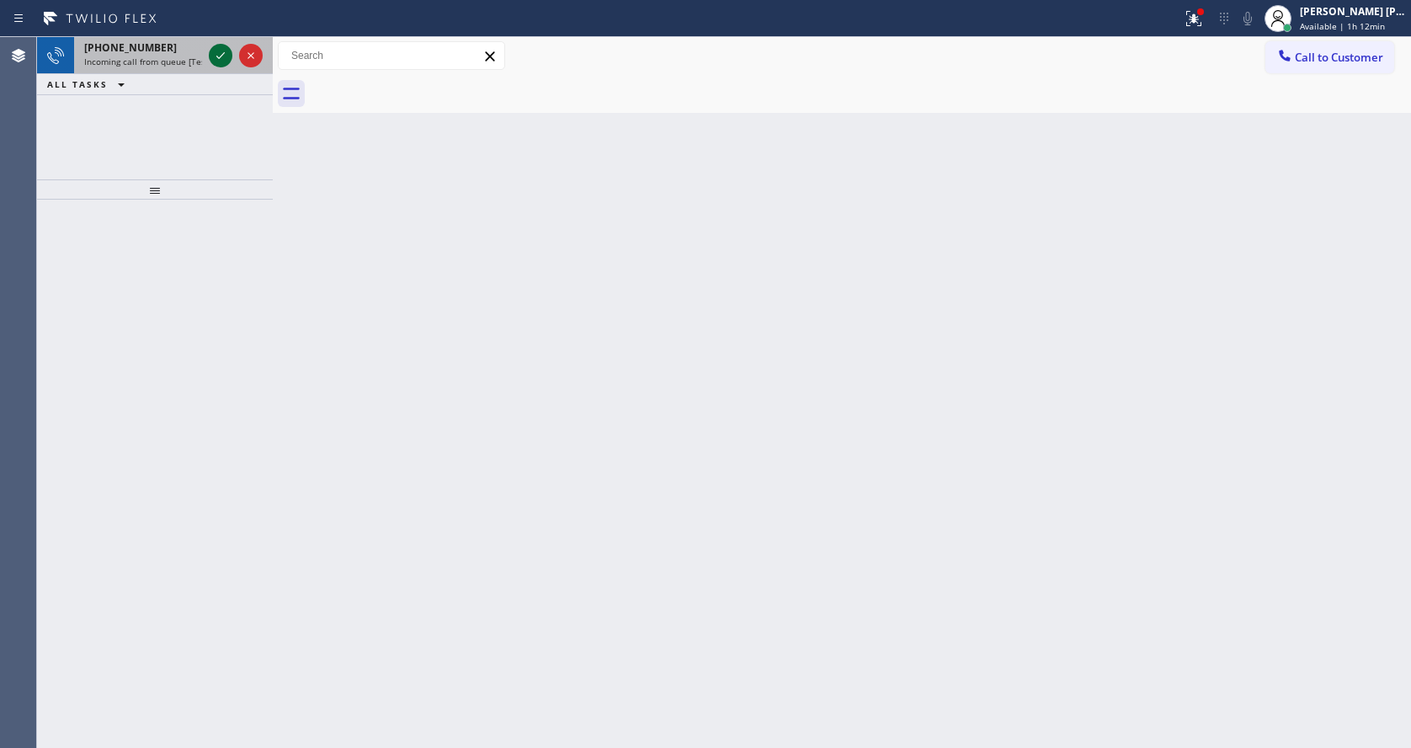
click at [211, 55] on icon at bounding box center [220, 55] width 20 height 20
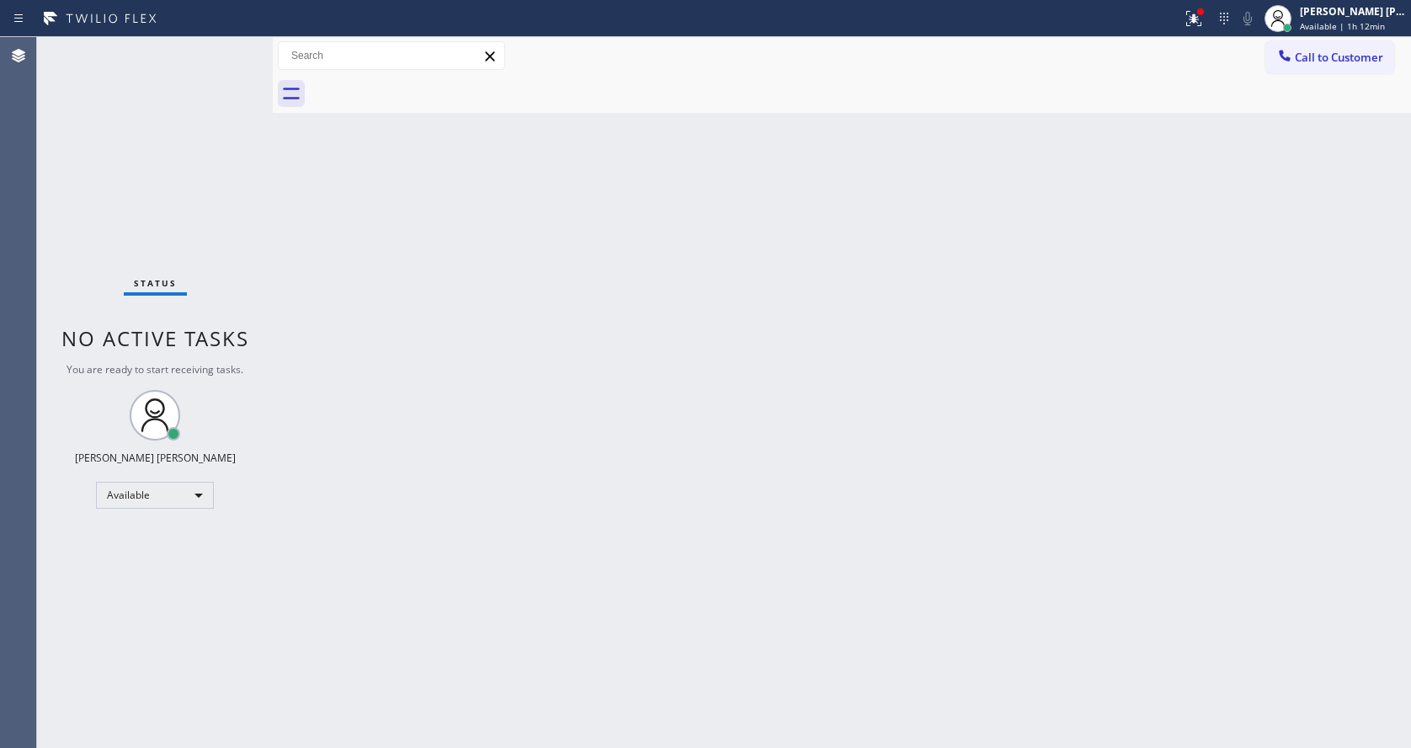
click at [832, 271] on div "Back to Dashboard Change Sender ID Customers Technicians Select a contact Outbo…" at bounding box center [842, 392] width 1138 height 710
click at [1200, 9] on icon at bounding box center [1194, 18] width 20 height 20
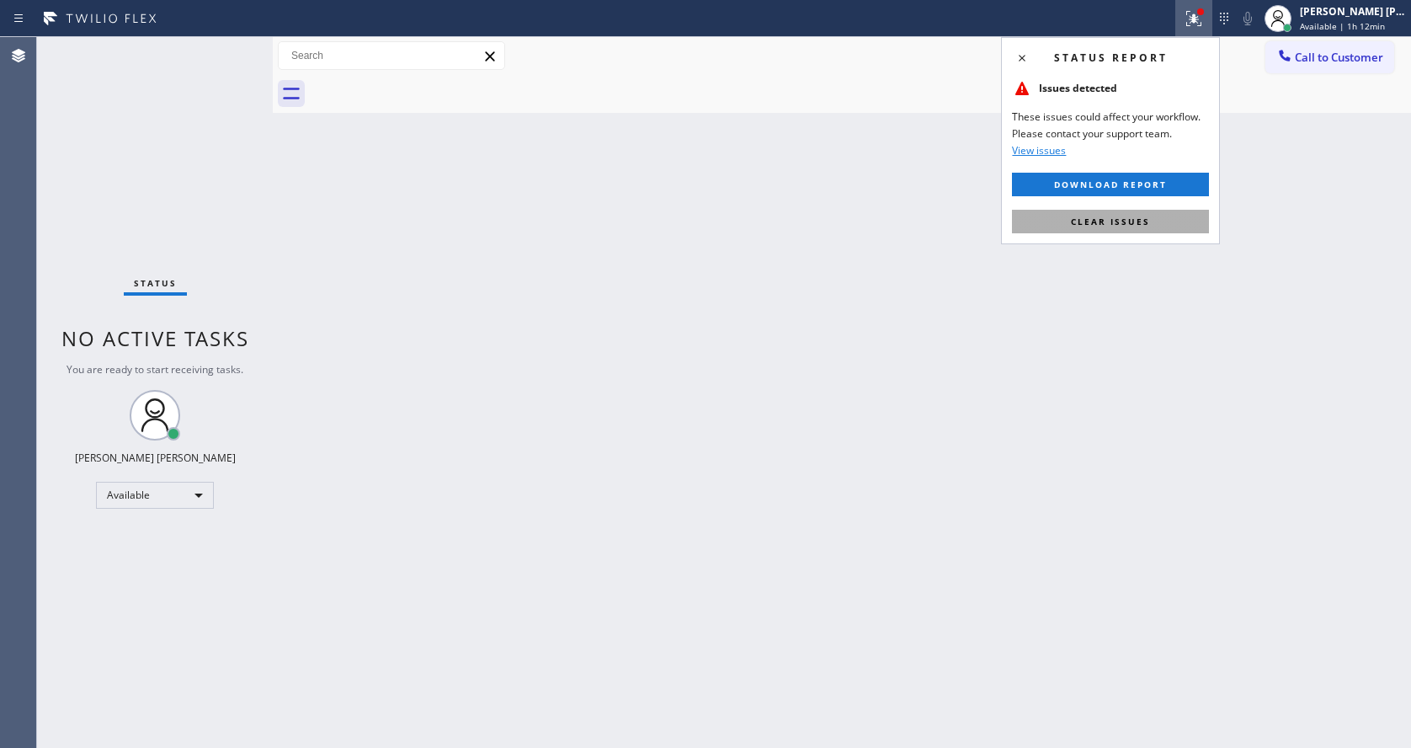
click at [1135, 221] on span "Clear issues" at bounding box center [1110, 222] width 79 height 12
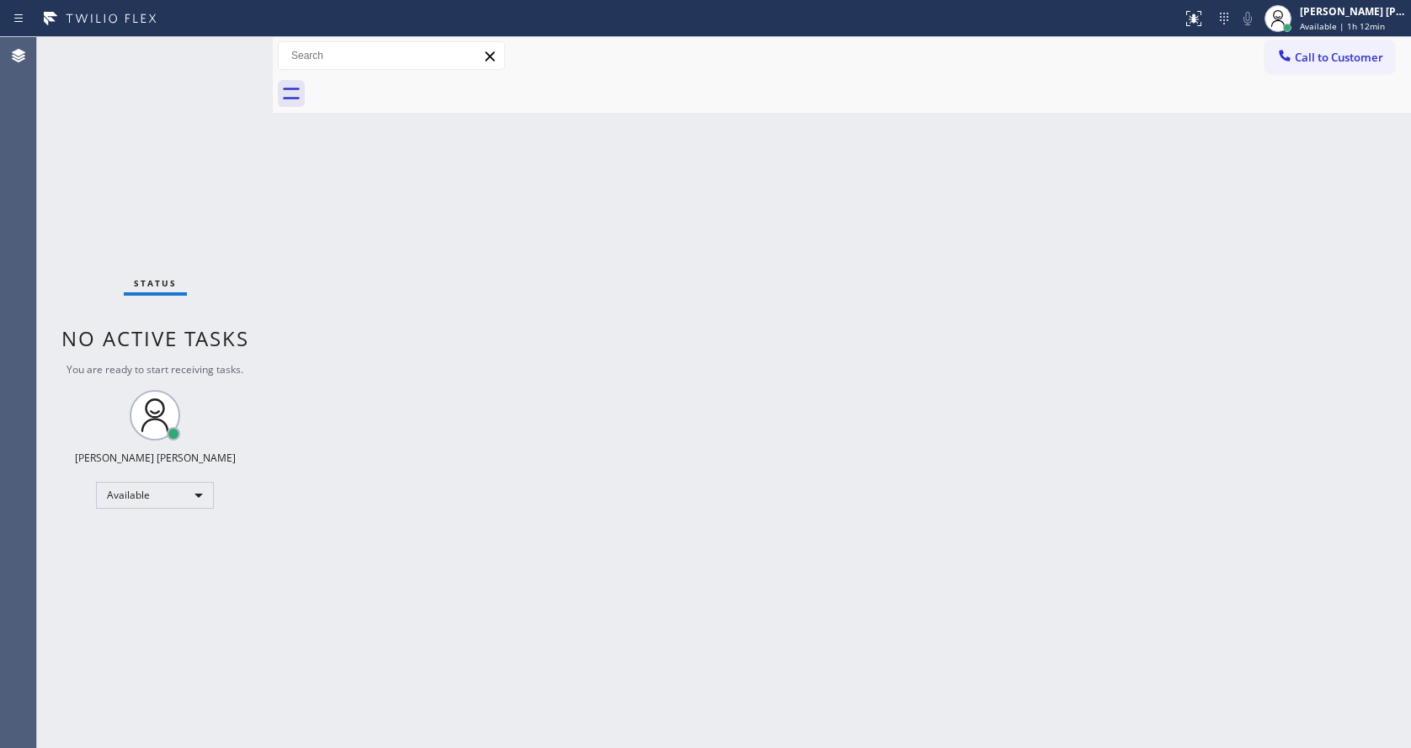
click at [1135, 221] on div "Back to Dashboard Change Sender ID Customers Technicians Select a contact Outbo…" at bounding box center [842, 392] width 1138 height 710
click at [777, 396] on div "Back to Dashboard Change Sender ID Customers Technicians Select a contact Outbo…" at bounding box center [842, 392] width 1138 height 710
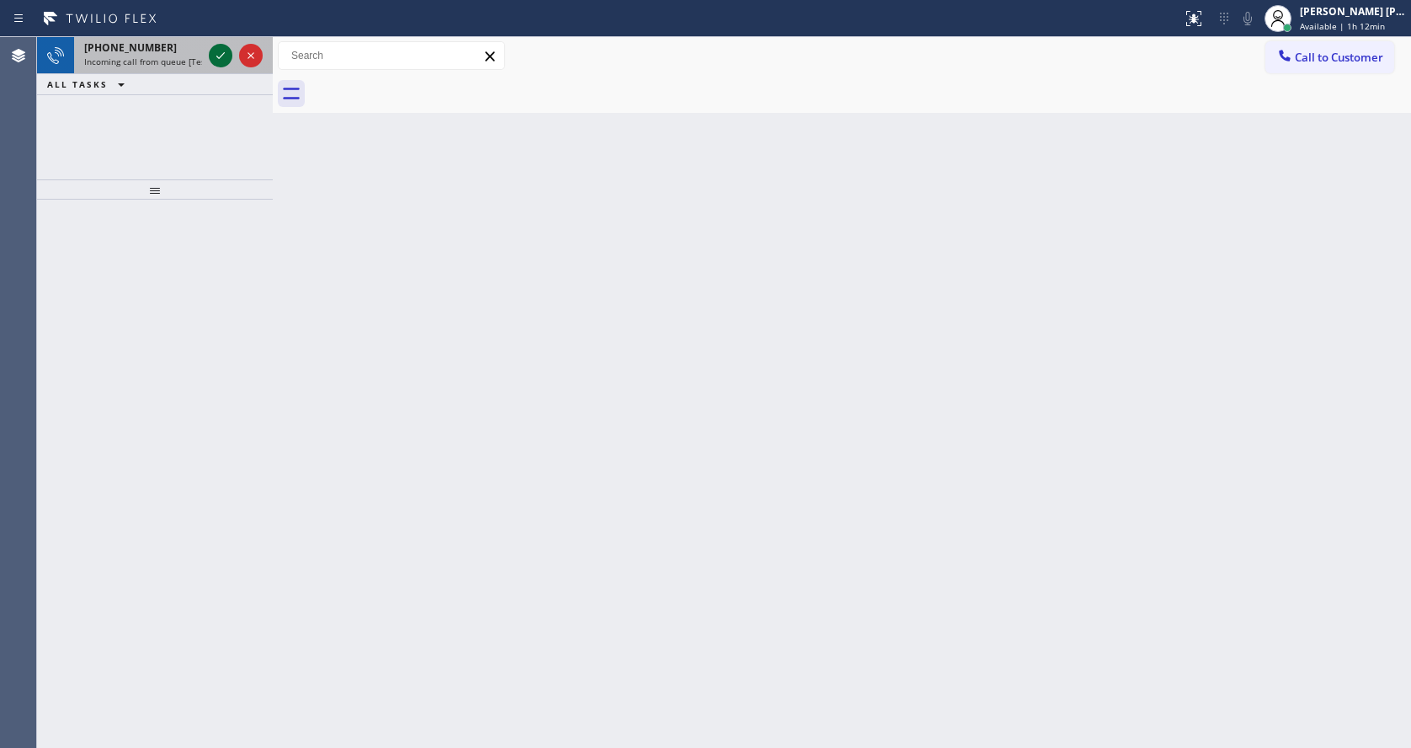
click at [214, 61] on icon at bounding box center [220, 55] width 20 height 20
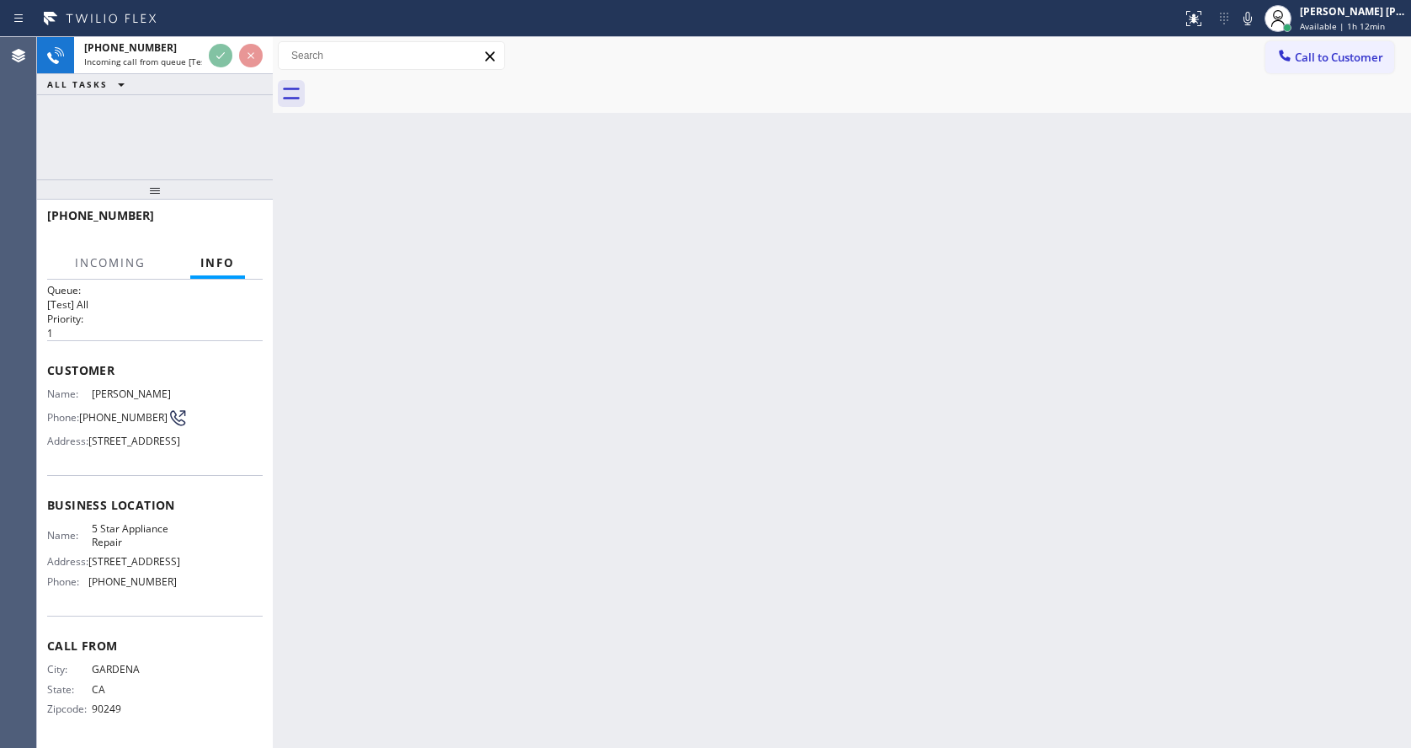
click at [514, 514] on div "Back to Dashboard Change Sender ID Customers Technicians Select a contact Outbo…" at bounding box center [842, 392] width 1138 height 710
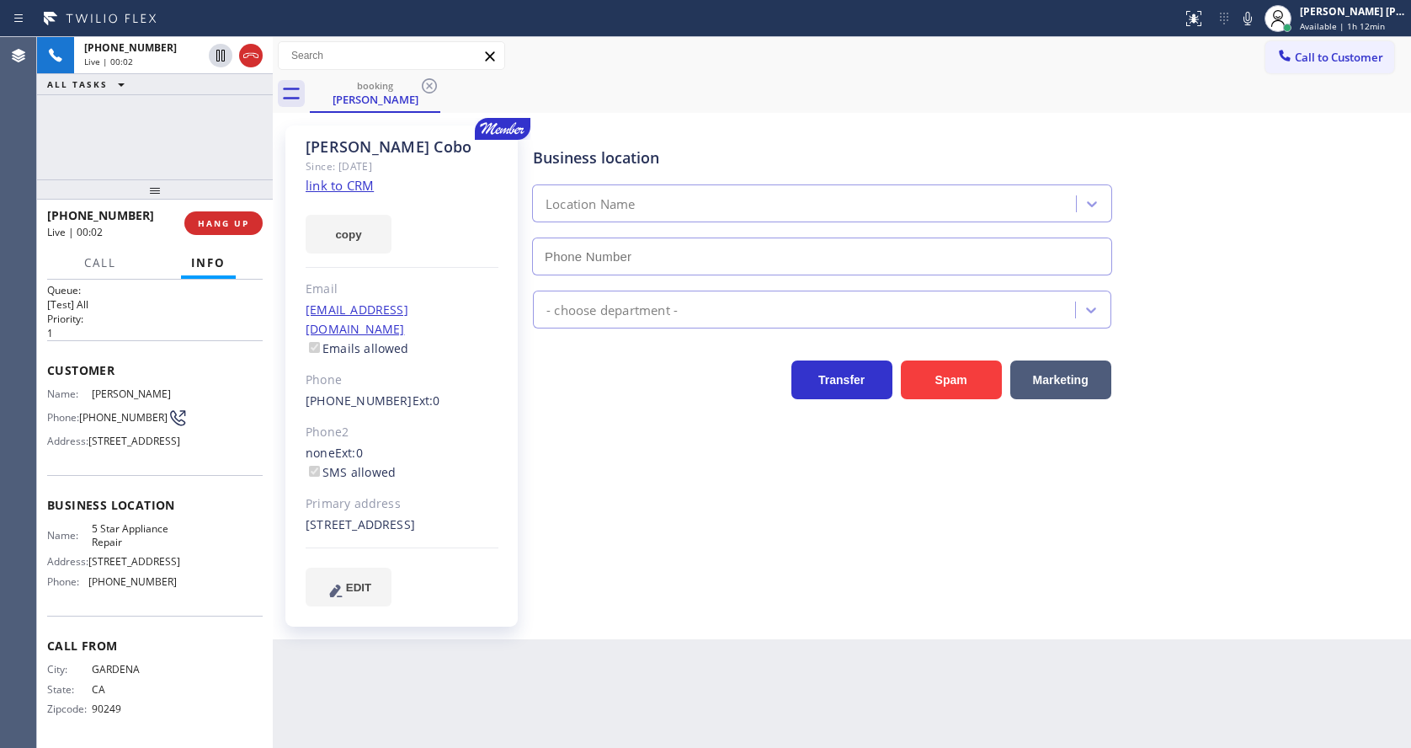
type input "[PHONE_NUMBER]"
click at [351, 184] on link "link to CRM" at bounding box center [340, 185] width 68 height 17
click at [217, 53] on icon at bounding box center [220, 56] width 8 height 12
type input "[PHONE_NUMBER]"
click at [1258, 20] on icon at bounding box center [1247, 18] width 20 height 20
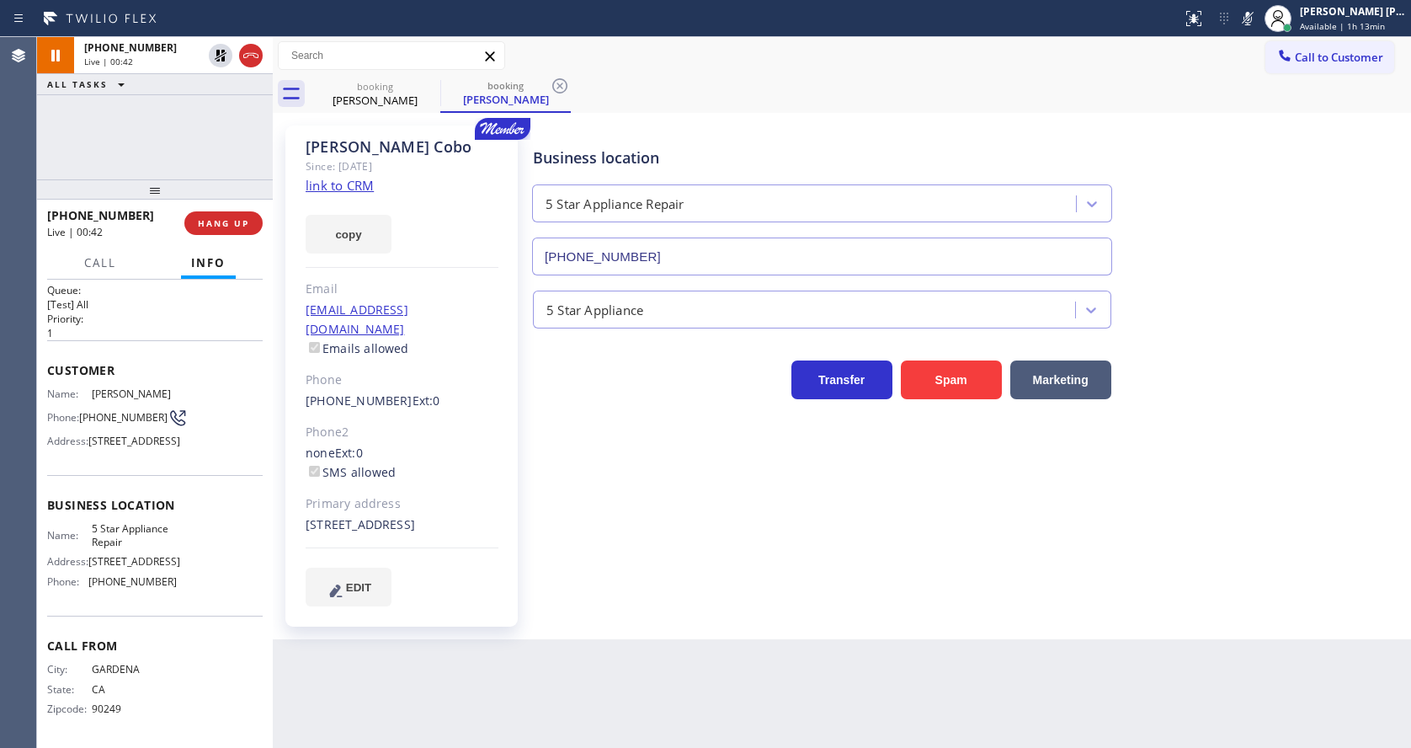
click at [1241, 136] on div "Business location 5 Star Appliance Repair (855) 731-4952" at bounding box center [968, 199] width 877 height 152
click at [796, 664] on div "Back to Dashboard Change Sender ID Customers Technicians Select a contact Outbo…" at bounding box center [842, 392] width 1138 height 710
click at [663, 598] on div "Business location 5 Star Appliance Repair (855) 731-4952 5 Star Appliance Trans…" at bounding box center [968, 365] width 877 height 471
click at [568, 373] on div "Transfer Spam Marketing" at bounding box center [822, 375] width 585 height 47
click at [557, 87] on icon at bounding box center [560, 86] width 20 height 20
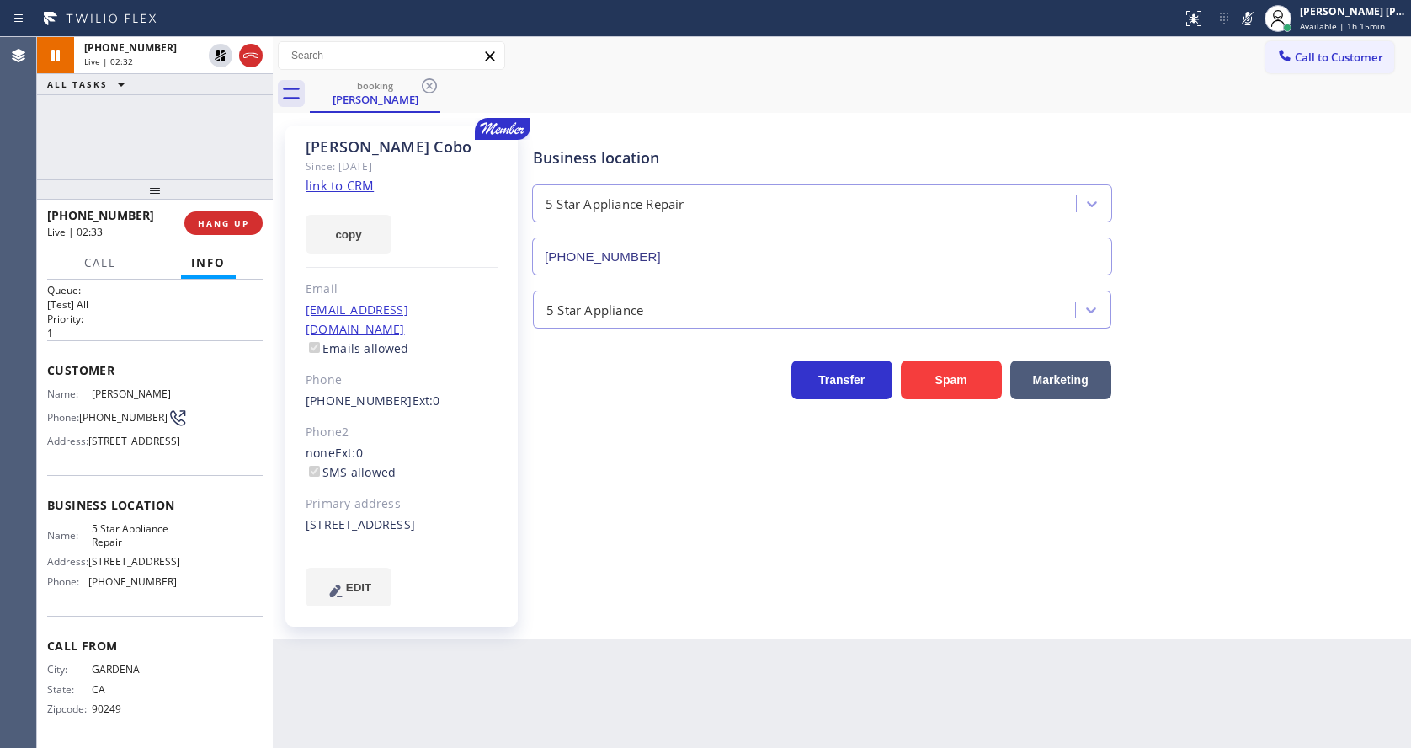
click at [597, 522] on div "Business location 5 Star Appliance Repair (855) 731-4952 5 Star Appliance Trans…" at bounding box center [968, 365] width 877 height 471
drag, startPoint x: 764, startPoint y: 599, endPoint x: 630, endPoint y: 470, distance: 186.9
click at [764, 599] on div "Business location 5 Star Appliance Repair (855) 731-4952 5 Star Appliance Trans…" at bounding box center [968, 365] width 877 height 471
click at [587, 519] on div "Business location 5 Star Appliance Repair (855) 731-4952 5 Star Appliance Trans…" at bounding box center [968, 365] width 877 height 471
click at [221, 52] on icon at bounding box center [220, 55] width 20 height 20
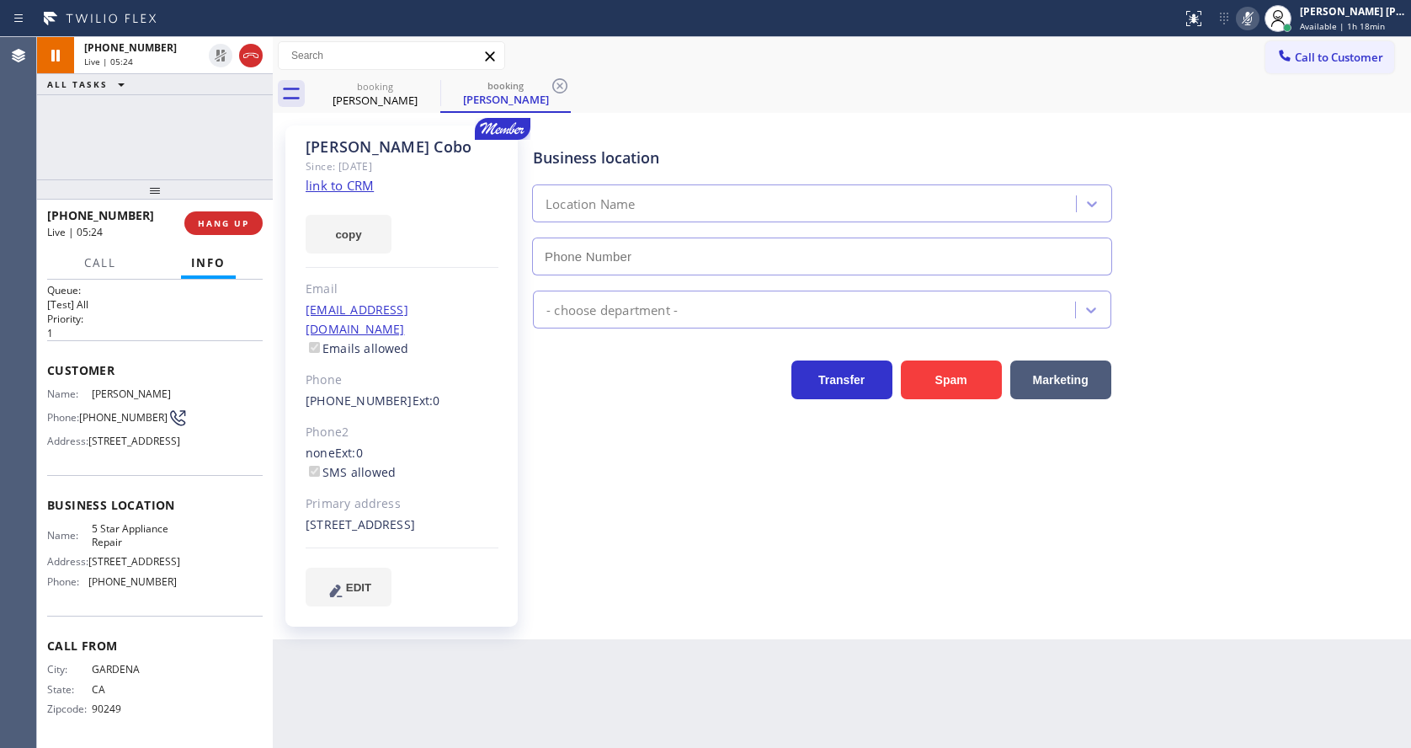
type input "[PHONE_NUMBER]"
click at [1256, 10] on icon at bounding box center [1247, 18] width 20 height 20
click at [1265, 42] on div "Call to Customer" at bounding box center [1329, 55] width 129 height 29
click at [556, 89] on icon at bounding box center [560, 86] width 20 height 20
drag, startPoint x: 609, startPoint y: 557, endPoint x: 593, endPoint y: 588, distance: 34.3
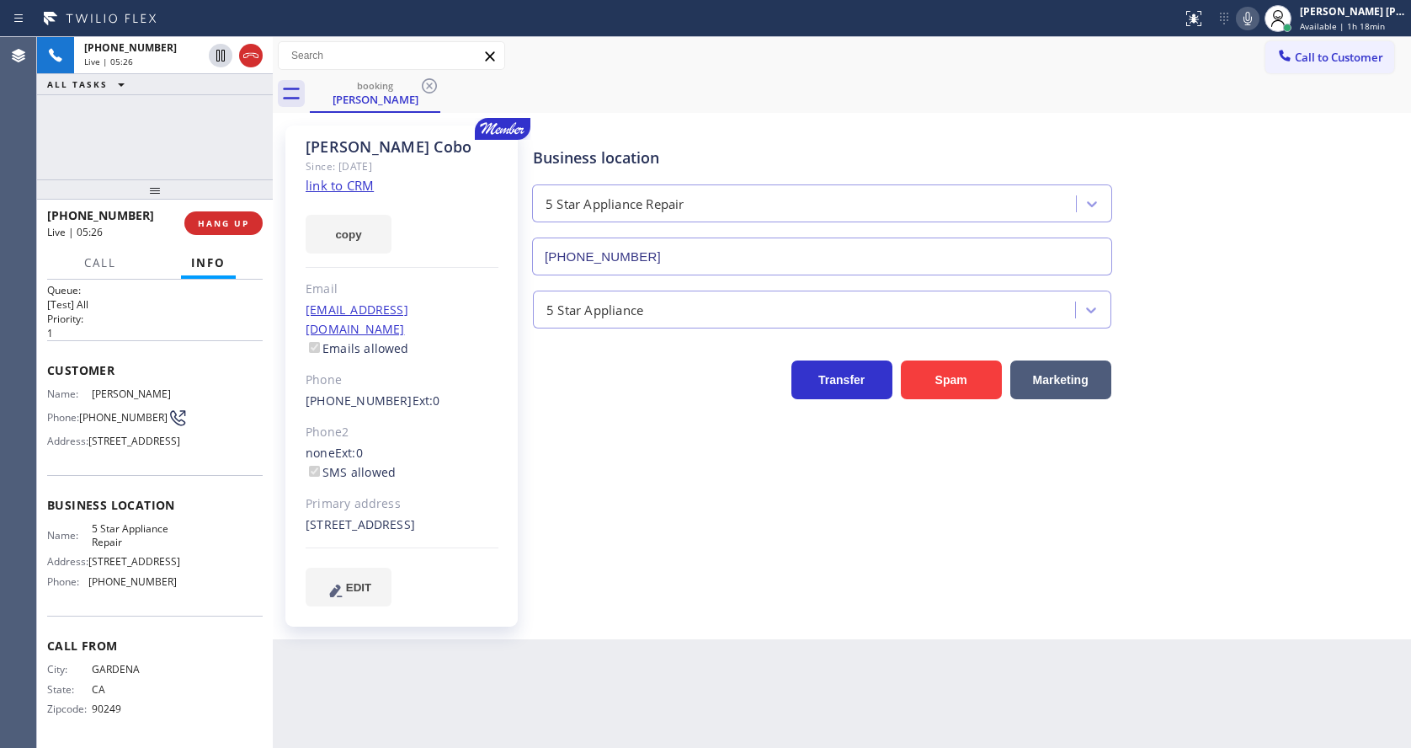
click at [609, 557] on div "Business location 5 Star Appliance Repair (855) 731-4952 5 Star Appliance Trans…" at bounding box center [968, 365] width 877 height 471
click at [701, 573] on div "Business location 5 Star Appliance Repair (855) 731-4952 5 Star Appliance Trans…" at bounding box center [968, 365] width 877 height 471
click at [604, 510] on div "Business location 5 Star Appliance Repair (855) 731-4952 5 Star Appliance Trans…" at bounding box center [968, 365] width 877 height 471
click at [665, 643] on div "Back to Dashboard Change Sender ID Customers Technicians Select a contact Outbo…" at bounding box center [842, 392] width 1138 height 710
drag, startPoint x: 213, startPoint y: 333, endPoint x: 223, endPoint y: 244, distance: 89.8
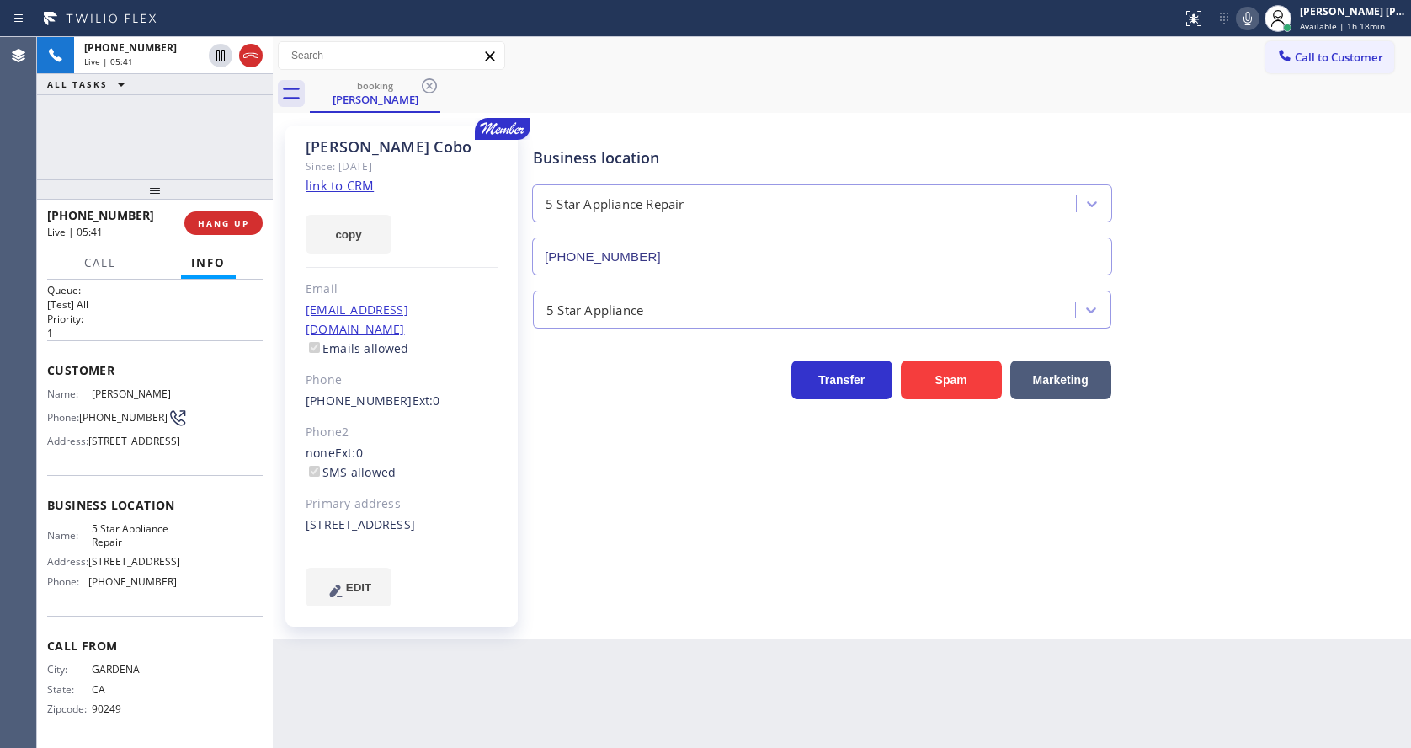
click at [213, 362] on span "Customer" at bounding box center [155, 370] width 216 height 16
click at [212, 222] on span "HANG UP" at bounding box center [223, 223] width 51 height 12
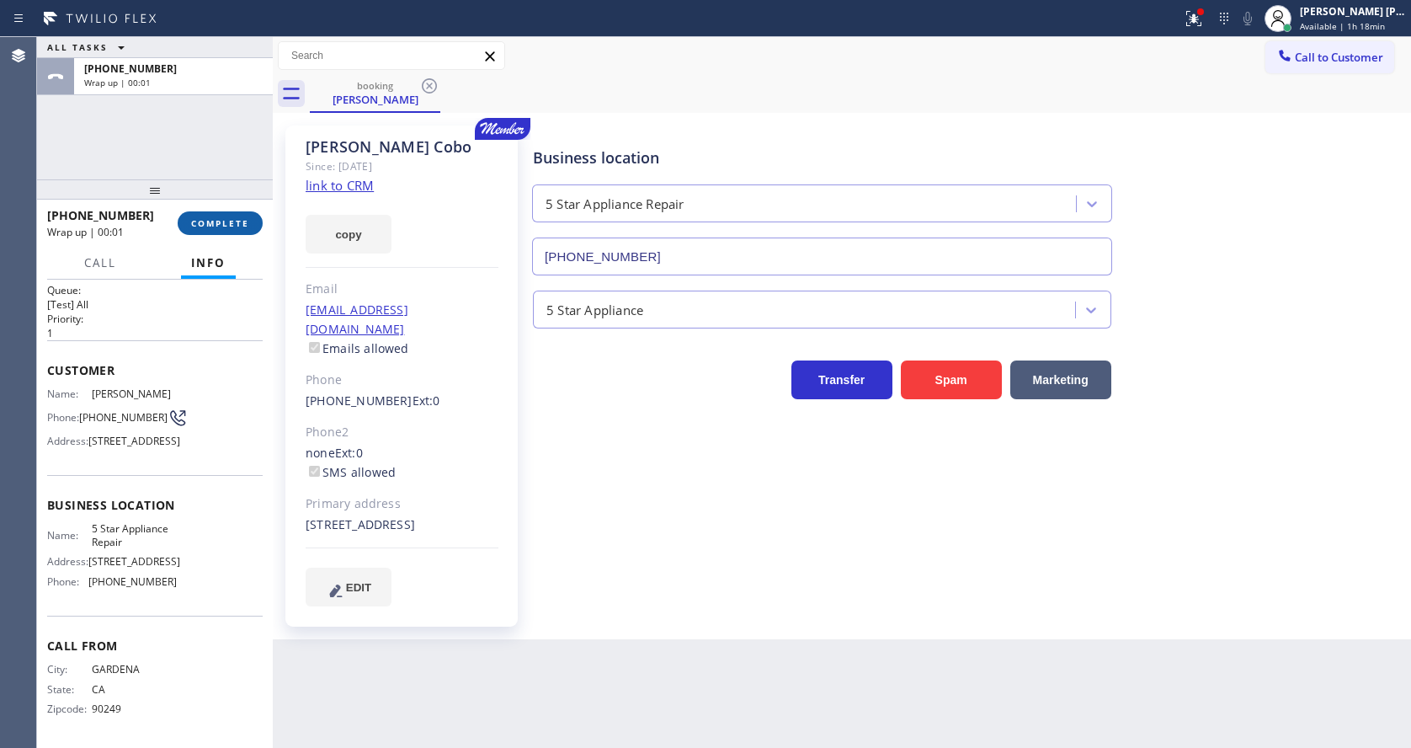
click at [212, 222] on span "COMPLETE" at bounding box center [220, 223] width 58 height 12
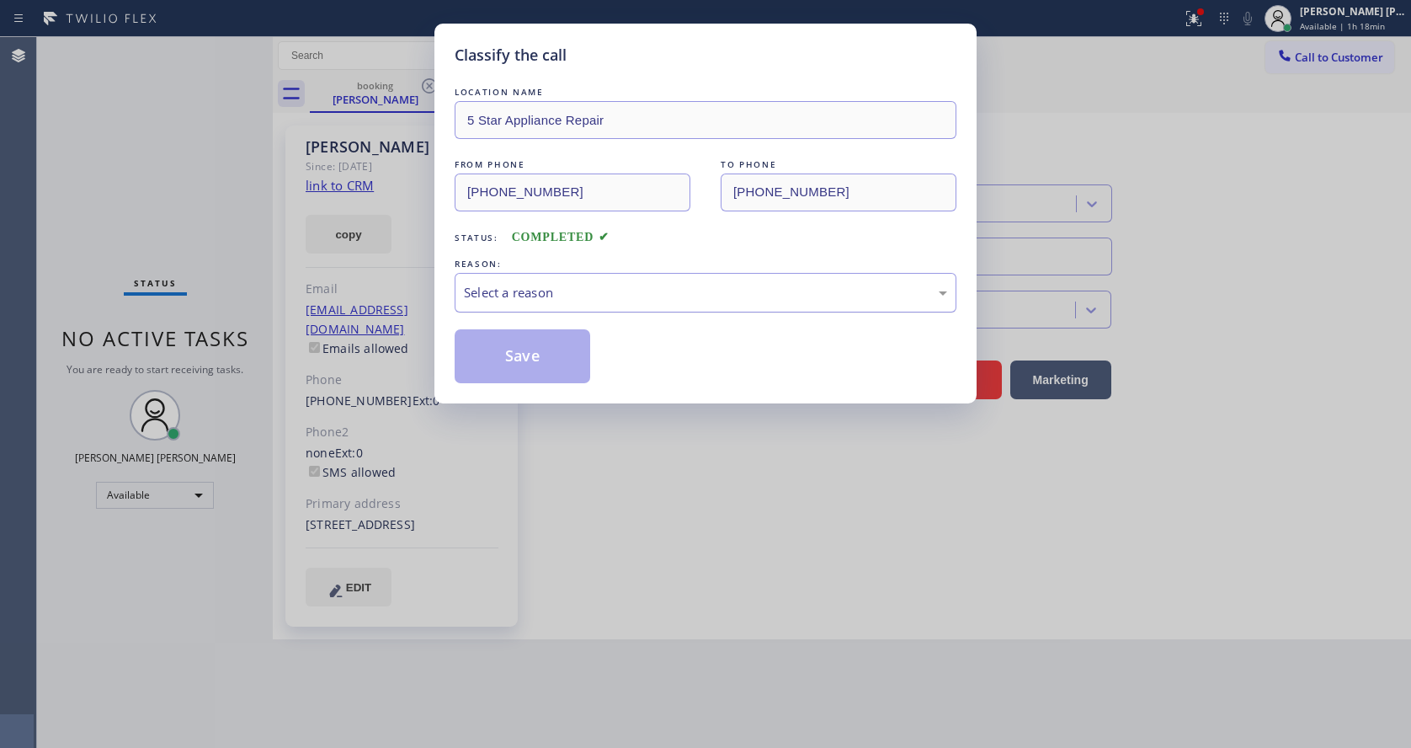
click at [519, 303] on div "Select a reason" at bounding box center [706, 293] width 502 height 40
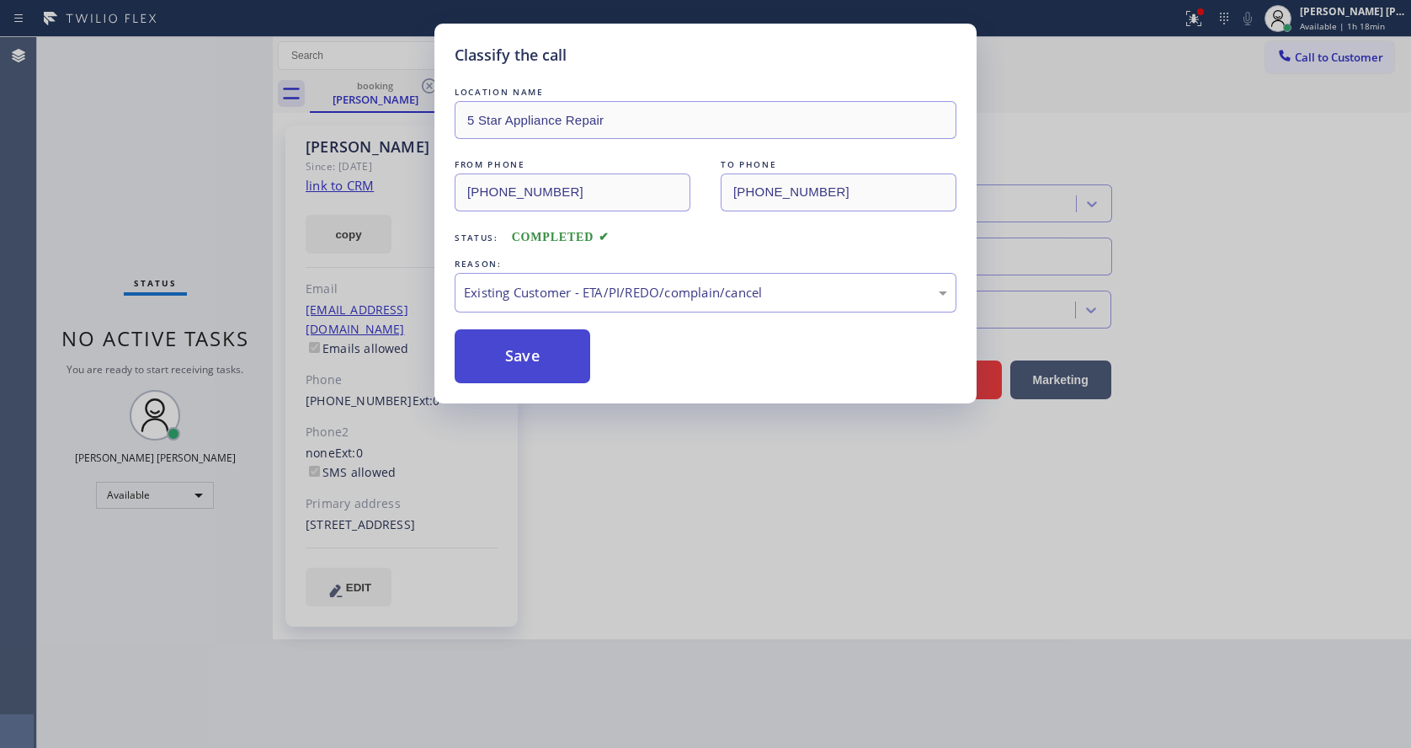
click at [514, 364] on button "Save" at bounding box center [523, 356] width 136 height 54
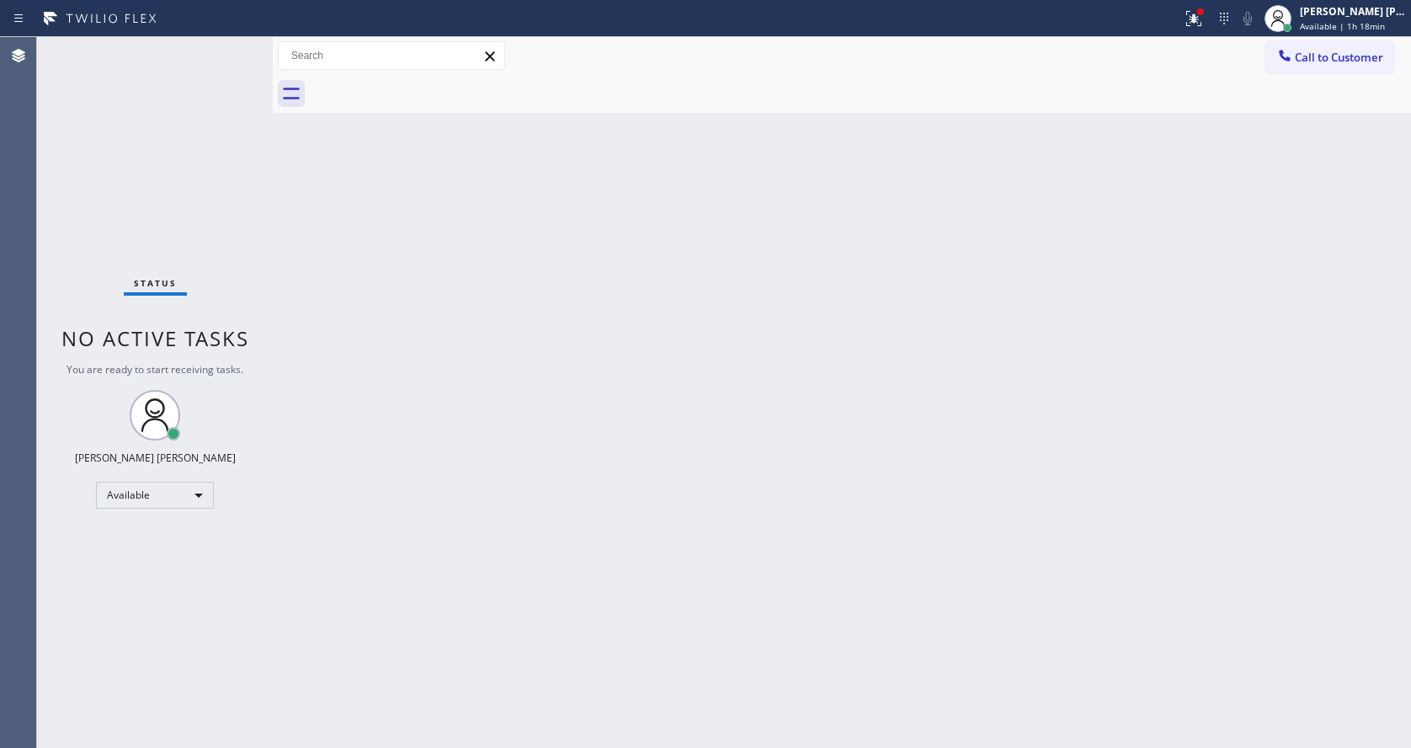
click at [507, 412] on div "Back to Dashboard Change Sender ID Customers Technicians Select a contact Outbo…" at bounding box center [842, 392] width 1138 height 710
drag, startPoint x: 221, startPoint y: 76, endPoint x: 216, endPoint y: 50, distance: 26.6
click at [216, 50] on div "Status No active tasks You are ready to start receiving tasks. [PERSON_NAME] [P…" at bounding box center [155, 392] width 236 height 710
click at [215, 60] on div "Status No active tasks You are ready to start receiving tasks. [PERSON_NAME] [P…" at bounding box center [155, 392] width 236 height 710
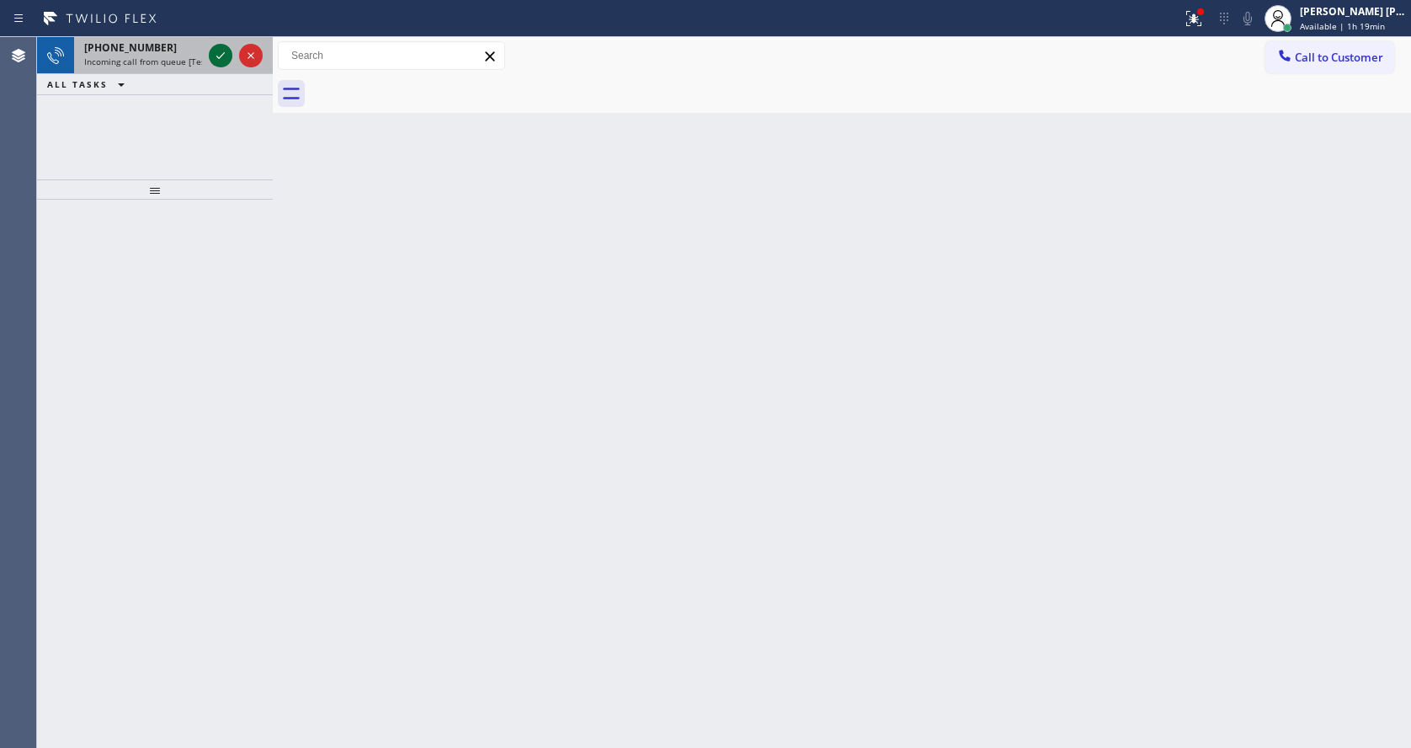
click at [218, 57] on icon at bounding box center [220, 55] width 8 height 7
click at [216, 54] on icon at bounding box center [220, 55] width 20 height 20
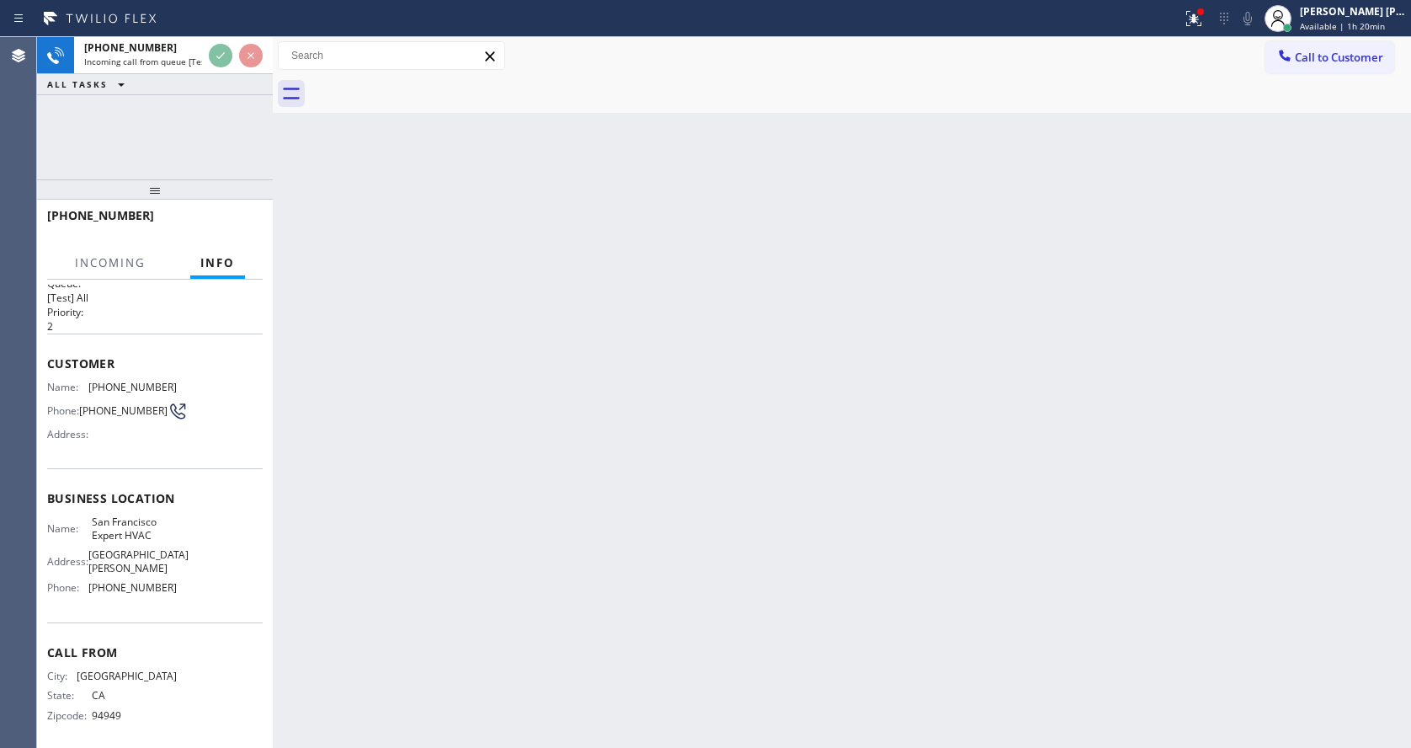
scroll to position [35, 0]
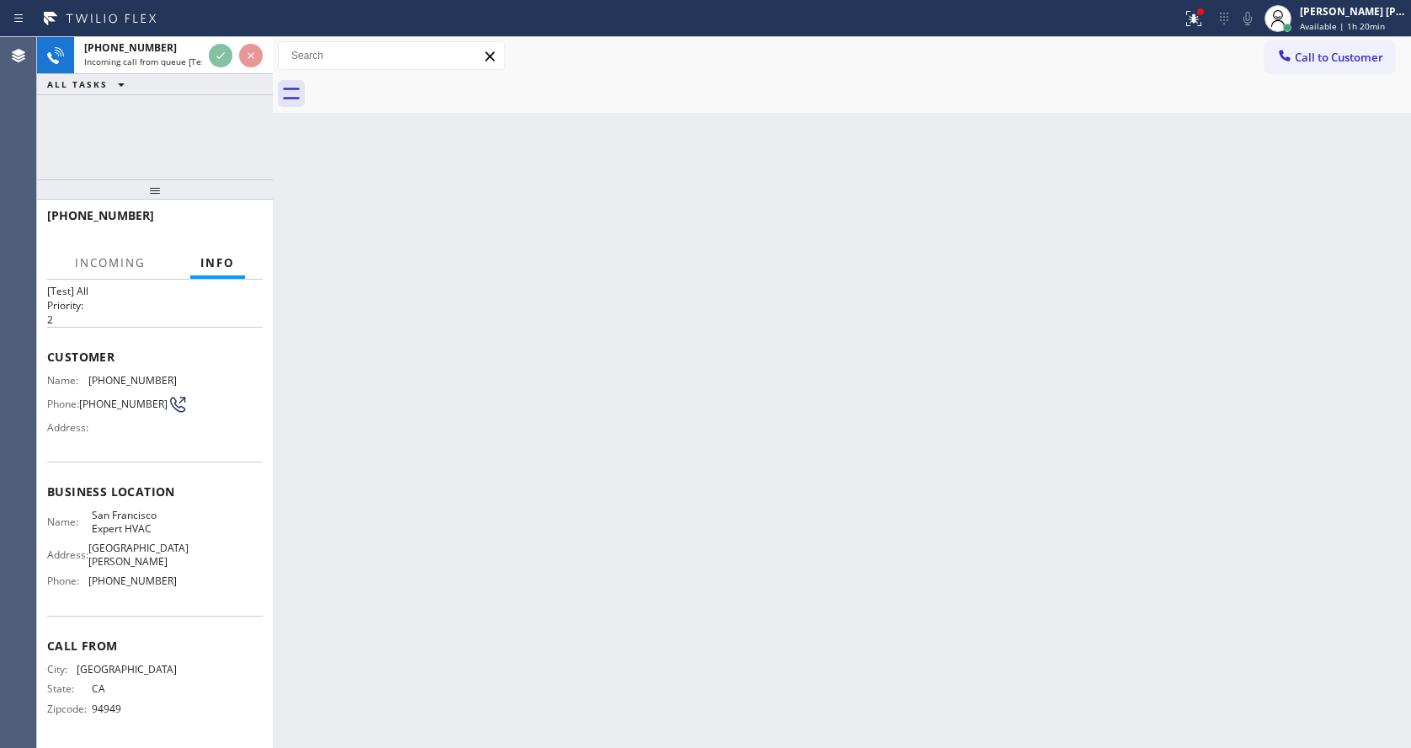
click at [519, 535] on div "Back to Dashboard Change Sender ID Customers Technicians Select a contact Outbo…" at bounding box center [842, 392] width 1138 height 710
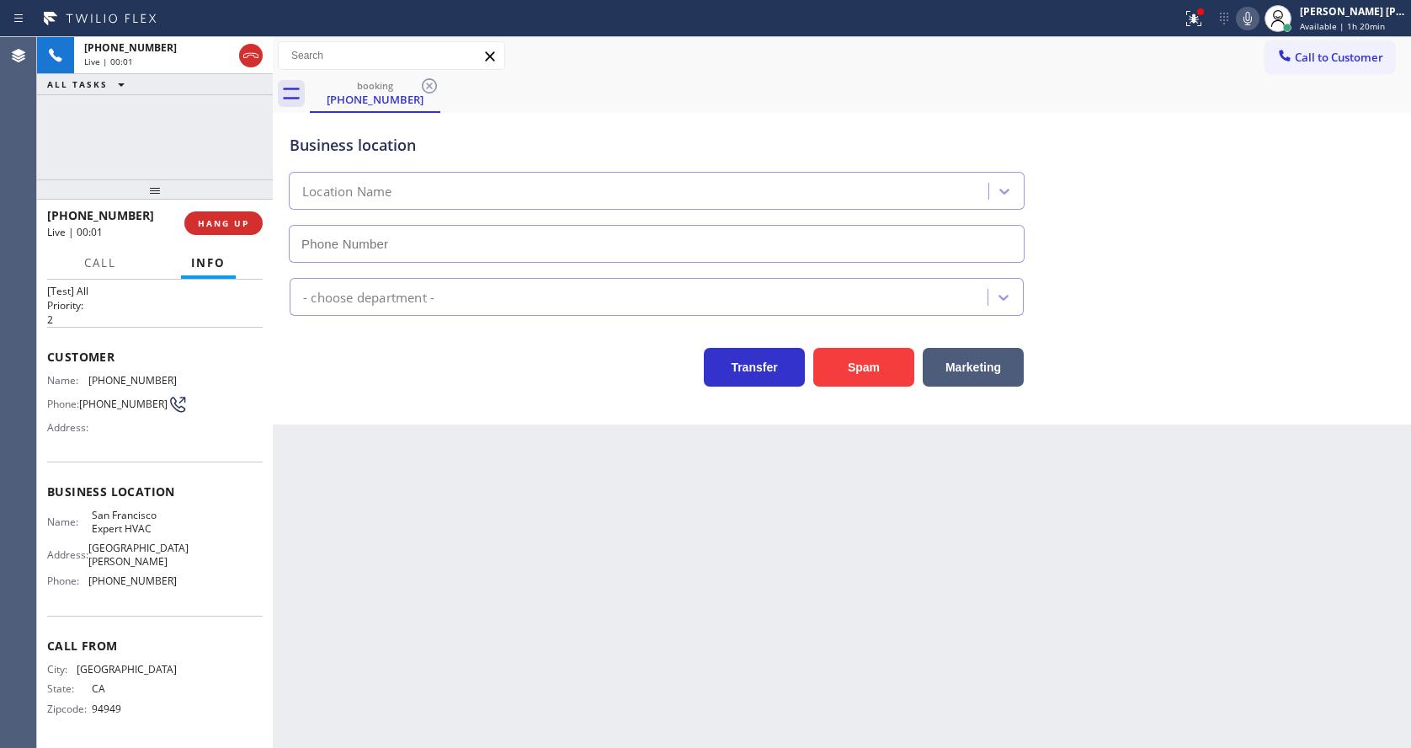
type input "(415) 371-9413"
click at [476, 557] on div "Back to Dashboard Change Sender ID Customers Technicians Select a contact Outbo…" at bounding box center [842, 392] width 1138 height 710
click at [434, 543] on div "Back to Dashboard Change Sender ID Customers Technicians Select a contact Outbo…" at bounding box center [842, 392] width 1138 height 710
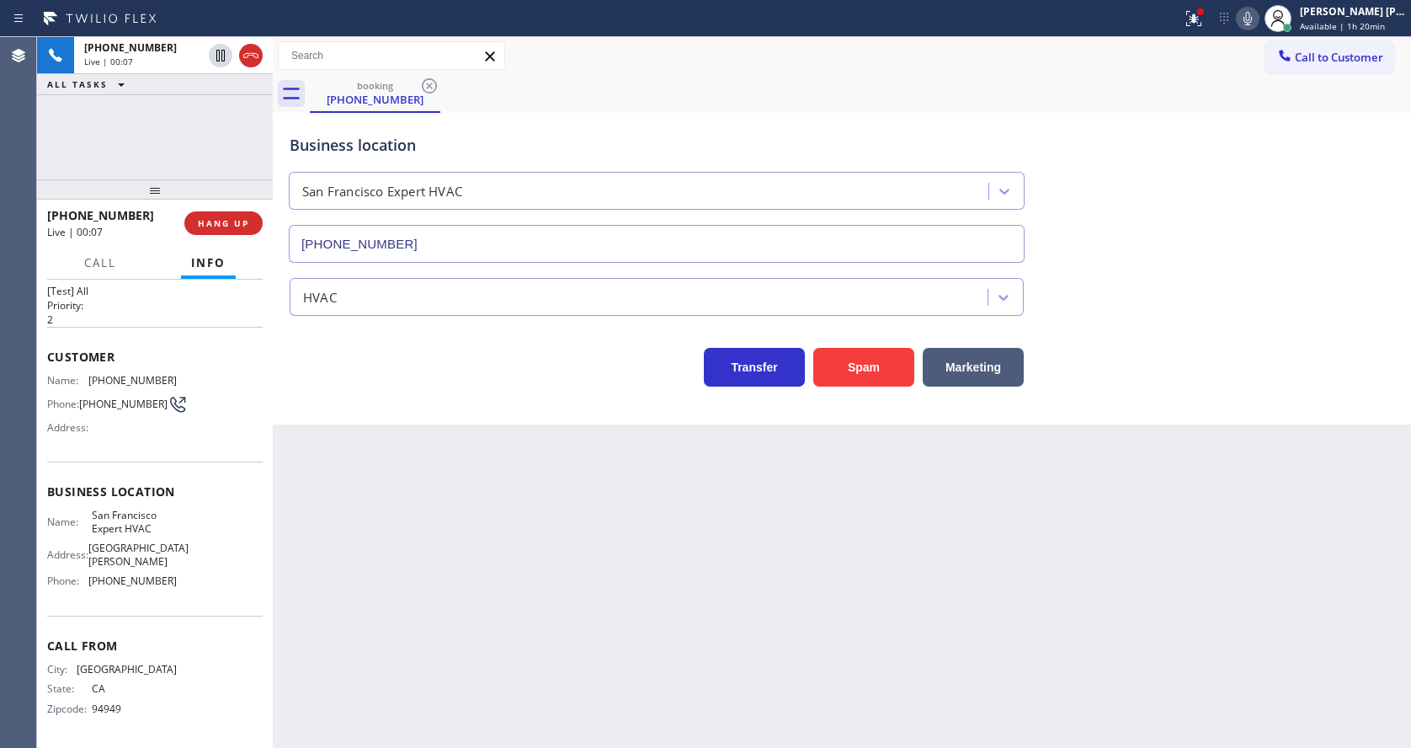
click at [606, 614] on div "Back to Dashboard Change Sender ID Customers Technicians Select a contact Outbo…" at bounding box center [842, 392] width 1138 height 710
click at [472, 471] on div "Back to Dashboard Change Sender ID Customers Technicians Select a contact Outbo…" at bounding box center [842, 392] width 1138 height 710
drag, startPoint x: 204, startPoint y: 405, endPoint x: 96, endPoint y: 365, distance: 115.1
click at [204, 405] on div "Name: (415) 606-3892 Phone: (415) 606-3892 Address:" at bounding box center [155, 407] width 216 height 67
drag, startPoint x: 85, startPoint y: 370, endPoint x: 188, endPoint y: 375, distance: 102.8
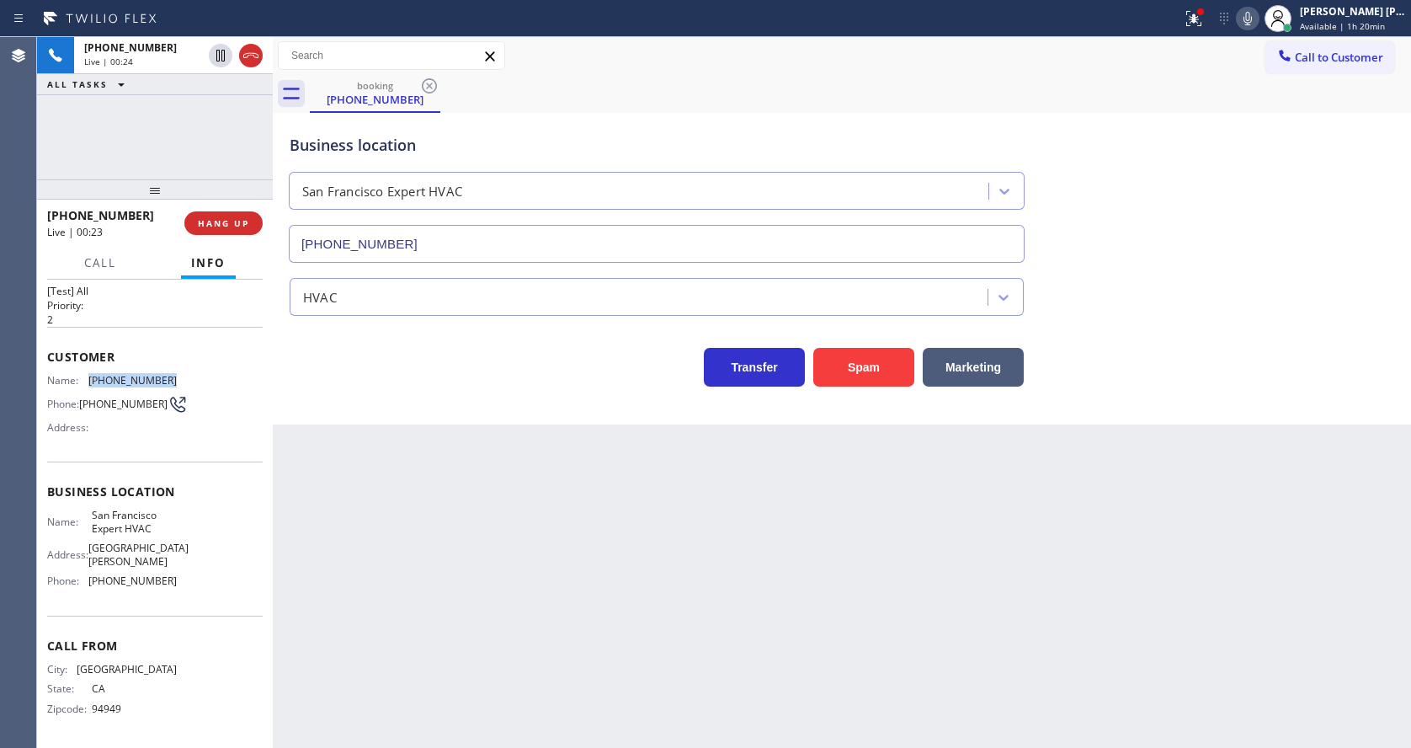
click at [188, 375] on div "Name: (415) 606-3892 Phone: (415) 606-3892 Address:" at bounding box center [155, 407] width 216 height 67
click at [401, 479] on div "Back to Dashboard Change Sender ID Customers Technicians Select a contact Outbo…" at bounding box center [842, 392] width 1138 height 710
click at [11, 530] on div "Agent Desktop" at bounding box center [18, 392] width 36 height 710
drag, startPoint x: 97, startPoint y: 516, endPoint x: 162, endPoint y: 532, distance: 67.6
click at [162, 532] on div "Name: San Francisco Expert HVAC" at bounding box center [112, 521] width 130 height 26
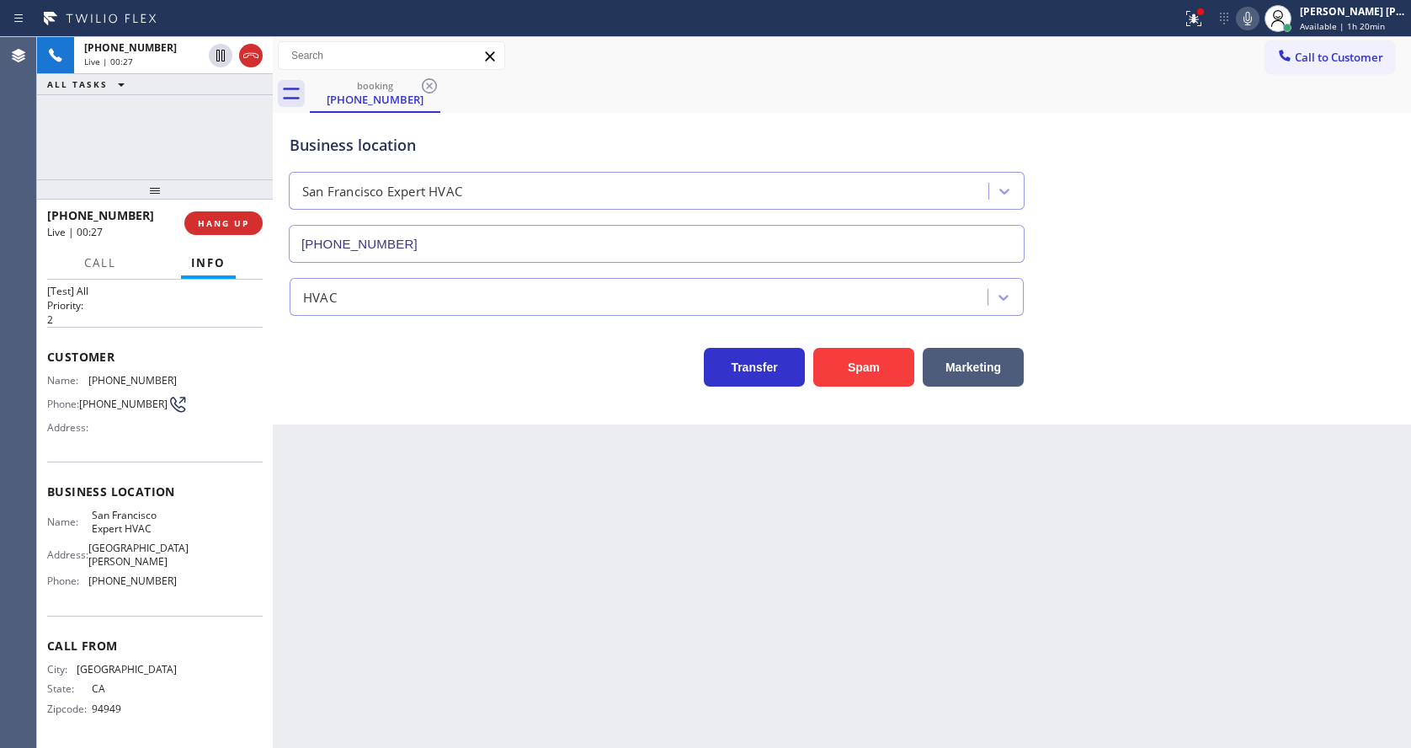
click at [361, 576] on div "Back to Dashboard Change Sender ID Customers Technicians Select a contact Outbo…" at bounding box center [842, 392] width 1138 height 710
drag, startPoint x: 172, startPoint y: 589, endPoint x: 141, endPoint y: 591, distance: 30.4
click at [172, 589] on div "Name: San Francisco Expert HVAC Address: 1725 Montgomery St Phone: (415) 371-94…" at bounding box center [155, 550] width 216 height 85
drag, startPoint x: 84, startPoint y: 581, endPoint x: 194, endPoint y: 588, distance: 109.6
click at [194, 588] on div "Name: San Francisco Expert HVAC Address: 1725 Montgomery St Phone: (415) 371-94…" at bounding box center [155, 550] width 216 height 85
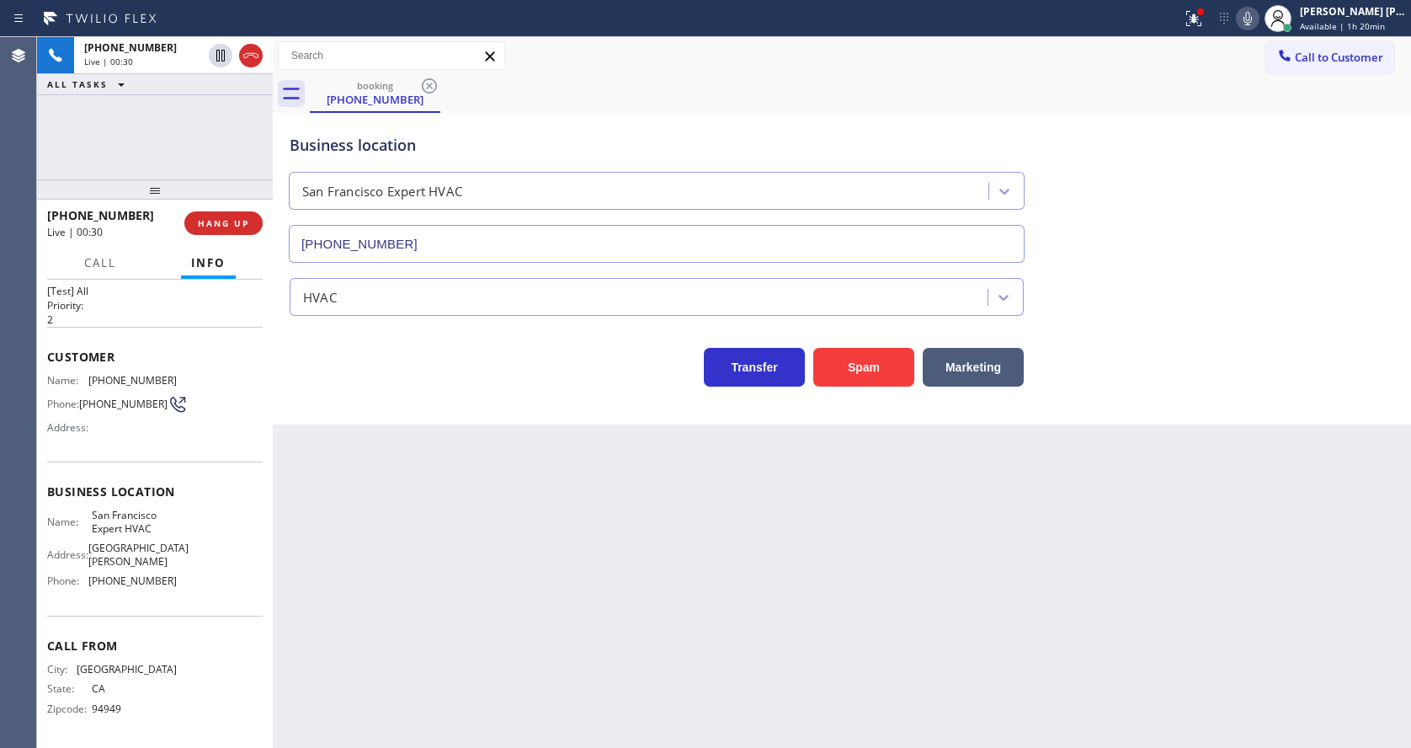
click at [301, 591] on div "Back to Dashboard Change Sender ID Customers Technicians Select a contact Outbo…" at bounding box center [842, 392] width 1138 height 710
click at [681, 600] on div "Back to Dashboard Change Sender ID Customers Technicians Select a contact Outbo…" at bounding box center [842, 392] width 1138 height 710
click at [479, 546] on div "Back to Dashboard Change Sender ID Customers Technicians Select a contact Outbo…" at bounding box center [842, 392] width 1138 height 710
click at [747, 542] on div "Back to Dashboard Change Sender ID Customers Technicians Select a contact Outbo…" at bounding box center [842, 392] width 1138 height 710
click at [1199, 18] on icon at bounding box center [1194, 18] width 20 height 20
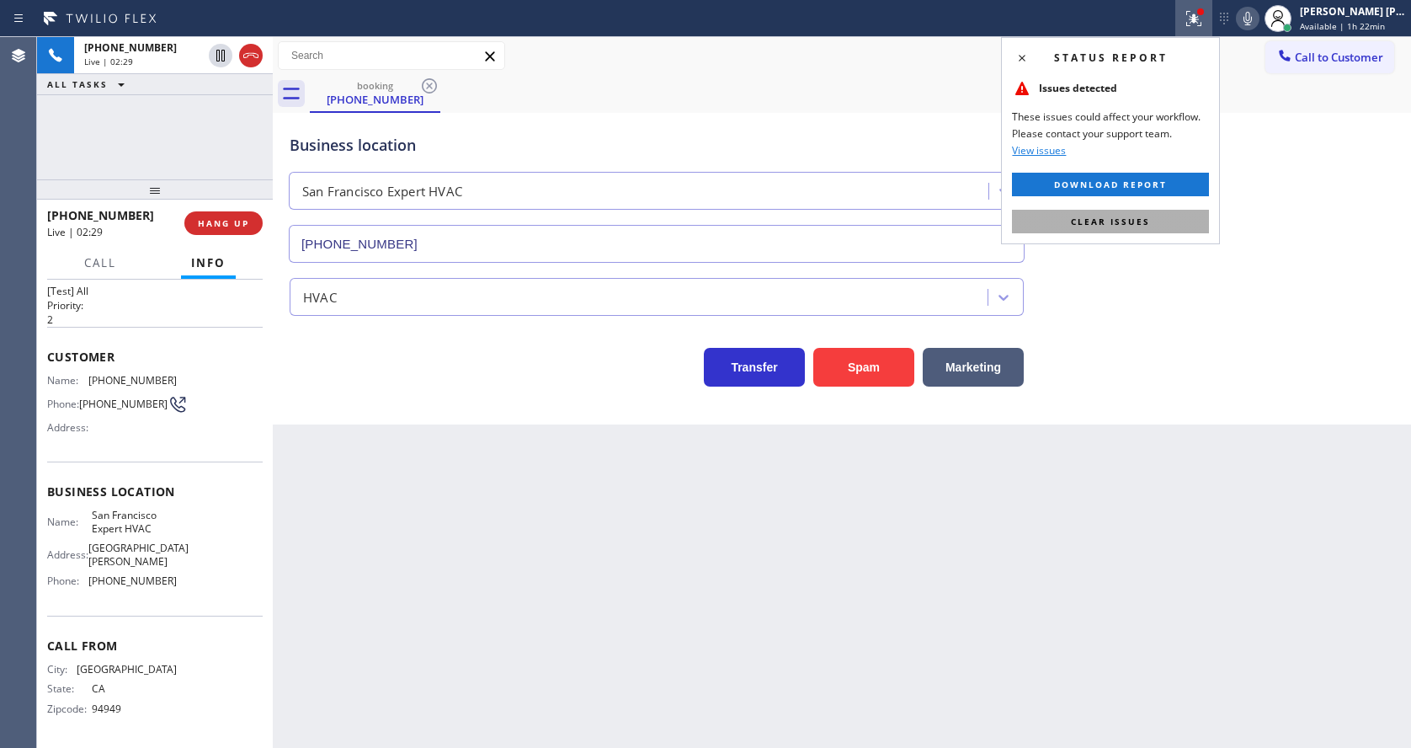
click at [1152, 220] on button "Clear issues" at bounding box center [1110, 222] width 197 height 24
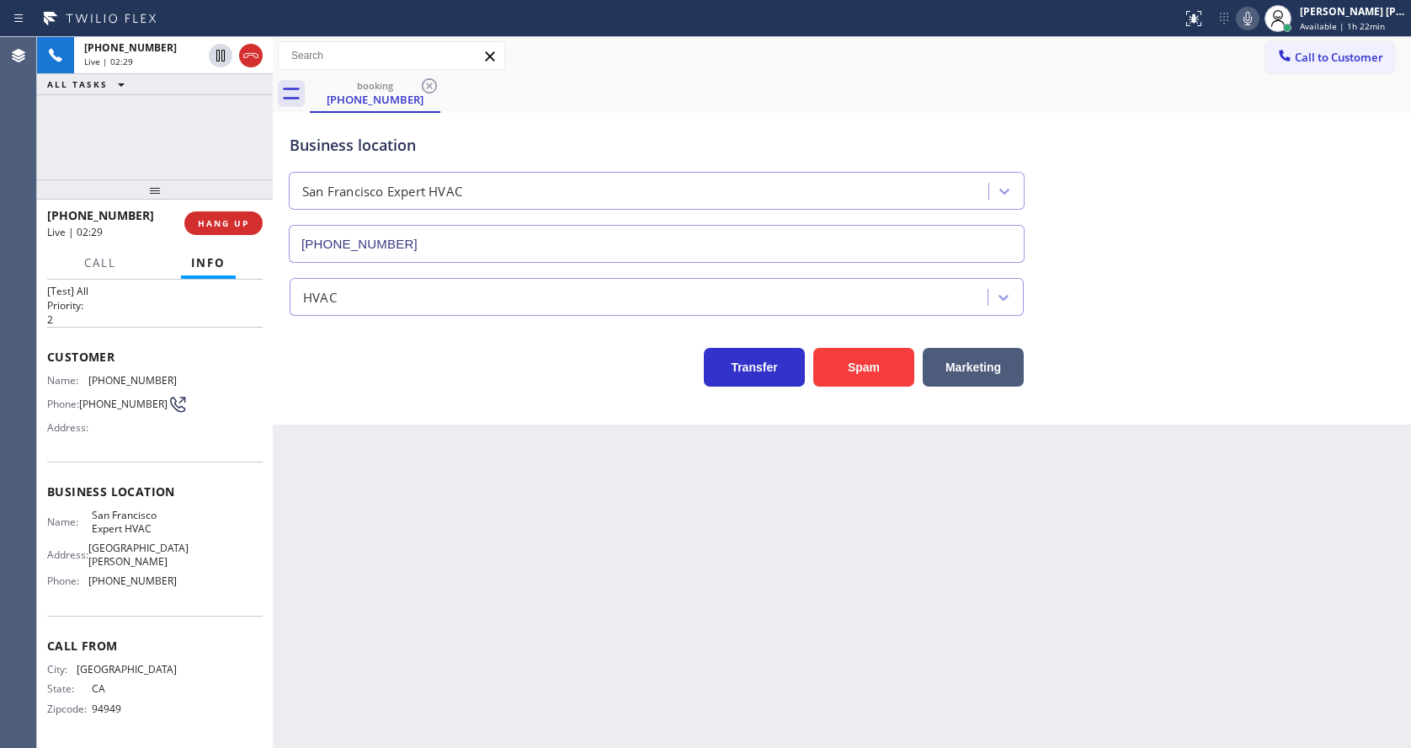
click at [1197, 231] on div "Business location San Francisco Expert HVAC (415) 371-9413" at bounding box center [841, 186] width 1111 height 152
click at [679, 614] on div "Back to Dashboard Change Sender ID Customers Technicians Select a contact Outbo…" at bounding box center [842, 392] width 1138 height 710
click at [573, 637] on div "Back to Dashboard Change Sender ID Customers Technicians Select a contact Outbo…" at bounding box center [842, 392] width 1138 height 710
drag, startPoint x: 345, startPoint y: 571, endPoint x: 399, endPoint y: 718, distance: 156.9
click at [345, 571] on div "Back to Dashboard Change Sender ID Customers Technicians Select a contact Outbo…" at bounding box center [842, 392] width 1138 height 710
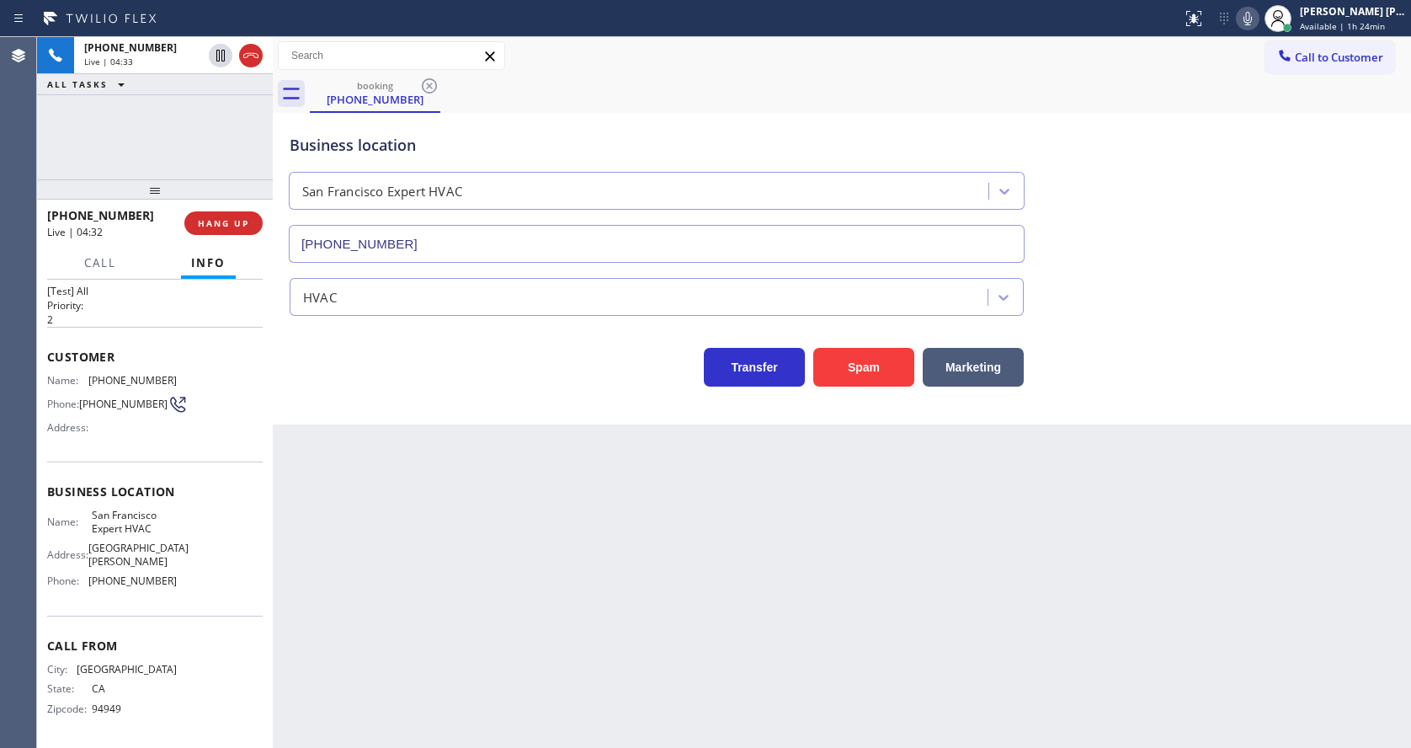
click at [723, 533] on div "Back to Dashboard Change Sender ID Customers Technicians Select a contact Outbo…" at bounding box center [842, 392] width 1138 height 710
click at [428, 545] on div "Back to Dashboard Change Sender ID Customers Technicians Select a contact Outbo…" at bounding box center [842, 392] width 1138 height 710
click at [218, 112] on icon at bounding box center [220, 114] width 20 height 20
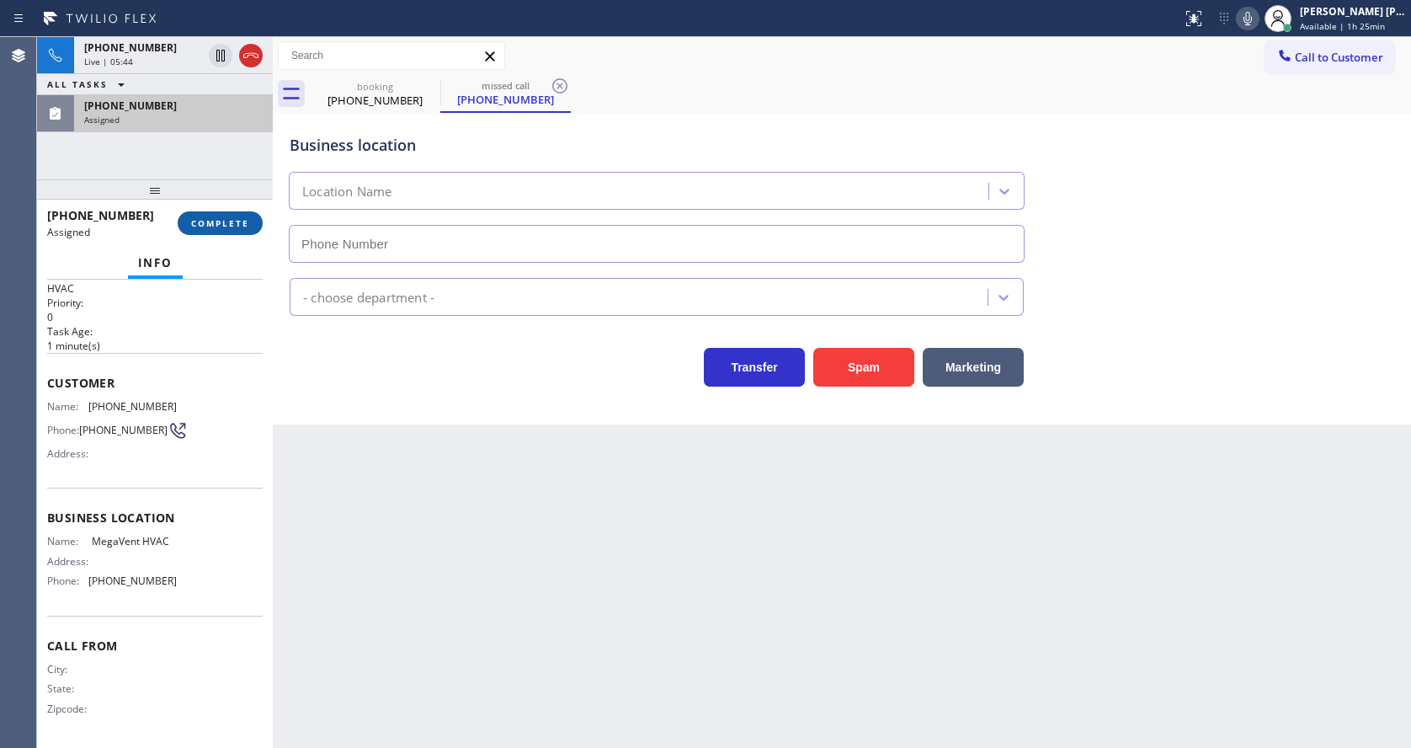
type input "(602) 603-4386"
click at [210, 221] on span "COMPLETE" at bounding box center [220, 223] width 58 height 12
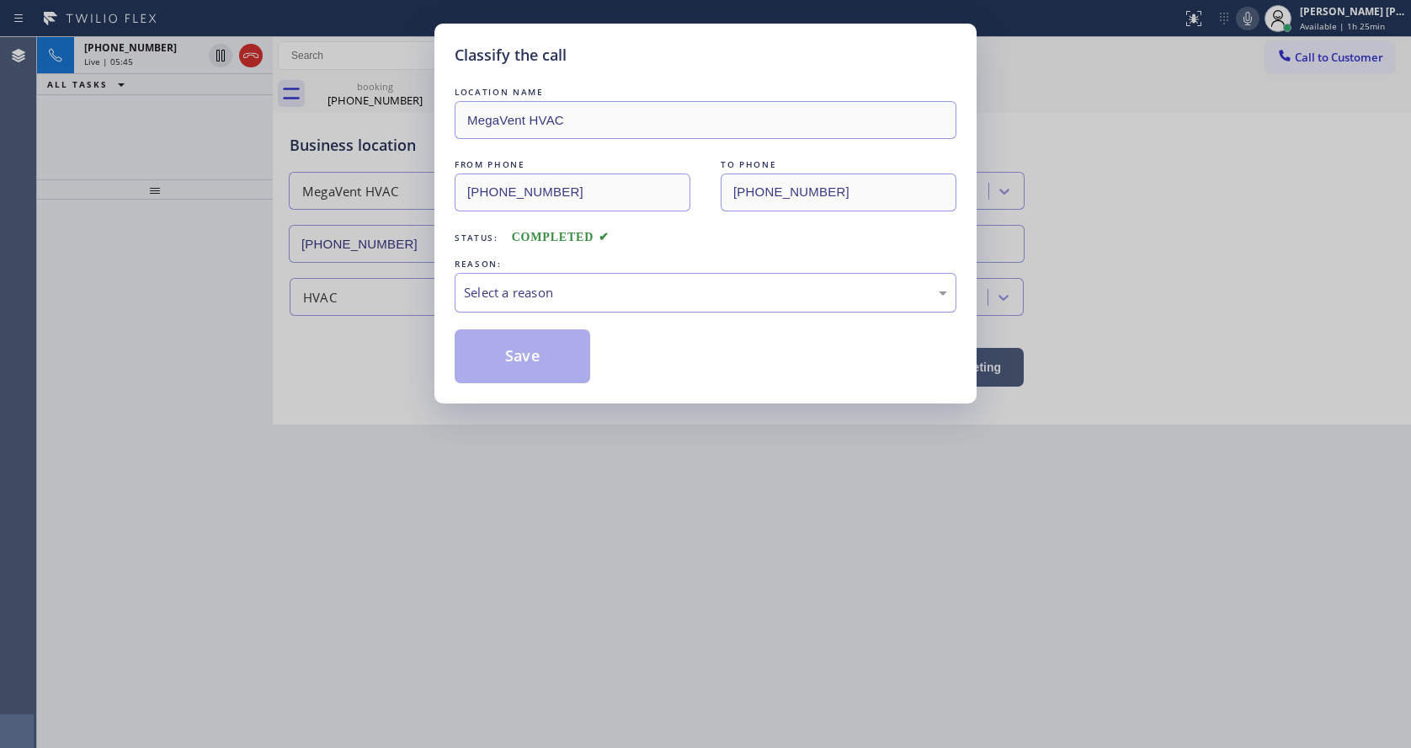
click at [523, 287] on div "Select a reason" at bounding box center [705, 292] width 483 height 19
click at [503, 354] on button "Save" at bounding box center [523, 356] width 136 height 54
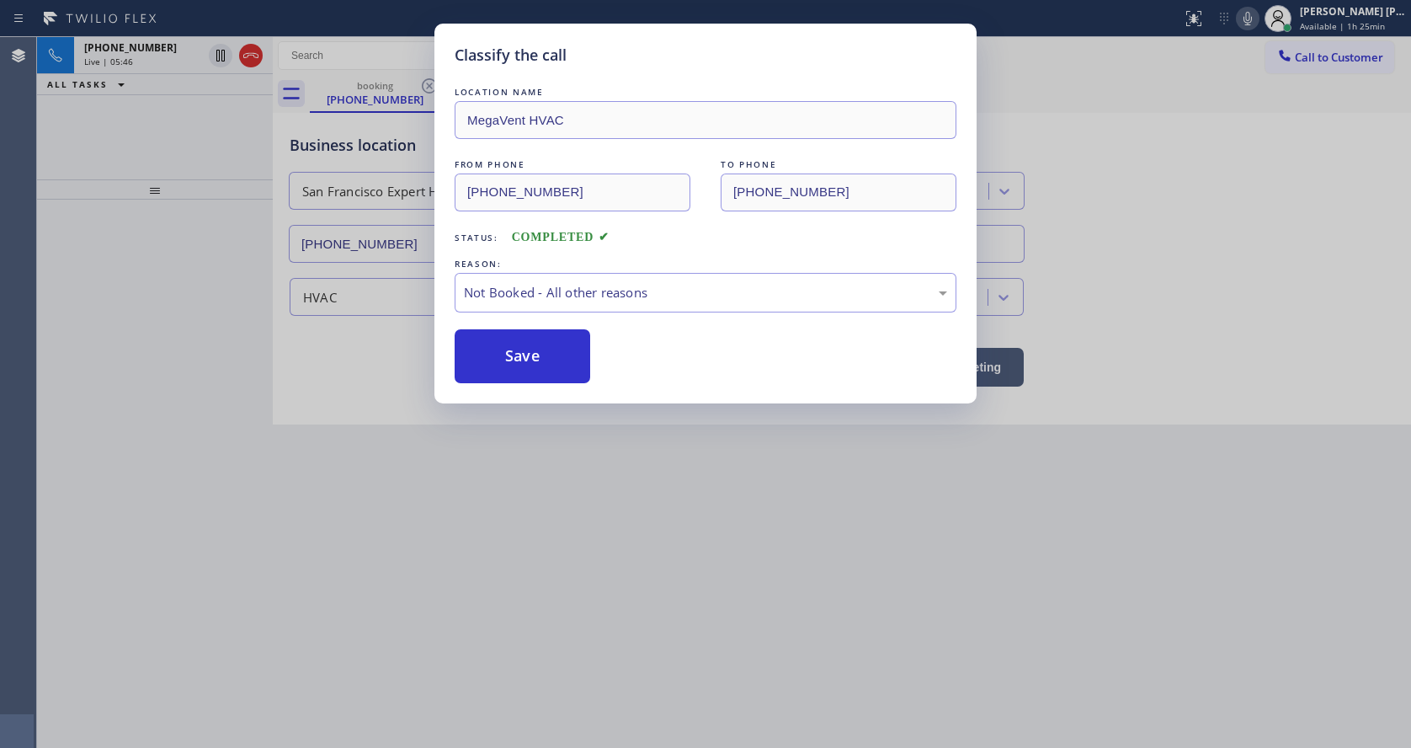
click at [468, 492] on div "Classify the call LOCATION NAME MegaVent HVAC FROM PHONE (602) 600-6969 TO PHON…" at bounding box center [705, 374] width 1411 height 748
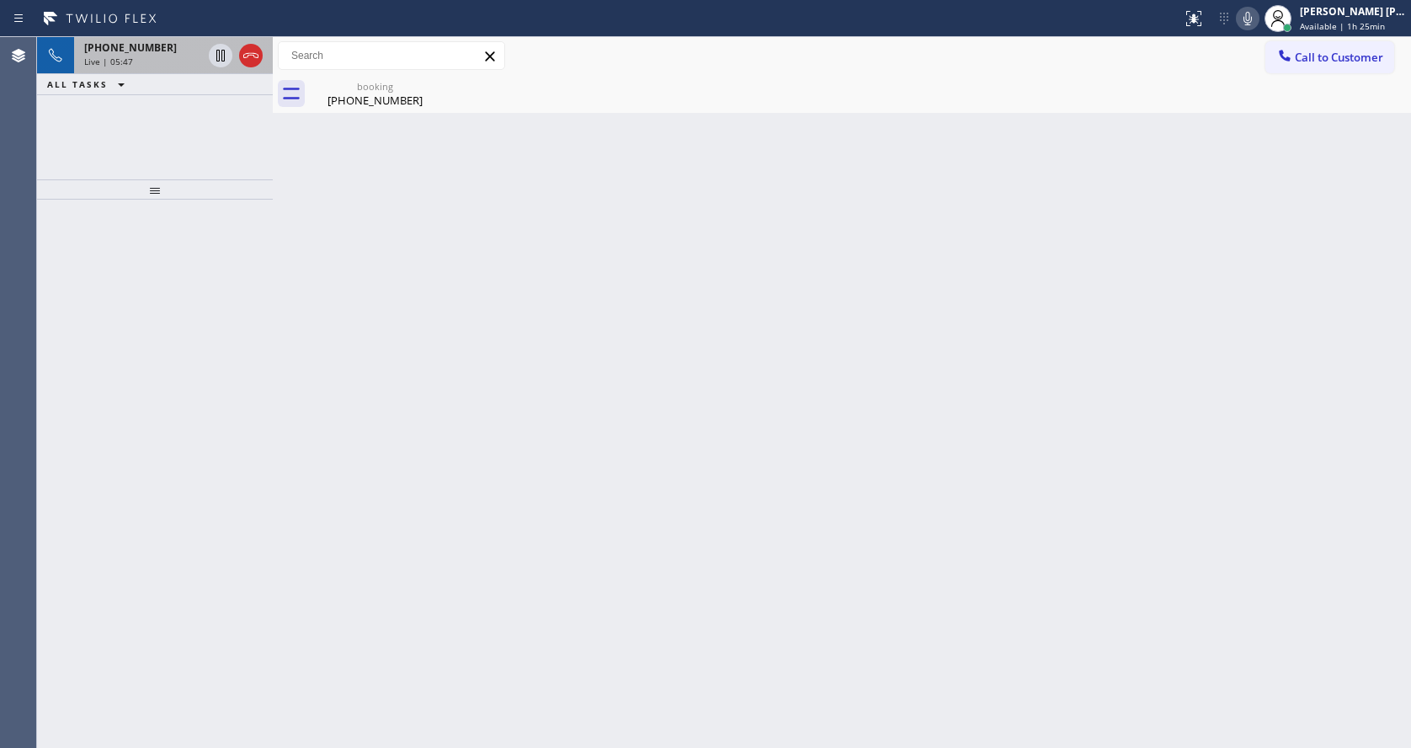
click at [156, 59] on div "Live | 05:47" at bounding box center [143, 62] width 118 height 12
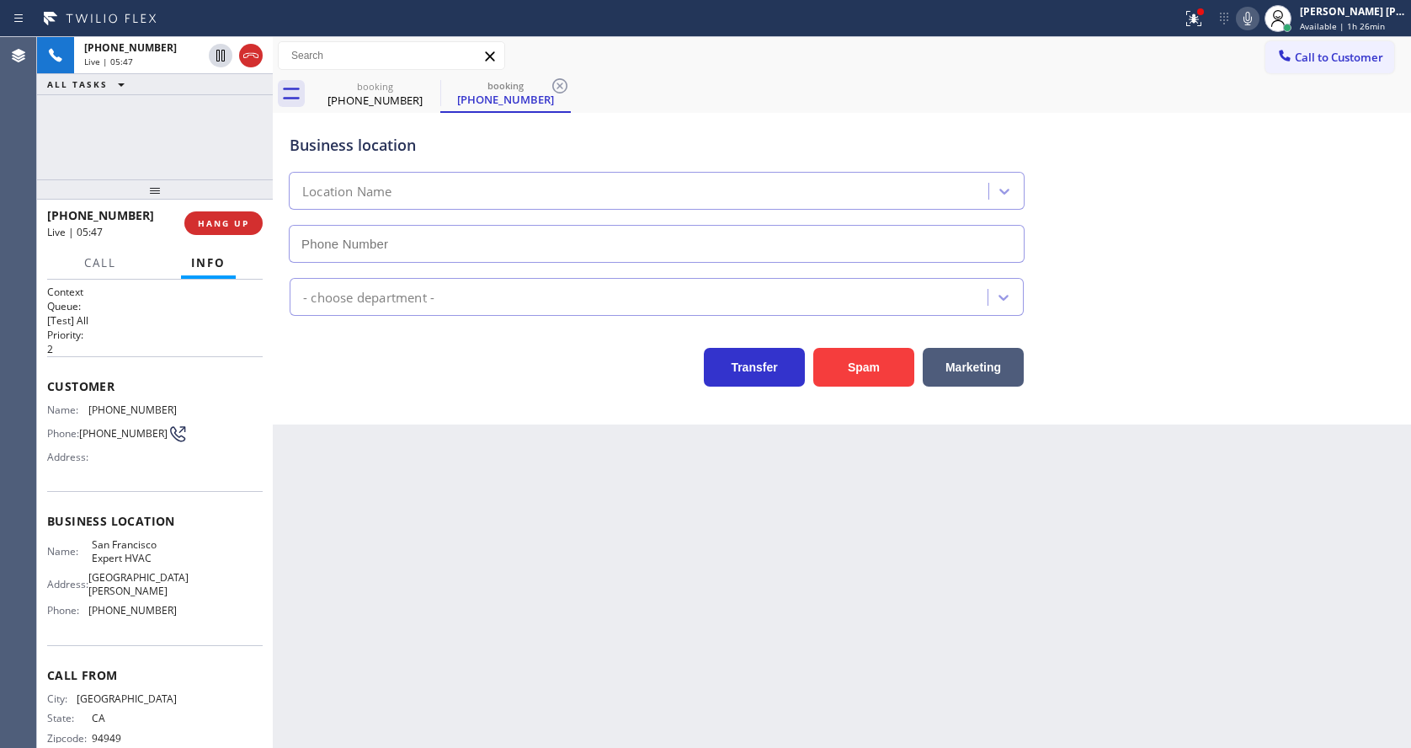
click at [385, 111] on div "Business location Location Name" at bounding box center [841, 186] width 1111 height 152
type input "(415) 371-9413"
click at [1255, 26] on icon at bounding box center [1247, 18] width 20 height 20
click at [221, 53] on icon at bounding box center [220, 55] width 20 height 20
type input "(415) 371-9413"
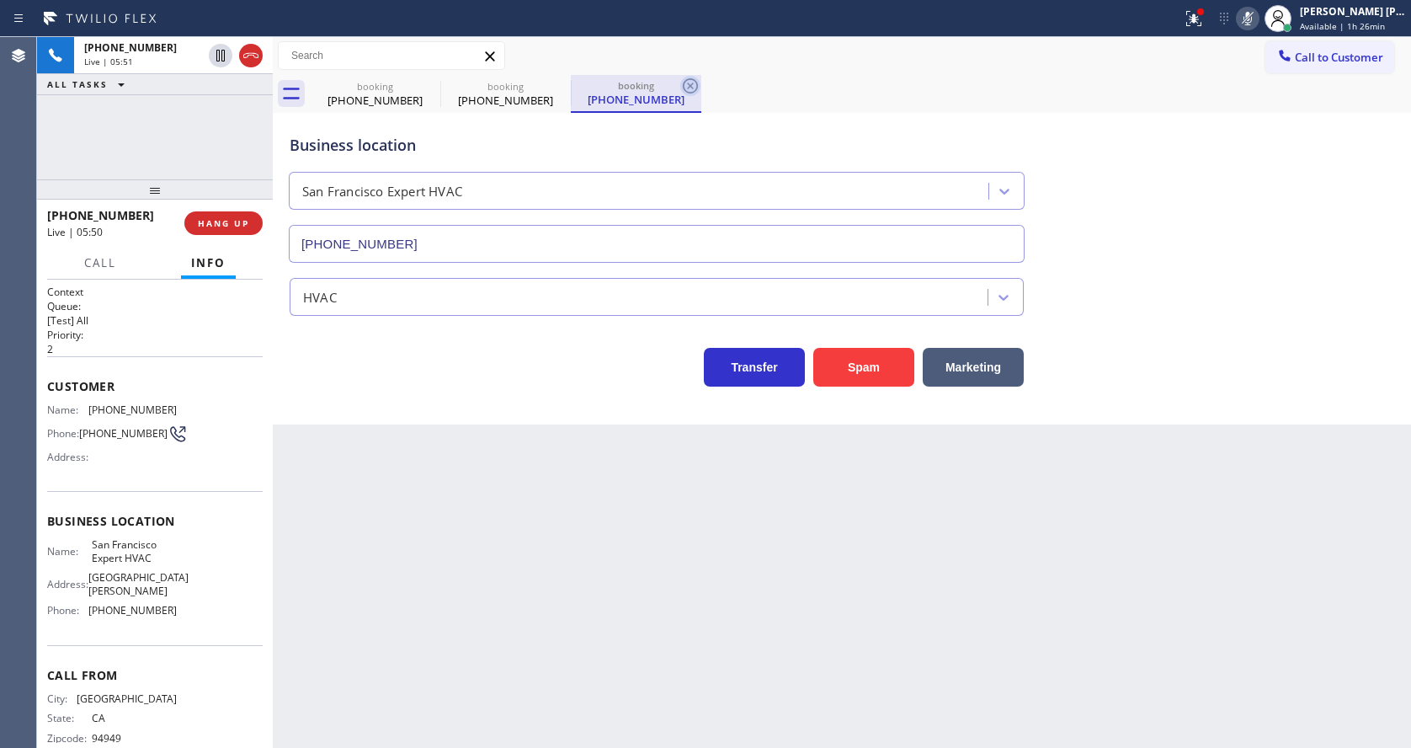
click at [694, 86] on icon at bounding box center [690, 86] width 20 height 20
click at [562, 84] on icon at bounding box center [559, 85] width 15 height 15
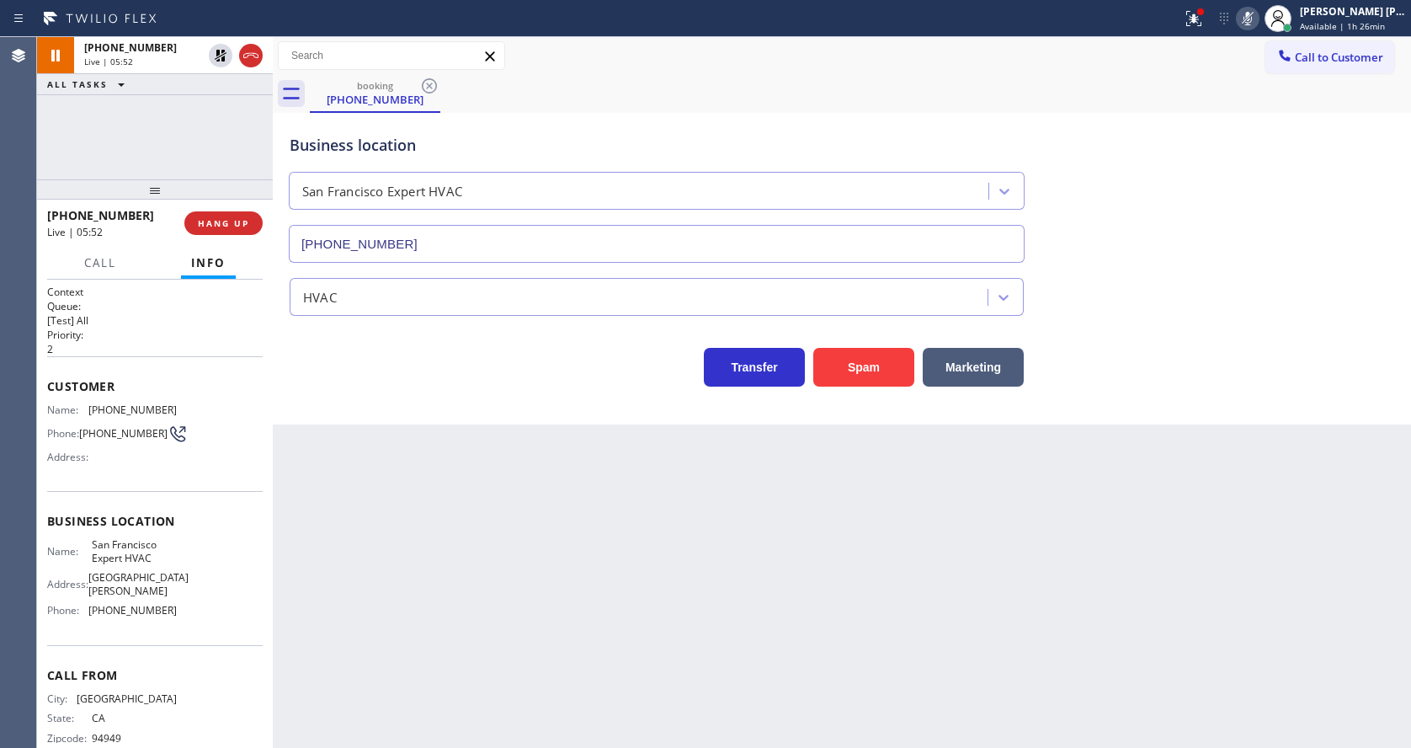
click at [509, 534] on div "Back to Dashboard Change Sender ID Customers Technicians Select a contact Outbo…" at bounding box center [842, 392] width 1138 height 710
click at [469, 741] on div "Back to Dashboard Change Sender ID Customers Technicians Select a contact Outbo…" at bounding box center [842, 392] width 1138 height 710
click at [669, 549] on div "Back to Dashboard Change Sender ID Customers Technicians Select a contact Outbo…" at bounding box center [842, 392] width 1138 height 710
click at [548, 516] on div "Back to Dashboard Change Sender ID Customers Technicians Select a contact Outbo…" at bounding box center [842, 392] width 1138 height 710
drag, startPoint x: 455, startPoint y: 457, endPoint x: 444, endPoint y: 413, distance: 45.1
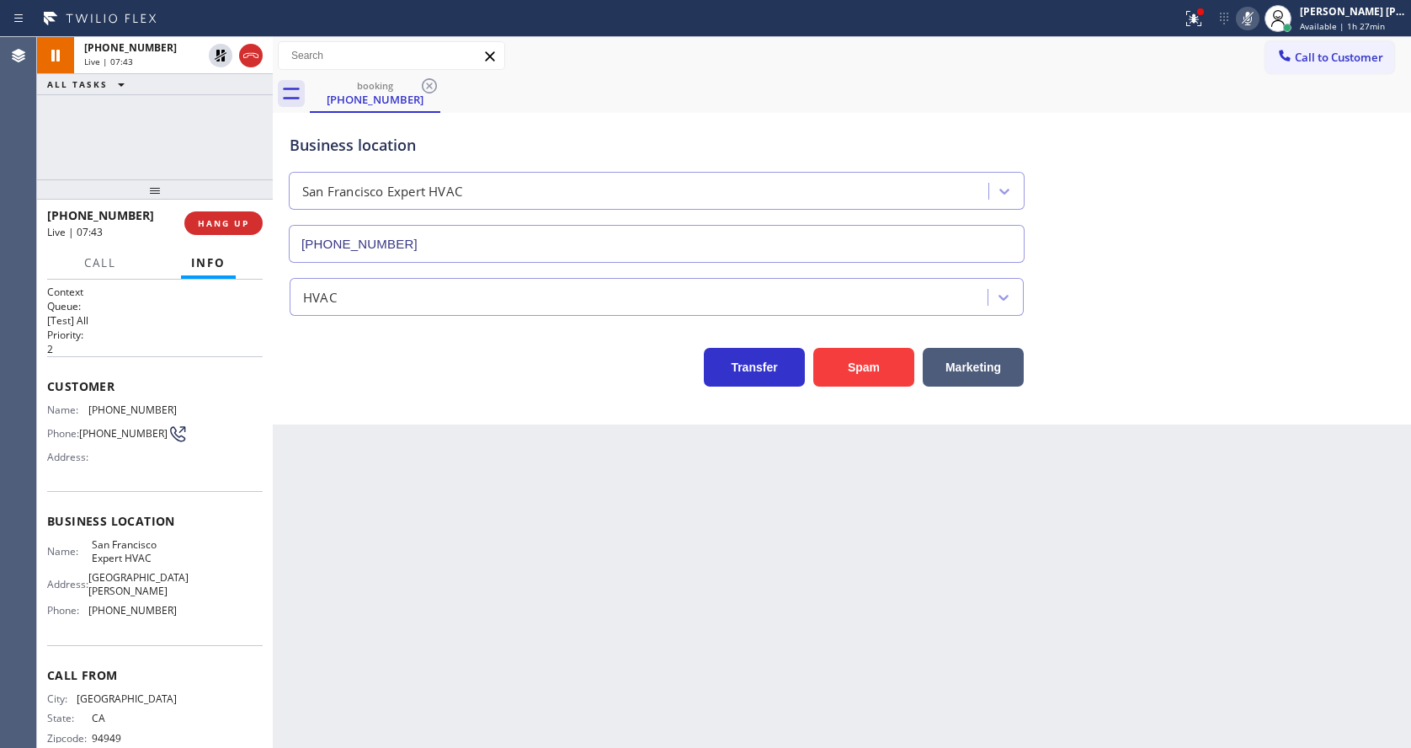
click at [455, 457] on div "Back to Dashboard Change Sender ID Customers Technicians Select a contact Outbo…" at bounding box center [842, 392] width 1138 height 710
click at [217, 43] on div at bounding box center [235, 55] width 61 height 37
type input "(415) 371-9413"
click at [1258, 10] on icon at bounding box center [1247, 18] width 20 height 20
click at [1269, 111] on div "Business location San Francisco Expert HVAC (415) 371-9413" at bounding box center [841, 186] width 1111 height 152
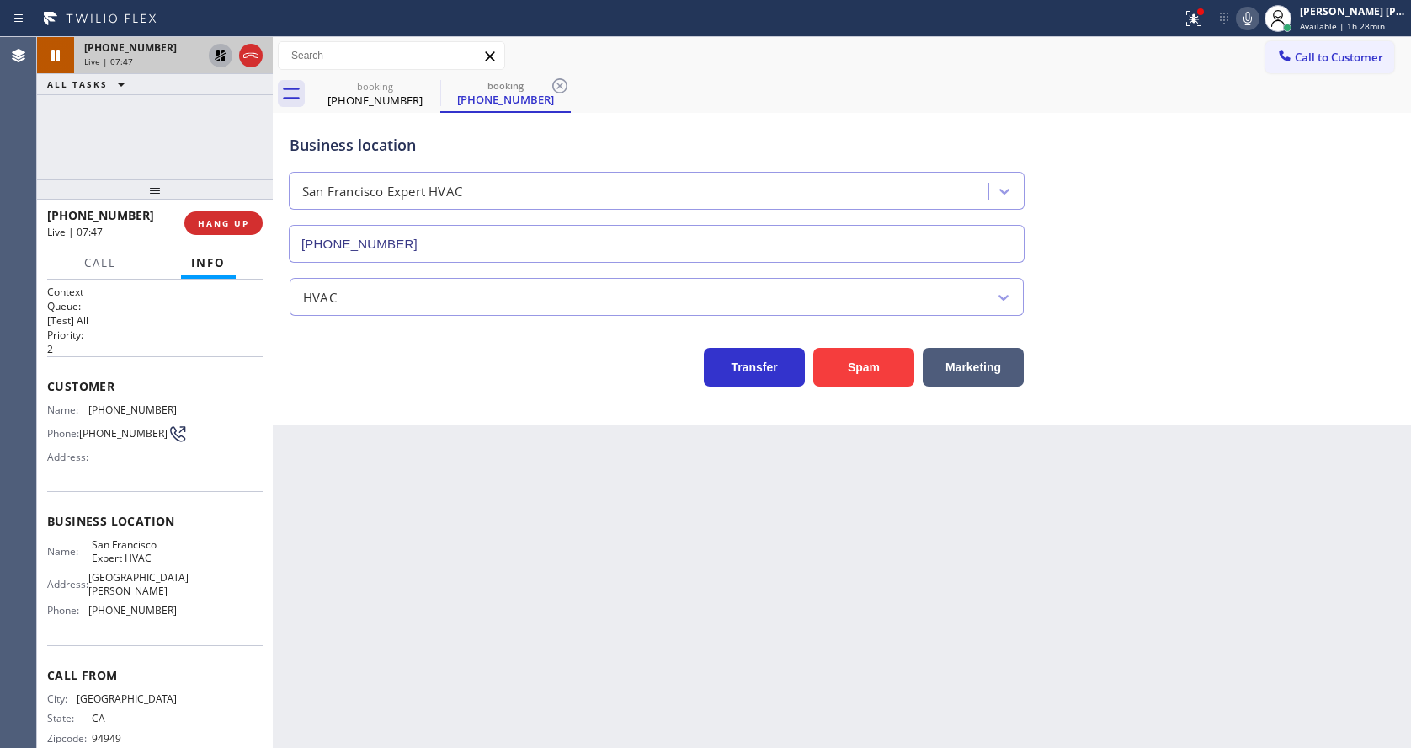
click at [221, 50] on icon at bounding box center [220, 55] width 20 height 20
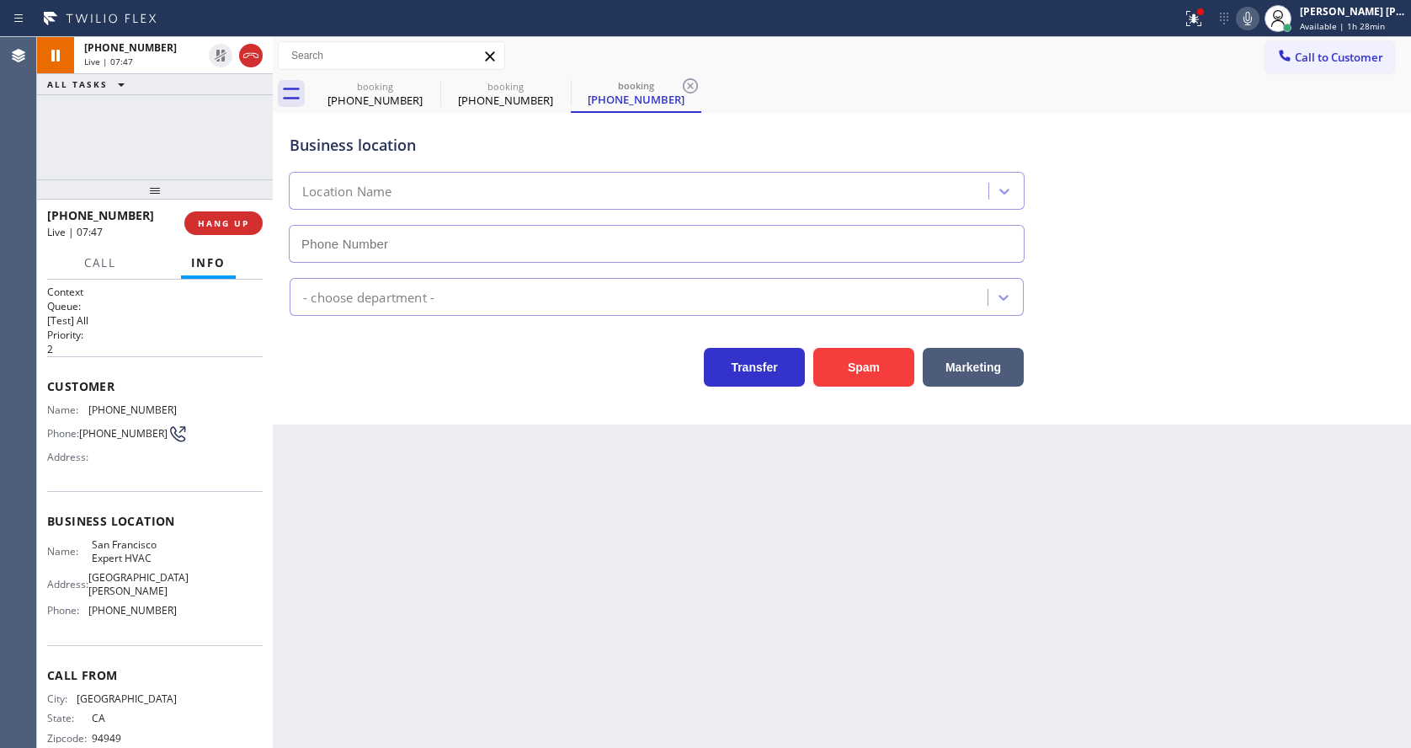
type input "(415) 371-9413"
drag, startPoint x: 1195, startPoint y: 13, endPoint x: 1191, endPoint y: 77, distance: 64.9
click at [1195, 13] on icon at bounding box center [1194, 18] width 20 height 20
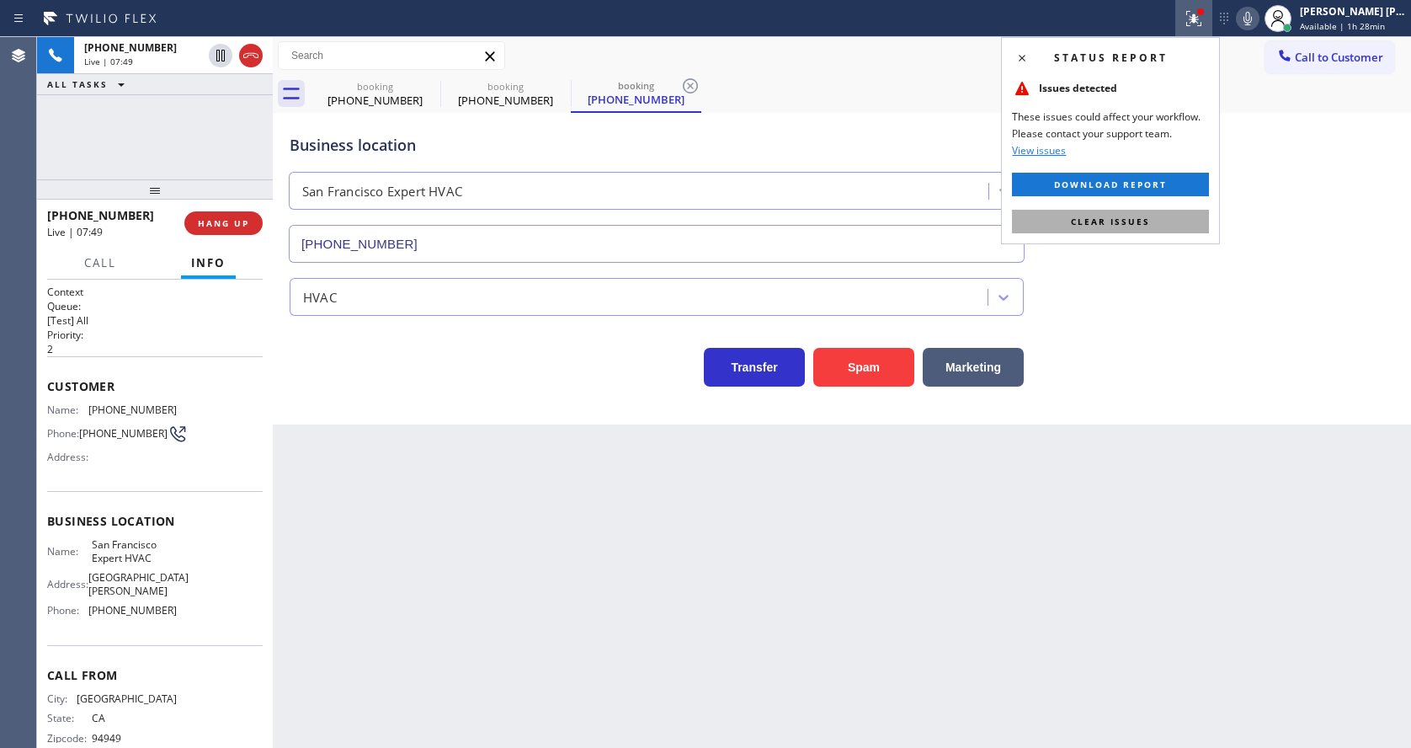
click at [1132, 211] on button "Clear issues" at bounding box center [1110, 222] width 197 height 24
click at [1204, 226] on div "Business location San Francisco Expert HVAC (415) 371-9413" at bounding box center [841, 186] width 1111 height 152
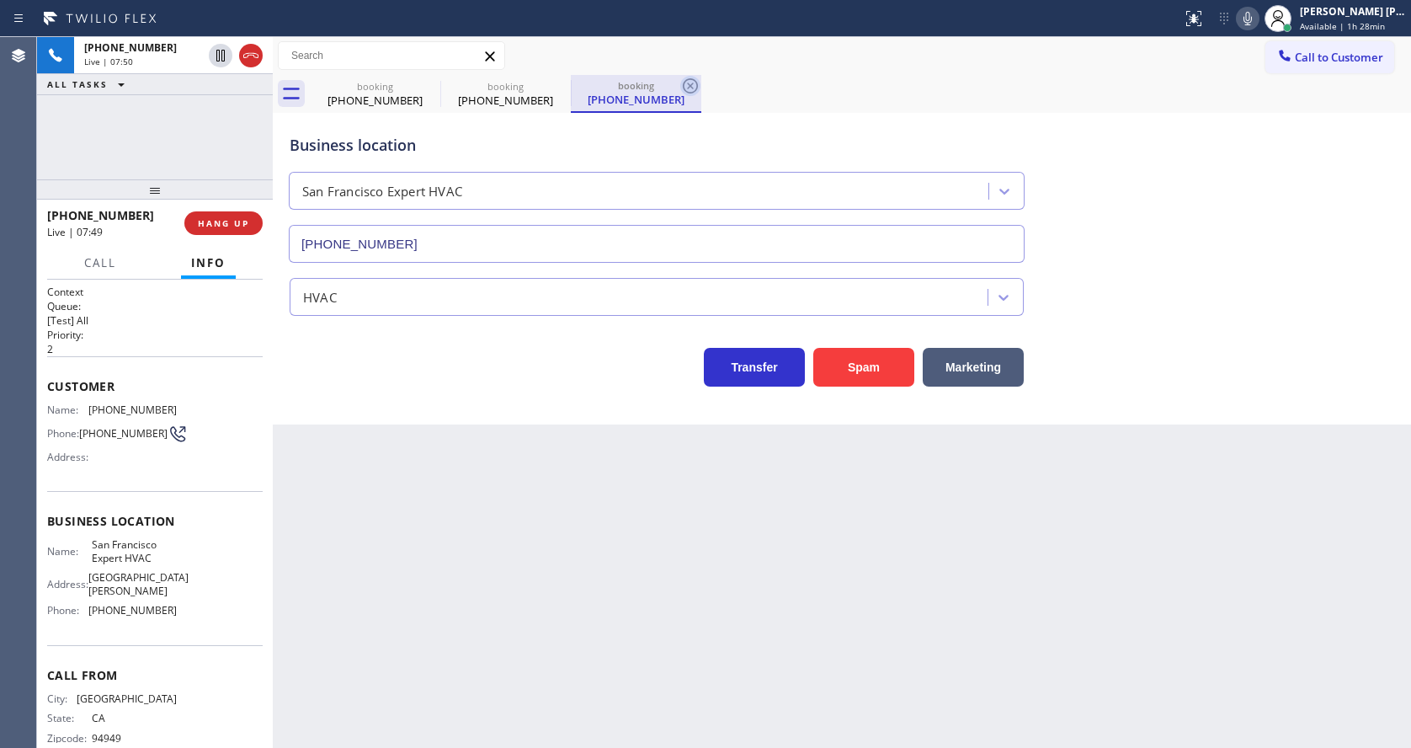
click at [691, 87] on icon at bounding box center [690, 85] width 15 height 15
click at [565, 78] on icon at bounding box center [560, 86] width 20 height 20
drag, startPoint x: 567, startPoint y: 519, endPoint x: 466, endPoint y: 636, distance: 154.6
click at [565, 519] on div "Back to Dashboard Change Sender ID Customers Technicians Select a contact Outbo…" at bounding box center [842, 392] width 1138 height 710
click at [650, 664] on div "Back to Dashboard Change Sender ID Customers Technicians Select a contact Outbo…" at bounding box center [842, 392] width 1138 height 710
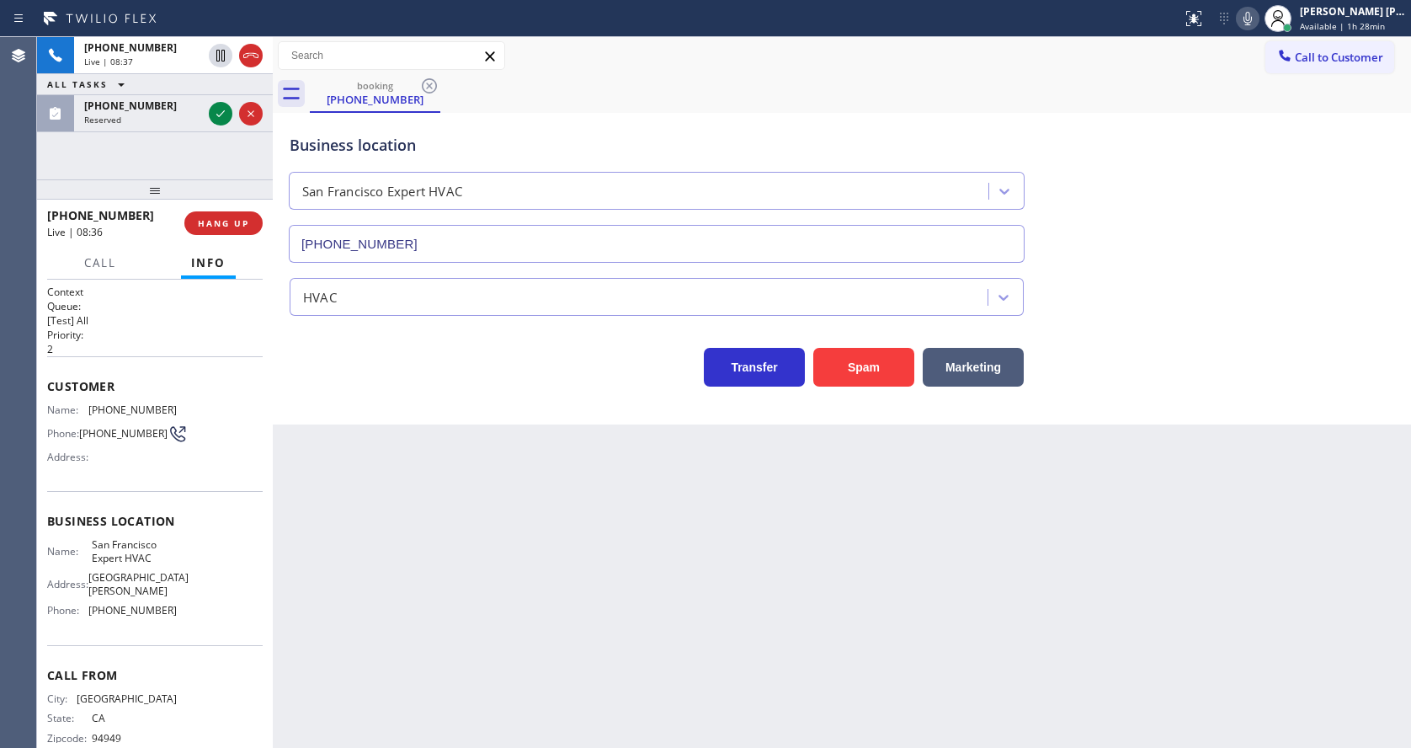
click at [469, 443] on div "Back to Dashboard Change Sender ID Customers Technicians Select a contact Outbo…" at bounding box center [842, 392] width 1138 height 710
click at [209, 121] on div at bounding box center [221, 114] width 24 height 20
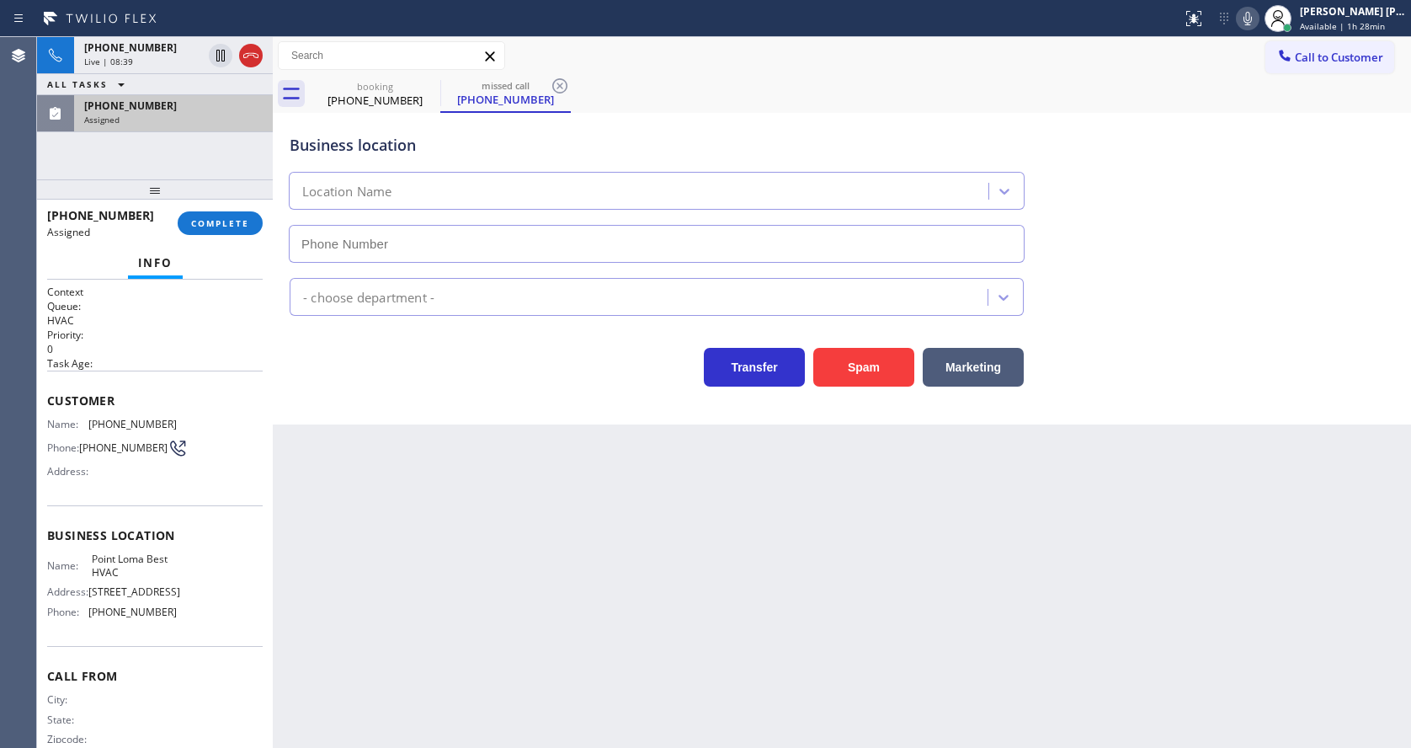
type input "(858) 203-0190"
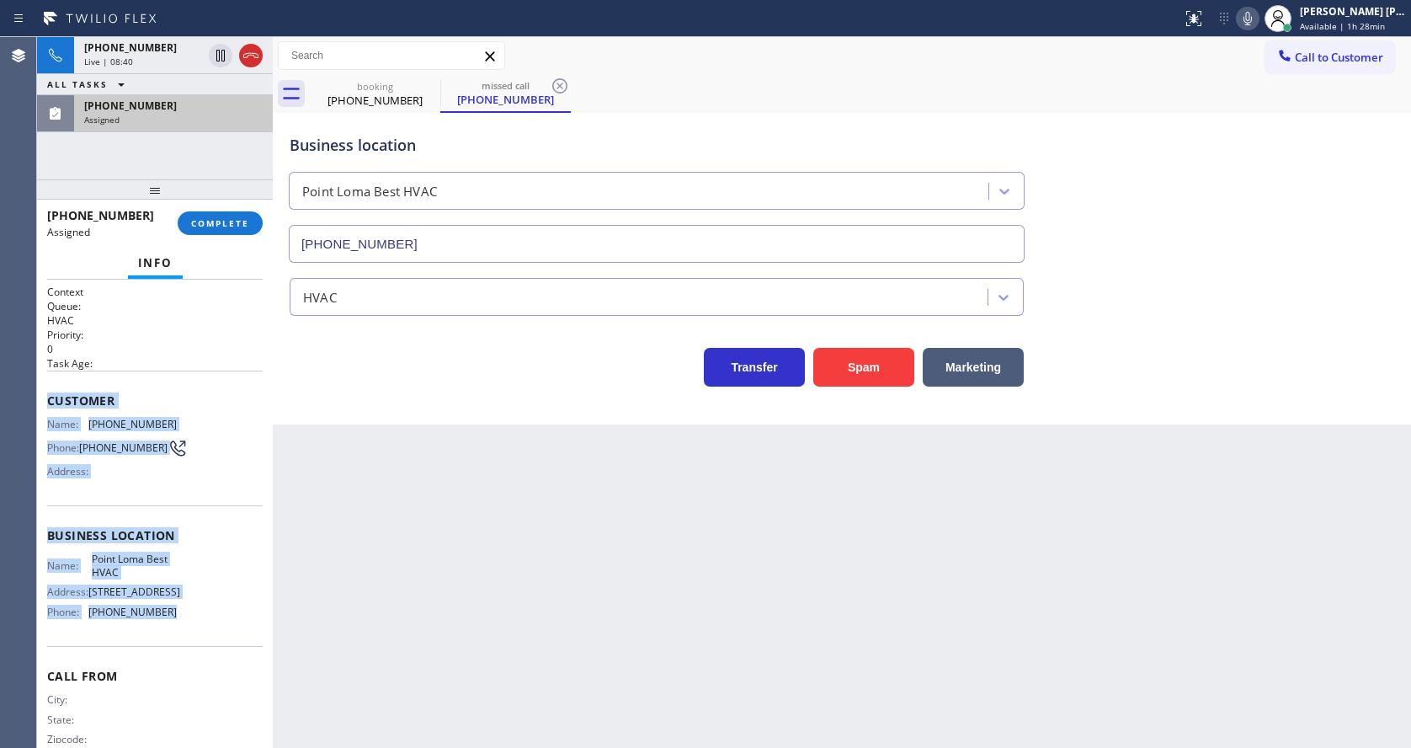
drag, startPoint x: 43, startPoint y: 394, endPoint x: 186, endPoint y: 615, distance: 262.9
click at [186, 615] on div "Context Queue: HVAC Priority: 0 Task Age: Customer Name: (858) 338-5952 Phone: …" at bounding box center [155, 513] width 236 height 468
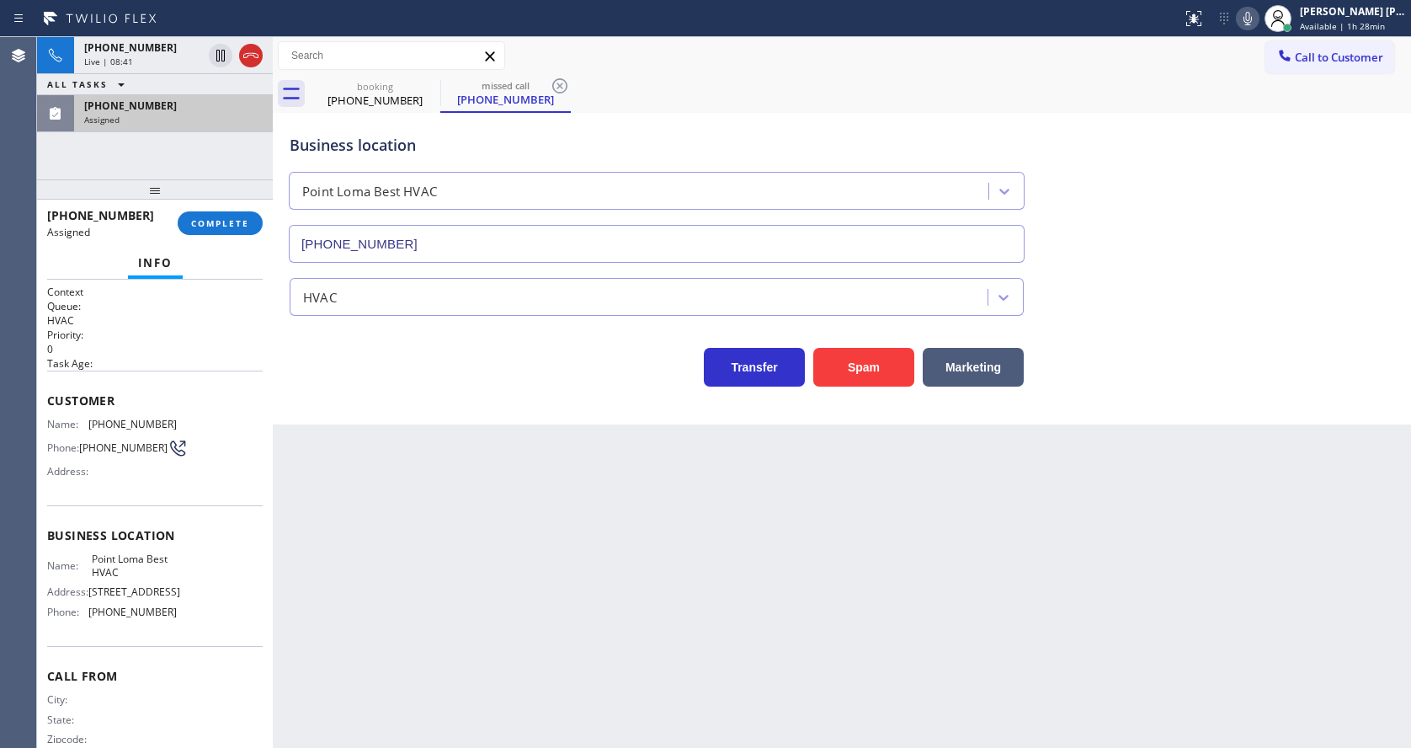
click at [323, 588] on div "Back to Dashboard Change Sender ID Customers Technicians Select a contact Outbo…" at bounding box center [842, 392] width 1138 height 710
click at [212, 215] on button "COMPLETE" at bounding box center [220, 223] width 85 height 24
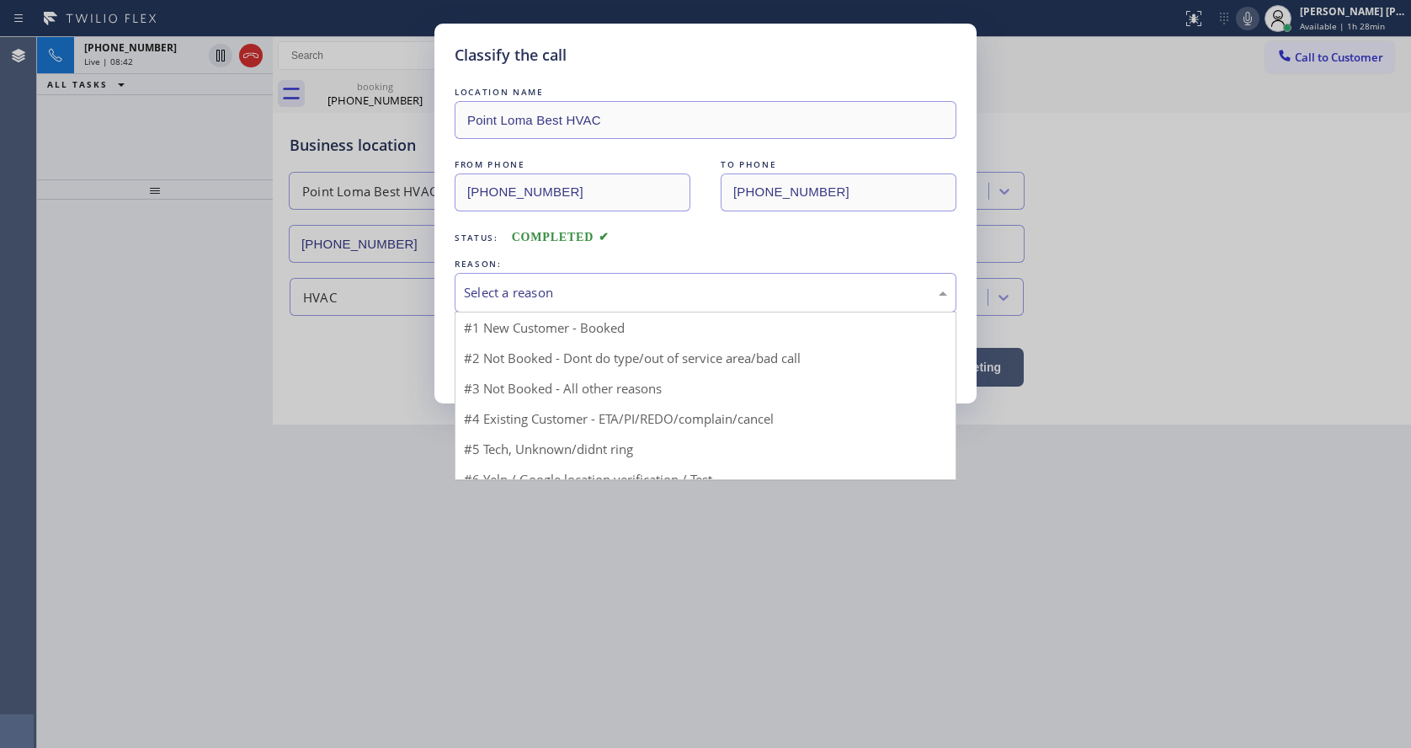
click at [494, 294] on div "Select a reason" at bounding box center [705, 292] width 483 height 19
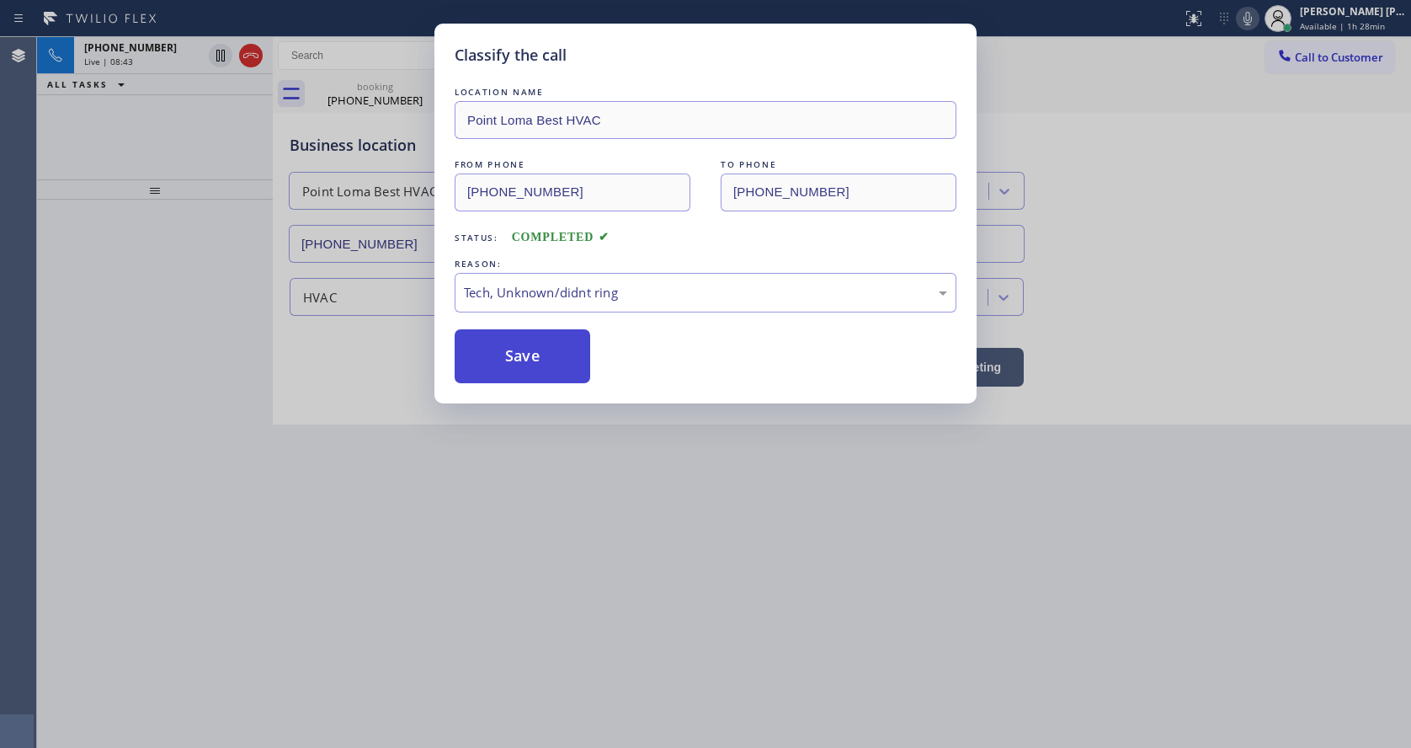
click at [531, 375] on button "Save" at bounding box center [523, 356] width 136 height 54
click at [553, 707] on div "Classify the call LOCATION NAME Point Loma Best HVAC FROM PHONE (858) 338-5952 …" at bounding box center [705, 374] width 1411 height 748
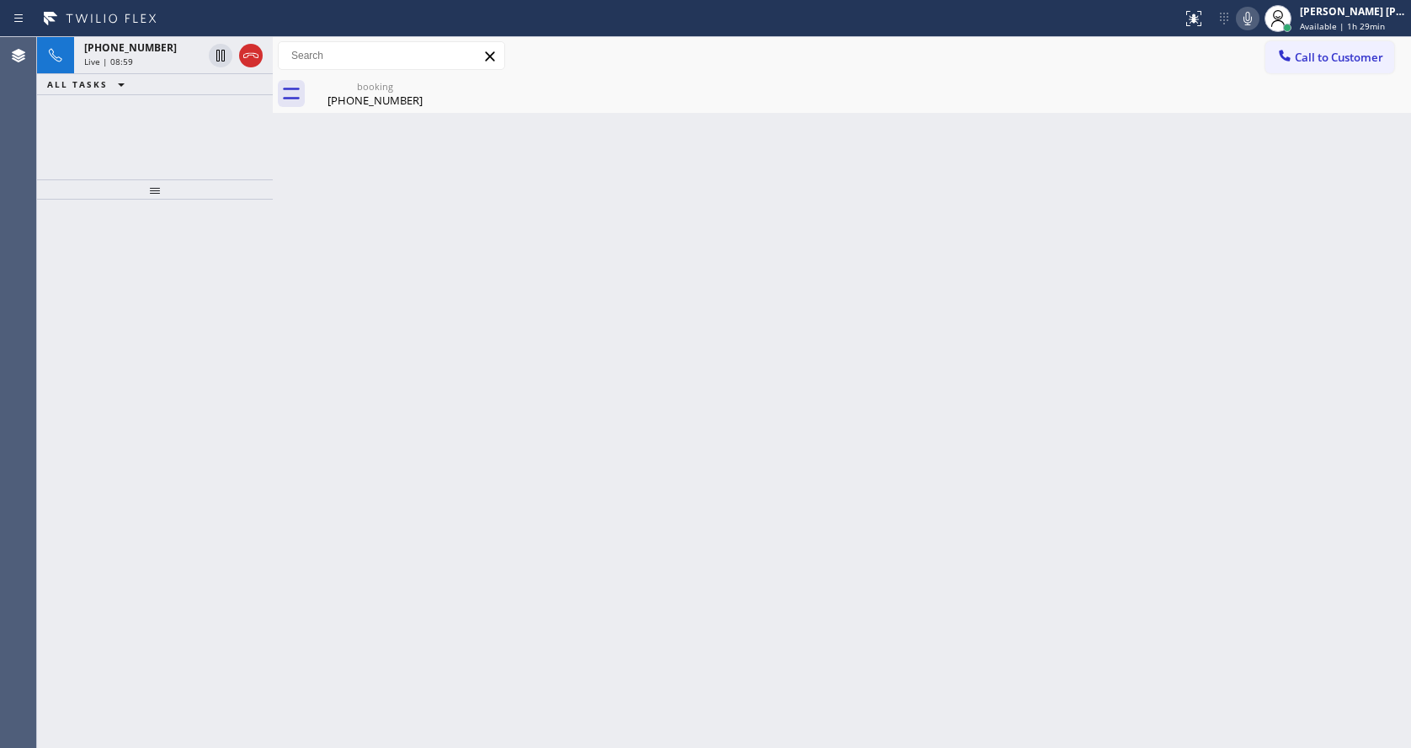
click at [587, 290] on div "Back to Dashboard Change Sender ID Customers Technicians Select a contact Outbo…" at bounding box center [842, 392] width 1138 height 710
click at [390, 112] on div "booking (415) 606-3892" at bounding box center [374, 94] width 127 height 38
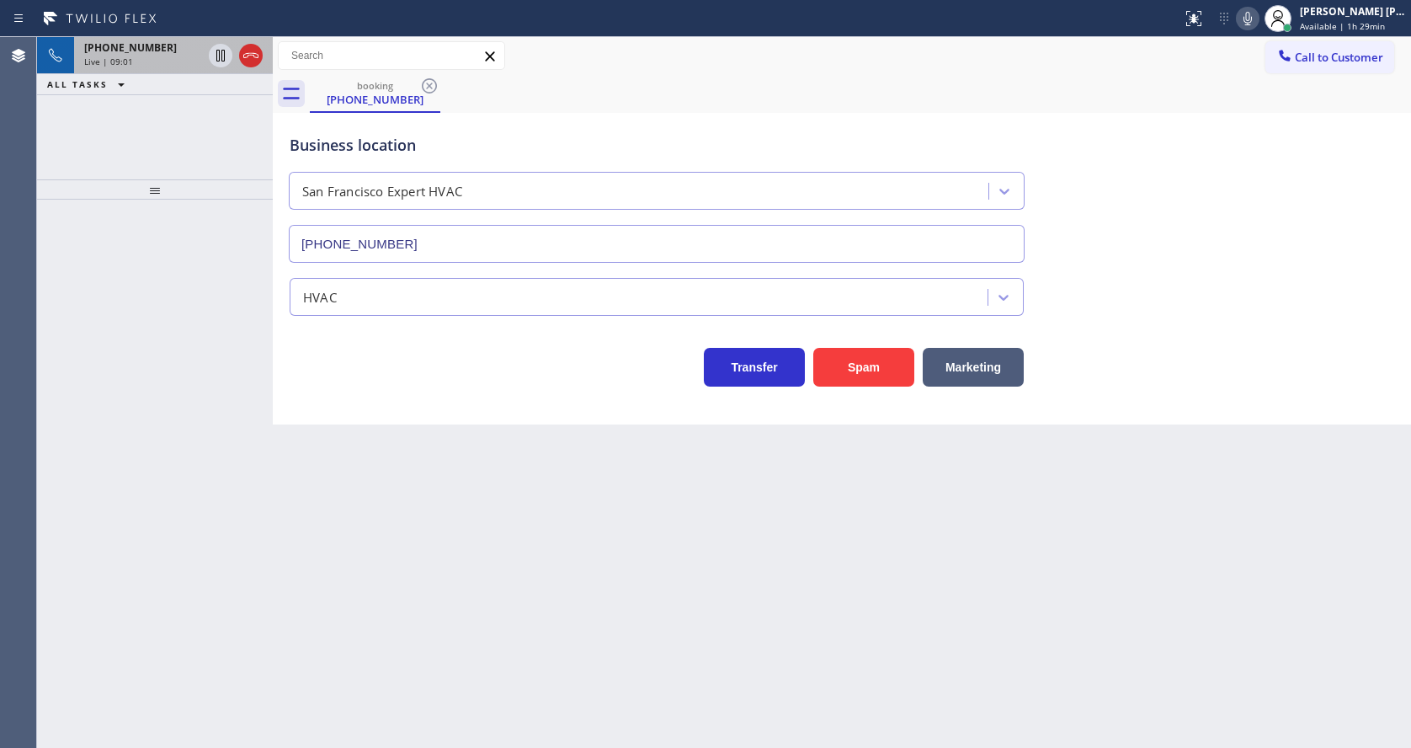
click at [172, 56] on div "Live | 09:01" at bounding box center [143, 62] width 118 height 12
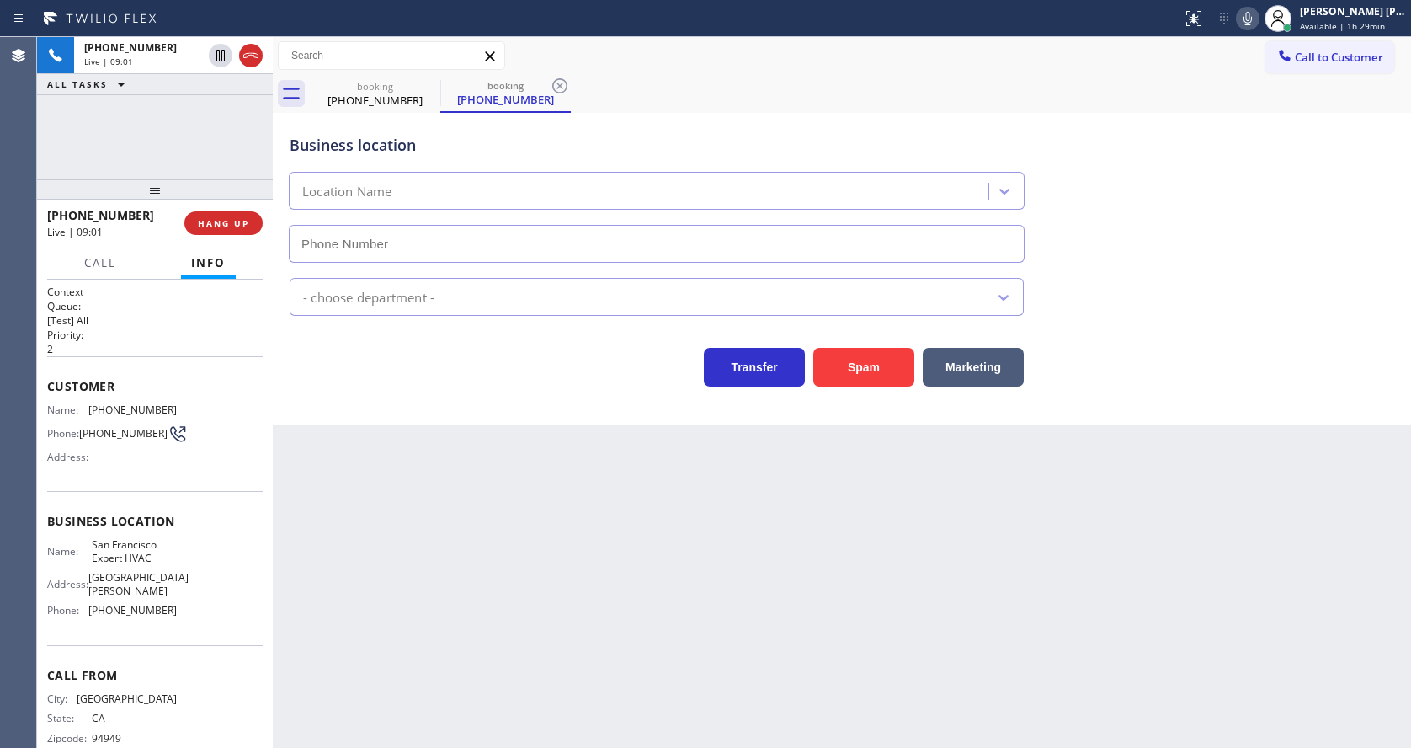
click at [450, 509] on div "Back to Dashboard Change Sender ID Customers Technicians Select a contact Outbo…" at bounding box center [842, 392] width 1138 height 710
type input "(415) 371-9413"
click at [565, 91] on icon at bounding box center [559, 85] width 15 height 15
click at [576, 611] on div "Back to Dashboard Change Sender ID Customers Technicians Select a contact Outbo…" at bounding box center [842, 392] width 1138 height 710
click at [609, 591] on div "Back to Dashboard Change Sender ID Customers Technicians Select a contact Outbo…" at bounding box center [842, 392] width 1138 height 710
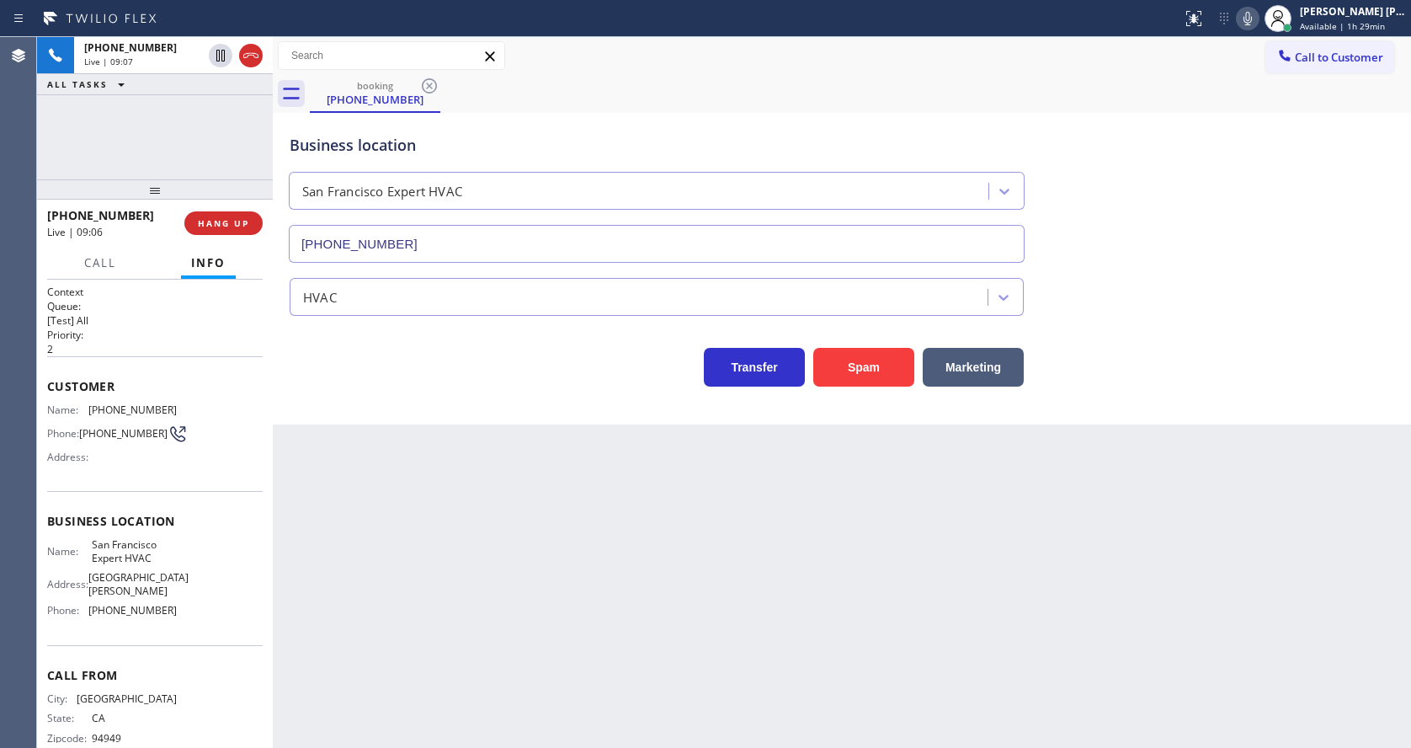
click at [1252, 18] on icon at bounding box center [1247, 18] width 8 height 13
click at [219, 56] on icon at bounding box center [220, 56] width 8 height 12
click at [503, 699] on div "Back to Dashboard Change Sender ID Customers Technicians Select a contact Outbo…" at bounding box center [842, 392] width 1138 height 710
type input "(415) 371-9413"
click at [515, 577] on div "Back to Dashboard Change Sender ID Customers Technicians Select a contact Outbo…" at bounding box center [842, 392] width 1138 height 710
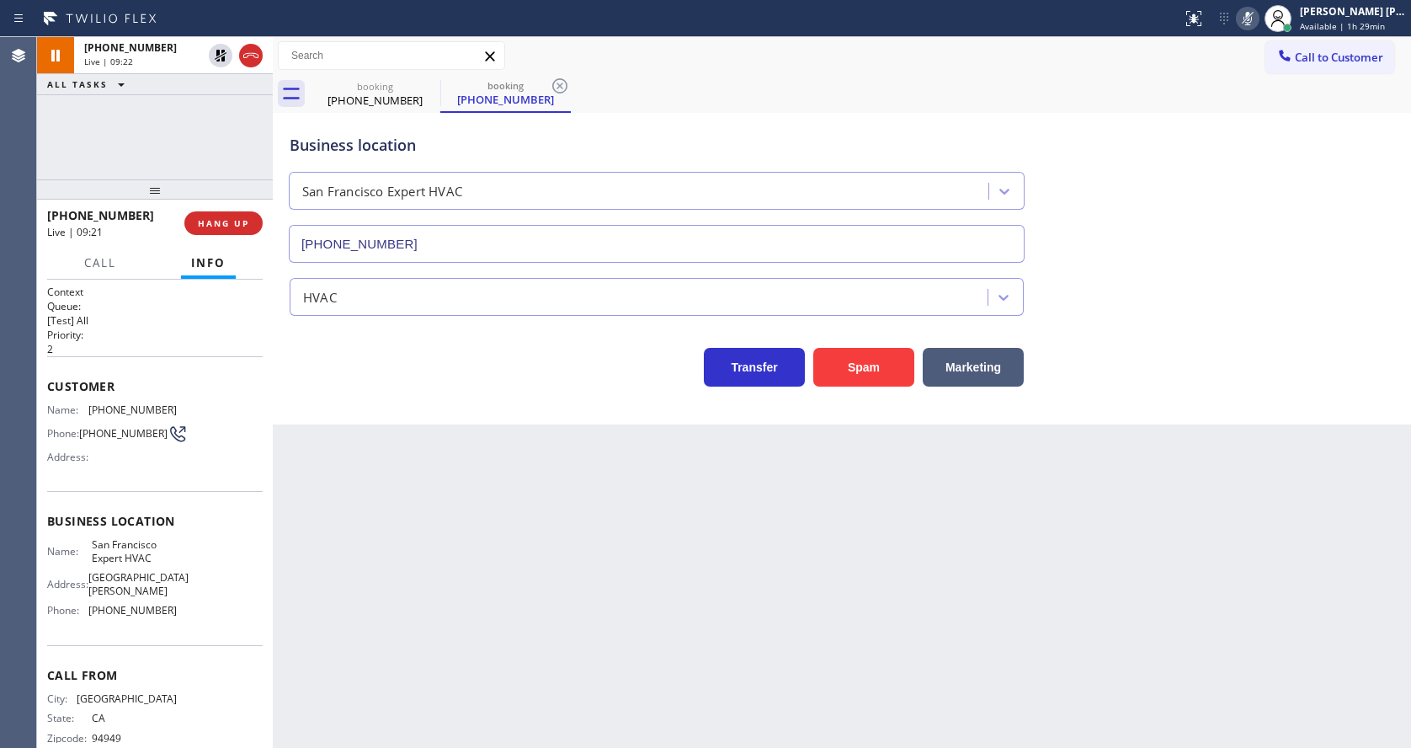
drag, startPoint x: 565, startPoint y: 565, endPoint x: 551, endPoint y: 557, distance: 16.2
click at [565, 565] on div "Back to Dashboard Change Sender ID Customers Technicians Select a contact Outbo…" at bounding box center [842, 392] width 1138 height 710
click at [524, 551] on div "Back to Dashboard Change Sender ID Customers Technicians Select a contact Outbo…" at bounding box center [842, 392] width 1138 height 710
click at [557, 73] on div "Call to Customer Outbound call Location Search location Your caller id phone nu…" at bounding box center [842, 56] width 1138 height 38
click at [562, 93] on icon at bounding box center [560, 86] width 20 height 20
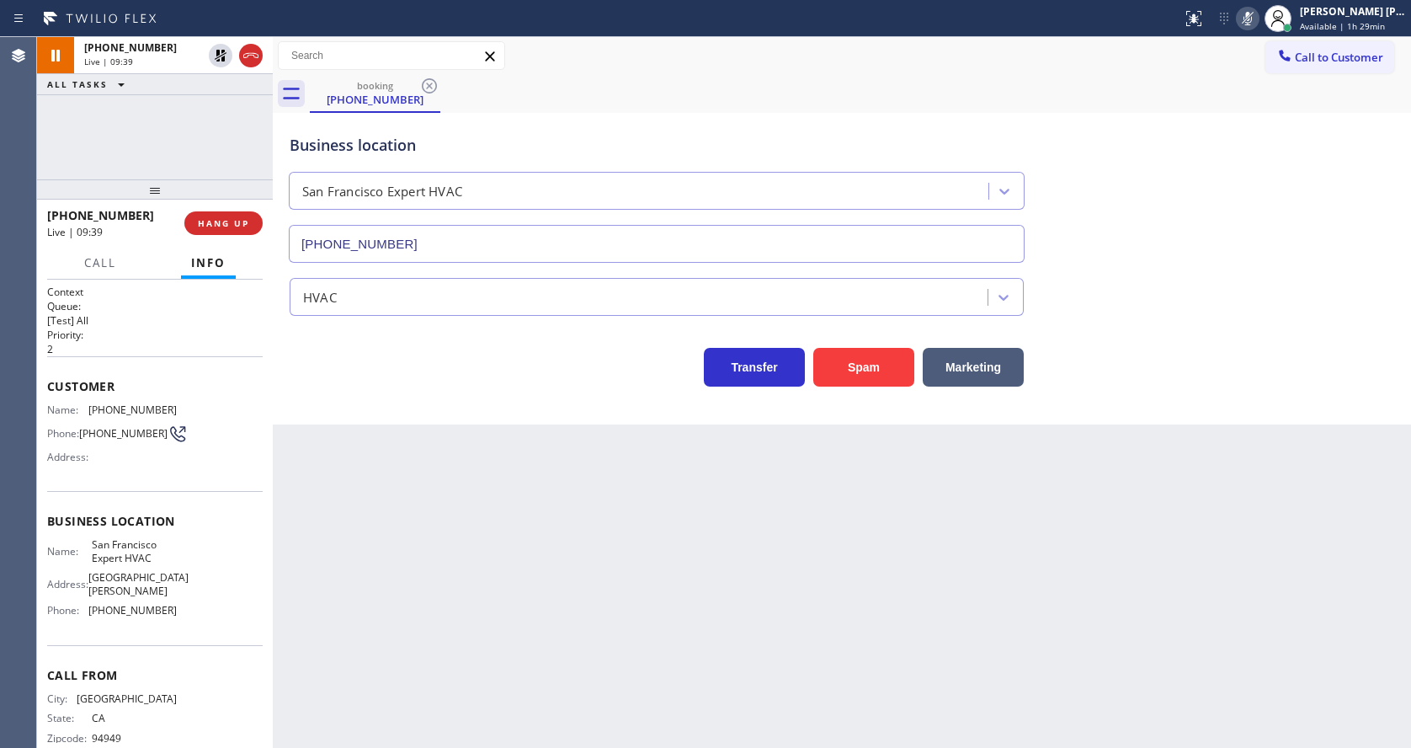
click at [517, 556] on div "Back to Dashboard Change Sender ID Customers Technicians Select a contact Outbo…" at bounding box center [842, 392] width 1138 height 710
click at [530, 719] on div "Back to Dashboard Change Sender ID Customers Technicians Select a contact Outbo…" at bounding box center [842, 392] width 1138 height 710
click at [583, 554] on div "Back to Dashboard Change Sender ID Customers Technicians Select a contact Outbo…" at bounding box center [842, 392] width 1138 height 710
click at [556, 675] on div "Back to Dashboard Change Sender ID Customers Technicians Select a contact Outbo…" at bounding box center [842, 392] width 1138 height 710
click at [653, 612] on div "Back to Dashboard Change Sender ID Customers Technicians Select a contact Outbo…" at bounding box center [842, 392] width 1138 height 710
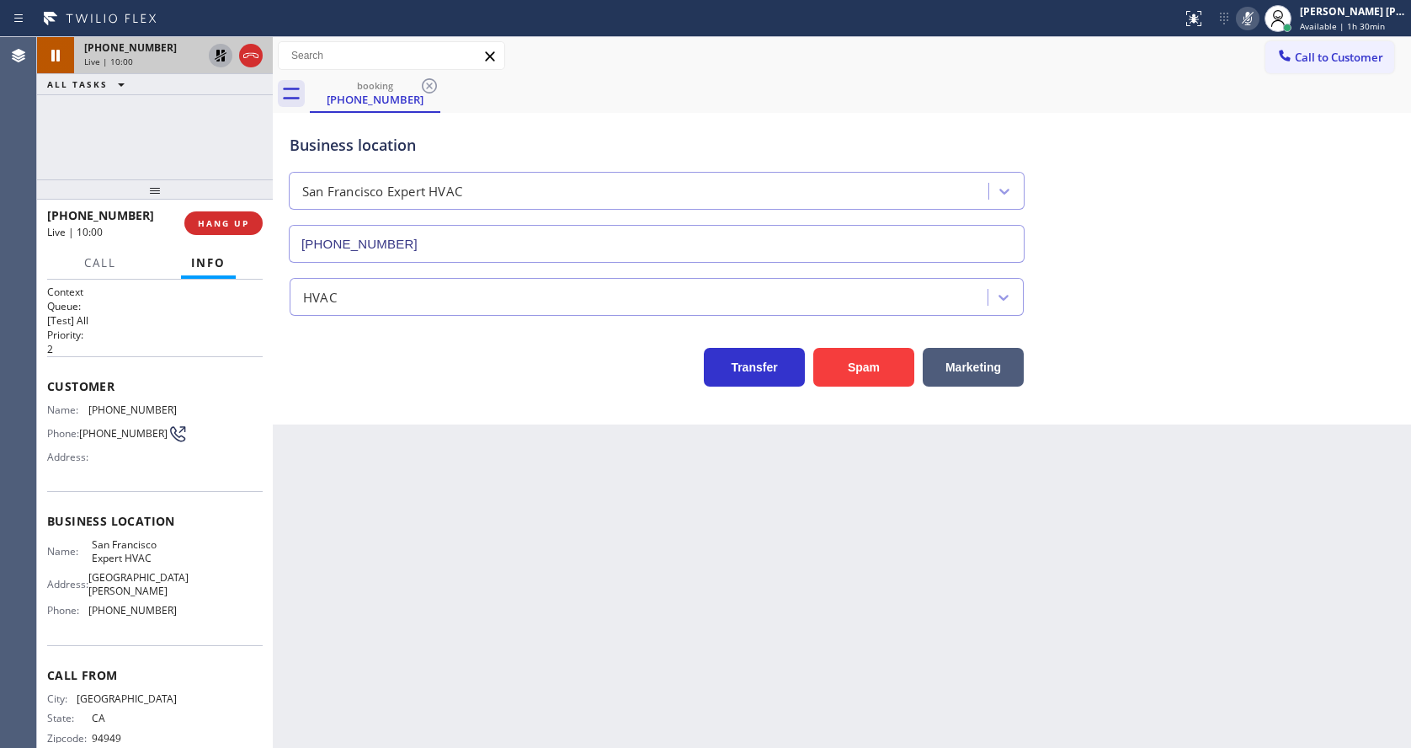
click at [223, 53] on icon at bounding box center [220, 55] width 20 height 20
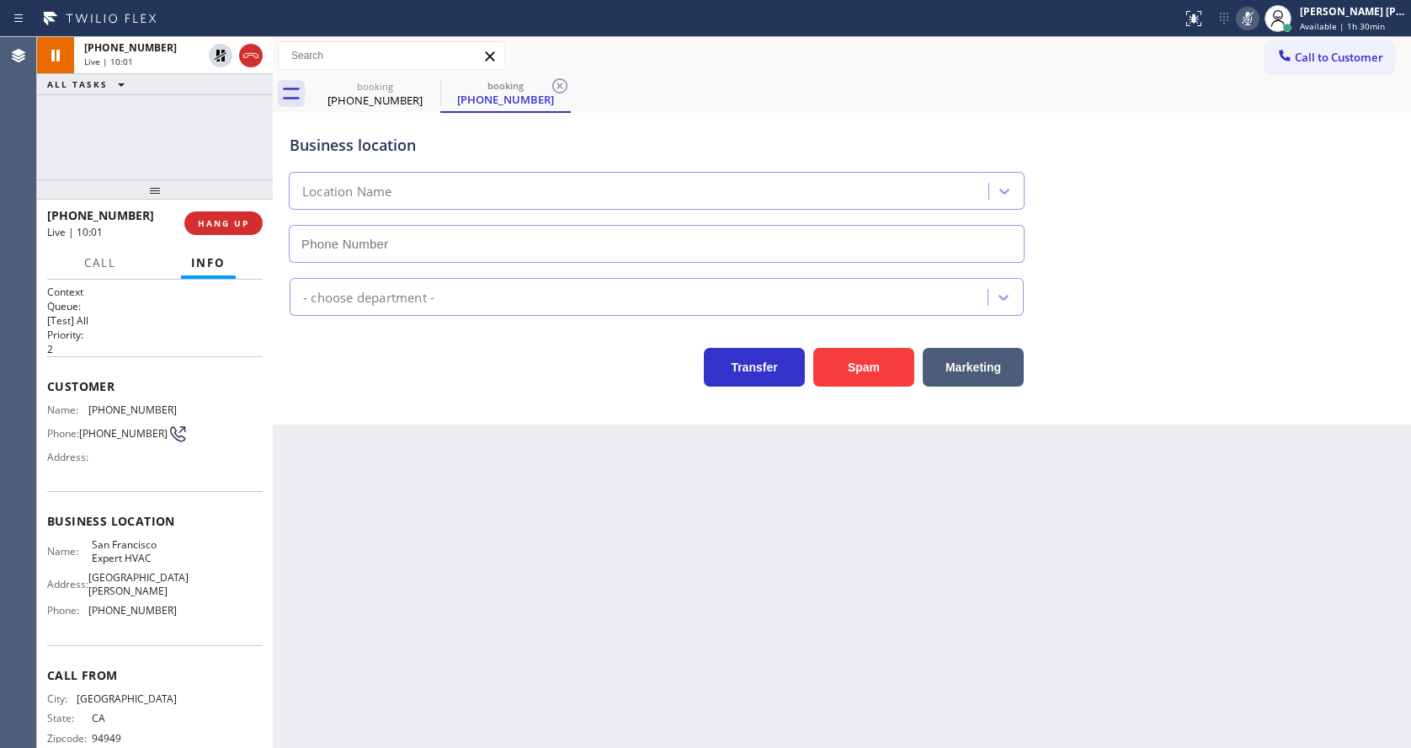
type input "(415) 371-9413"
click at [1258, 13] on icon at bounding box center [1247, 18] width 20 height 20
click at [1269, 133] on div "Business location San Francisco Expert HVAC (415) 371-9413" at bounding box center [841, 186] width 1111 height 152
click at [563, 80] on icon at bounding box center [559, 85] width 15 height 15
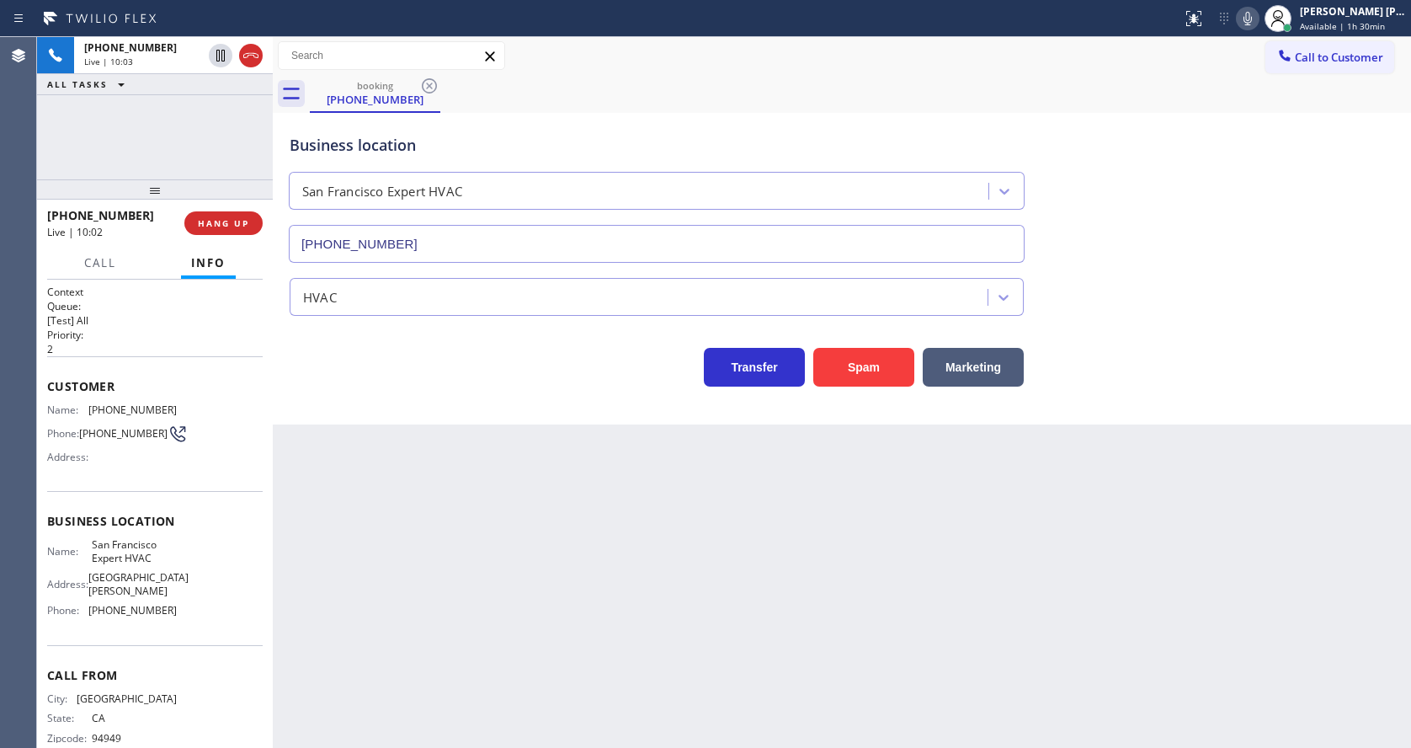
click at [596, 655] on div "Back to Dashboard Change Sender ID Customers Technicians Select a contact Outbo…" at bounding box center [842, 392] width 1138 height 710
drag, startPoint x: 866, startPoint y: 681, endPoint x: 948, endPoint y: 741, distance: 101.2
click at [866, 681] on div "Back to Dashboard Change Sender ID Customers Technicians Select a contact Outbo…" at bounding box center [842, 392] width 1138 height 710
click at [806, 637] on div "Back to Dashboard Change Sender ID Customers Technicians Select a contact Outbo…" at bounding box center [842, 392] width 1138 height 710
drag, startPoint x: 432, startPoint y: 530, endPoint x: 430, endPoint y: 590, distance: 60.6
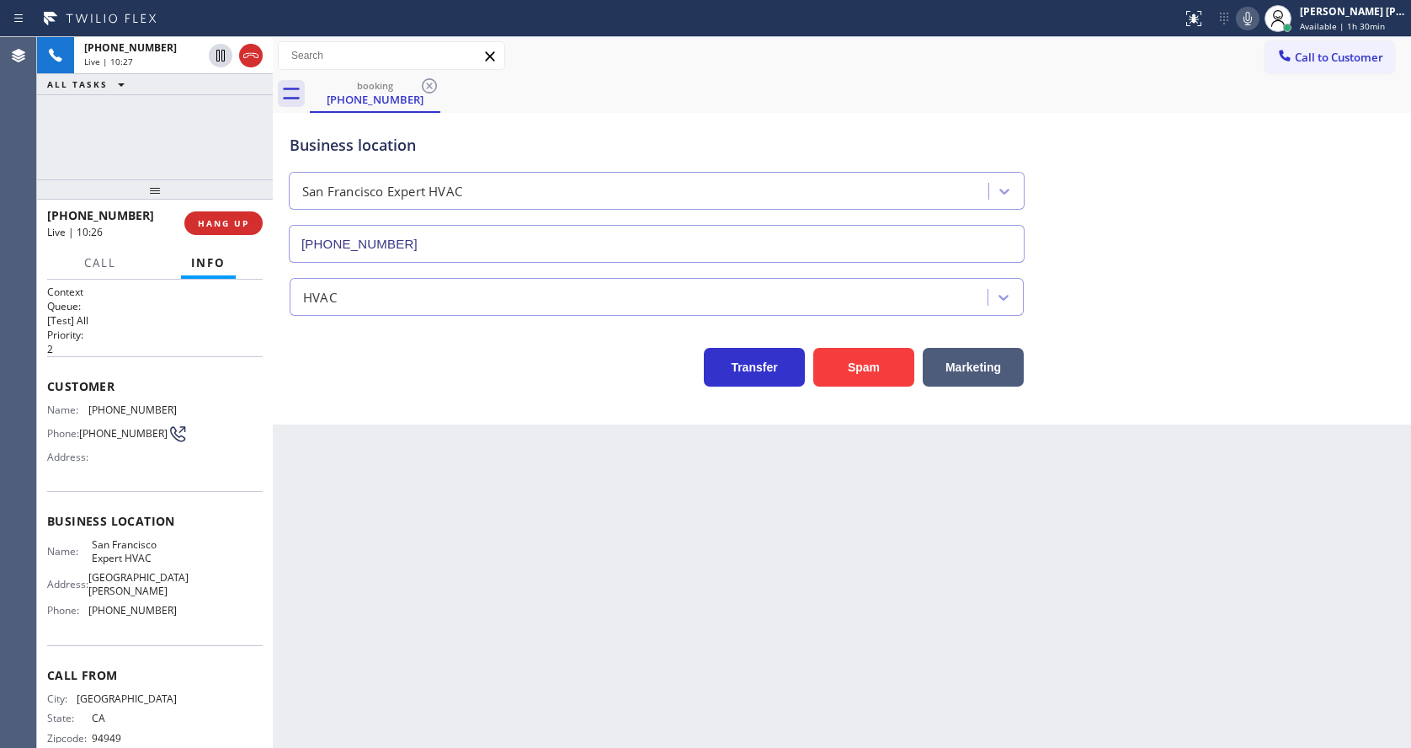
click at [432, 530] on div "Back to Dashboard Change Sender ID Customers Technicians Select a contact Outbo…" at bounding box center [842, 392] width 1138 height 710
drag, startPoint x: 746, startPoint y: 620, endPoint x: 637, endPoint y: 649, distance: 112.3
click at [746, 620] on div "Back to Dashboard Change Sender ID Customers Technicians Select a contact Outbo…" at bounding box center [842, 392] width 1138 height 710
drag, startPoint x: 505, startPoint y: 546, endPoint x: 491, endPoint y: 629, distance: 83.7
click at [505, 546] on div "Back to Dashboard Change Sender ID Customers Technicians Select a contact Outbo…" at bounding box center [842, 392] width 1138 height 710
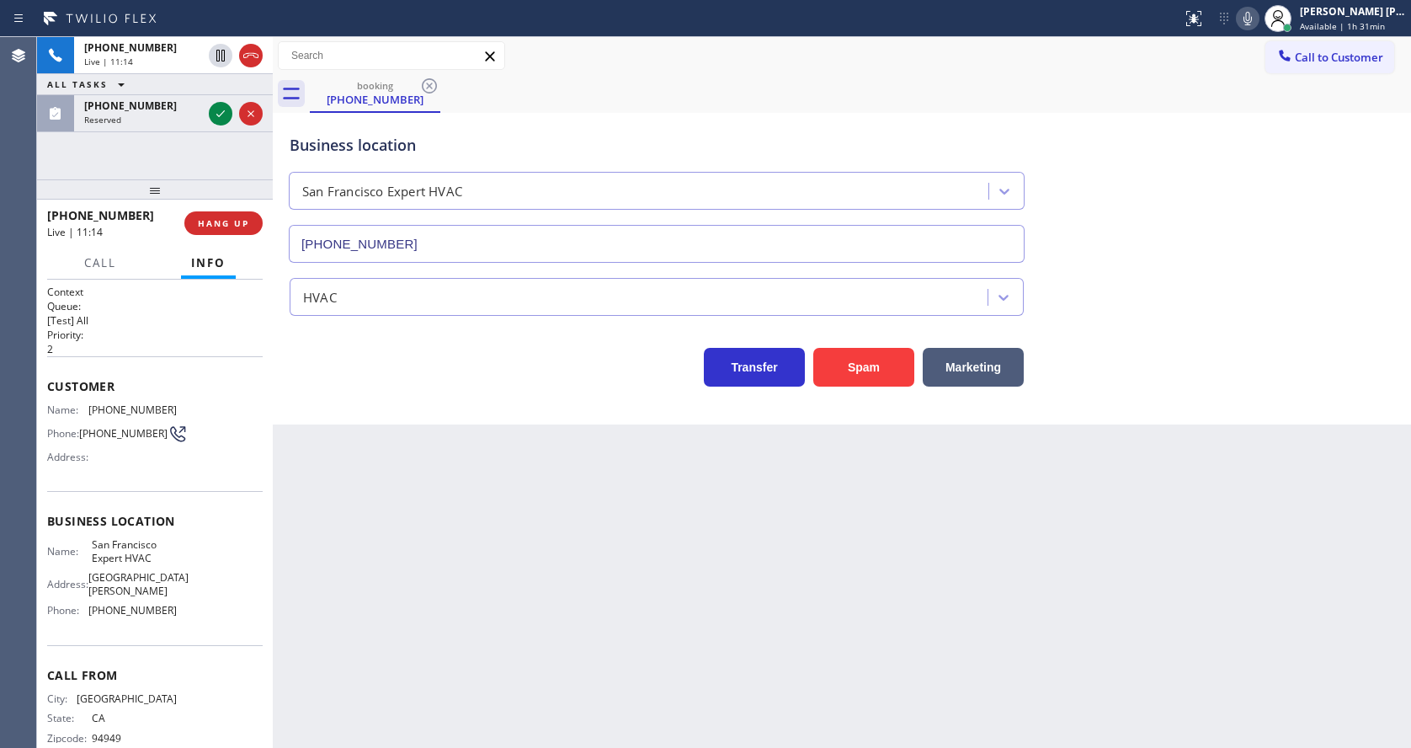
click at [622, 578] on div "Back to Dashboard Change Sender ID Customers Technicians Select a contact Outbo…" at bounding box center [842, 392] width 1138 height 710
click at [221, 114] on icon at bounding box center [220, 113] width 8 height 7
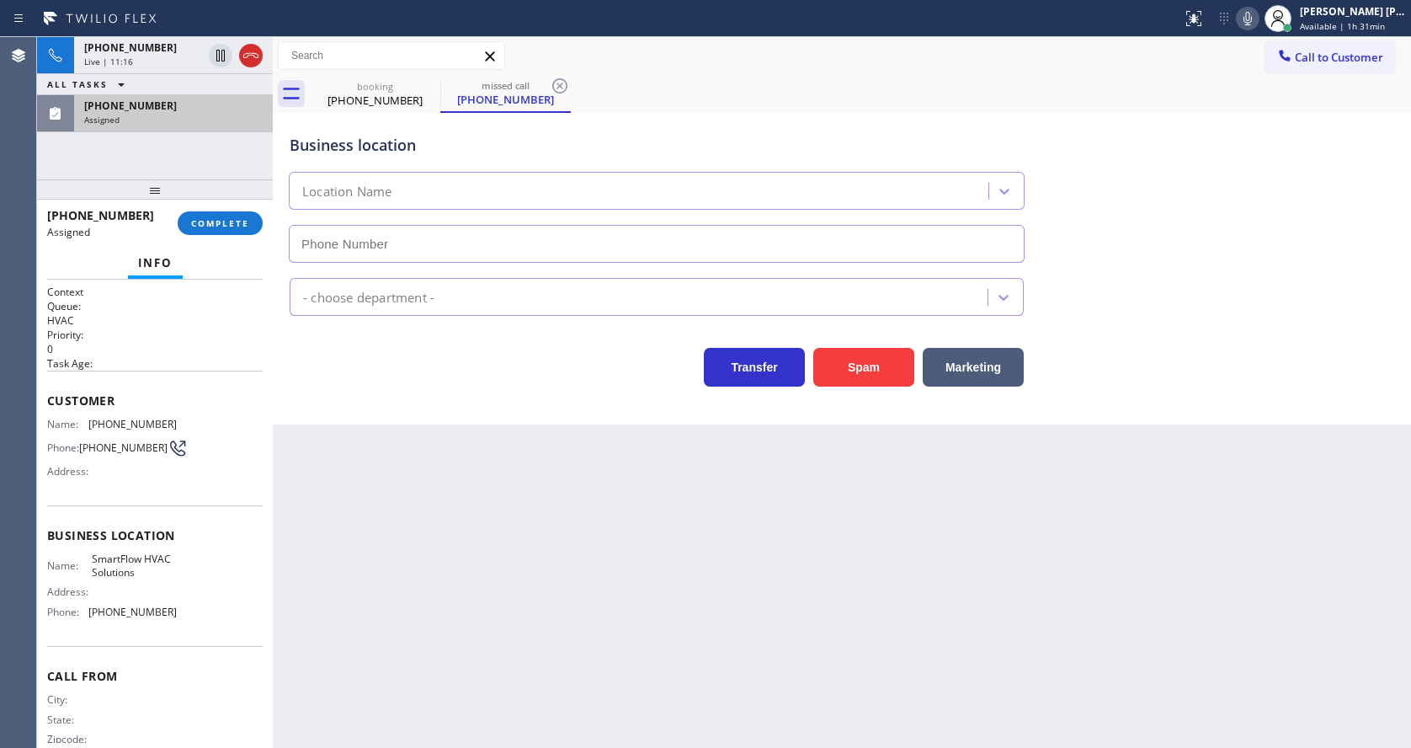
click at [213, 206] on div "(805) 237-2011 Assigned COMPLETE" at bounding box center [155, 223] width 216 height 44
type input "(805) 902-3923"
click at [213, 206] on div "(805) 237-2011 Assigned COMPLETE" at bounding box center [155, 223] width 216 height 44
click at [216, 215] on button "COMPLETE" at bounding box center [220, 223] width 85 height 24
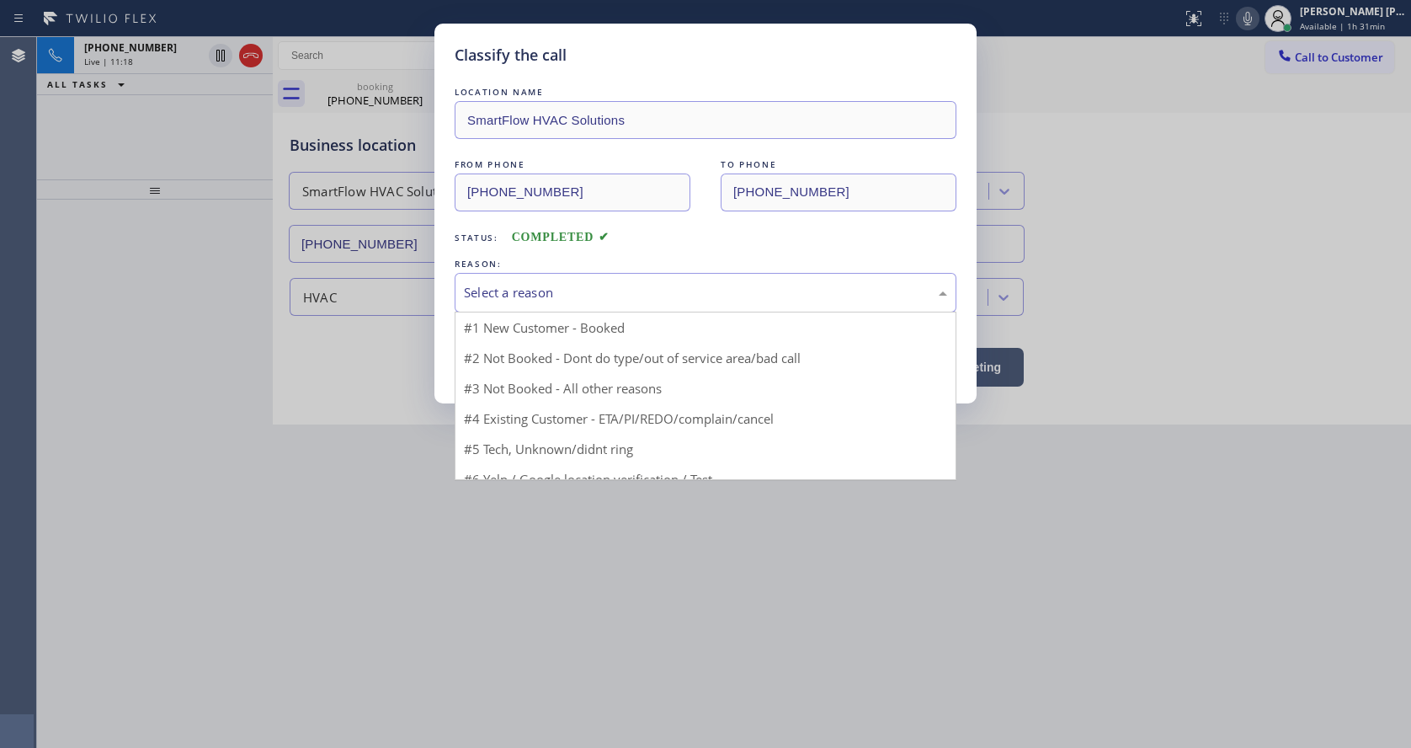
click at [524, 279] on div "Select a reason" at bounding box center [706, 293] width 502 height 40
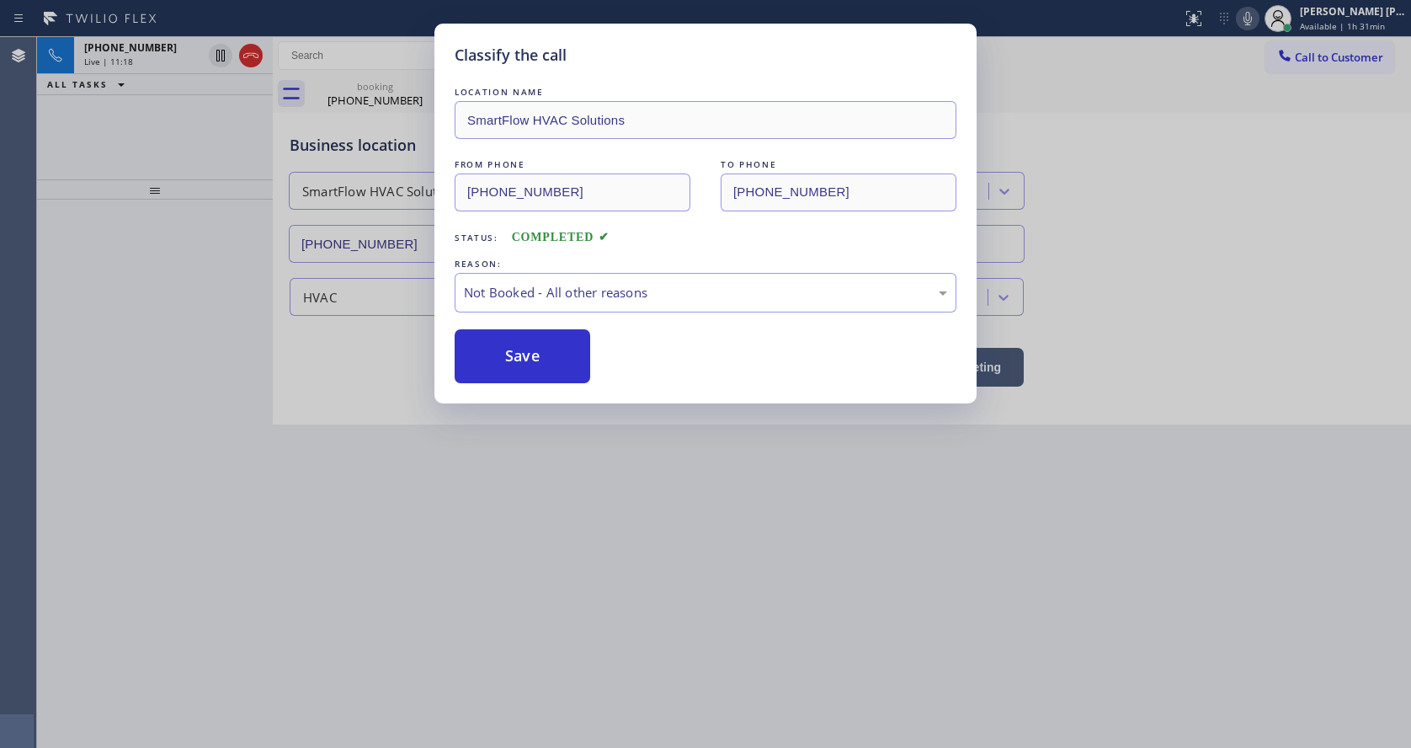
click at [520, 349] on button "Save" at bounding box center [523, 356] width 136 height 54
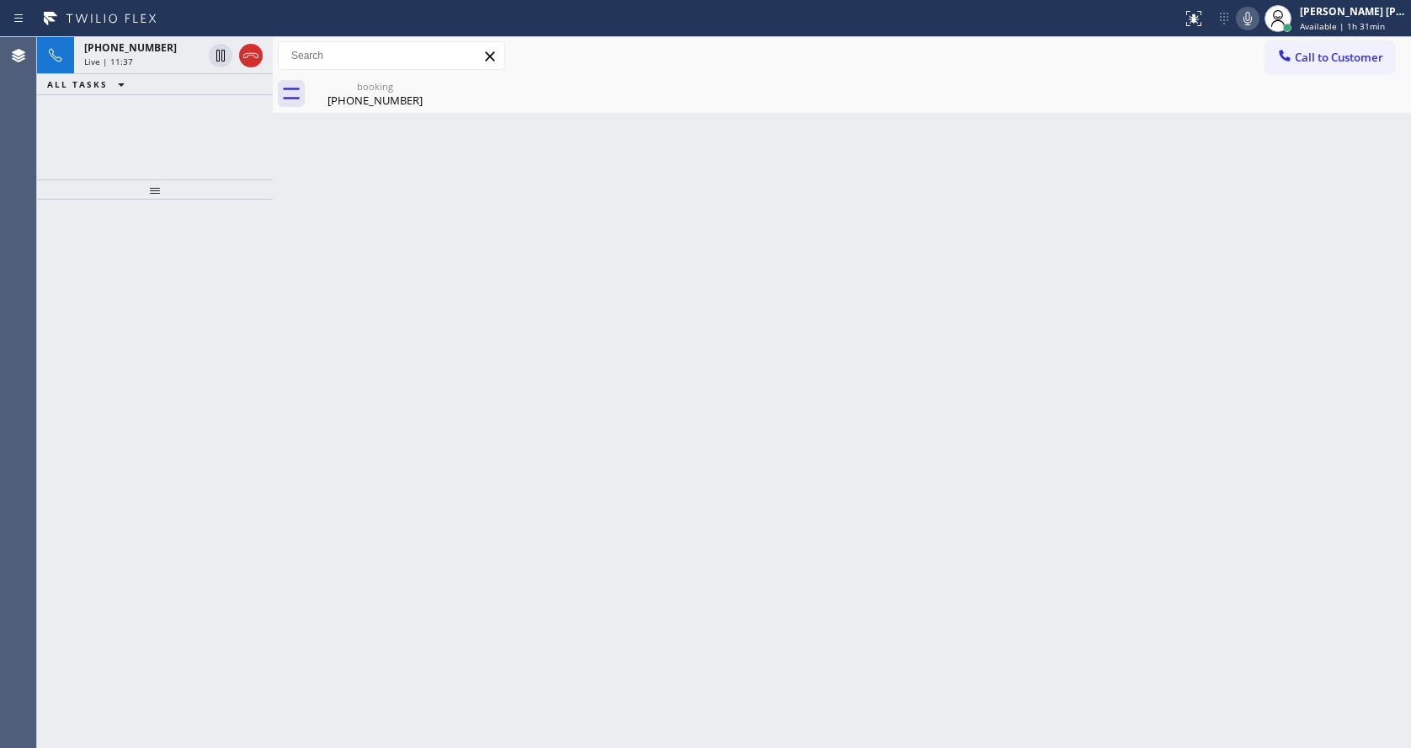
click at [886, 398] on div "Back to Dashboard Change Sender ID Customers Technicians Select a contact Outbo…" at bounding box center [842, 392] width 1138 height 710
click at [375, 106] on div "(415) 606-3892" at bounding box center [374, 100] width 127 height 15
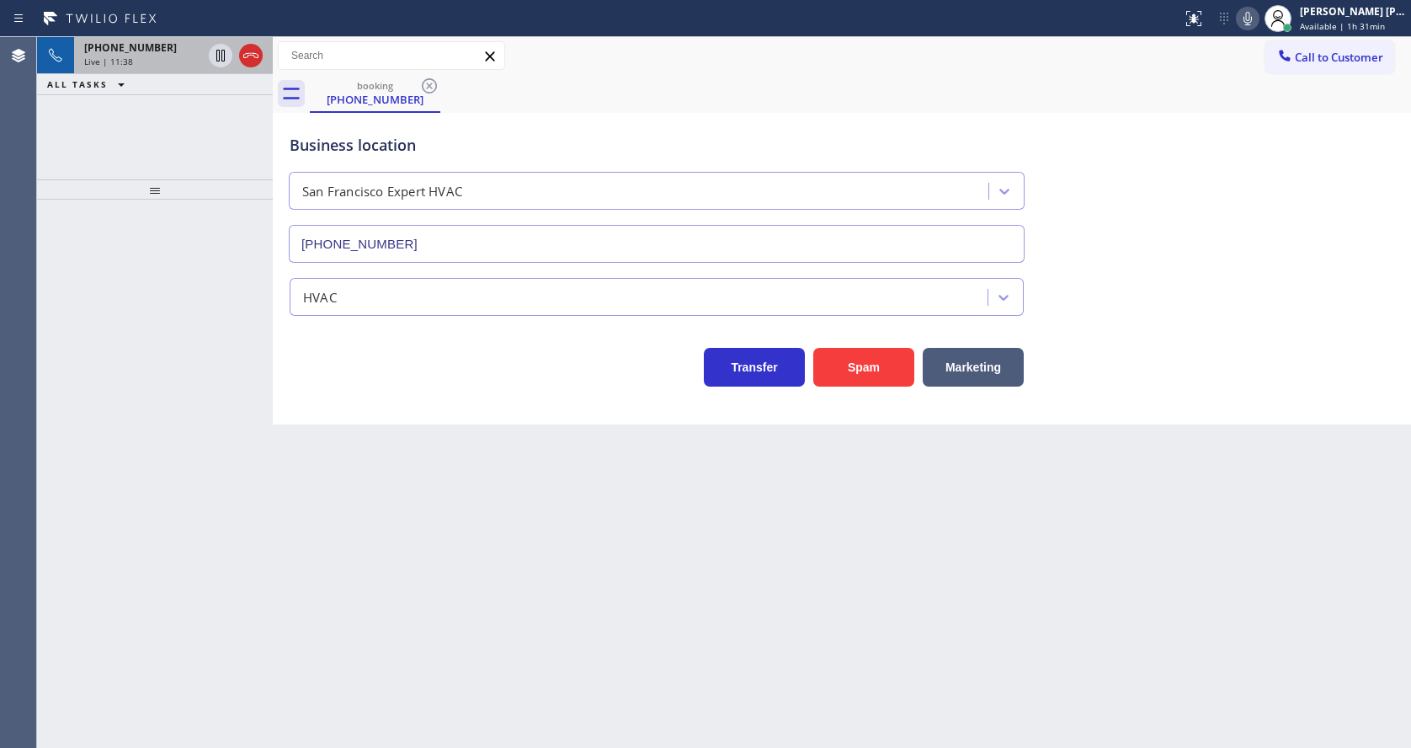
click at [134, 60] on div "Live | 11:38" at bounding box center [143, 62] width 118 height 12
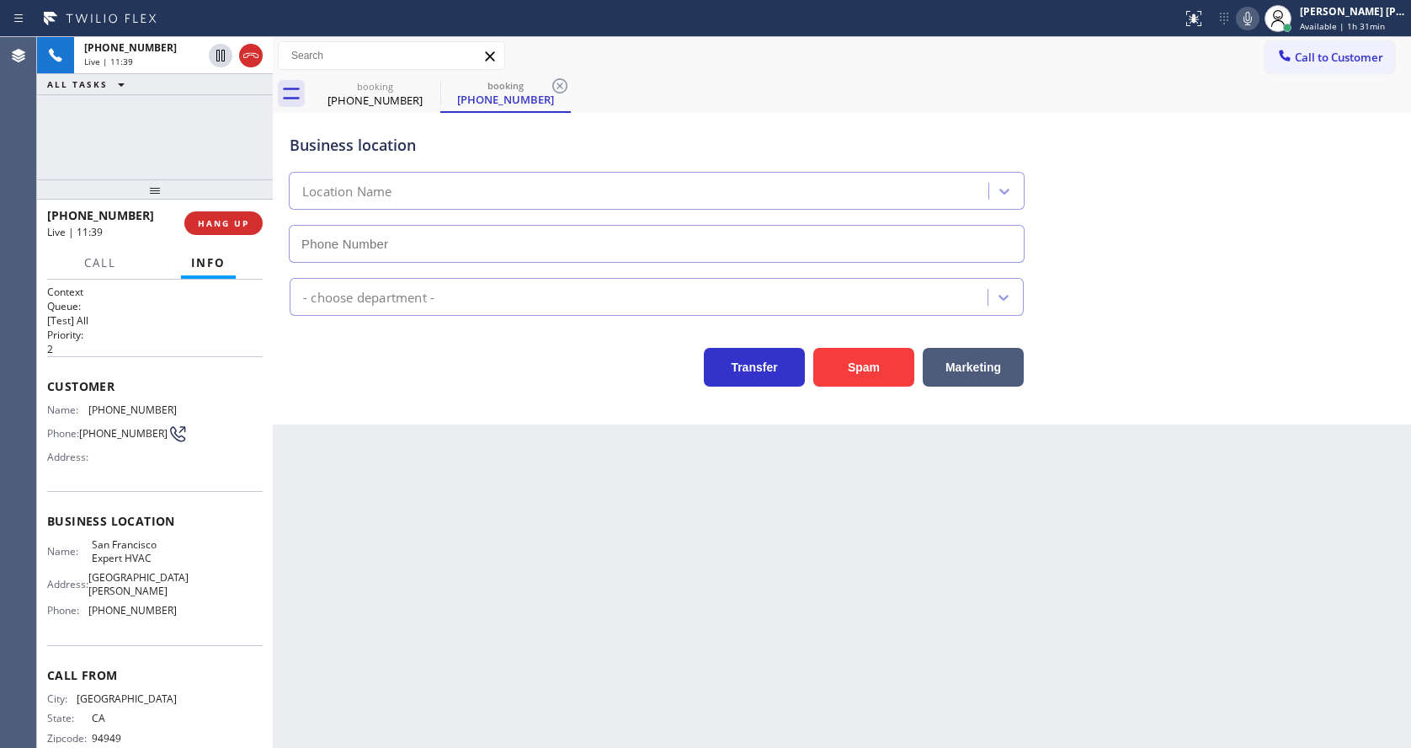
type input "(415) 371-9413"
click at [486, 414] on div "Business location San Francisco Expert HVAC (415) 371-9413 HVAC Transfer Spam M…" at bounding box center [842, 268] width 1138 height 311
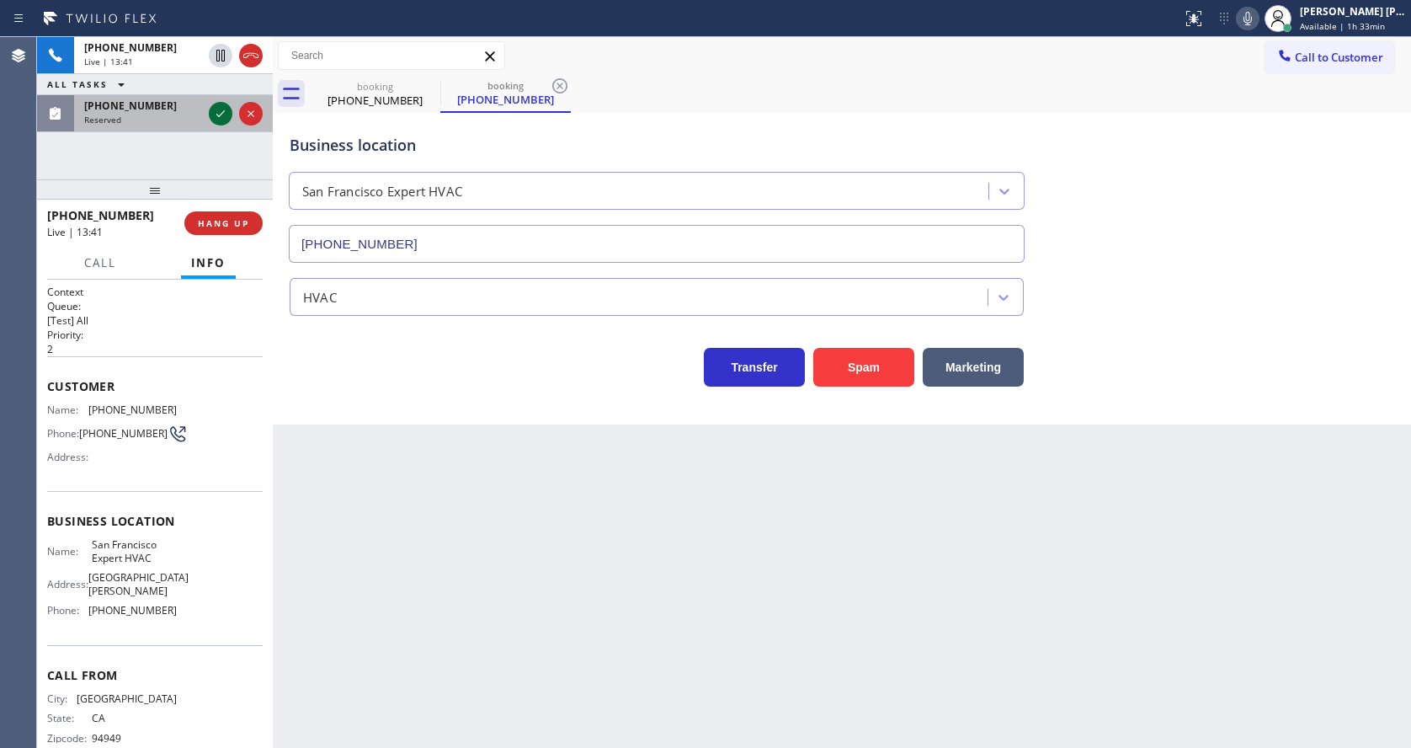
click at [220, 114] on icon at bounding box center [220, 114] width 20 height 20
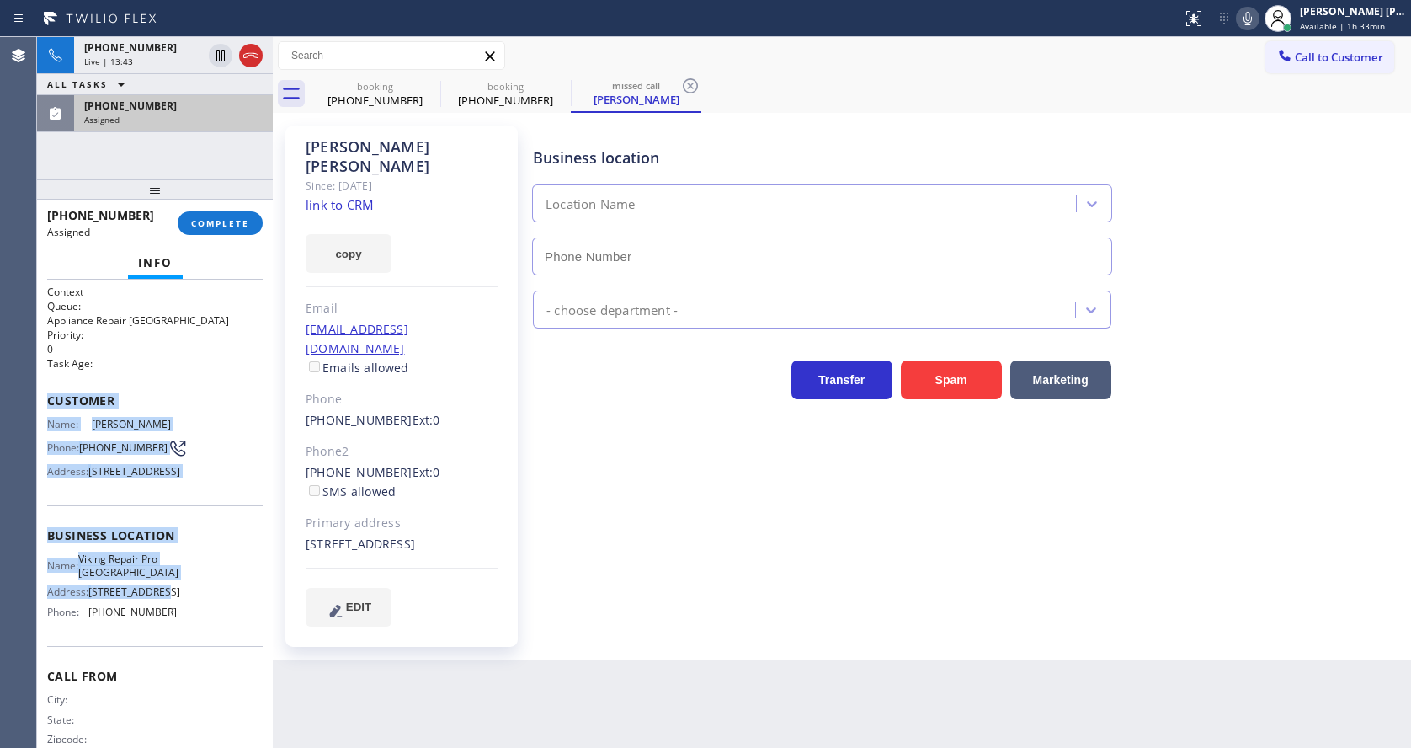
type input "(786) 628-9356"
drag, startPoint x: 45, startPoint y: 398, endPoint x: 171, endPoint y: 649, distance: 280.5
click at [171, 649] on div "Context Queue: Appliance Repair High End Priority: 0 Task Age: Customer Name: M…" at bounding box center [155, 513] width 236 height 468
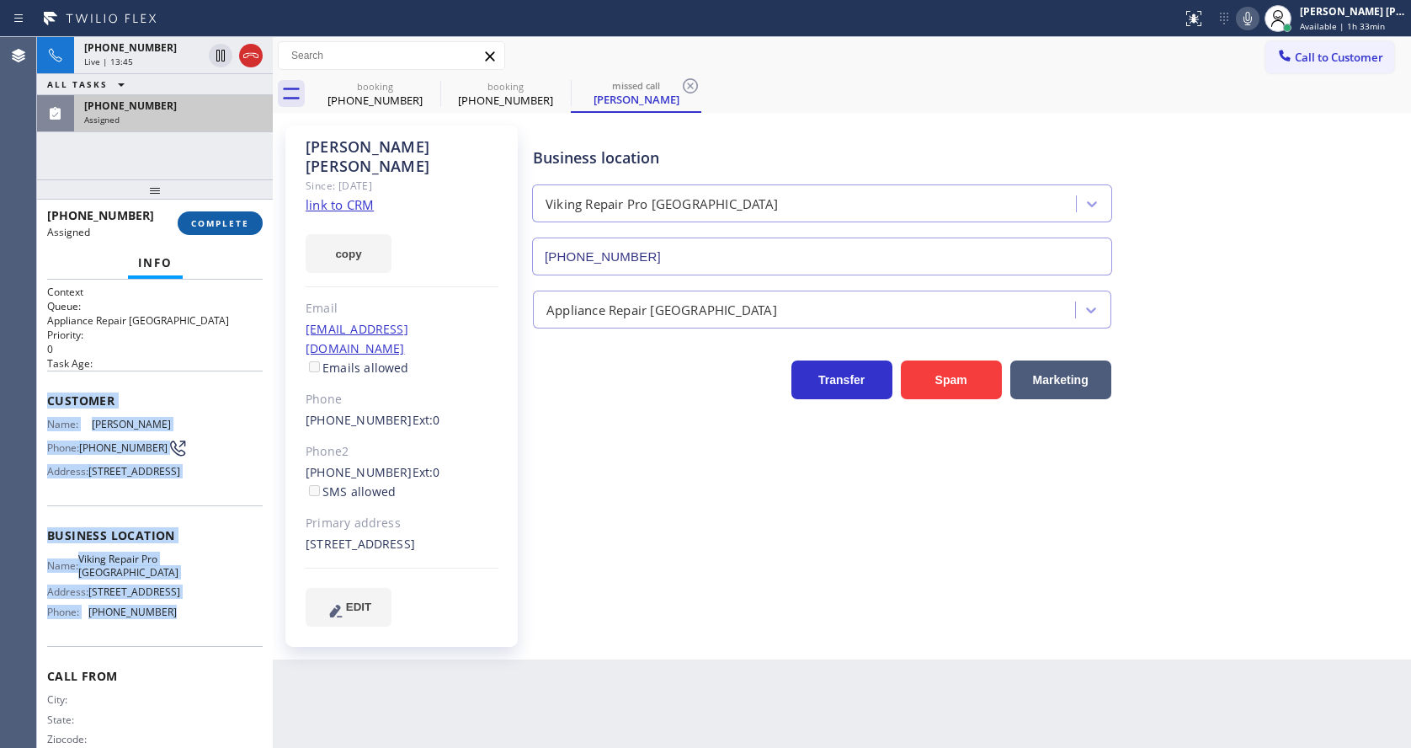
click at [216, 217] on span "COMPLETE" at bounding box center [220, 223] width 58 height 12
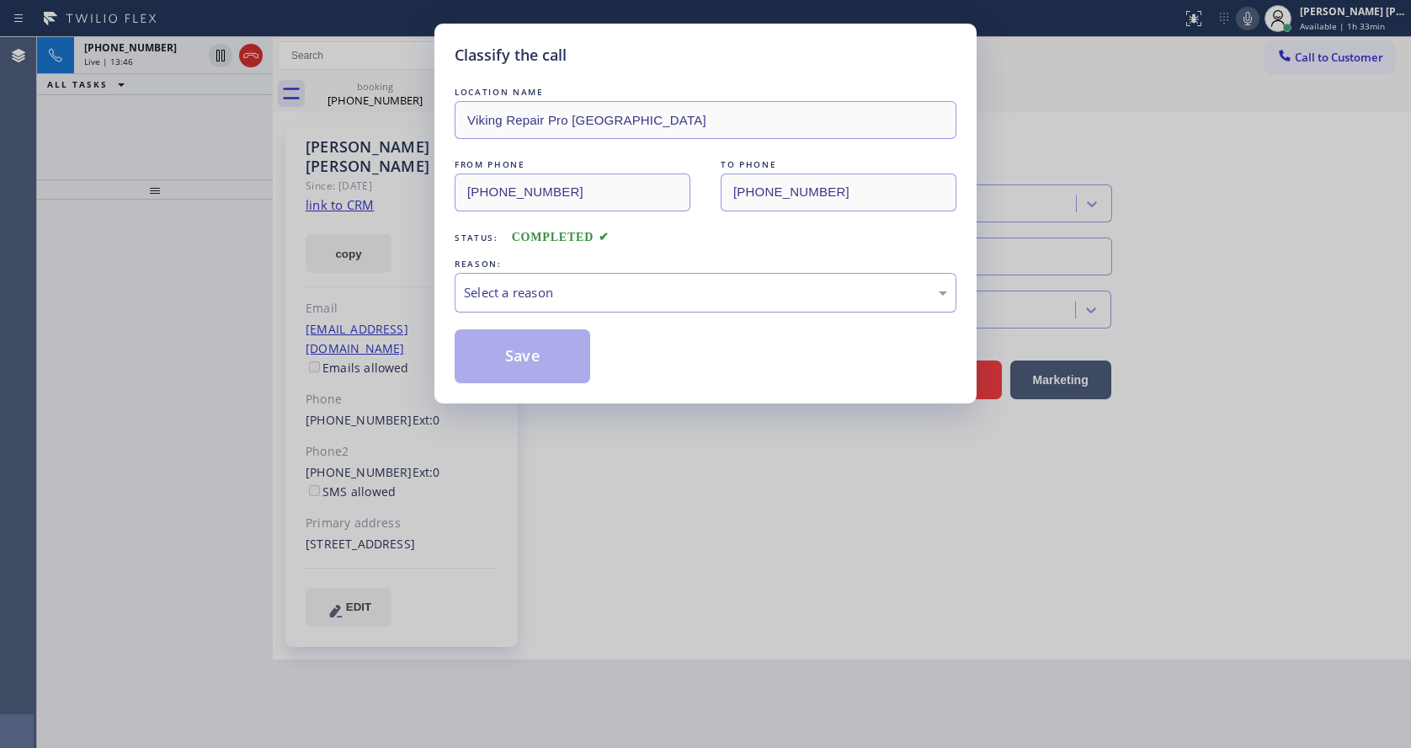
click at [506, 293] on div "Select a reason" at bounding box center [705, 292] width 483 height 19
click at [512, 348] on button "Save" at bounding box center [523, 356] width 136 height 54
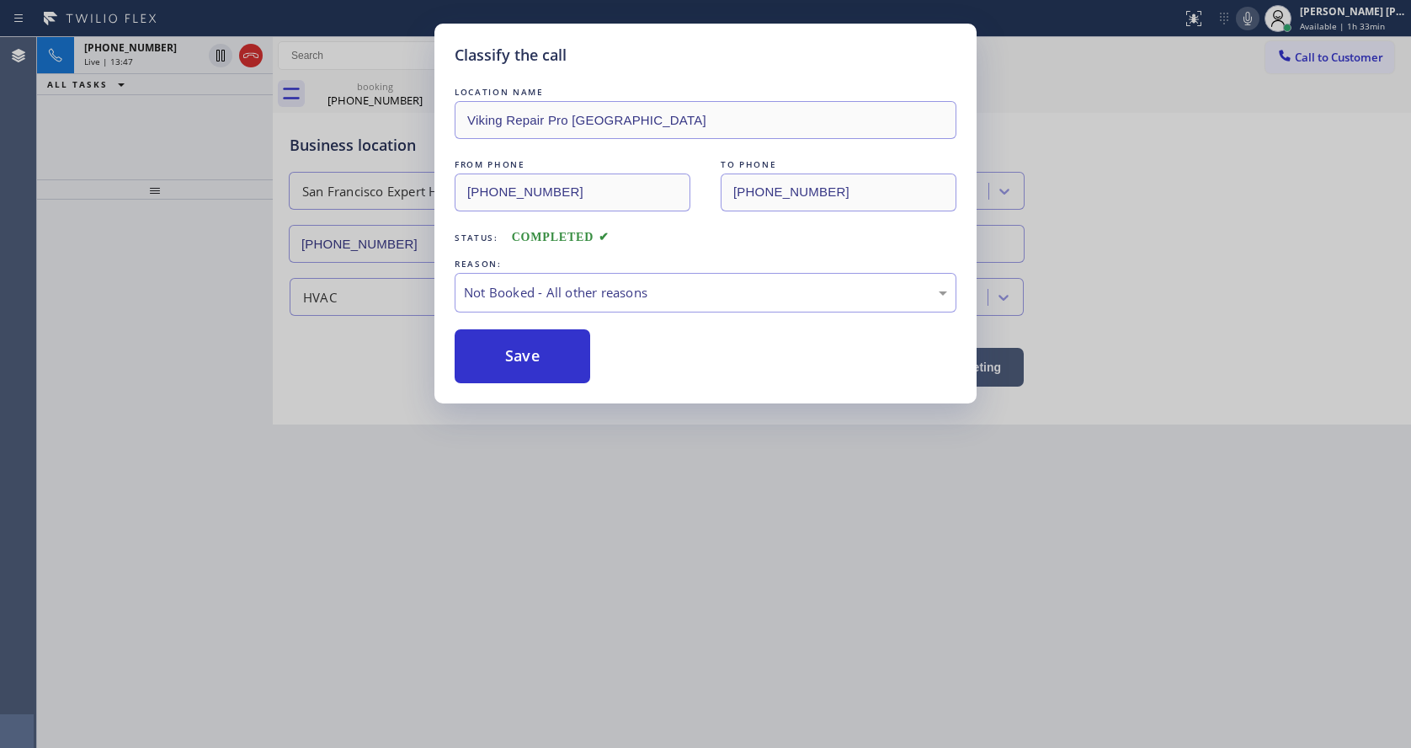
click at [700, 557] on div "Classify the call LOCATION NAME Viking Repair Pro Miami FROM PHONE (305) 323-94…" at bounding box center [705, 374] width 1411 height 748
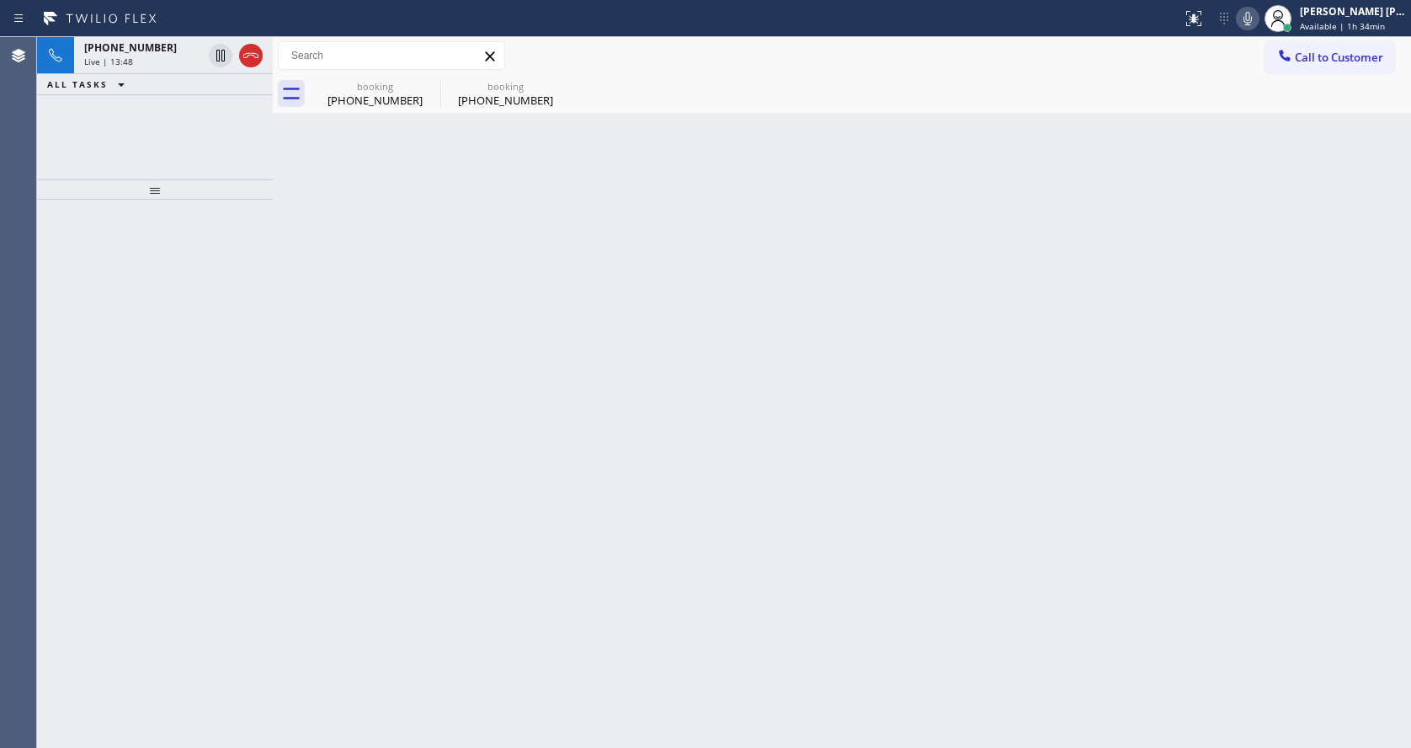
click at [793, 612] on div "Back to Dashboard Change Sender ID Customers Technicians Select a contact Outbo…" at bounding box center [842, 392] width 1138 height 710
drag, startPoint x: 663, startPoint y: 597, endPoint x: 657, endPoint y: 561, distance: 35.7
click at [663, 597] on div "Back to Dashboard Change Sender ID Customers Technicians Select a contact Outbo…" at bounding box center [842, 392] width 1138 height 710
click at [395, 89] on div "booking" at bounding box center [374, 86] width 127 height 13
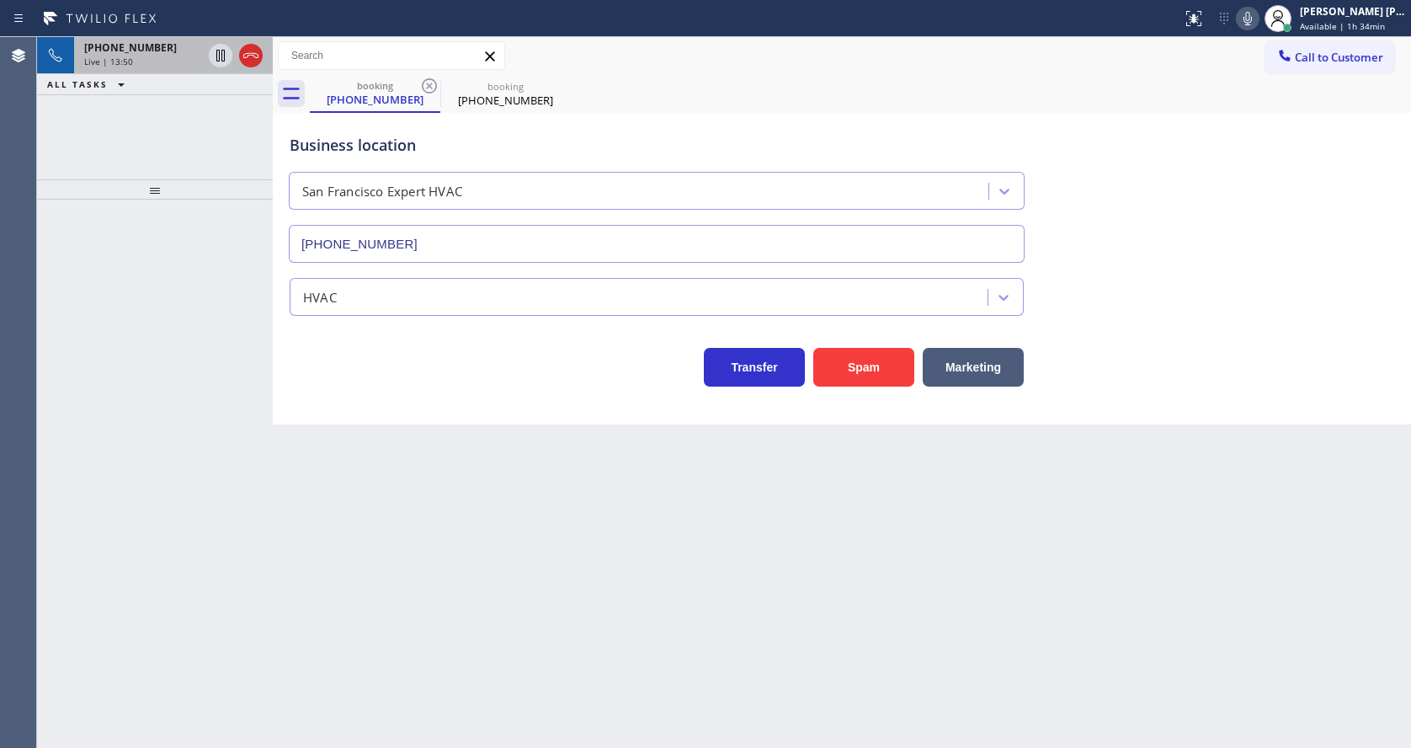
click at [142, 67] on div "Live | 13:50" at bounding box center [143, 62] width 118 height 12
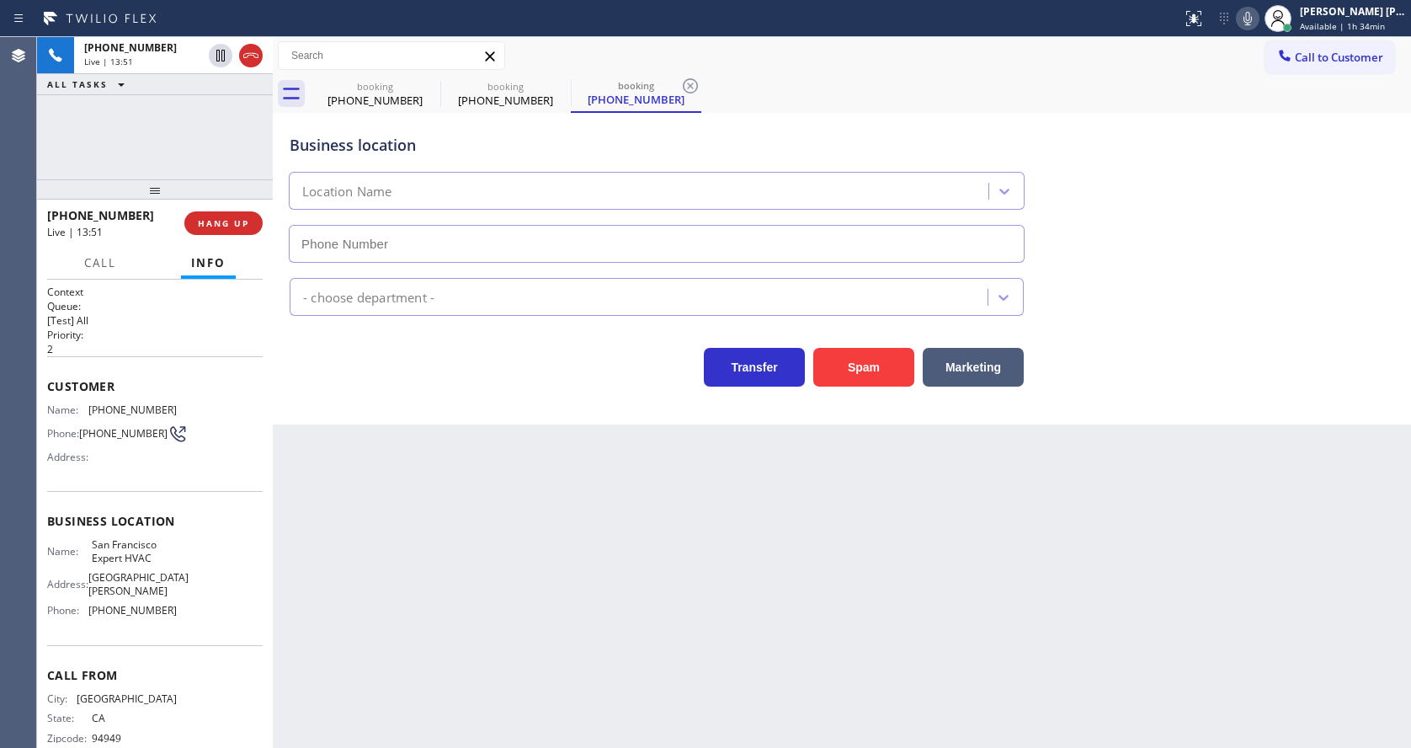
type input "(415) 371-9413"
click at [689, 79] on icon at bounding box center [690, 85] width 15 height 15
click at [557, 83] on icon at bounding box center [559, 85] width 15 height 15
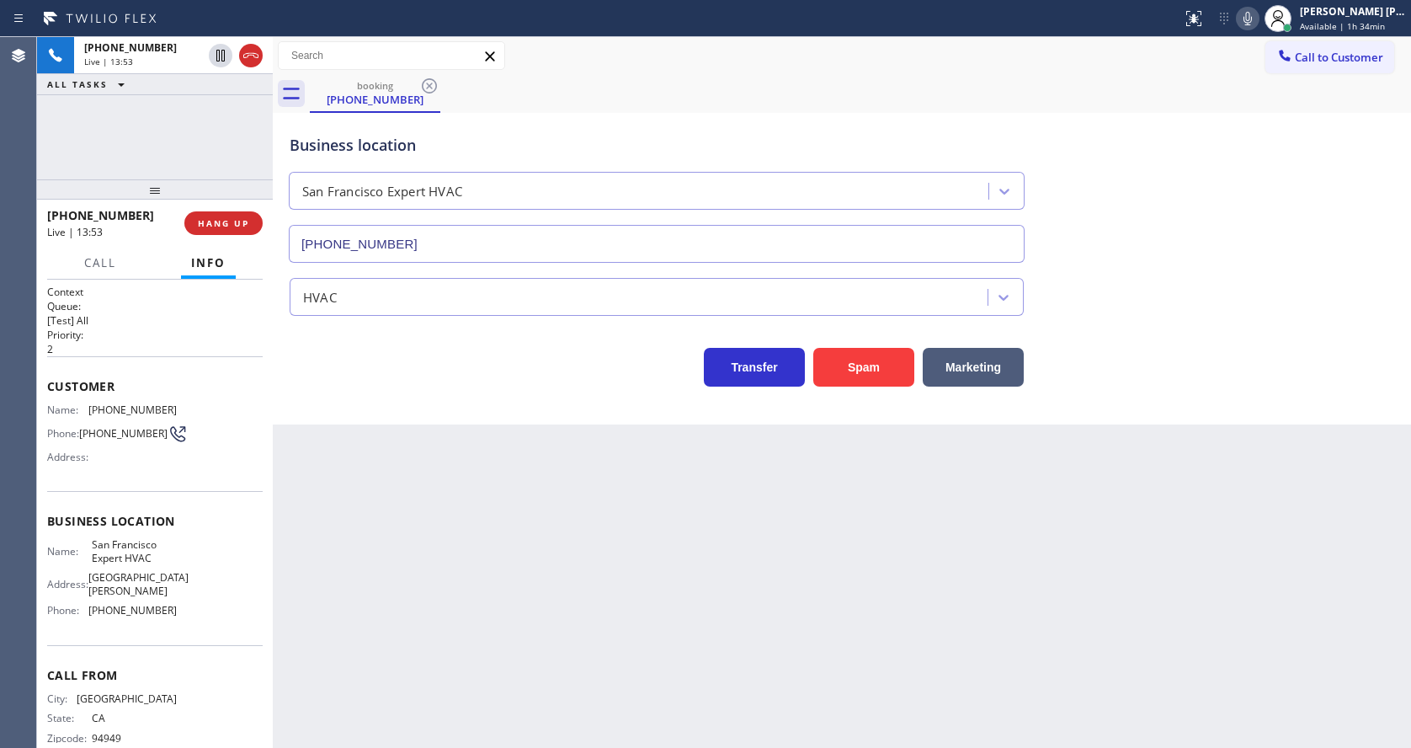
click at [583, 609] on div "Back to Dashboard Change Sender ID Customers Technicians Select a contact Outbo…" at bounding box center [842, 392] width 1138 height 710
click at [432, 490] on div "Back to Dashboard Change Sender ID Customers Technicians Select a contact Outbo…" at bounding box center [842, 392] width 1138 height 710
click at [588, 612] on div "Back to Dashboard Change Sender ID Customers Technicians Select a contact Outbo…" at bounding box center [842, 392] width 1138 height 710
click at [386, 506] on div "Back to Dashboard Change Sender ID Customers Technicians Select a contact Outbo…" at bounding box center [842, 392] width 1138 height 710
drag, startPoint x: 710, startPoint y: 609, endPoint x: 529, endPoint y: 475, distance: 225.1
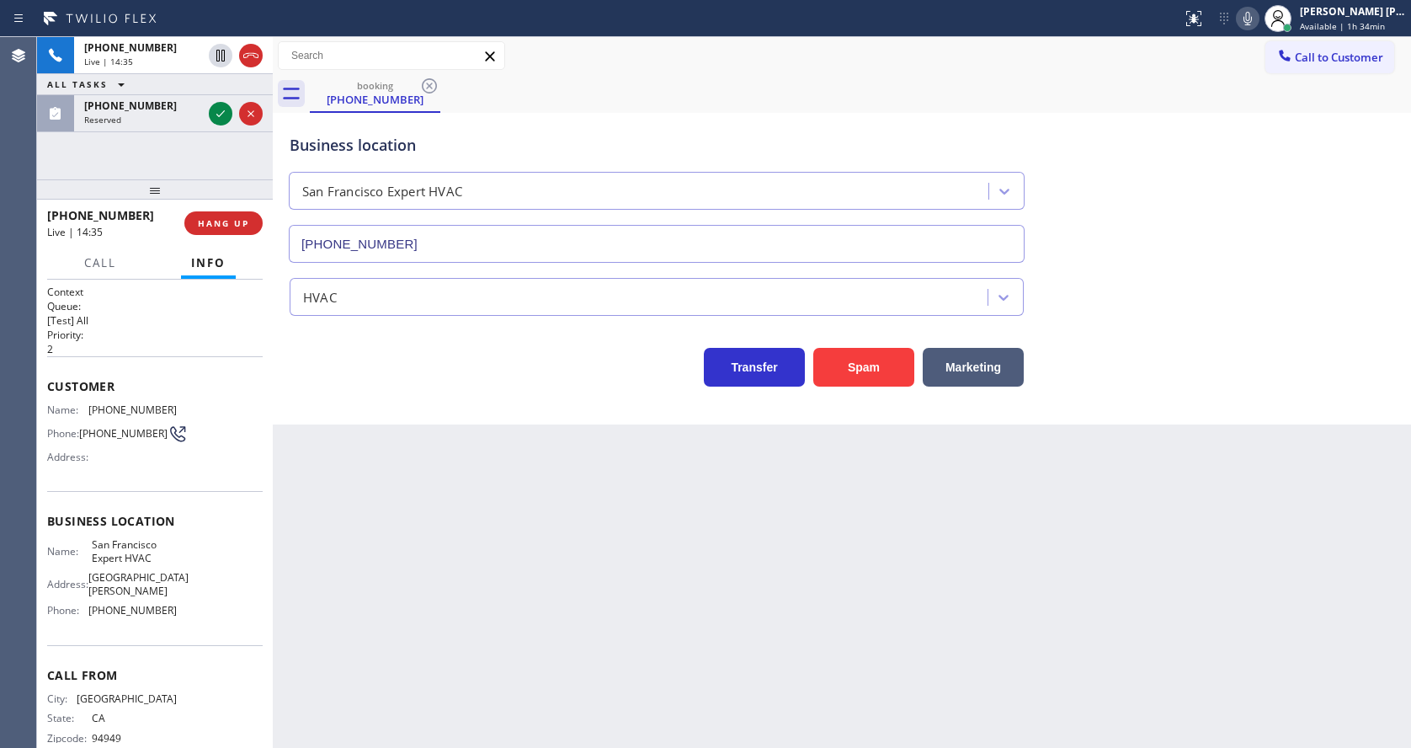
click at [710, 609] on div "Back to Dashboard Change Sender ID Customers Technicians Select a contact Outbo…" at bounding box center [842, 392] width 1138 height 710
click at [226, 110] on icon at bounding box center [220, 114] width 20 height 20
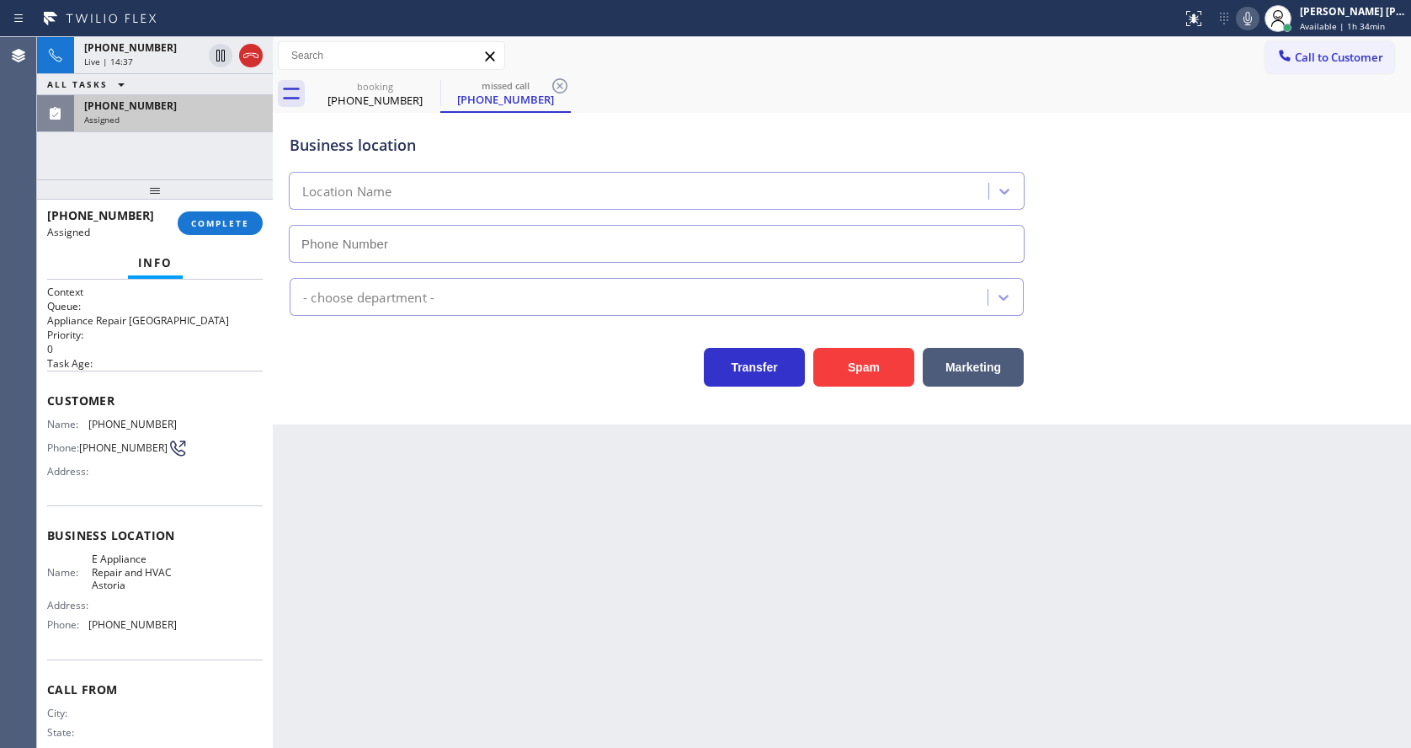
type input "(929) 481-3988"
click at [195, 231] on button "COMPLETE" at bounding box center [220, 223] width 85 height 24
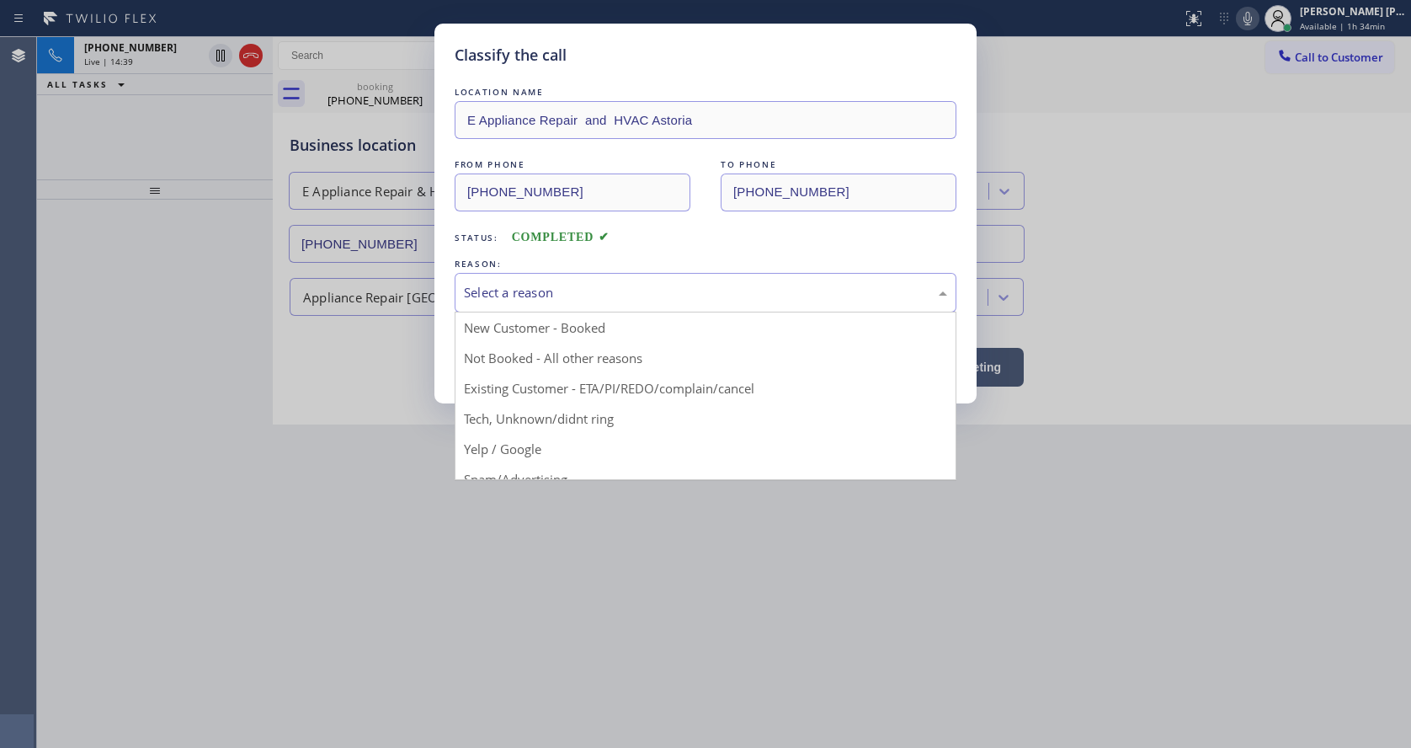
click at [485, 284] on div "Select a reason" at bounding box center [705, 292] width 483 height 19
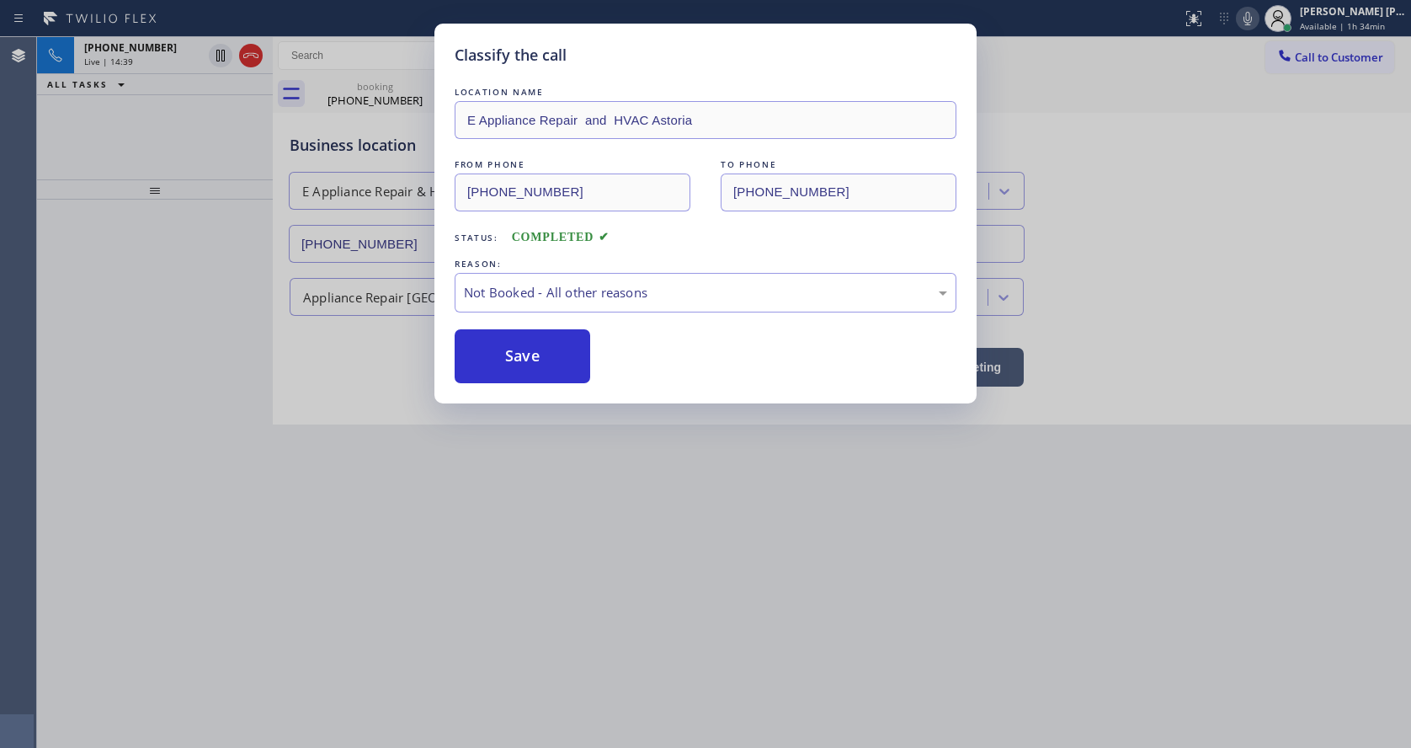
click at [502, 359] on button "Save" at bounding box center [523, 356] width 136 height 54
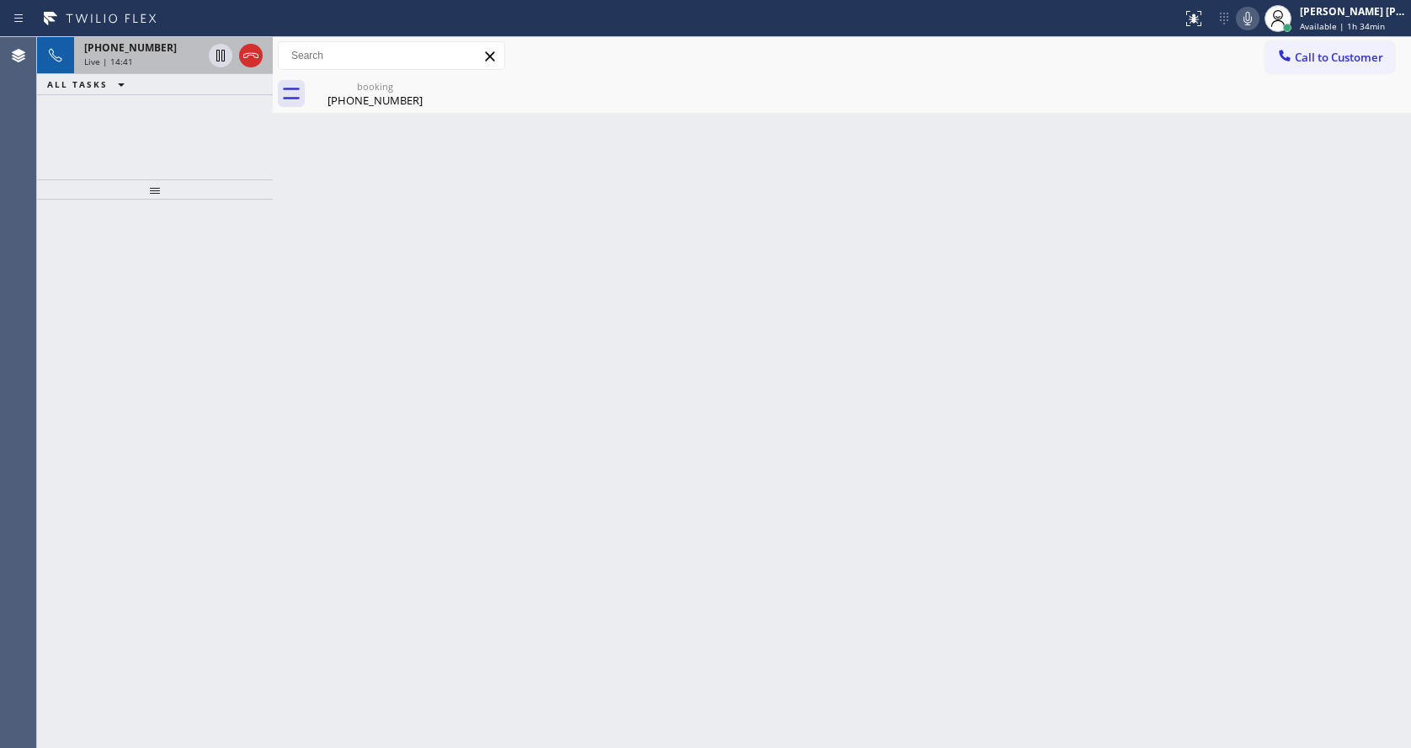
click at [164, 63] on div "Live | 14:41" at bounding box center [143, 62] width 118 height 12
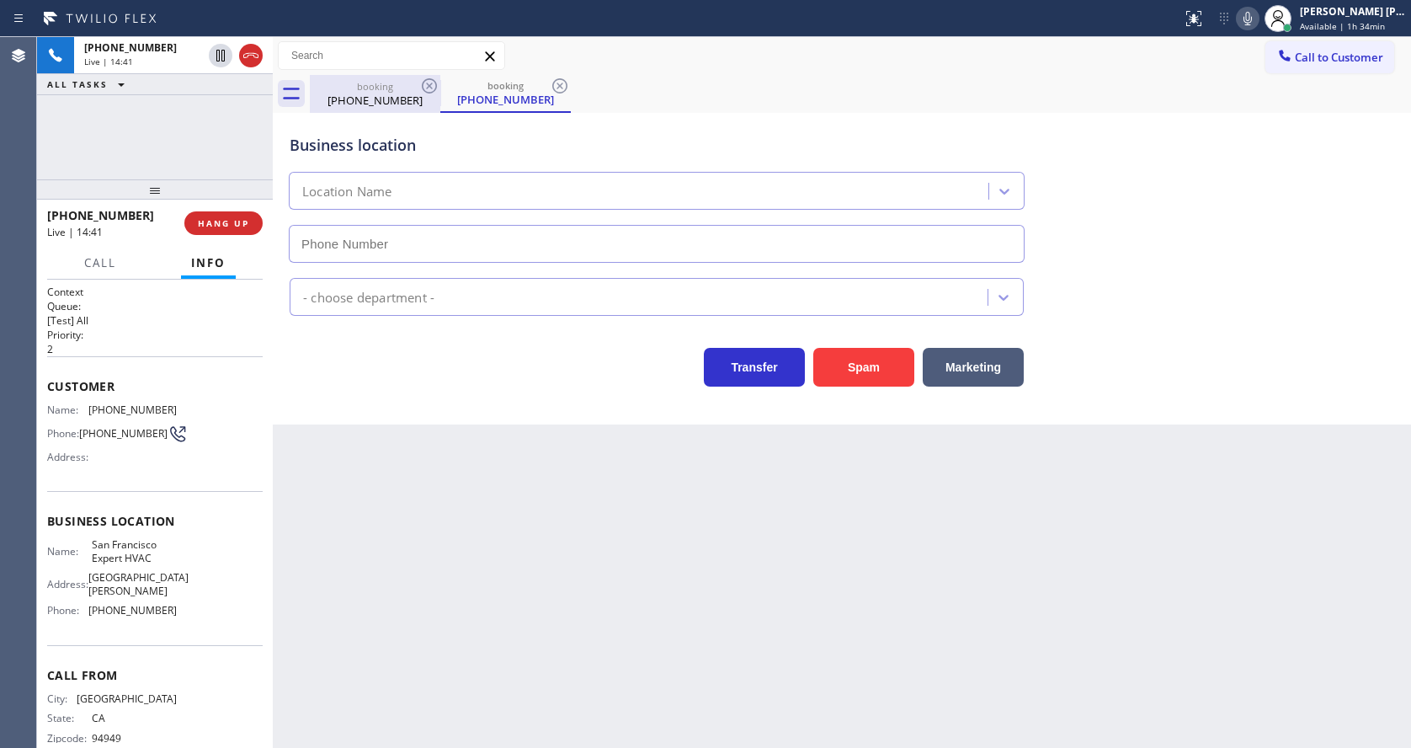
click at [359, 94] on div "(415) 606-3892" at bounding box center [374, 100] width 127 height 15
click at [559, 79] on icon at bounding box center [559, 85] width 15 height 15
click at [557, 448] on div "Back to Dashboard Change Sender ID Customers Technicians Select a contact Outbo…" at bounding box center [842, 392] width 1138 height 710
click at [560, 84] on icon at bounding box center [560, 86] width 20 height 20
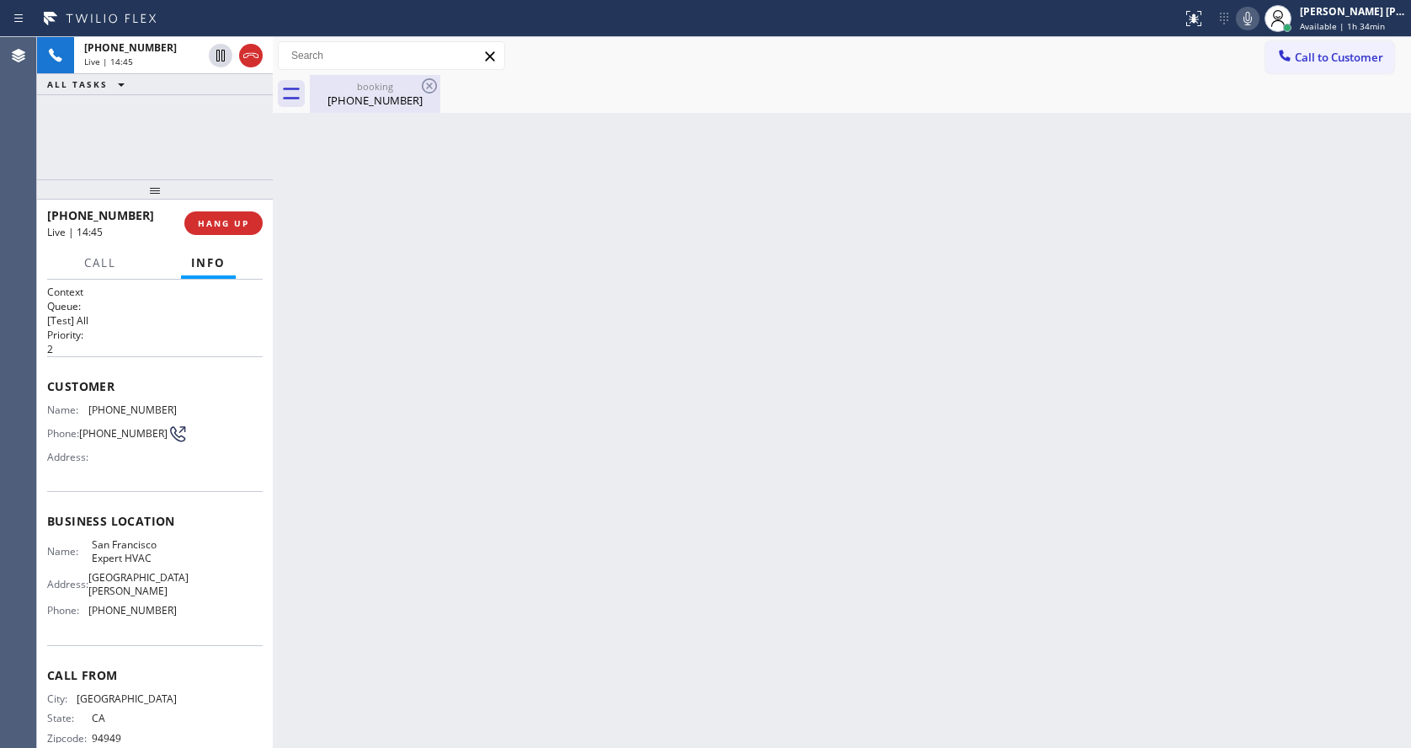
click at [359, 99] on div "(415) 606-3892" at bounding box center [374, 100] width 127 height 15
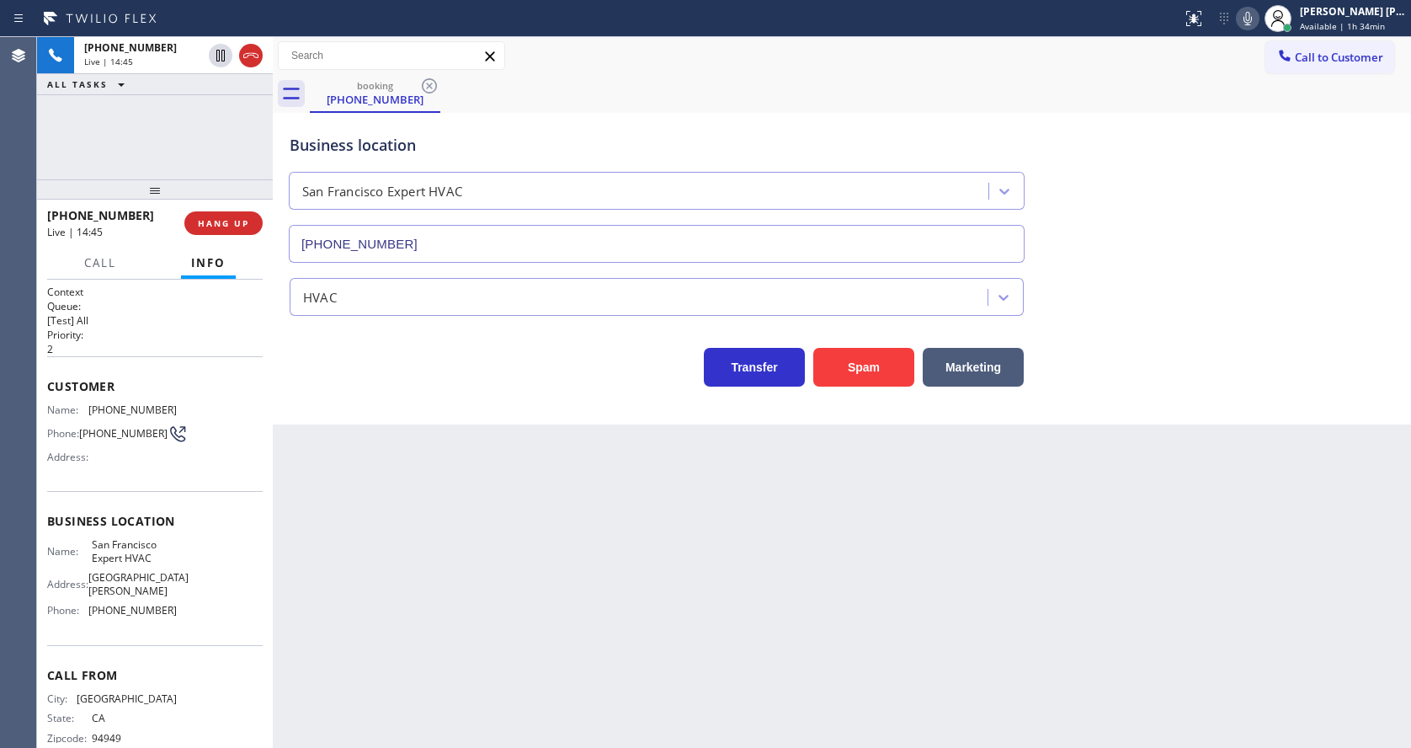
click at [587, 532] on div "Back to Dashboard Change Sender ID Customers Technicians Select a contact Outbo…" at bounding box center [842, 392] width 1138 height 710
click at [468, 568] on div "Back to Dashboard Change Sender ID Customers Technicians Select a contact Outbo…" at bounding box center [842, 392] width 1138 height 710
click at [1253, 19] on icon at bounding box center [1247, 18] width 20 height 20
click at [1243, 209] on div "Business location San Francisco Expert HVAC (415) 371-9413" at bounding box center [841, 186] width 1111 height 152
drag, startPoint x: 428, startPoint y: 462, endPoint x: 349, endPoint y: 279, distance: 199.8
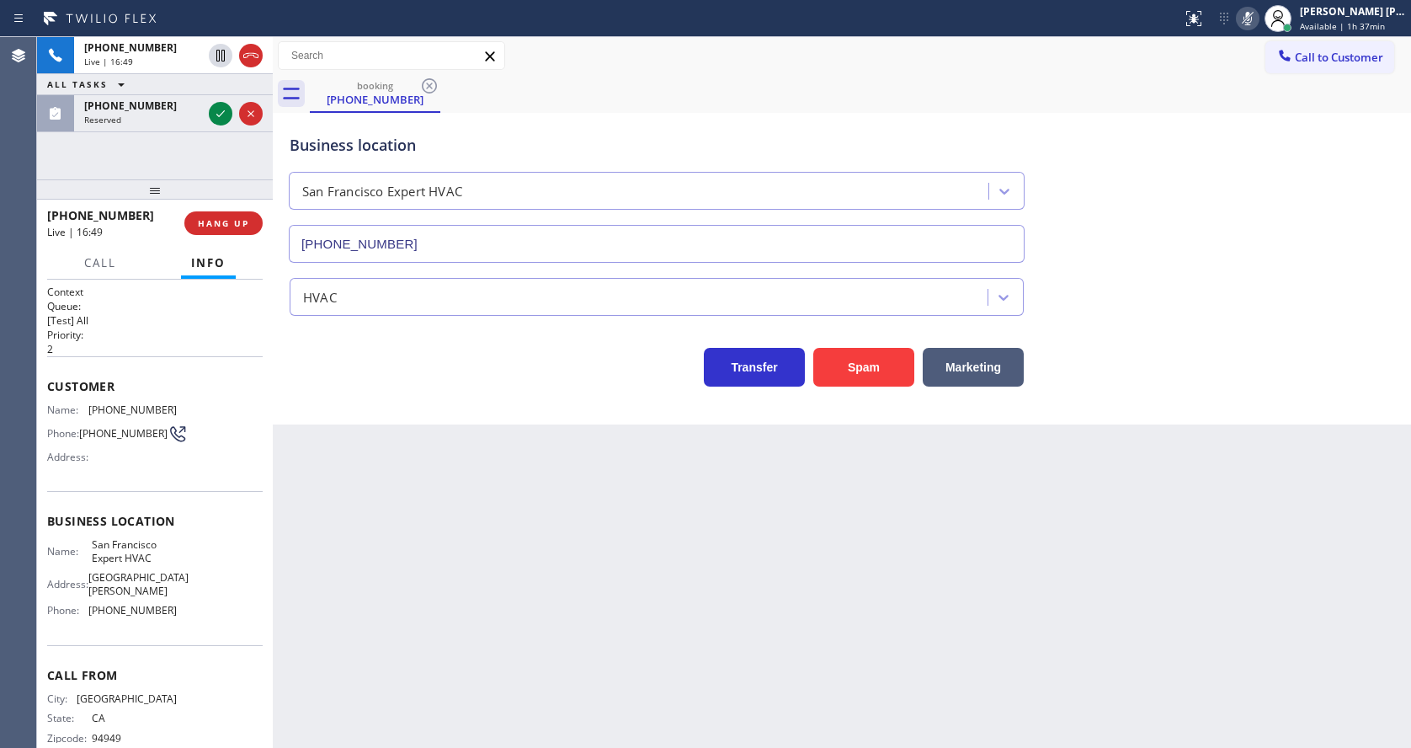
click at [428, 462] on div "Back to Dashboard Change Sender ID Customers Technicians Select a contact Outbo…" at bounding box center [842, 392] width 1138 height 710
click at [220, 114] on icon at bounding box center [220, 114] width 20 height 20
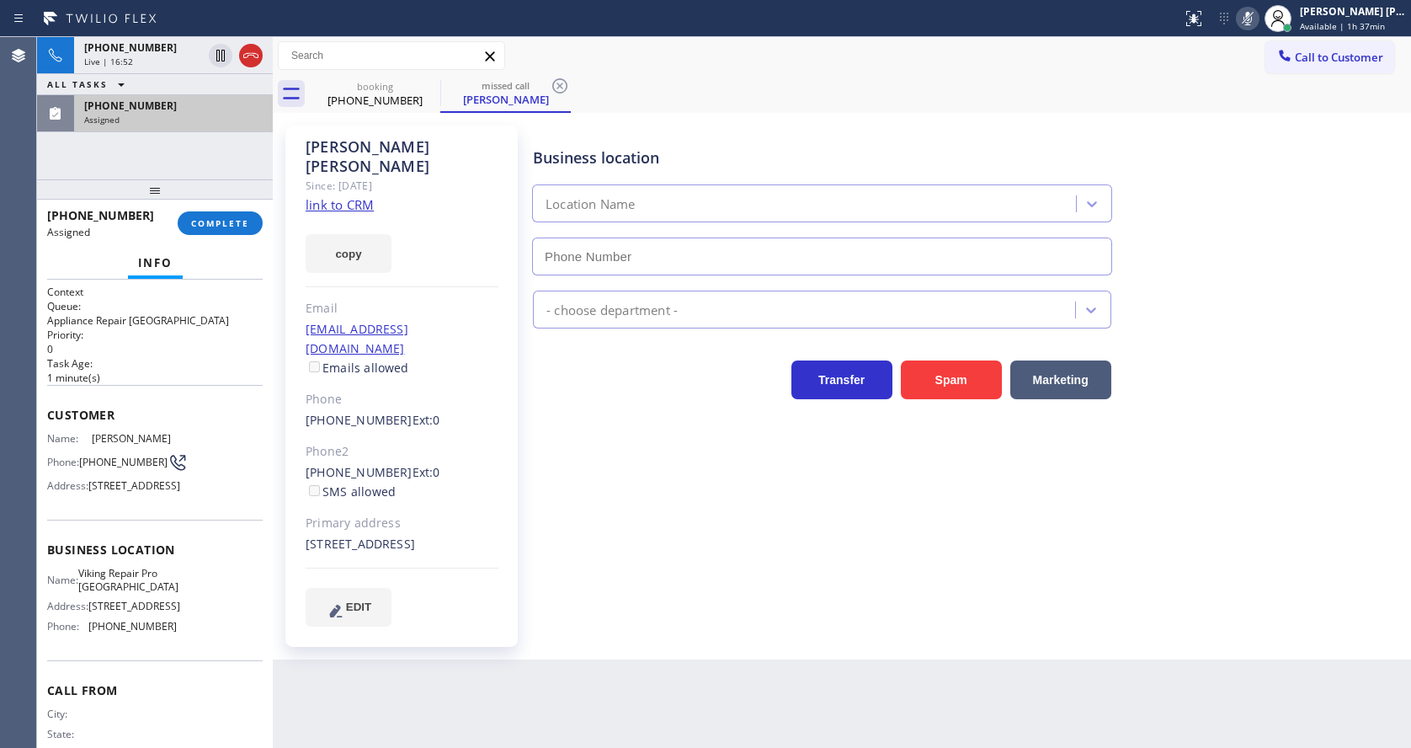
type input "(786) 628-9356"
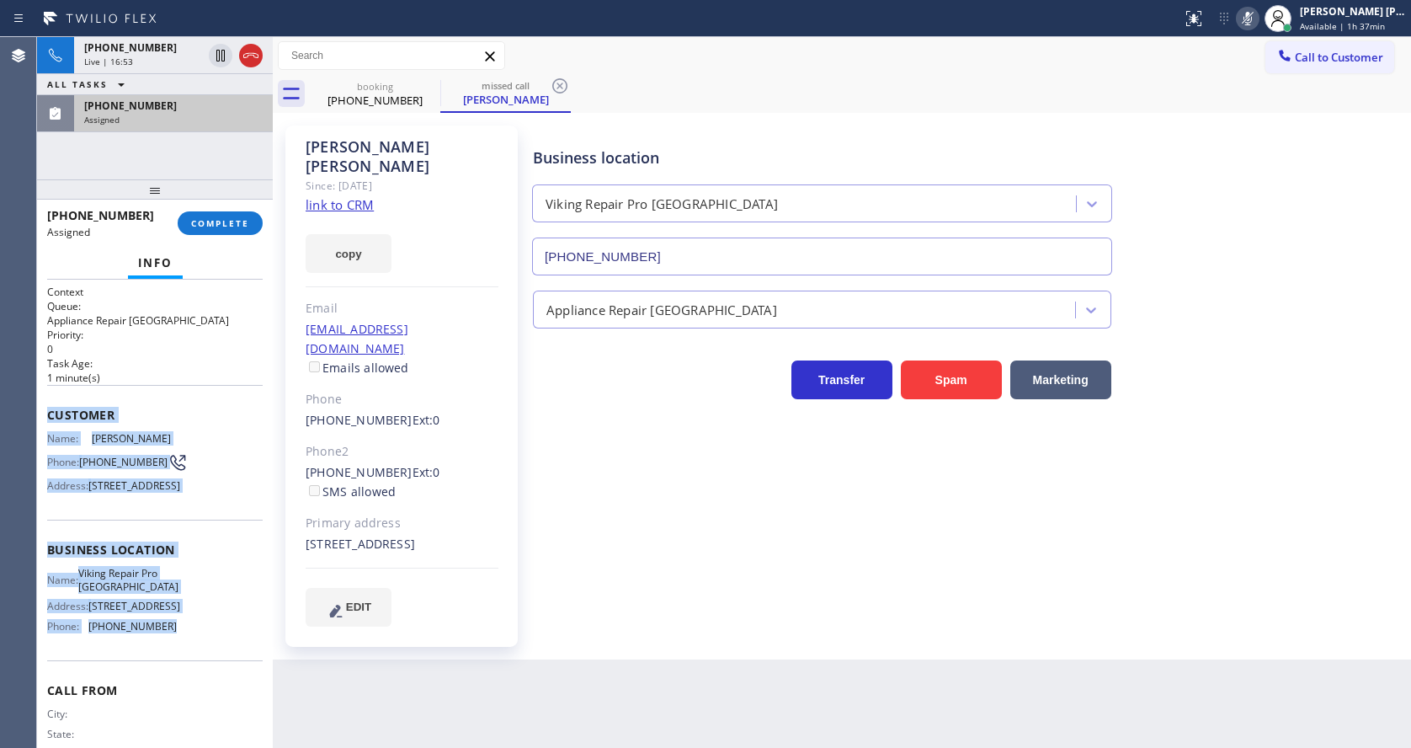
drag, startPoint x: 47, startPoint y: 405, endPoint x: 173, endPoint y: 685, distance: 307.5
click at [173, 685] on div "Context Queue: Appliance Repair High End Priority: 0 Task Age: 1 minute(s) Cust…" at bounding box center [155, 536] width 216 height 503
click at [192, 214] on button "COMPLETE" at bounding box center [220, 223] width 85 height 24
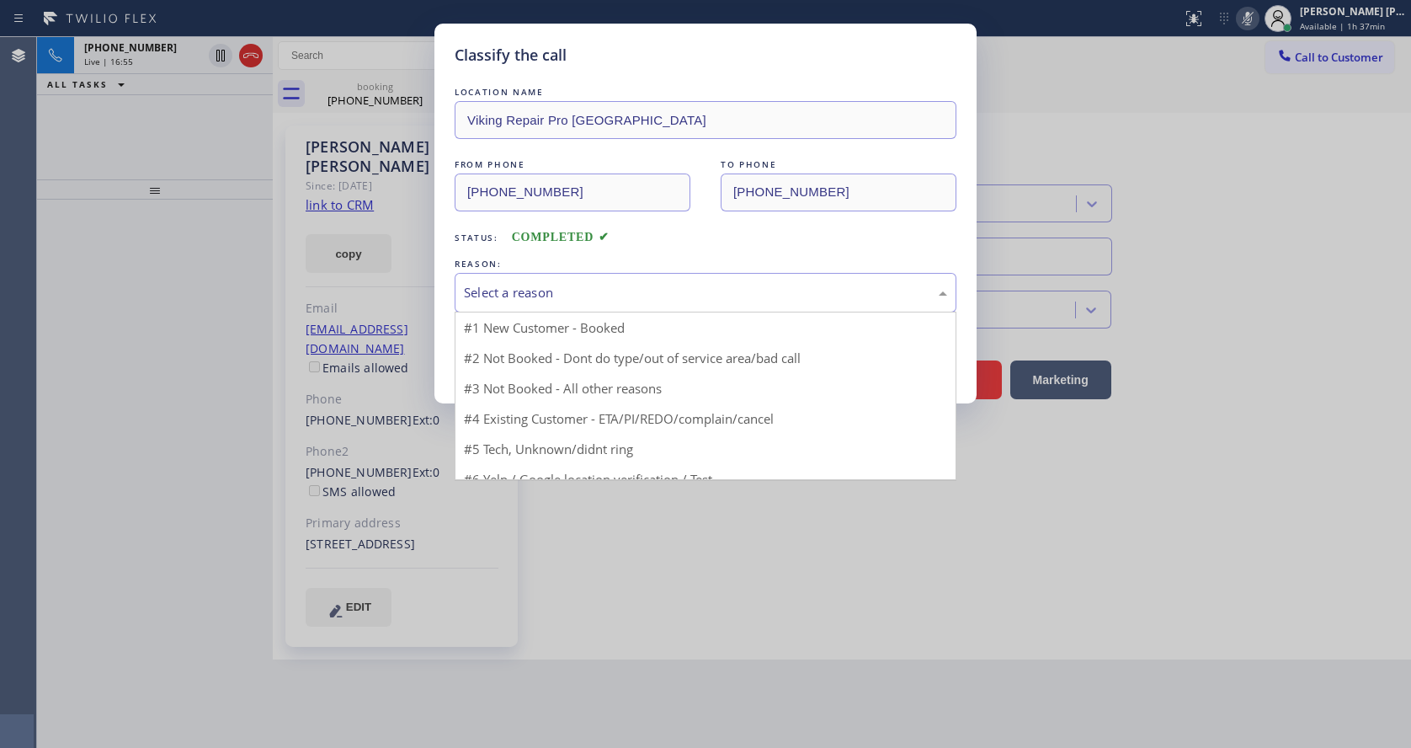
click at [528, 296] on div "Select a reason" at bounding box center [705, 292] width 483 height 19
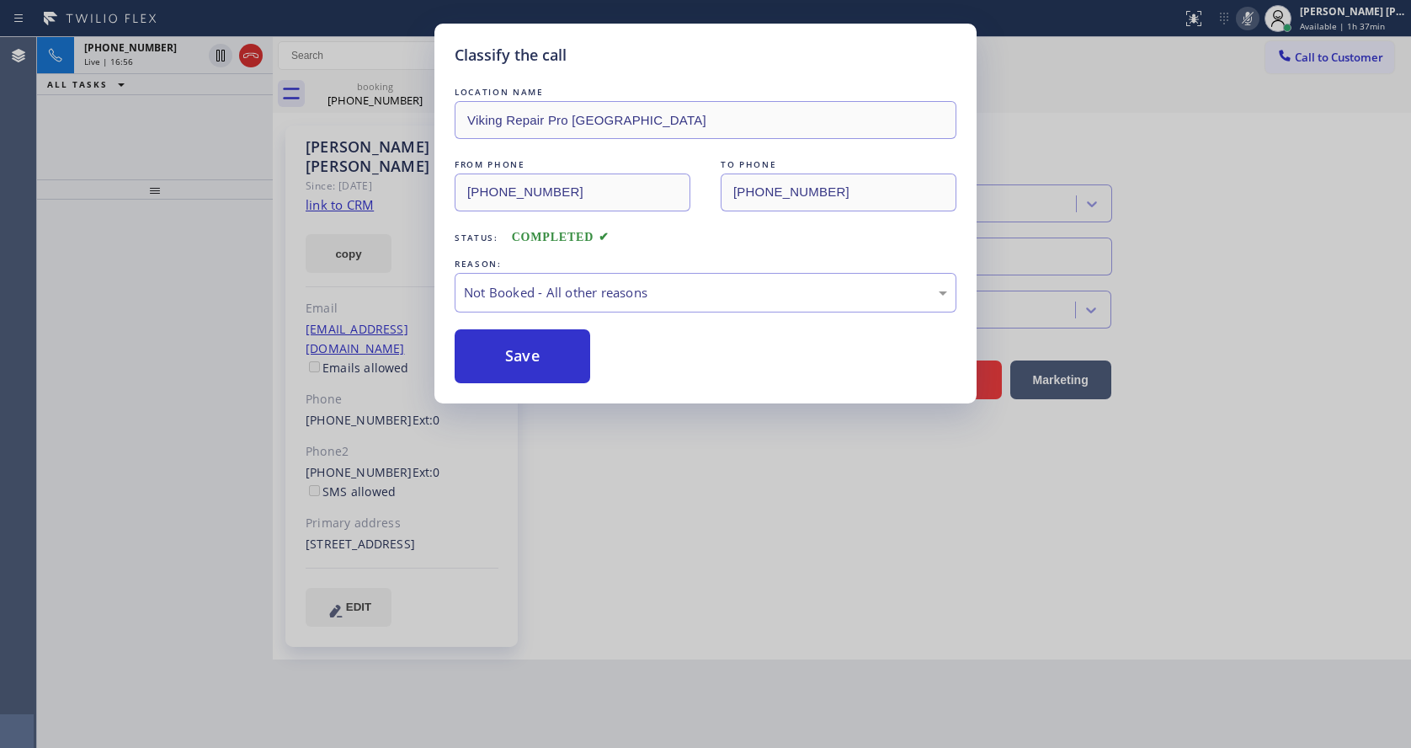
click at [507, 349] on button "Save" at bounding box center [523, 356] width 136 height 54
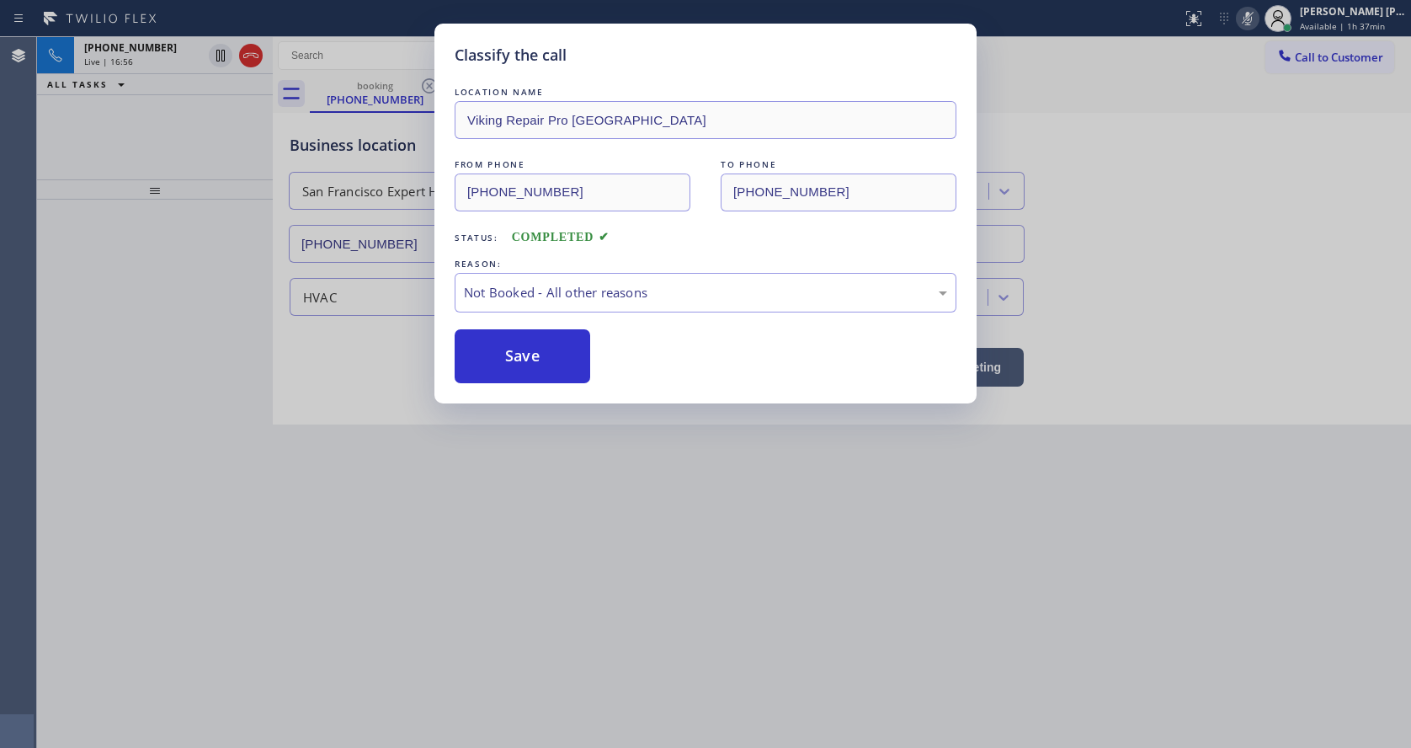
drag, startPoint x: 592, startPoint y: 516, endPoint x: 523, endPoint y: 673, distance: 171.1
click at [588, 520] on div "Classify the call LOCATION NAME Viking Repair Pro Miami FROM PHONE (305) 323-94…" at bounding box center [705, 374] width 1411 height 748
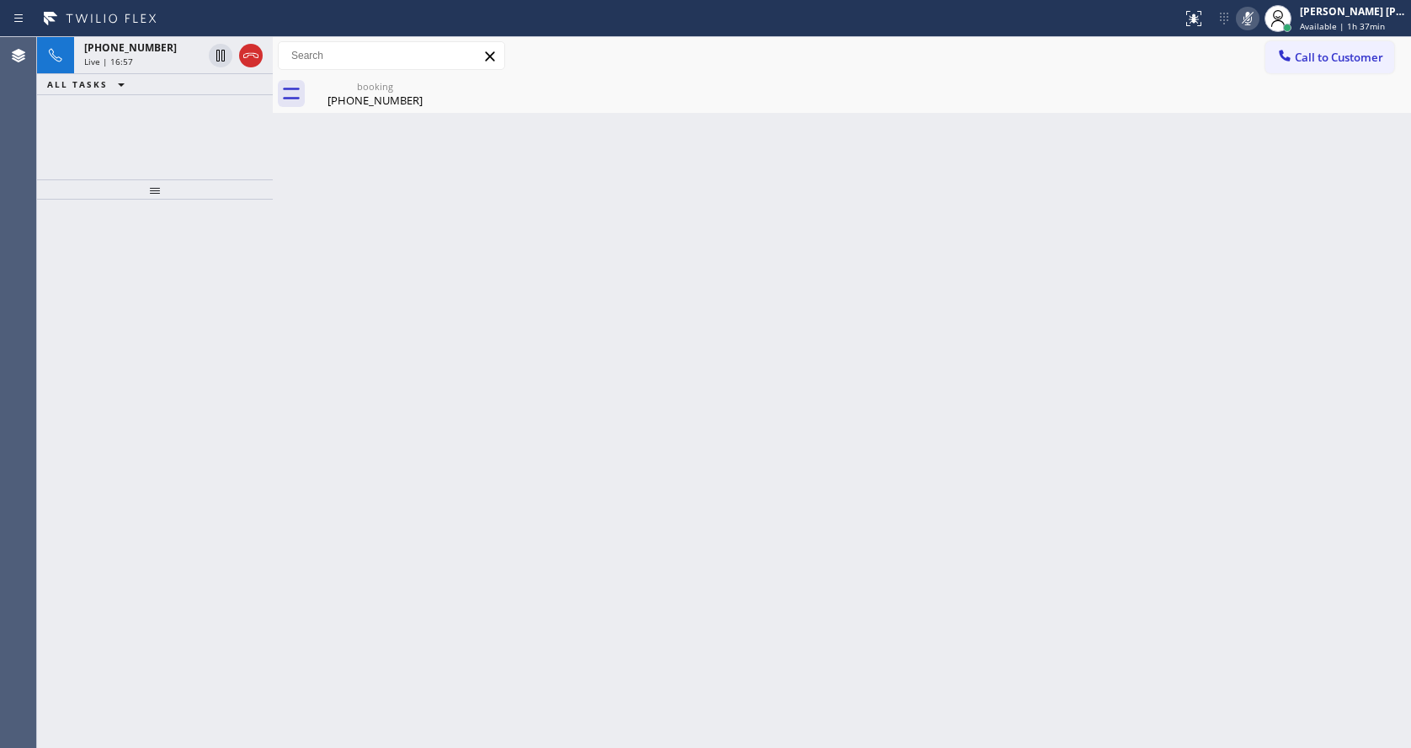
drag, startPoint x: 769, startPoint y: 613, endPoint x: 775, endPoint y: 602, distance: 12.8
click at [769, 613] on div "Back to Dashboard Change Sender ID Customers Technicians Select a contact Outbo…" at bounding box center [842, 392] width 1138 height 710
click at [350, 111] on div "booking (415) 606-3892" at bounding box center [374, 94] width 127 height 38
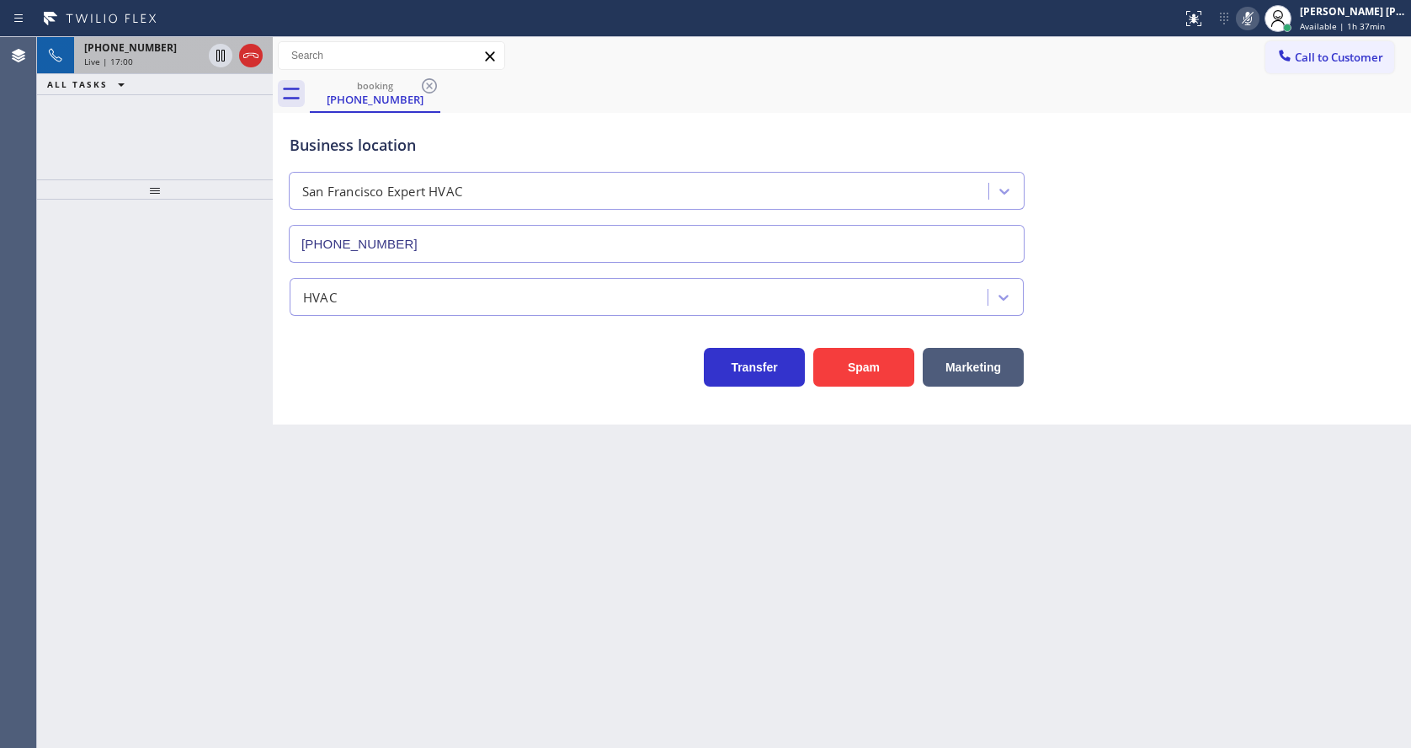
click at [196, 73] on div "+14156063892 Live | 17:00" at bounding box center [155, 55] width 236 height 37
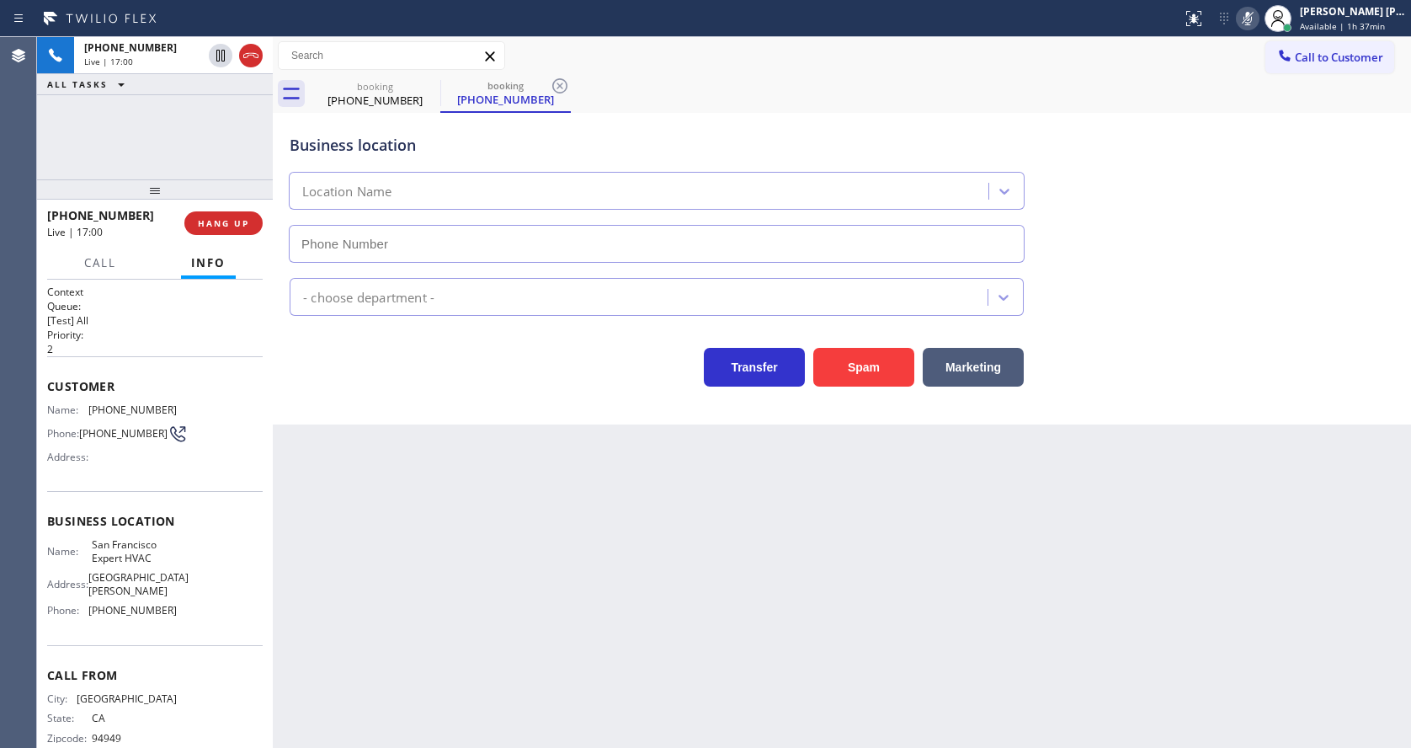
type input "(415) 371-9413"
click at [1252, 25] on icon at bounding box center [1247, 18] width 20 height 20
click at [1253, 117] on div "Business location San Francisco Expert HVAC (415) 371-9413" at bounding box center [841, 186] width 1111 height 152
click at [560, 83] on icon at bounding box center [560, 86] width 20 height 20
click at [556, 538] on div "Back to Dashboard Change Sender ID Customers Technicians Select a contact Outbo…" at bounding box center [842, 392] width 1138 height 710
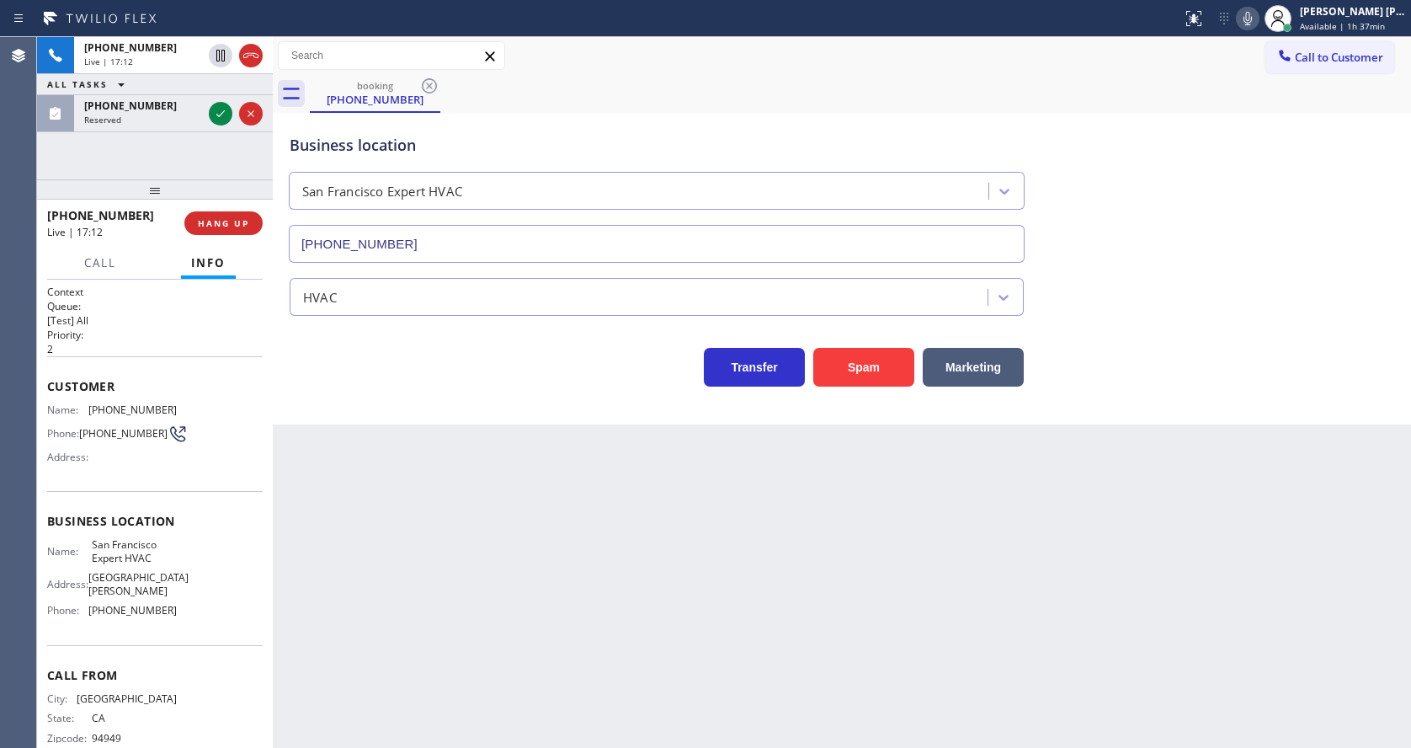
click at [435, 466] on div "Back to Dashboard Change Sender ID Customers Technicians Select a contact Outbo…" at bounding box center [842, 392] width 1138 height 710
click at [221, 119] on icon at bounding box center [220, 114] width 20 height 20
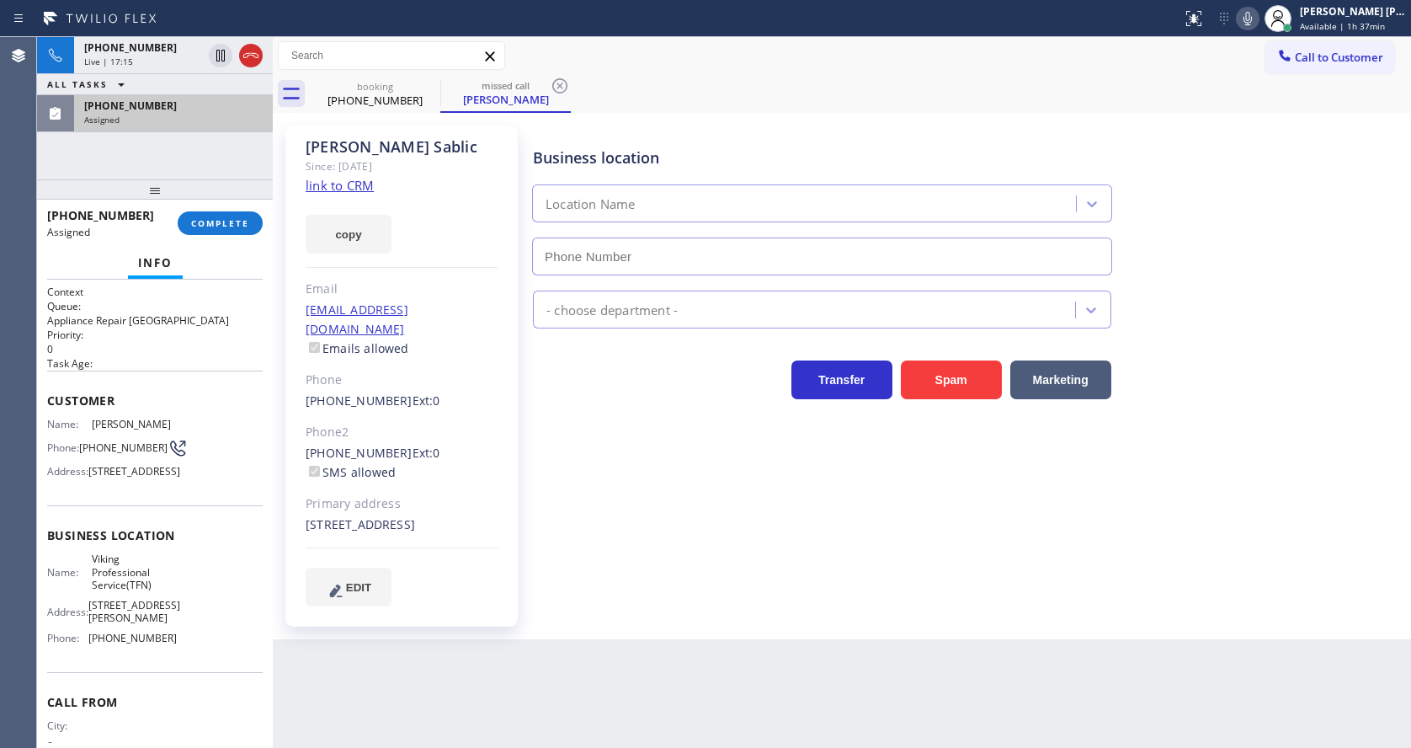
type input "(888) 734-4409"
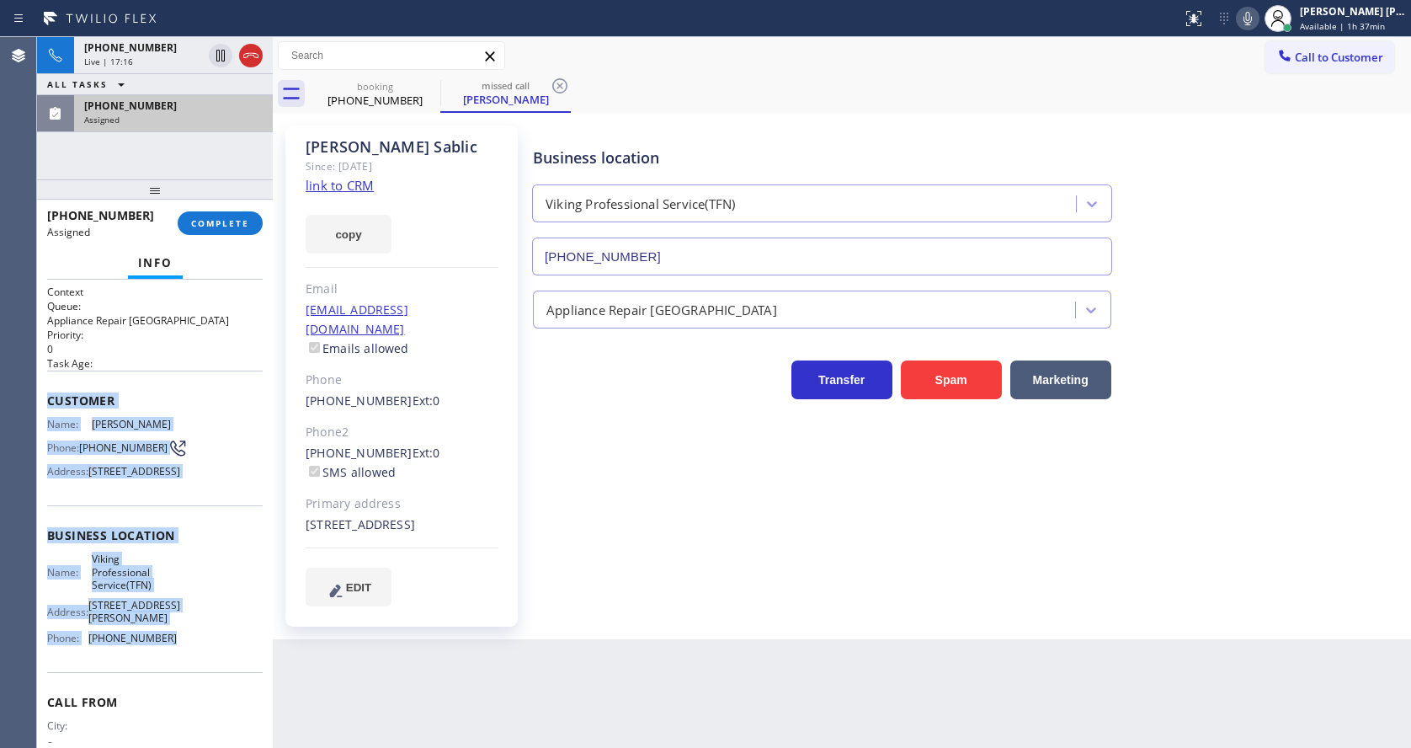
drag, startPoint x: 45, startPoint y: 403, endPoint x: 172, endPoint y: 657, distance: 283.9
click at [172, 657] on div "Context Queue: Appliance Repair High End Priority: 0 Task Age: Customer Name: S…" at bounding box center [155, 513] width 236 height 468
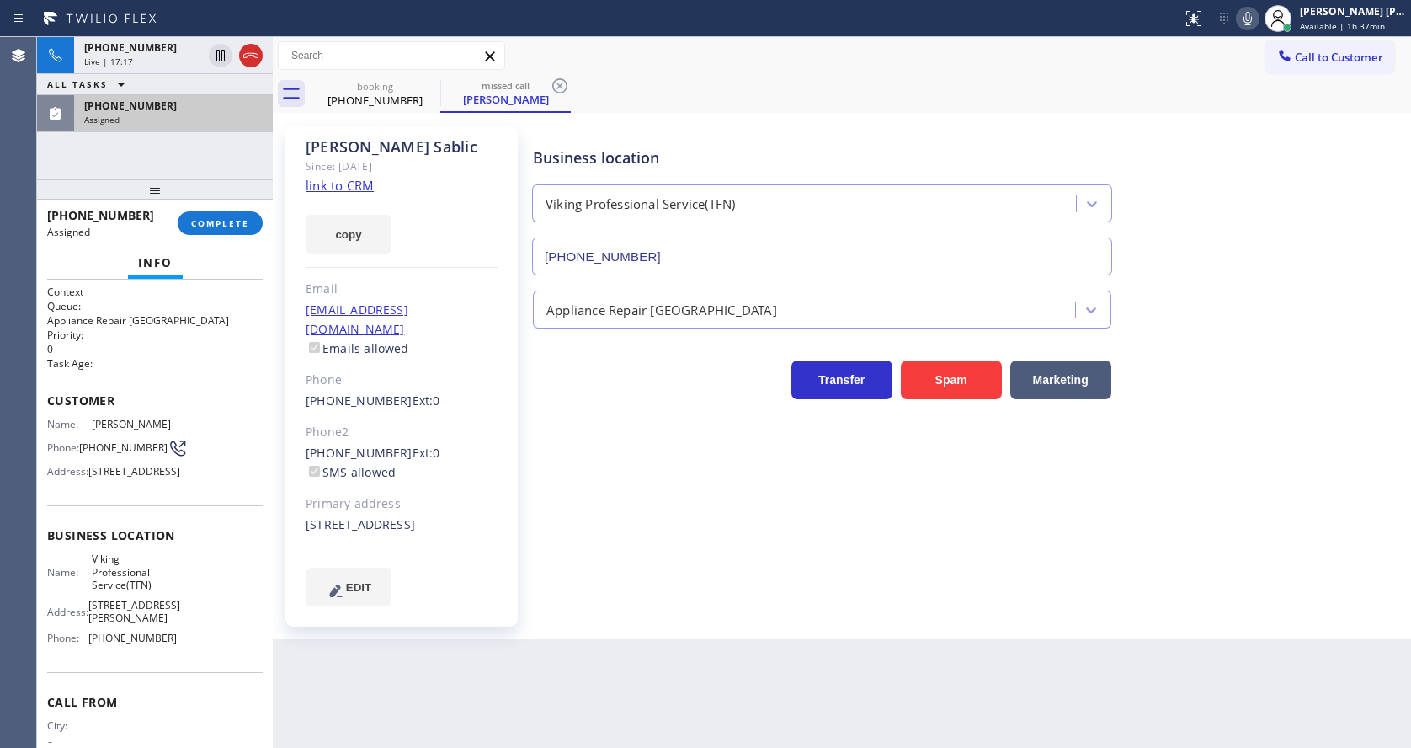
click at [204, 206] on div "(516) 246-0314 Assigned COMPLETE" at bounding box center [155, 223] width 216 height 44
click at [208, 216] on button "COMPLETE" at bounding box center [220, 223] width 85 height 24
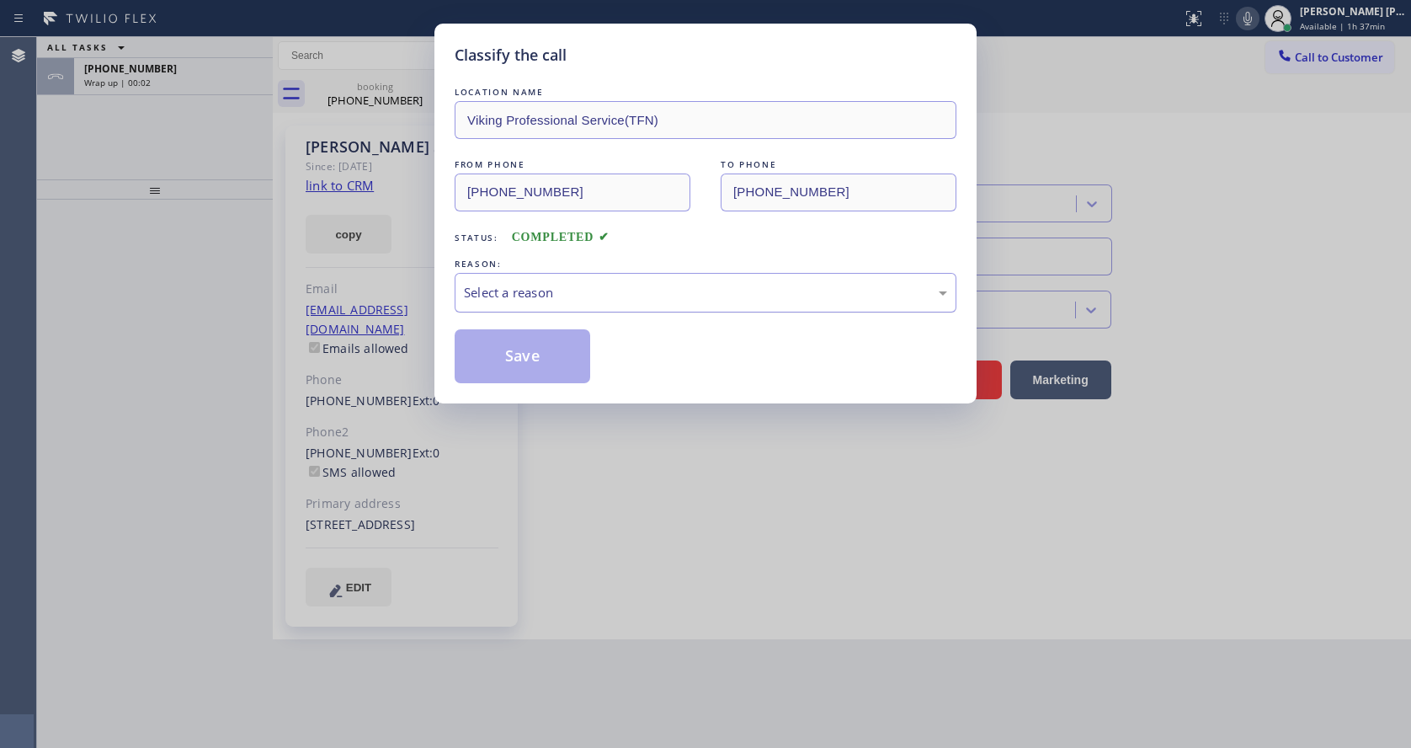
click at [515, 287] on div "Select a reason" at bounding box center [705, 292] width 483 height 19
click at [495, 350] on button "Save" at bounding box center [523, 356] width 136 height 54
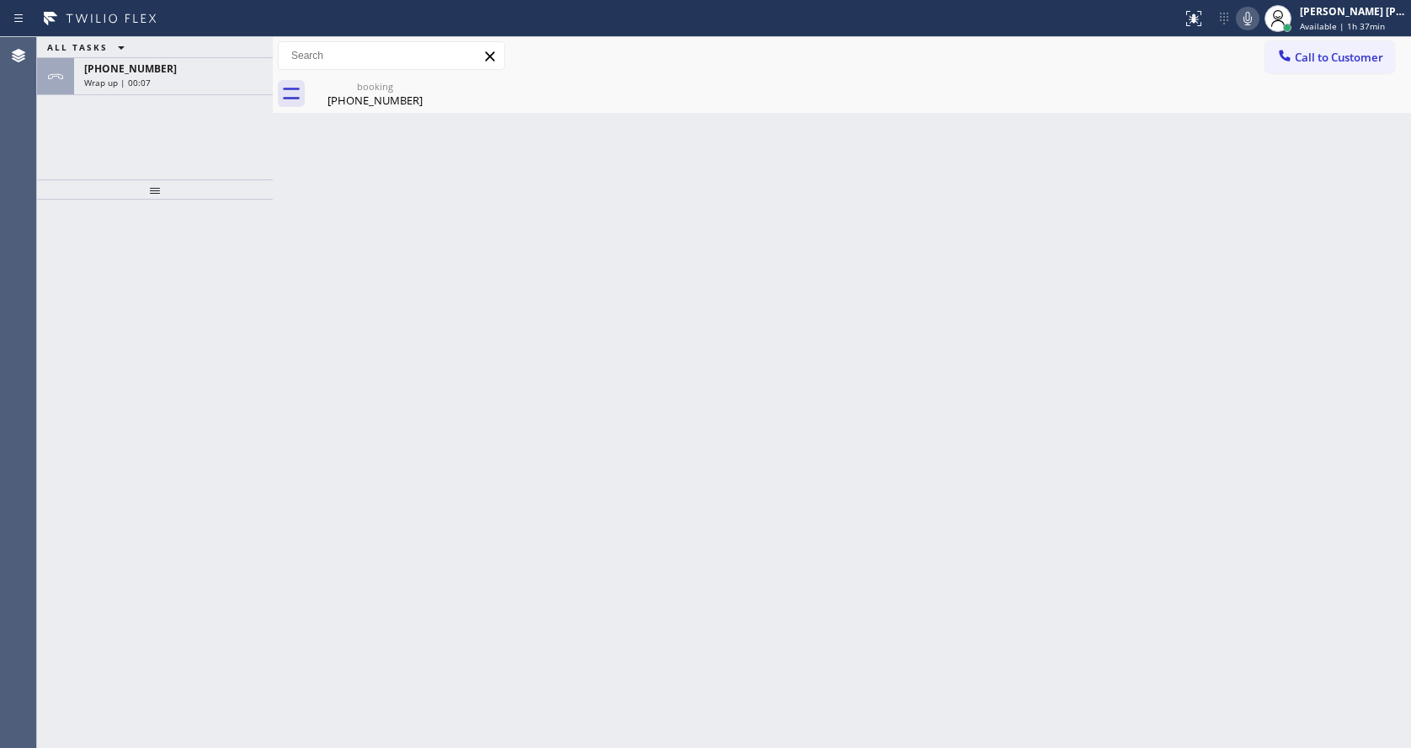
click at [166, 366] on div at bounding box center [155, 474] width 236 height 548
click at [301, 395] on div "Back to Dashboard Change Sender ID Customers Technicians Select a contact Outbo…" at bounding box center [842, 392] width 1138 height 710
click at [184, 123] on div "Wrap up | 01:18" at bounding box center [173, 120] width 178 height 12
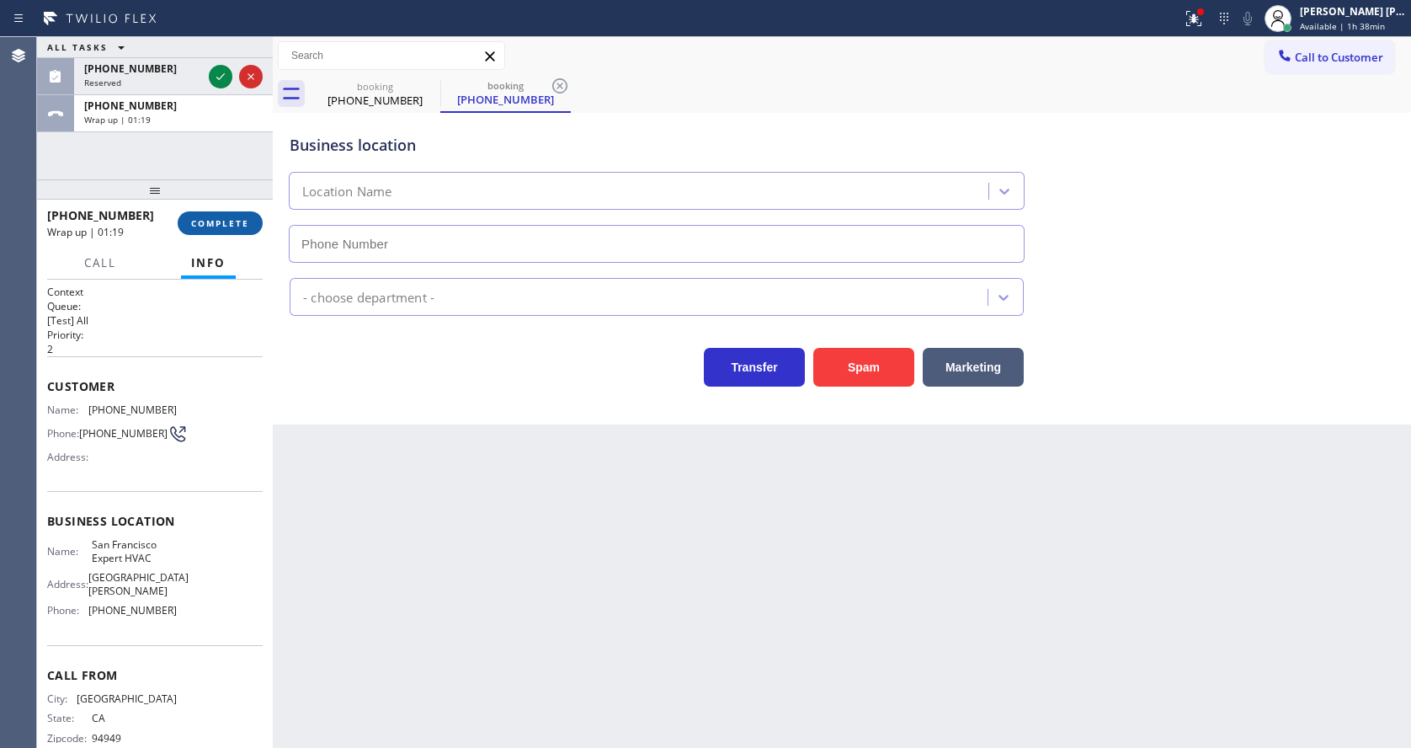
click at [231, 230] on button "COMPLETE" at bounding box center [220, 223] width 85 height 24
type input "(415) 371-9413"
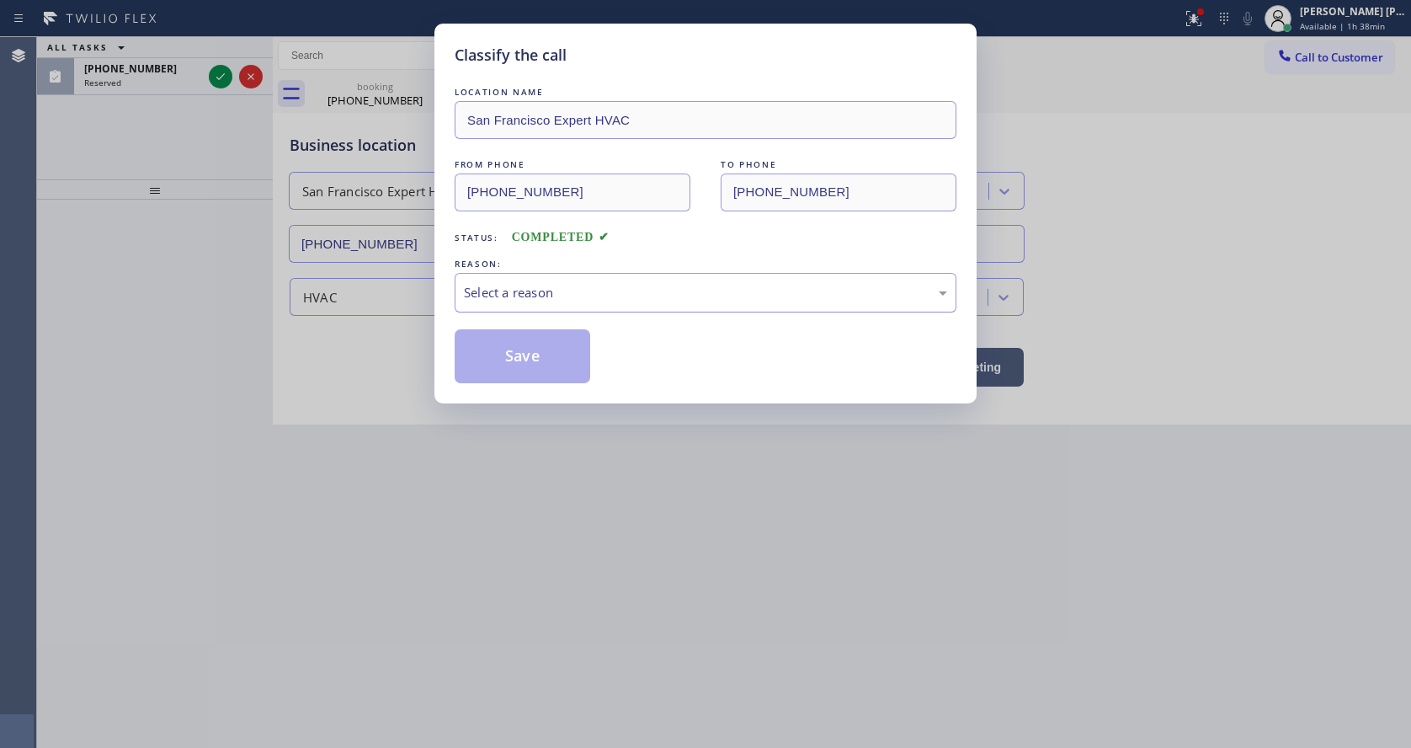
click at [501, 273] on div "Select a reason" at bounding box center [706, 293] width 502 height 40
click at [515, 363] on button "Save" at bounding box center [523, 356] width 136 height 54
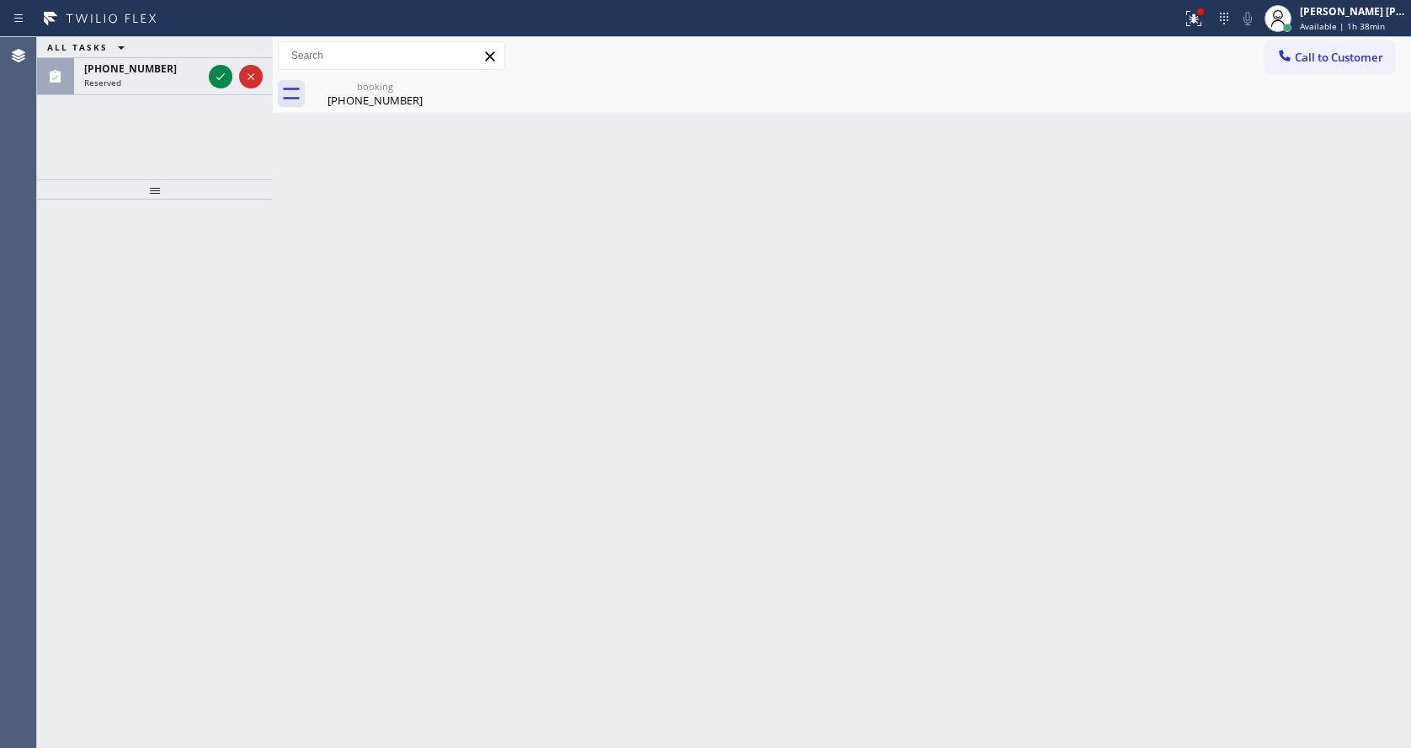
click at [220, 78] on icon at bounding box center [220, 76] width 8 height 7
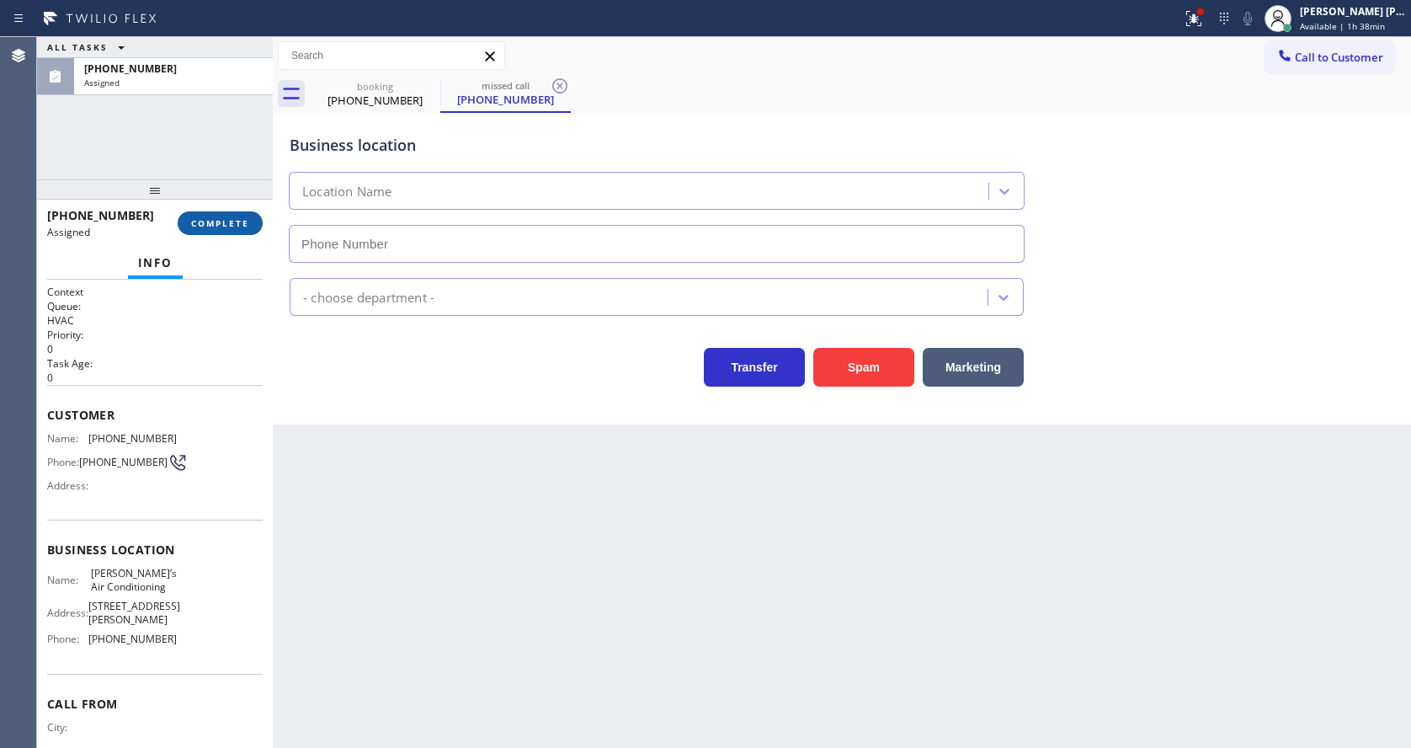
type input "(818) 853-9091"
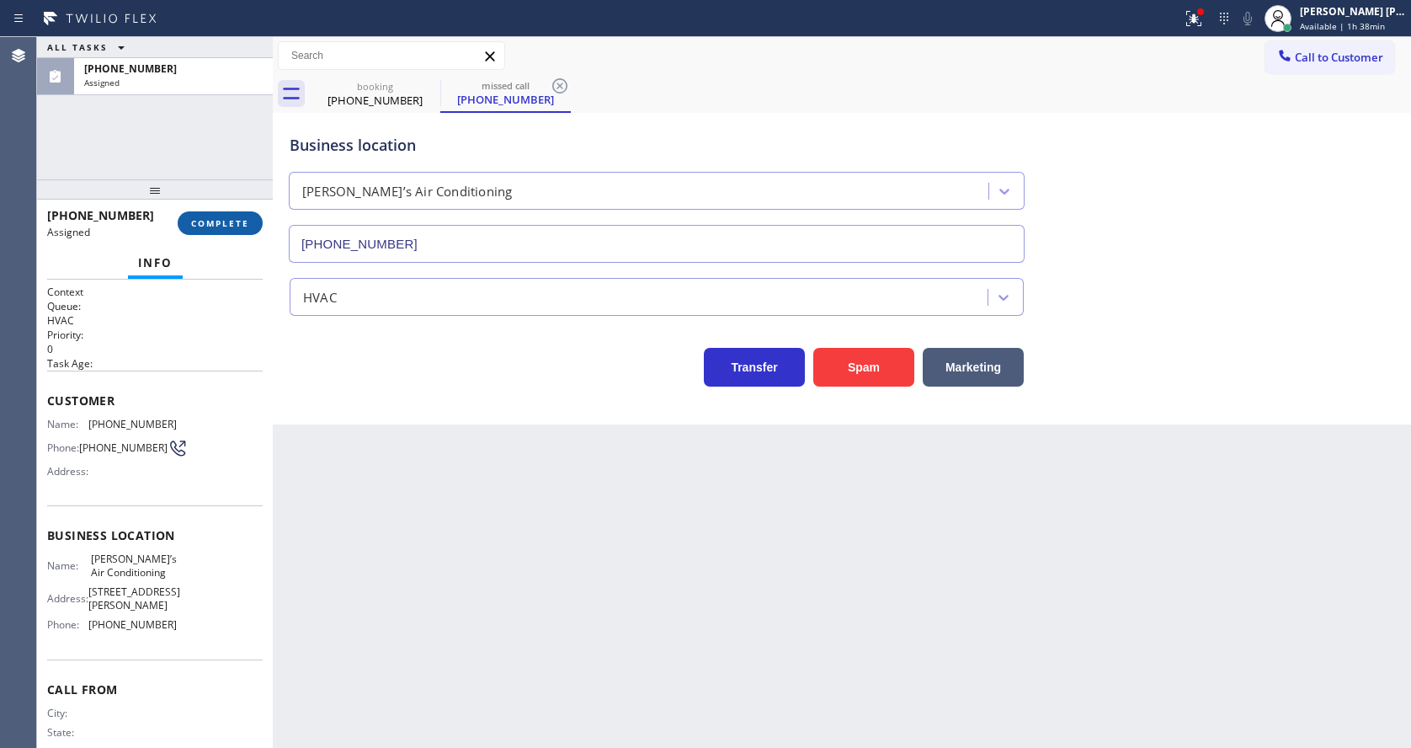
click at [221, 214] on button "COMPLETE" at bounding box center [220, 223] width 85 height 24
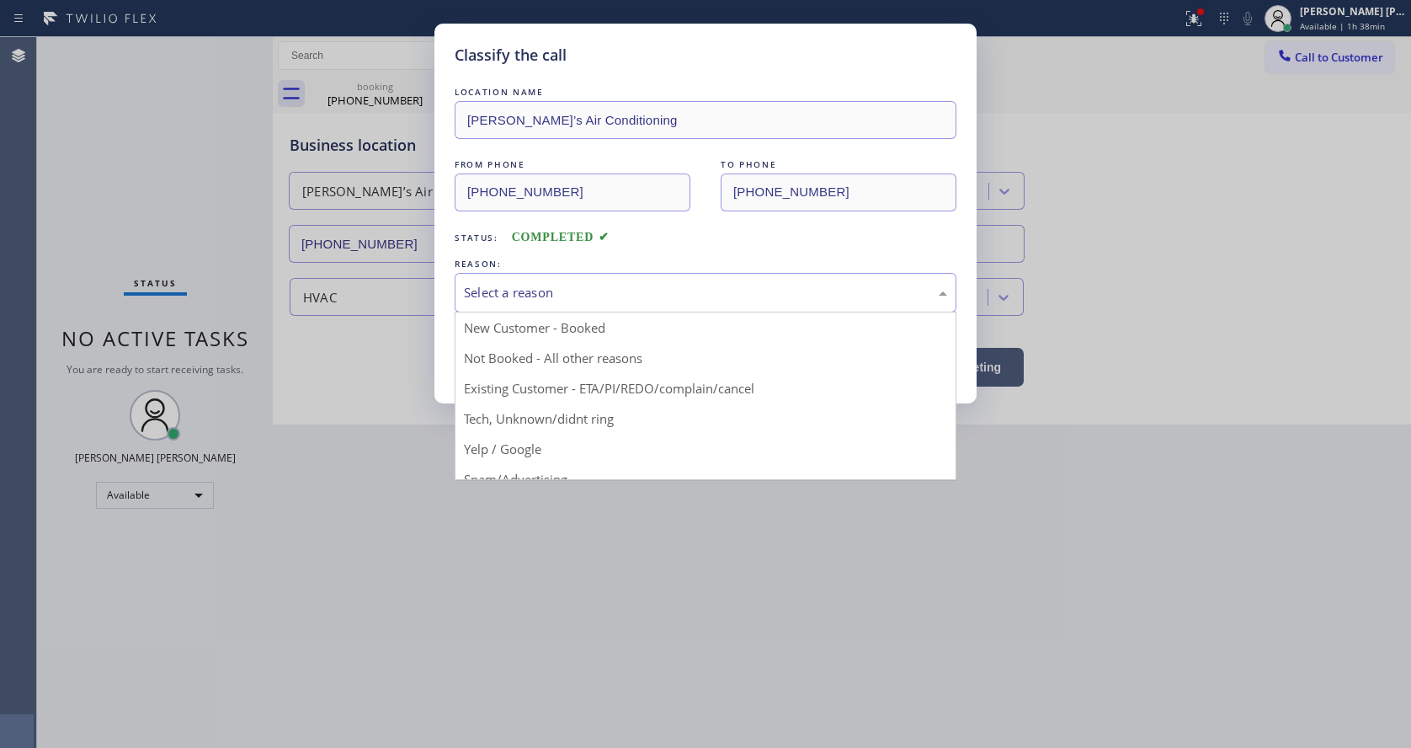
click at [498, 294] on div "Select a reason" at bounding box center [705, 292] width 483 height 19
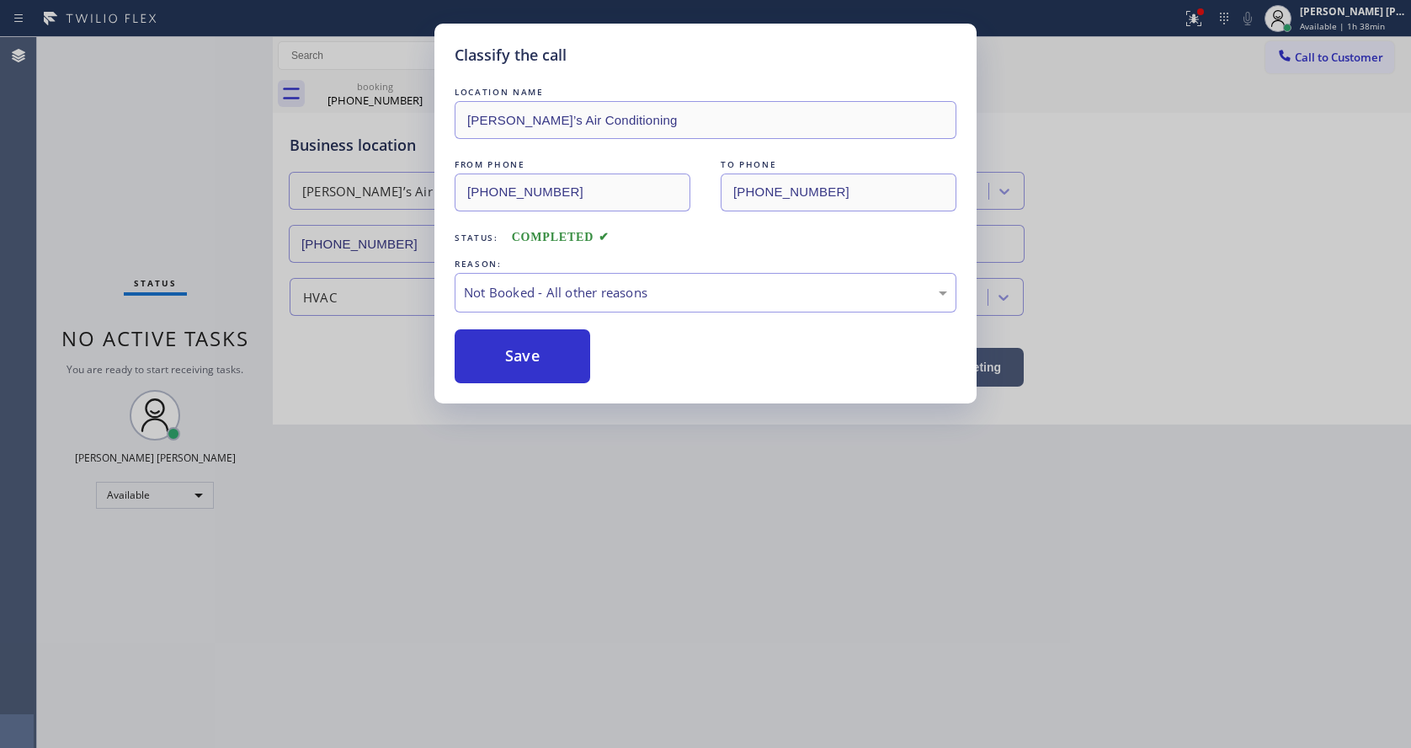
click at [499, 351] on button "Save" at bounding box center [523, 356] width 136 height 54
drag, startPoint x: 533, startPoint y: 455, endPoint x: 412, endPoint y: 705, distance: 278.6
click at [533, 456] on div "Classify the call LOCATION NAME Andre’s Air Conditioning FROM PHONE (325) 310-3…" at bounding box center [705, 374] width 1411 height 748
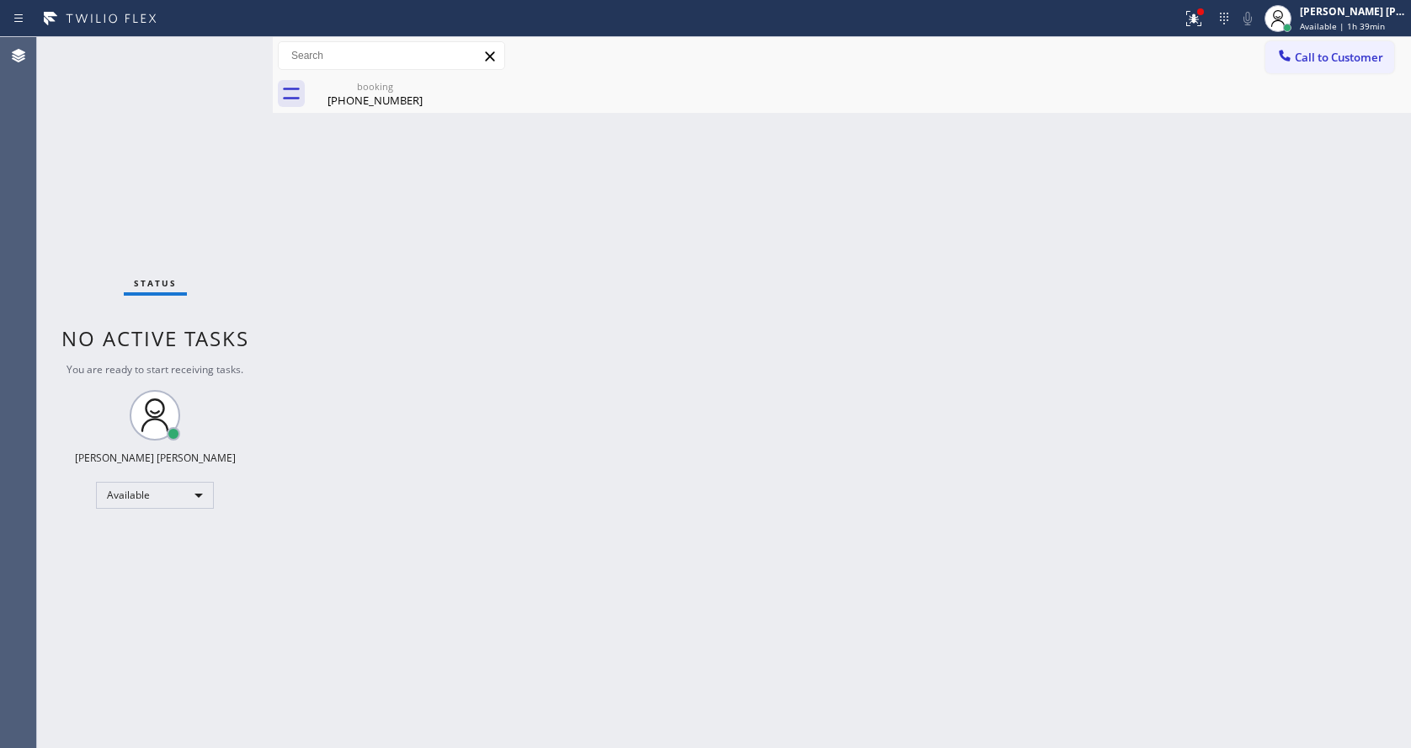
drag, startPoint x: 835, startPoint y: 471, endPoint x: 817, endPoint y: 476, distance: 19.2
click at [832, 471] on div "Back to Dashboard Change Sender ID Customers Technicians Select a contact Outbo…" at bounding box center [842, 392] width 1138 height 710
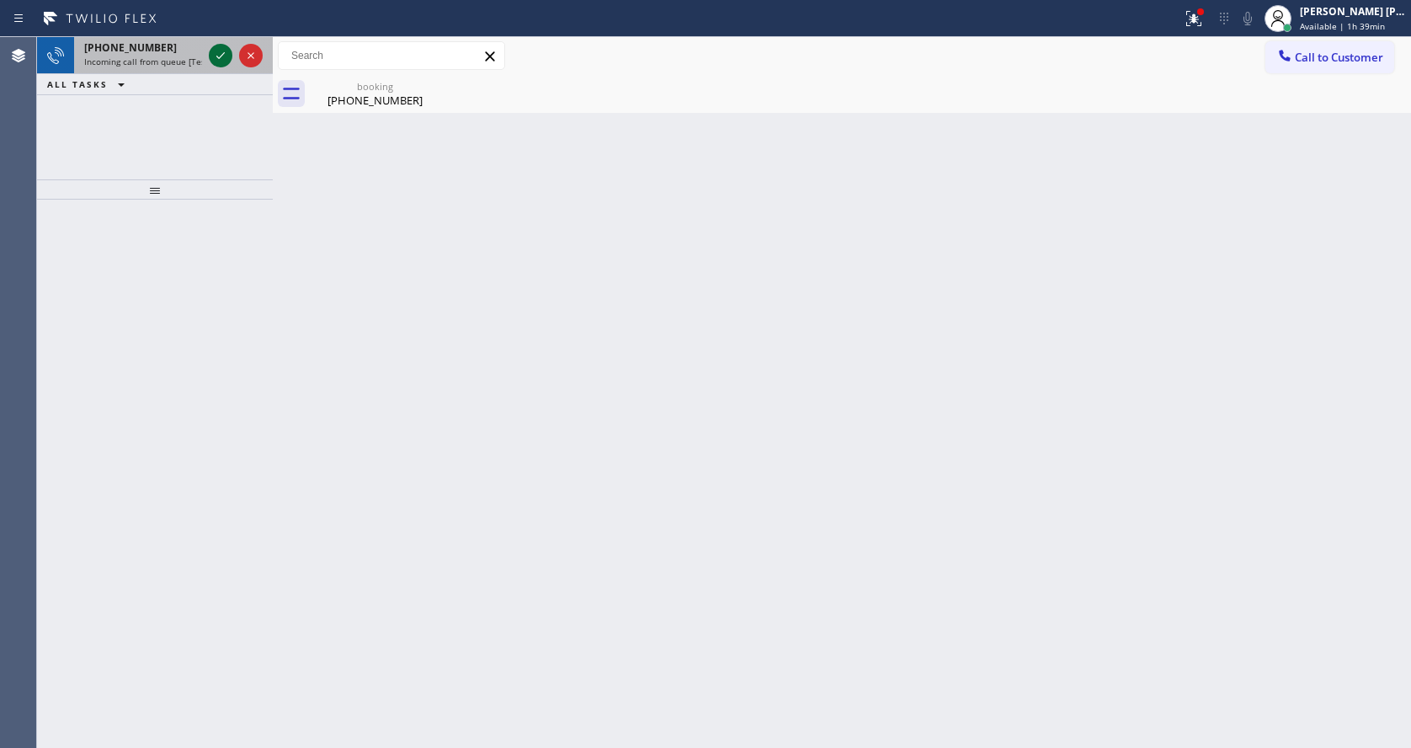
click at [221, 59] on icon at bounding box center [220, 55] width 20 height 20
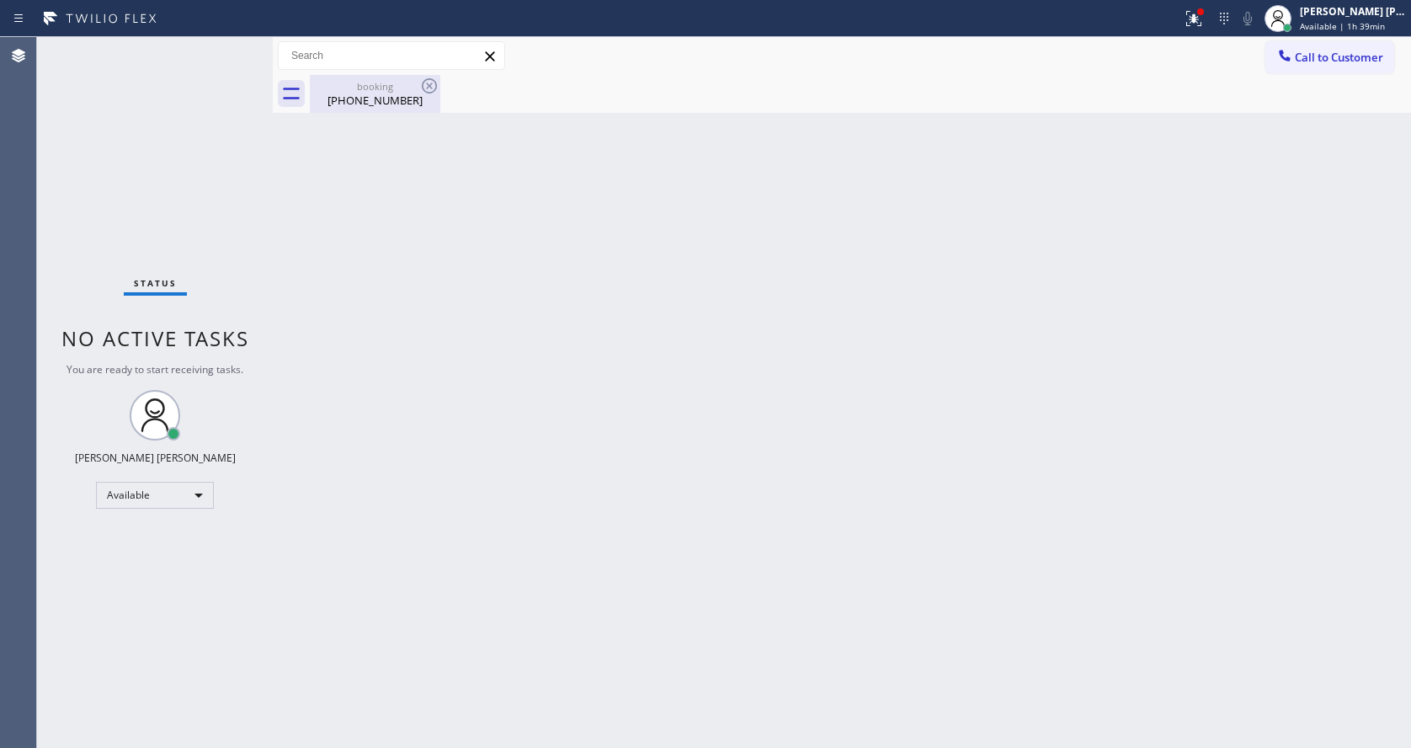
click at [354, 109] on div "booking (415) 606-3892" at bounding box center [374, 94] width 127 height 38
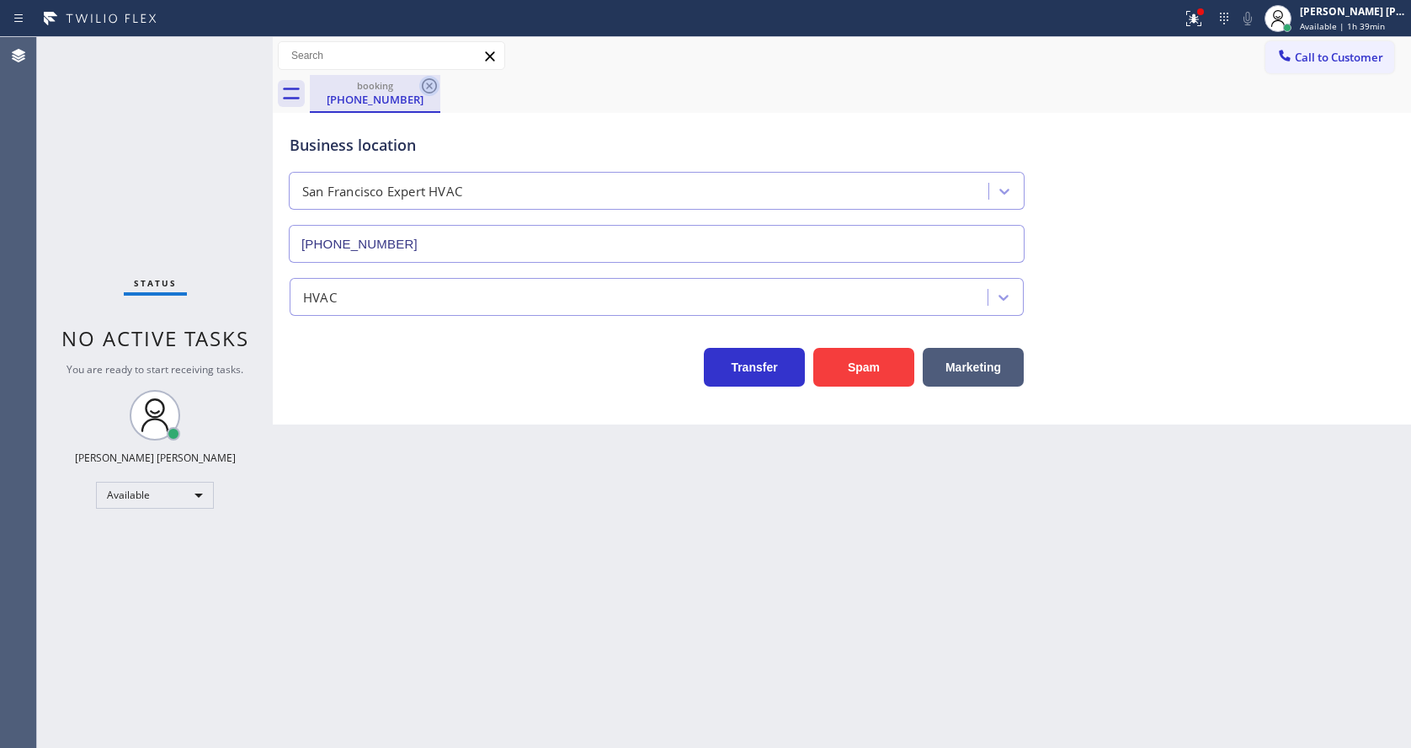
click at [425, 90] on icon at bounding box center [429, 86] width 20 height 20
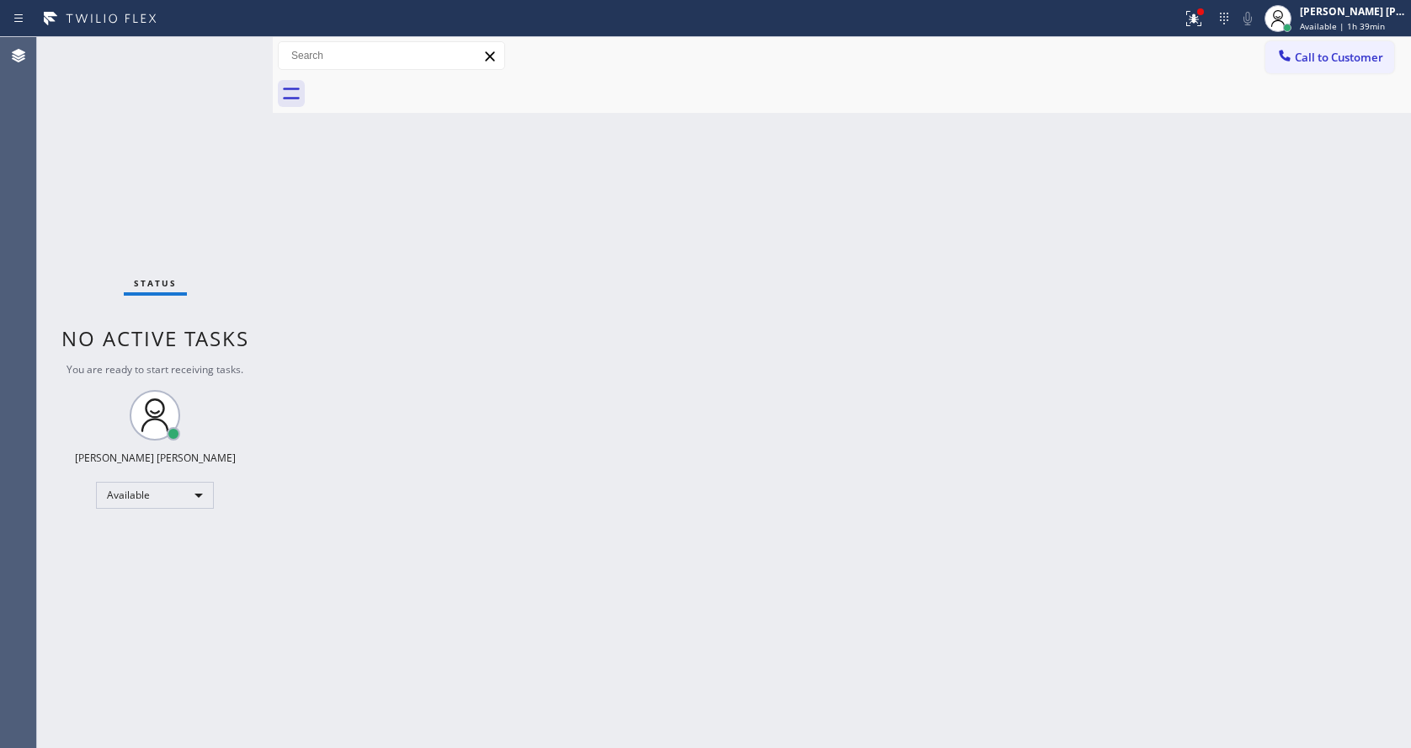
click at [458, 433] on div "Back to Dashboard Change Sender ID Customers Technicians Select a contact Outbo…" at bounding box center [842, 392] width 1138 height 710
click at [1202, 2] on button at bounding box center [1193, 18] width 37 height 37
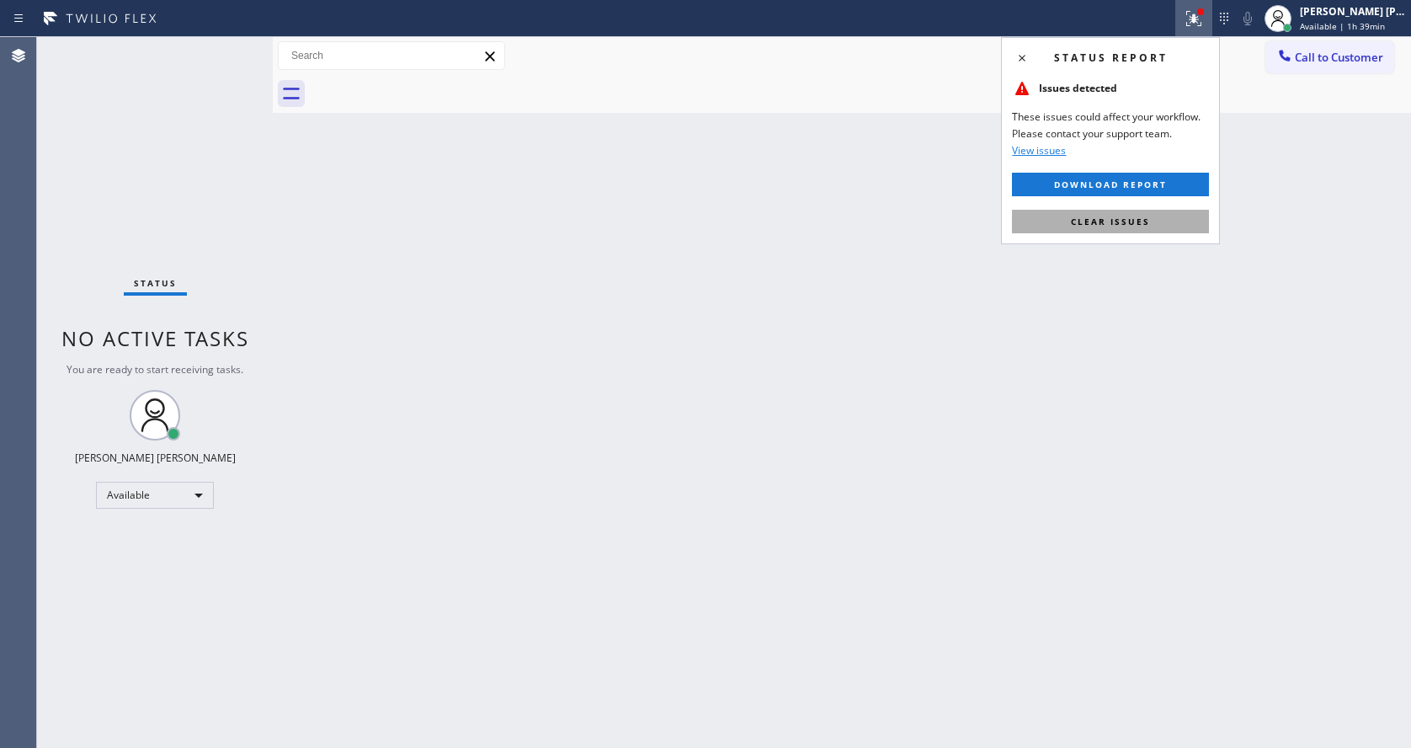
click at [1145, 224] on span "Clear issues" at bounding box center [1110, 222] width 79 height 12
click at [1145, 224] on div "Back to Dashboard Change Sender ID Customers Technicians Select a contact Outbo…" at bounding box center [842, 392] width 1138 height 710
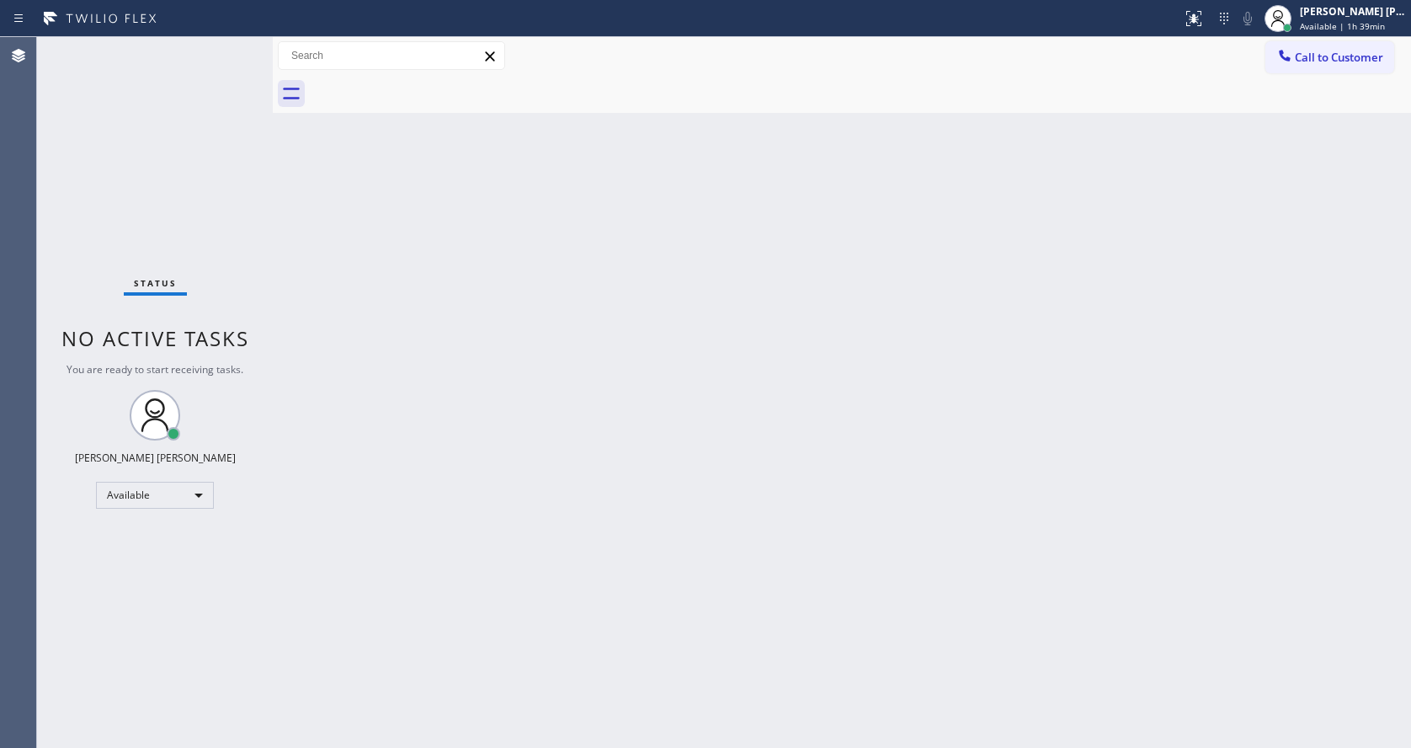
click at [731, 283] on div "Back to Dashboard Change Sender ID Customers Technicians Select a contact Outbo…" at bounding box center [842, 392] width 1138 height 710
click at [347, 245] on div "Back to Dashboard Change Sender ID Customers Technicians Select a contact Outbo…" at bounding box center [842, 392] width 1138 height 710
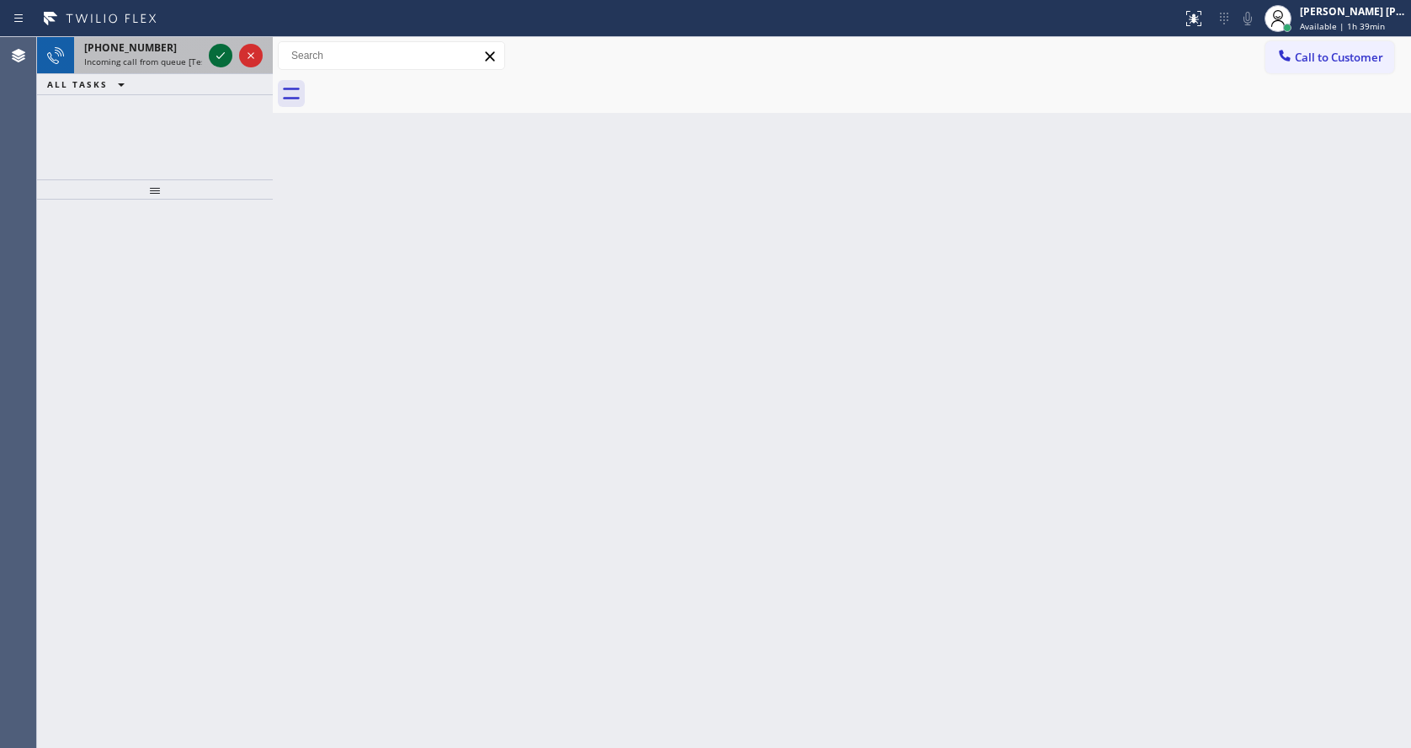
click at [223, 57] on icon at bounding box center [220, 55] width 20 height 20
click at [559, 628] on div "Back to Dashboard Change Sender ID Customers Technicians Select a contact Outbo…" at bounding box center [842, 392] width 1138 height 710
click at [219, 45] on icon at bounding box center [220, 55] width 20 height 20
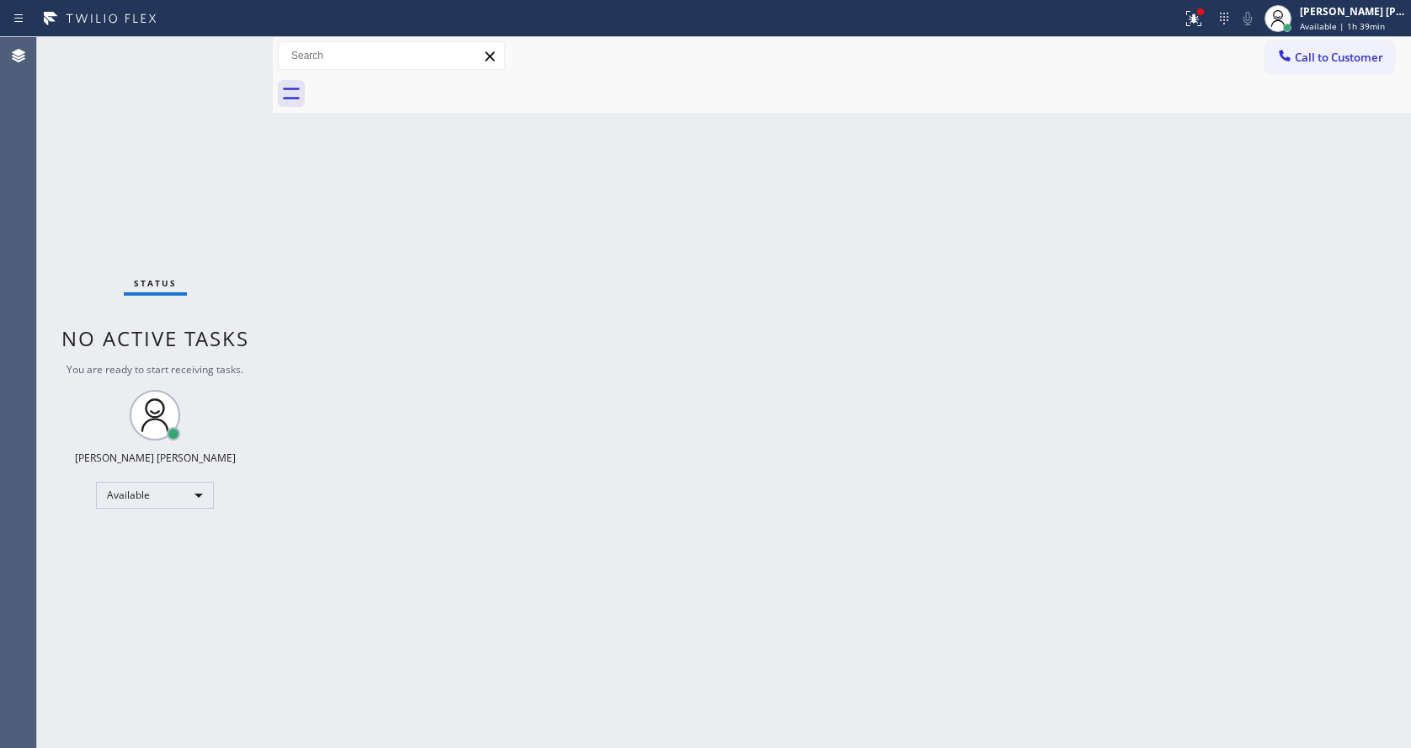
click at [608, 510] on div "Back to Dashboard Change Sender ID Customers Technicians Select a contact Outbo…" at bounding box center [842, 392] width 1138 height 710
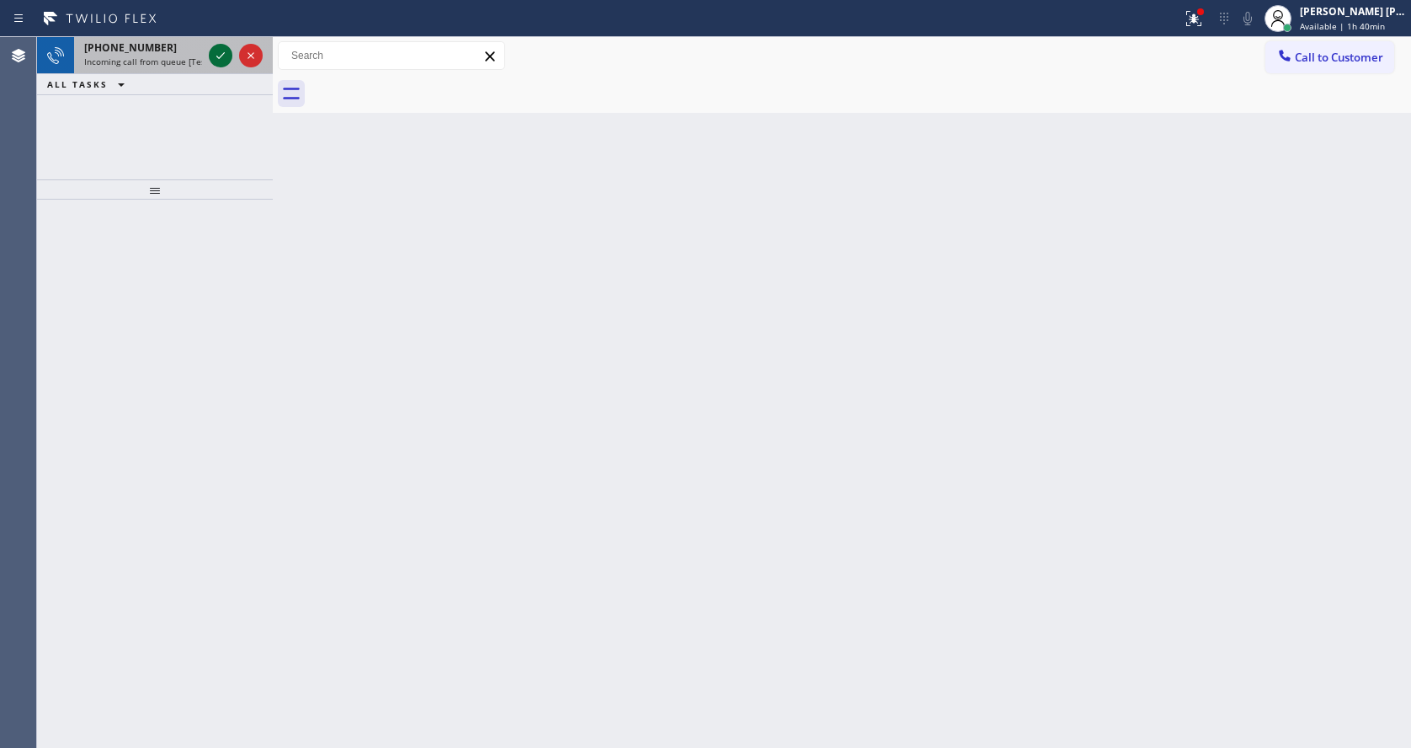
click at [218, 58] on icon at bounding box center [220, 55] width 8 height 7
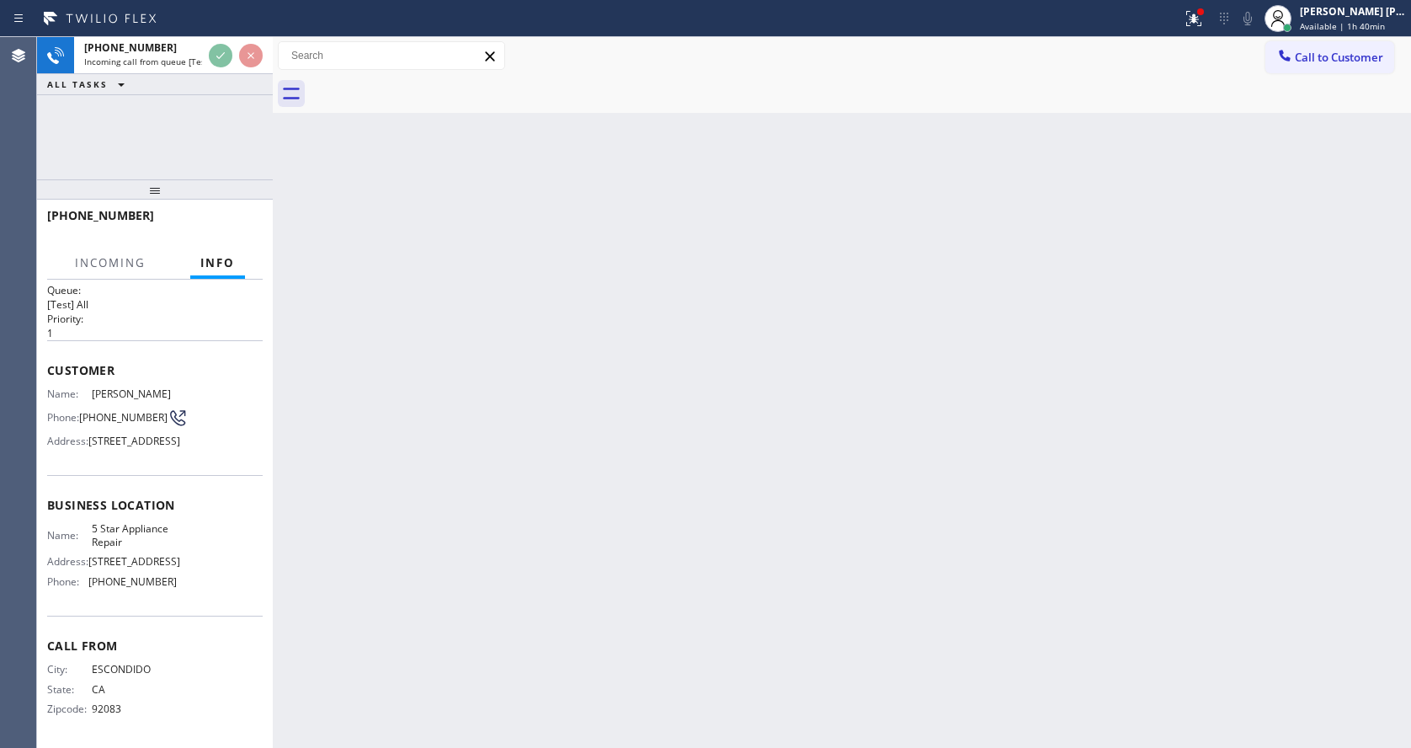
scroll to position [48, 0]
click at [520, 550] on div "Back to Dashboard Change Sender ID Customers Technicians Select a contact Outbo…" at bounding box center [842, 392] width 1138 height 710
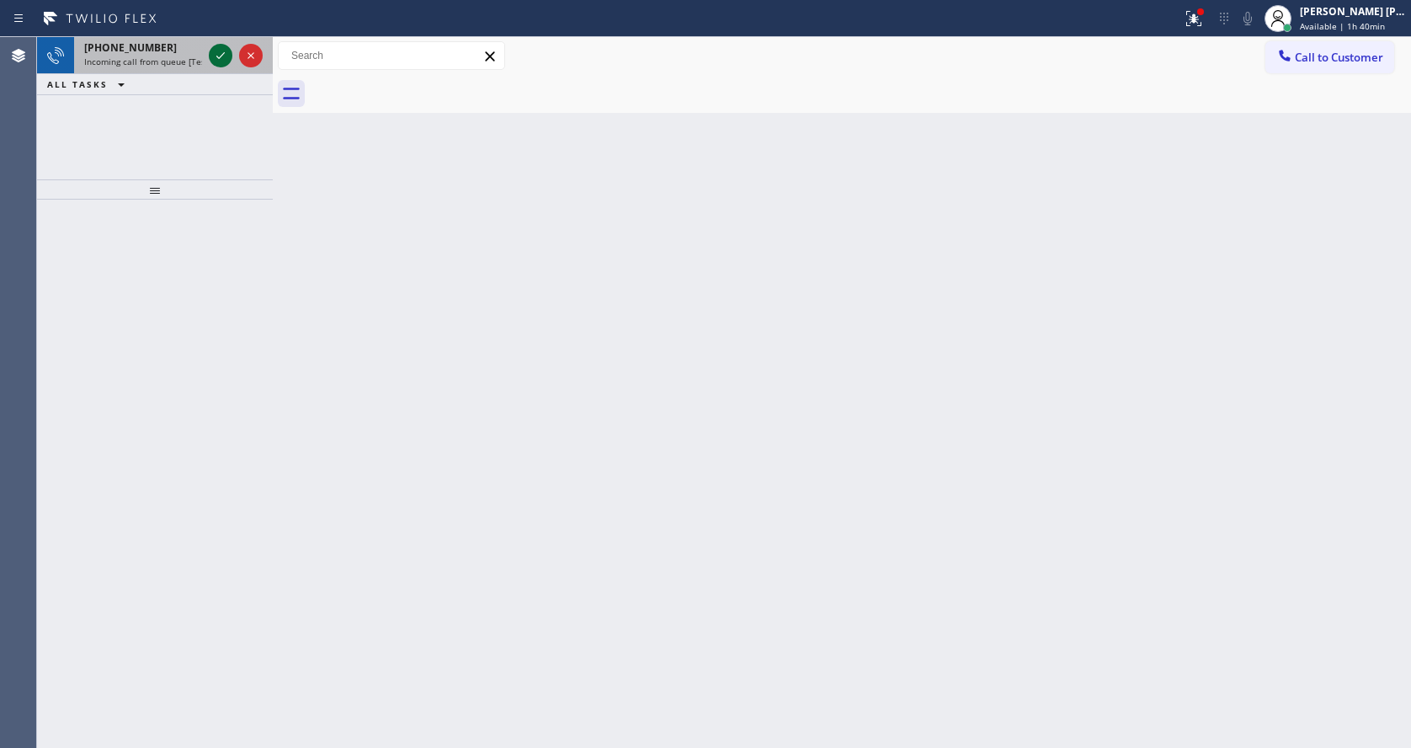
click at [216, 55] on icon at bounding box center [220, 55] width 20 height 20
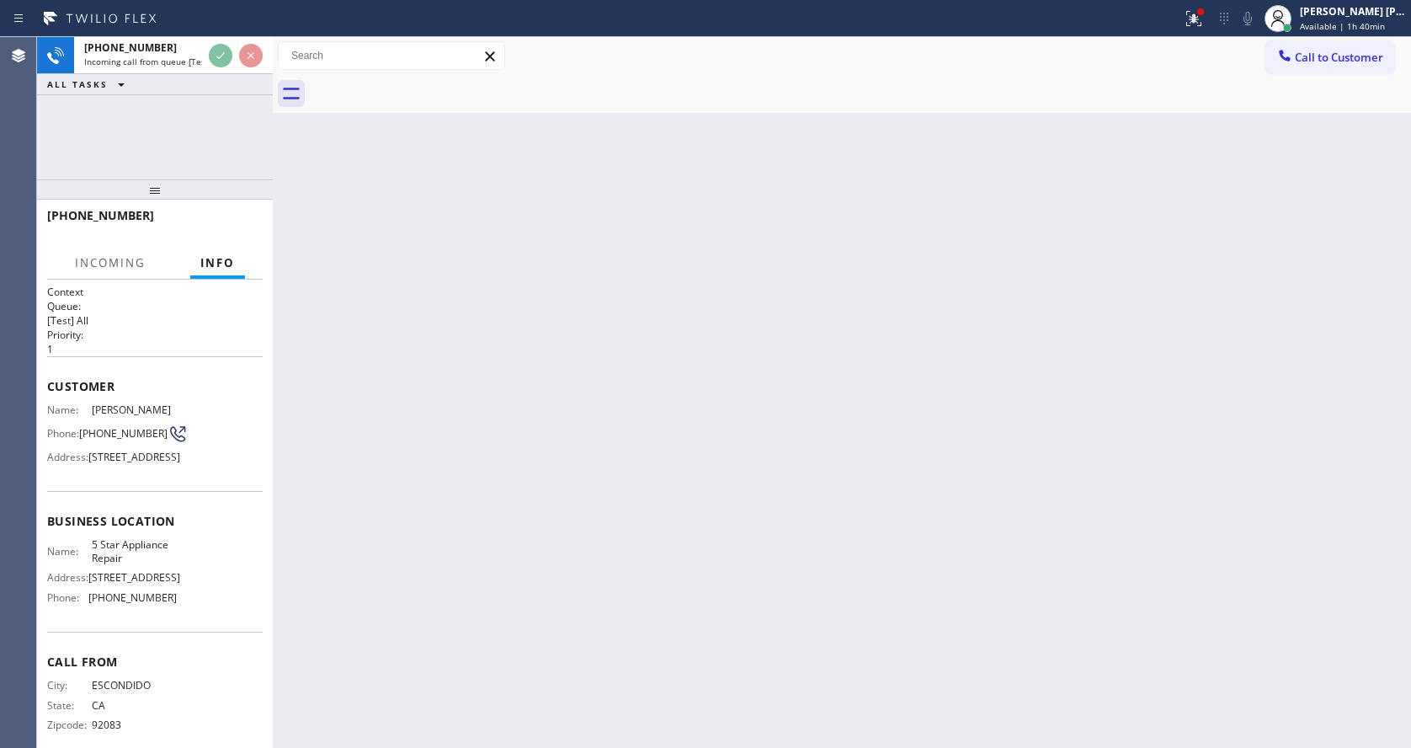
click at [1004, 294] on div "Back to Dashboard Change Sender ID Customers Technicians Select a contact Outbo…" at bounding box center [842, 392] width 1138 height 710
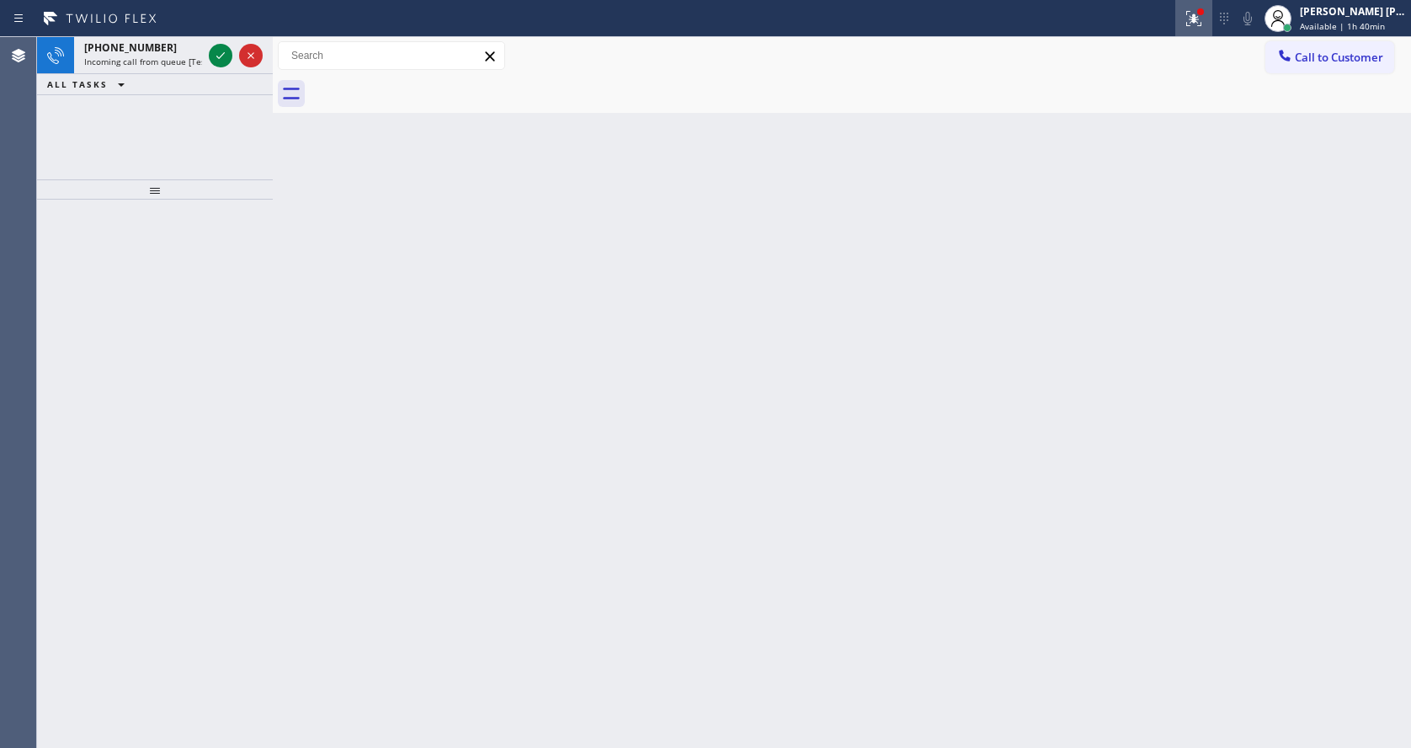
click at [1195, 16] on icon at bounding box center [1194, 18] width 20 height 20
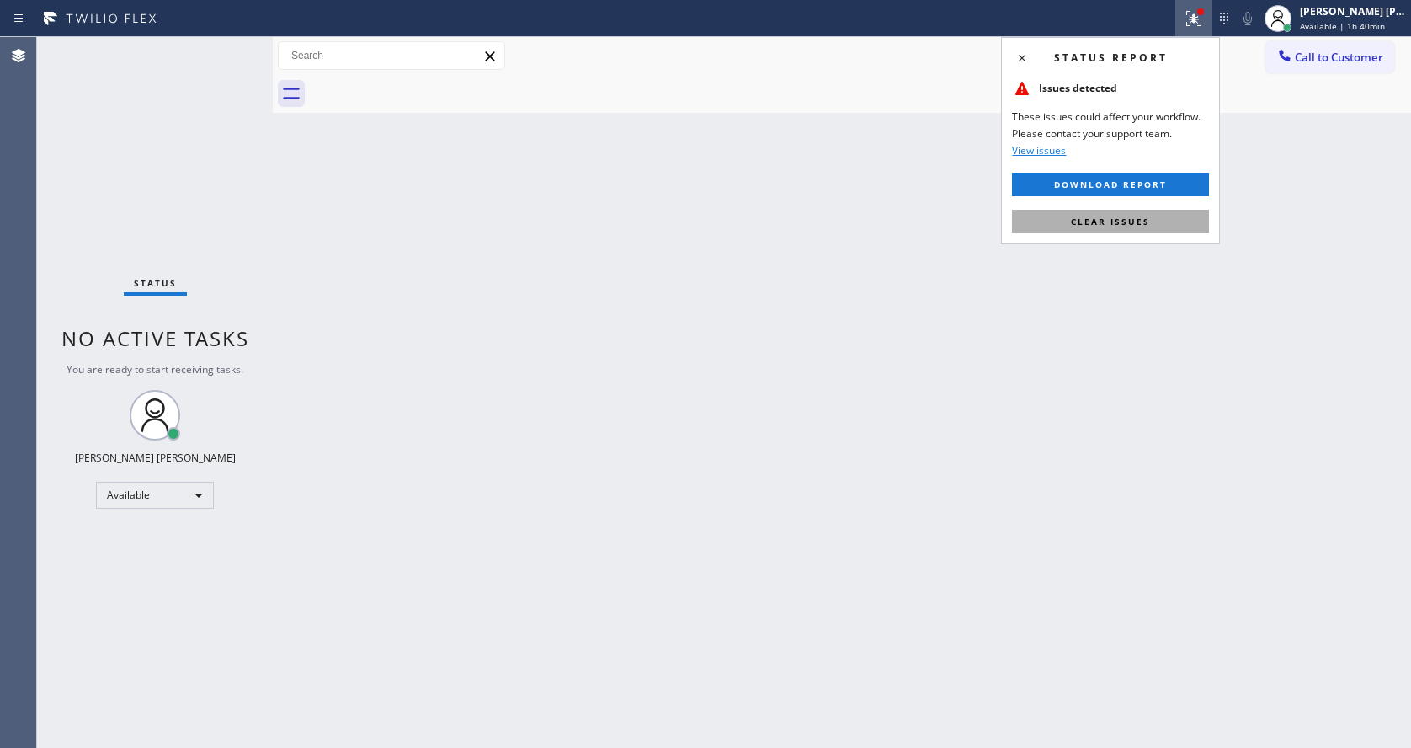
click at [1160, 212] on button "Clear issues" at bounding box center [1110, 222] width 197 height 24
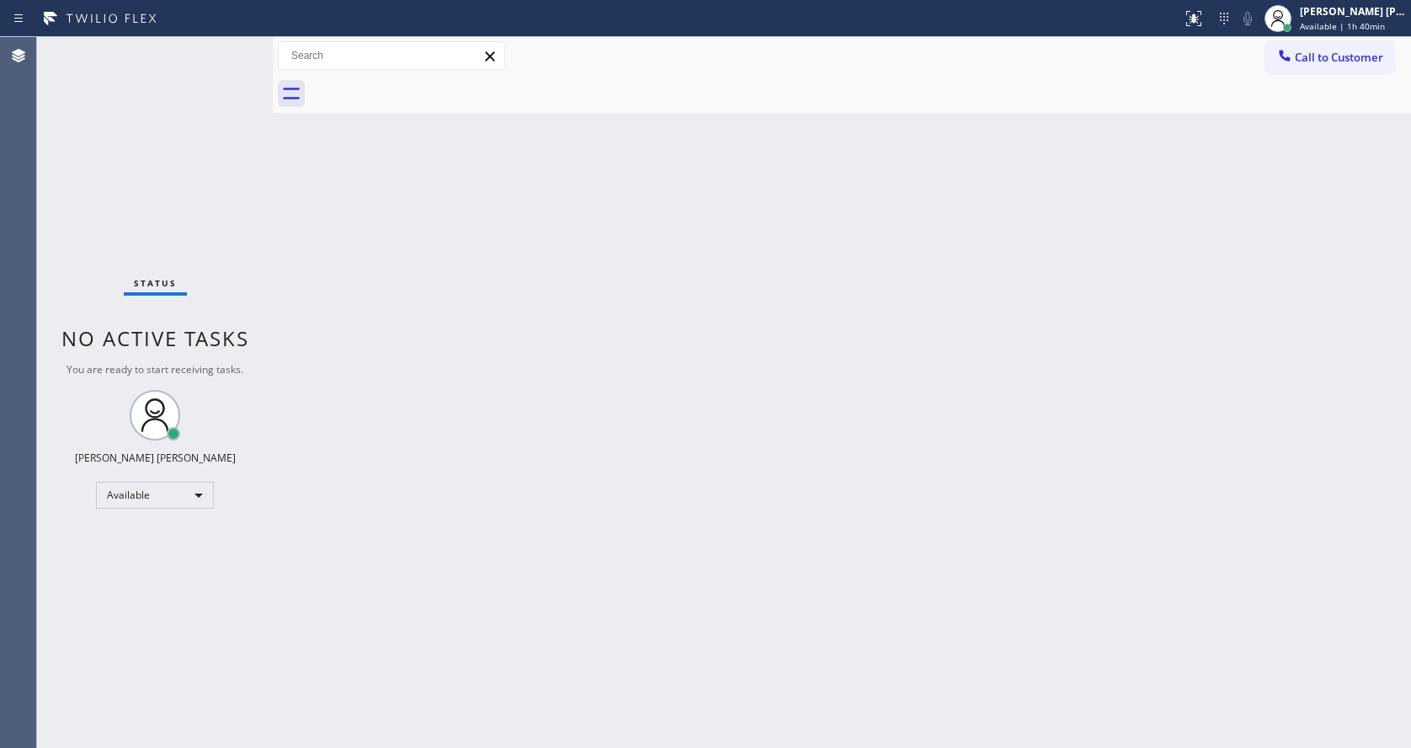
click at [360, 302] on div "Back to Dashboard Change Sender ID Customers Technicians Select a contact Outbo…" at bounding box center [842, 392] width 1138 height 710
drag, startPoint x: 581, startPoint y: 435, endPoint x: 427, endPoint y: 458, distance: 155.7
click at [578, 437] on div "Back to Dashboard Change Sender ID Customers Technicians Select a contact Outbo…" at bounding box center [842, 392] width 1138 height 710
click at [551, 364] on div "Back to Dashboard Change Sender ID Customers Technicians Select a contact Outbo…" at bounding box center [842, 392] width 1138 height 710
click at [765, 580] on div "Back to Dashboard Change Sender ID Customers Technicians Select a contact Outbo…" at bounding box center [842, 392] width 1138 height 710
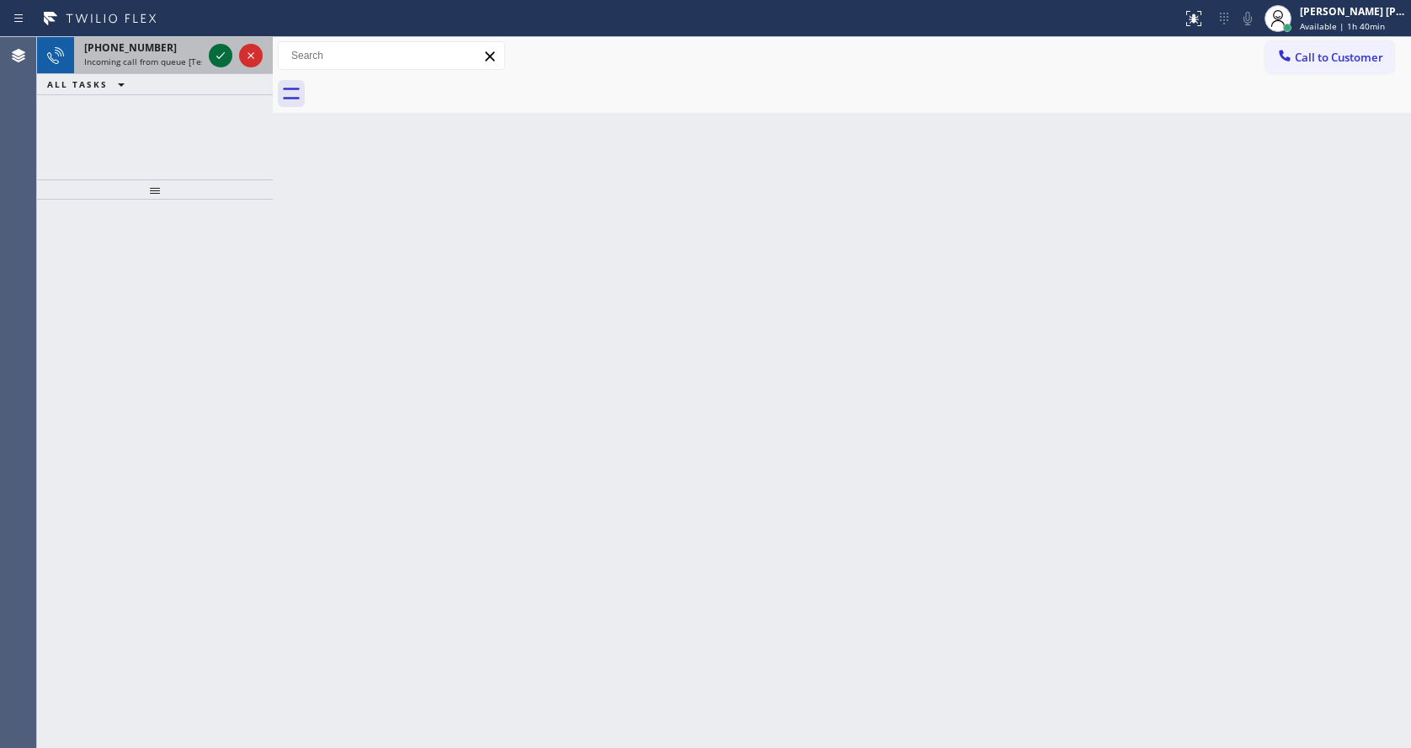
click at [219, 54] on icon at bounding box center [220, 55] width 20 height 20
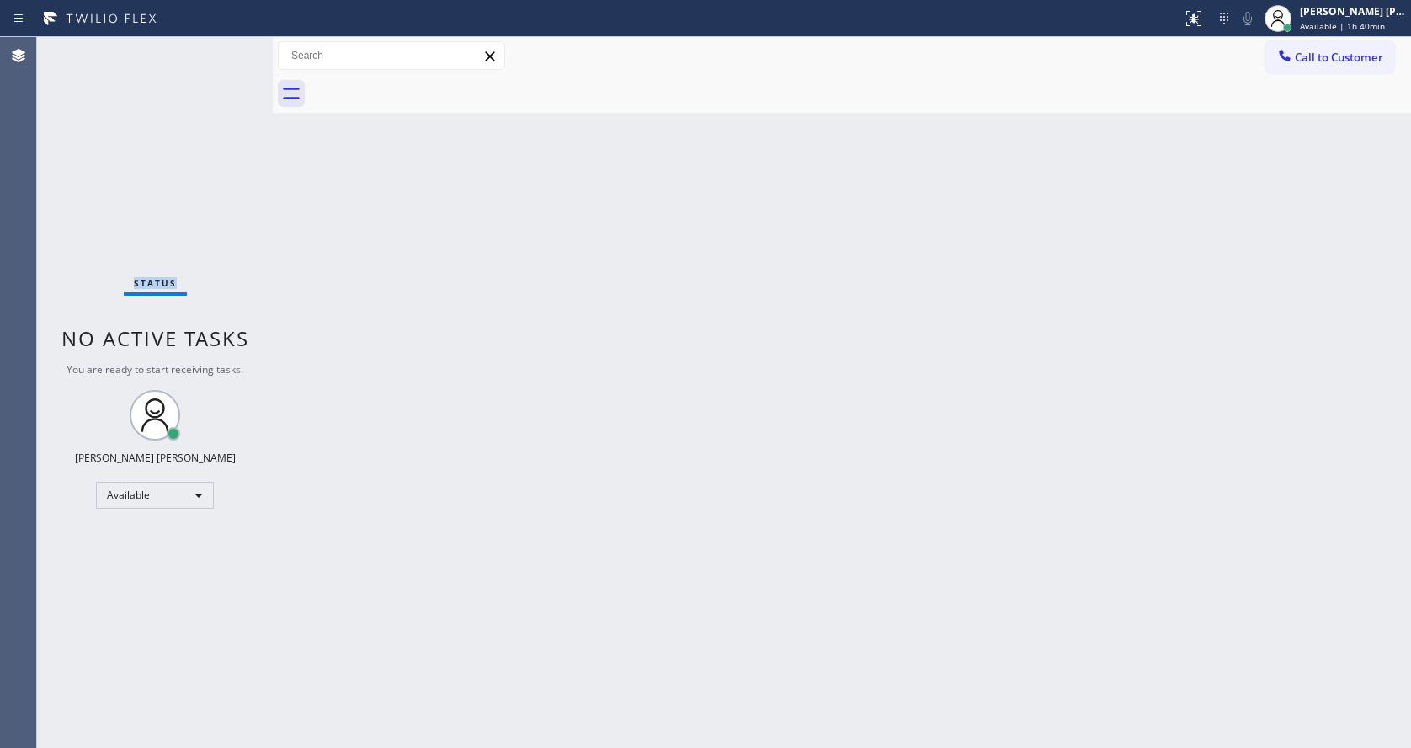
click at [219, 54] on div "Status No active tasks You are ready to start receiving tasks. [PERSON_NAME] [P…" at bounding box center [155, 392] width 236 height 710
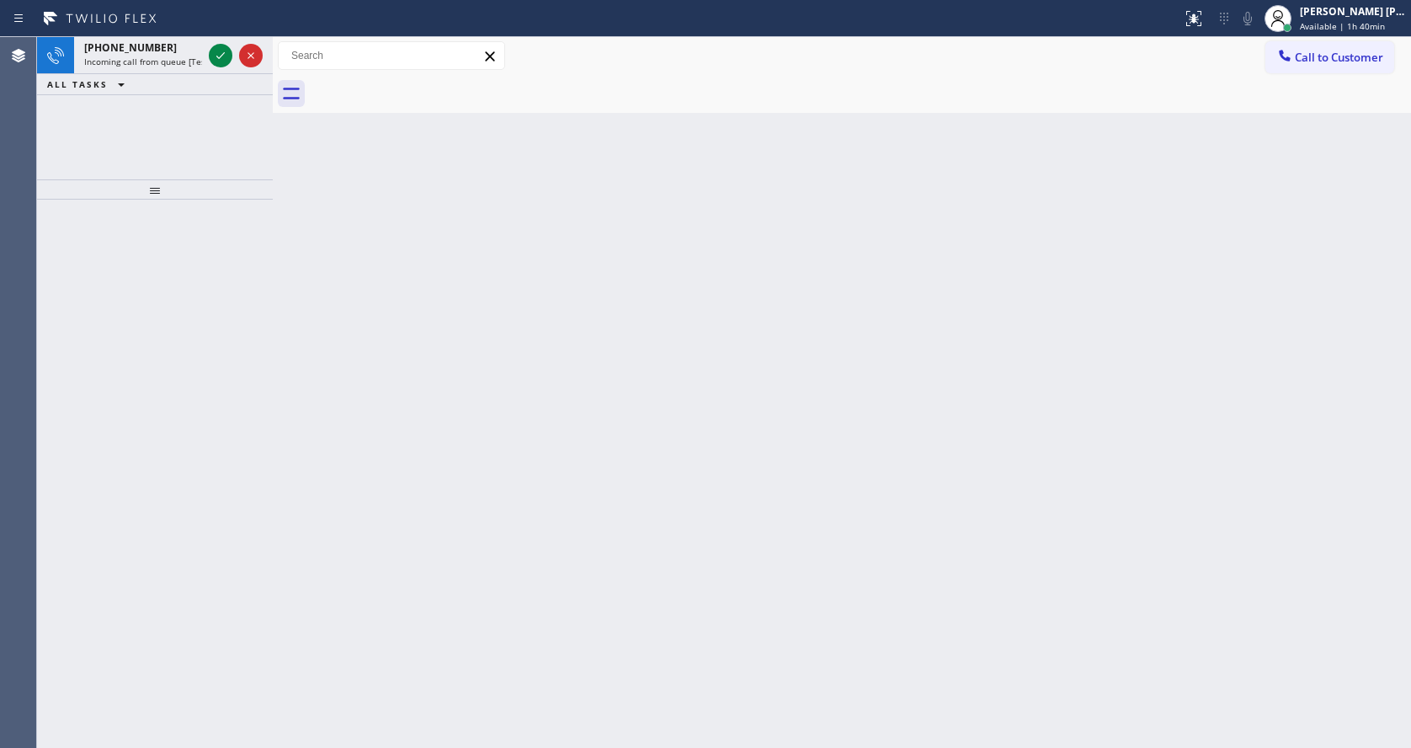
click at [219, 54] on icon at bounding box center [220, 55] width 20 height 20
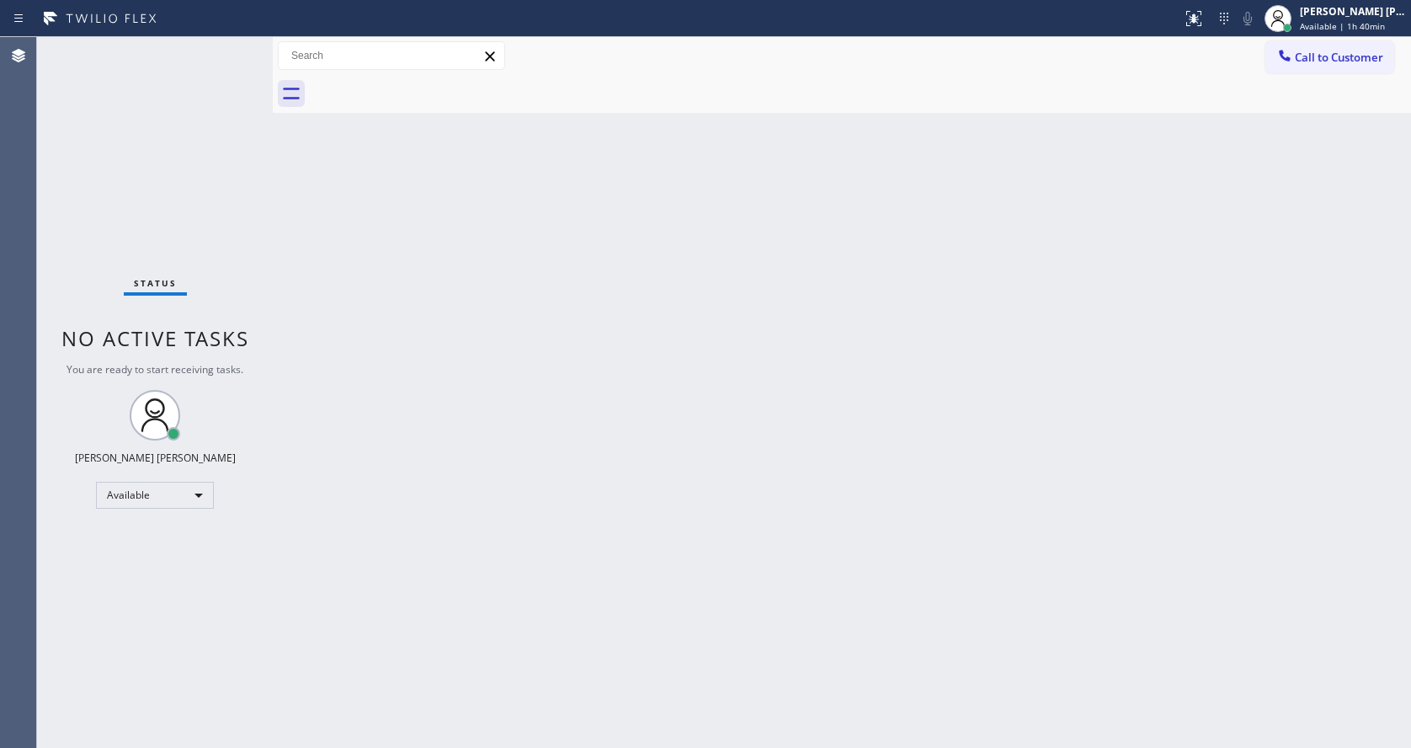
click at [219, 54] on div "Status No active tasks You are ready to start receiving tasks. [PERSON_NAME] [P…" at bounding box center [155, 392] width 236 height 710
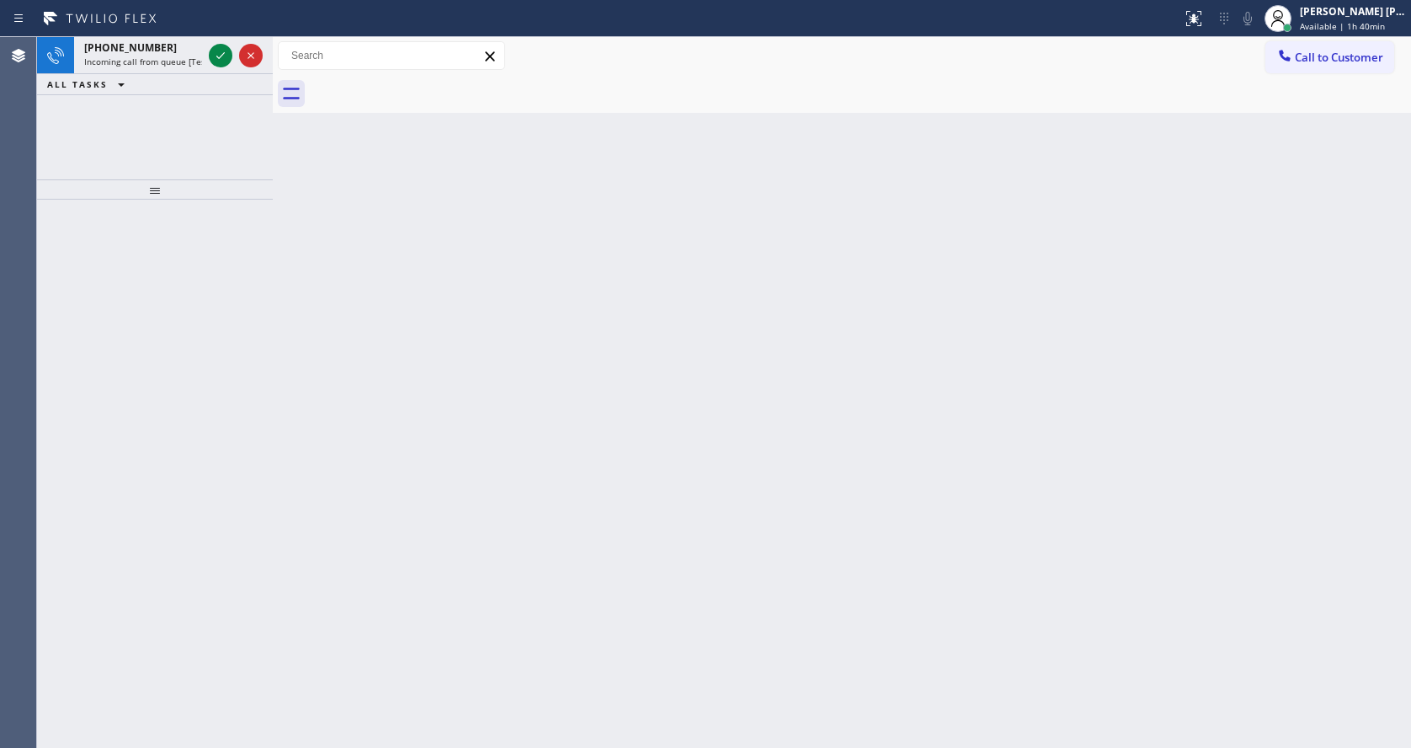
click at [219, 54] on icon at bounding box center [220, 55] width 20 height 20
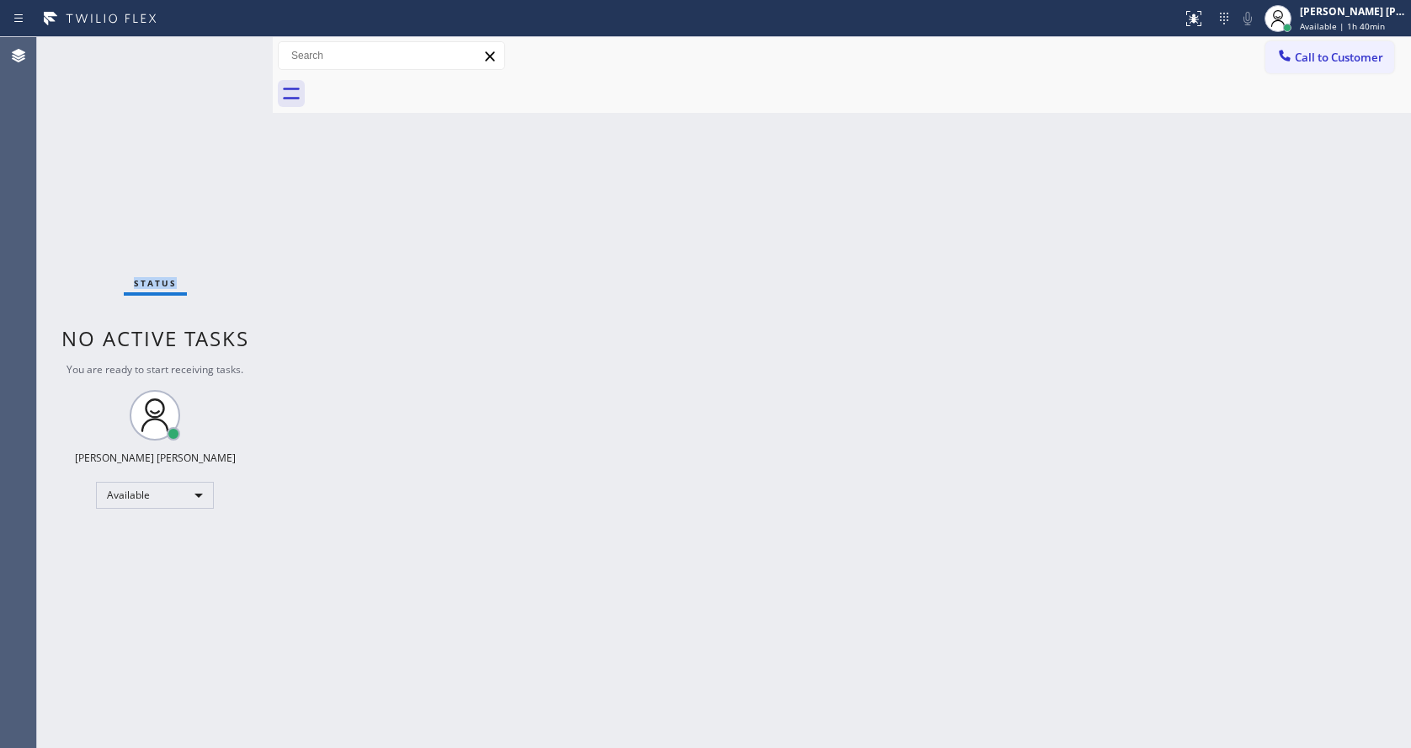
click at [219, 54] on div "Status No active tasks You are ready to start receiving tasks. [PERSON_NAME] [P…" at bounding box center [155, 392] width 236 height 710
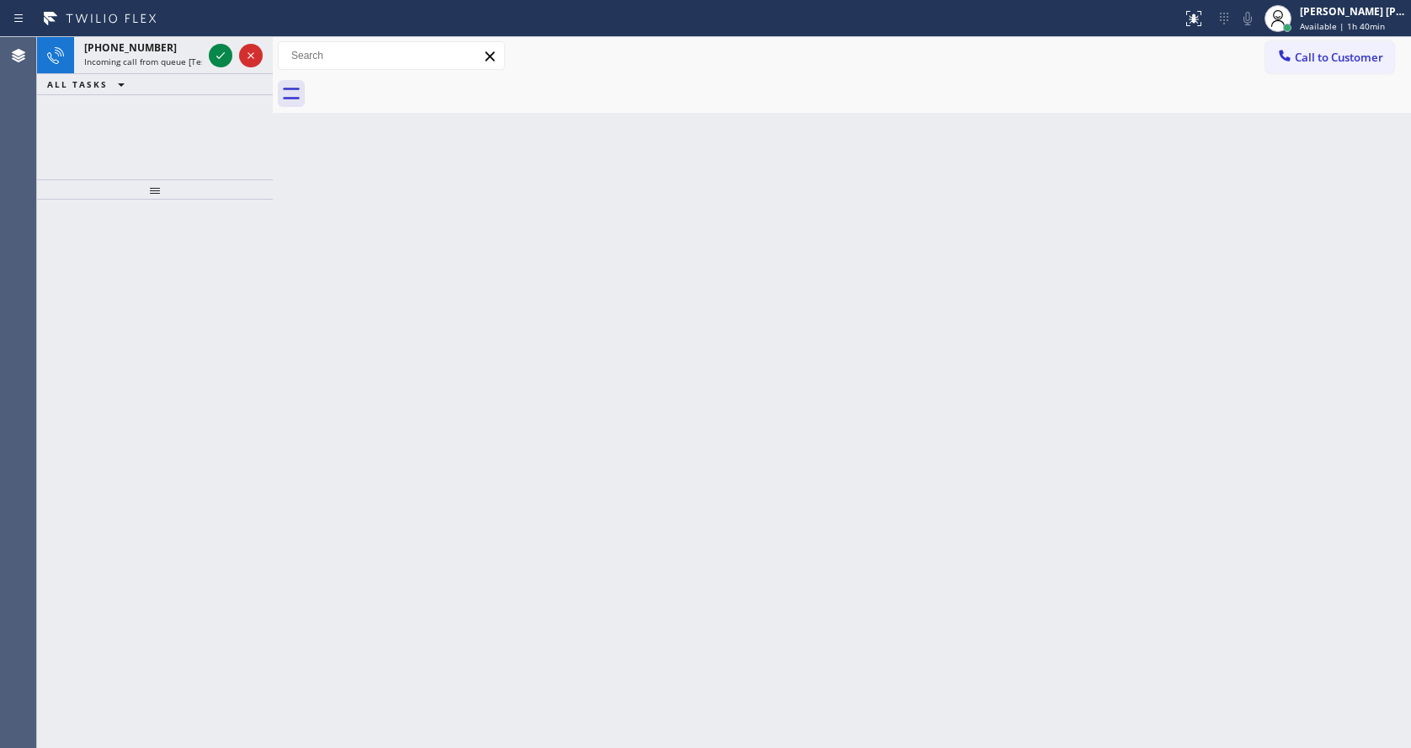
click at [219, 54] on icon at bounding box center [220, 55] width 20 height 20
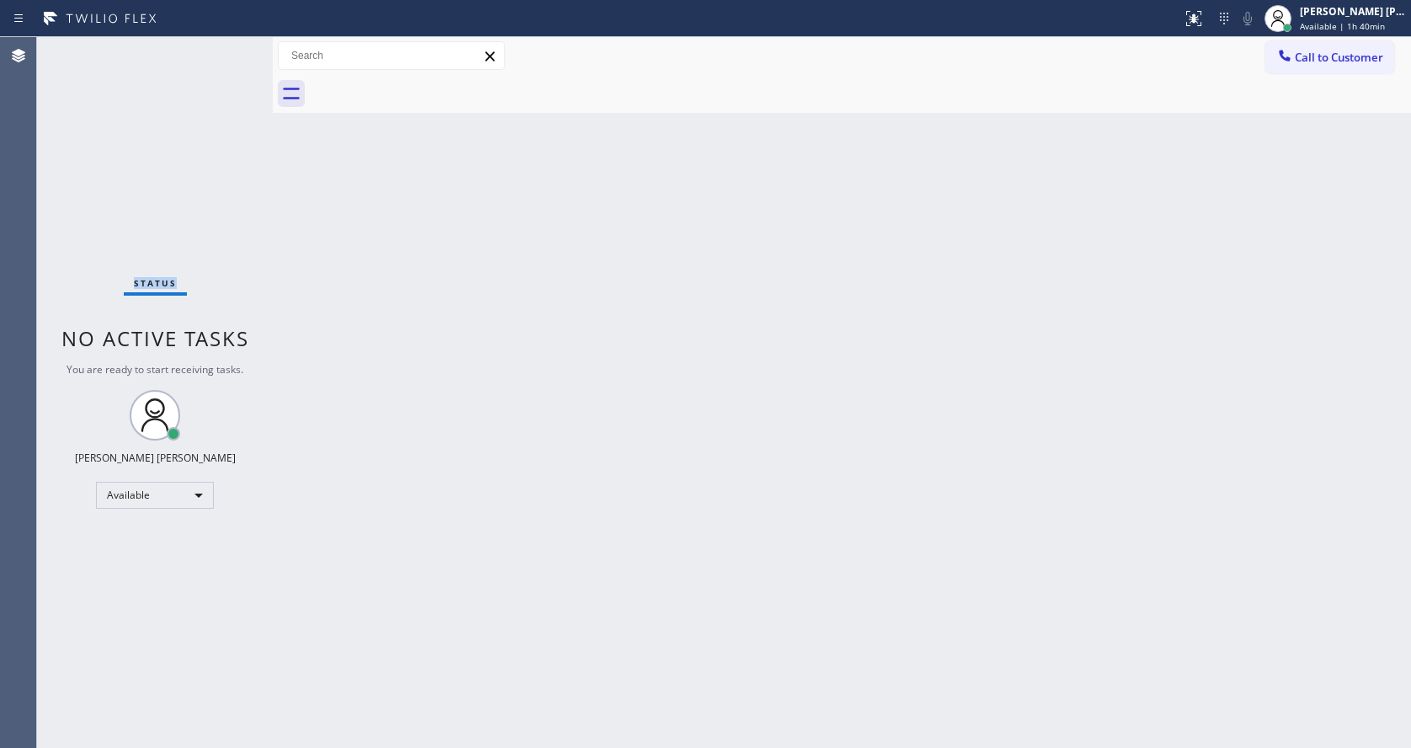
click at [219, 54] on div "Status No active tasks You are ready to start receiving tasks. [PERSON_NAME] [P…" at bounding box center [155, 392] width 236 height 710
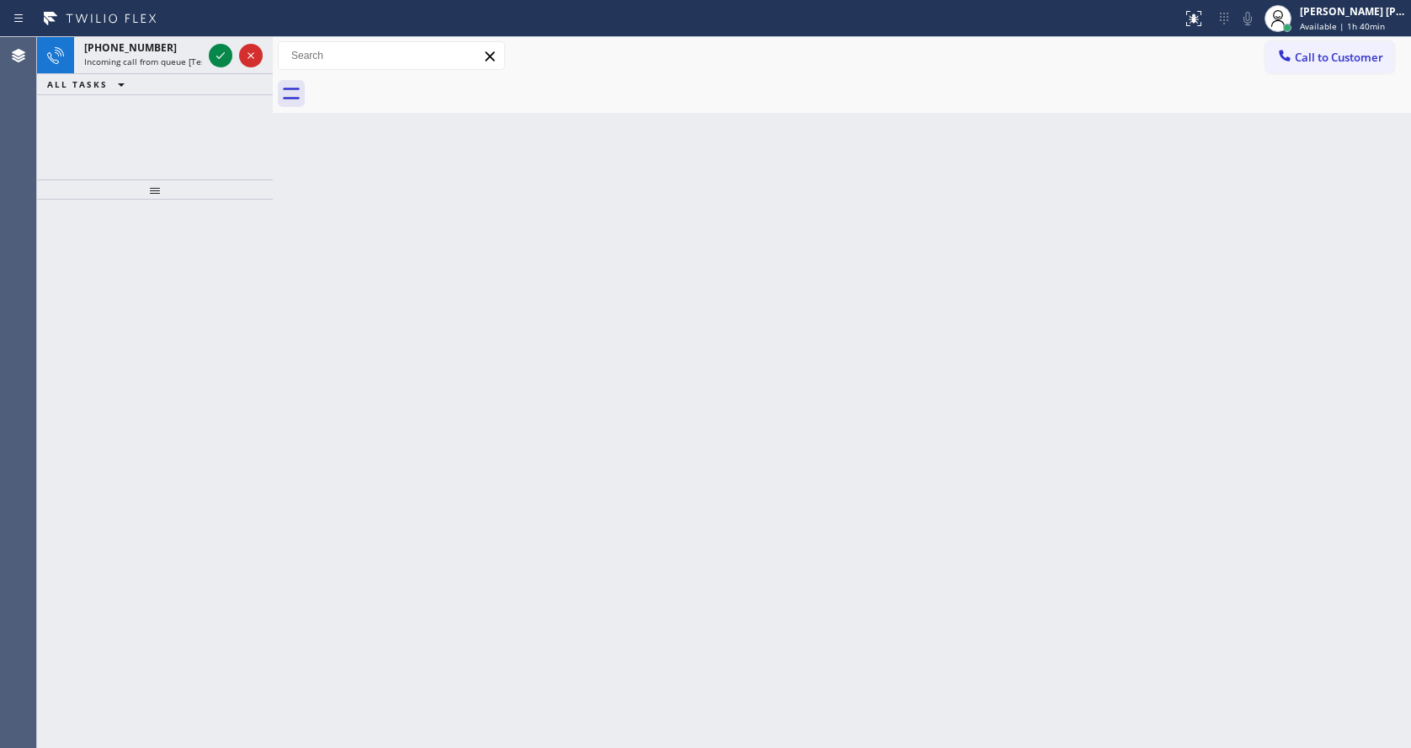
click at [219, 54] on icon at bounding box center [220, 55] width 20 height 20
click at [222, 52] on icon at bounding box center [220, 55] width 20 height 20
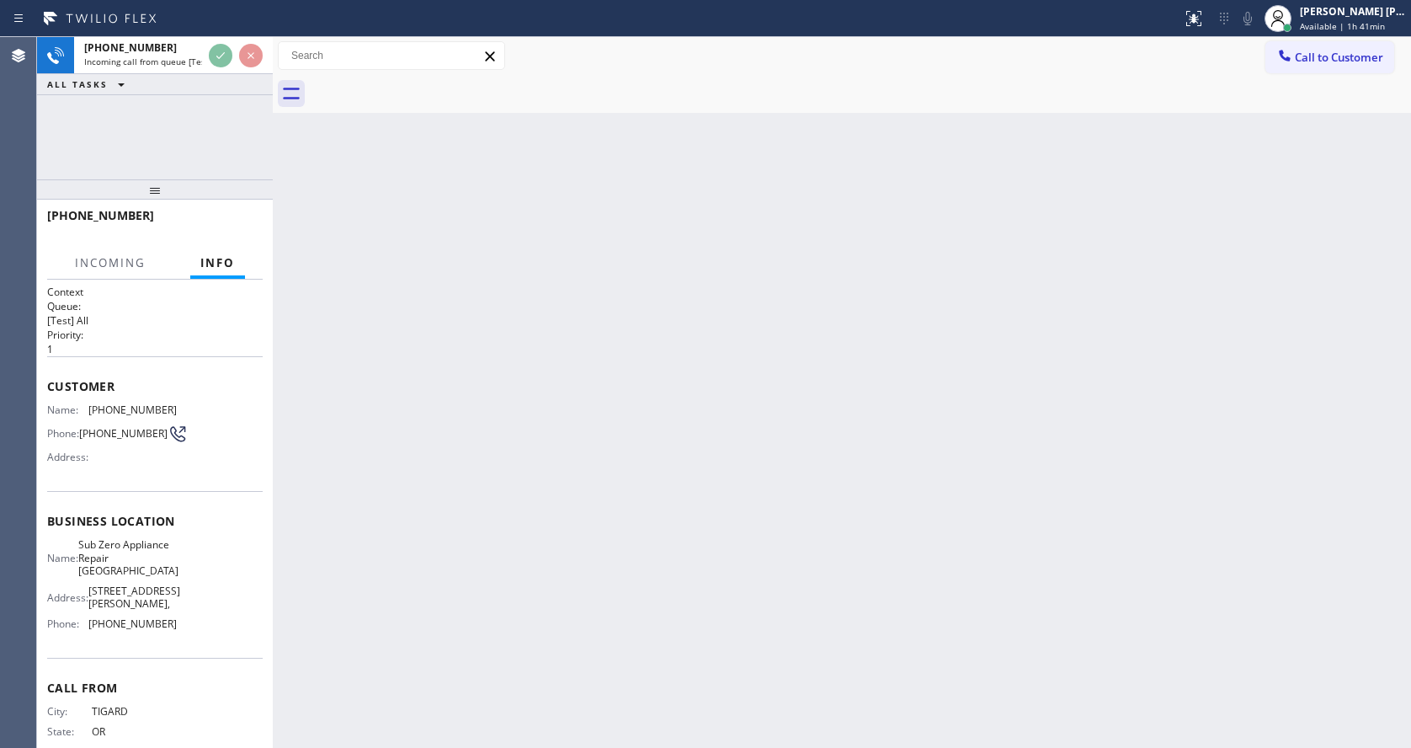
click at [487, 269] on div "Back to Dashboard Change Sender ID Customers Technicians Select a contact Outbo…" at bounding box center [842, 392] width 1138 height 710
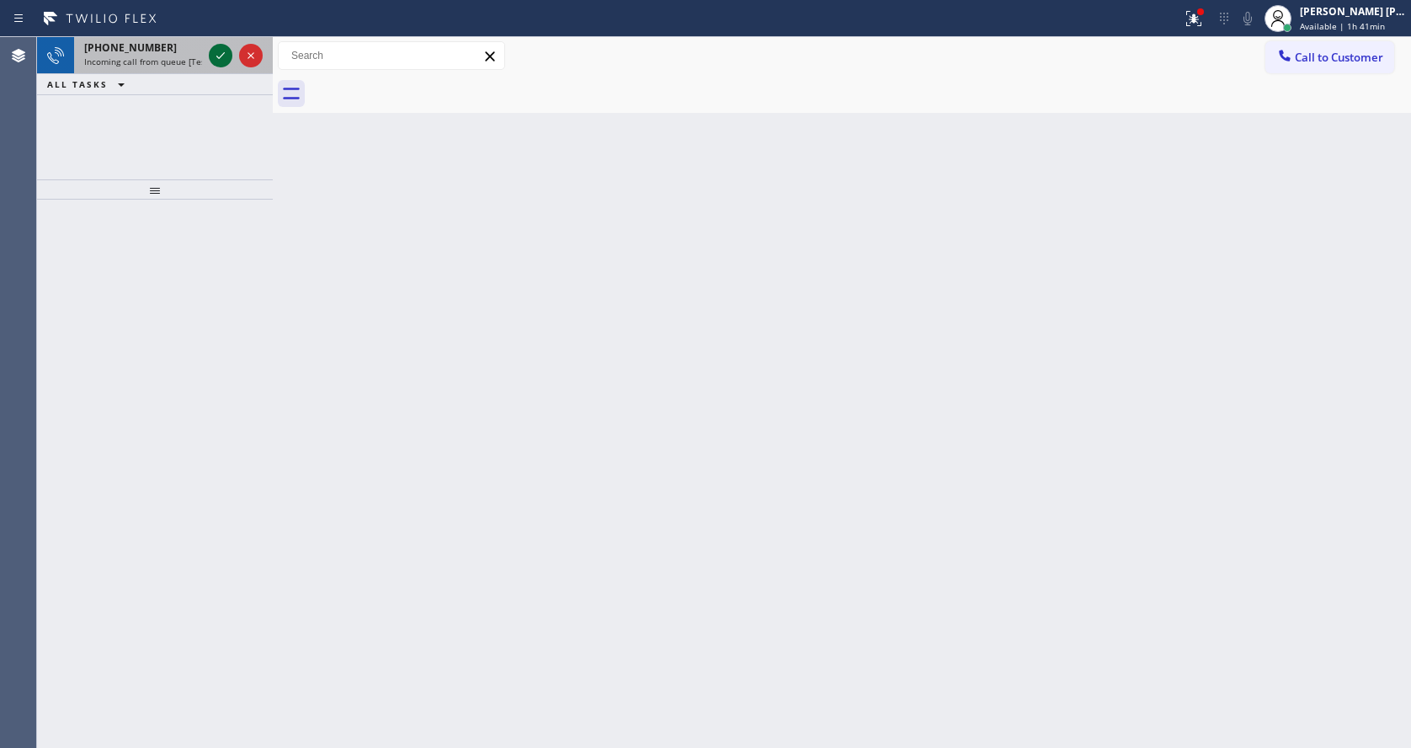
click at [214, 55] on icon at bounding box center [220, 55] width 20 height 20
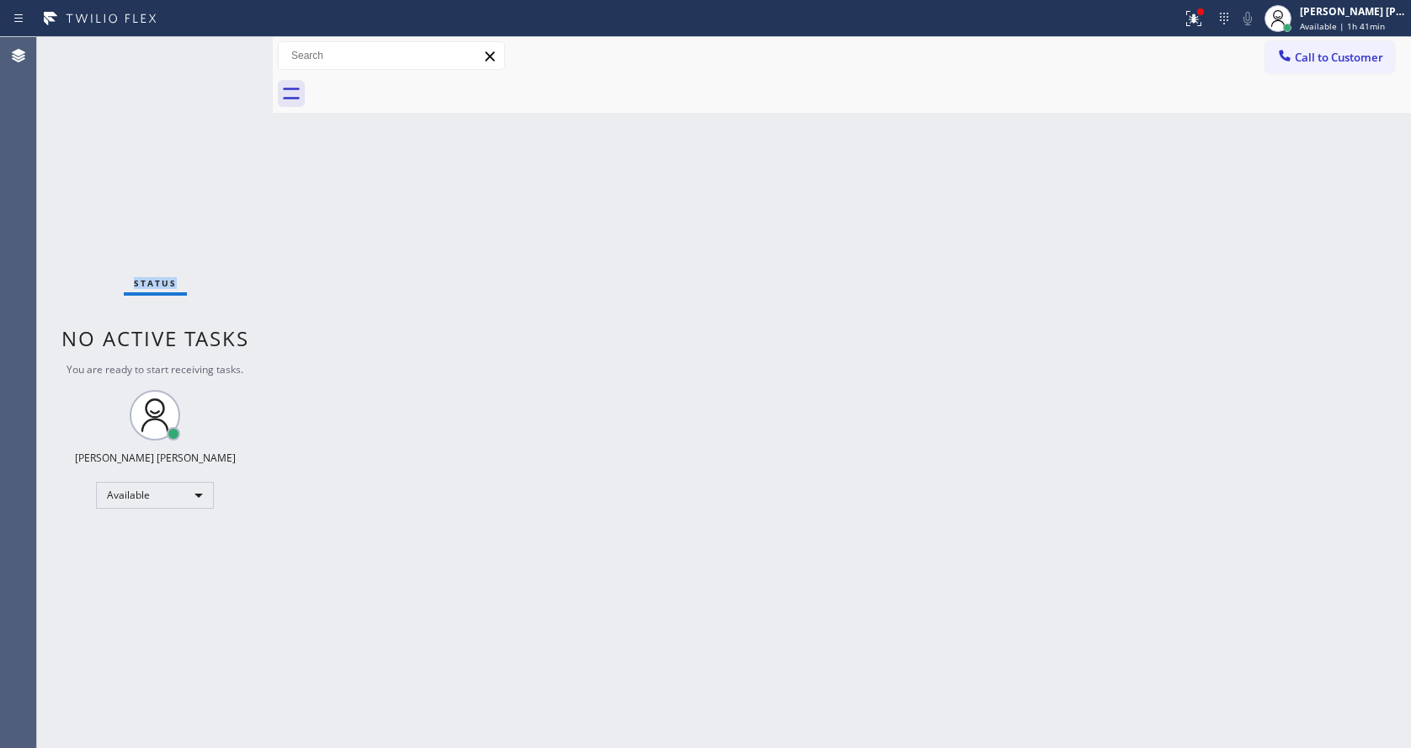
click at [214, 55] on div "Status No active tasks You are ready to start receiving tasks. [PERSON_NAME] [P…" at bounding box center [155, 392] width 236 height 710
click at [221, 51] on div "Status No active tasks You are ready to start receiving tasks. [PERSON_NAME] [P…" at bounding box center [155, 392] width 236 height 710
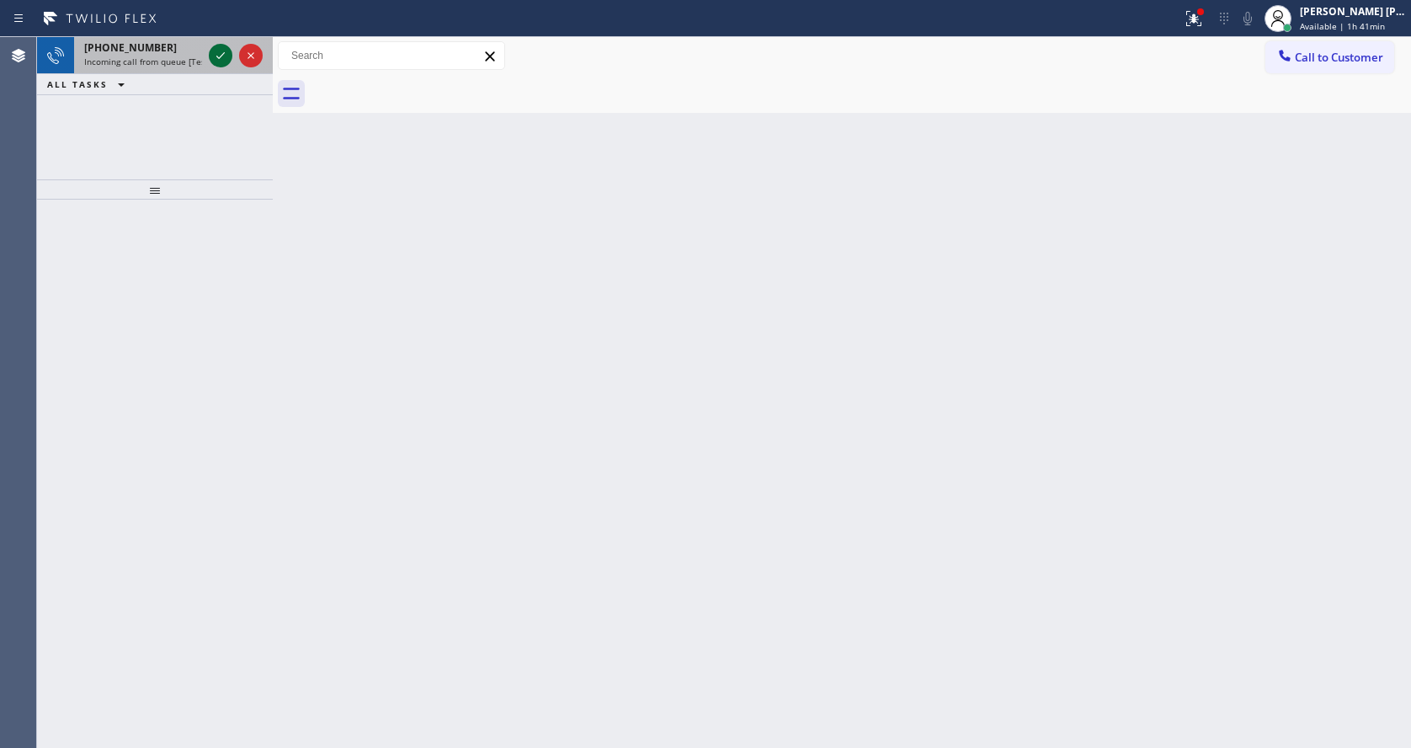
click at [219, 53] on icon at bounding box center [220, 55] width 20 height 20
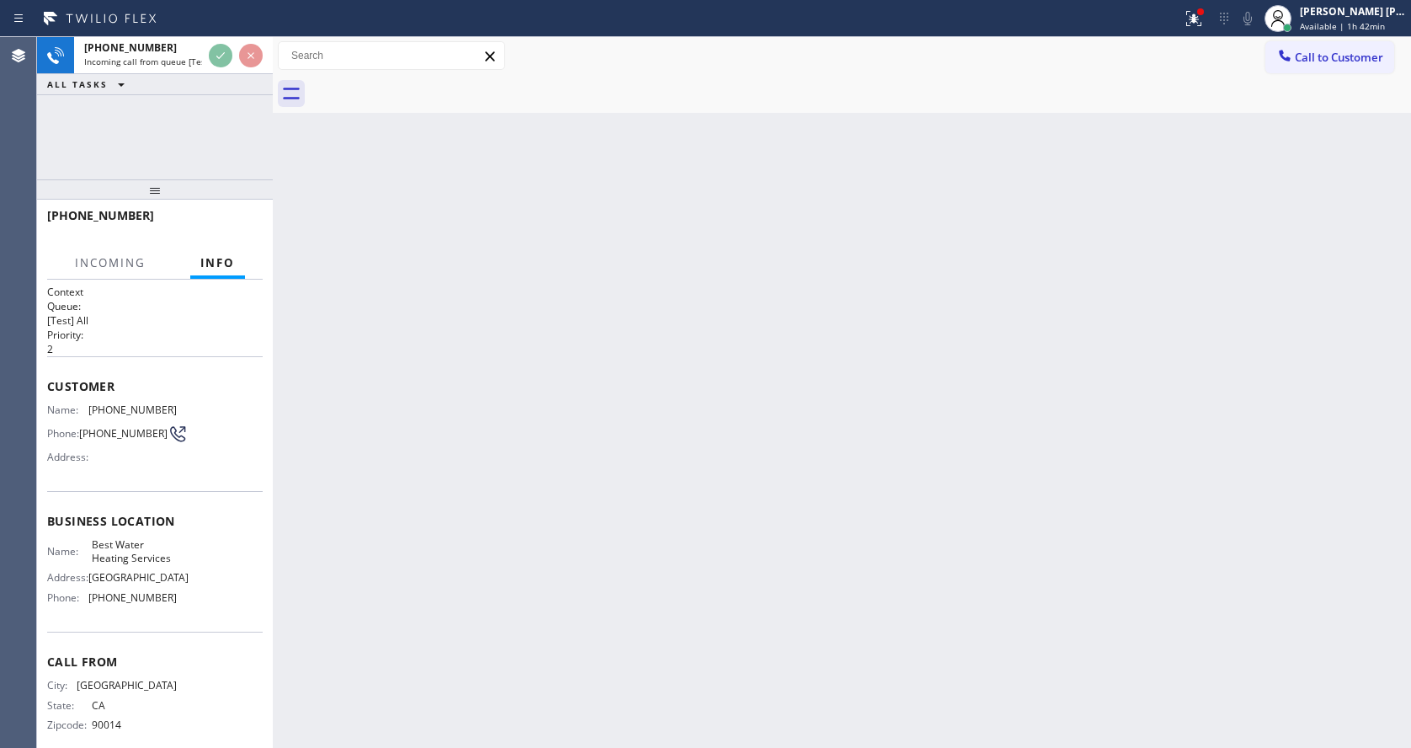
click at [836, 366] on div "Back to Dashboard Change Sender ID Customers Technicians Select a contact Outbo…" at bounding box center [842, 392] width 1138 height 710
click at [1195, 17] on icon at bounding box center [1194, 18] width 20 height 20
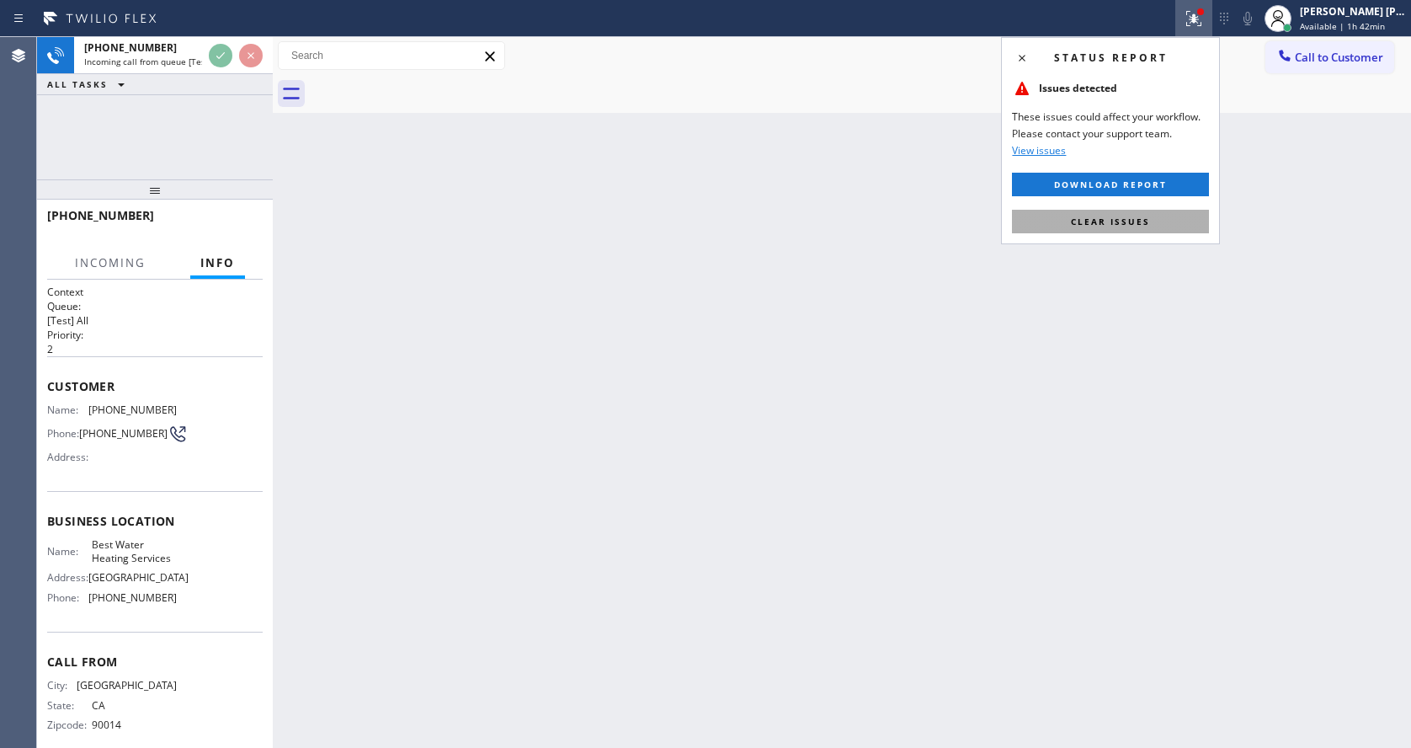
click at [1136, 223] on span "Clear issues" at bounding box center [1110, 222] width 79 height 12
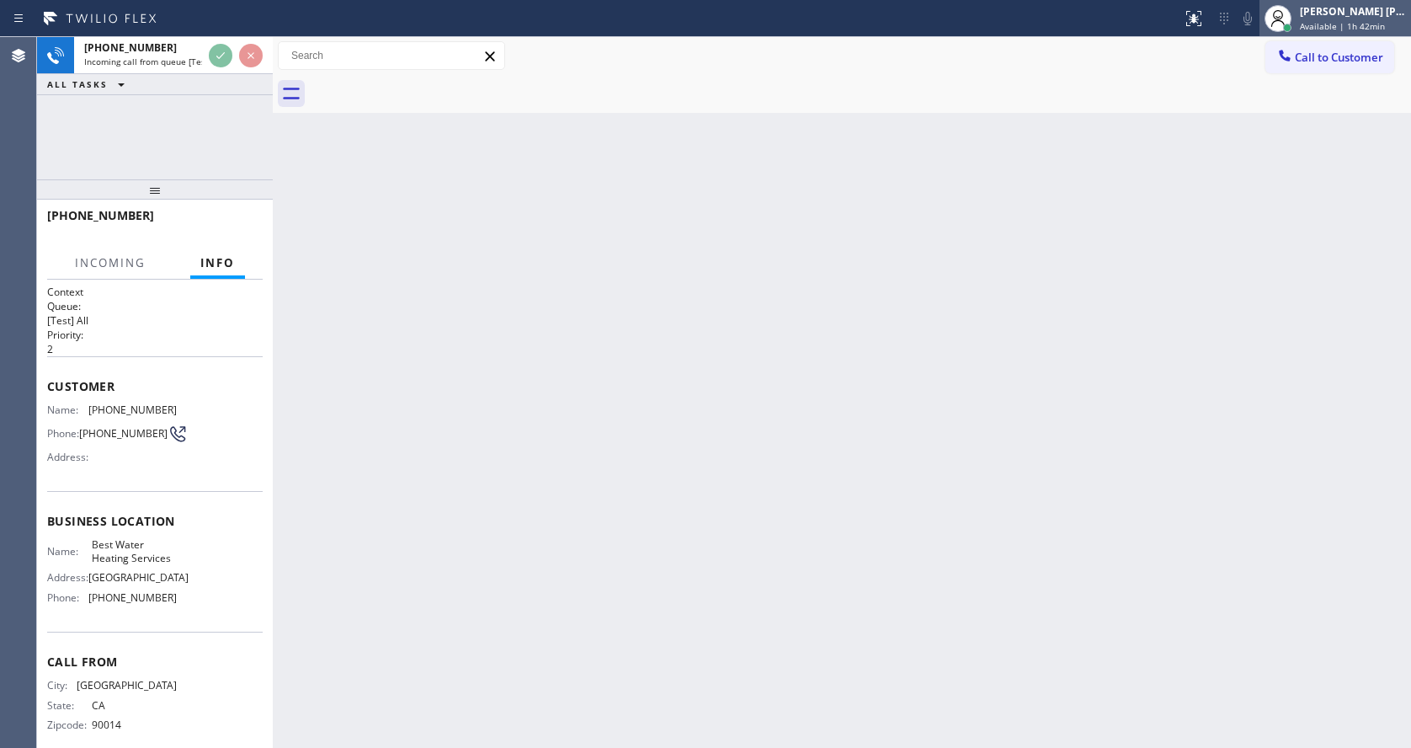
click at [1328, 22] on span "Available | 1h 42min" at bounding box center [1342, 26] width 85 height 12
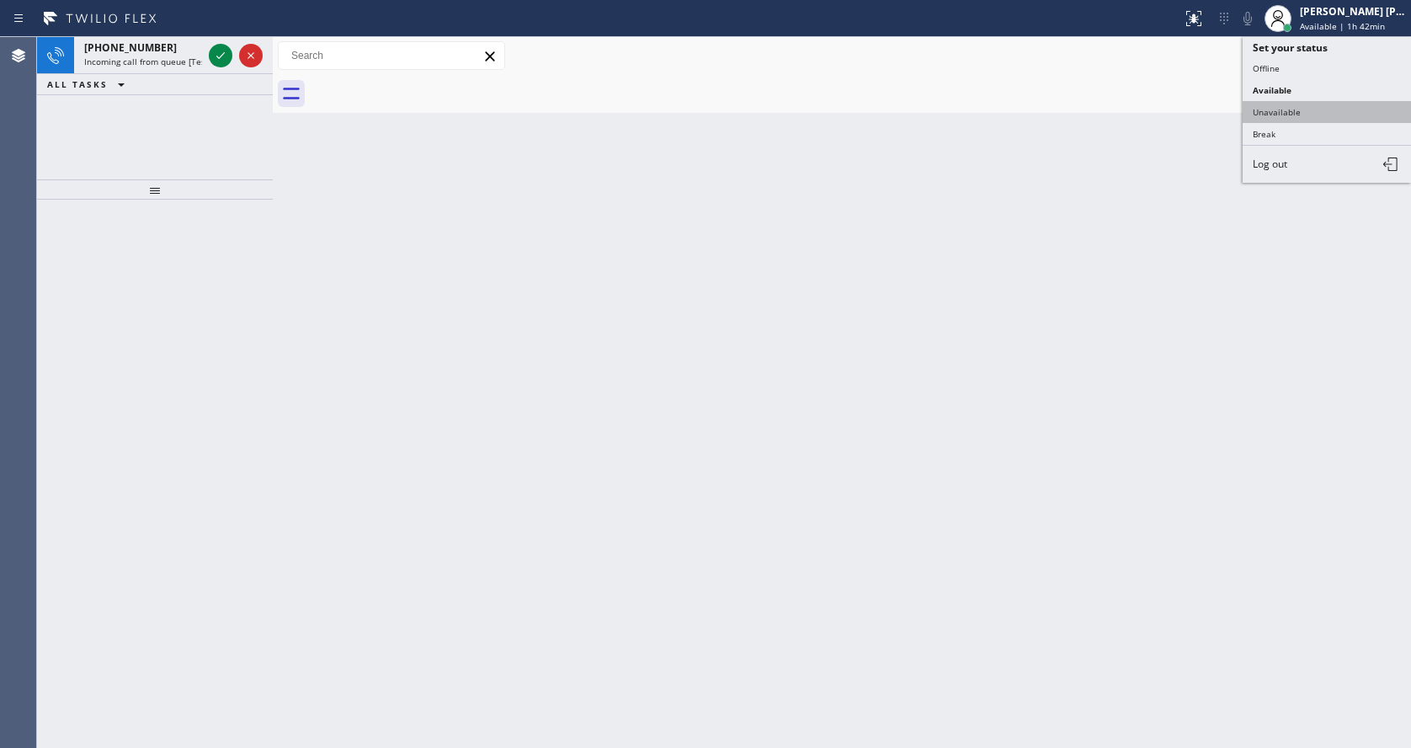
click at [1316, 102] on button "Unavailable" at bounding box center [1327, 112] width 168 height 22
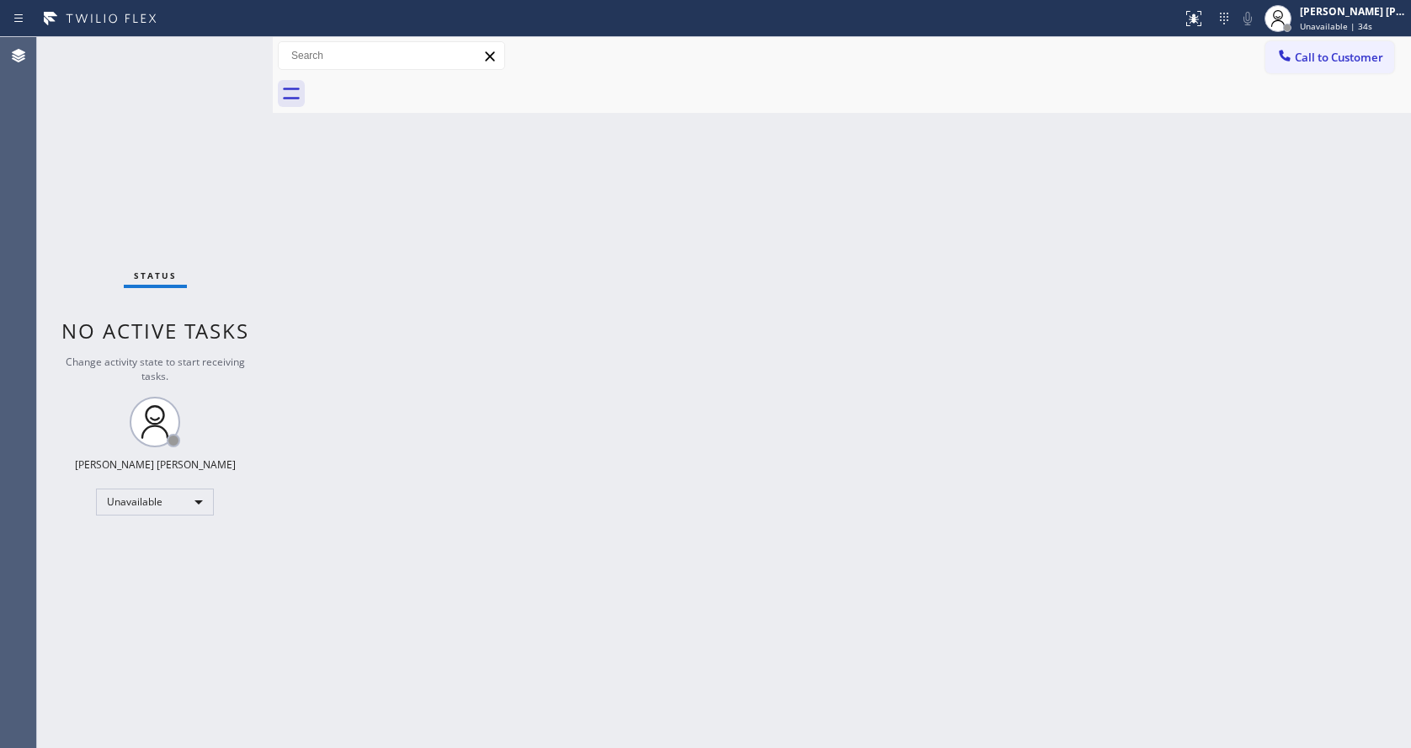
drag, startPoint x: 444, startPoint y: 308, endPoint x: 219, endPoint y: 125, distance: 289.6
click at [444, 308] on div "Back to Dashboard Change Sender ID Customers Technicians Select a contact Outbo…" at bounding box center [842, 392] width 1138 height 710
click at [379, 456] on div "Back to Dashboard Change Sender ID Customers Technicians Select a contact Outbo…" at bounding box center [842, 392] width 1138 height 710
click at [787, 529] on div "Back to Dashboard Change Sender ID Customers Technicians Select a contact Outbo…" at bounding box center [842, 392] width 1138 height 710
click at [1296, 24] on div at bounding box center [1277, 18] width 37 height 37
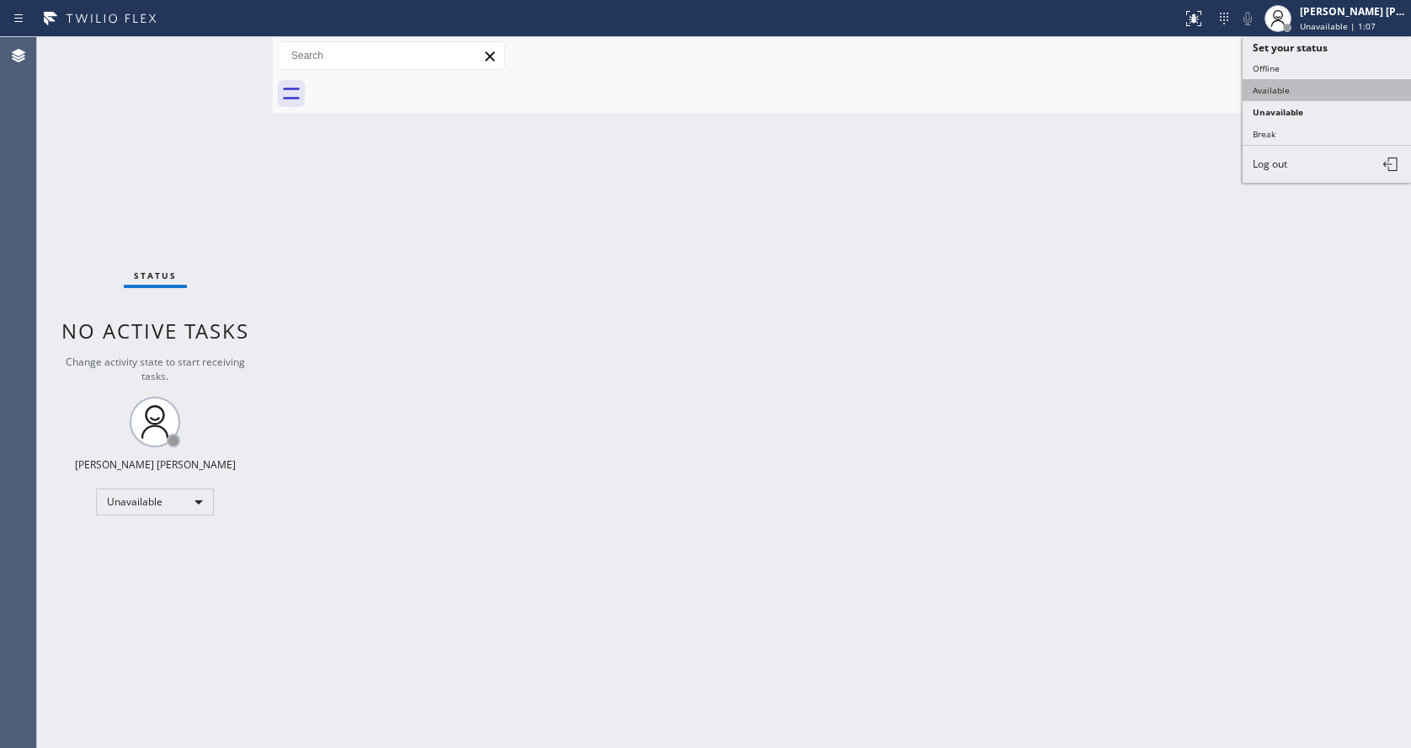
click at [1278, 90] on button "Available" at bounding box center [1327, 90] width 168 height 22
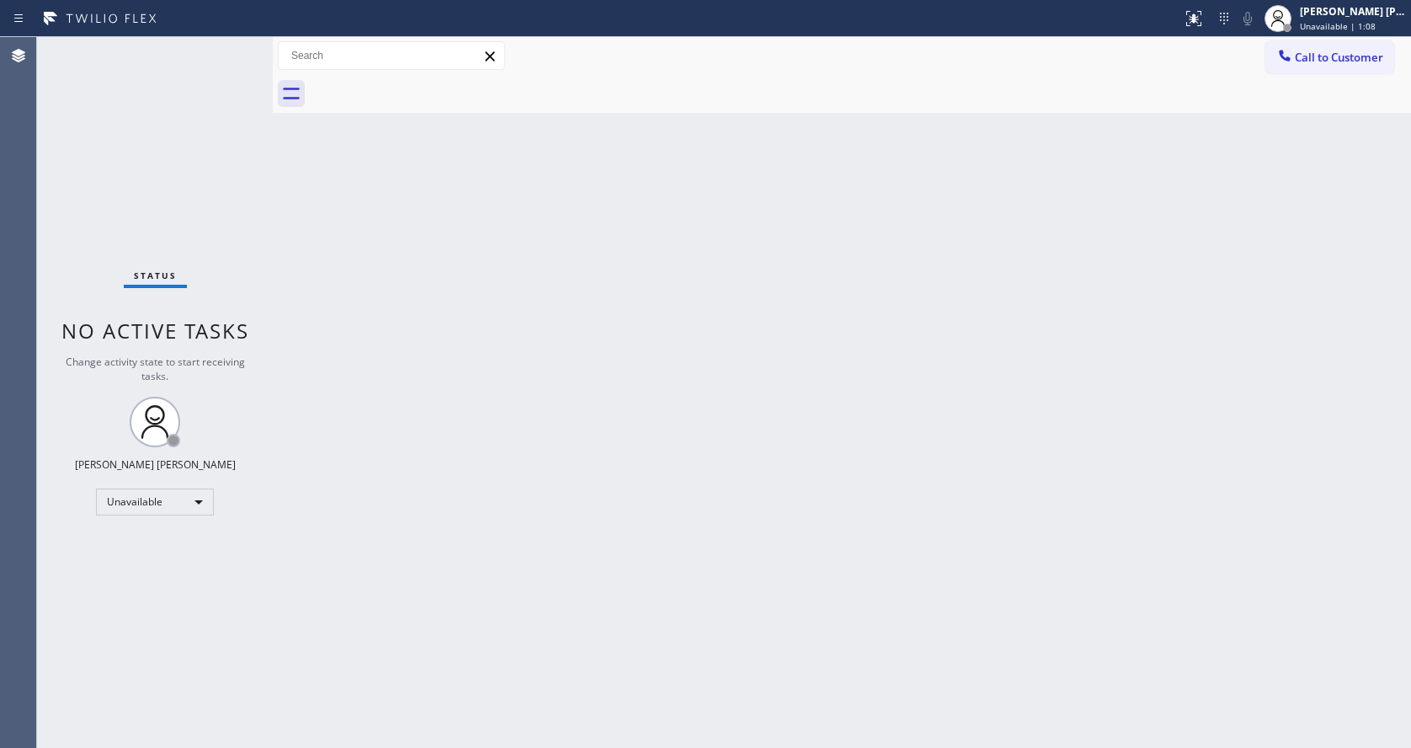
click at [828, 438] on div "Back to Dashboard Change Sender ID Customers Technicians Select a contact Outbo…" at bounding box center [842, 392] width 1138 height 710
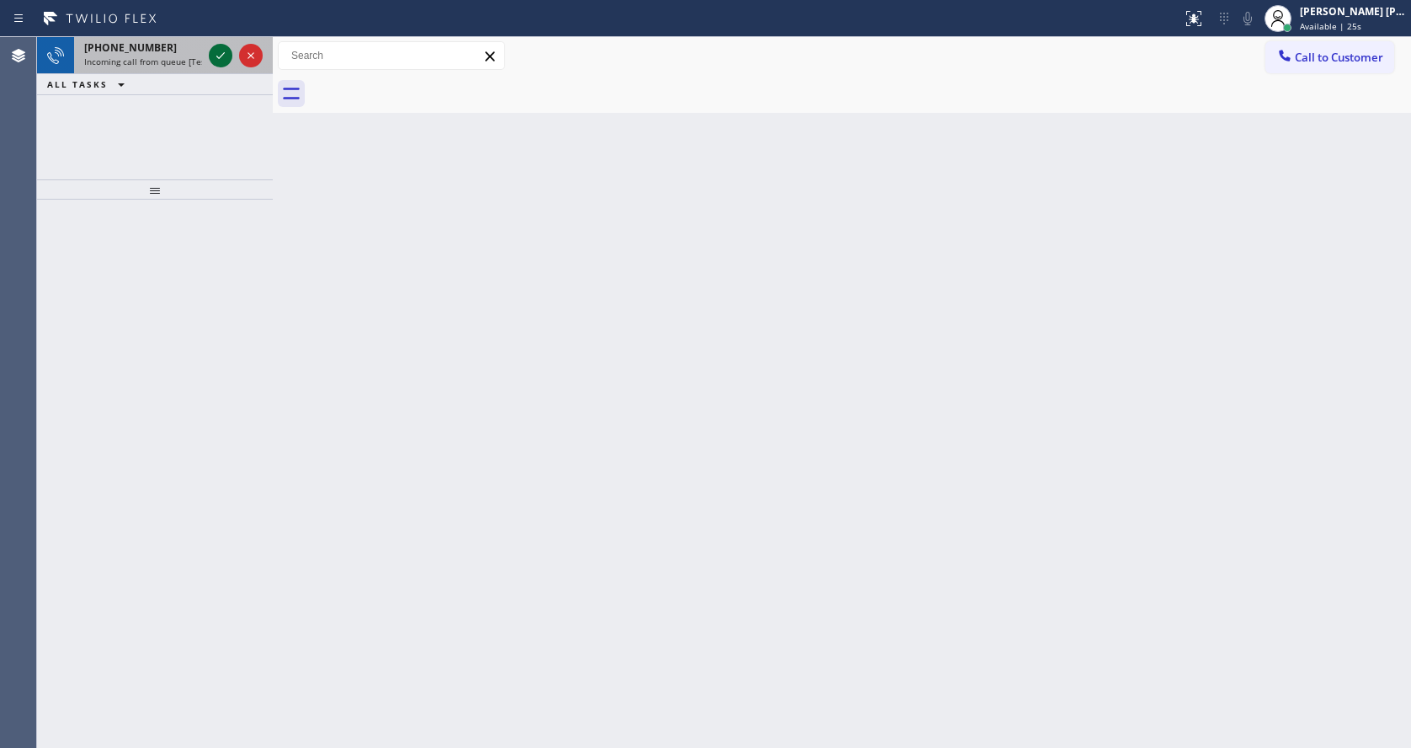
click at [220, 47] on icon at bounding box center [220, 55] width 20 height 20
click at [218, 49] on icon at bounding box center [220, 55] width 20 height 20
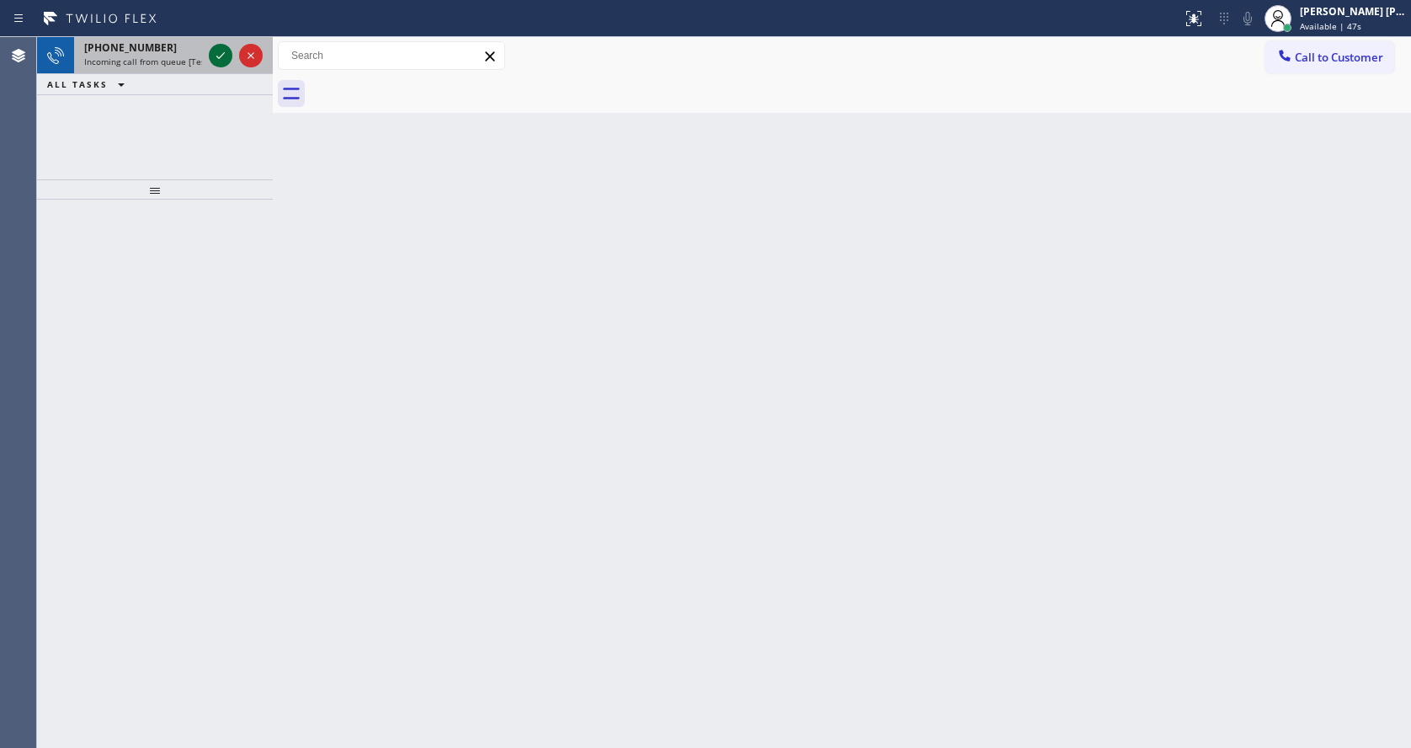
click at [218, 54] on icon at bounding box center [220, 55] width 20 height 20
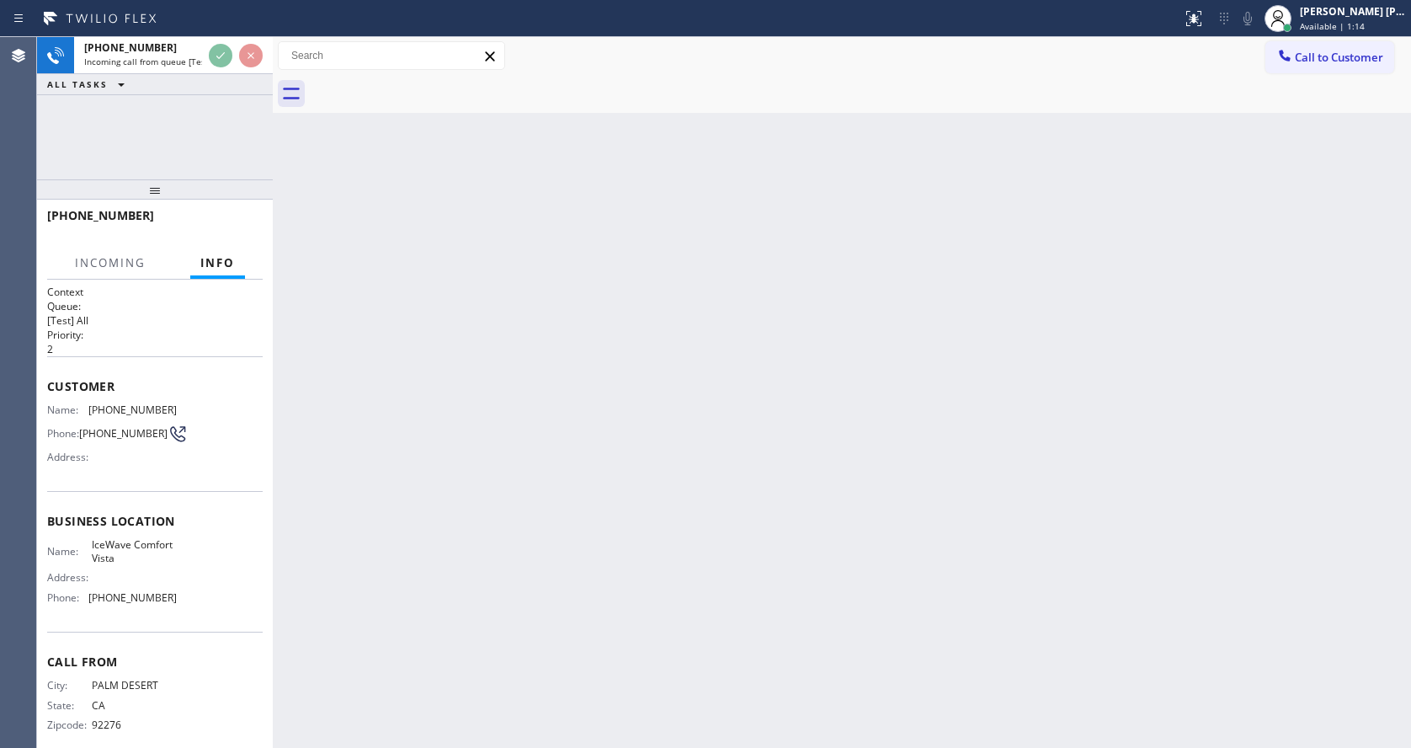
click at [790, 347] on div "Back to Dashboard Change Sender ID Customers Technicians Select a contact Outbo…" at bounding box center [842, 392] width 1138 height 710
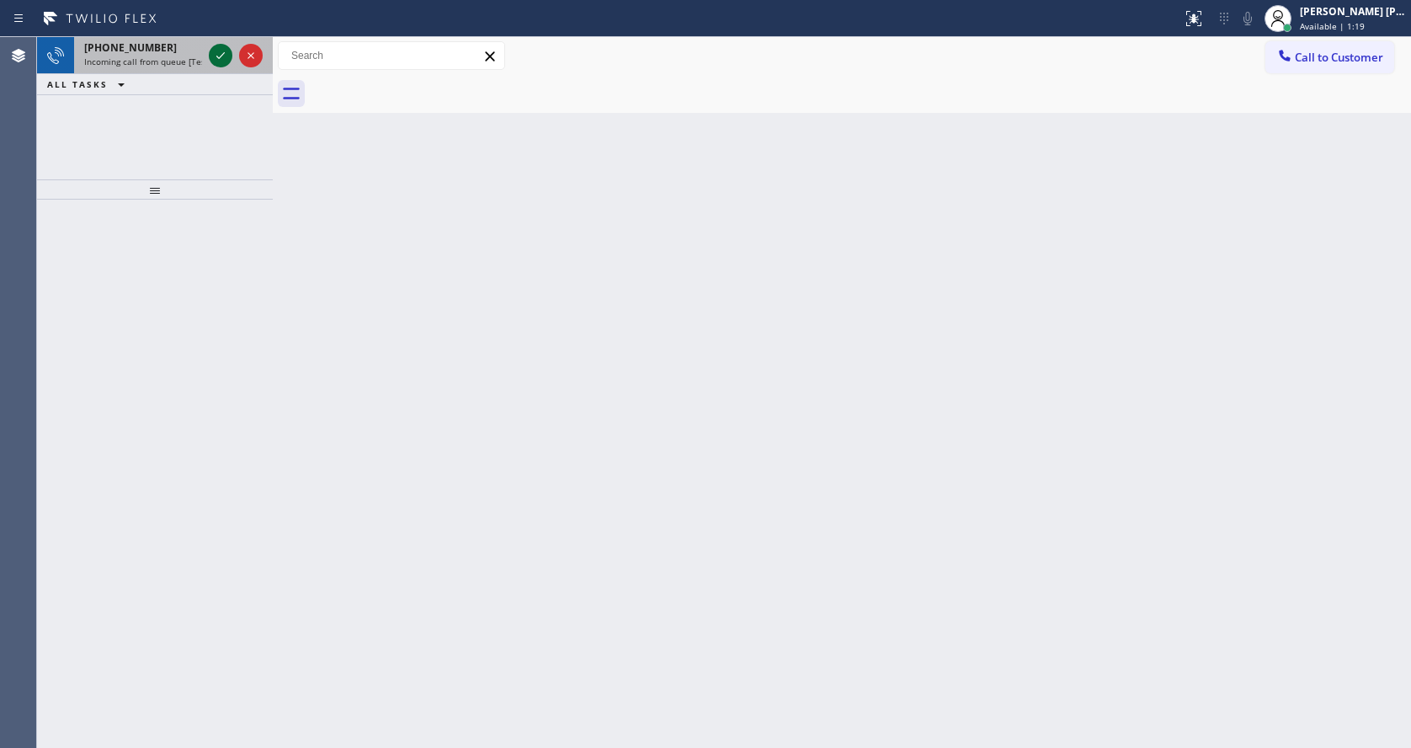
click at [218, 54] on icon at bounding box center [220, 55] width 20 height 20
click at [221, 53] on icon at bounding box center [220, 55] width 20 height 20
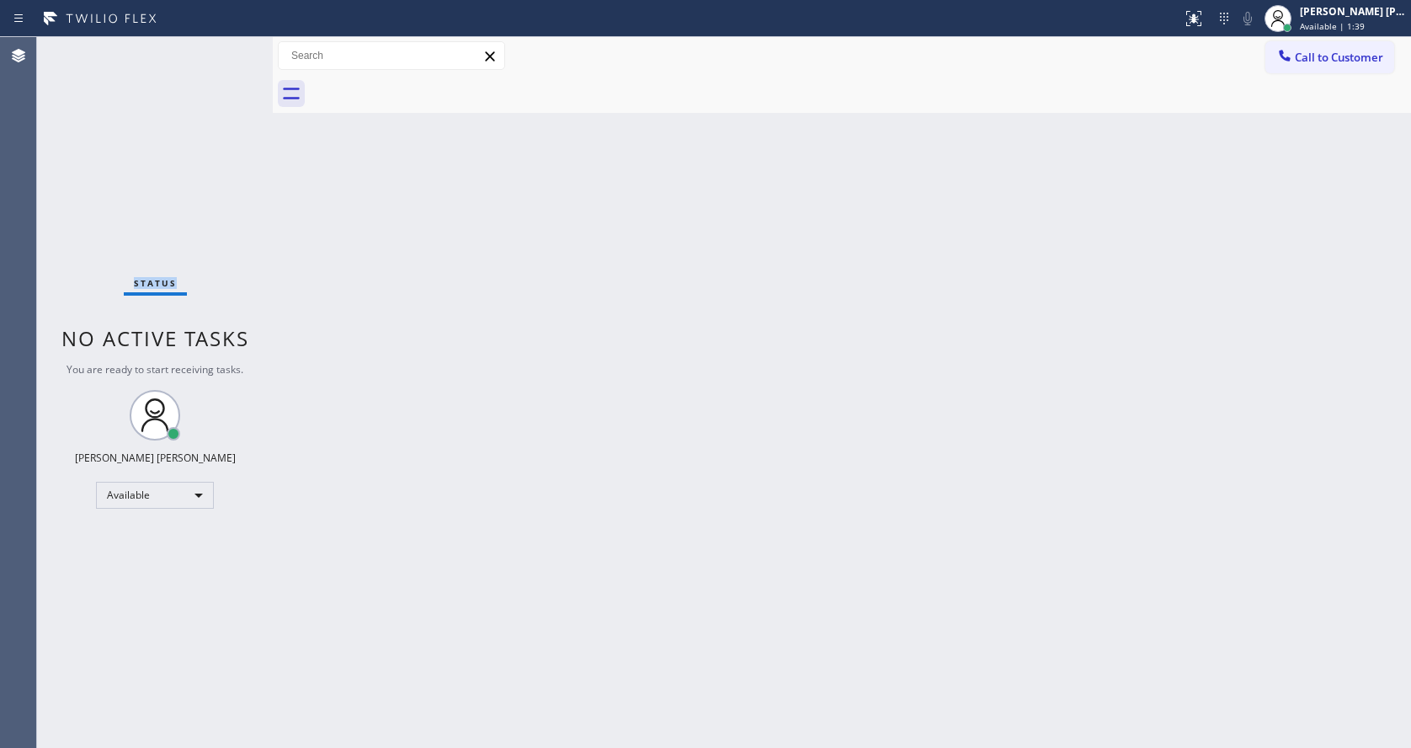
click at [221, 53] on div "Status No active tasks You are ready to start receiving tasks. [PERSON_NAME] [P…" at bounding box center [155, 392] width 236 height 710
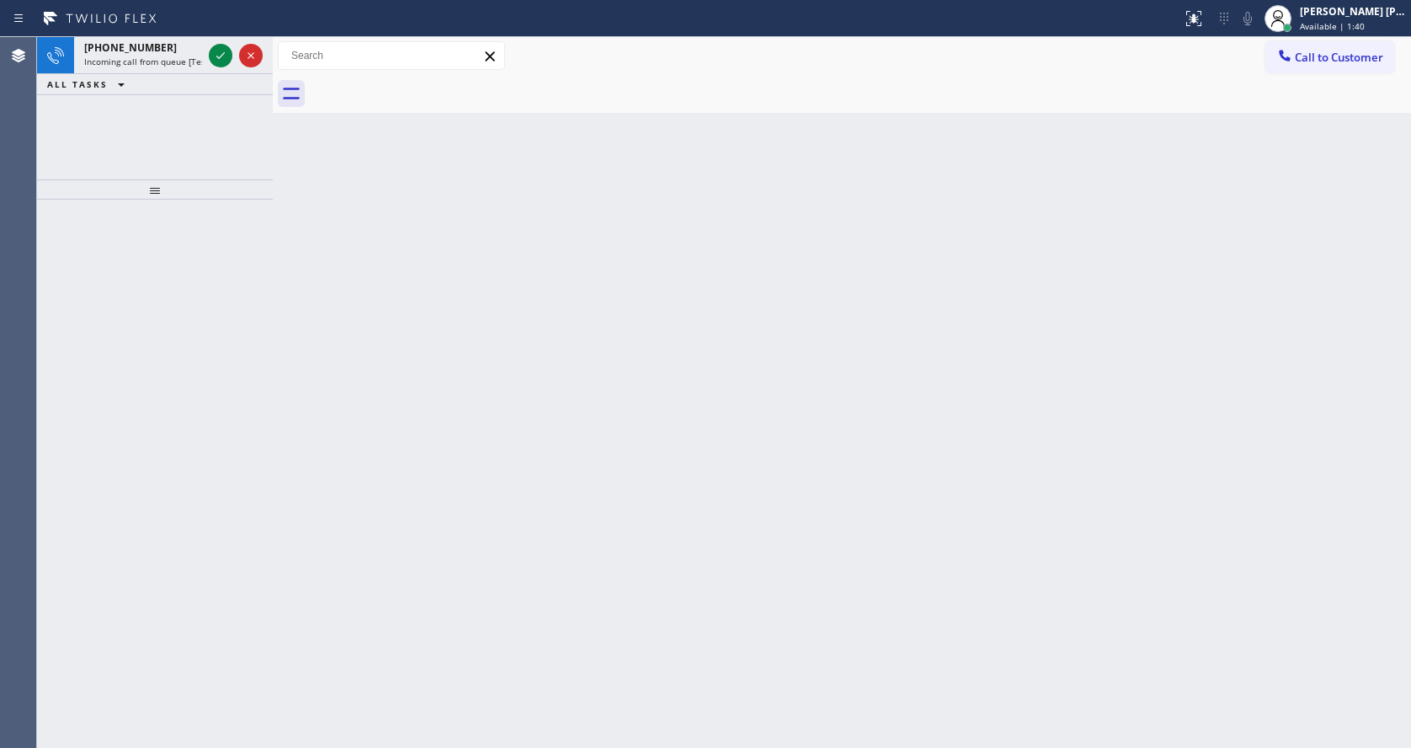
click at [221, 53] on icon at bounding box center [220, 55] width 20 height 20
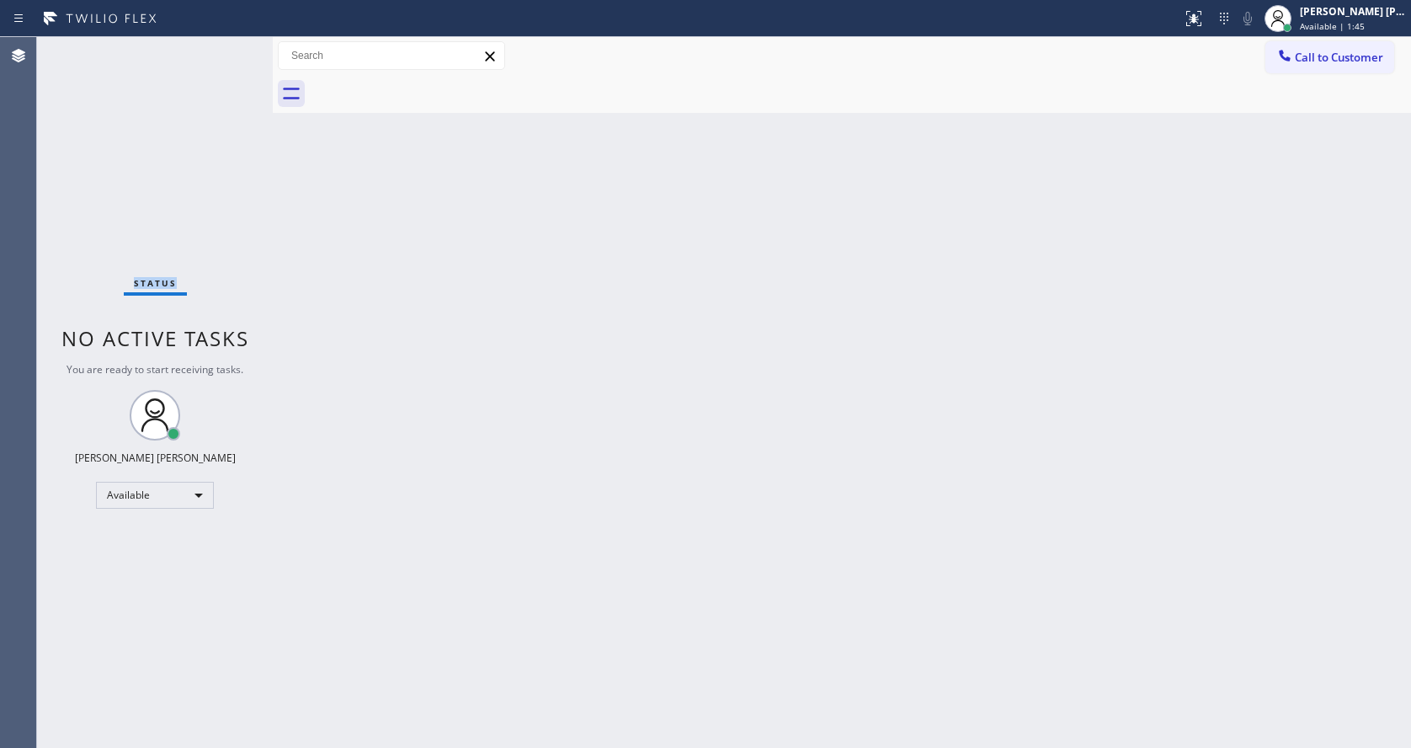
click at [221, 53] on div "Status No active tasks You are ready to start receiving tasks. [PERSON_NAME] [P…" at bounding box center [155, 392] width 236 height 710
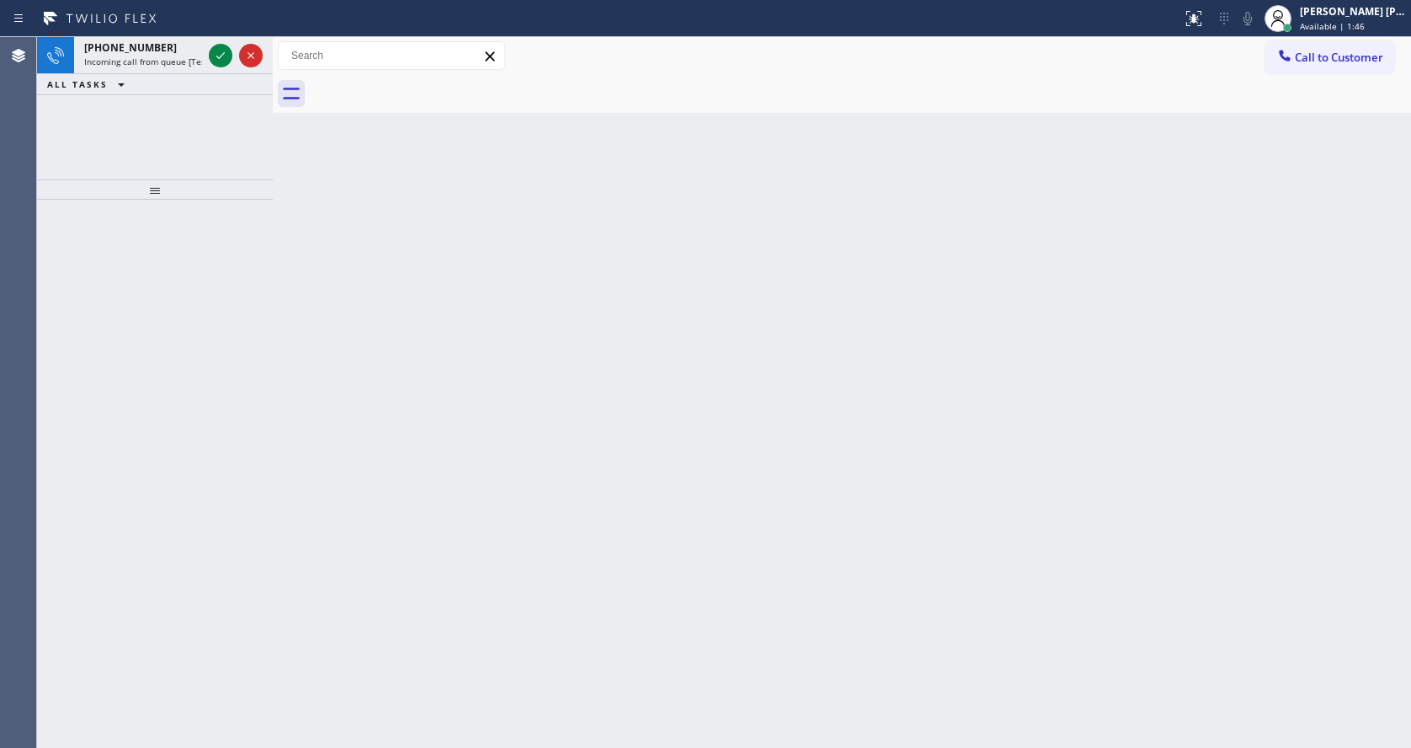
click at [221, 53] on icon at bounding box center [220, 55] width 20 height 20
click at [220, 51] on icon at bounding box center [220, 55] width 20 height 20
click at [1365, 10] on div "[PERSON_NAME] [PERSON_NAME]" at bounding box center [1353, 11] width 106 height 14
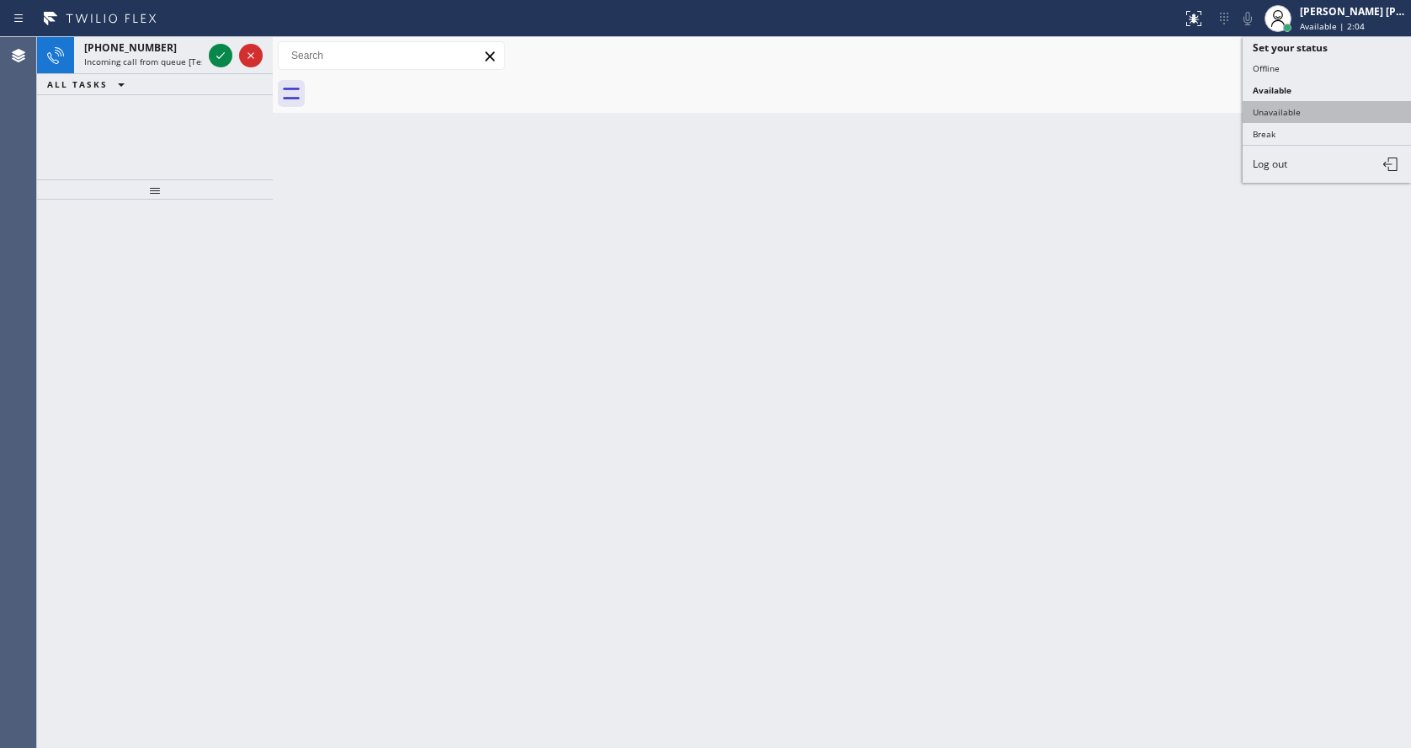
click at [1261, 113] on button "Unavailable" at bounding box center [1327, 112] width 168 height 22
